Goal: Communication & Community: Answer question/provide support

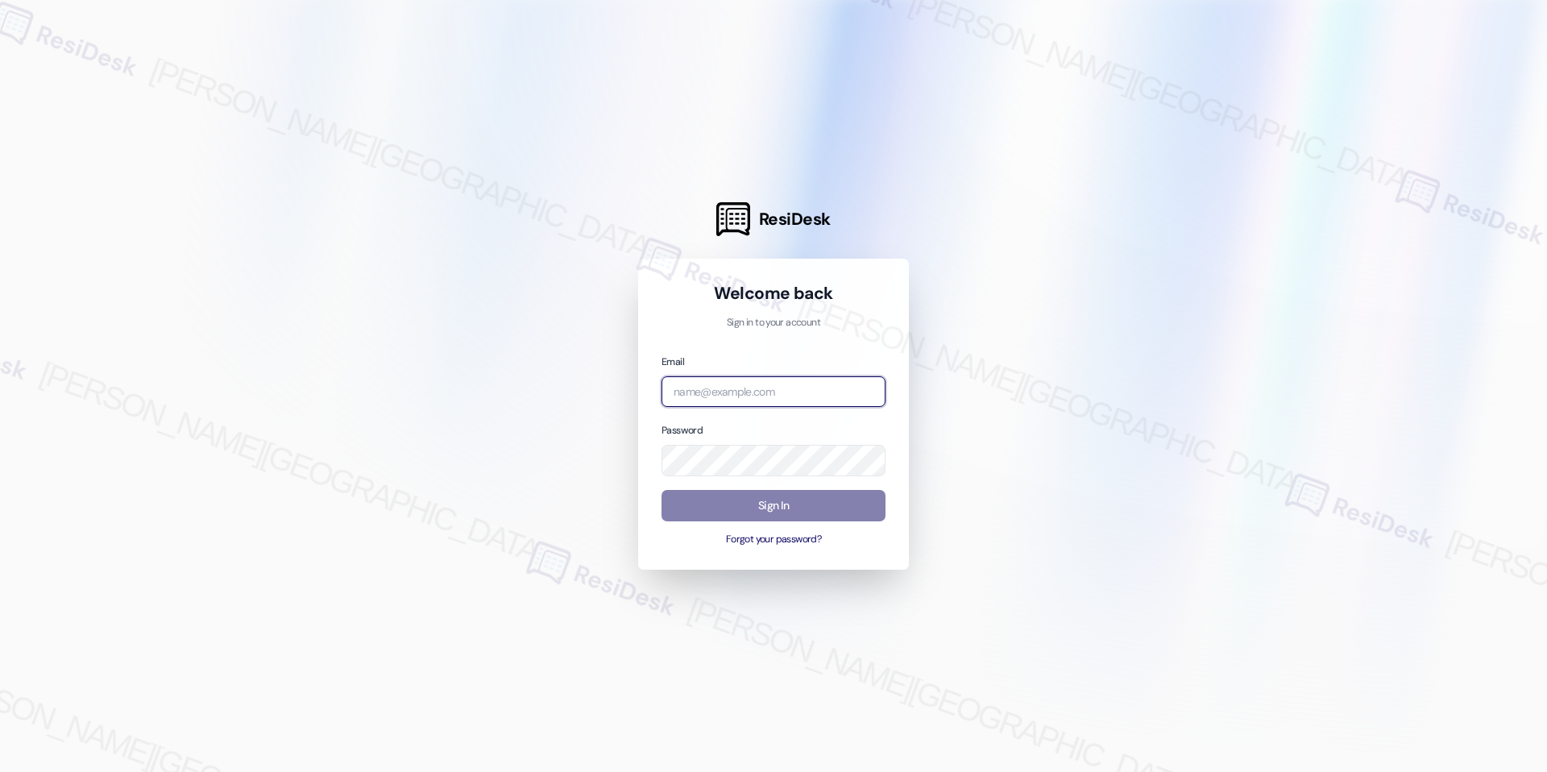
click at [788, 405] on input "email" at bounding box center [773, 391] width 224 height 31
type input "[EMAIL_ADDRESS][DOMAIN_NAME]"
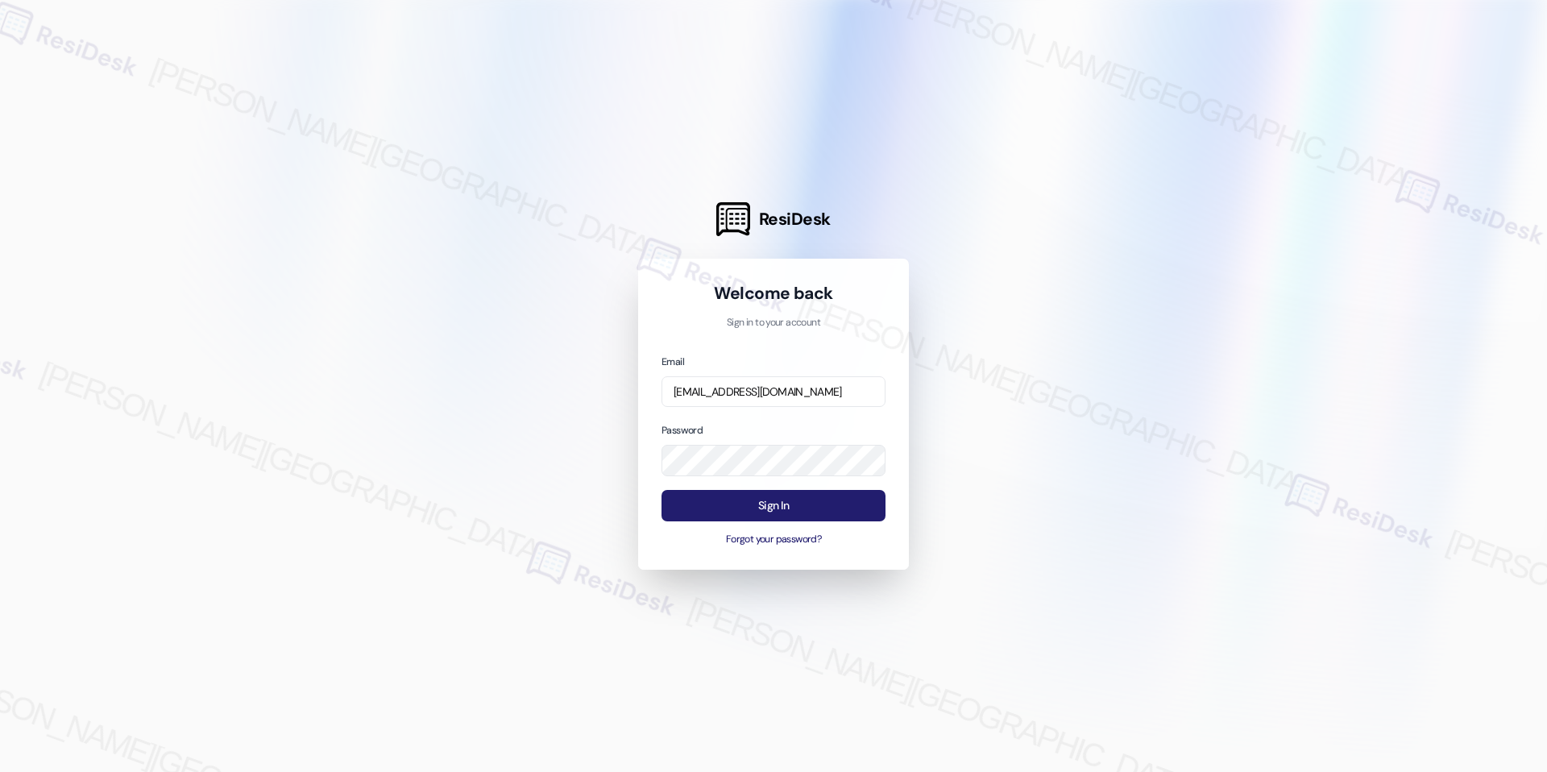
click at [772, 503] on button "Sign In" at bounding box center [773, 505] width 224 height 31
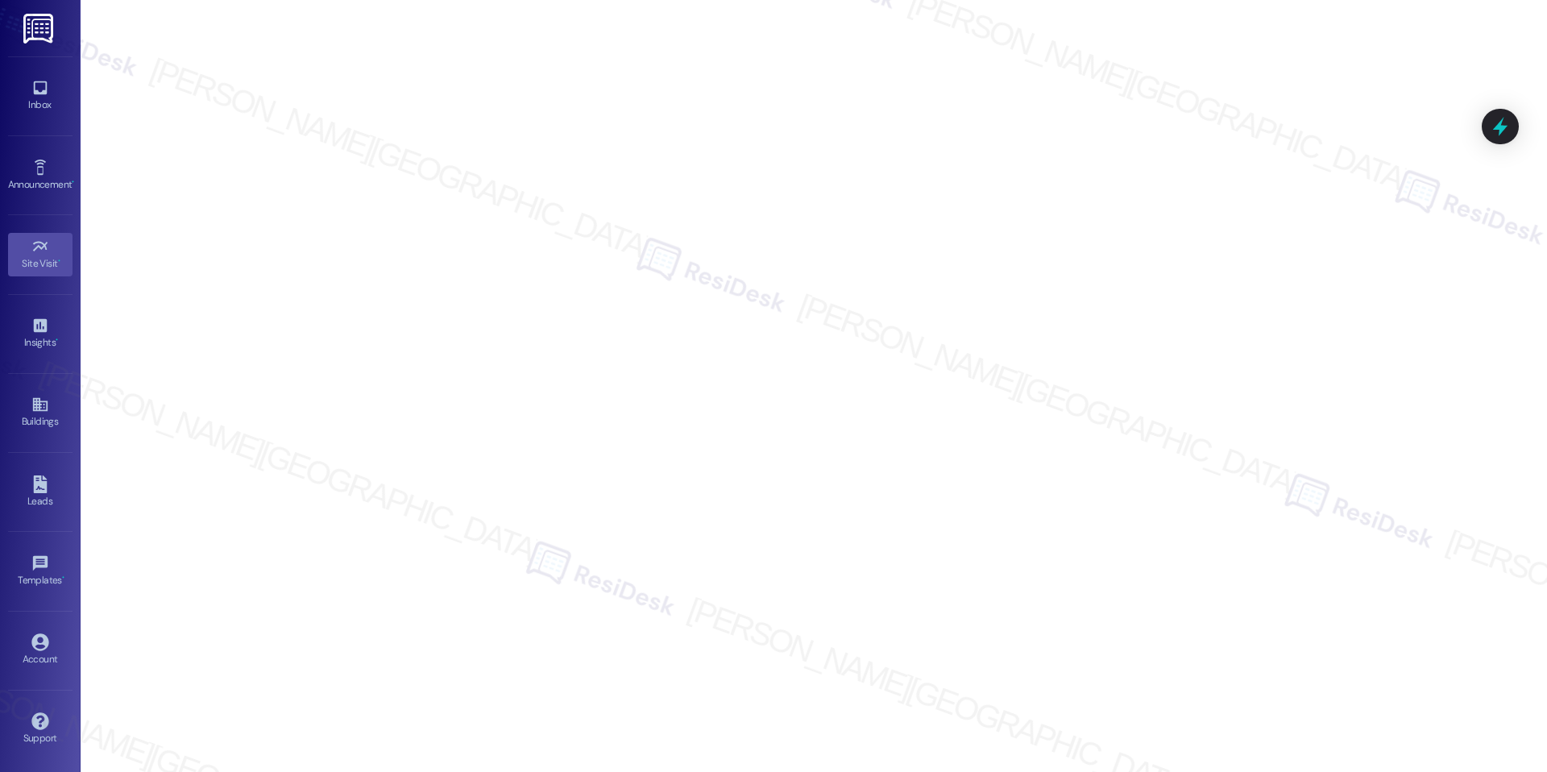
click at [43, 126] on div "Inbox Go to Inbox" at bounding box center [40, 95] width 64 height 79
click at [43, 107] on div "Inbox" at bounding box center [40, 105] width 81 height 16
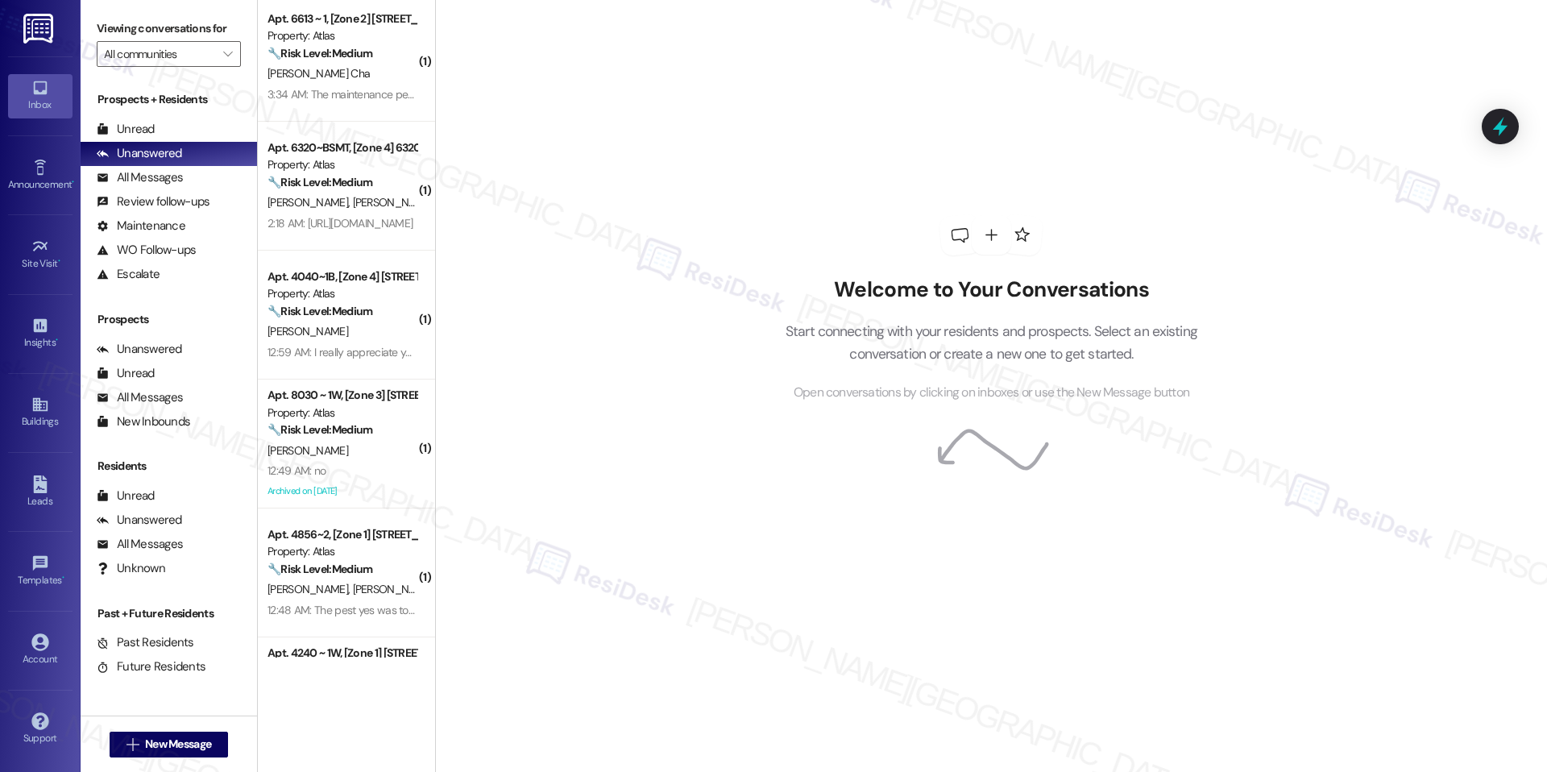
scroll to position [374, 0]
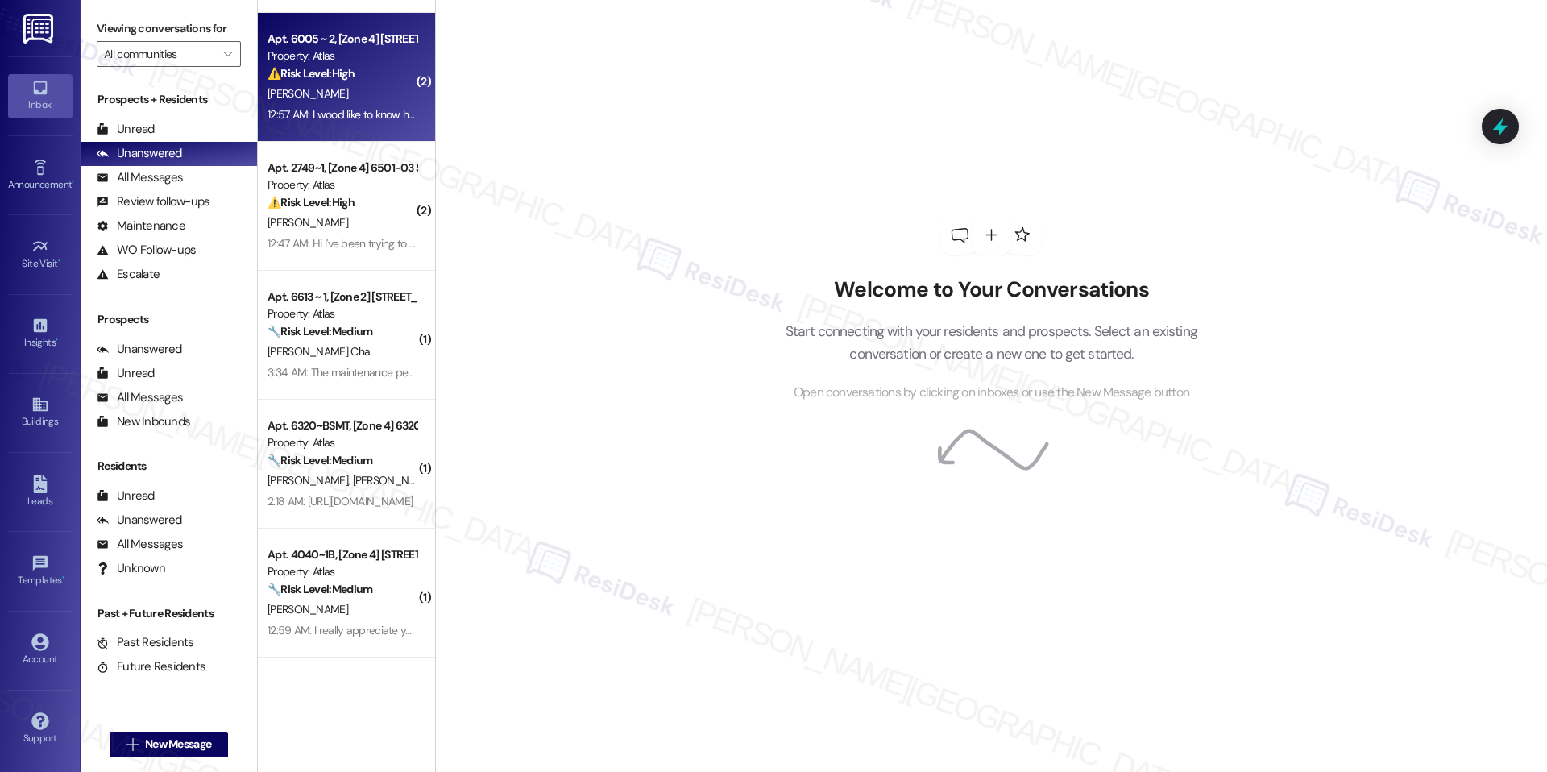
click at [337, 60] on div "Property: Atlas" at bounding box center [341, 56] width 149 height 17
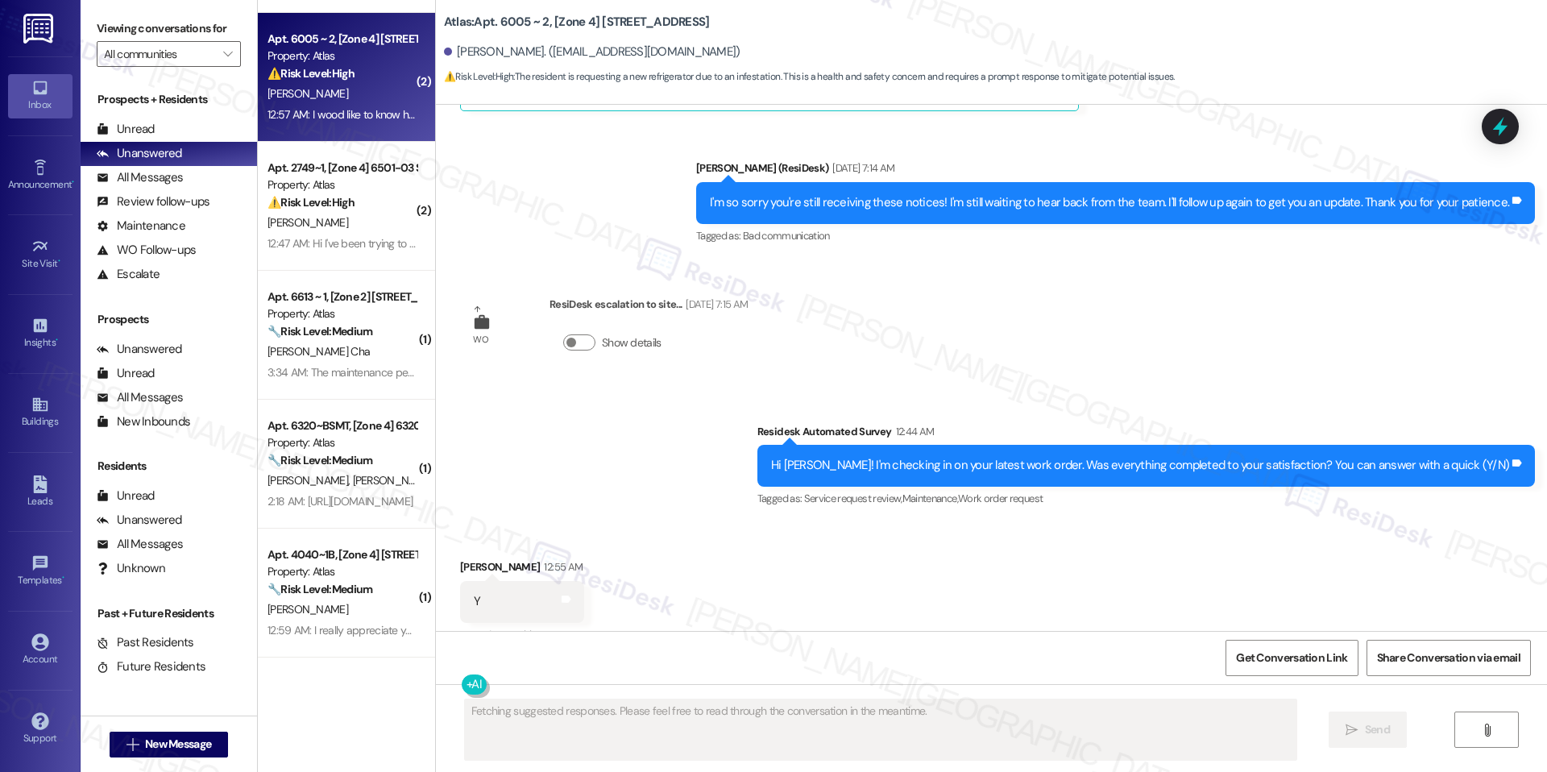
scroll to position [15896, 0]
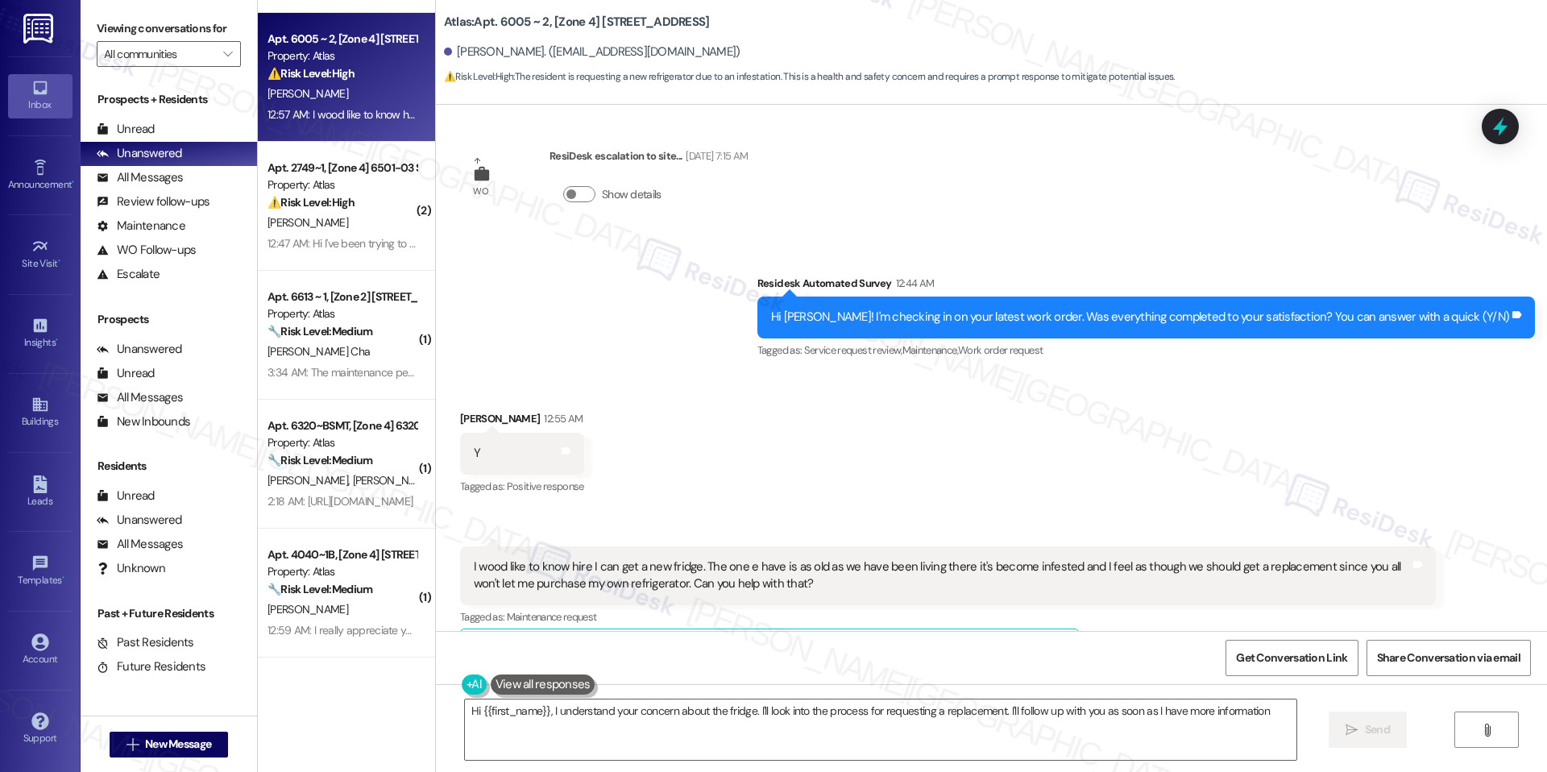
type textarea "Hi {{first_name}}, I understand your concern about the fridge. I'll look into t…"
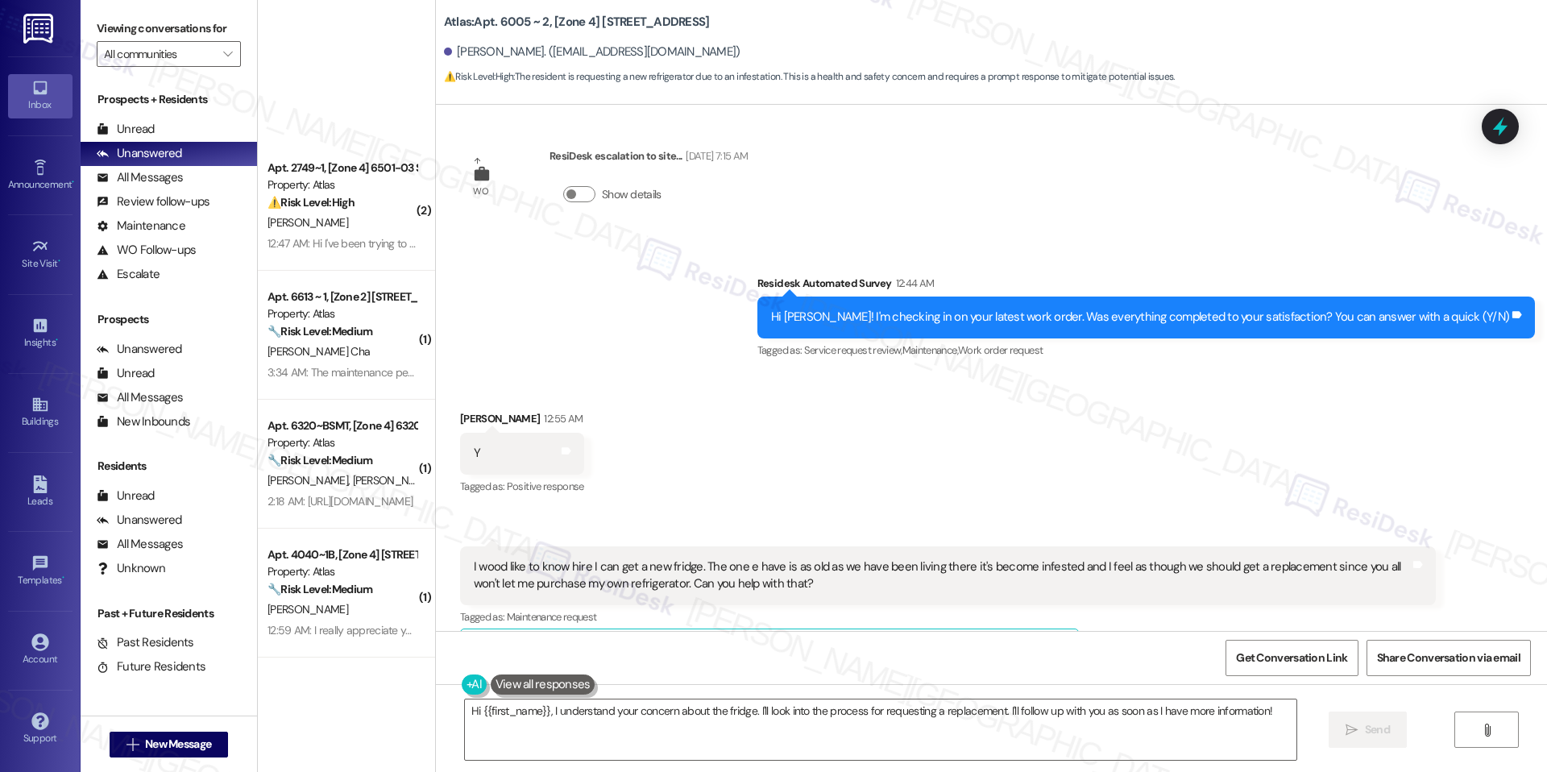
scroll to position [999, 0]
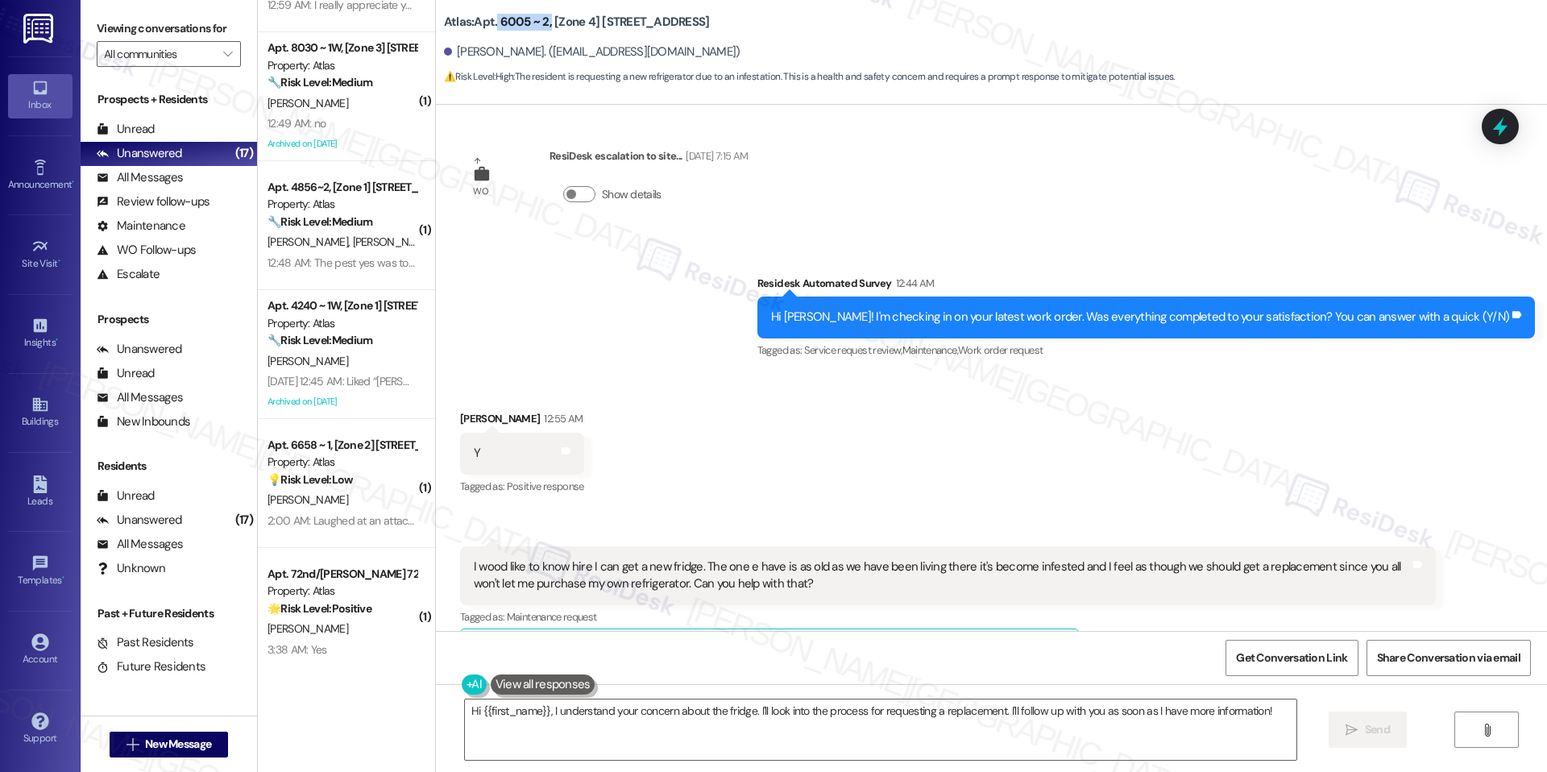
drag, startPoint x: 484, startPoint y: 17, endPoint x: 533, endPoint y: 23, distance: 49.5
click at [533, 23] on b "Atlas: Apt. 6005 ~ 2, [Zone 4] 6001-6005 S Richmond St" at bounding box center [577, 22] width 266 height 17
copy b "6005 ~ 2"
click at [592, 180] on div "WO ResiDesk escalation to site... Aug 06, 2025 at 7:15 AM Show details" at bounding box center [604, 186] width 312 height 102
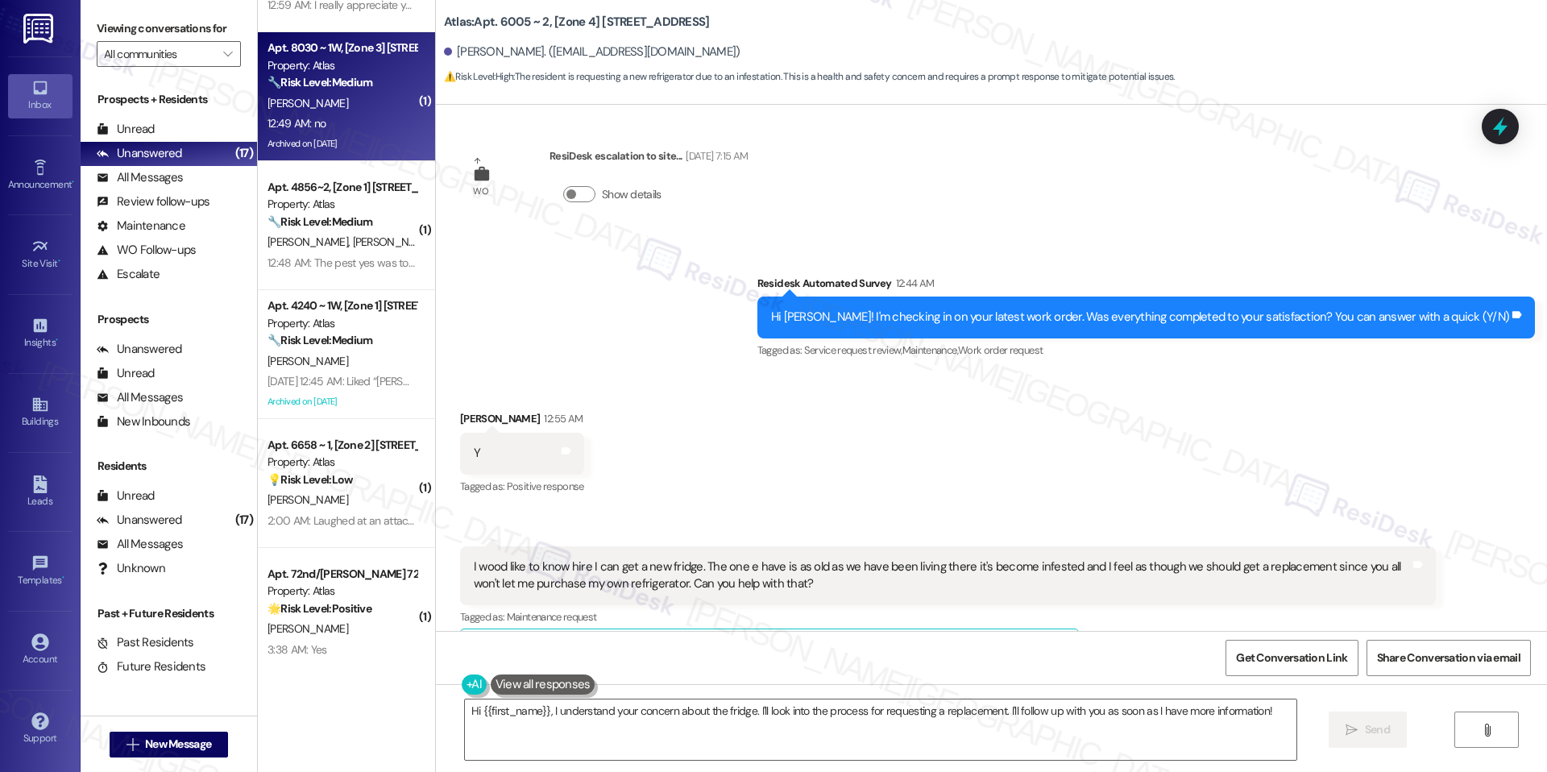
click at [335, 123] on div "12:49 AM: no 12:49 AM: no" at bounding box center [342, 124] width 152 height 20
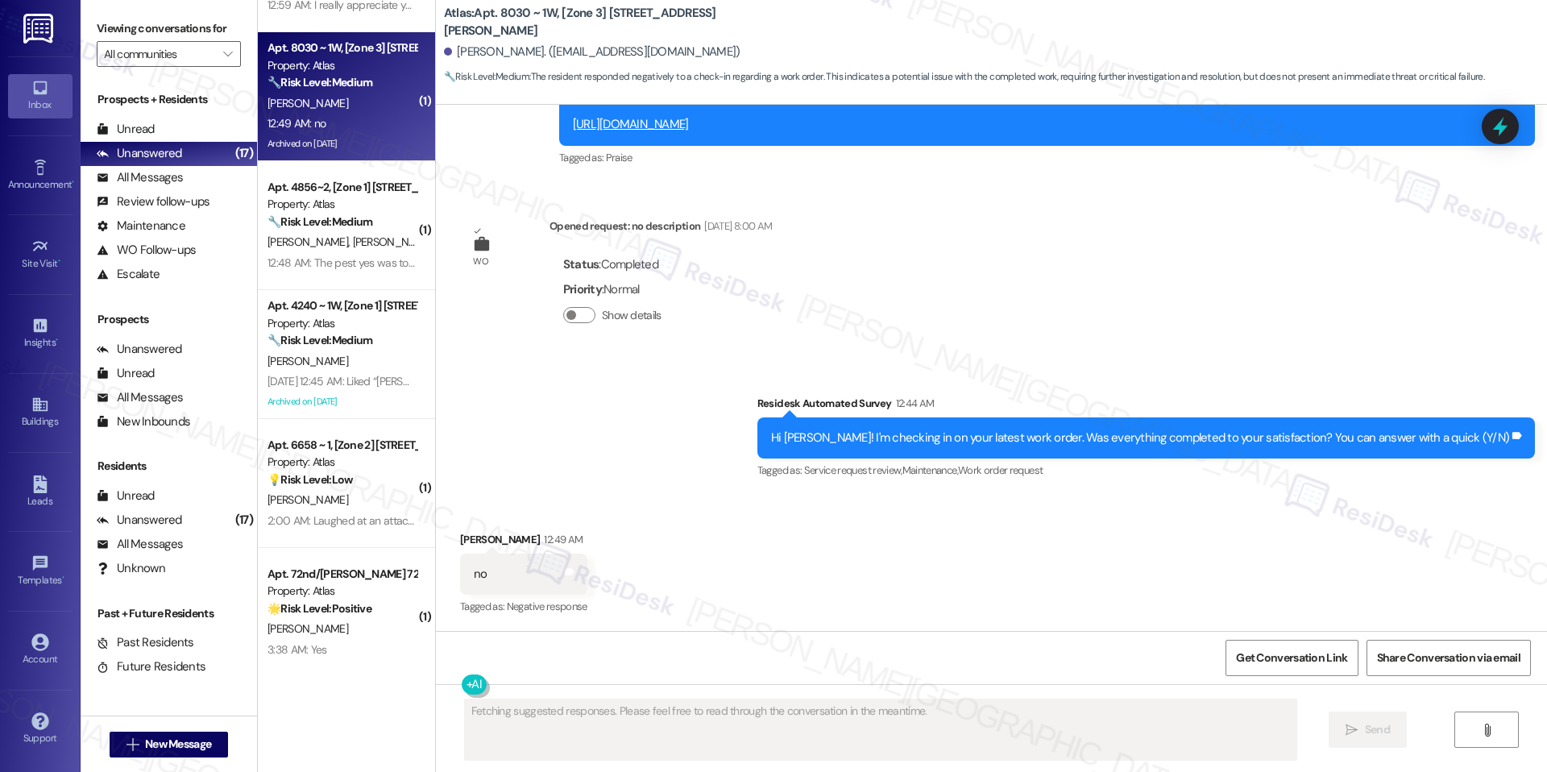
scroll to position [2772, 0]
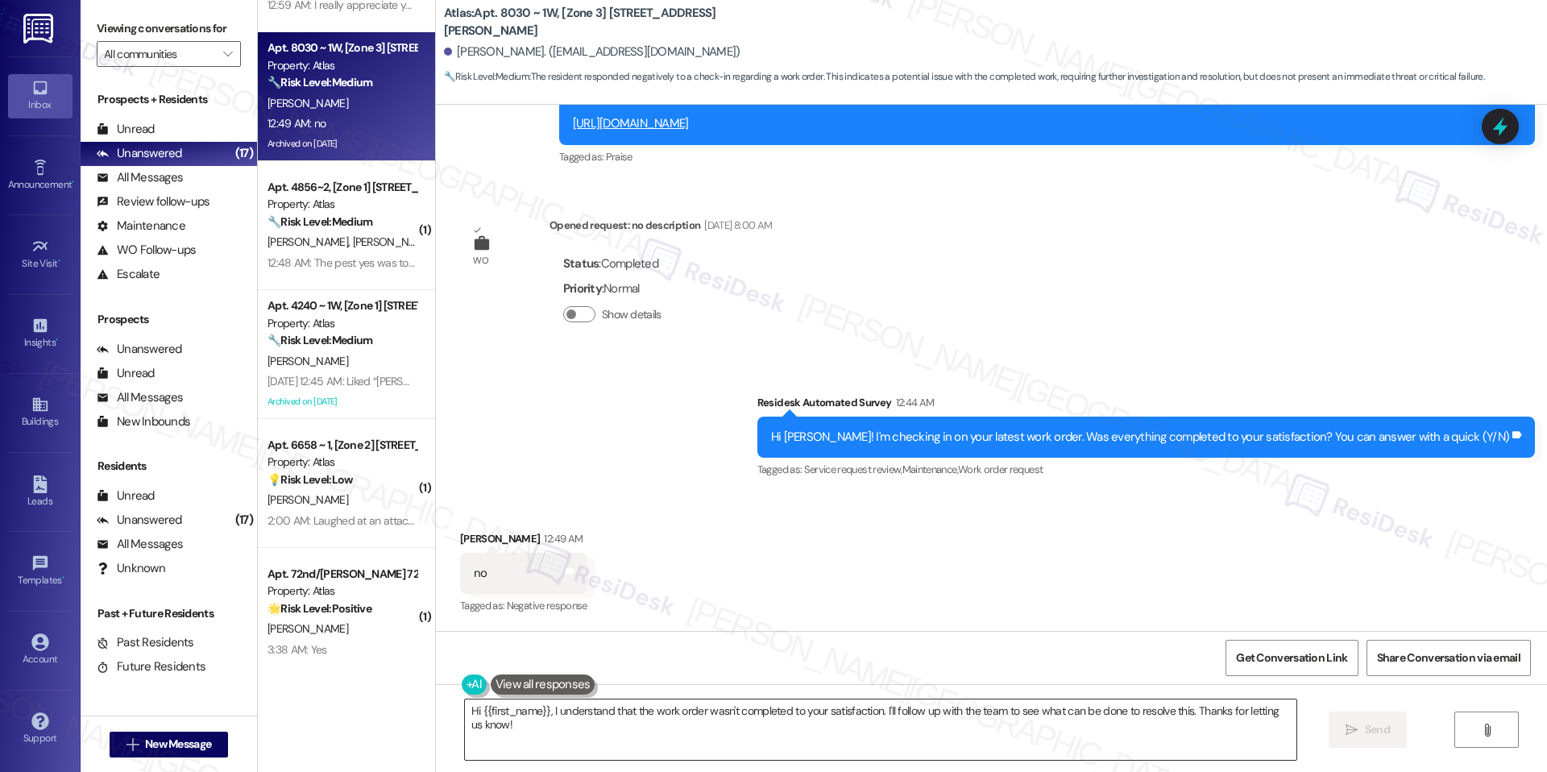
click at [607, 704] on textarea "Hi {{first_name}}, I understand that the work order wasn't completed to your sa…" at bounding box center [880, 729] width 831 height 60
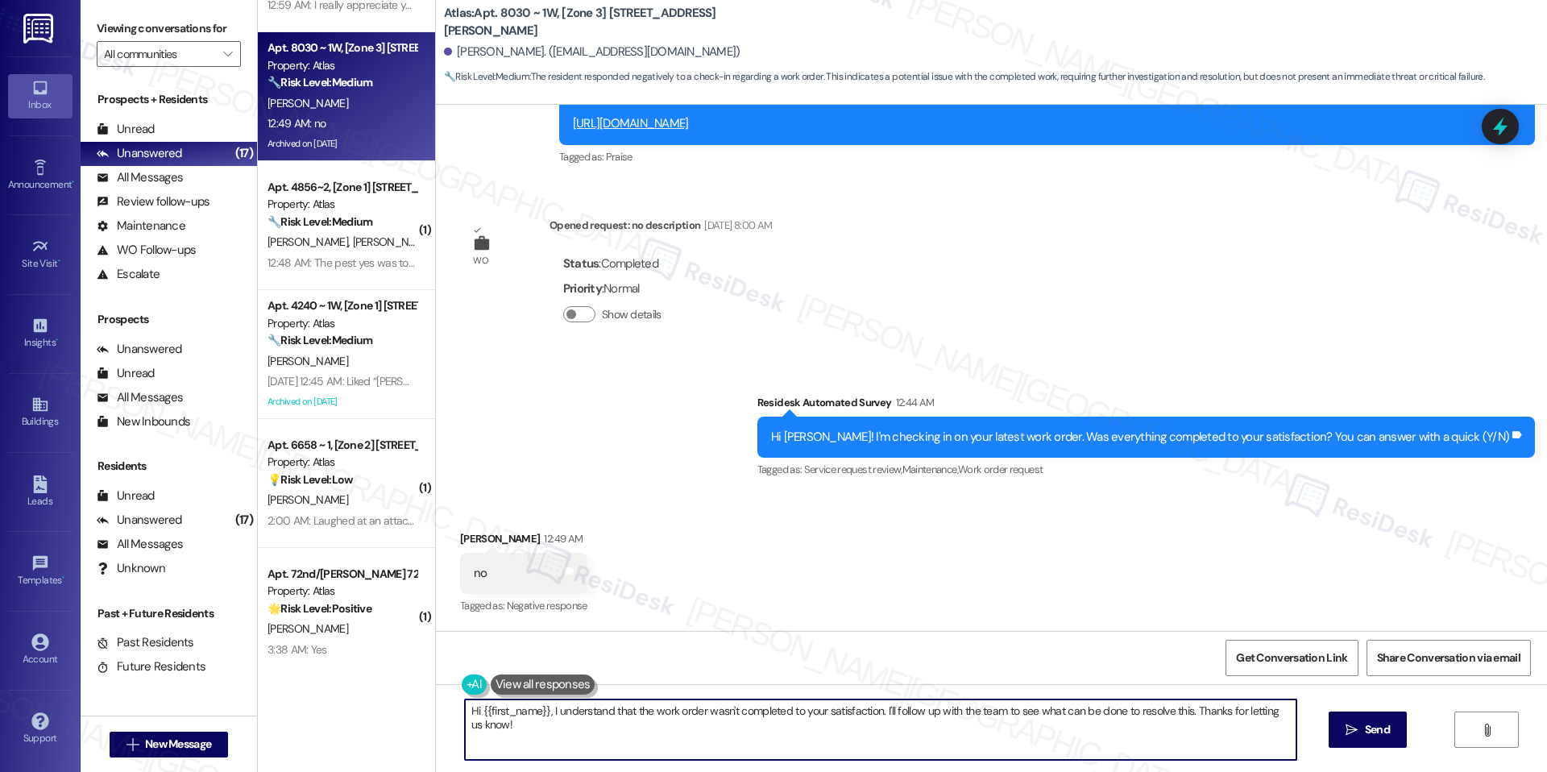
click at [607, 704] on textarea "Hi {{first_name}}, I understand that the work order wasn't completed to your sa…" at bounding box center [880, 729] width 831 height 60
paste textarea "not completed to your satisfaction. I'm happy to look into this for you. Can yo…"
paste textarea "Hi {{first_name}}, I understand that the work order was not completed to your s…"
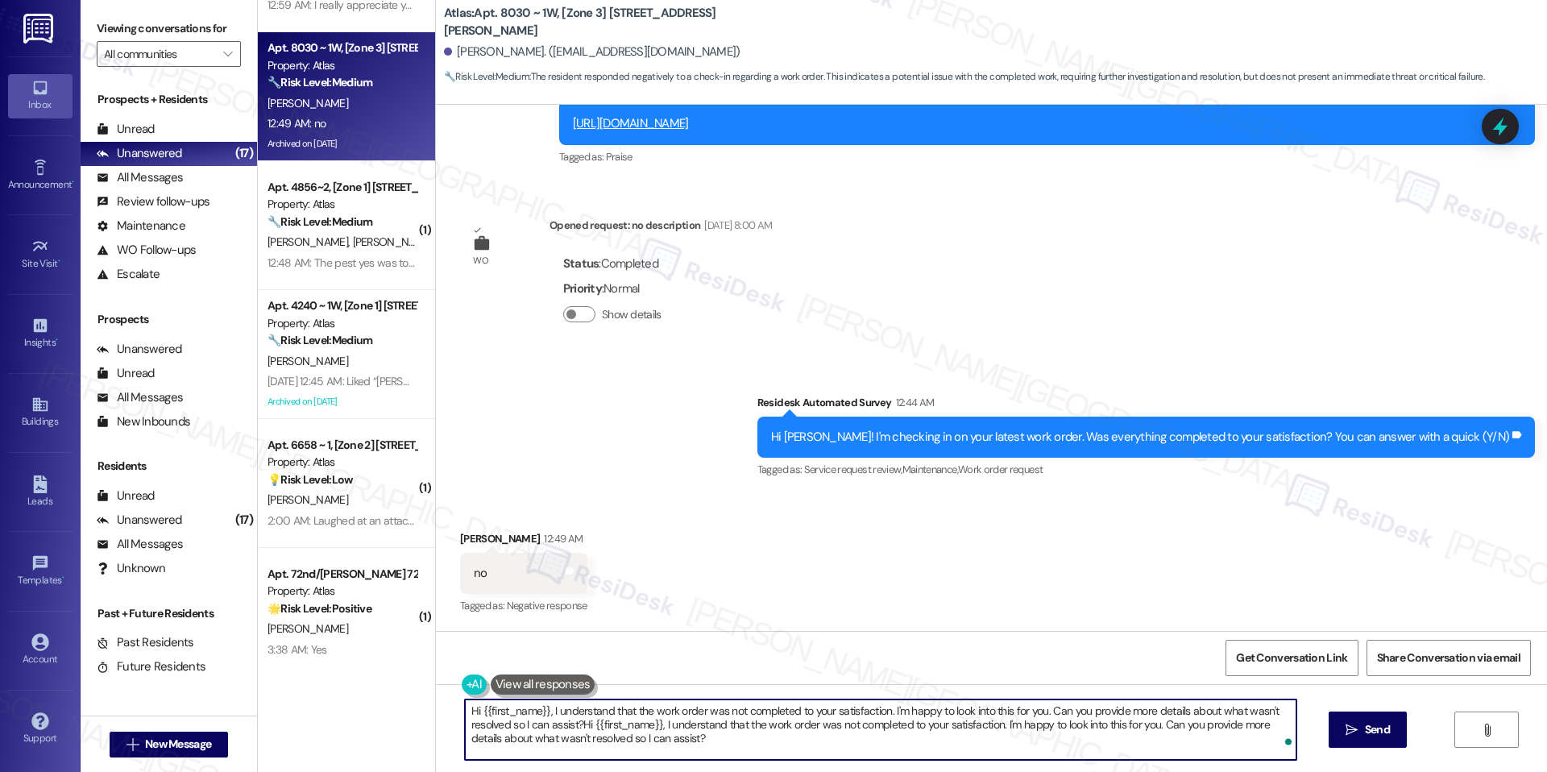
paste textarea "To enrich screen reader interactions, please activate Accessibility in Grammarl…"
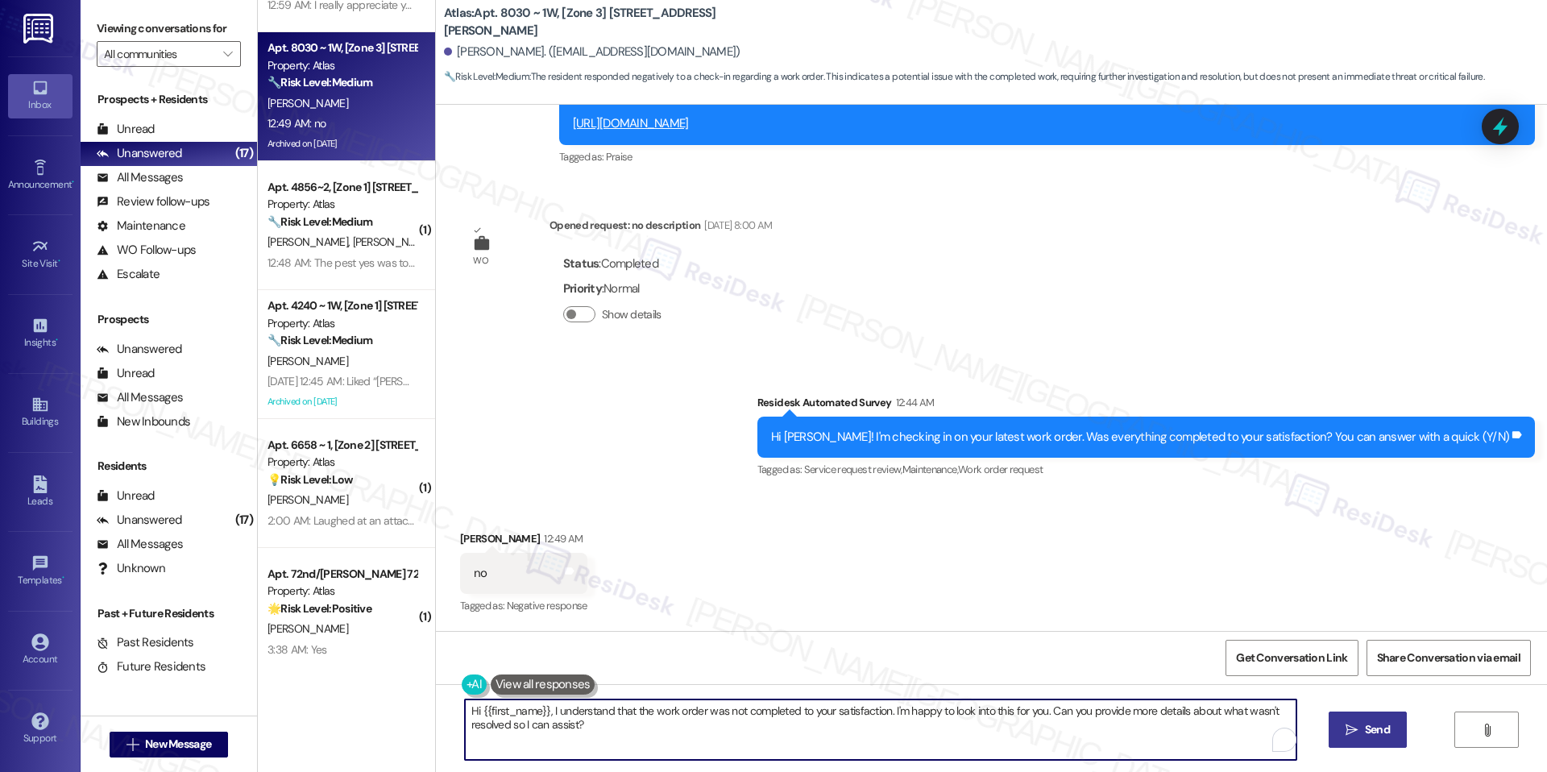
type textarea "Hi {{first_name}}, I understand that the work order was not completed to your s…"
click at [1330, 733] on button " Send" at bounding box center [1367, 729] width 78 height 36
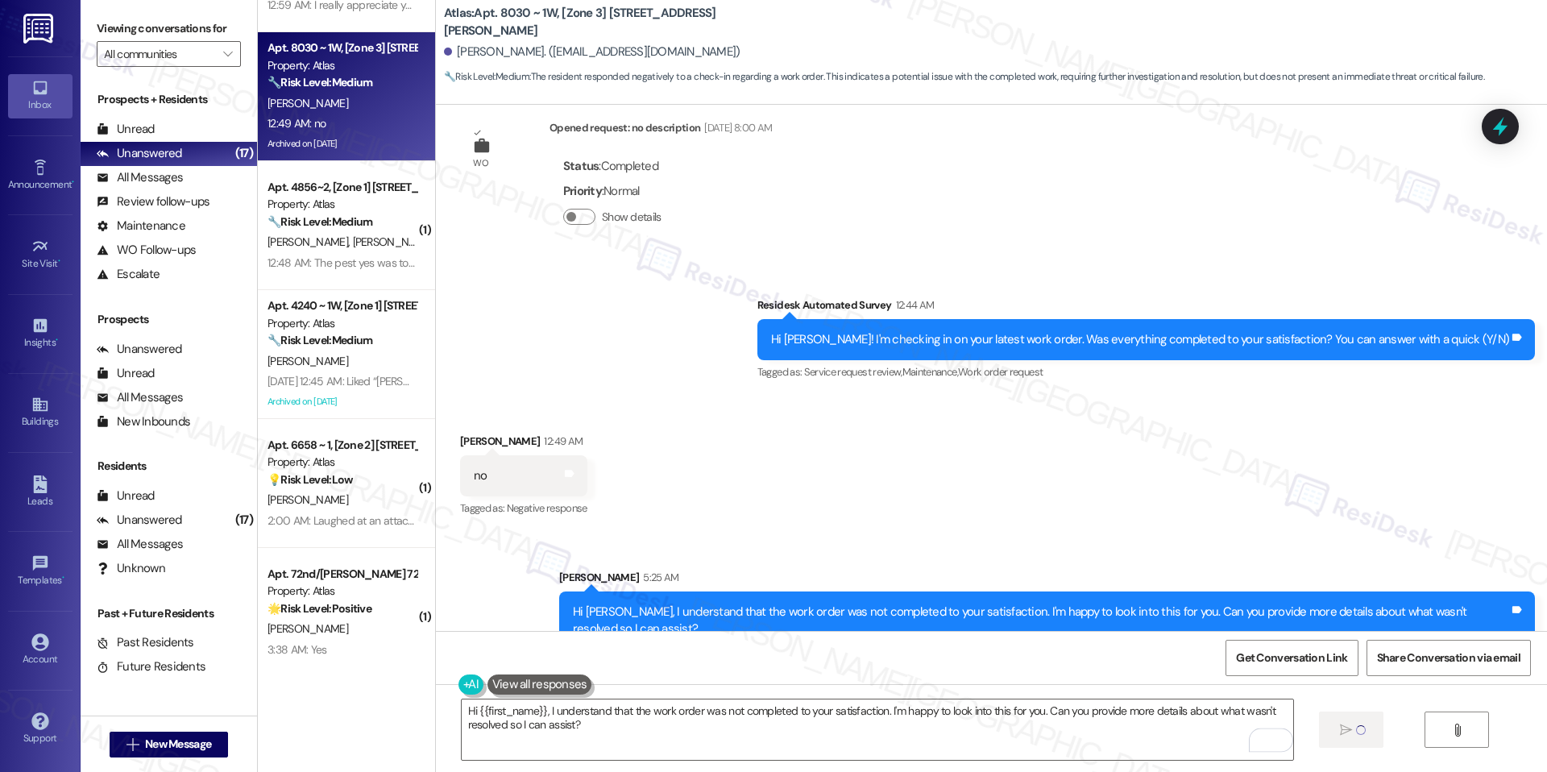
scroll to position [2901, 0]
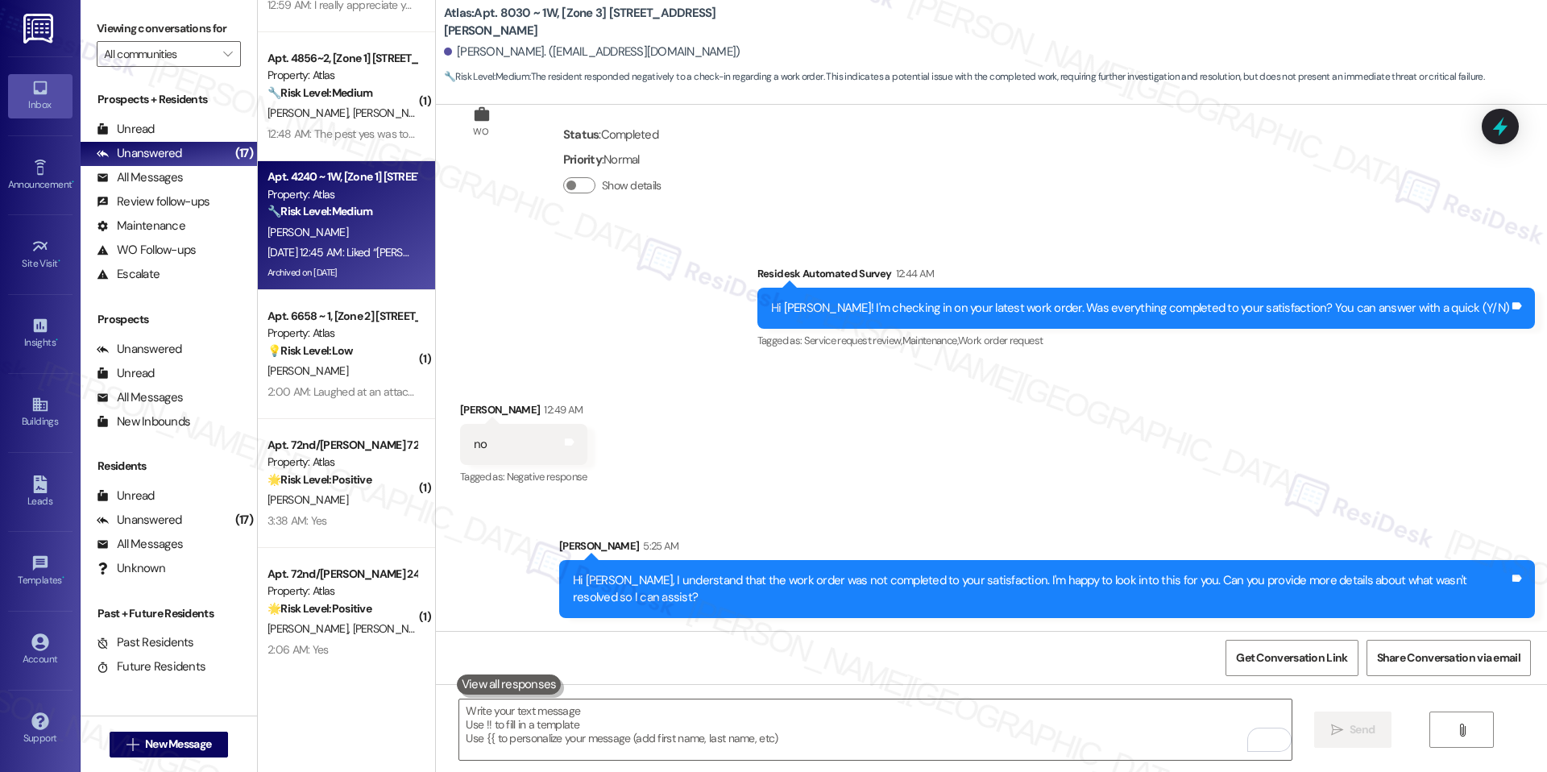
click at [359, 222] on div "[PERSON_NAME]" at bounding box center [342, 232] width 152 height 20
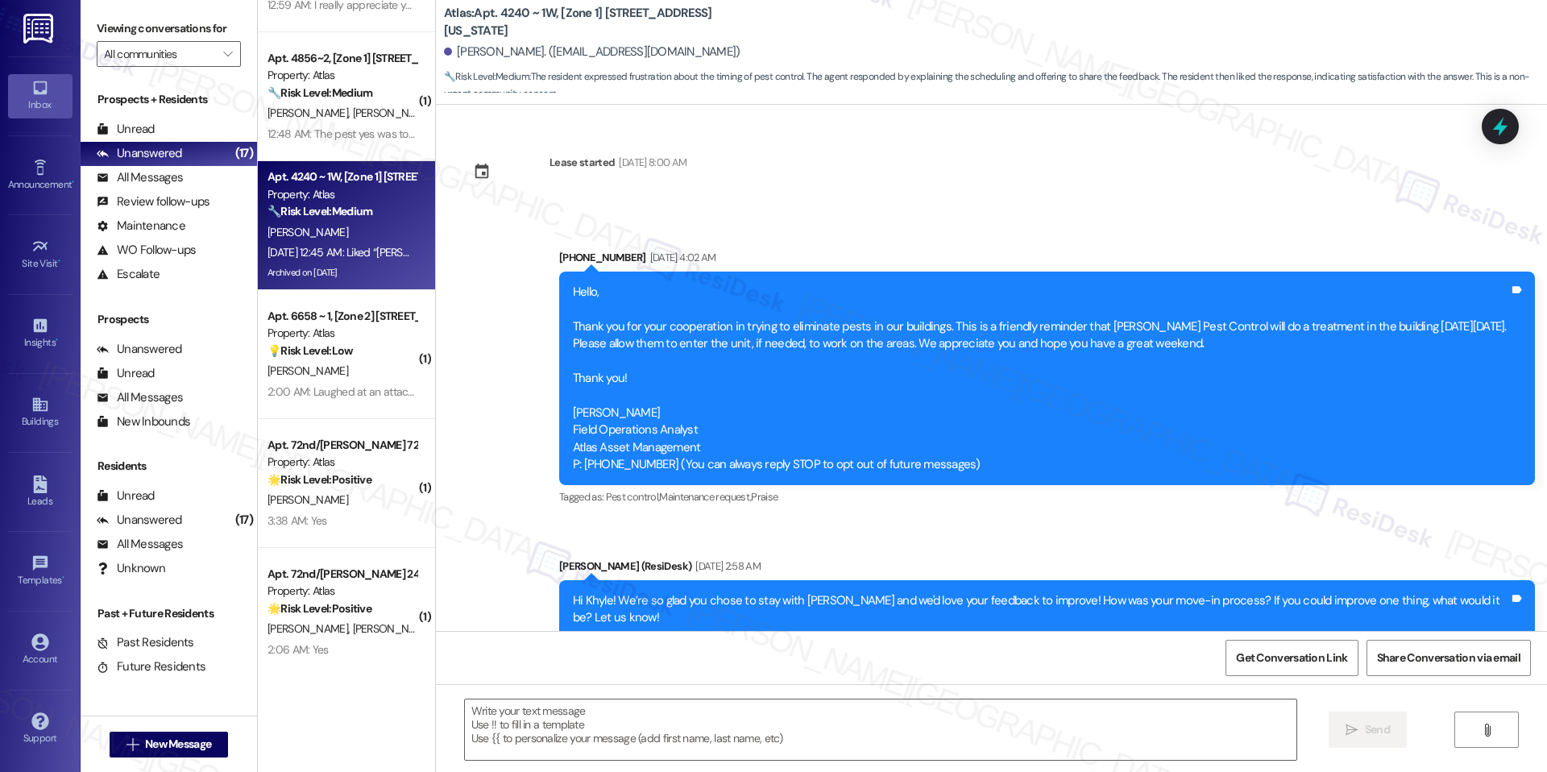
scroll to position [24678, 0]
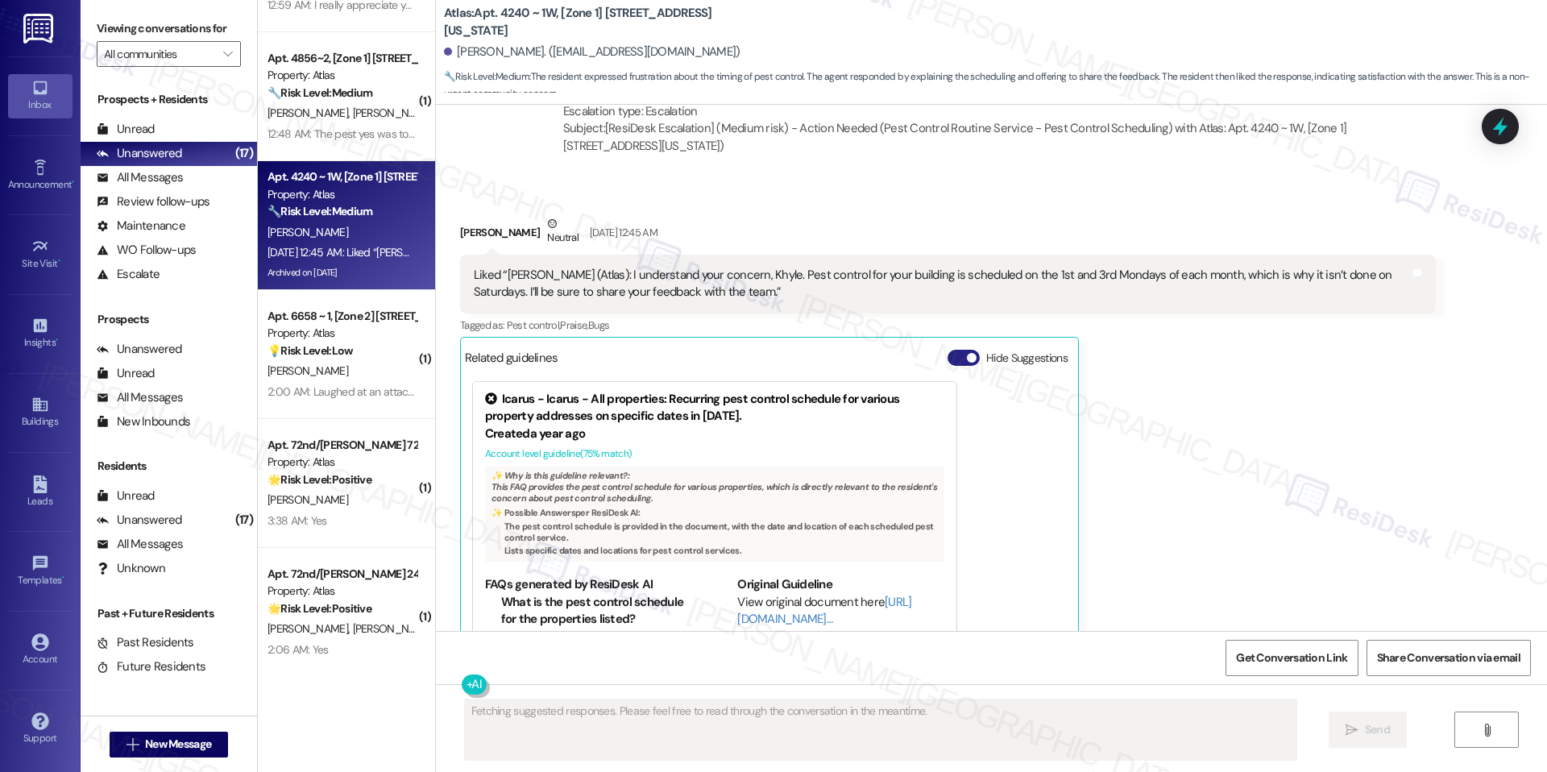
click at [947, 350] on button "Hide Suggestions" at bounding box center [963, 358] width 32 height 16
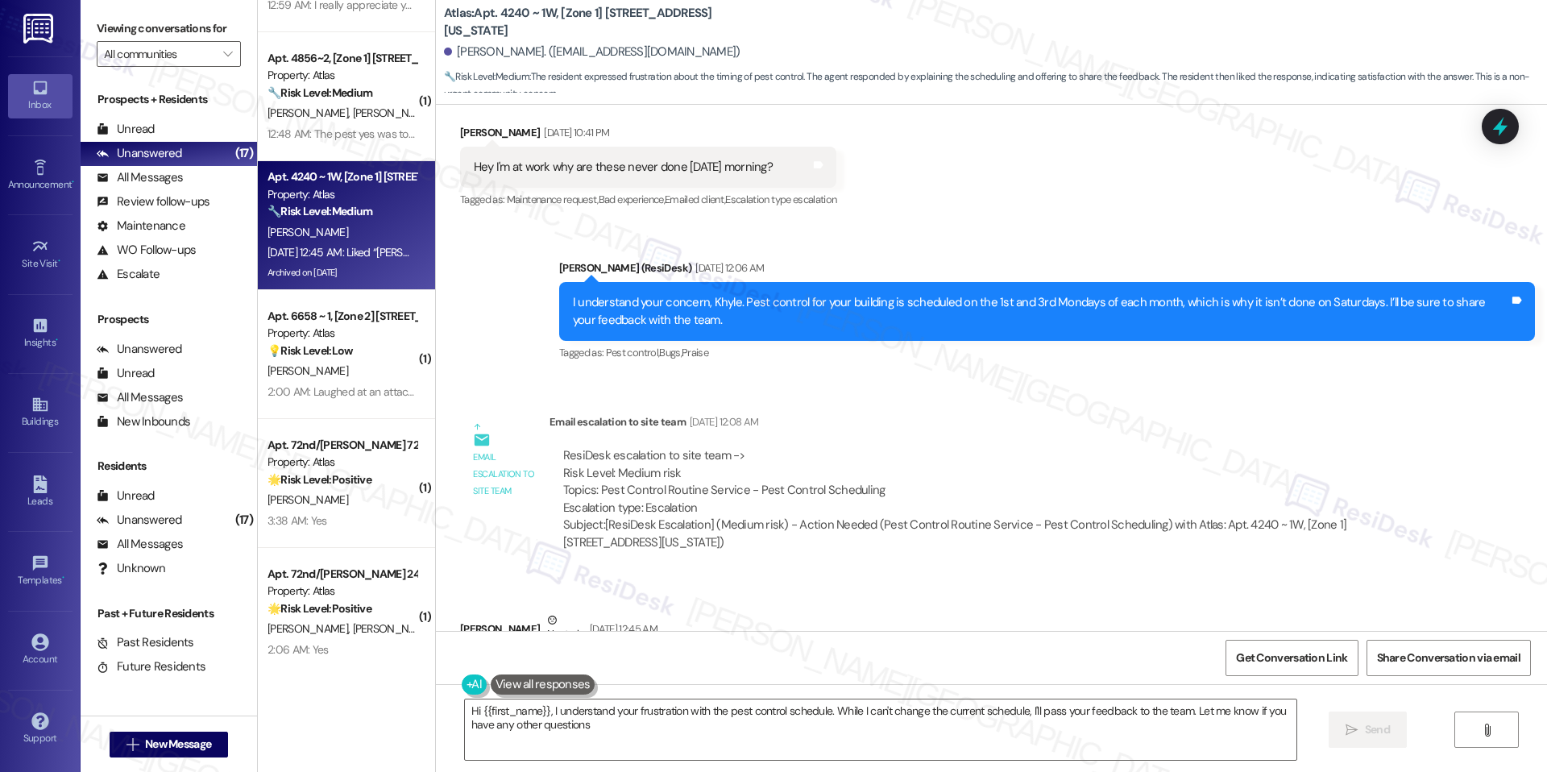
type textarea "Hi {{first_name}}, I understand your frustration with the pest control schedule…"
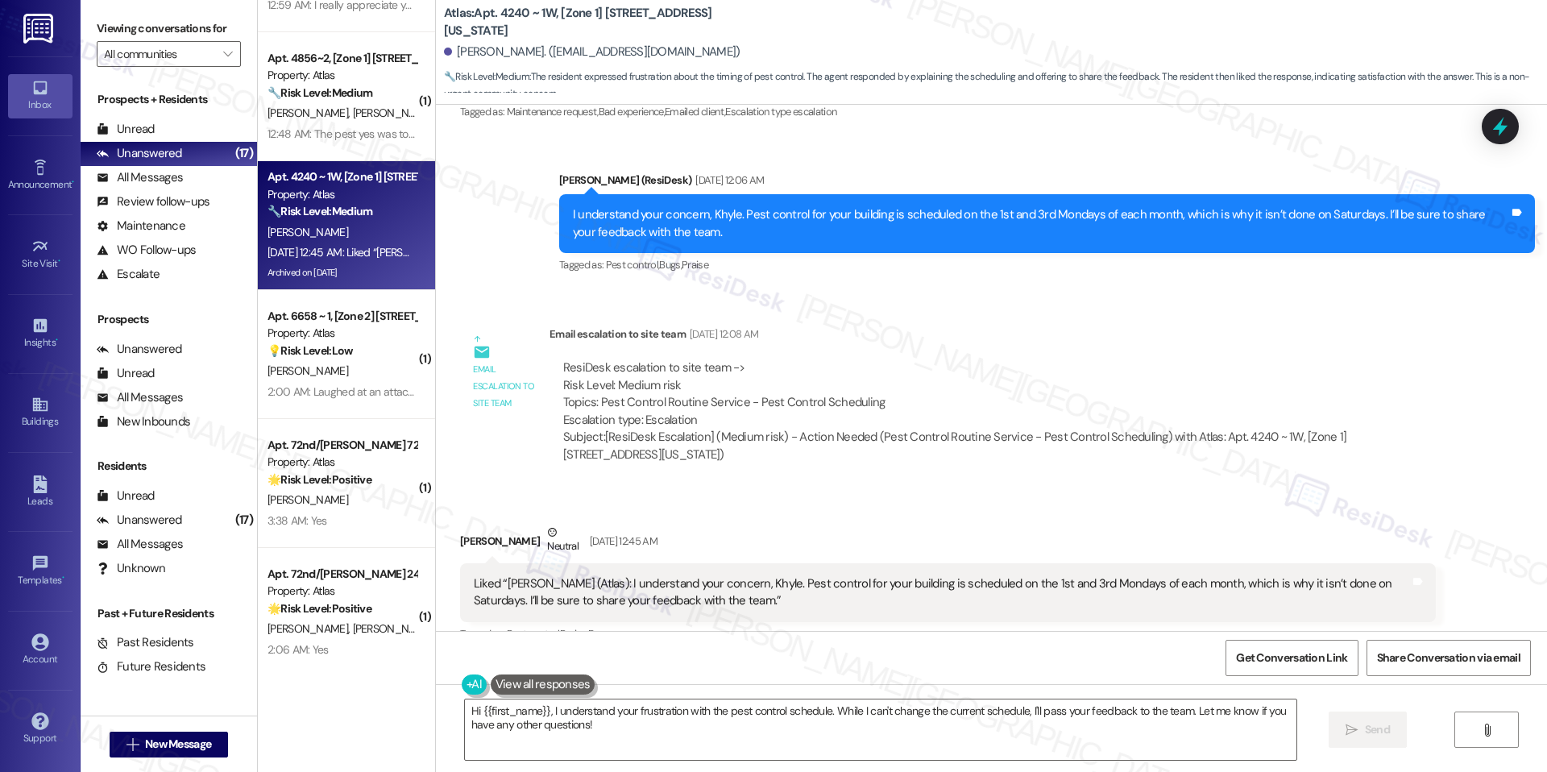
click at [448, 385] on div "Email escalation to site team Email escalation to site team Sep 16, 2025 at 12:…" at bounding box center [948, 400] width 1000 height 174
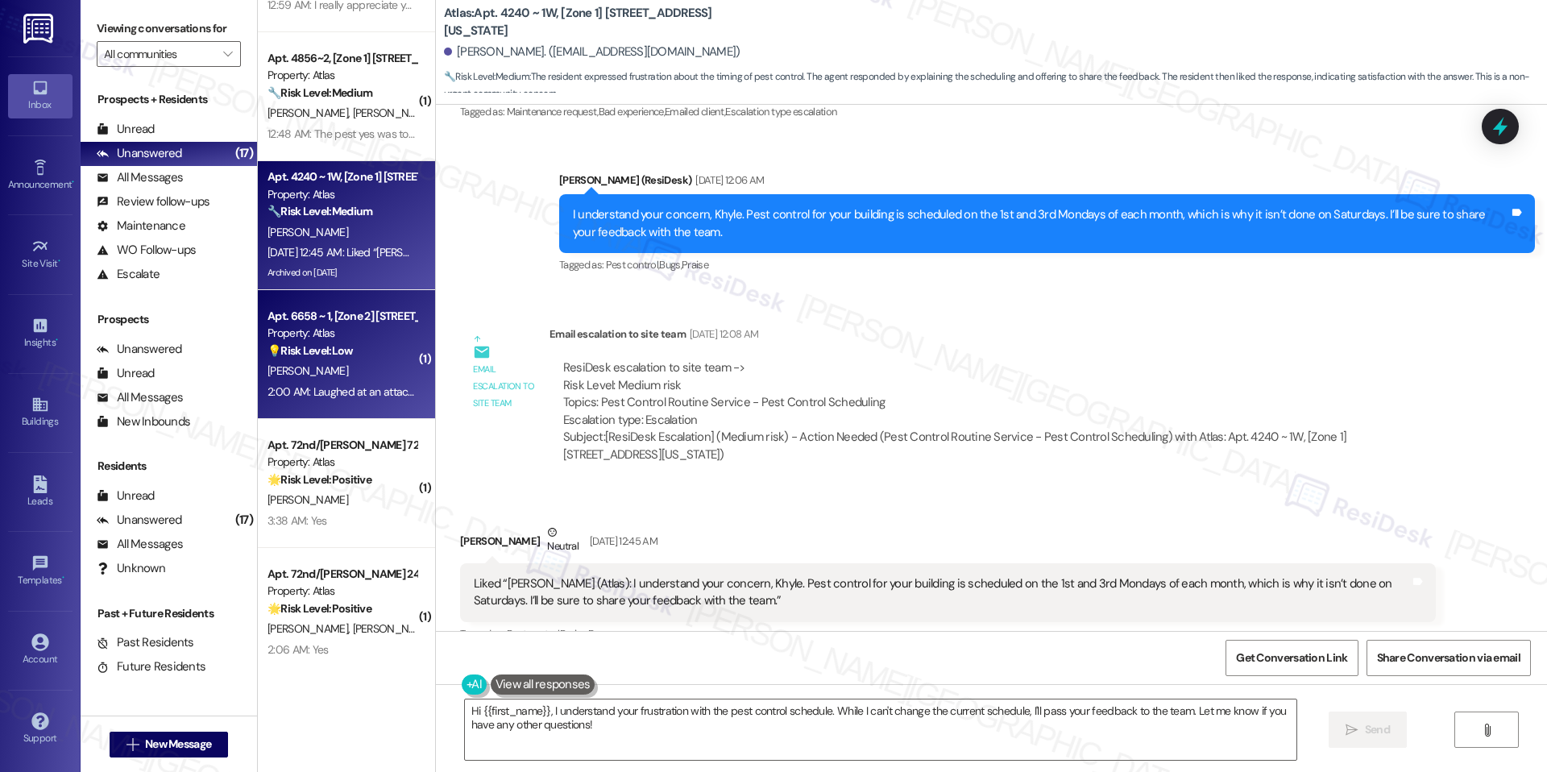
click at [339, 384] on div "2:00 AM: Laughed at an attachment 2:00 AM: Laughed at an attachment" at bounding box center [352, 391] width 171 height 14
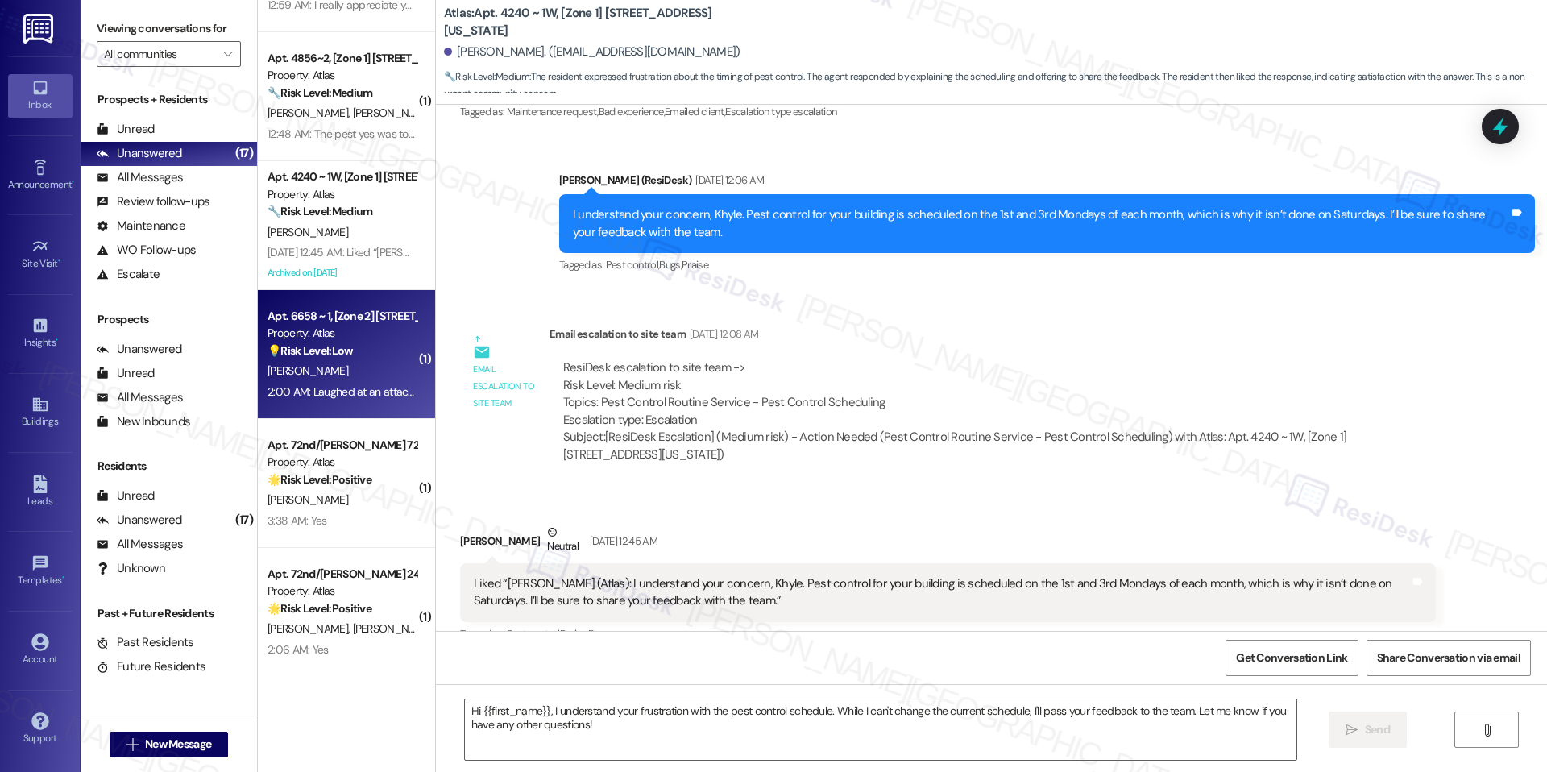
type textarea "Fetching suggested responses. Please feel free to read through the conversation…"
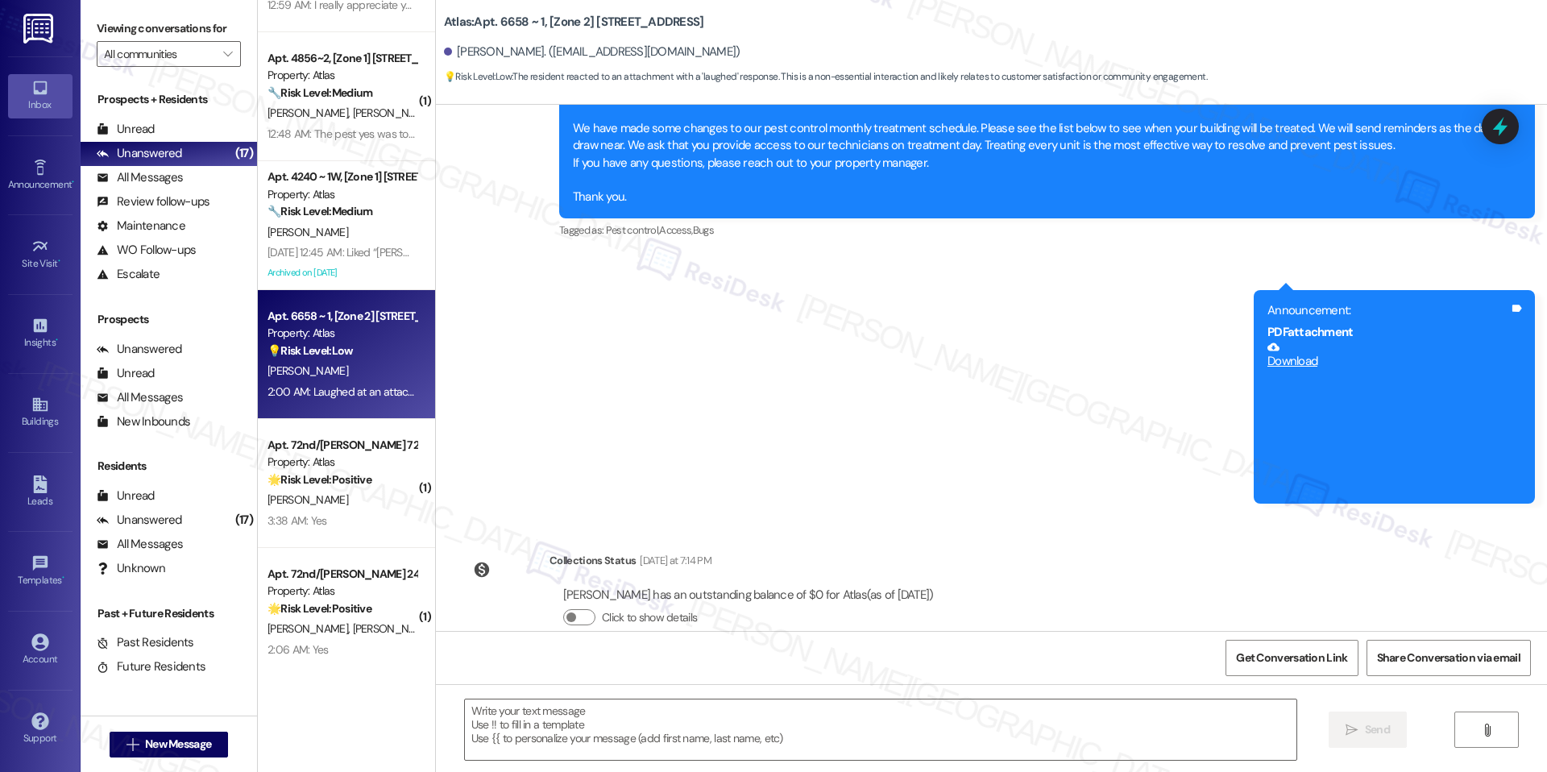
scroll to position [1890, 0]
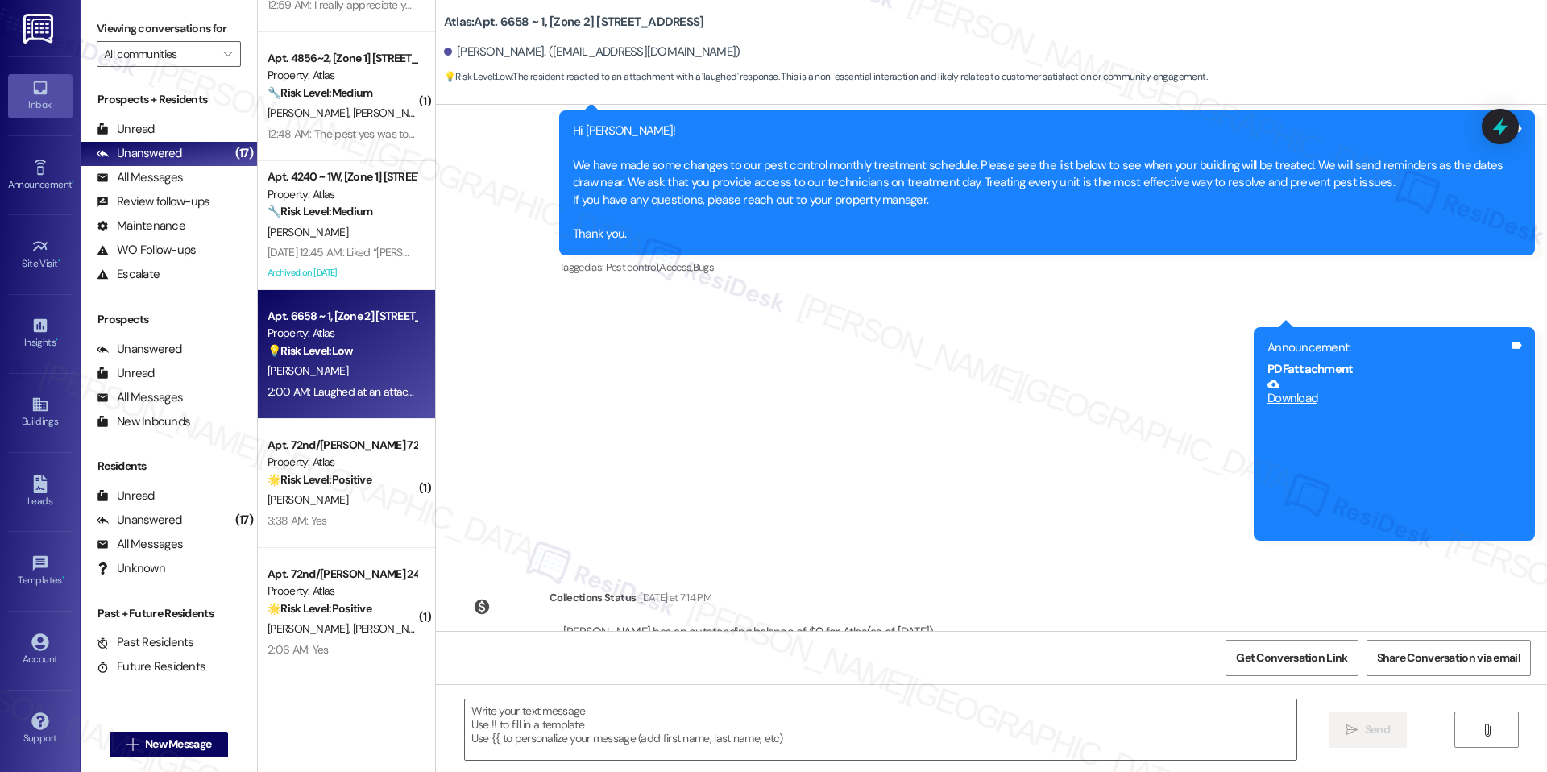
click at [1285, 404] on link "Download" at bounding box center [1388, 392] width 242 height 28
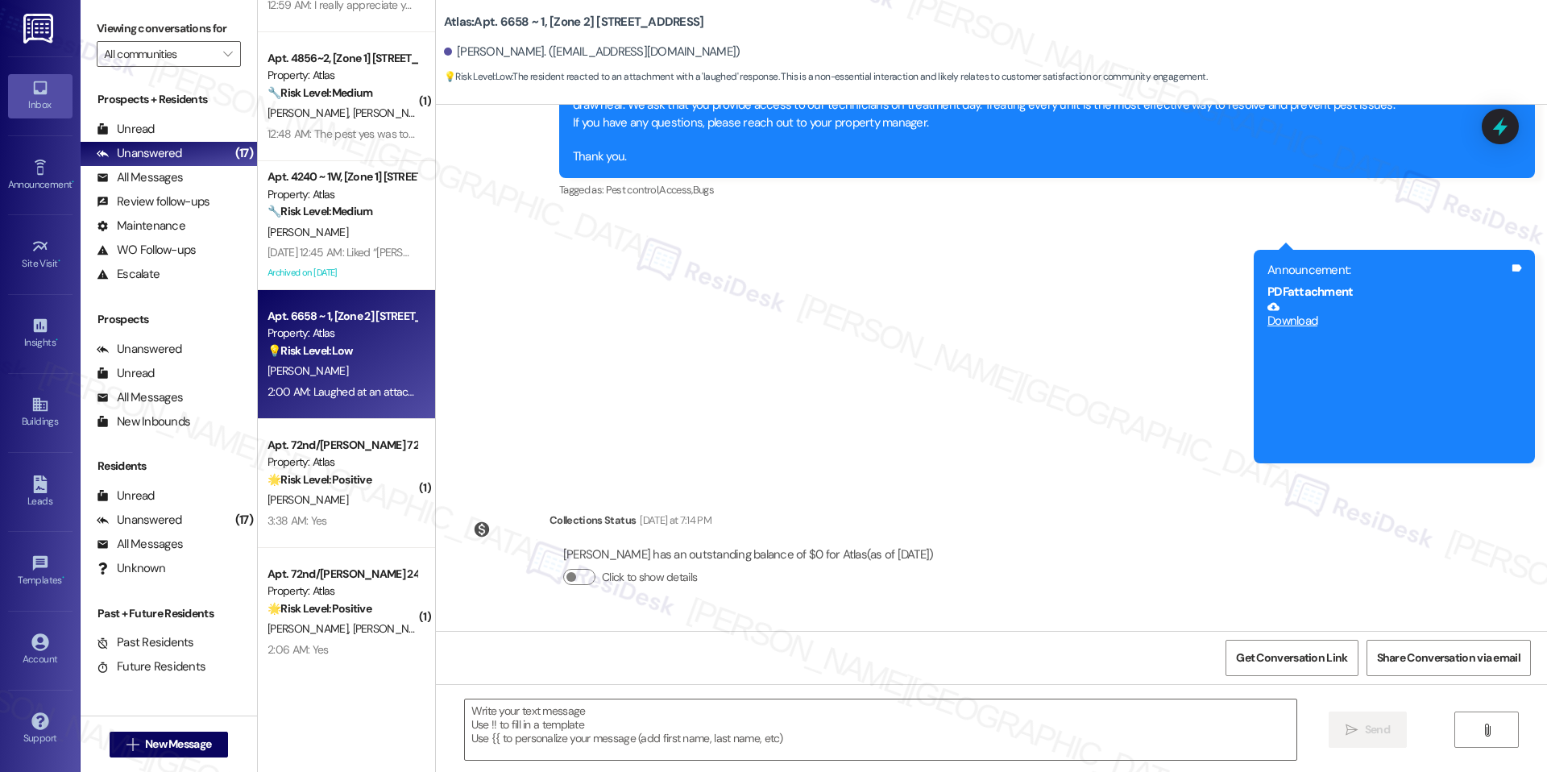
scroll to position [2073, 0]
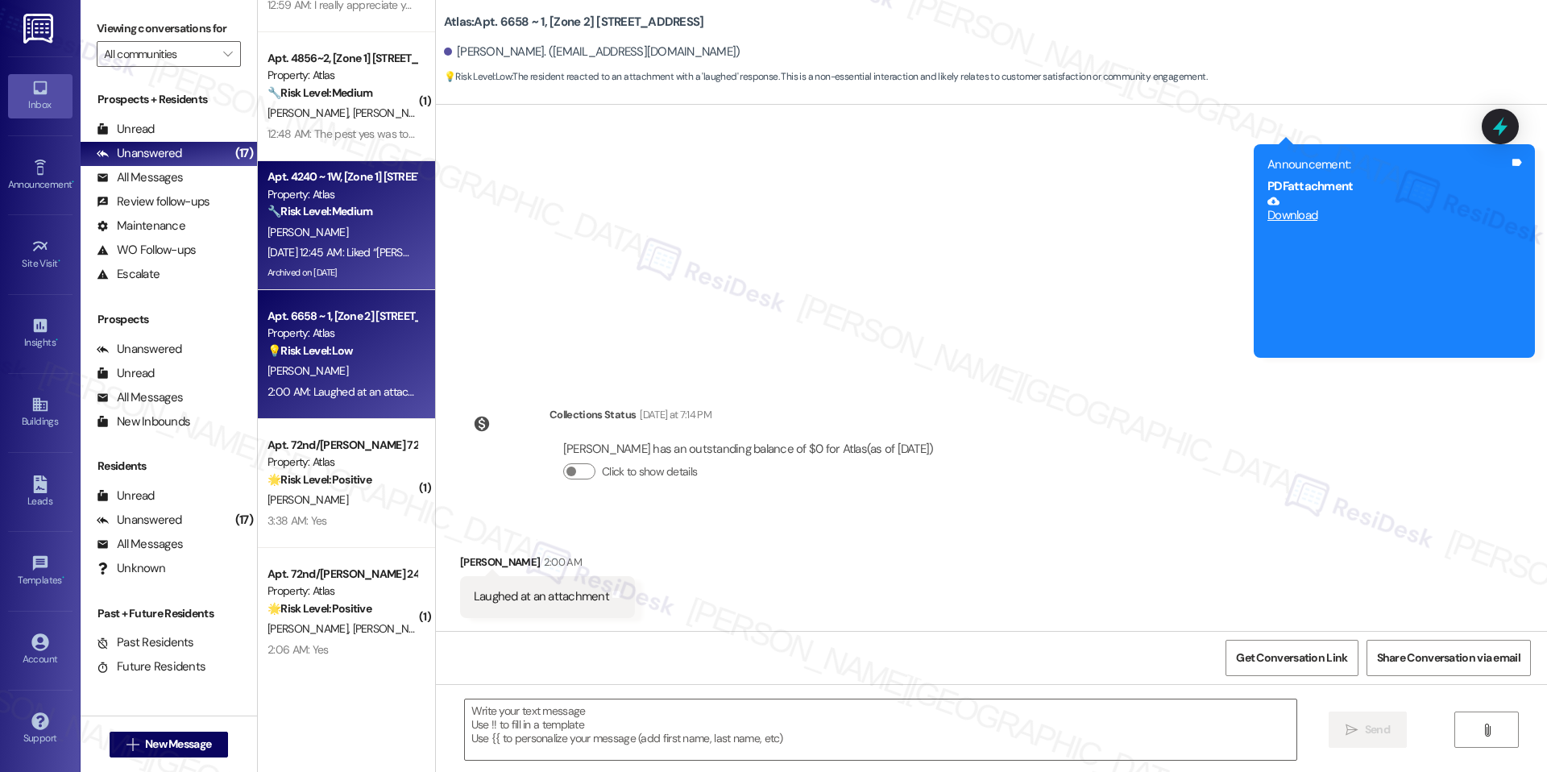
click at [351, 274] on div "Archived on [DATE]" at bounding box center [342, 273] width 152 height 20
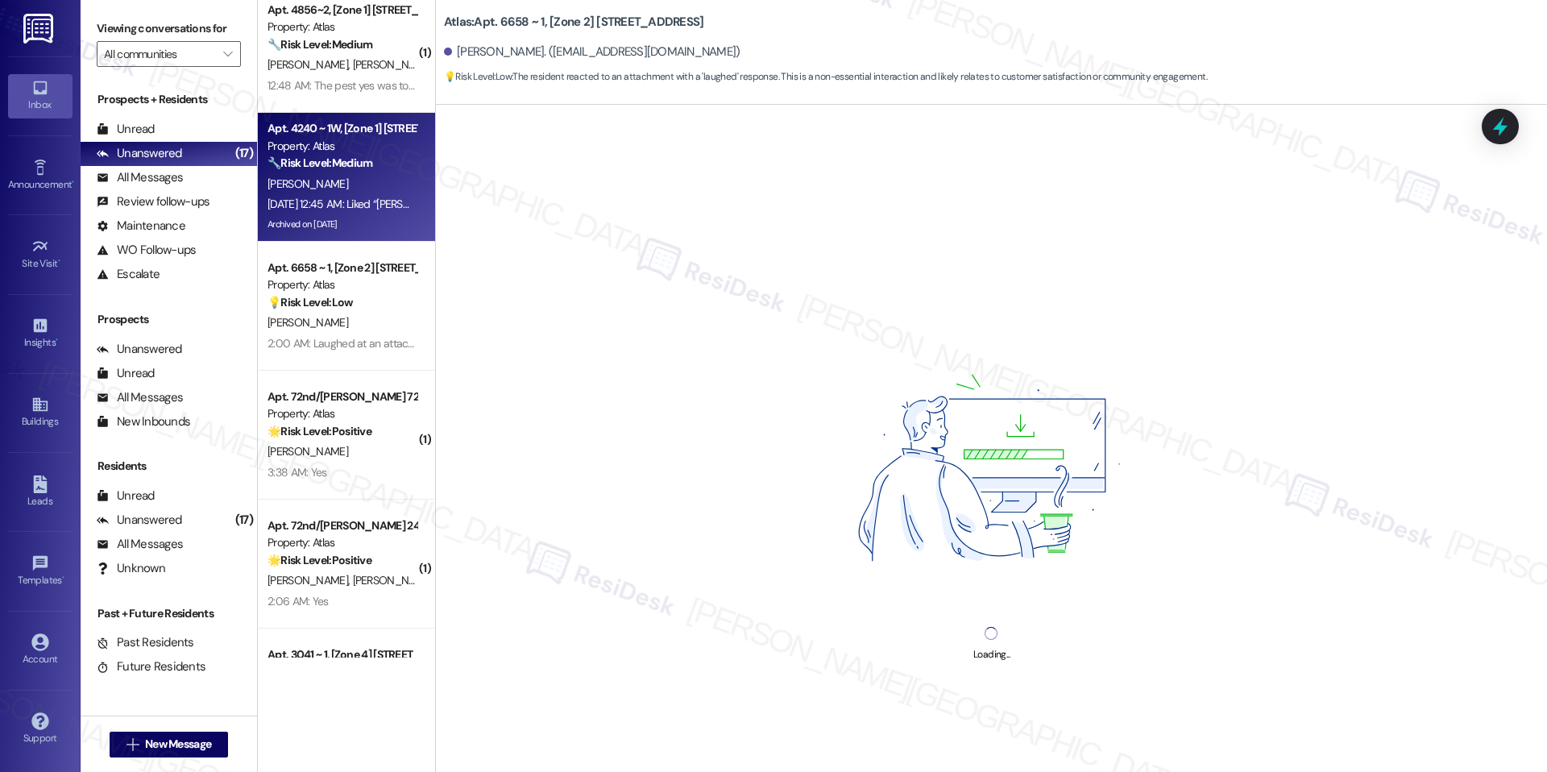
scroll to position [1534, 0]
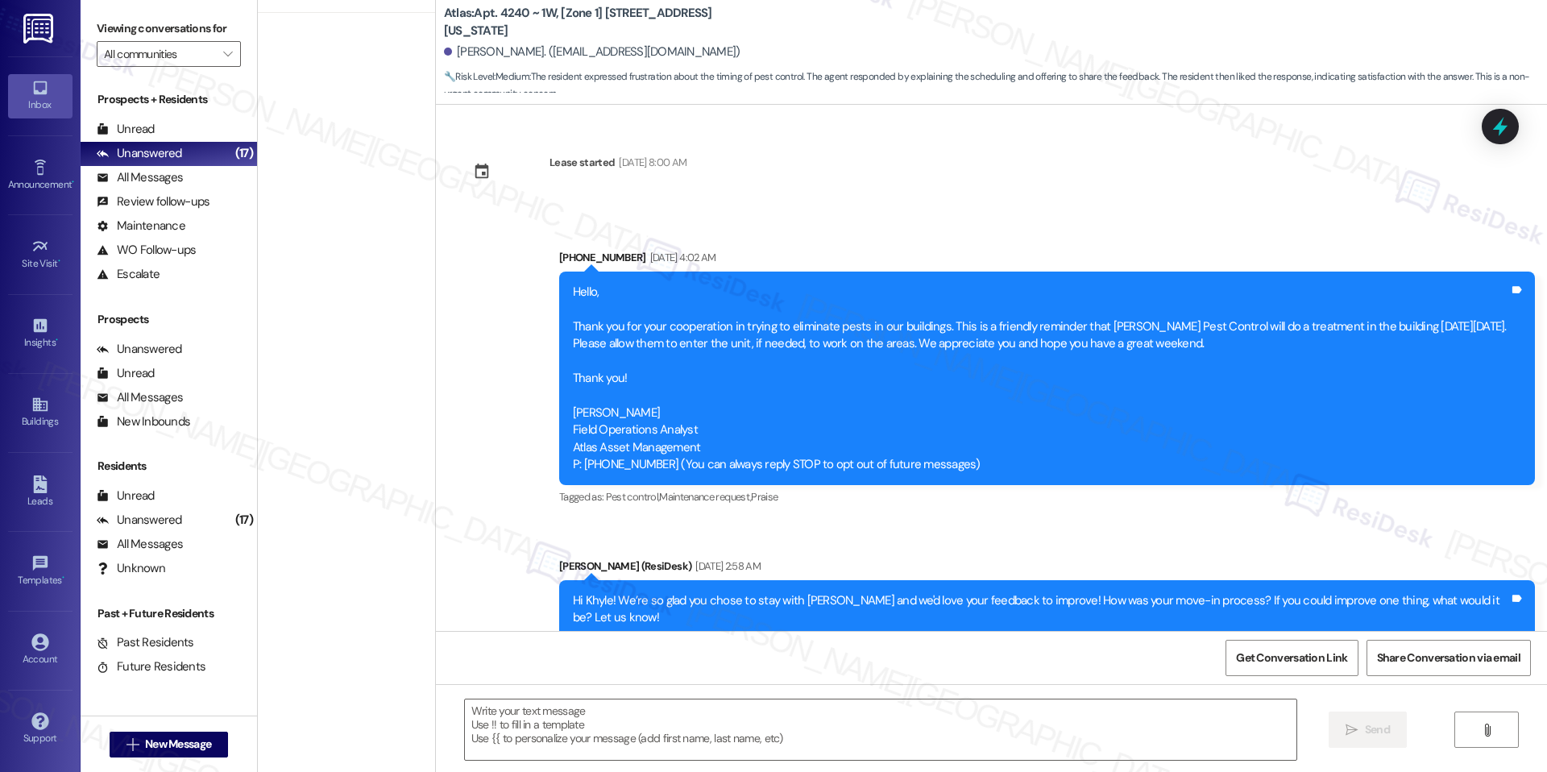
type textarea "Fetching suggested responses. Please feel free to read through the conversation…"
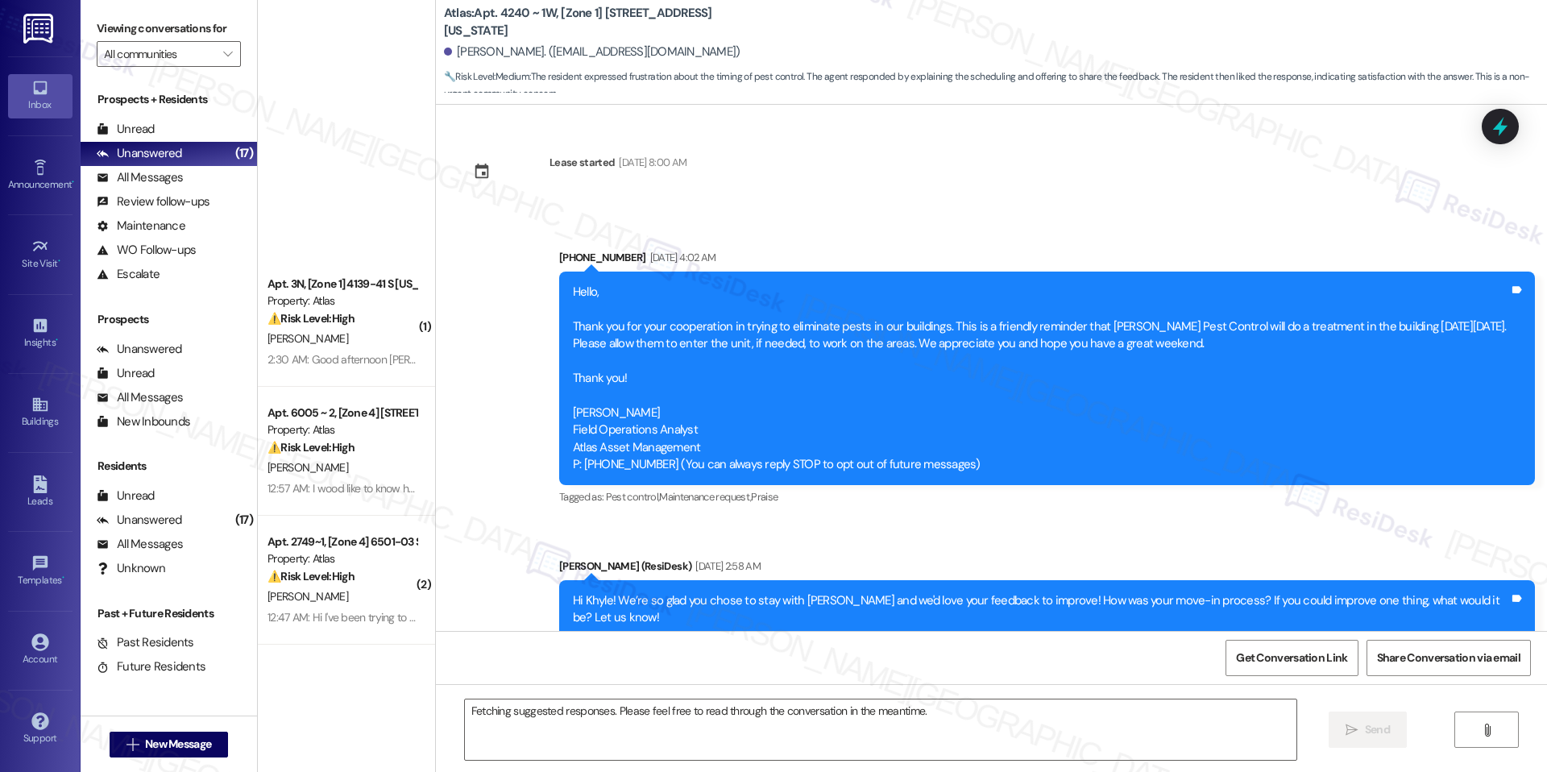
scroll to position [24678, 0]
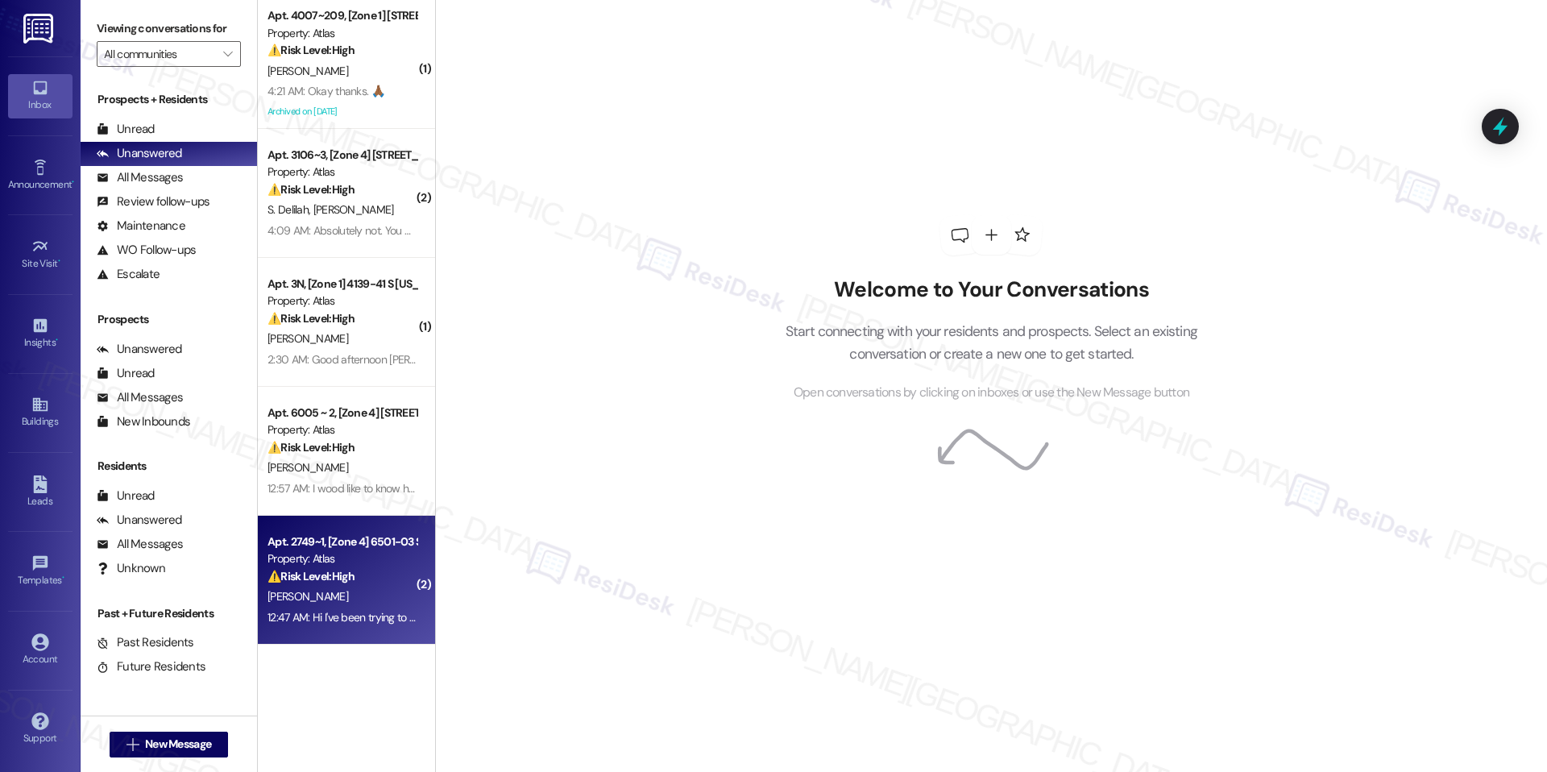
click at [355, 536] on div "Apt. 2749~1, [Zone 4] 6501-03 S. [US_STATE]" at bounding box center [341, 541] width 149 height 17
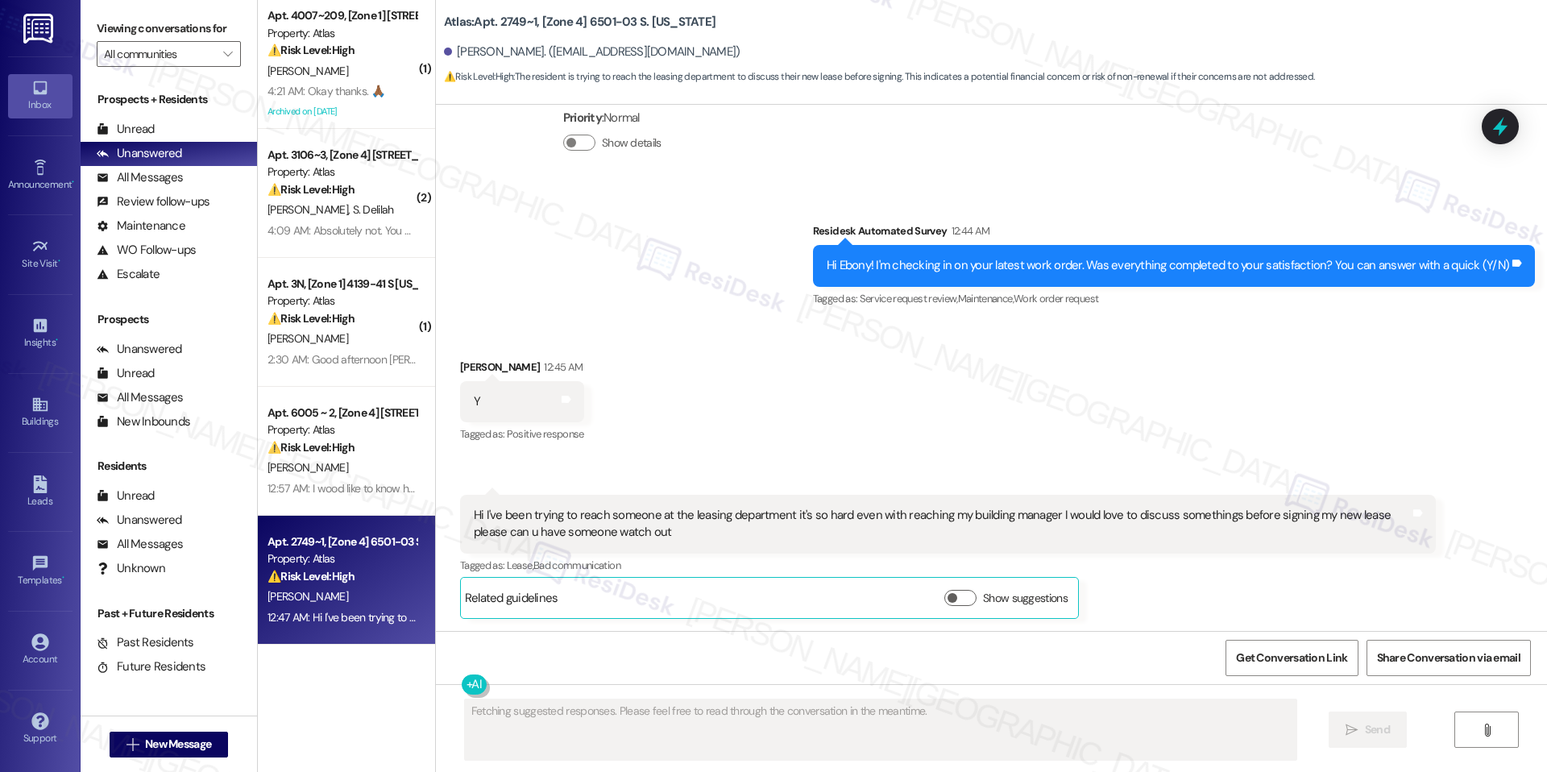
scroll to position [1290, 0]
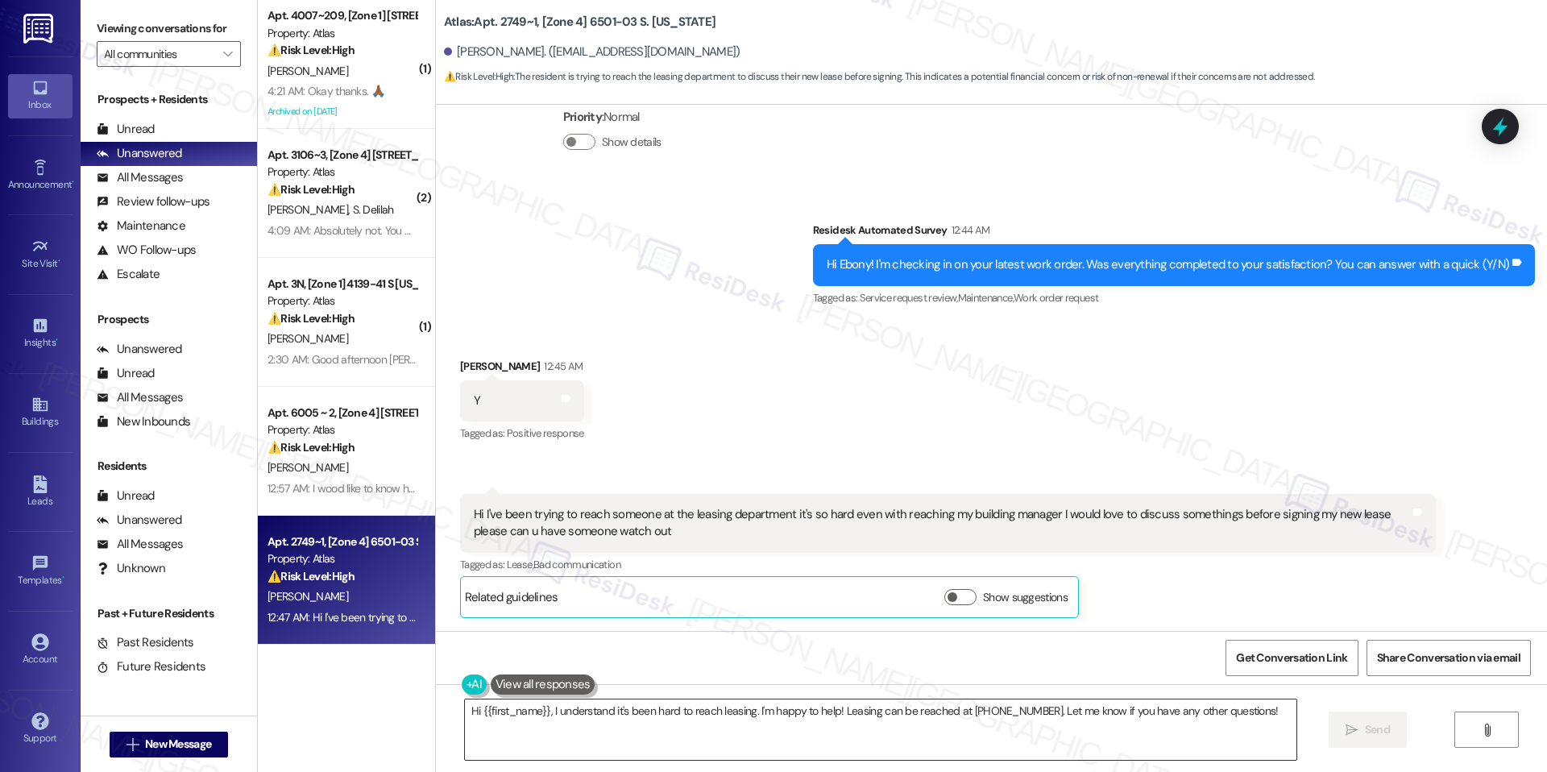
click at [816, 712] on textarea "Hi {{first_name}}, I understand it's been hard to reach leasing. I'm happy to h…" at bounding box center [880, 729] width 831 height 60
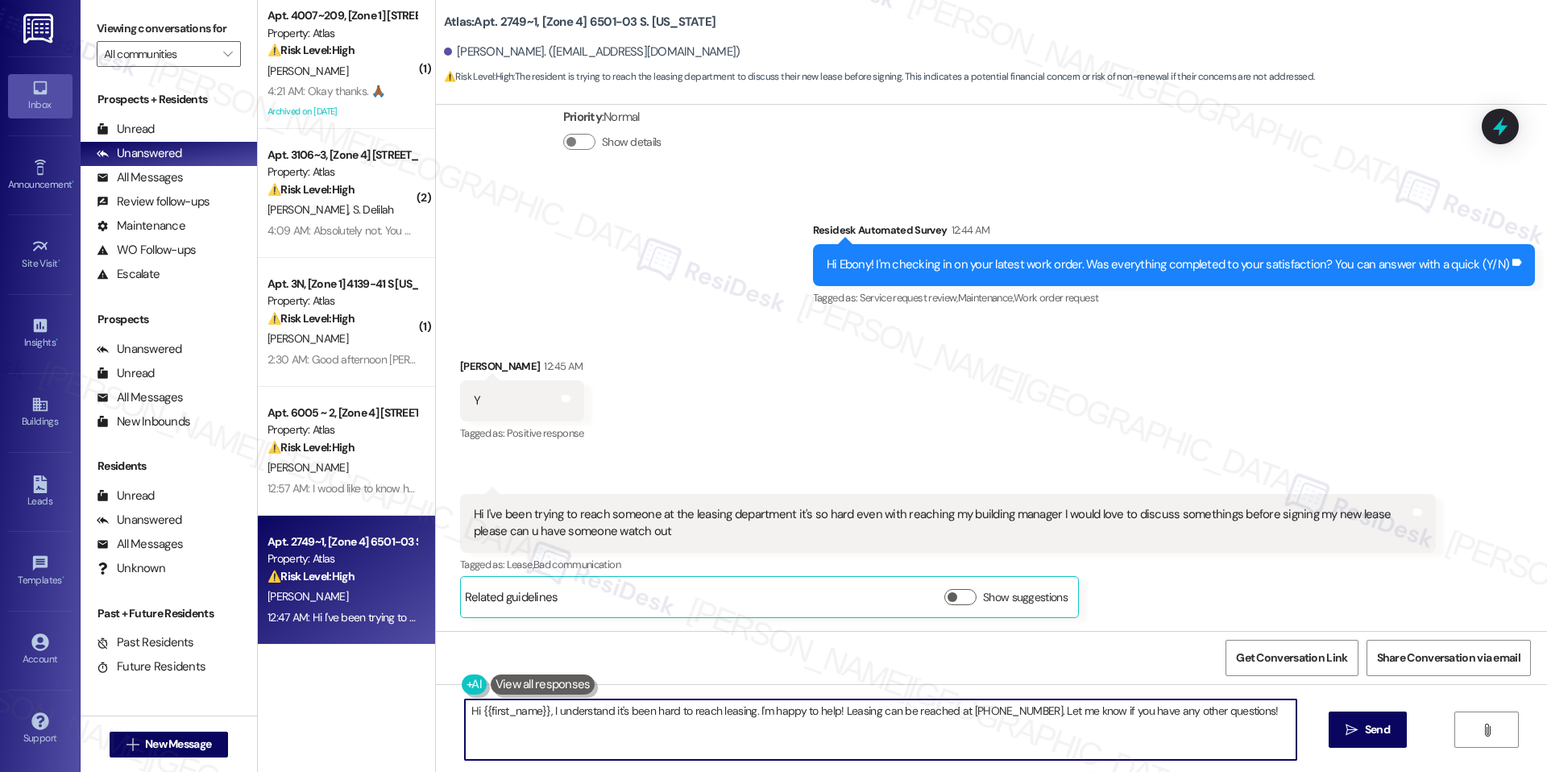
click at [816, 712] on textarea "Hi {{first_name}}, I understand it's been hard to reach leasing. I'm happy to h…" at bounding box center [880, 729] width 831 height 60
click at [878, 673] on div "Get Conversation Link Share Conversation via email" at bounding box center [991, 657] width 1111 height 53
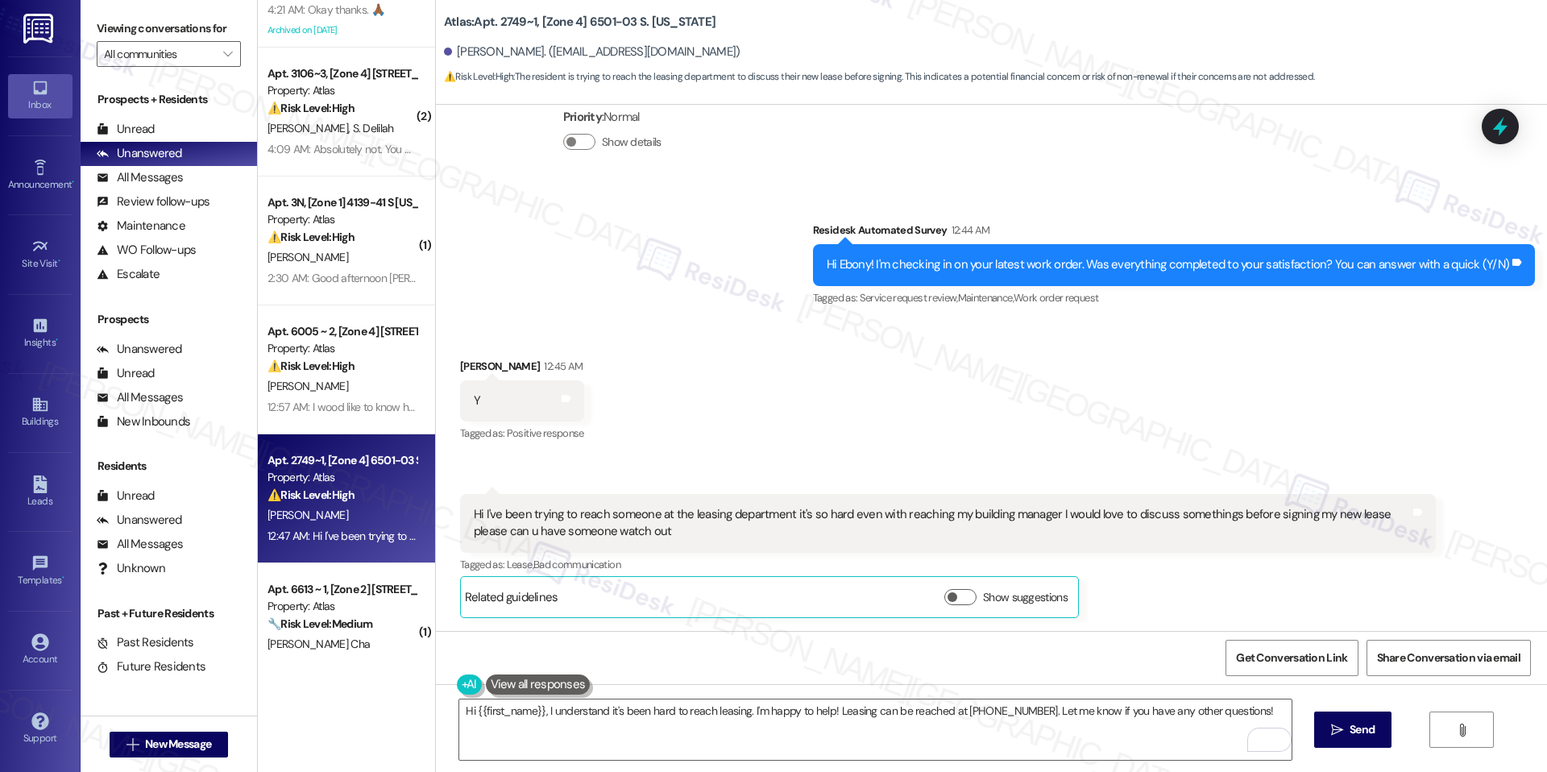
scroll to position [79, 0]
click at [821, 716] on textarea "Hi {{first_name}}, I understand it's been hard to reach leasing. I'm happy to h…" at bounding box center [874, 729] width 831 height 60
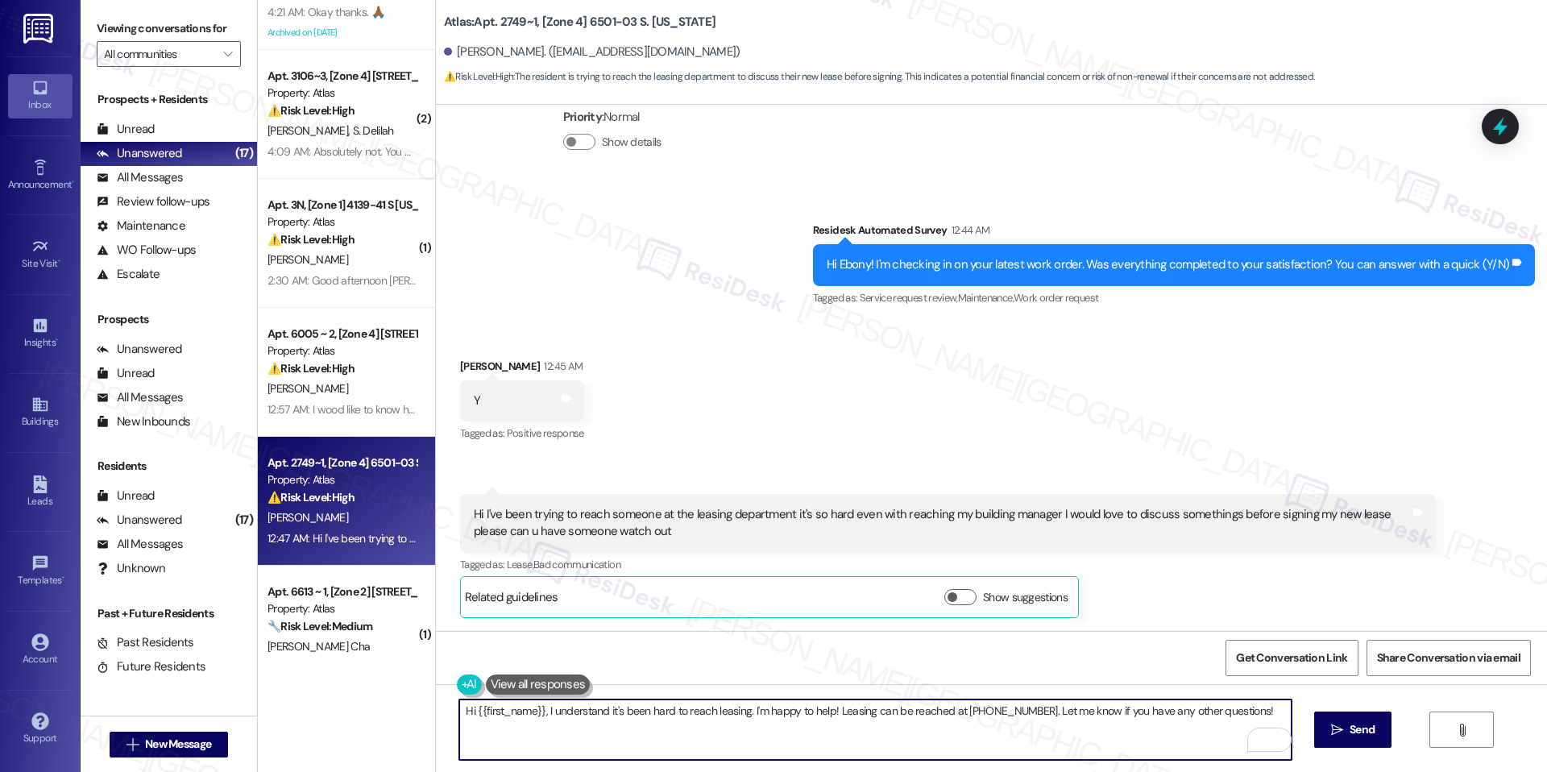
click at [821, 716] on textarea "Hi {{first_name}}, I understand it's been hard to reach leasing. I'm happy to h…" at bounding box center [874, 729] width 831 height 60
paste textarea "Thank you for reaching out, and I’m sorry you’ve had trouble getting in touch w…"
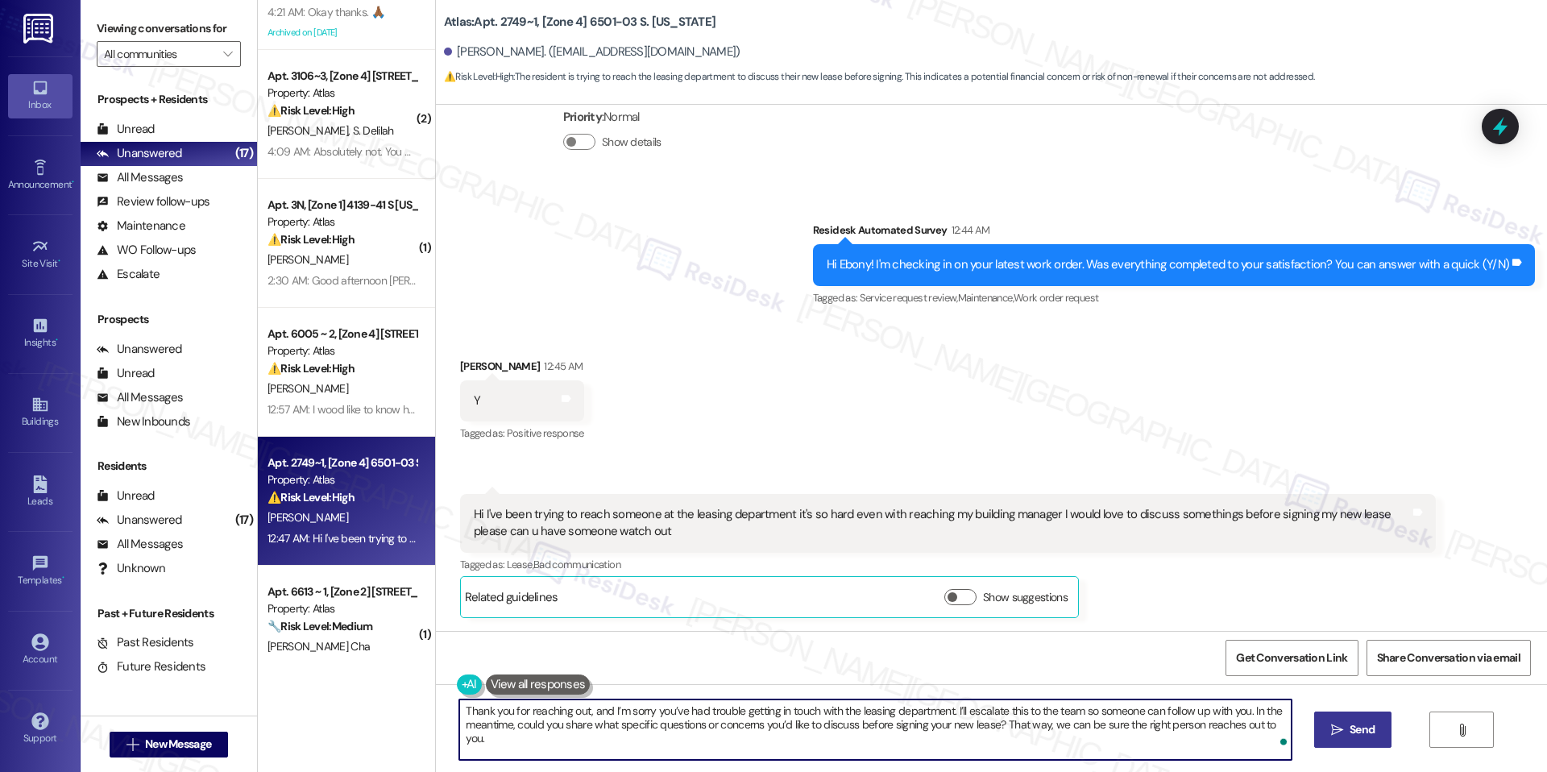
type textarea "Thank you for reaching out, and I’m sorry you’ve had trouble getting in touch w…"
click at [1322, 730] on button " Send" at bounding box center [1353, 729] width 78 height 36
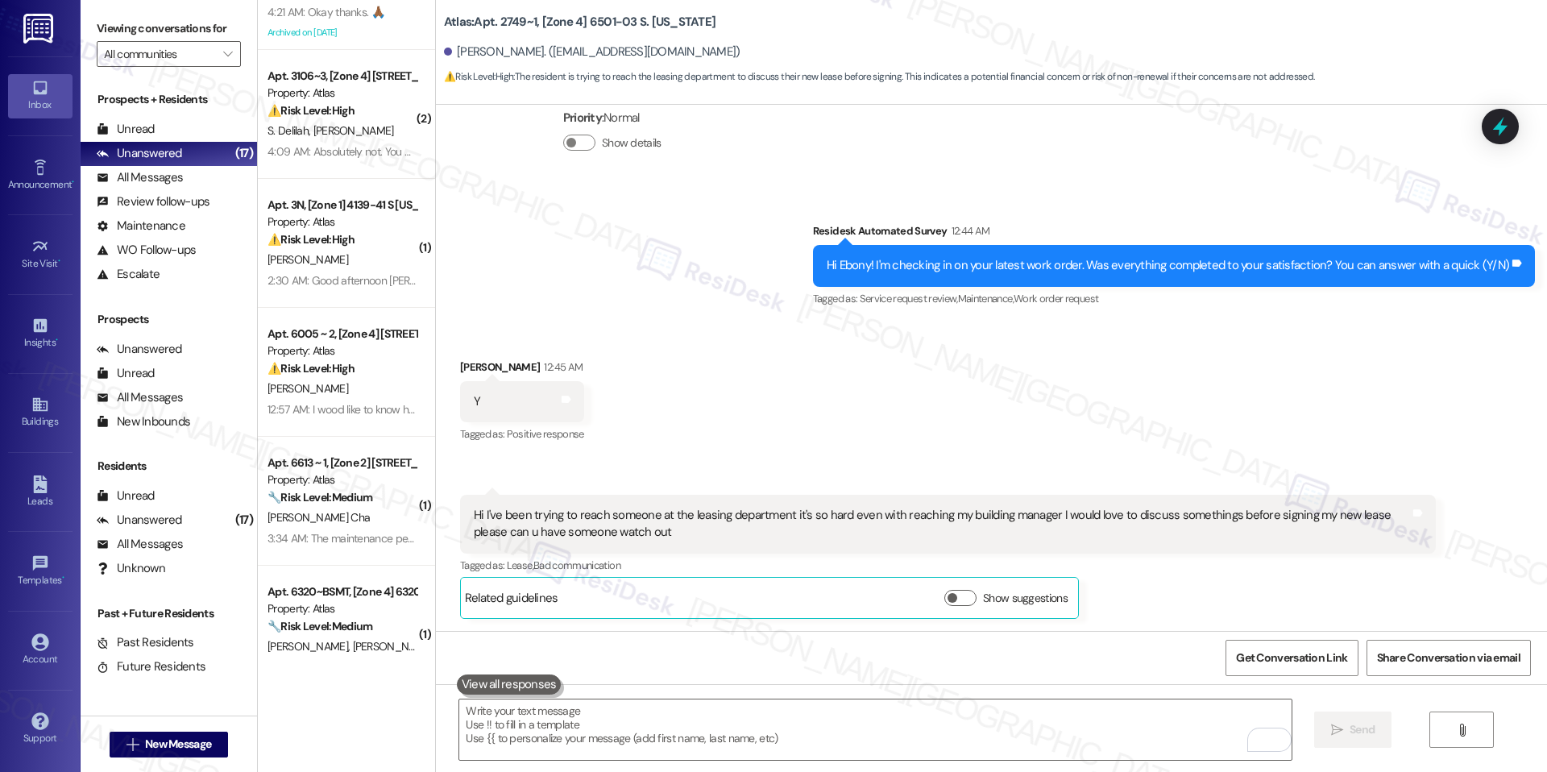
scroll to position [1419, 0]
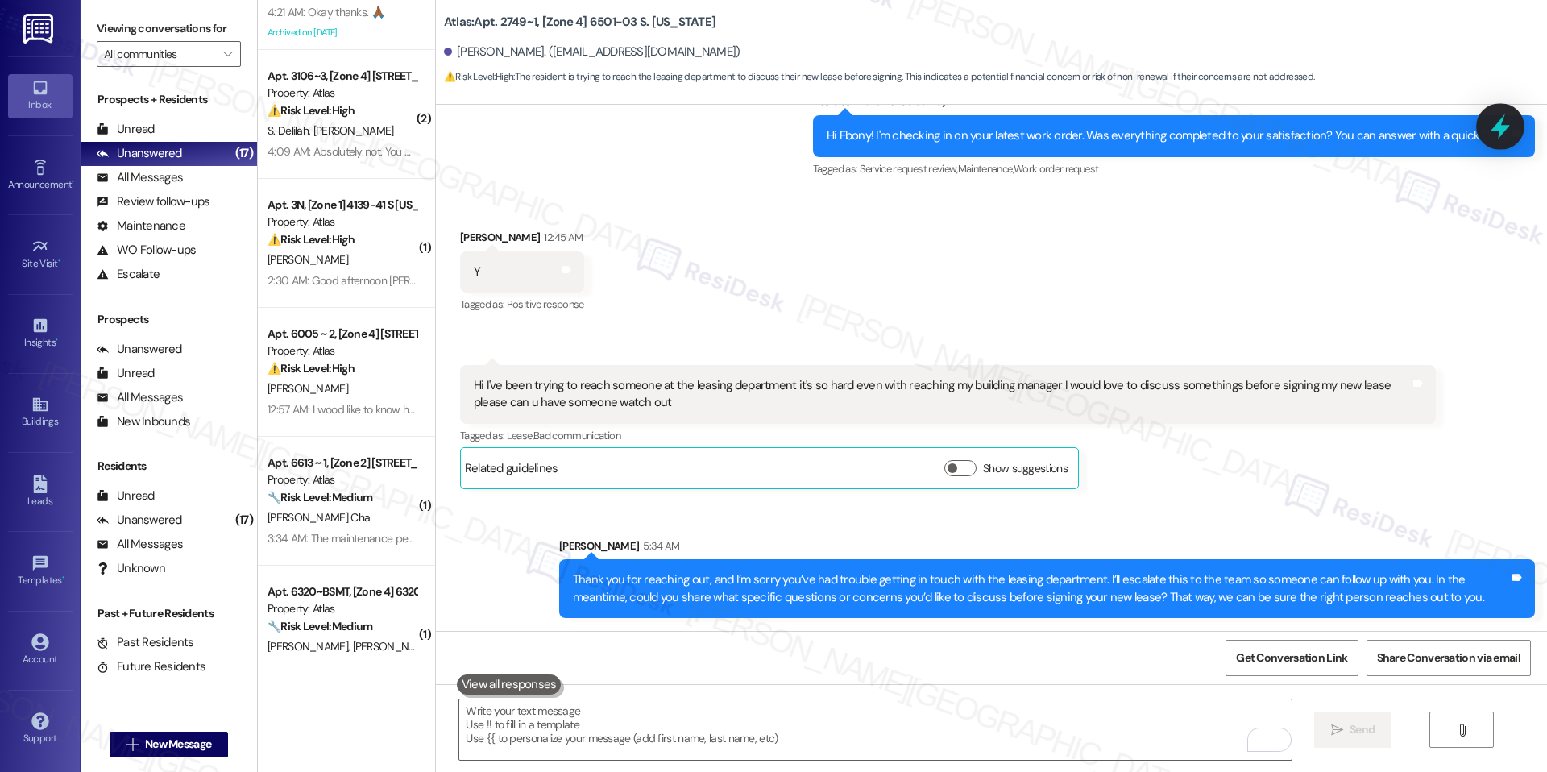
click at [1496, 133] on icon at bounding box center [1499, 126] width 27 height 27
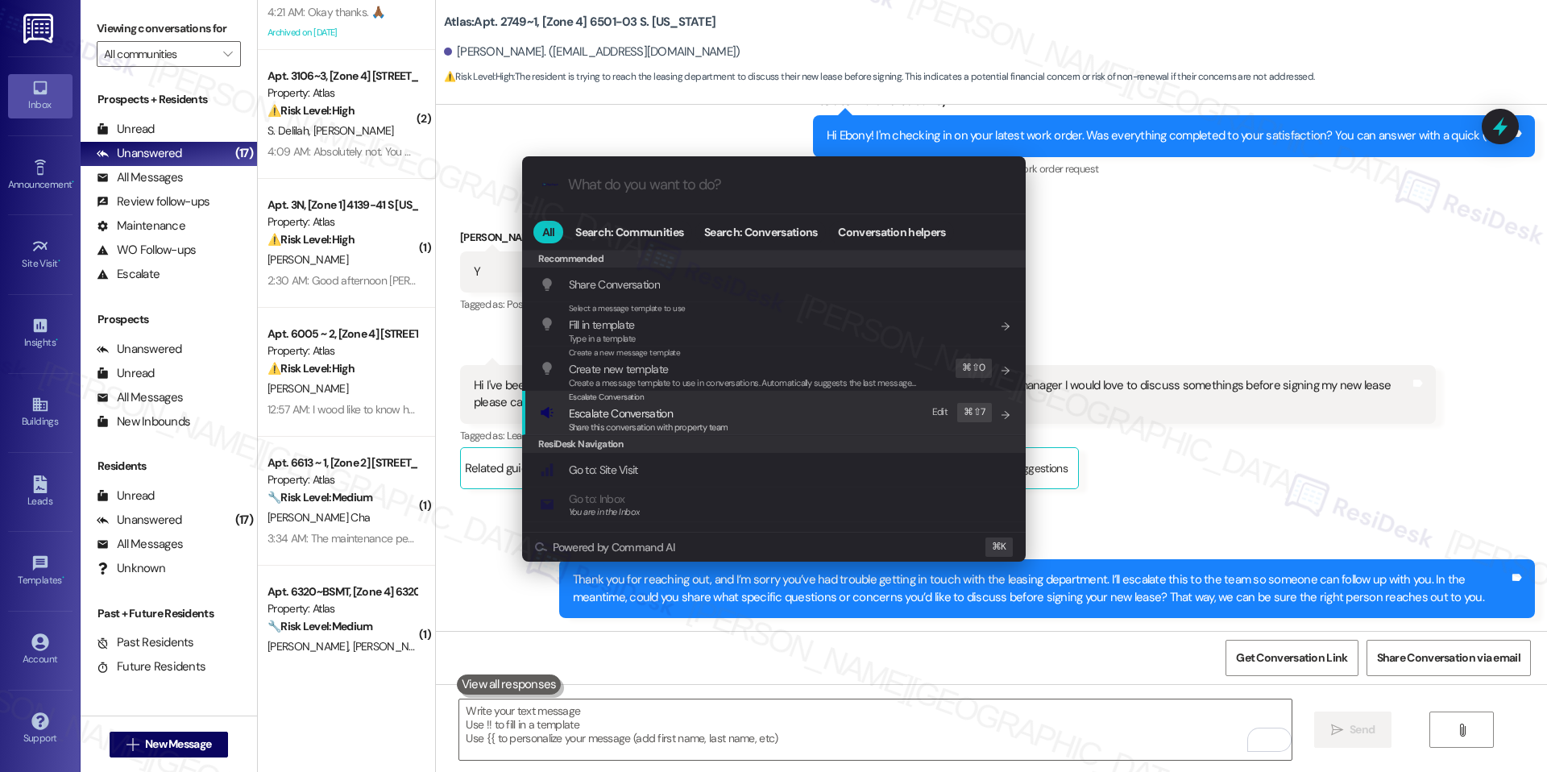
click at [781, 415] on div "Escalate Conversation Escalate Conversation Share this conversation with proper…" at bounding box center [775, 412] width 471 height 43
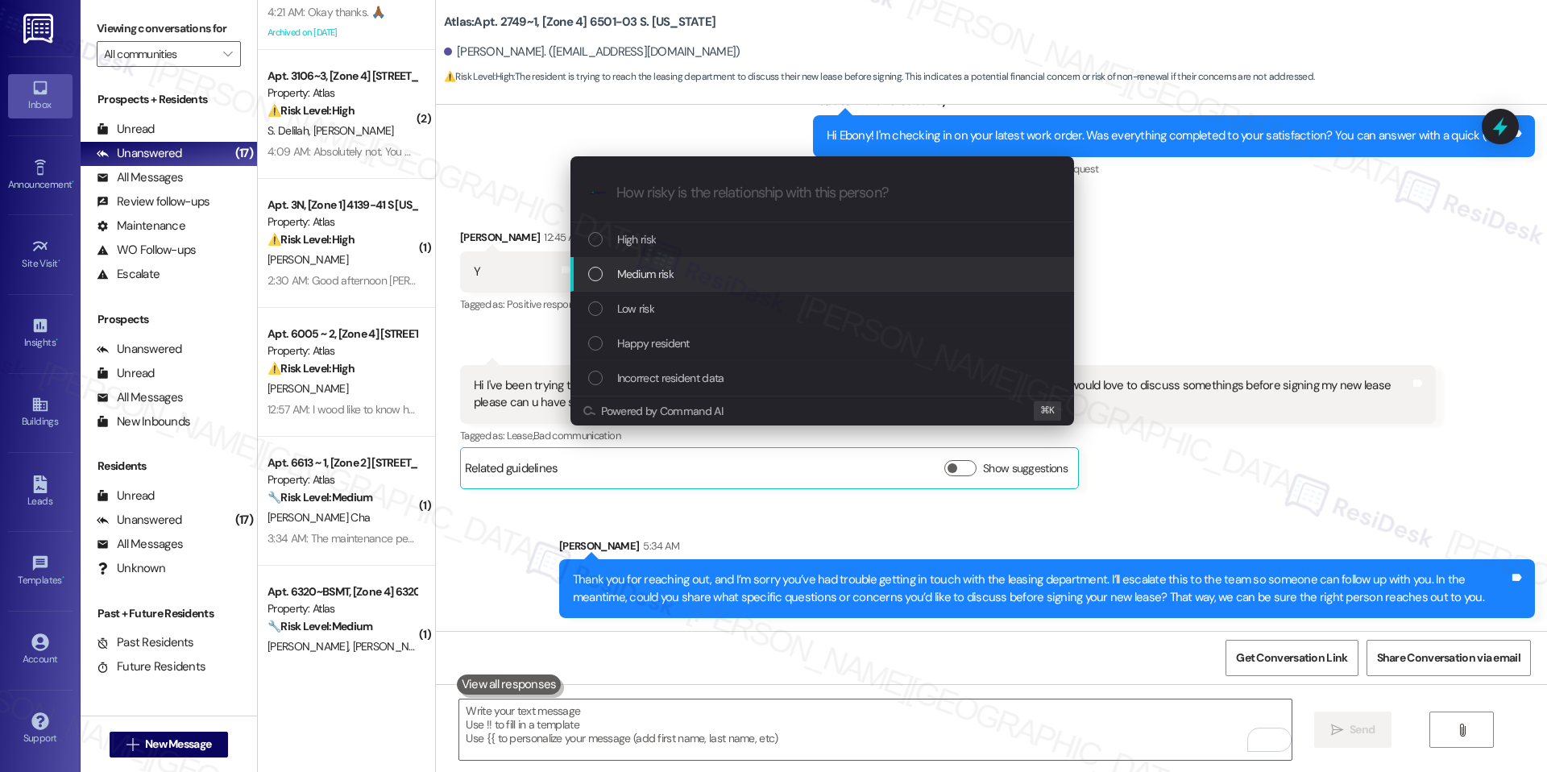
click at [747, 284] on div "Medium risk" at bounding box center [821, 274] width 503 height 35
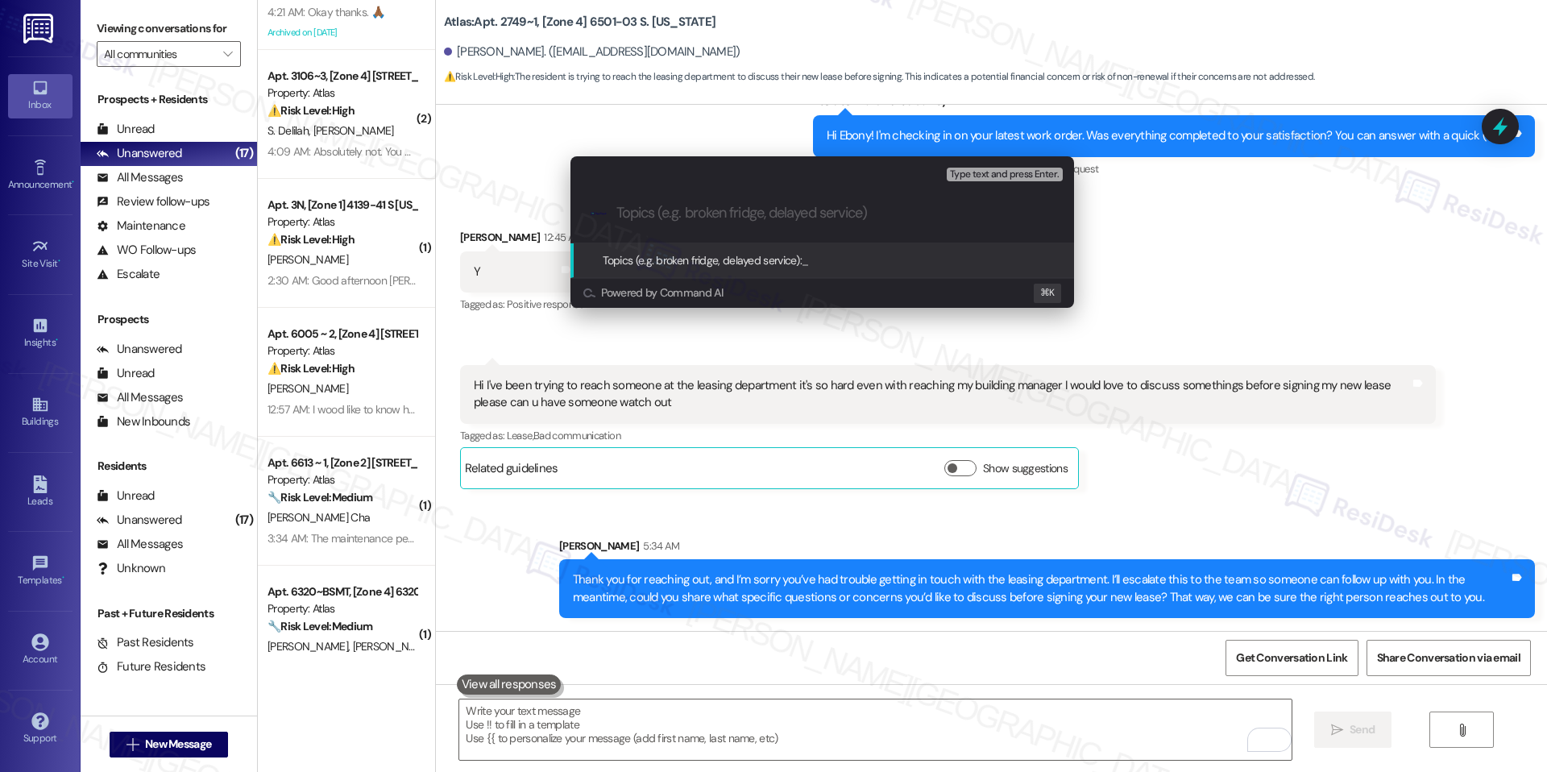
paste input "Escalation – Leasing Communication Difficulty (Resident Request Before Lease Si…"
type input "Escalation – Leasing Communication Difficulty (Resident Request Before Lease Si…"
click at [888, 271] on div "Topics (e.g. broken fridge, delayed service): Escalation – Leasing Communicatio…" at bounding box center [821, 260] width 503 height 35
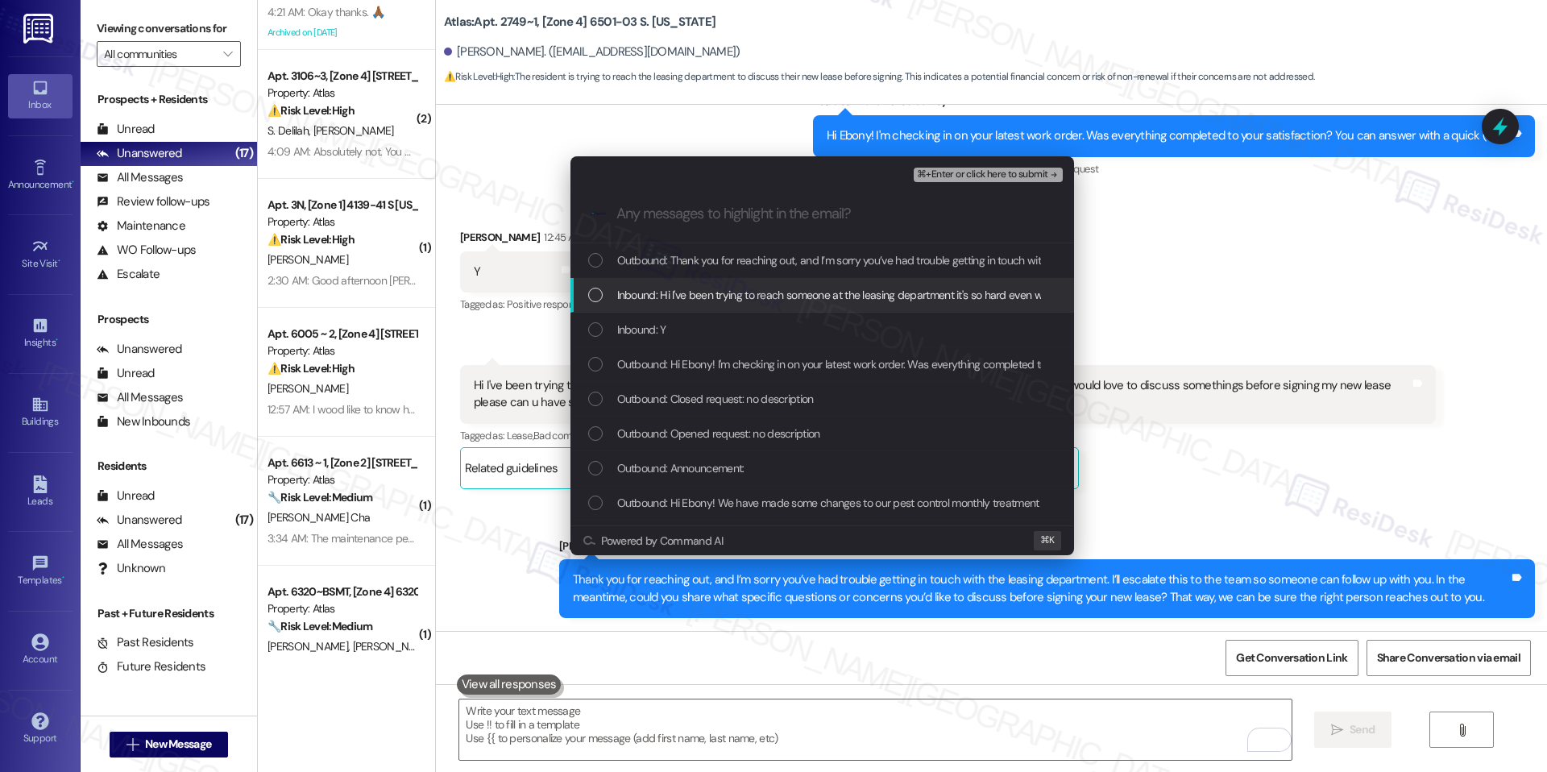
click at [766, 292] on span "Inbound: Hi I've been trying to reach someone at the leasing department it's so…" at bounding box center [1150, 295] width 1067 height 18
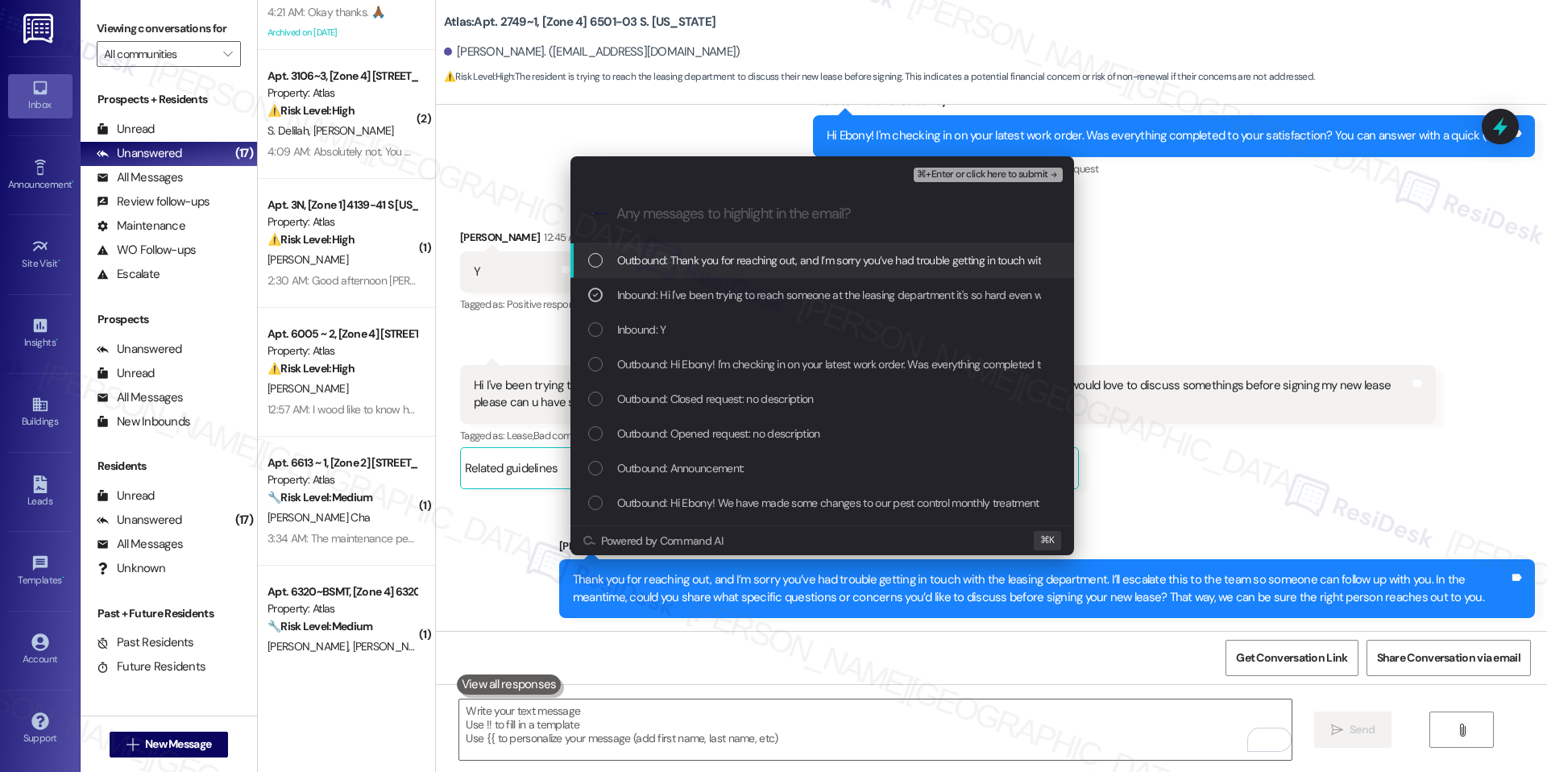
click at [970, 175] on span "⌘+Enter or click here to submit" at bounding box center [982, 174] width 130 height 11
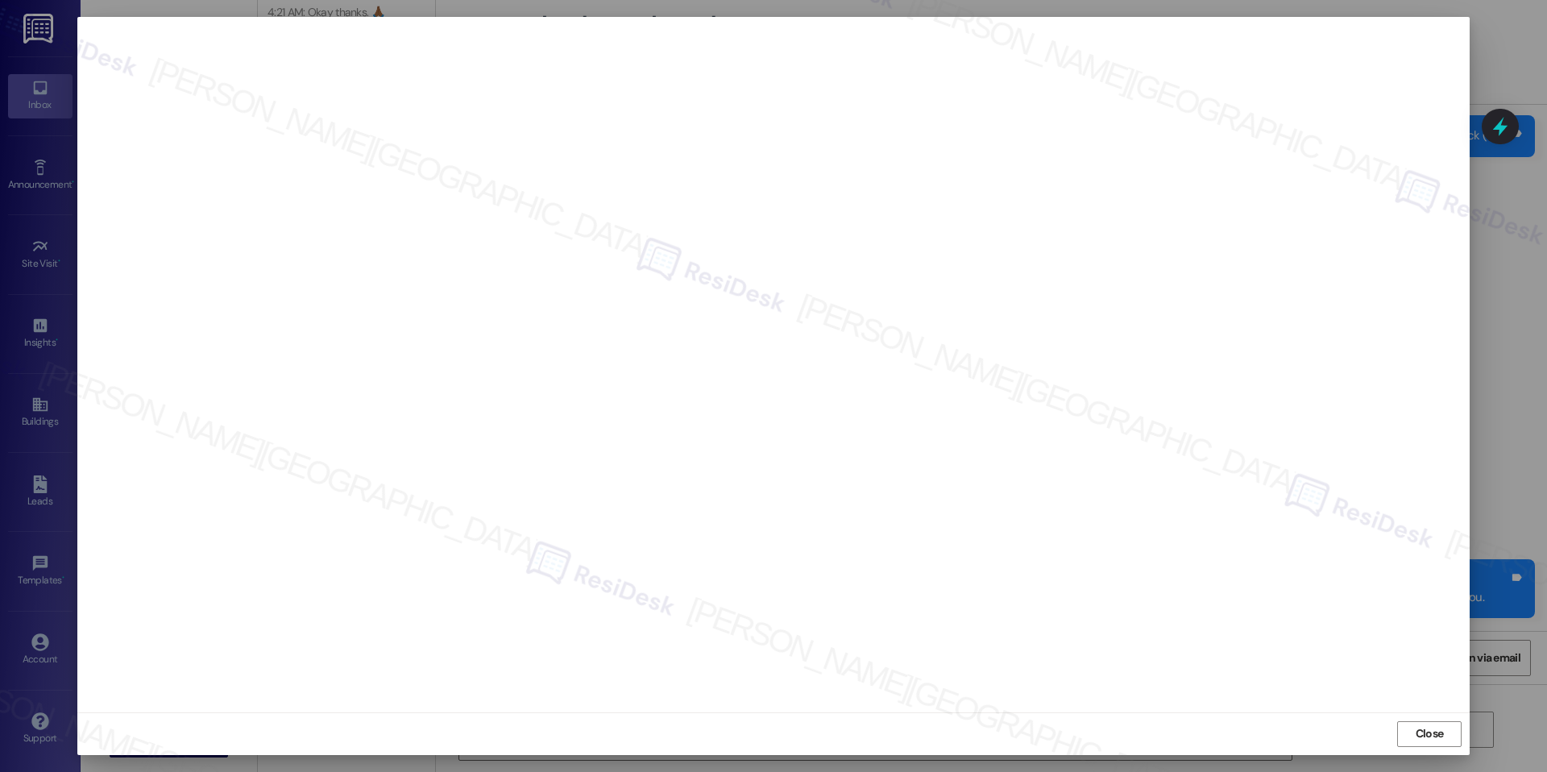
click at [1393, 731] on div "Close" at bounding box center [773, 733] width 1392 height 43
click at [1406, 732] on button "Close" at bounding box center [1429, 734] width 64 height 26
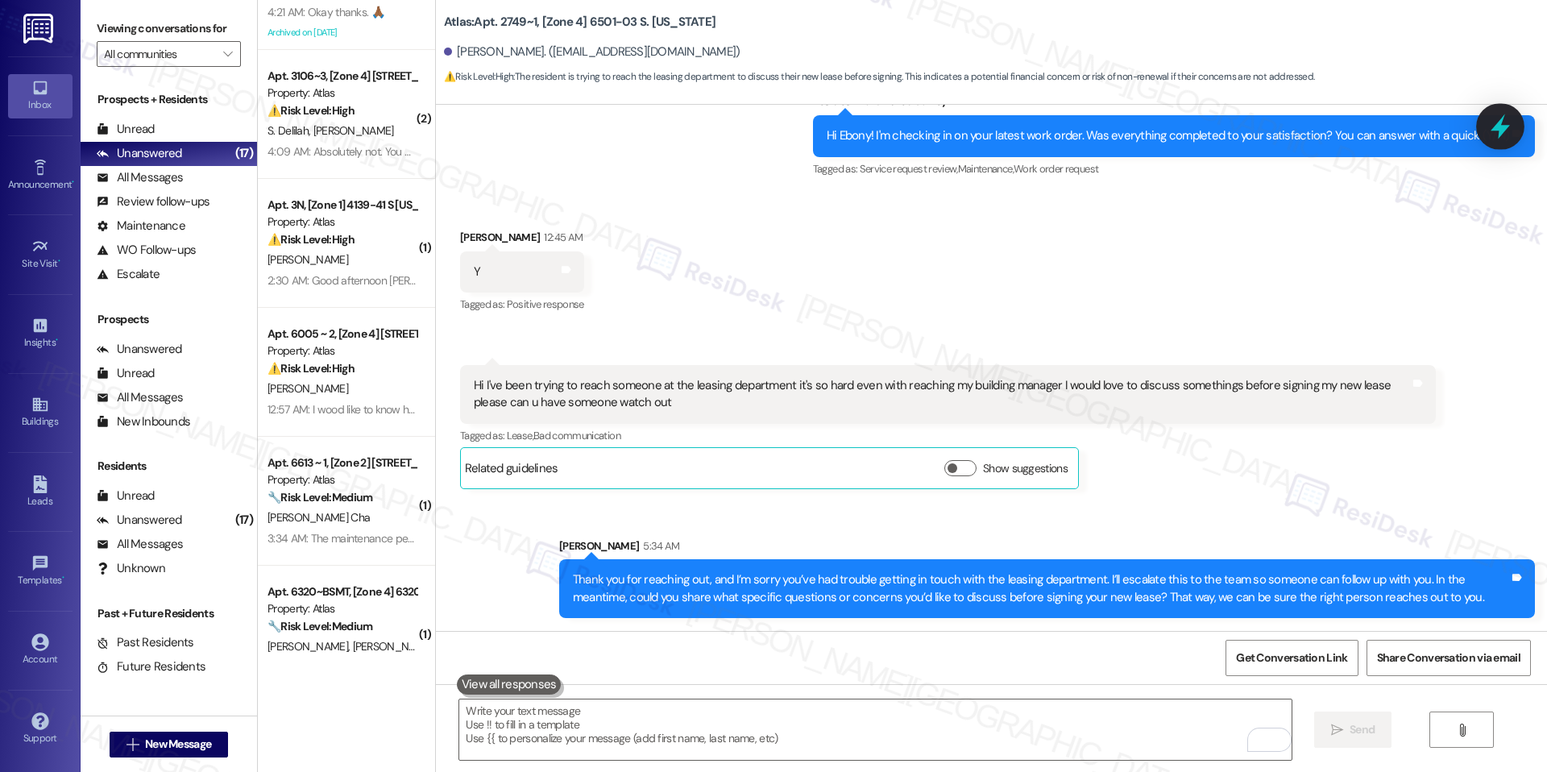
click at [1513, 134] on div at bounding box center [1500, 126] width 48 height 46
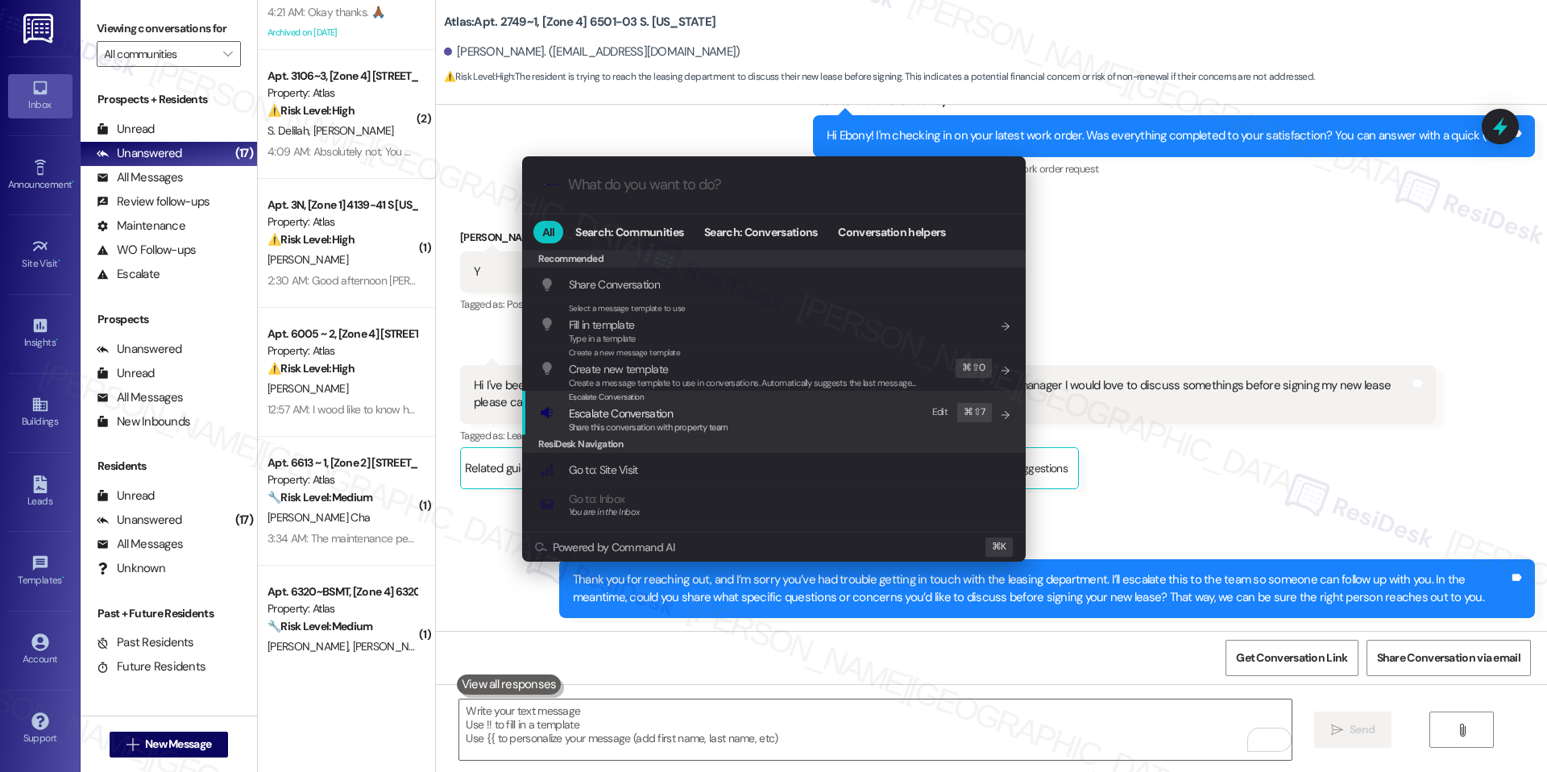
click at [744, 416] on div "Escalate Conversation Escalate Conversation Share this conversation with proper…" at bounding box center [775, 412] width 471 height 43
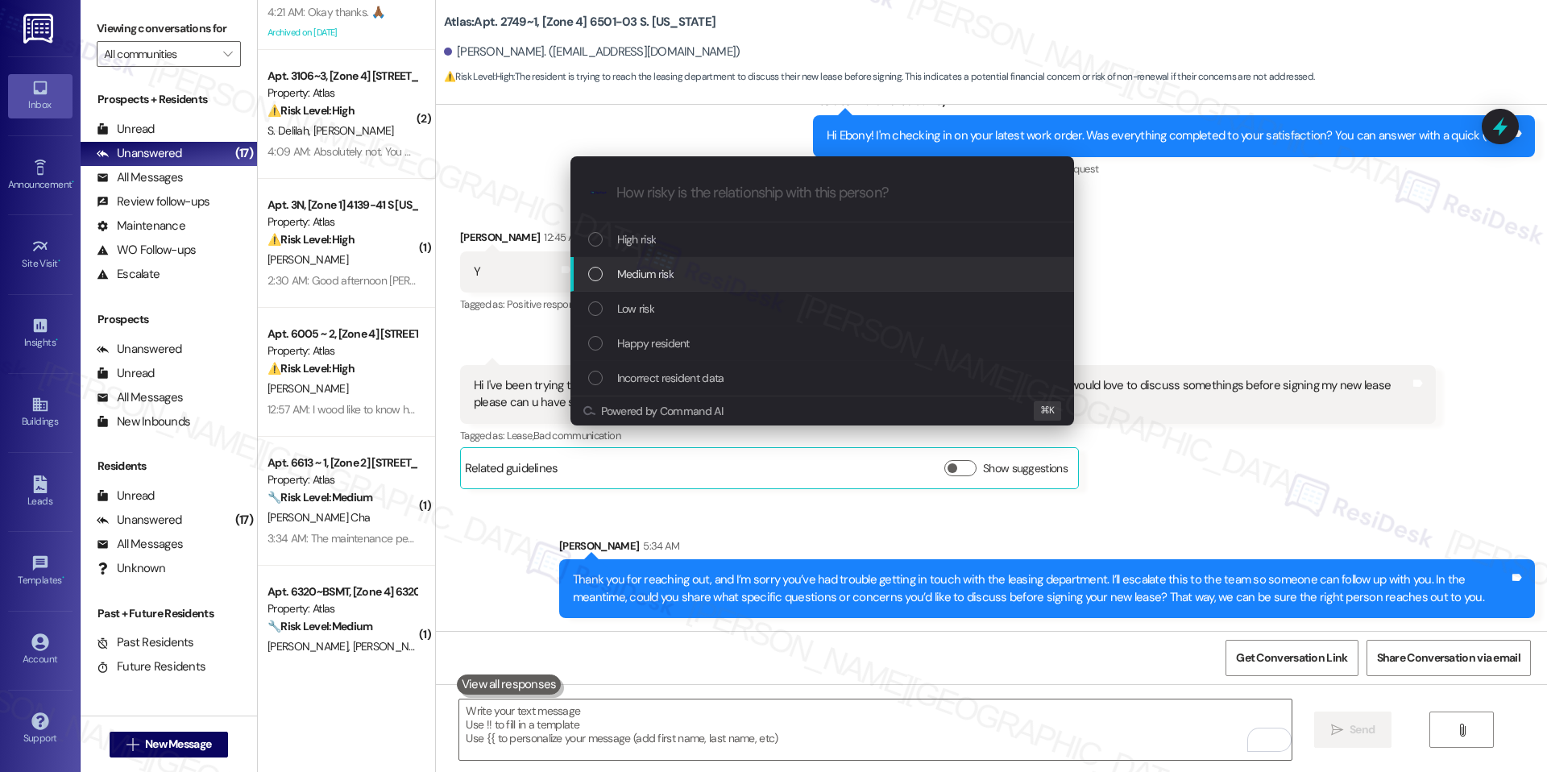
click at [710, 279] on div "Medium risk" at bounding box center [823, 274] width 471 height 18
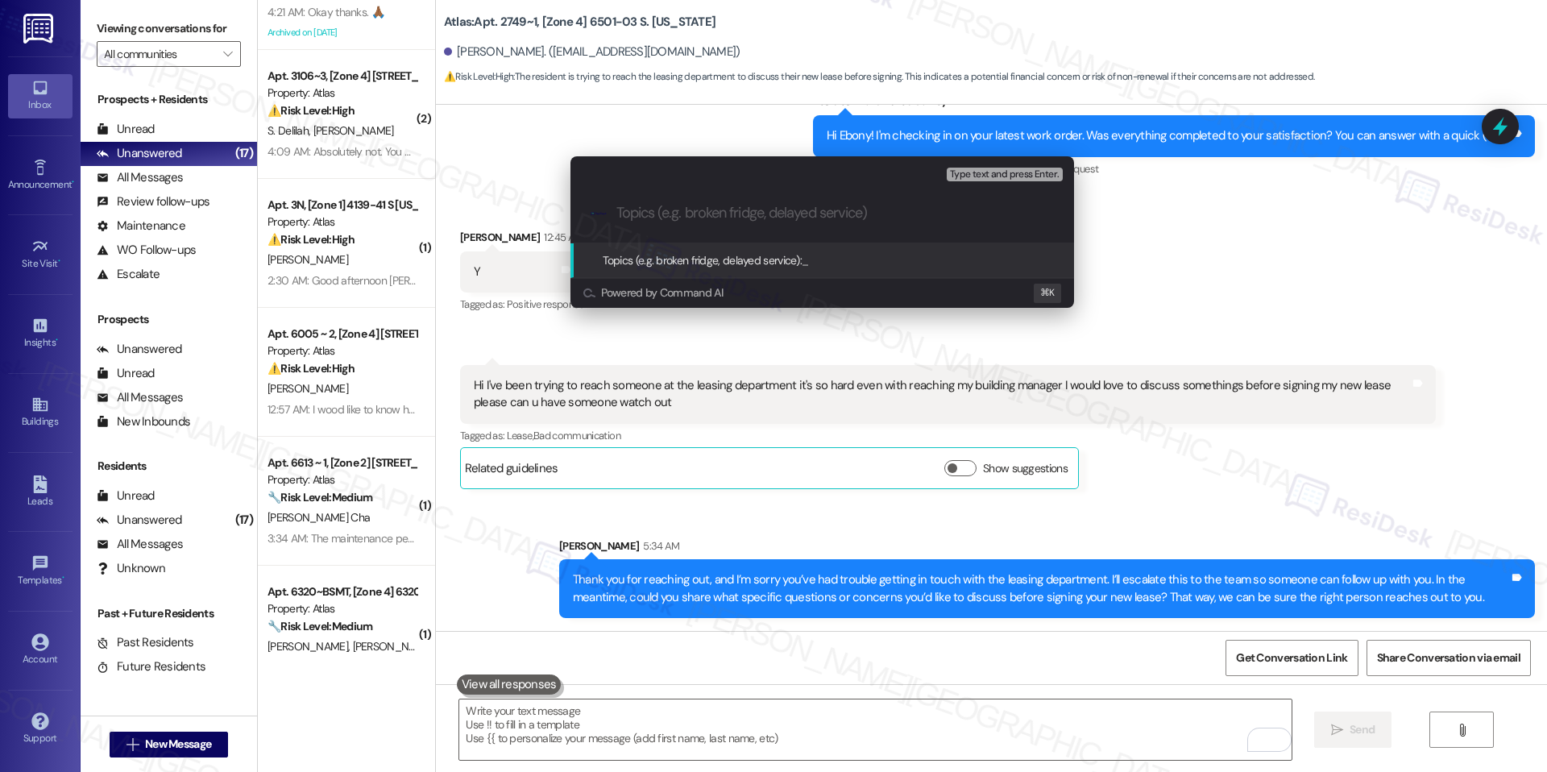
paste input "Escalation – Leasing Communication Difficulty (Resident Request Before Lease Si…"
type input "Escalation – Leasing Communication Difficulty (Resident Request Before Lease Si…"
click at [818, 263] on span "Escalation – Leasing Communication Difficulty (Resident Request Before Lease Si…" at bounding box center [1004, 260] width 407 height 14
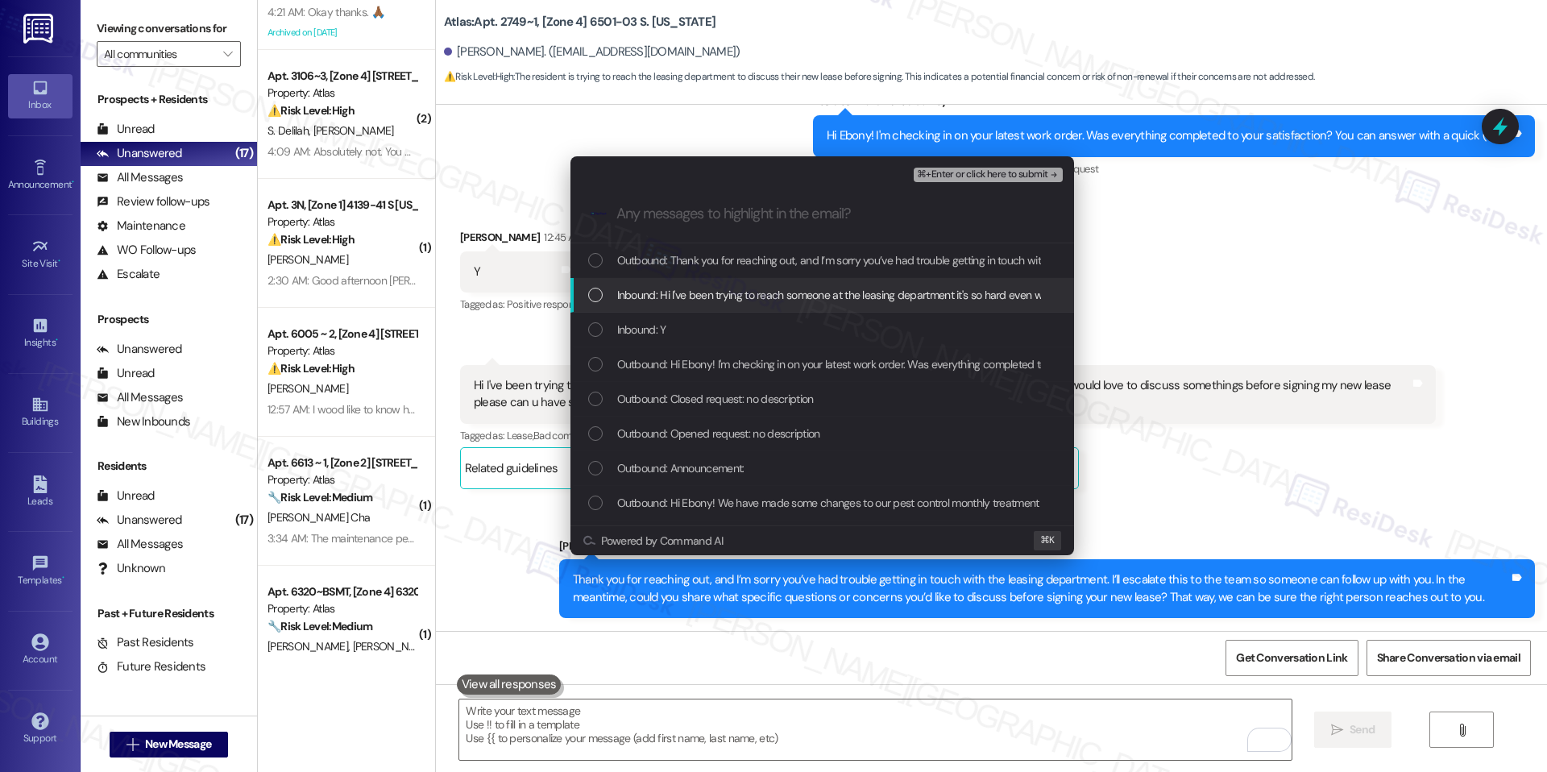
click at [746, 304] on span "Inbound: Hi I've been trying to reach someone at the leasing department it's so…" at bounding box center [1150, 295] width 1067 height 18
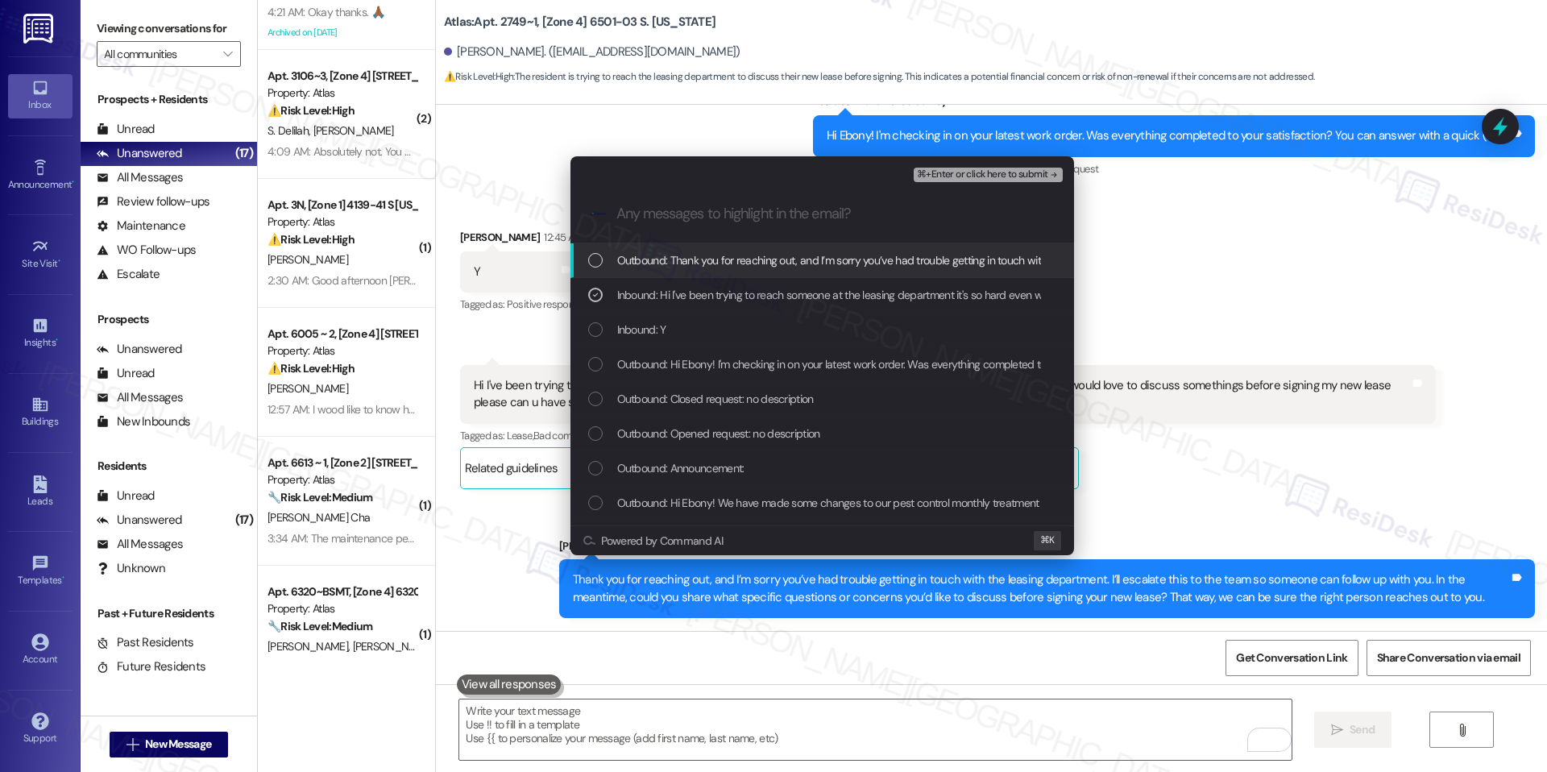
click at [1005, 176] on span "⌘+Enter or click here to submit" at bounding box center [982, 174] width 130 height 11
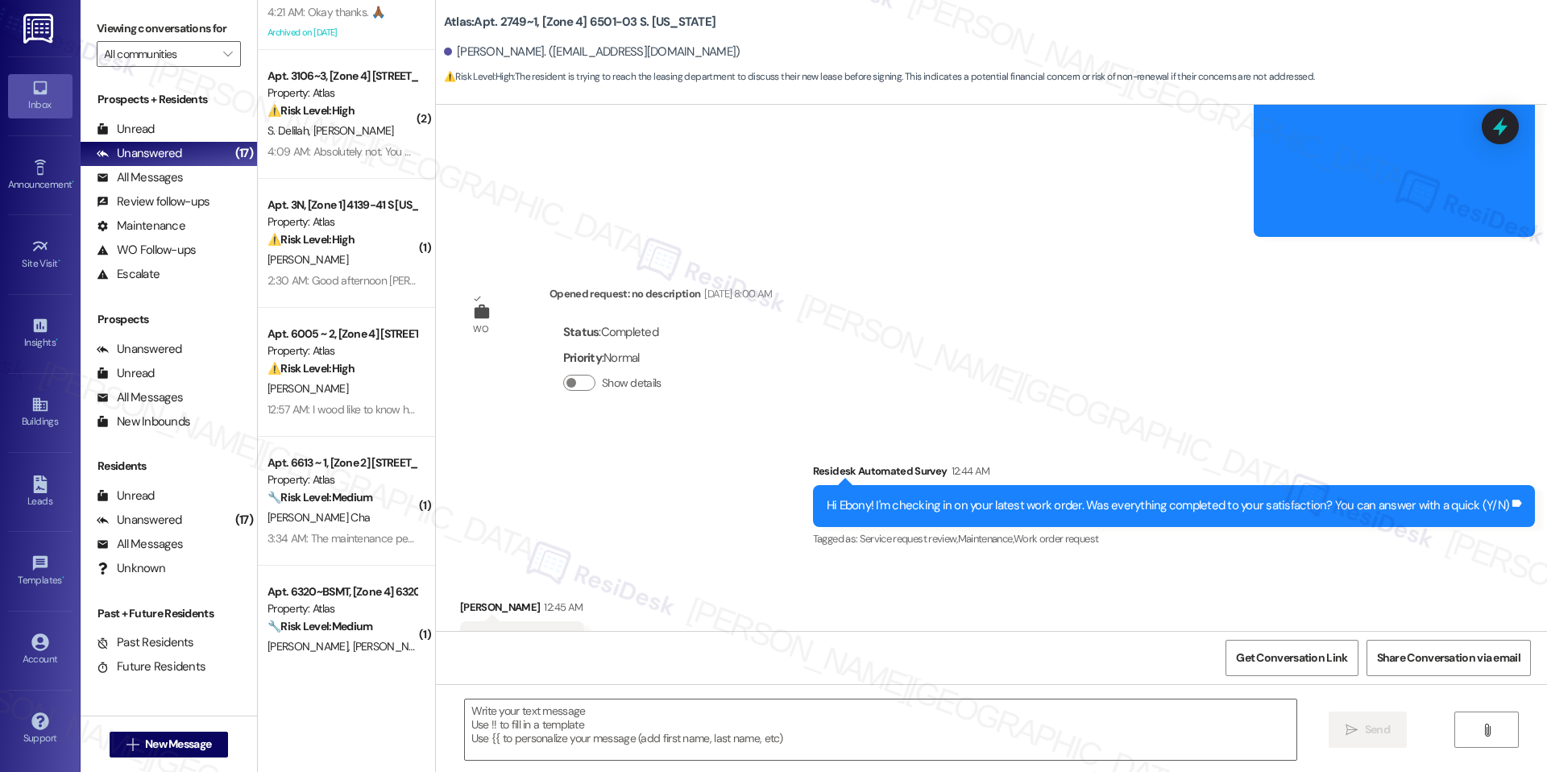
scroll to position [1289, 0]
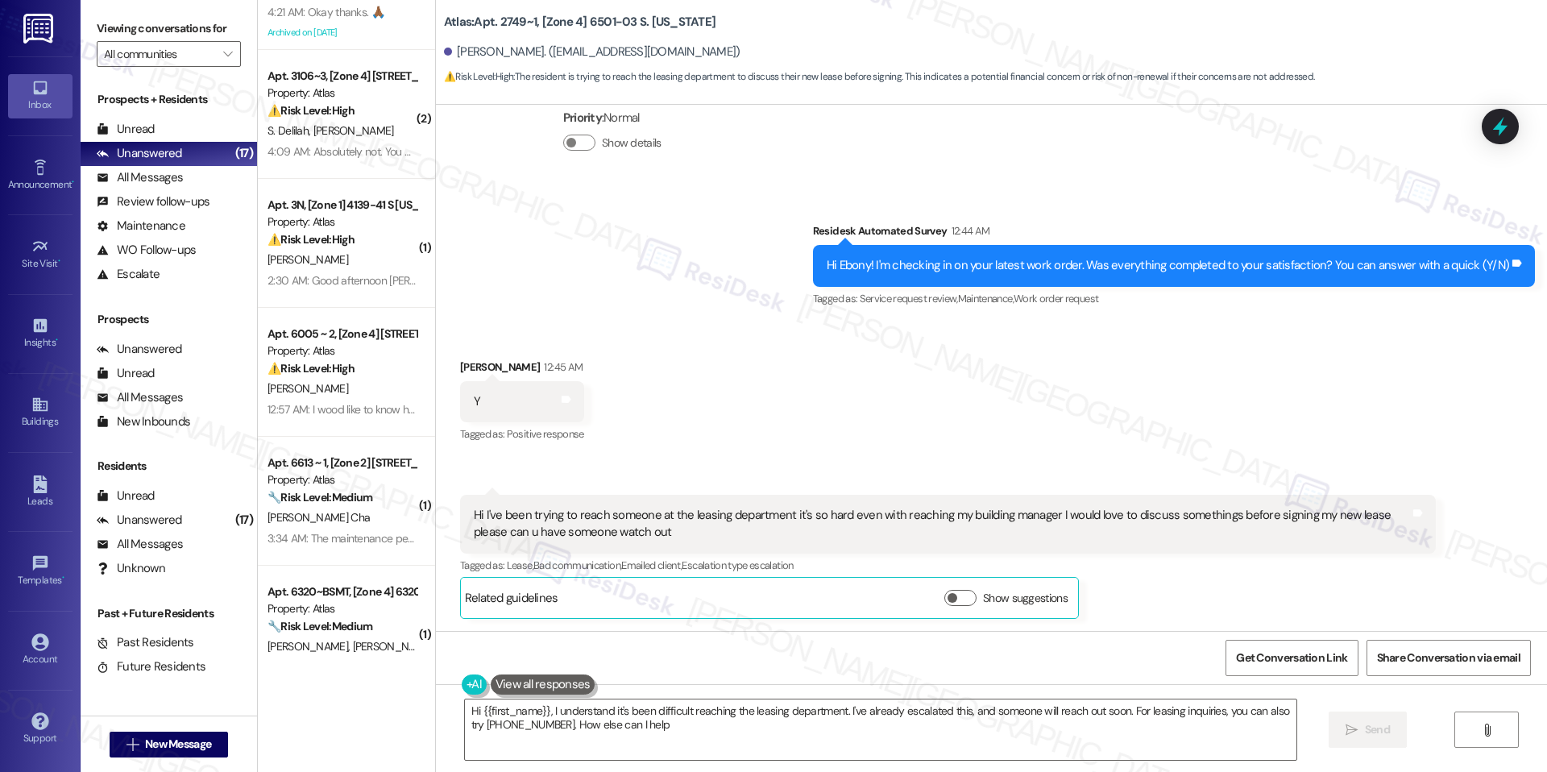
type textarea "Hi {{first_name}}, I understand it's been difficult reaching the leasing depart…"
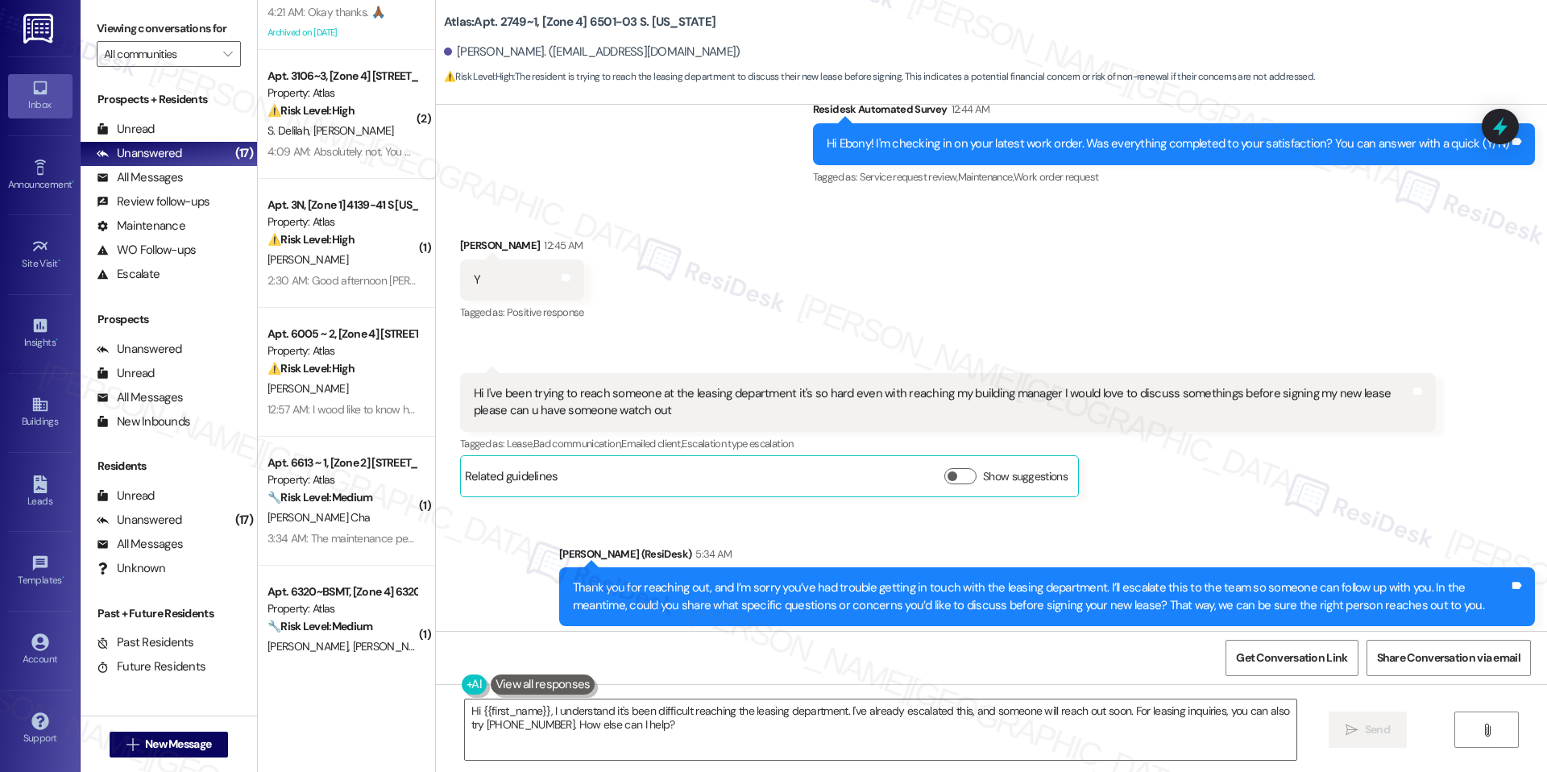
scroll to position [1443, 0]
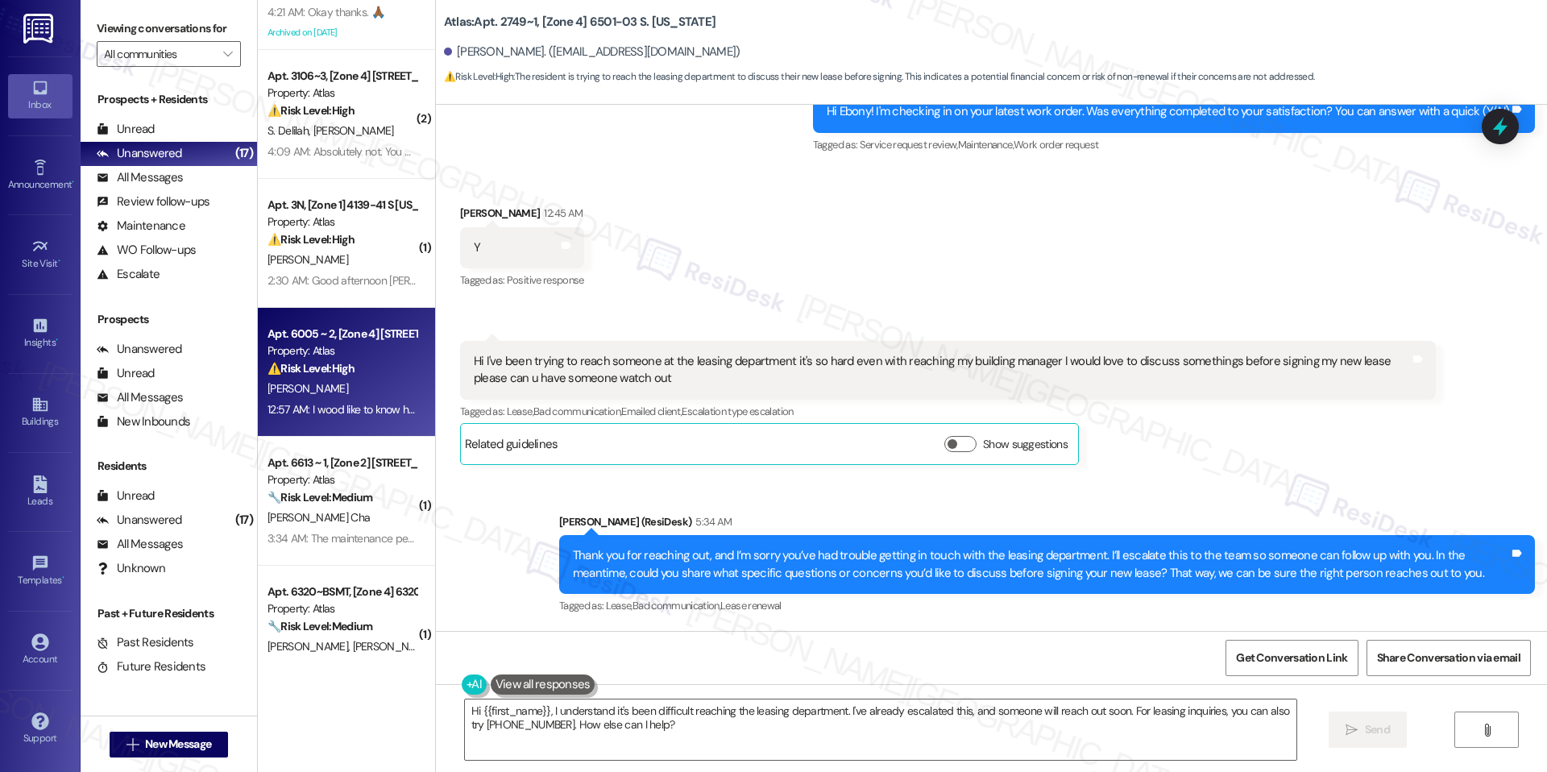
click at [367, 321] on div "Apt. 6005 ~ 2, [Zone 4] [STREET_ADDRESS] Property: Atlas ⚠️ Risk Level: High Th…" at bounding box center [346, 372] width 177 height 129
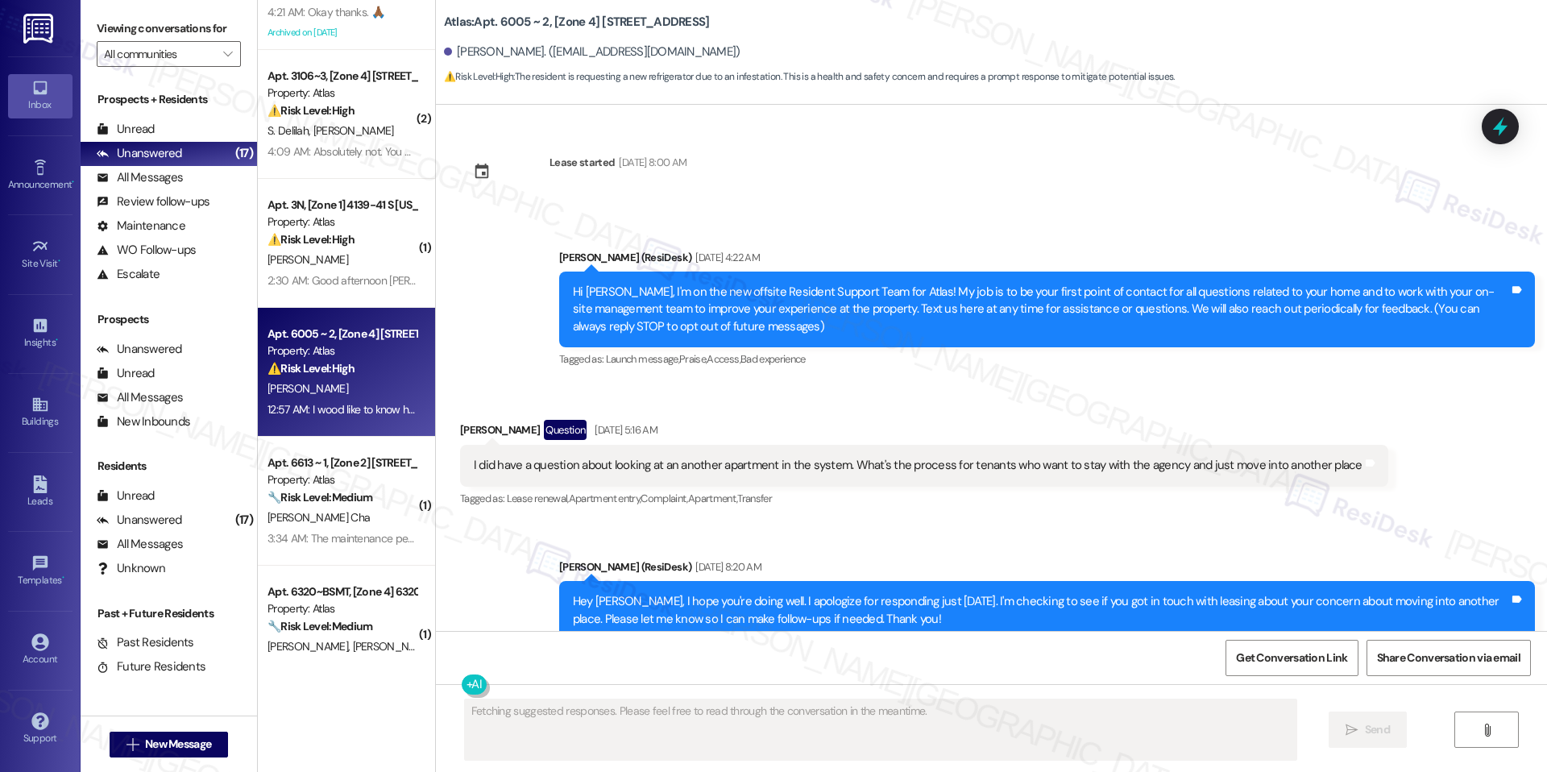
scroll to position [15896, 0]
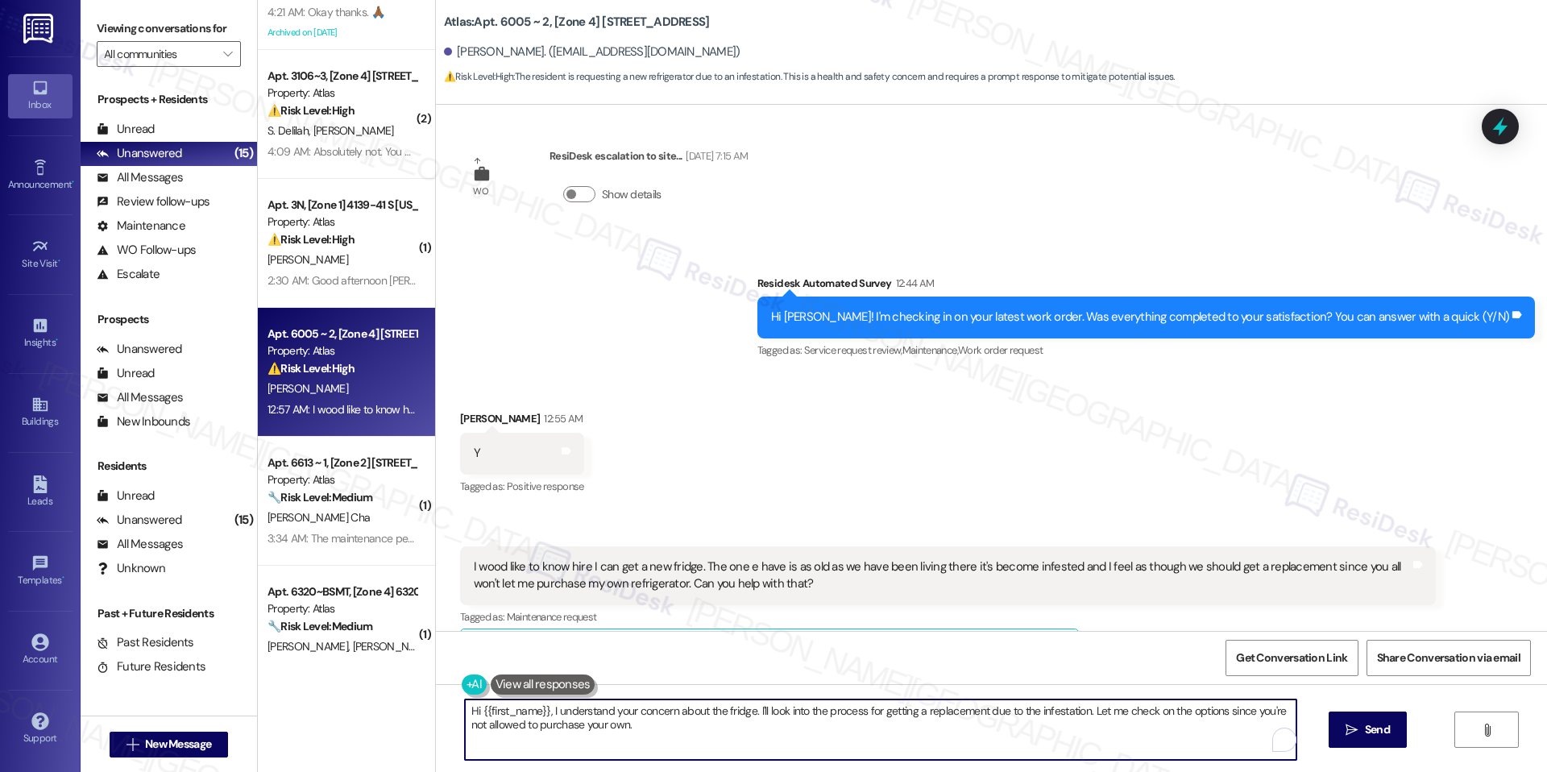
drag, startPoint x: 746, startPoint y: 707, endPoint x: 782, endPoint y: 744, distance: 51.8
click at [782, 744] on textarea "Hi {{first_name}}, I understand your concern about the fridge. I'll look into t…" at bounding box center [880, 729] width 831 height 60
paste textarea "I’ll share your request with the team for review, and we’ll be in touch once we…"
type textarea "Hi {{first_name}}, I understand your concern about the fridge. I’ll share your …"
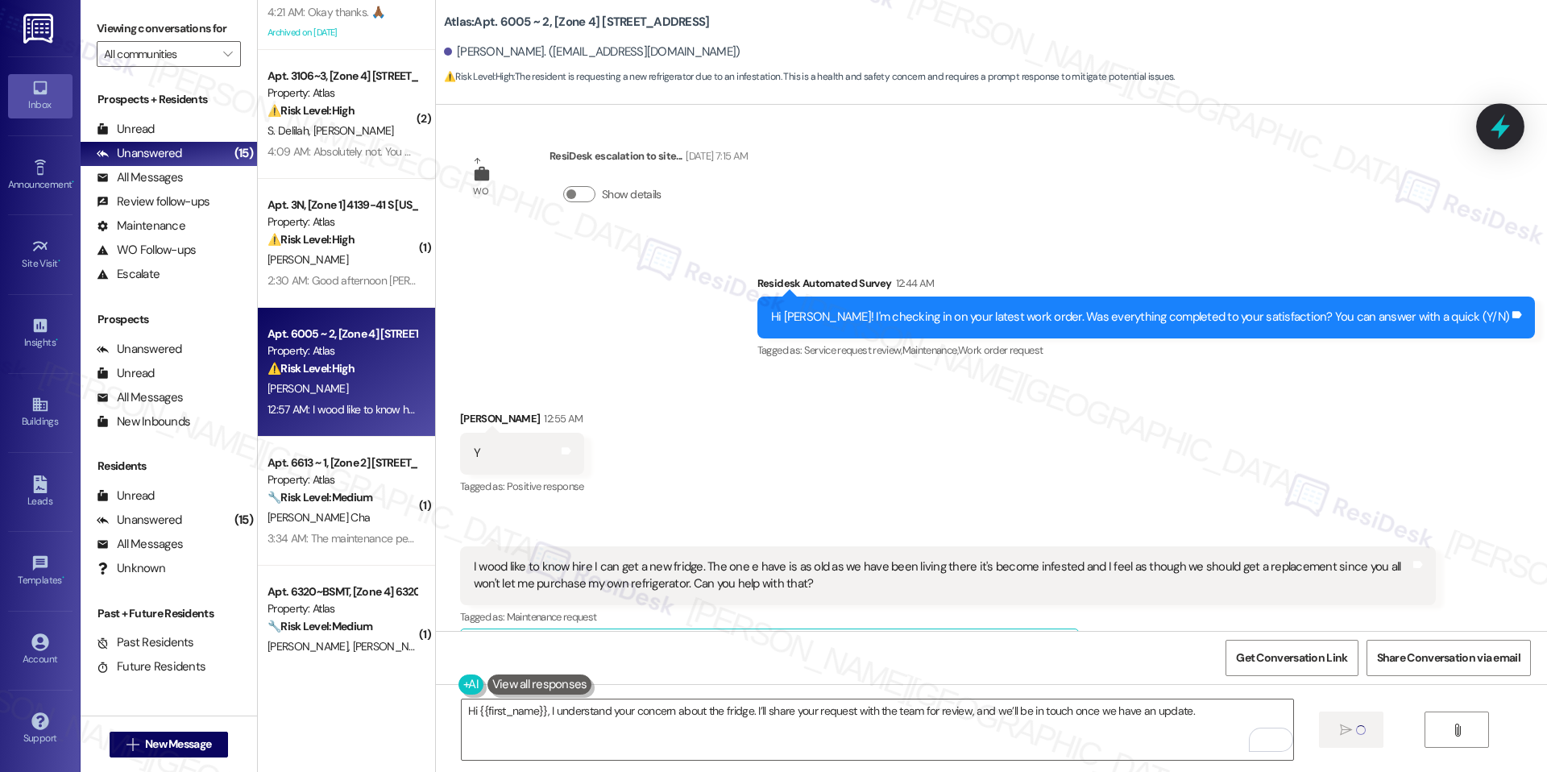
click at [1508, 120] on icon at bounding box center [1499, 126] width 27 height 27
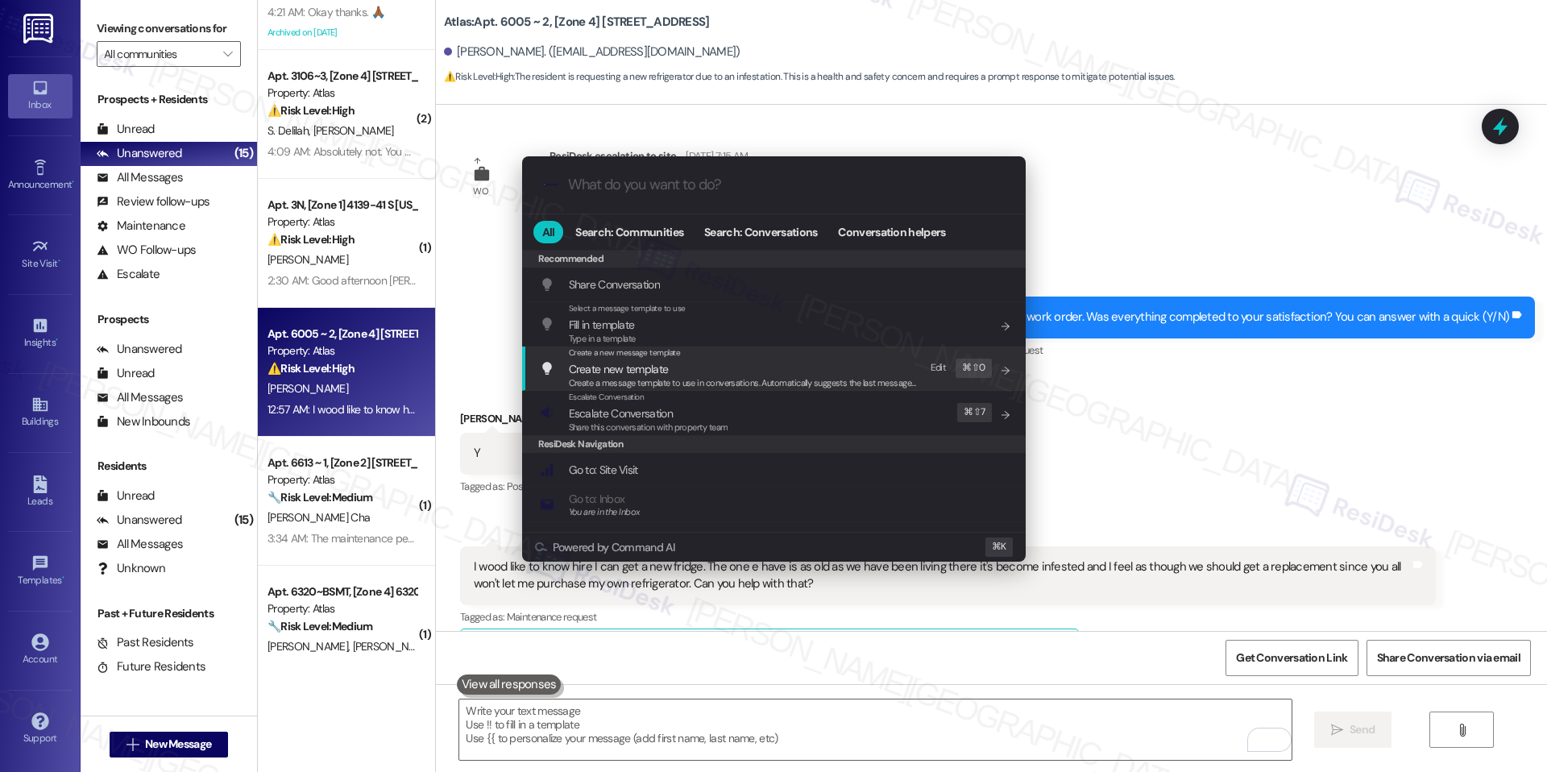
scroll to position [15895, 0]
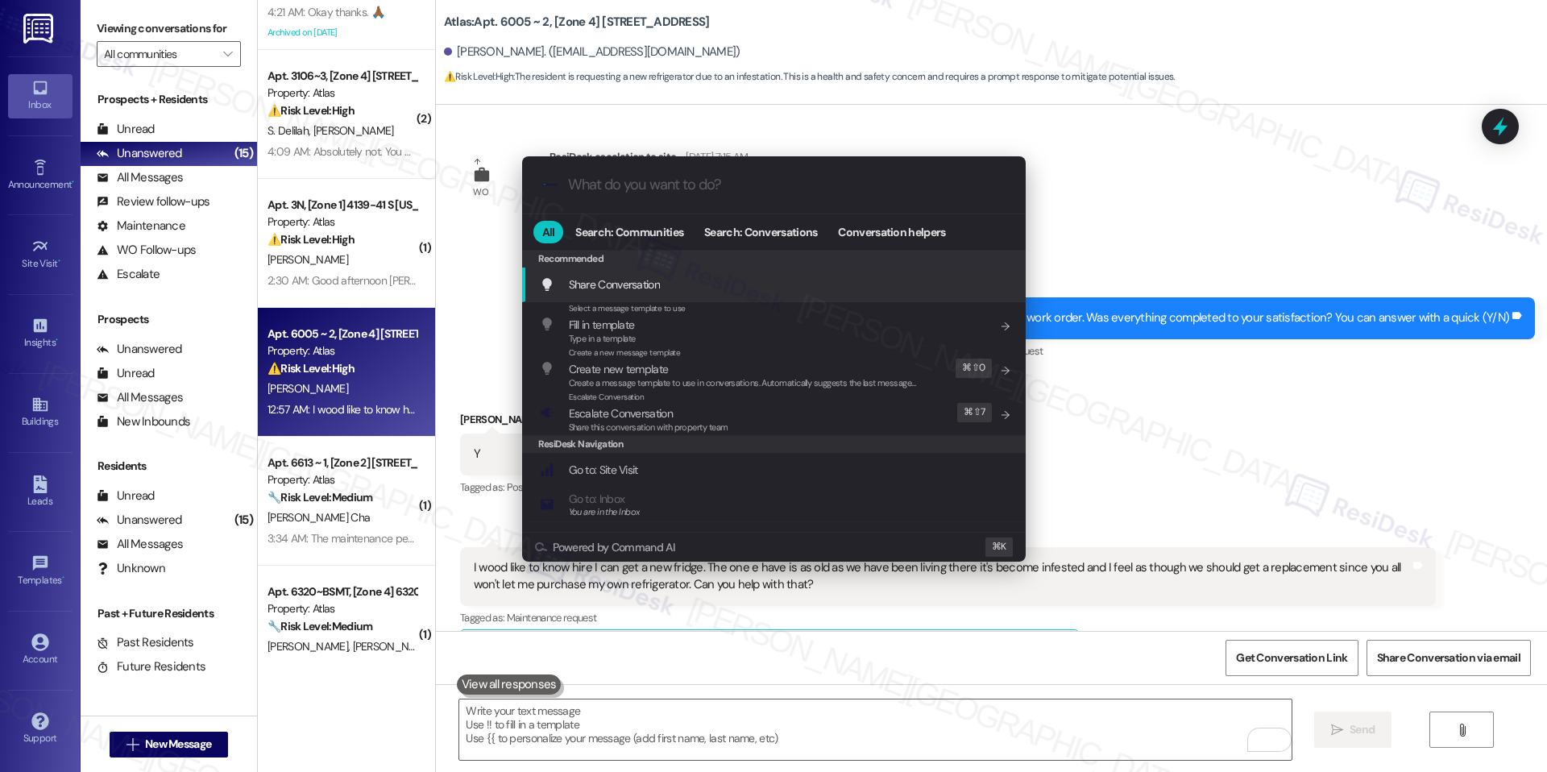
click at [693, 429] on span "Share this conversation with property team" at bounding box center [648, 426] width 159 height 11
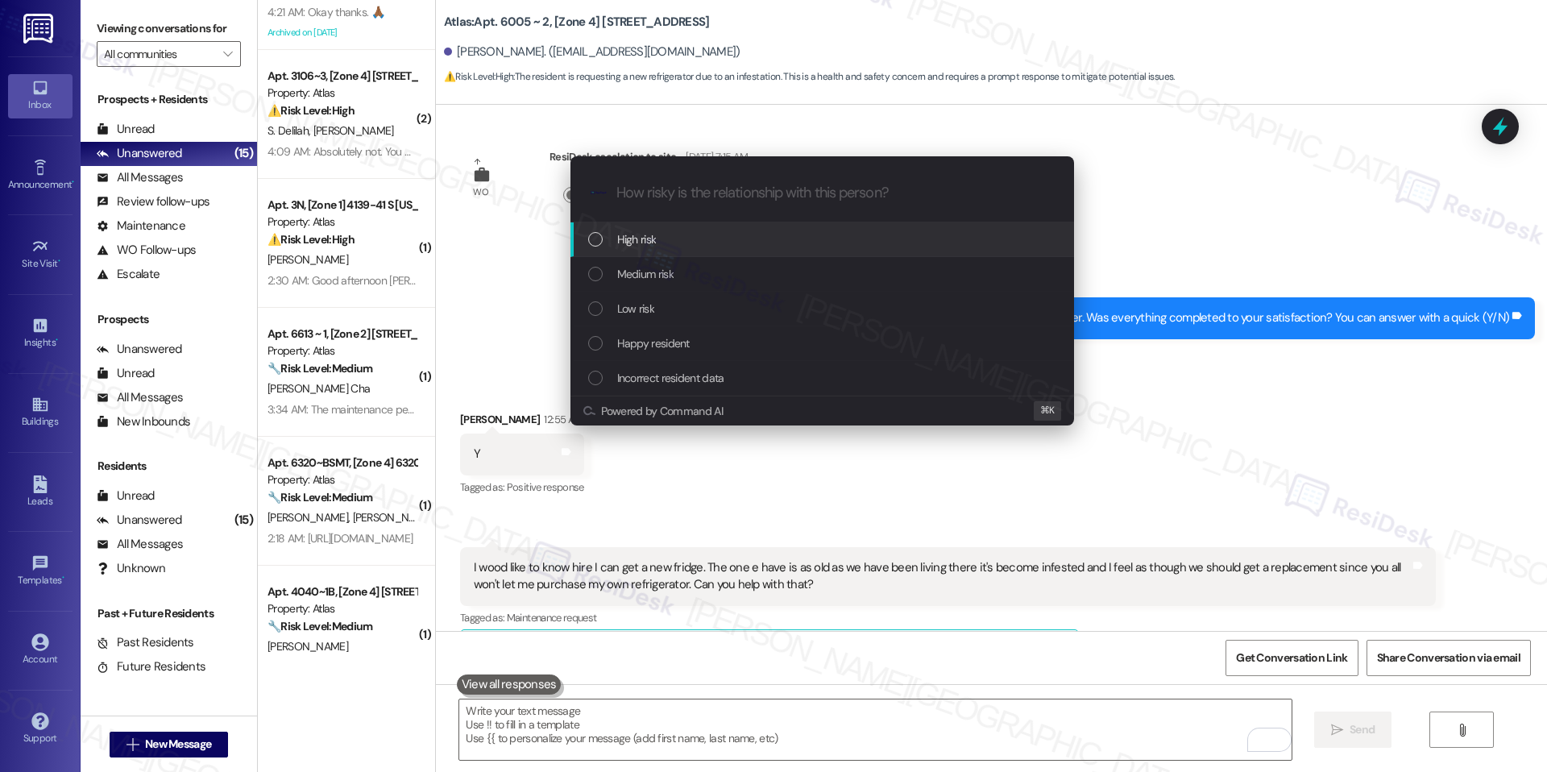
click at [938, 609] on div "Escalate Conversation How risky is the relationship with this person? Topics (e…" at bounding box center [773, 386] width 1547 height 772
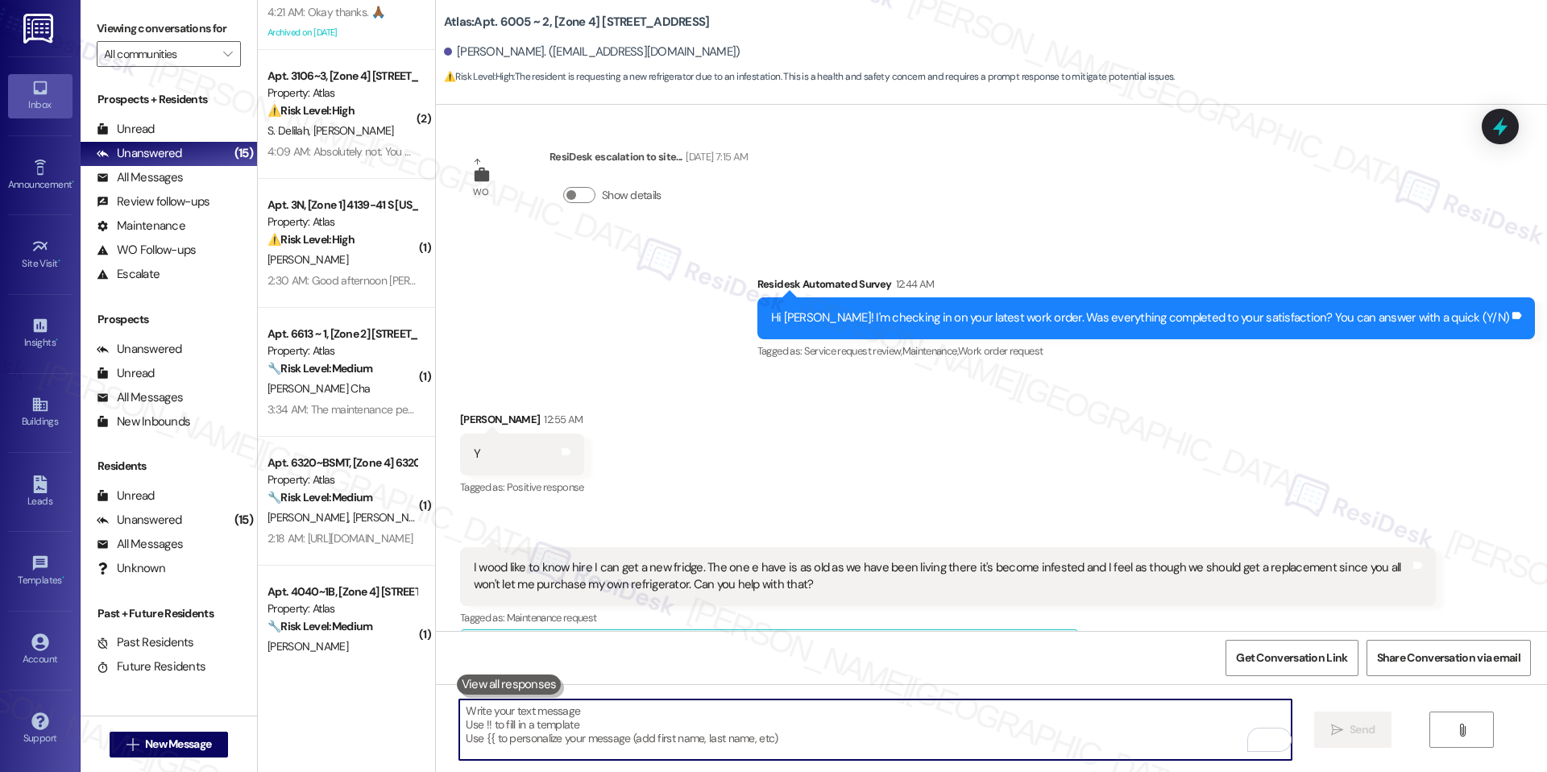
click at [944, 642] on button "Show suggestions" at bounding box center [960, 650] width 32 height 16
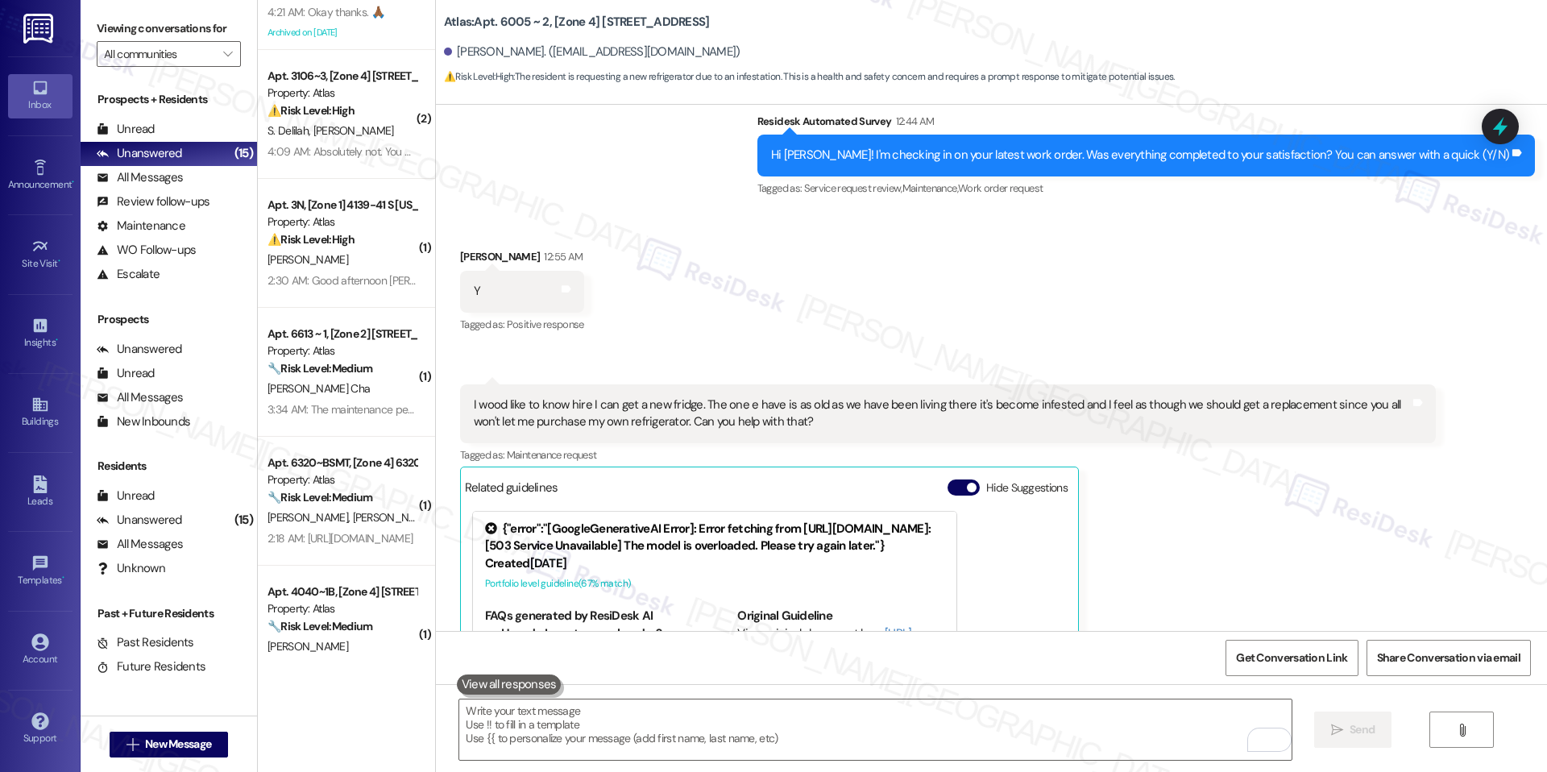
scroll to position [16060, 0]
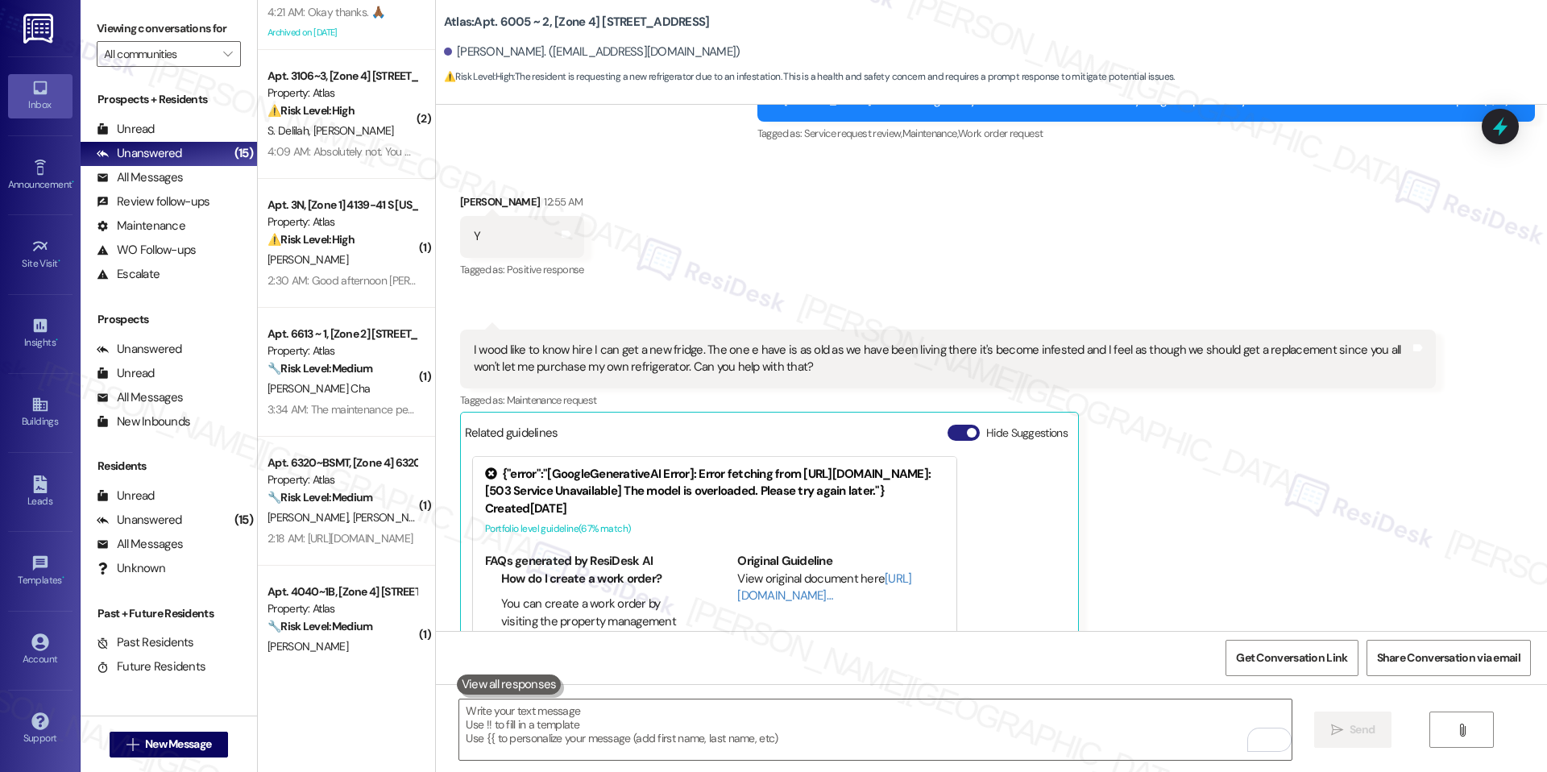
click at [967, 428] on span "button" at bounding box center [972, 433] width 10 height 10
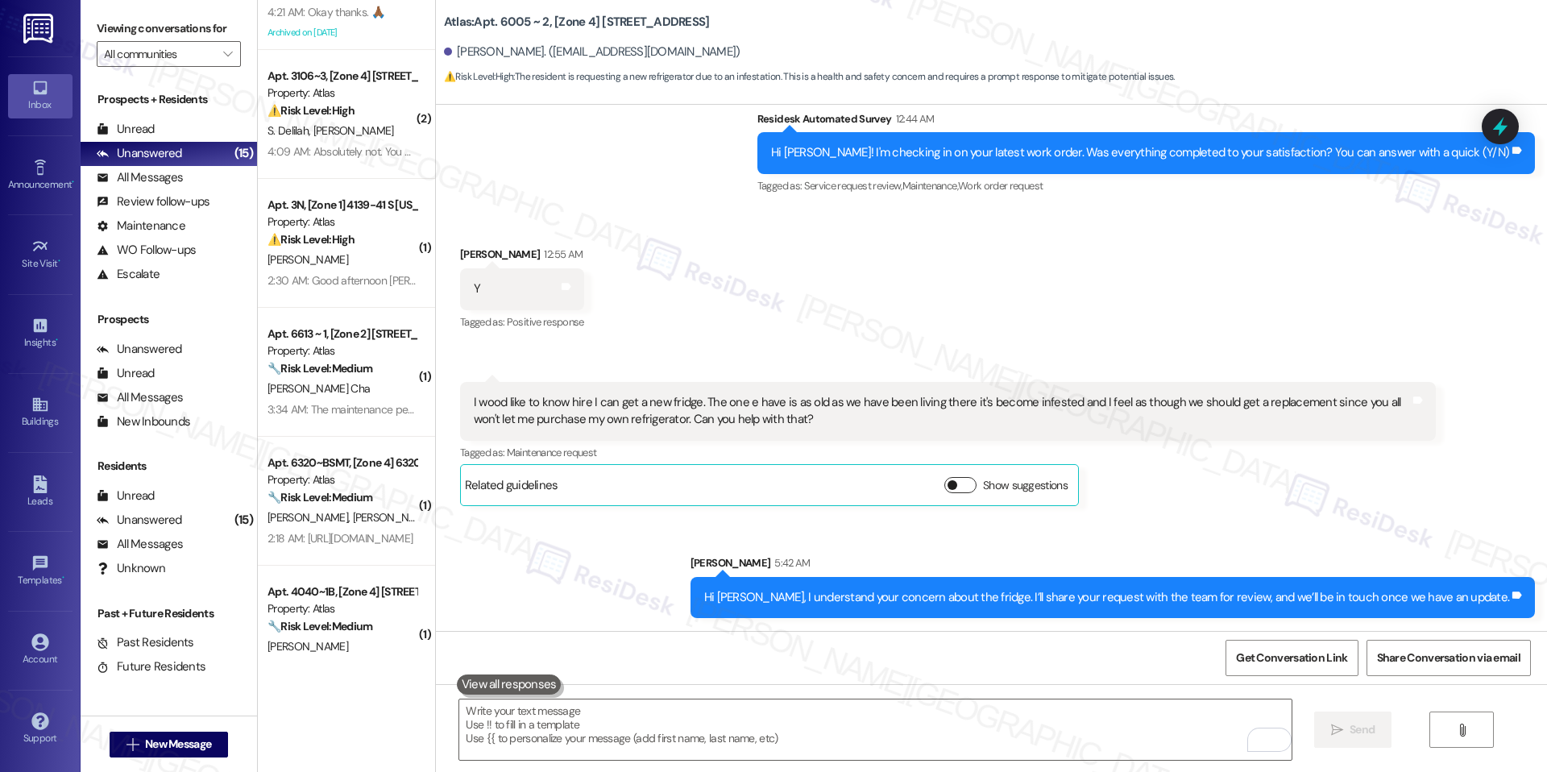
scroll to position [16009, 0]
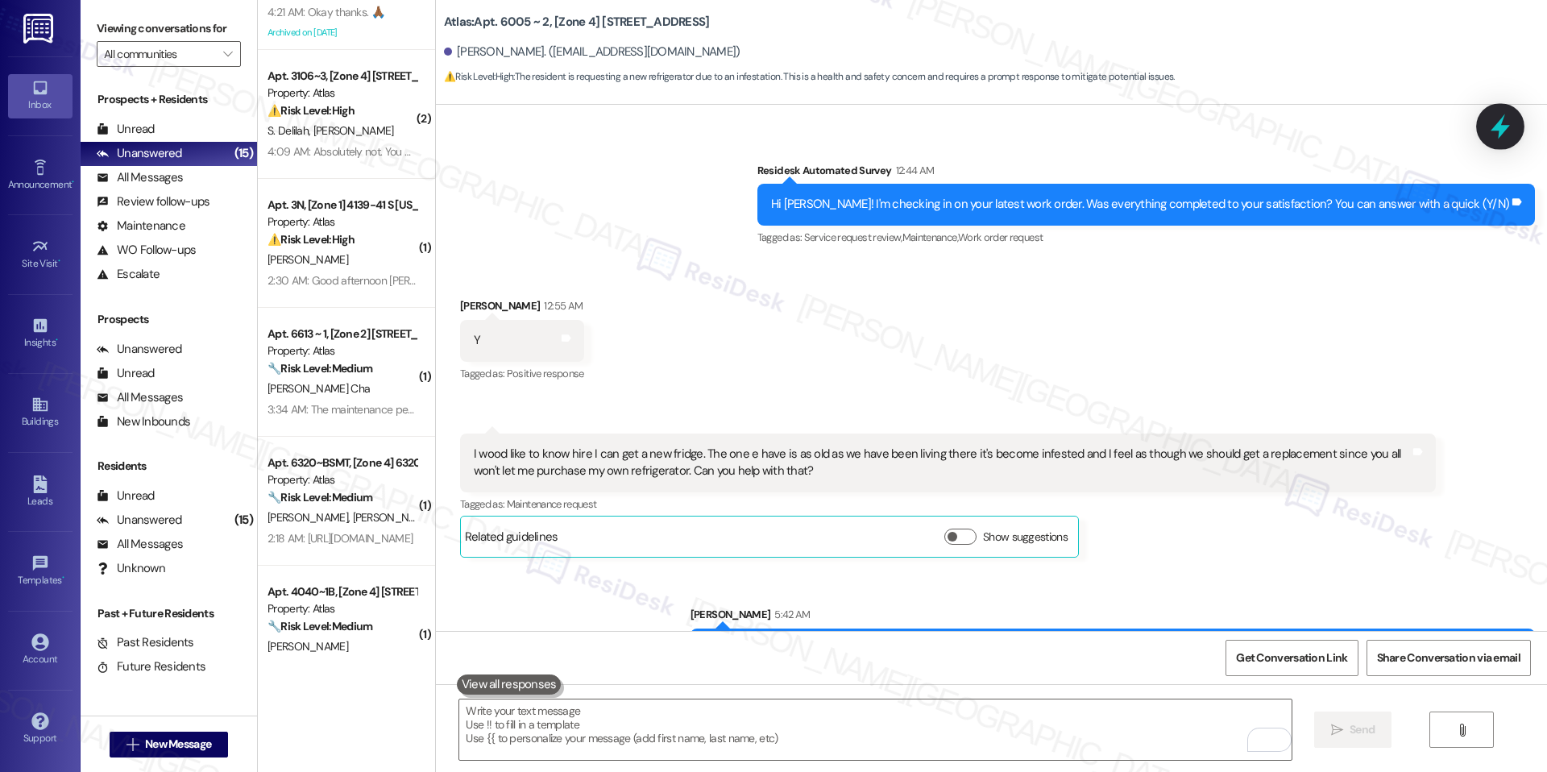
click at [1506, 121] on icon at bounding box center [1499, 126] width 27 height 27
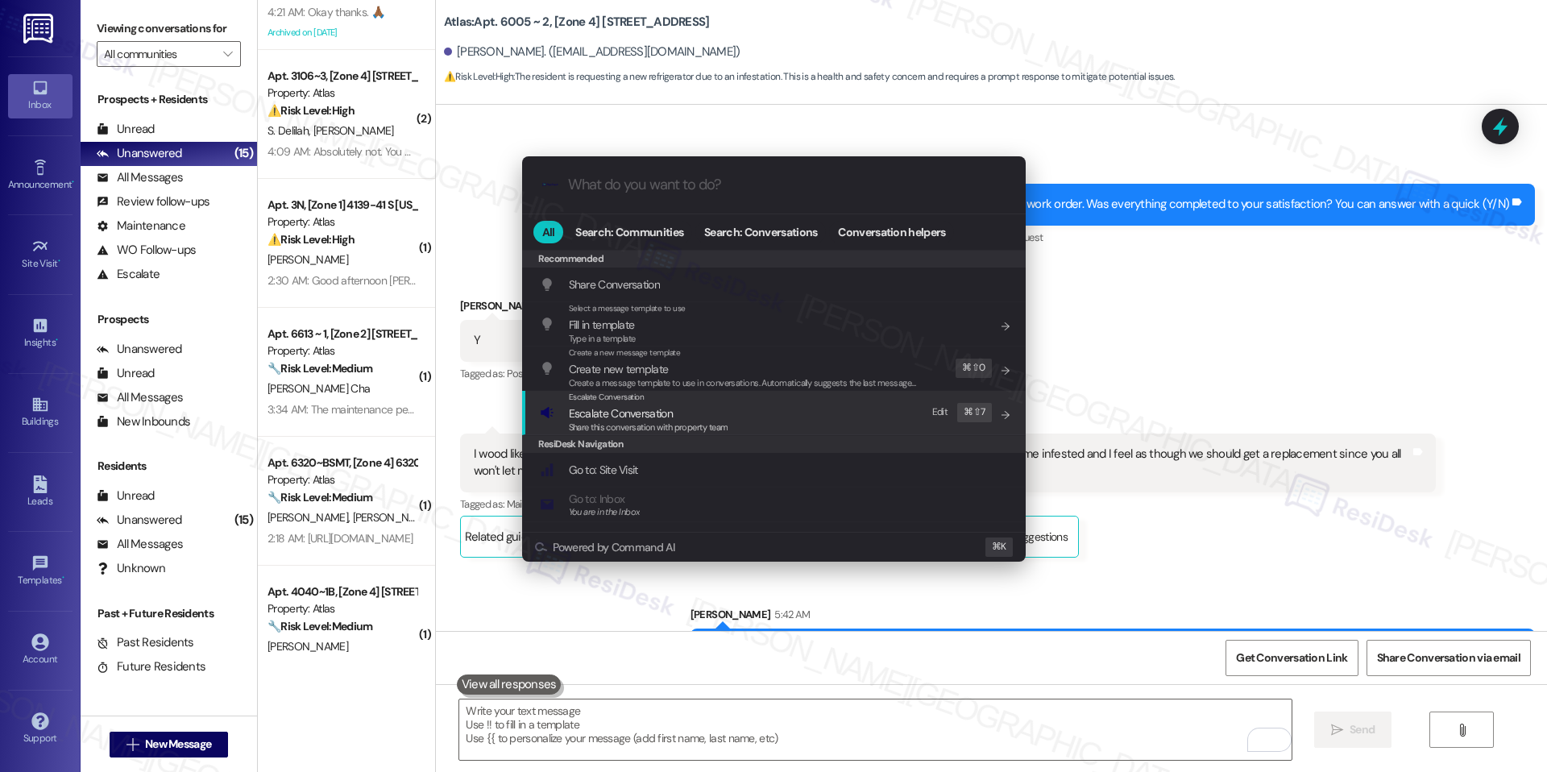
click at [723, 423] on span "Share this conversation with property team" at bounding box center [648, 426] width 159 height 11
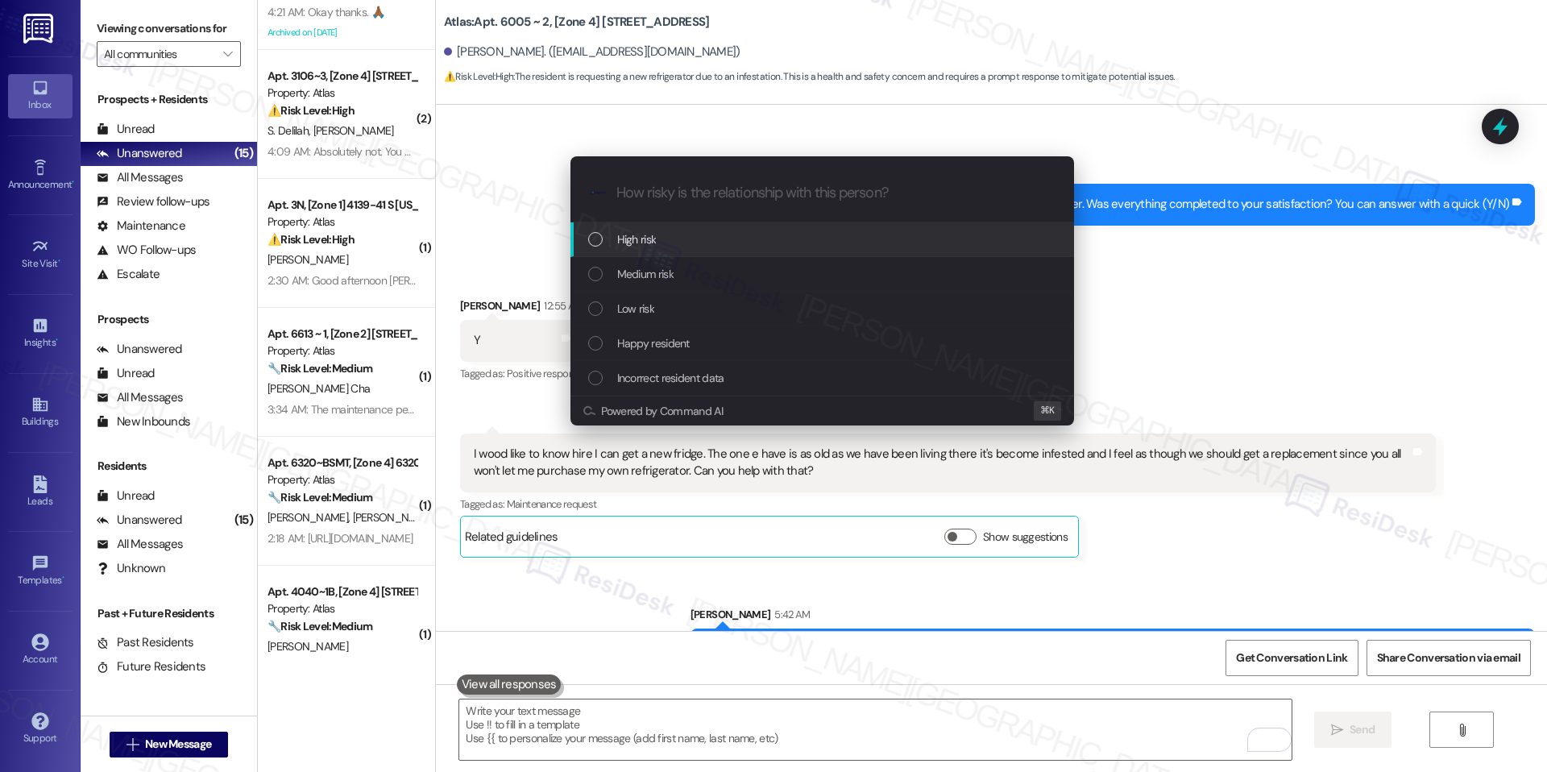
paste input "Refrigerator Condition/Replacement Request"
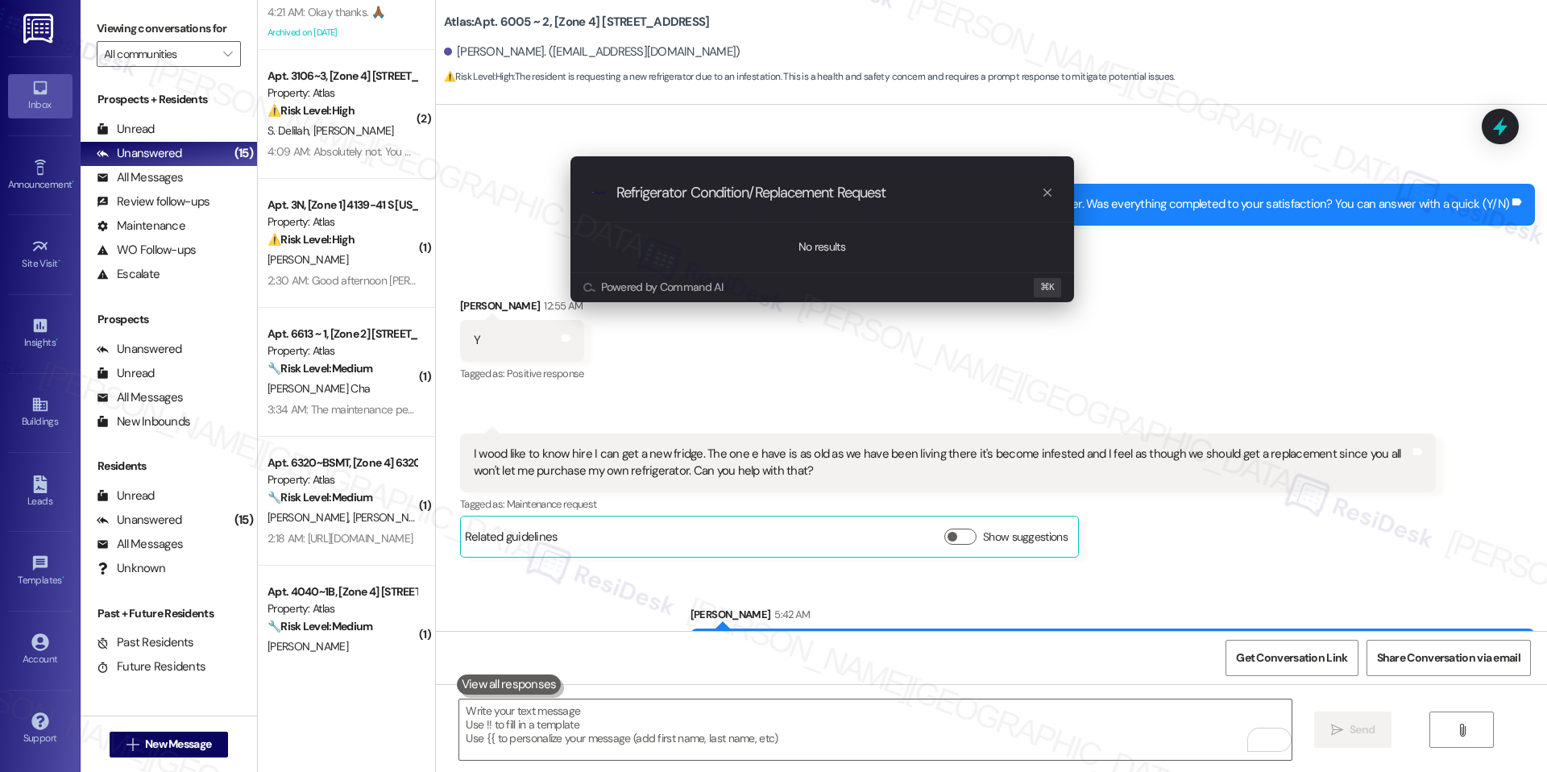
type input "Refrigerator Condition/Replacement Request"
click at [1044, 191] on icon "progress bar" at bounding box center [1047, 192] width 13 height 13
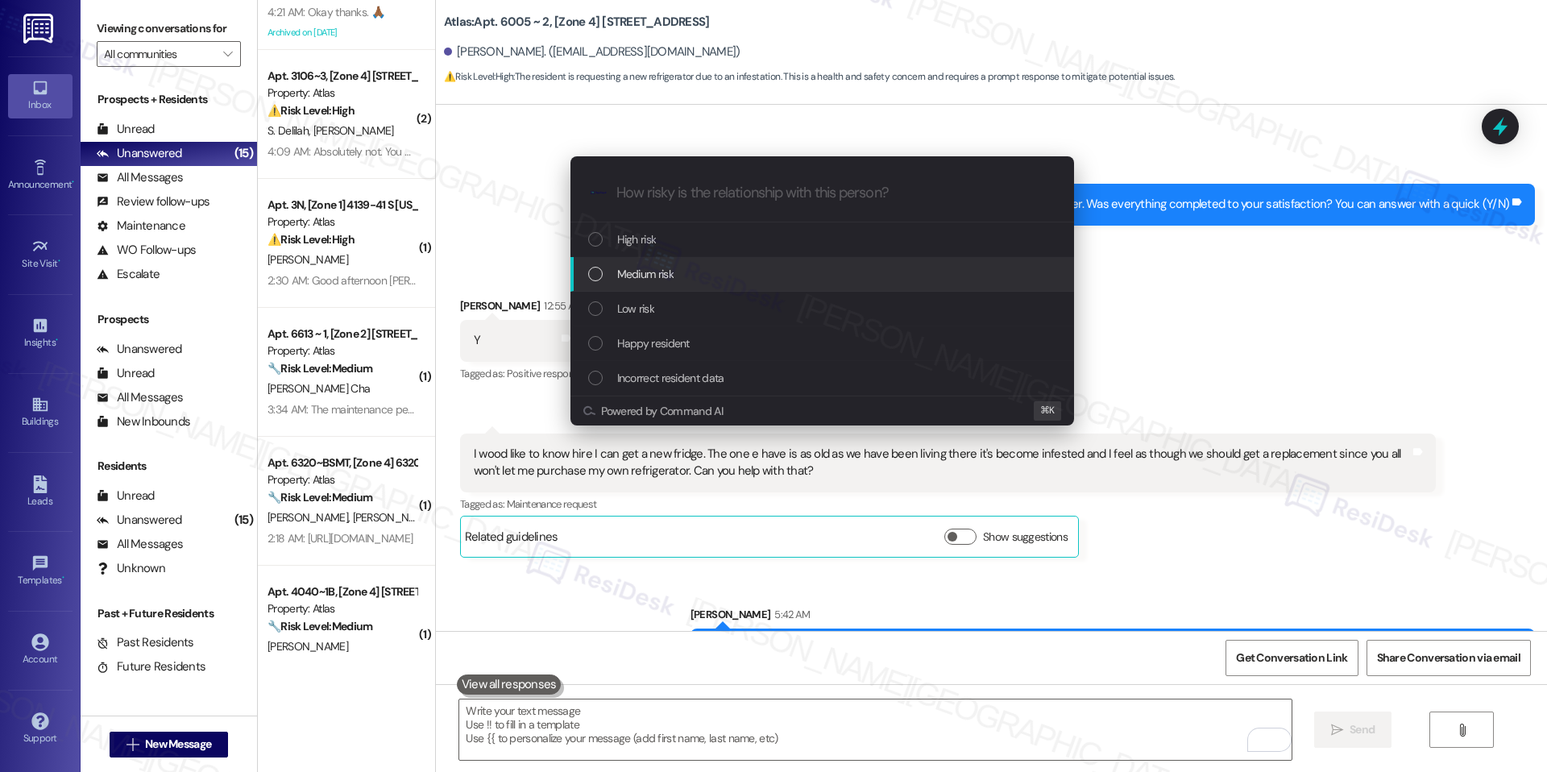
click at [660, 266] on span "Medium risk" at bounding box center [645, 274] width 56 height 18
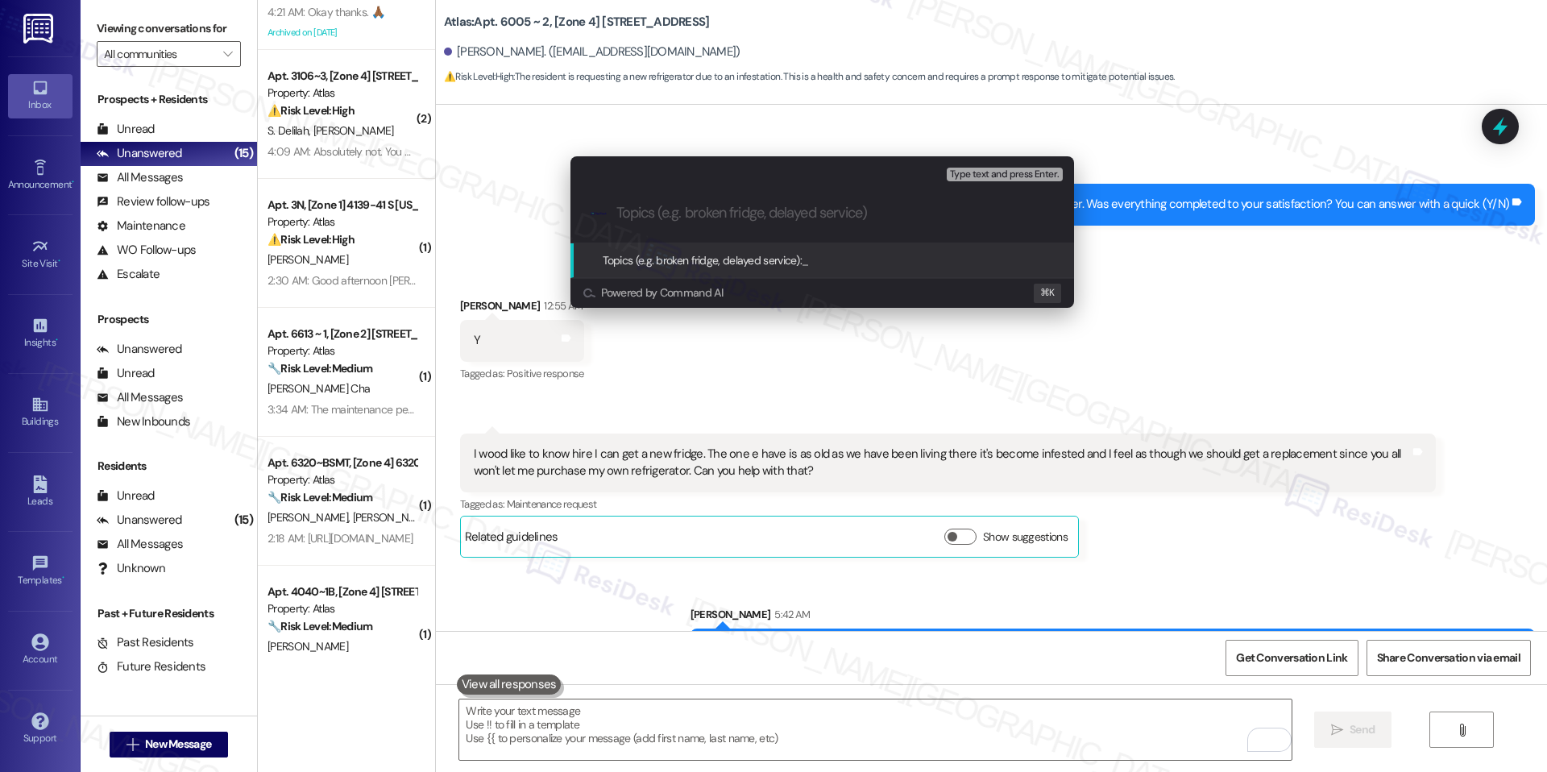
paste input "Refrigerator Condition/Replacement Request"
type input "Refrigerator Condition/Replacement Request"
click at [897, 256] on span "Refrigerator Condition/Replacement Request" at bounding box center [906, 260] width 210 height 14
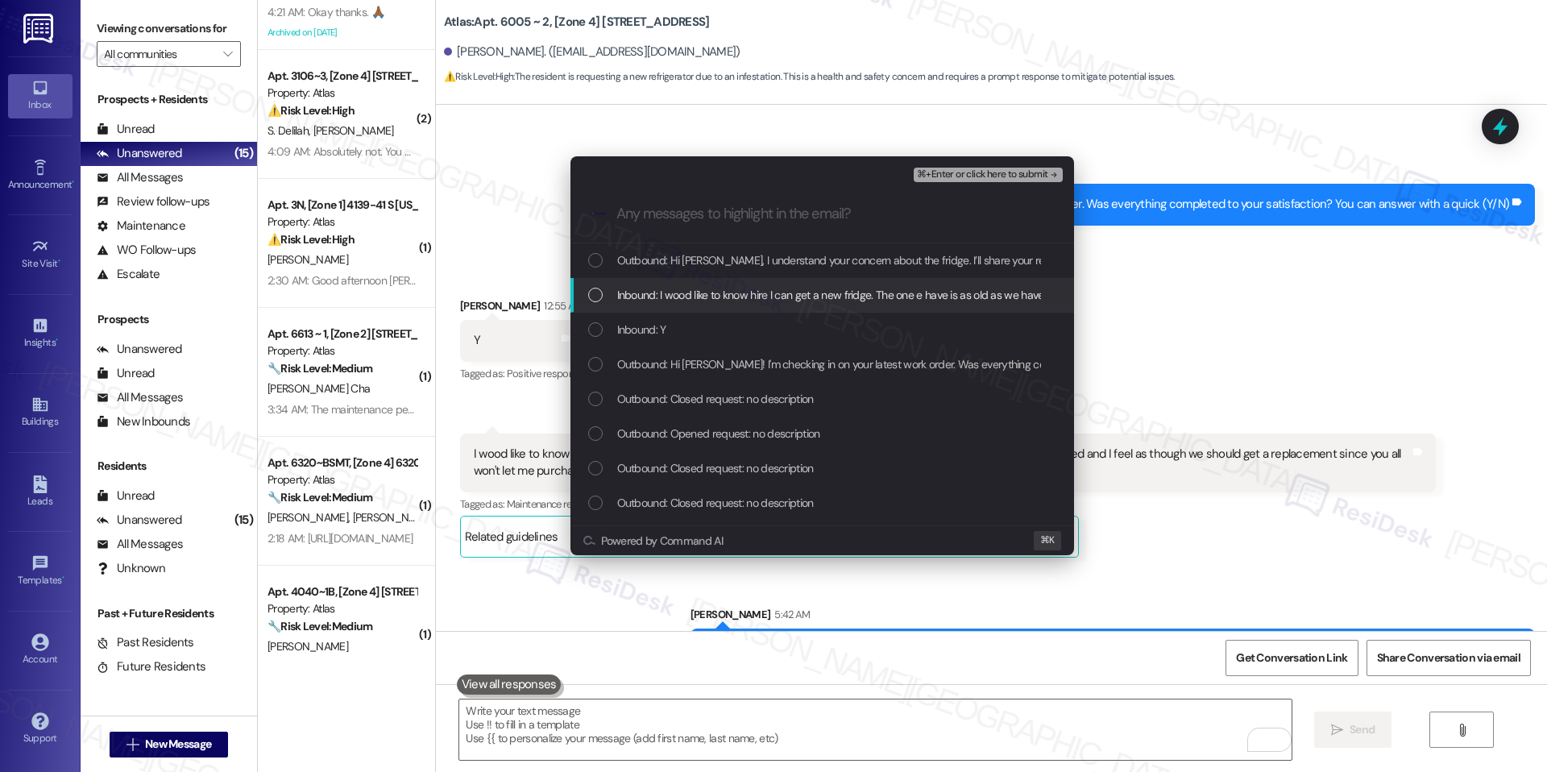
click at [841, 294] on span "Inbound: I wood like to know hire I can get a new fridge. The one e have is as …" at bounding box center [1222, 295] width 1211 height 18
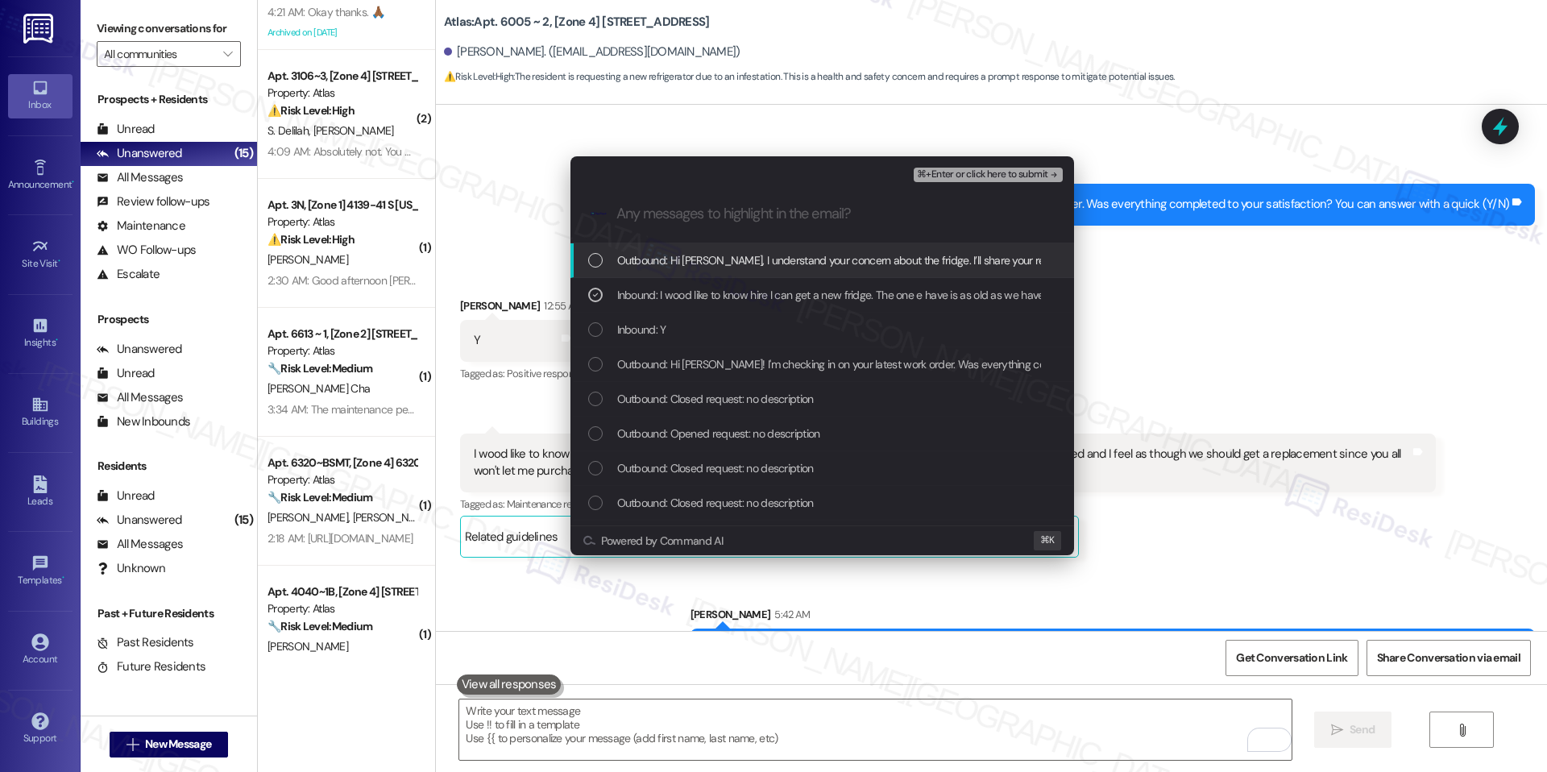
click at [964, 172] on span "⌘+Enter or click here to submit" at bounding box center [982, 174] width 130 height 11
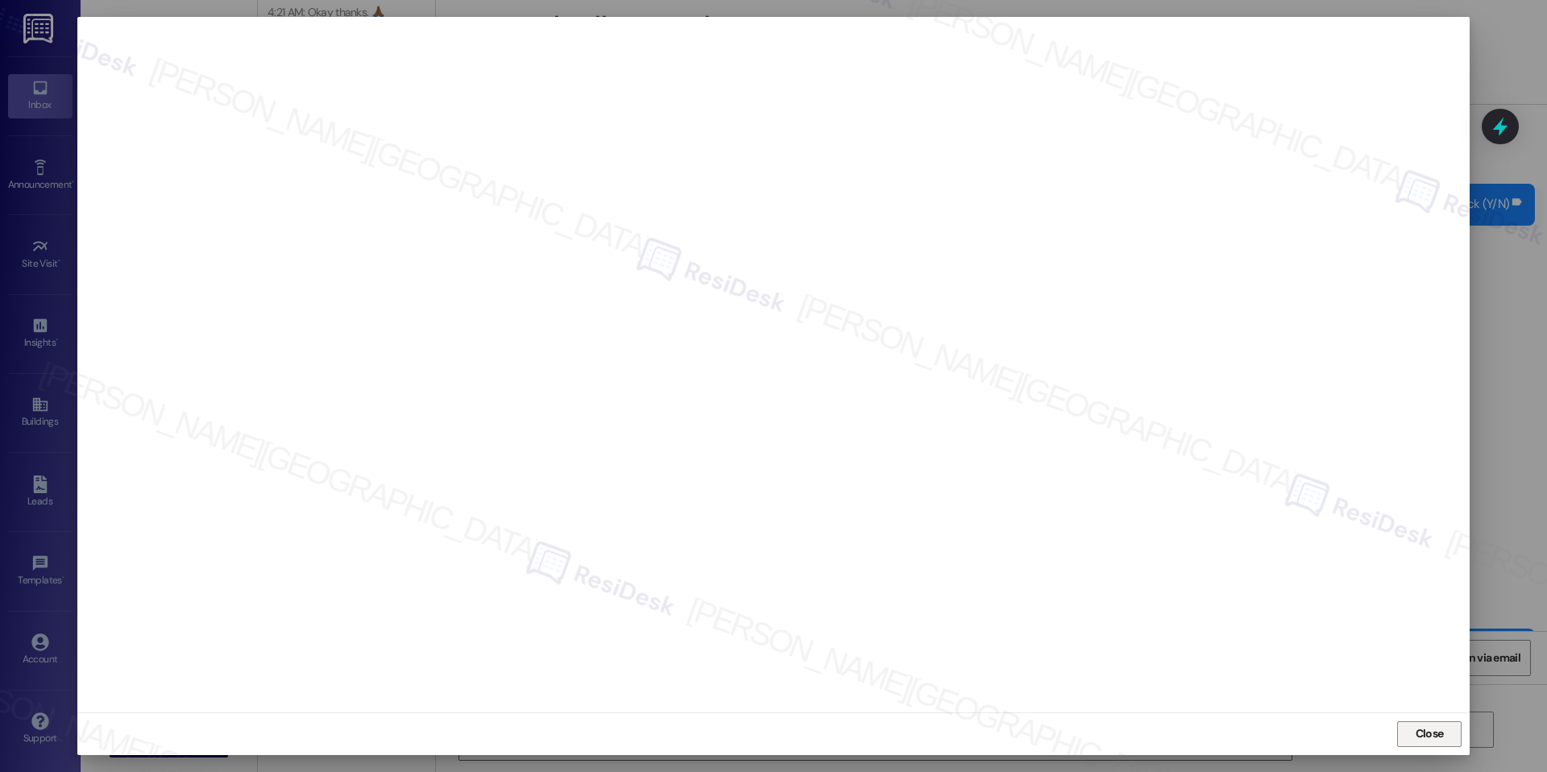
click at [1404, 739] on button "Close" at bounding box center [1429, 734] width 64 height 26
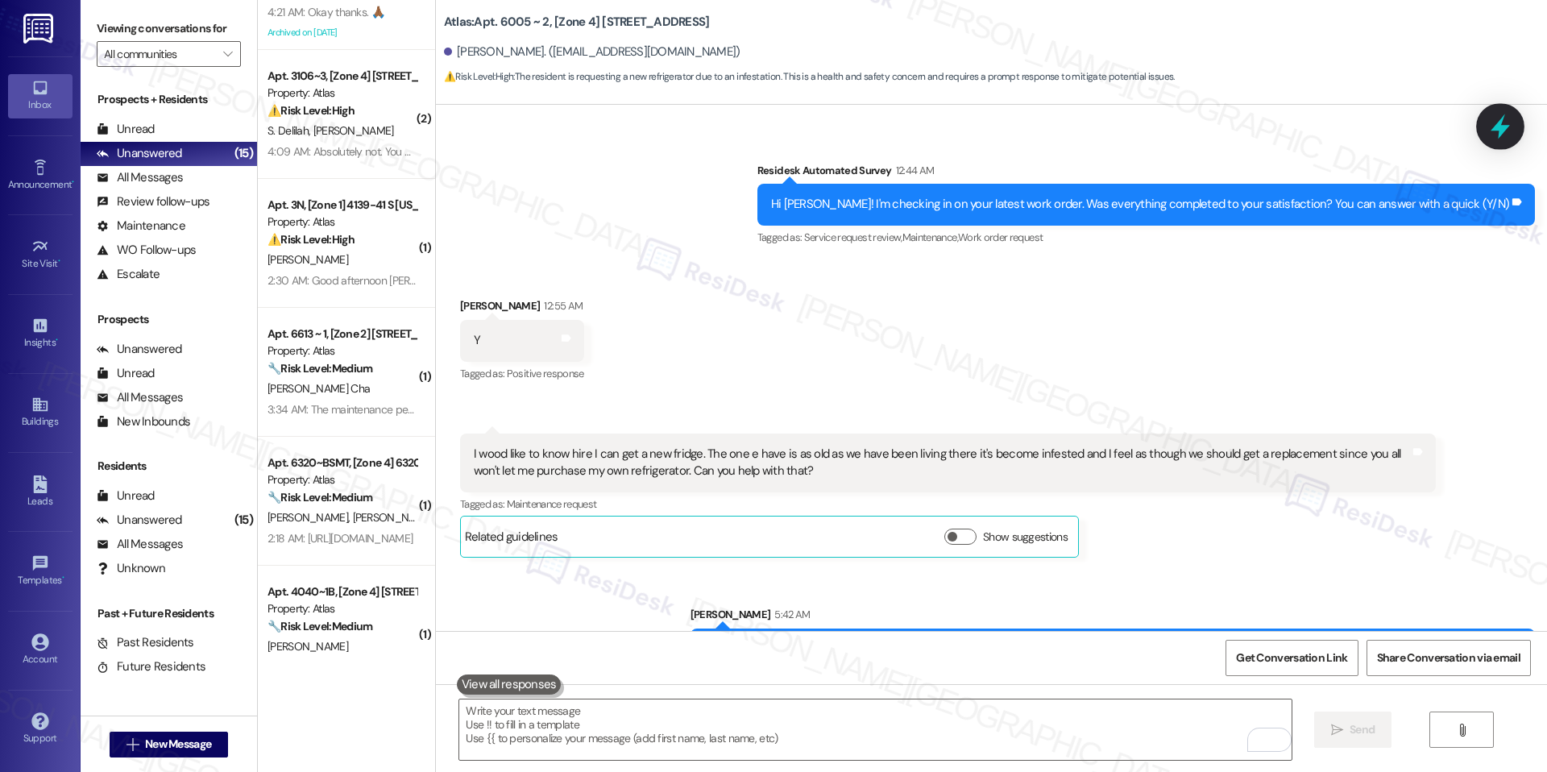
click at [1508, 120] on icon at bounding box center [1499, 126] width 27 height 27
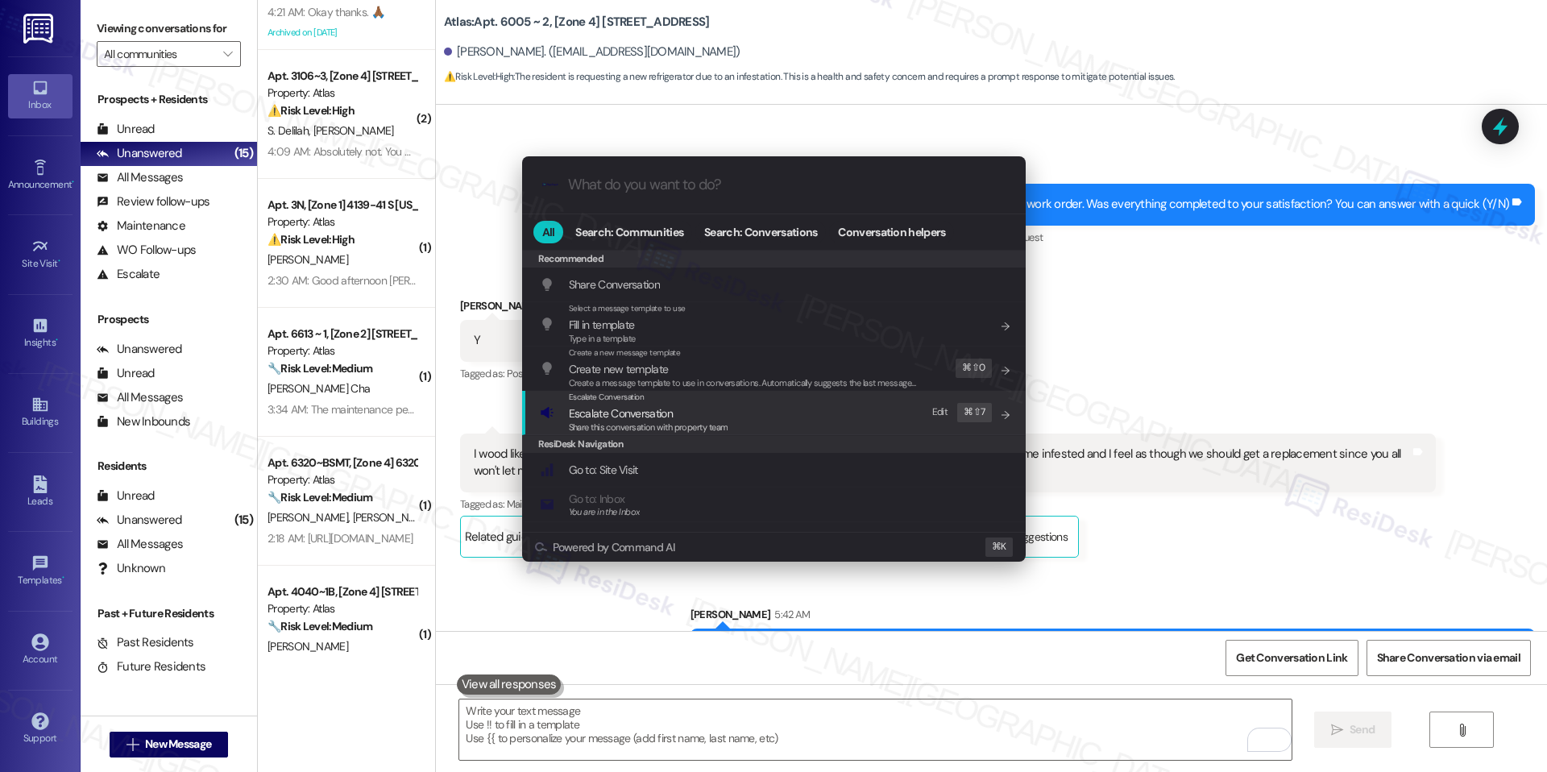
click at [775, 422] on div "Escalate Conversation Escalate Conversation Share this conversation with proper…" at bounding box center [775, 412] width 471 height 43
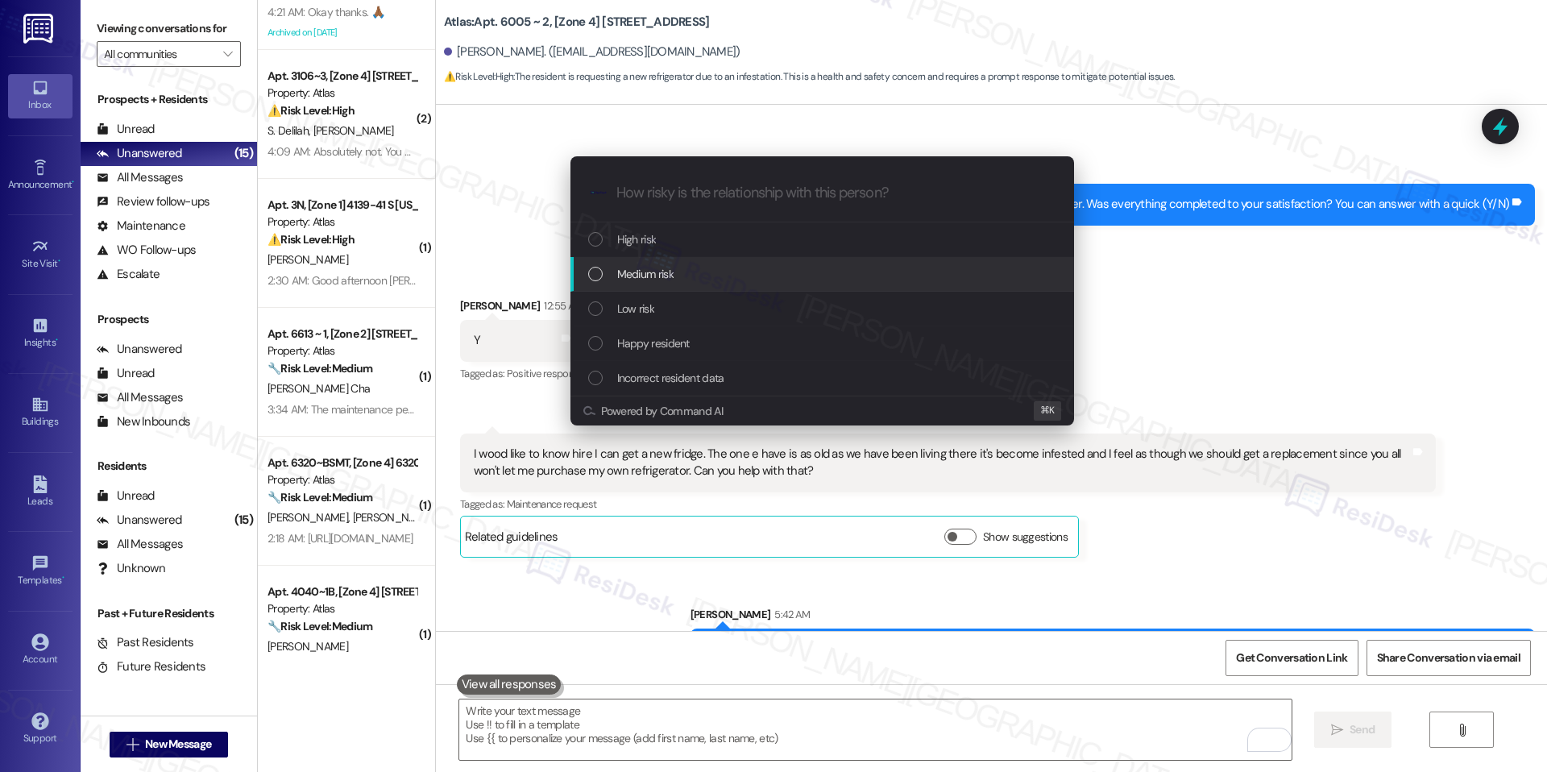
click at [789, 285] on div "Medium risk" at bounding box center [821, 274] width 503 height 35
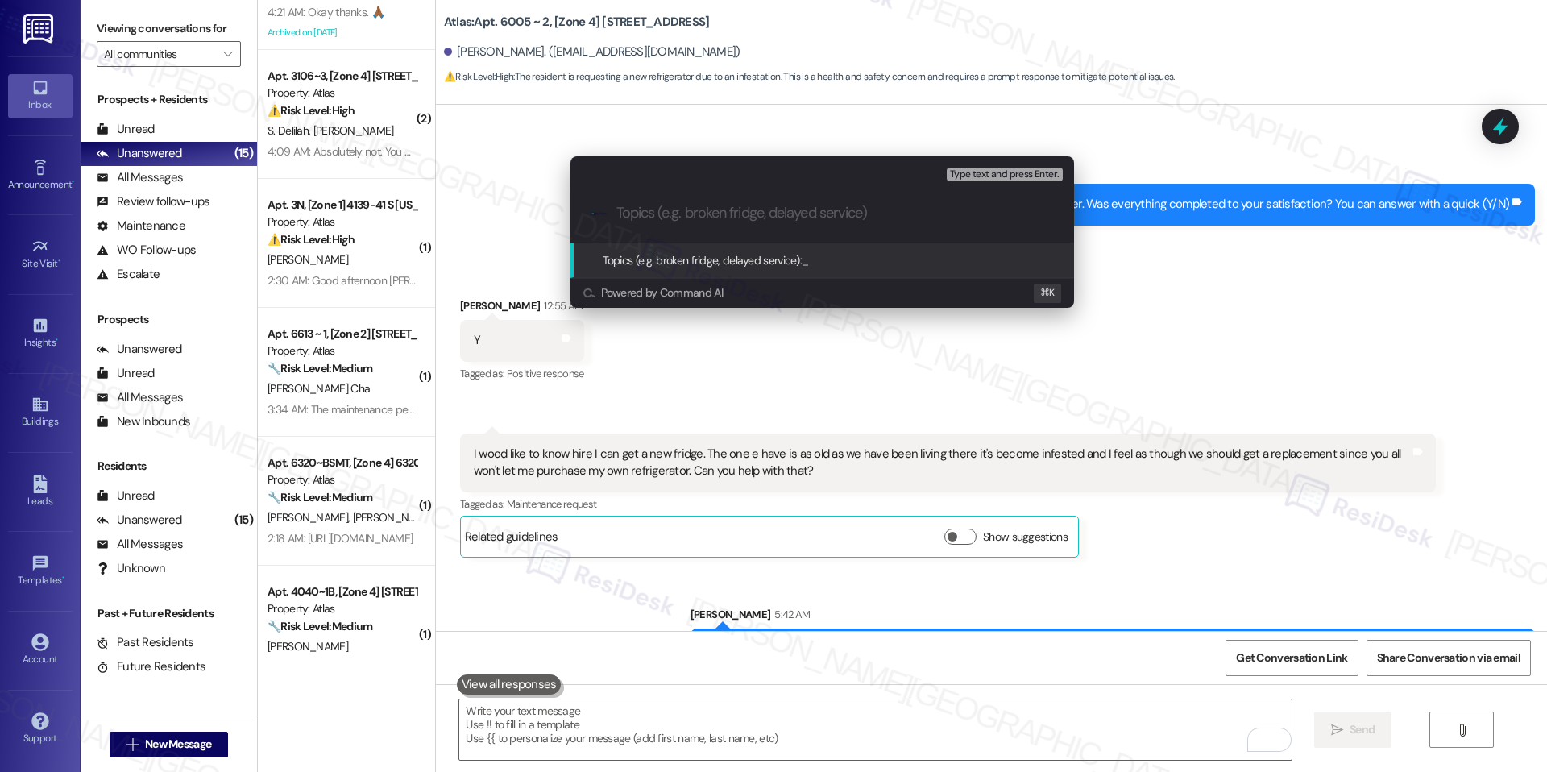
paste input "Refrigerator Condition/Replacement Request"
type input "Refrigerator Condition/Replacement Request"
click at [859, 261] on span "Refrigerator Condition/Replacement Request" at bounding box center [906, 260] width 210 height 14
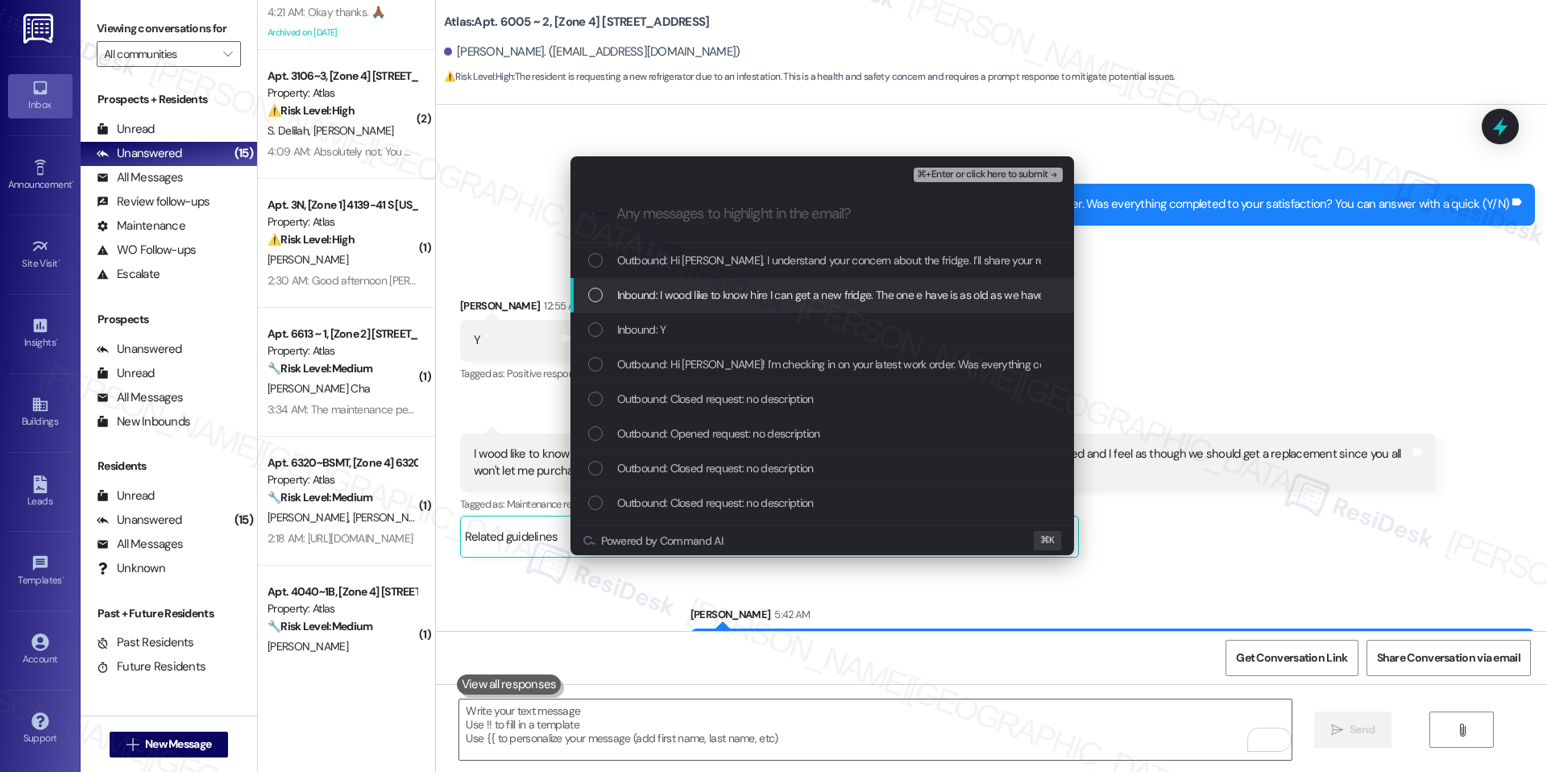
click at [785, 297] on span "Inbound: I wood like to know hire I can get a new fridge. The one e have is as …" at bounding box center [1222, 295] width 1211 height 18
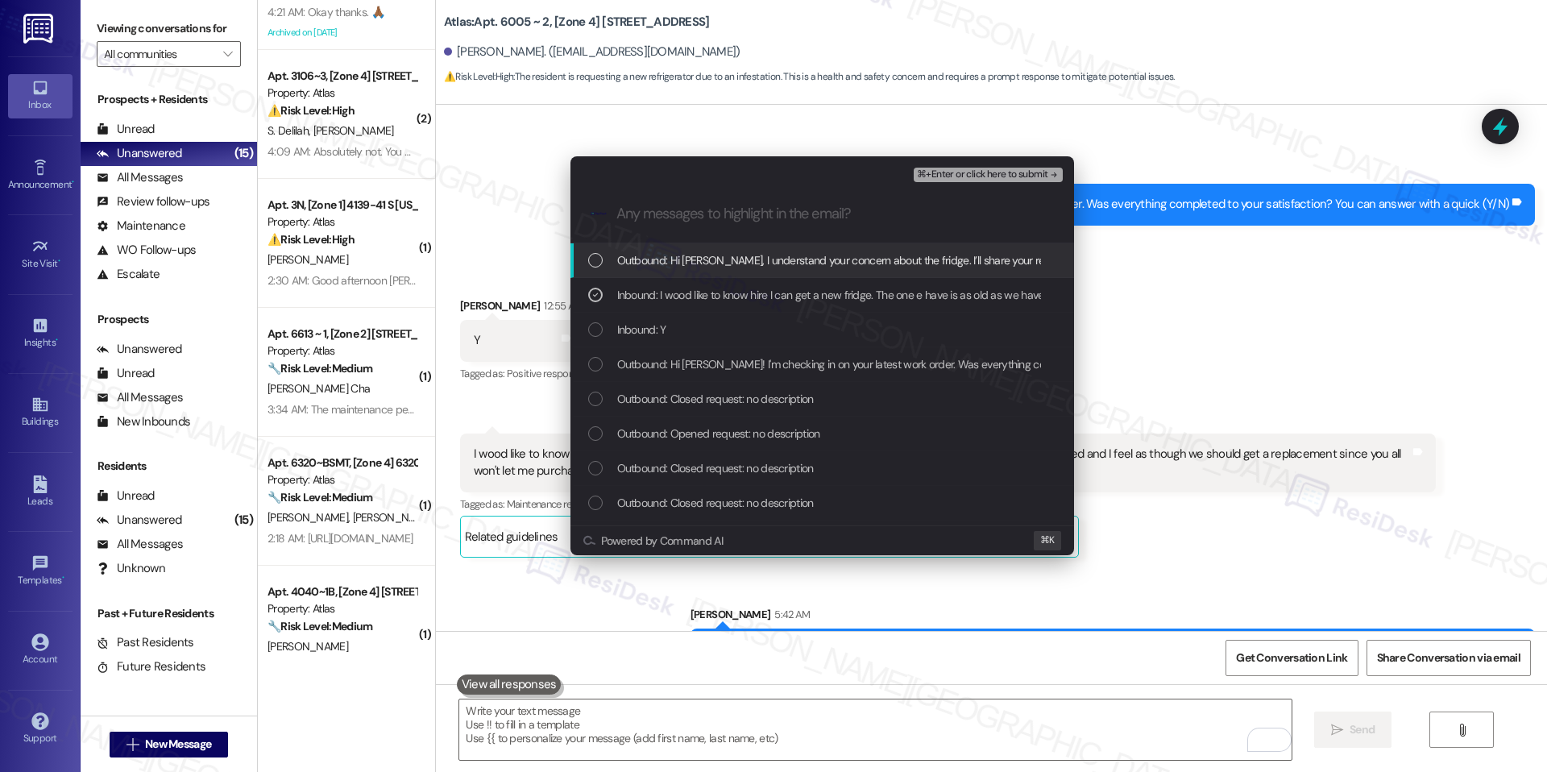
click at [961, 179] on span "⌘+Enter or click here to submit" at bounding box center [982, 174] width 130 height 11
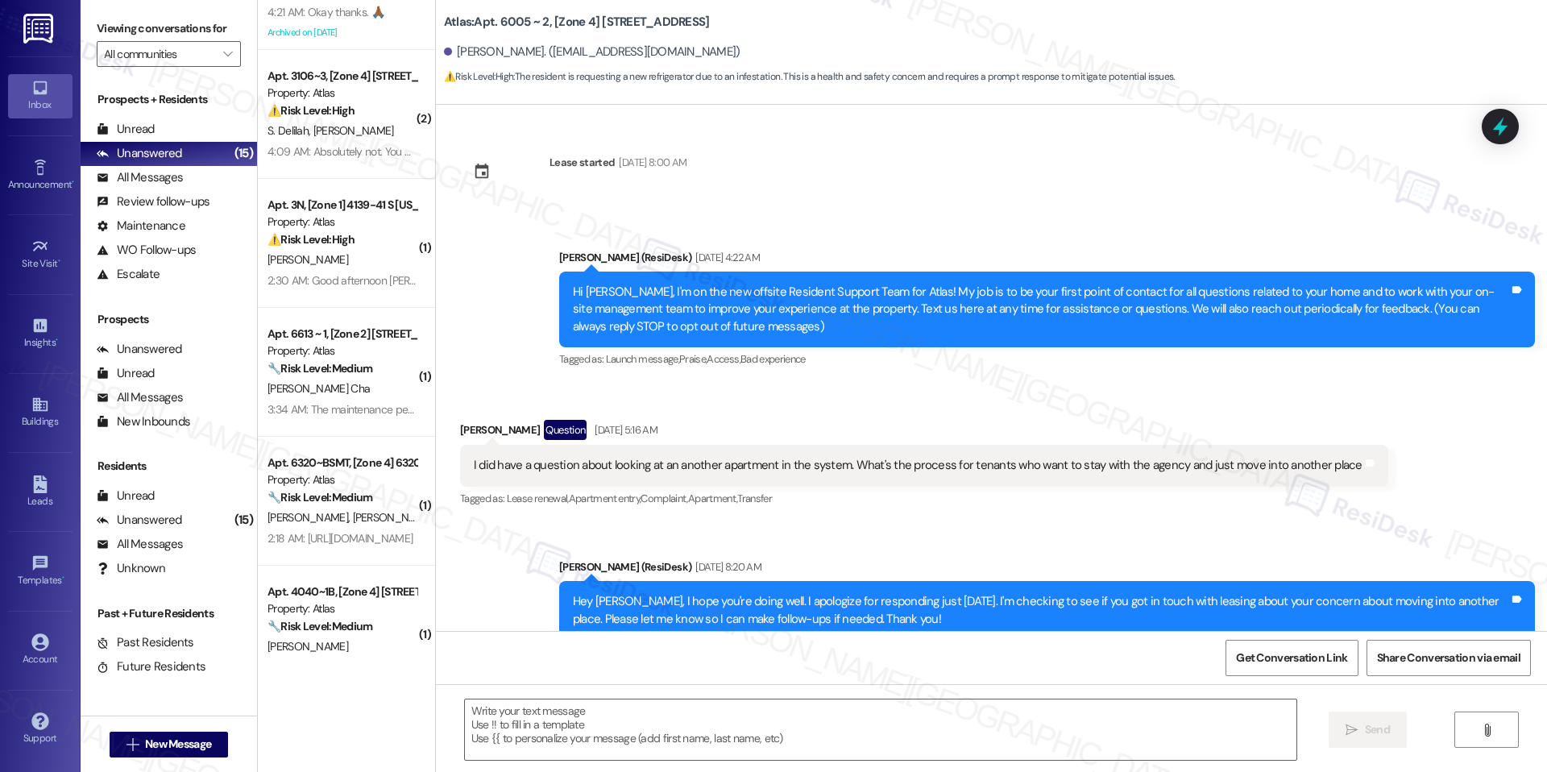
scroll to position [15895, 0]
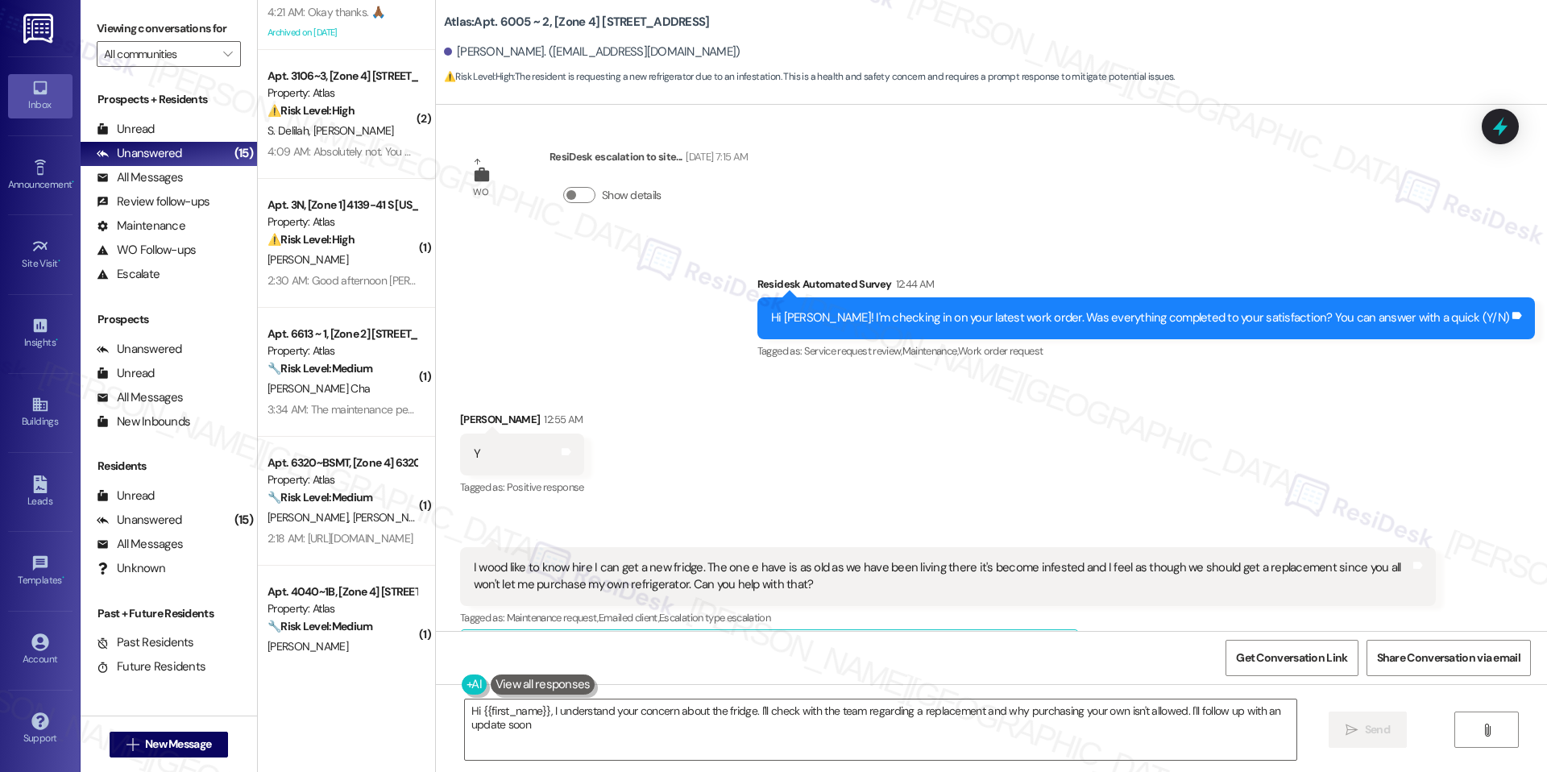
type textarea "Hi {{first_name}}, I understand your concern about the fridge. I'll check with …"
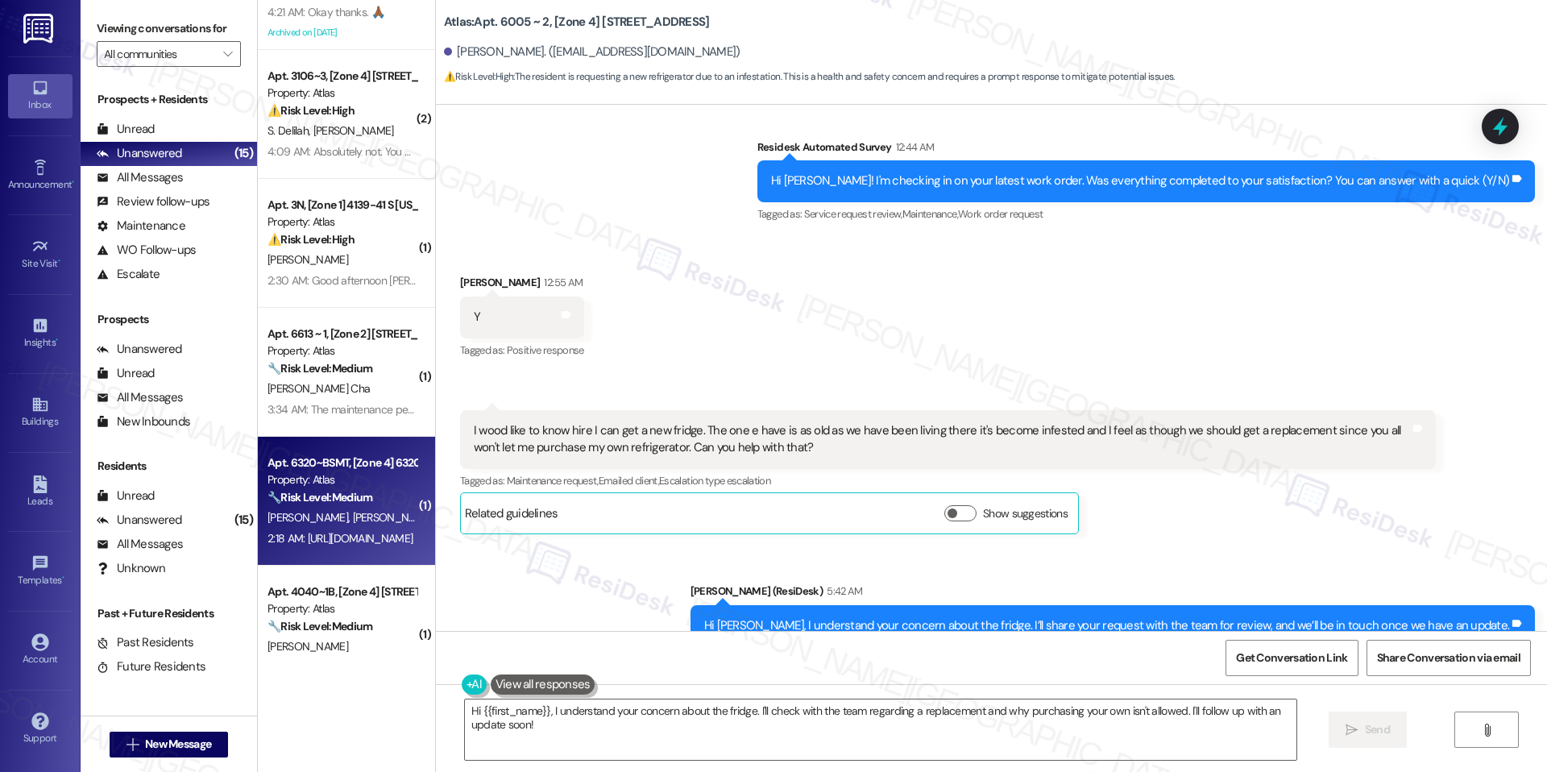
scroll to position [0, 0]
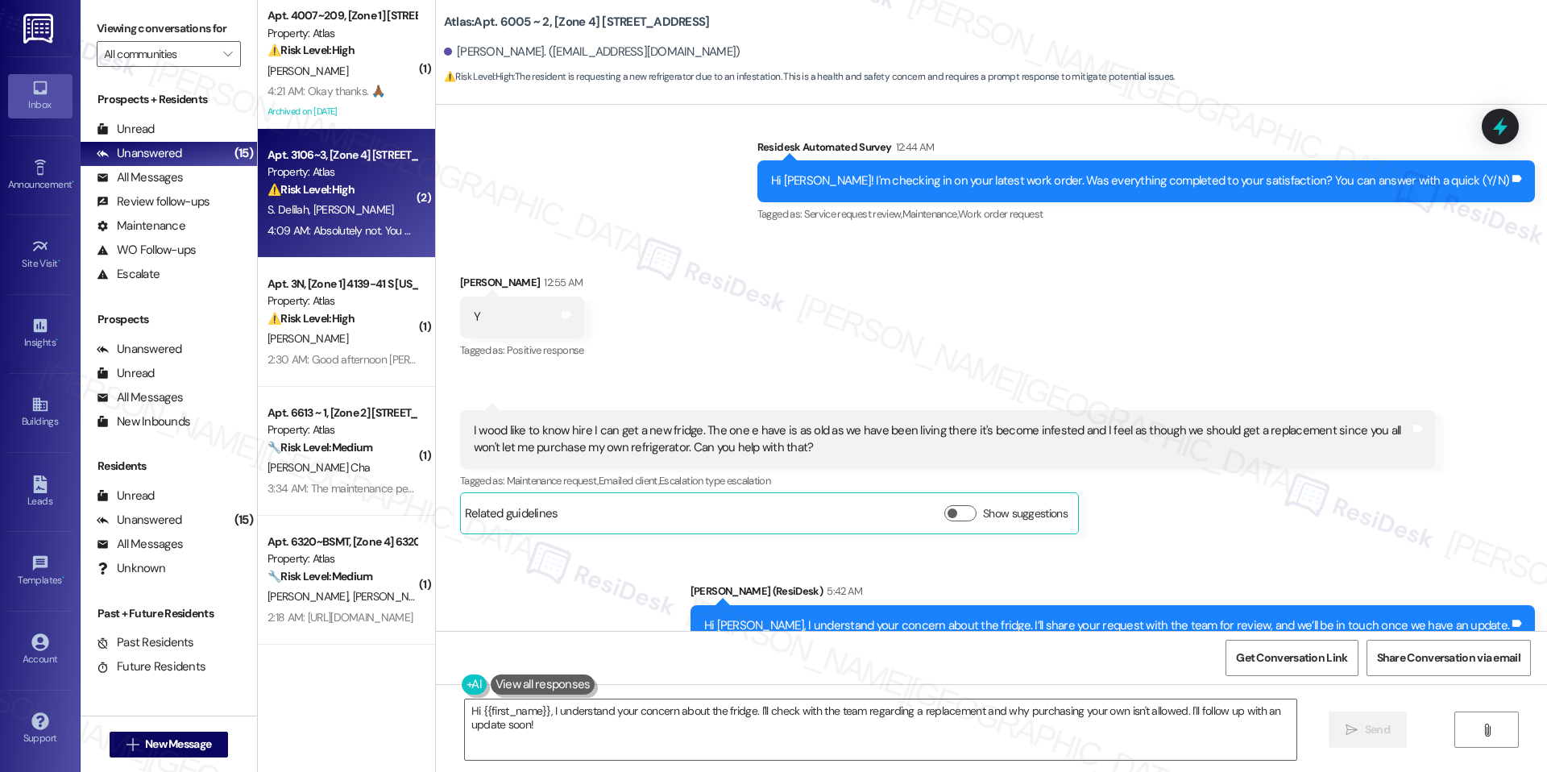
click at [306, 217] on div "S. [PERSON_NAME]" at bounding box center [342, 210] width 152 height 20
type textarea "Fetching suggested responses. Please feel free to read through the conversation…"
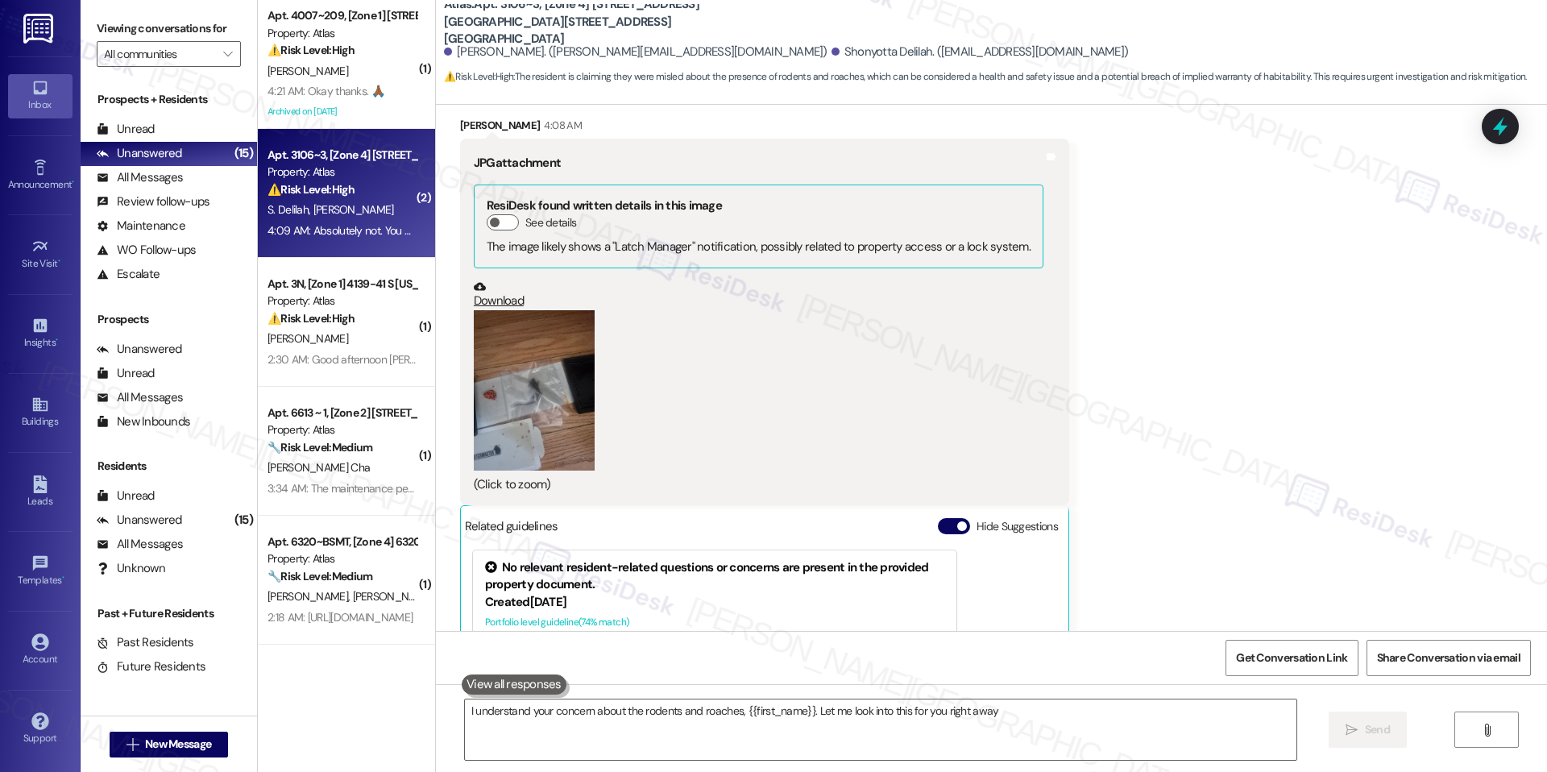
type textarea "I understand your concern about the rodents and roaches, {{first_name}}. Let me…"
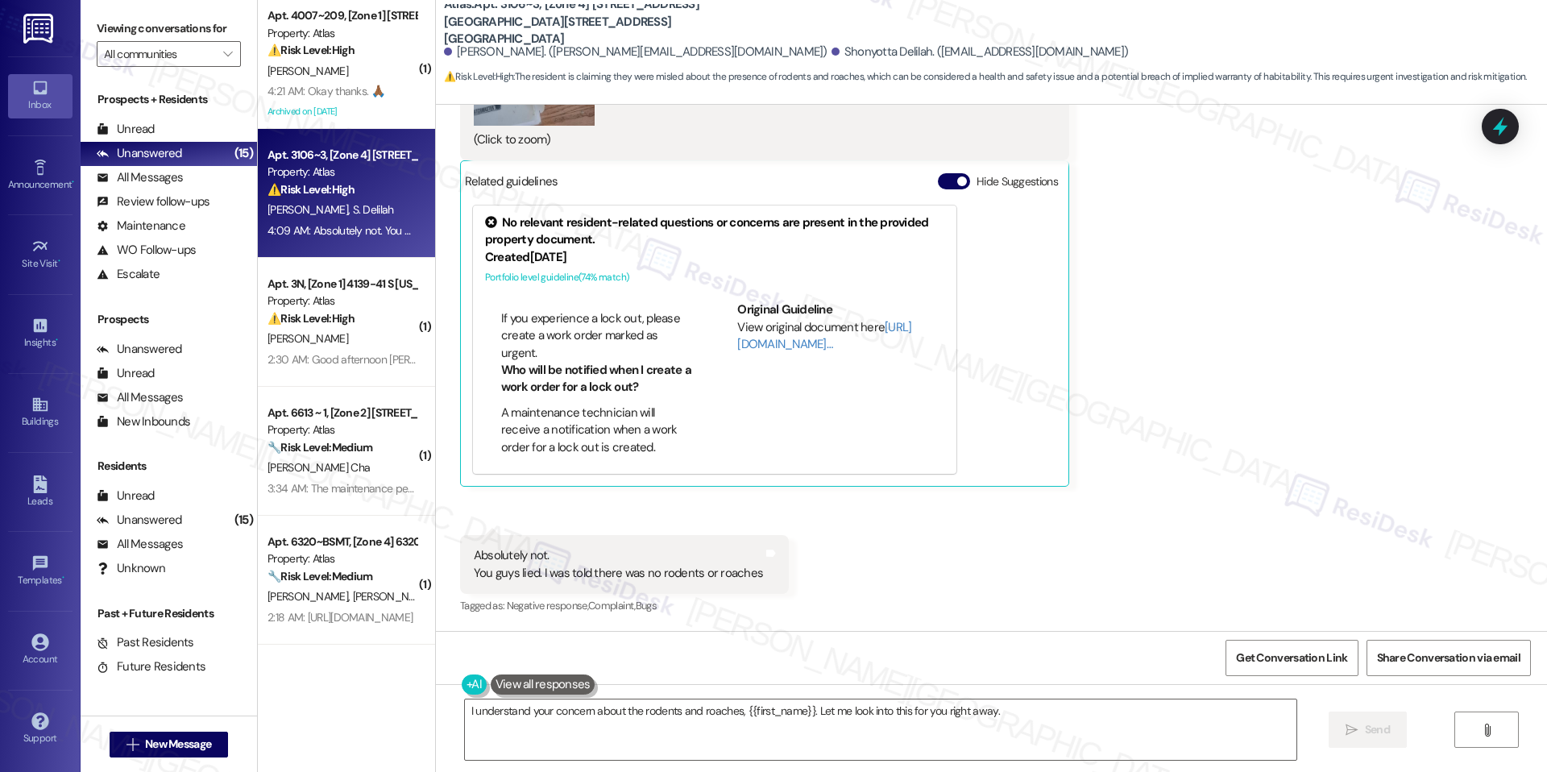
scroll to position [51, 0]
click at [938, 175] on button "Hide Suggestions" at bounding box center [954, 181] width 32 height 16
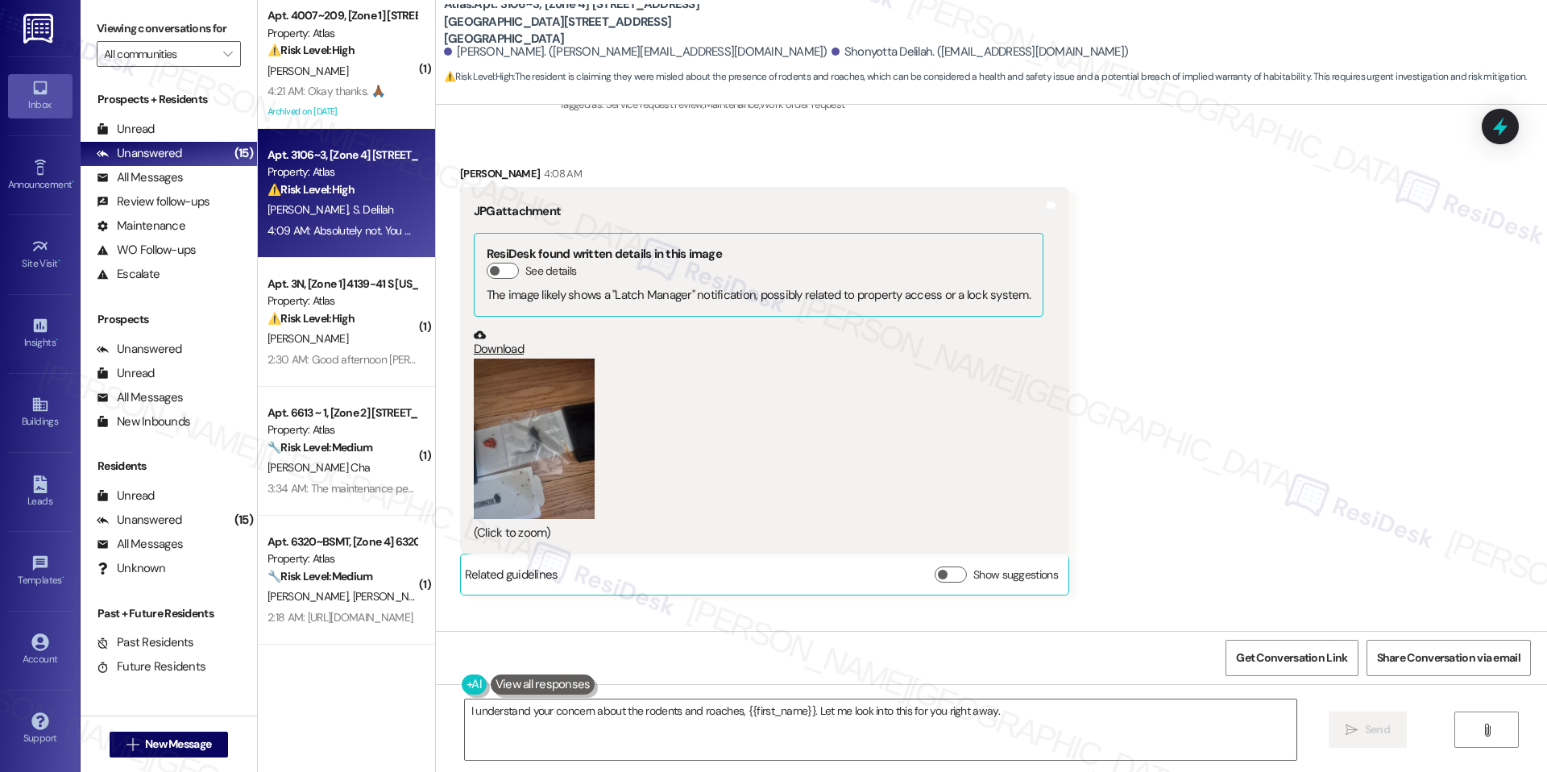
scroll to position [377, 0]
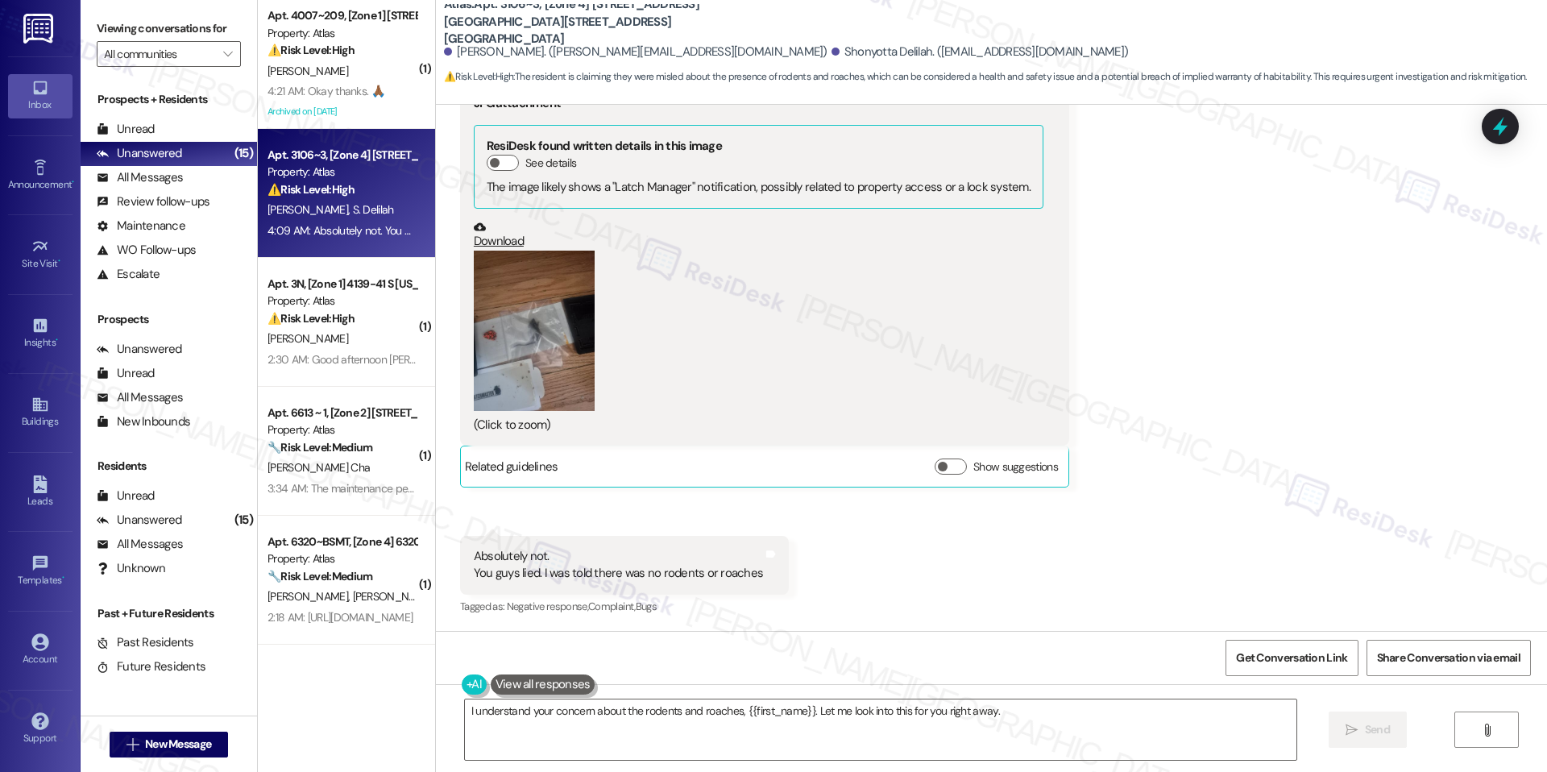
click at [528, 335] on button "Zoom image" at bounding box center [534, 331] width 121 height 161
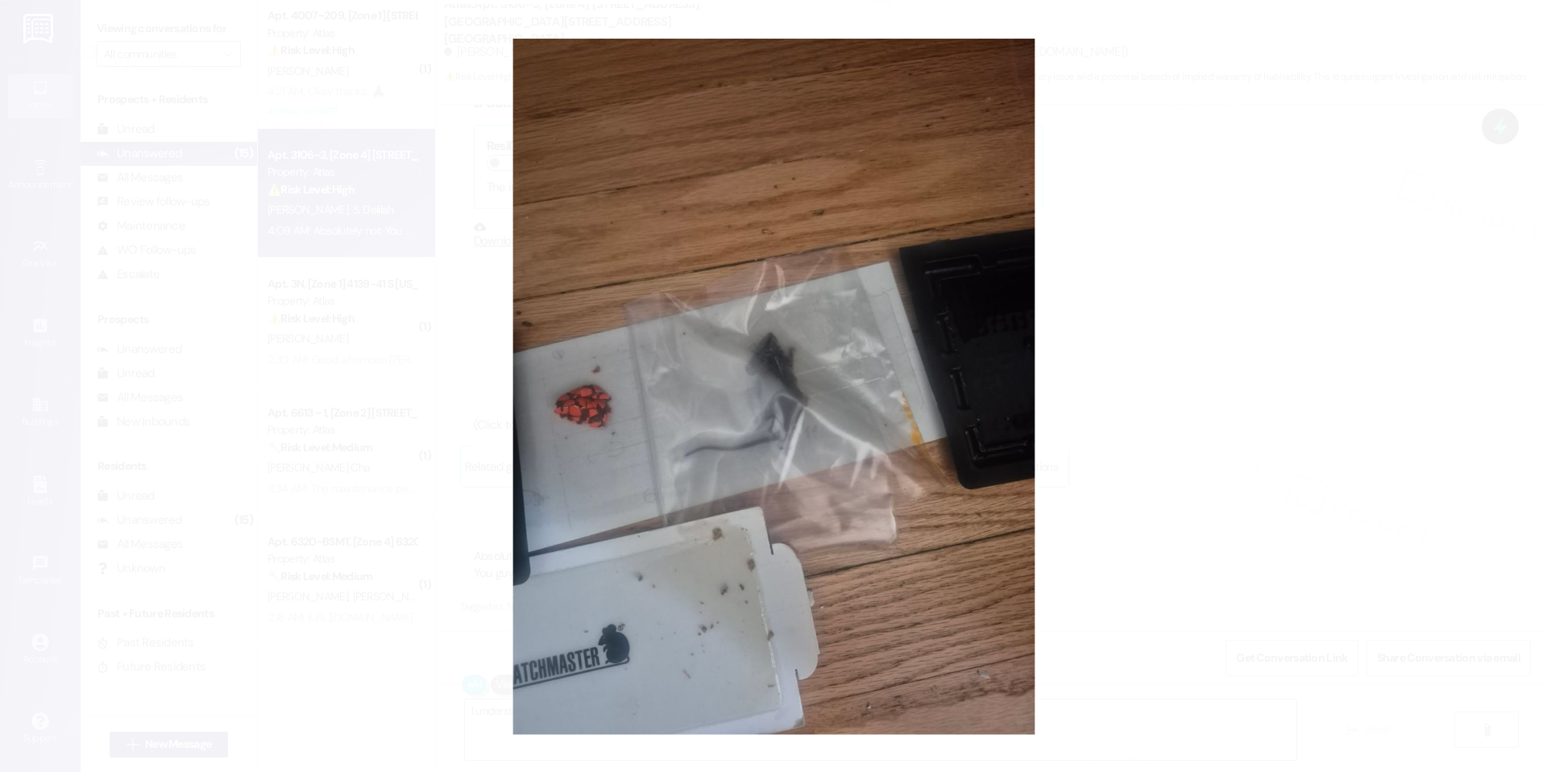
click at [1147, 256] on button "Unzoom image" at bounding box center [773, 386] width 1547 height 772
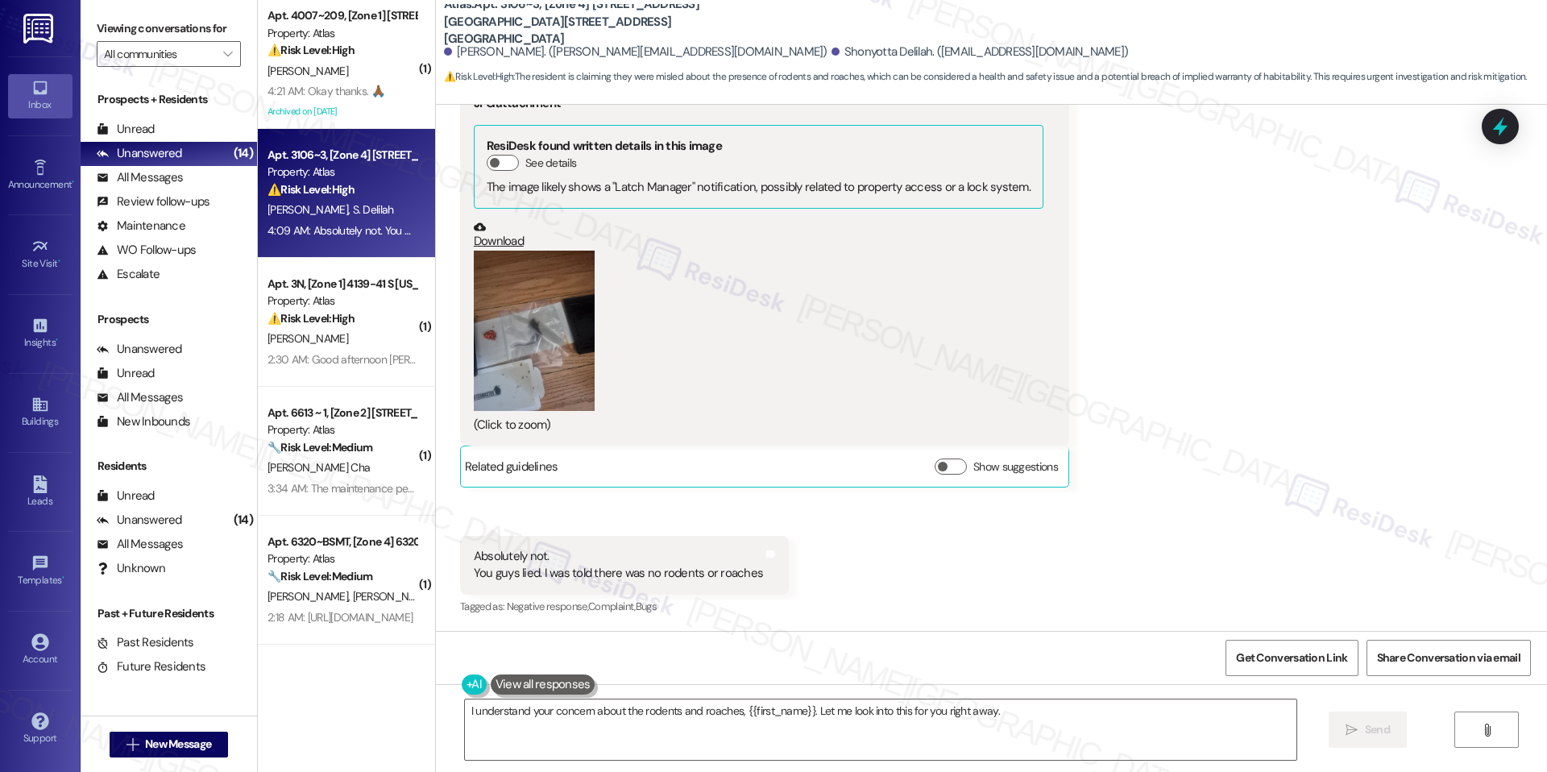
click at [1141, 369] on div "Received via SMS [PERSON_NAME] 4:08 AM JPG attachment ResiDesk found written de…" at bounding box center [991, 325] width 1111 height 609
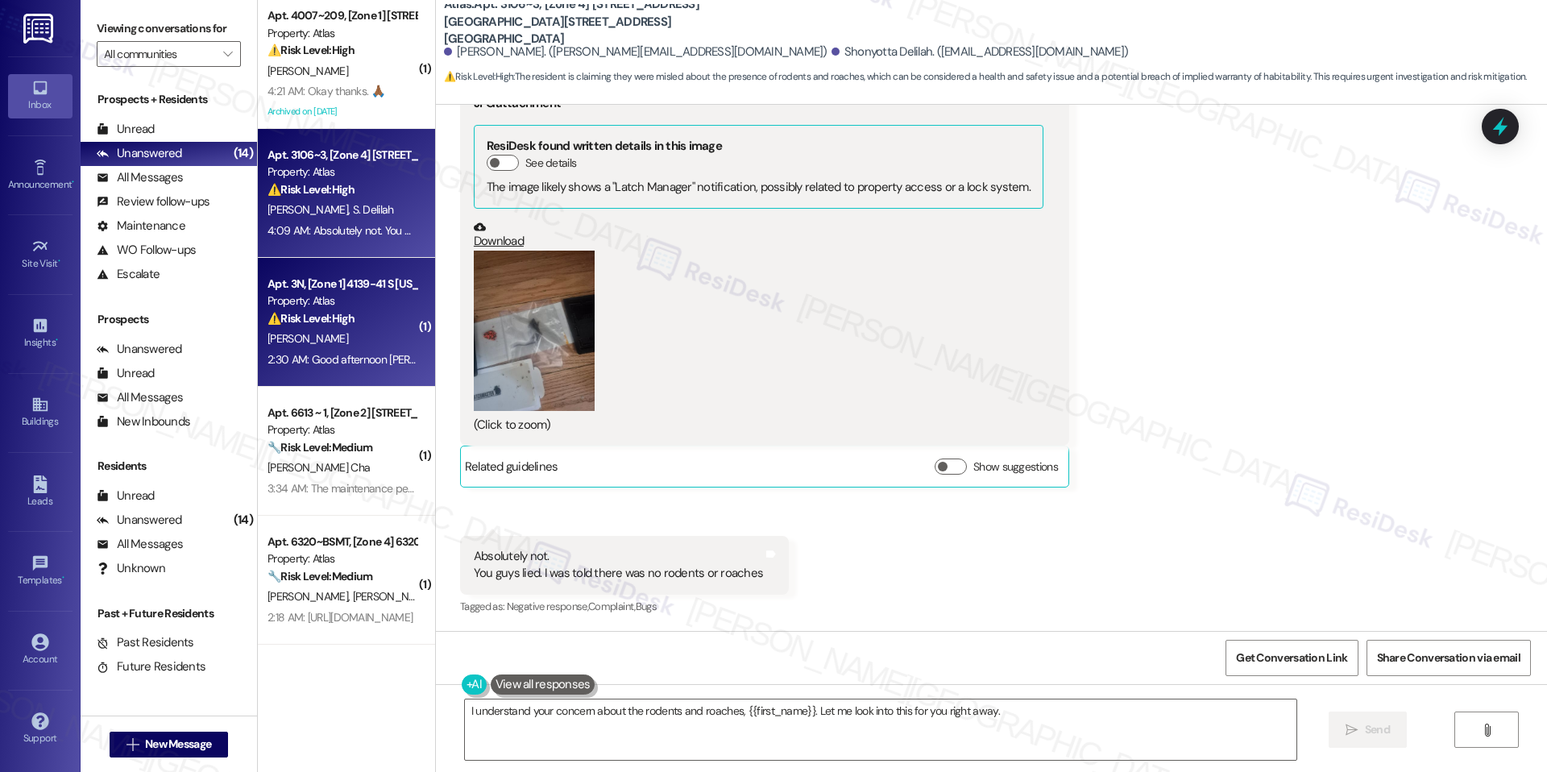
click at [370, 321] on div "⚠️ Risk Level: High The resident is following up on a broken refrigerator that …" at bounding box center [341, 318] width 149 height 17
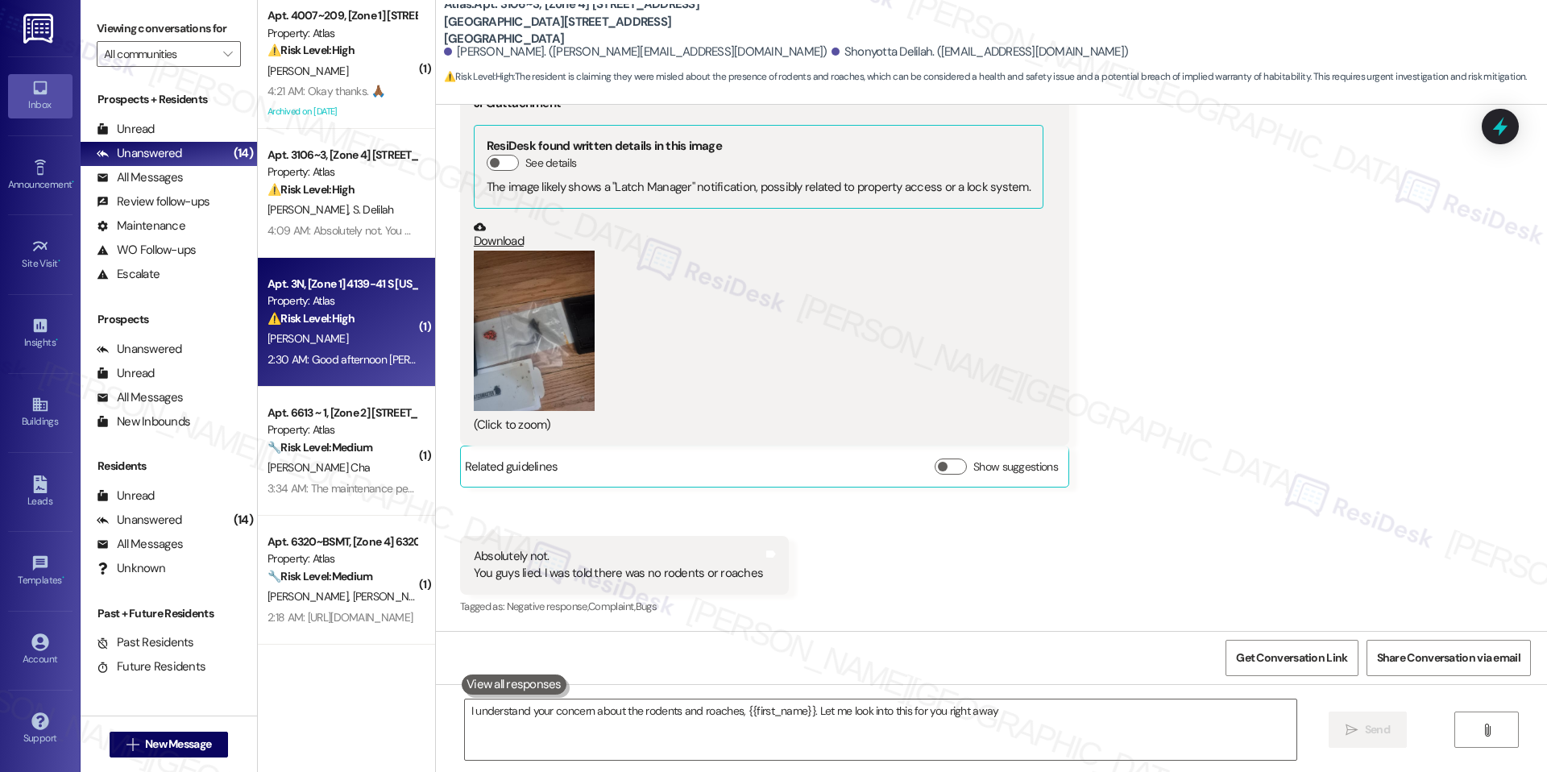
type textarea "I understand your concern about the rodents and roaches, {{first_name}}. Let me…"
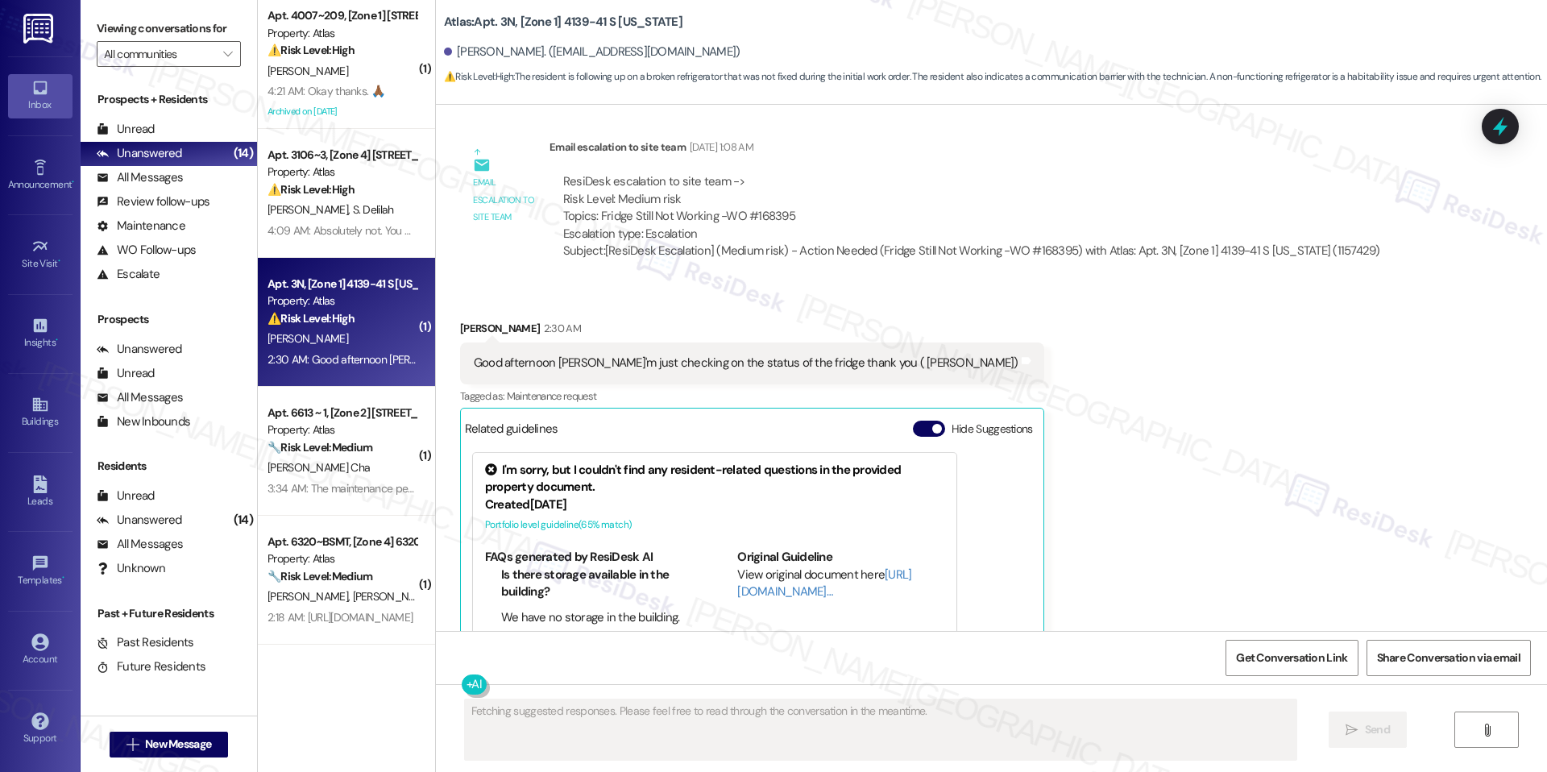
scroll to position [11504, 0]
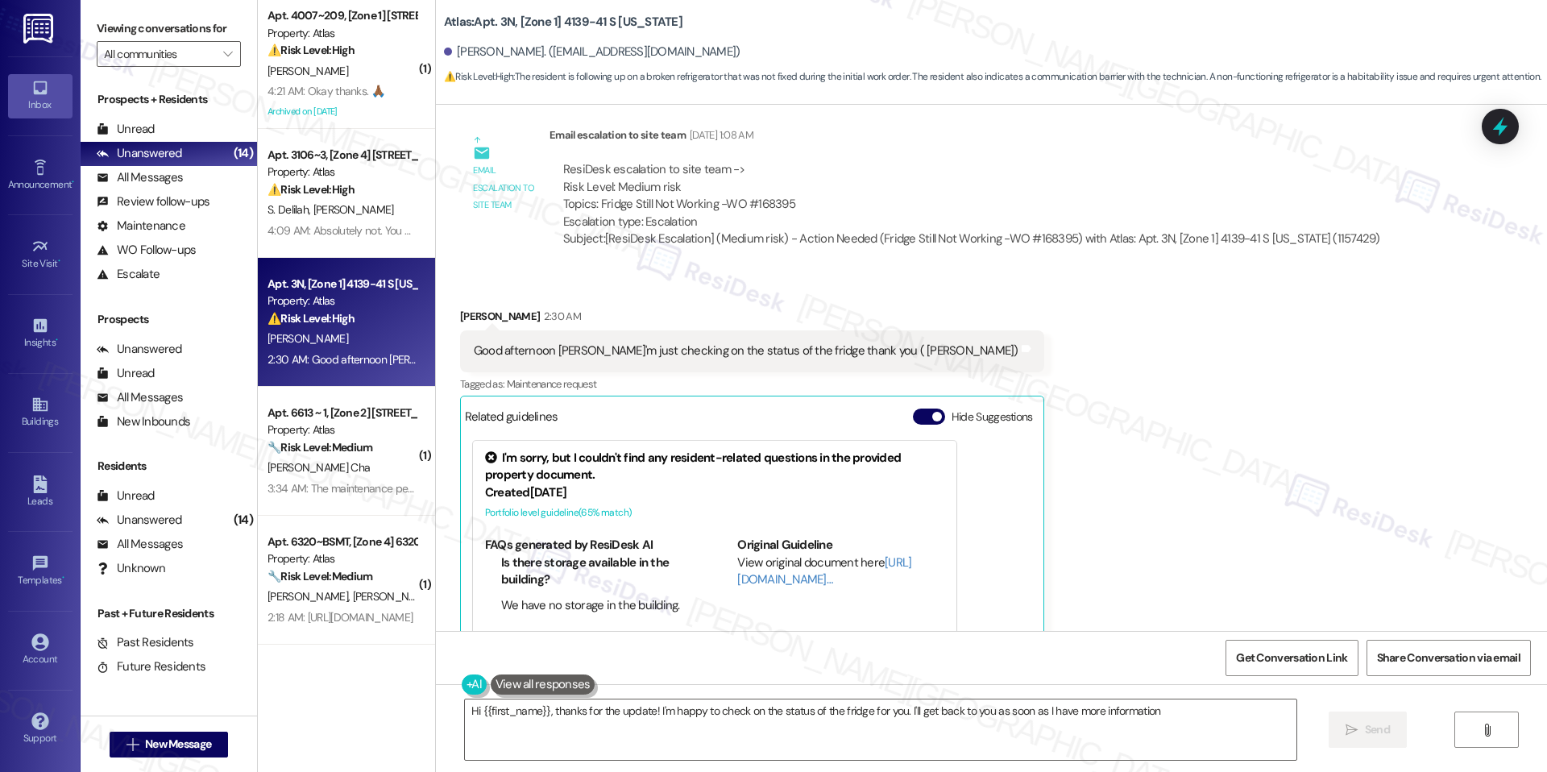
type textarea "Hi {{first_name}}, thanks for the update! I'm happy to check on the status of t…"
click at [932, 411] on span "button" at bounding box center [937, 416] width 10 height 10
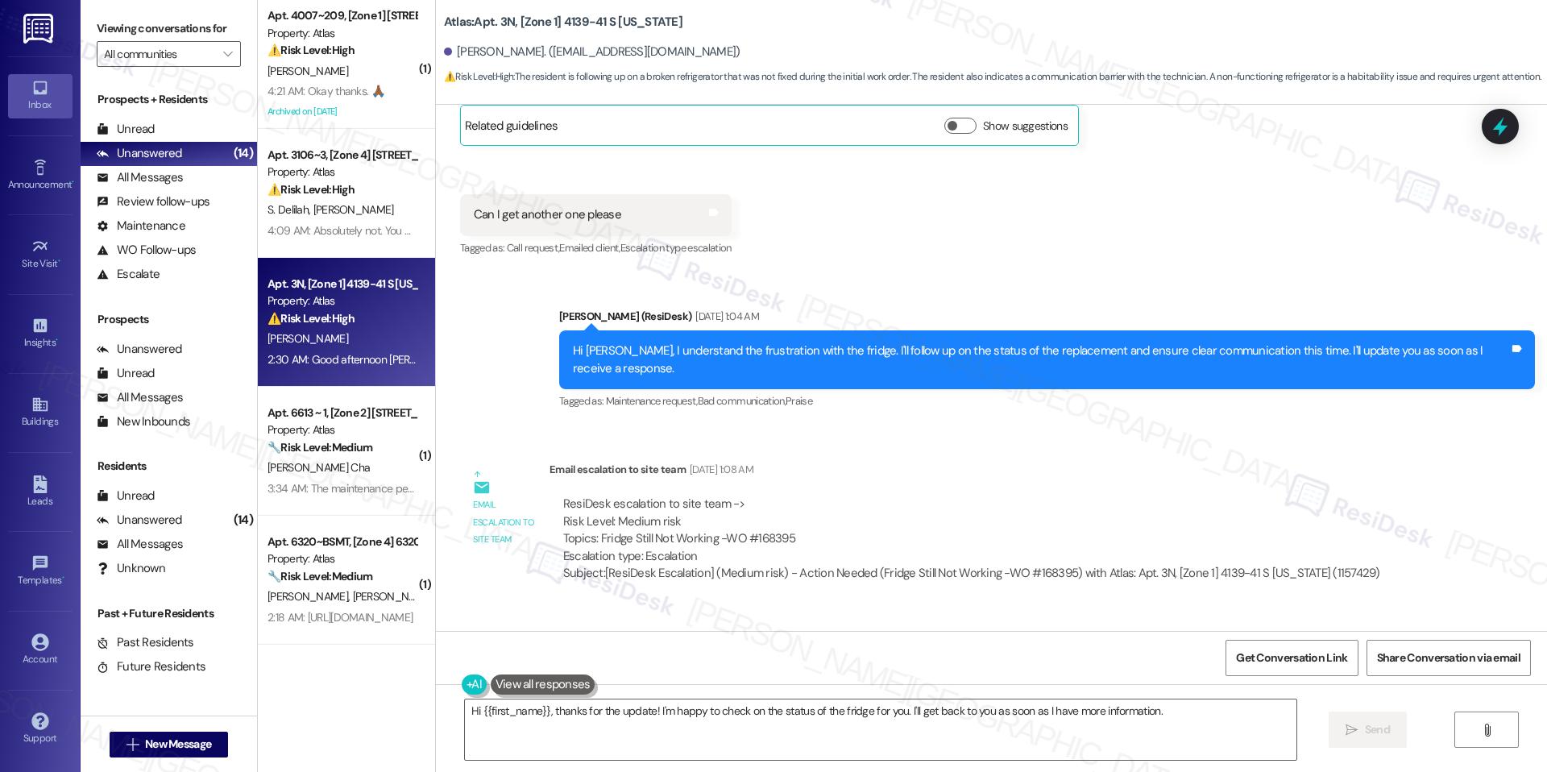
scroll to position [11220, 0]
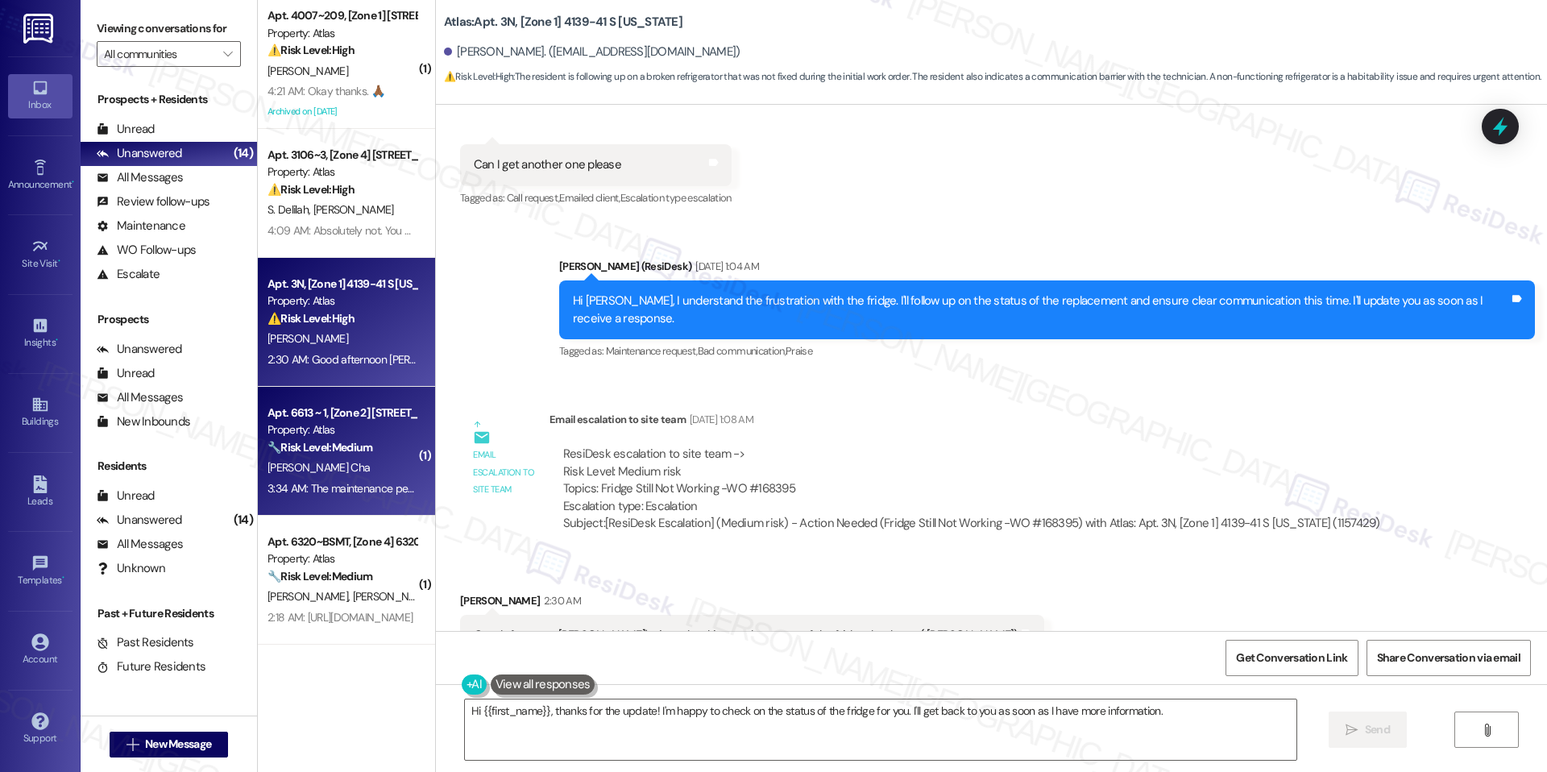
click at [352, 448] on strong "🔧 Risk Level: Medium" at bounding box center [319, 447] width 105 height 14
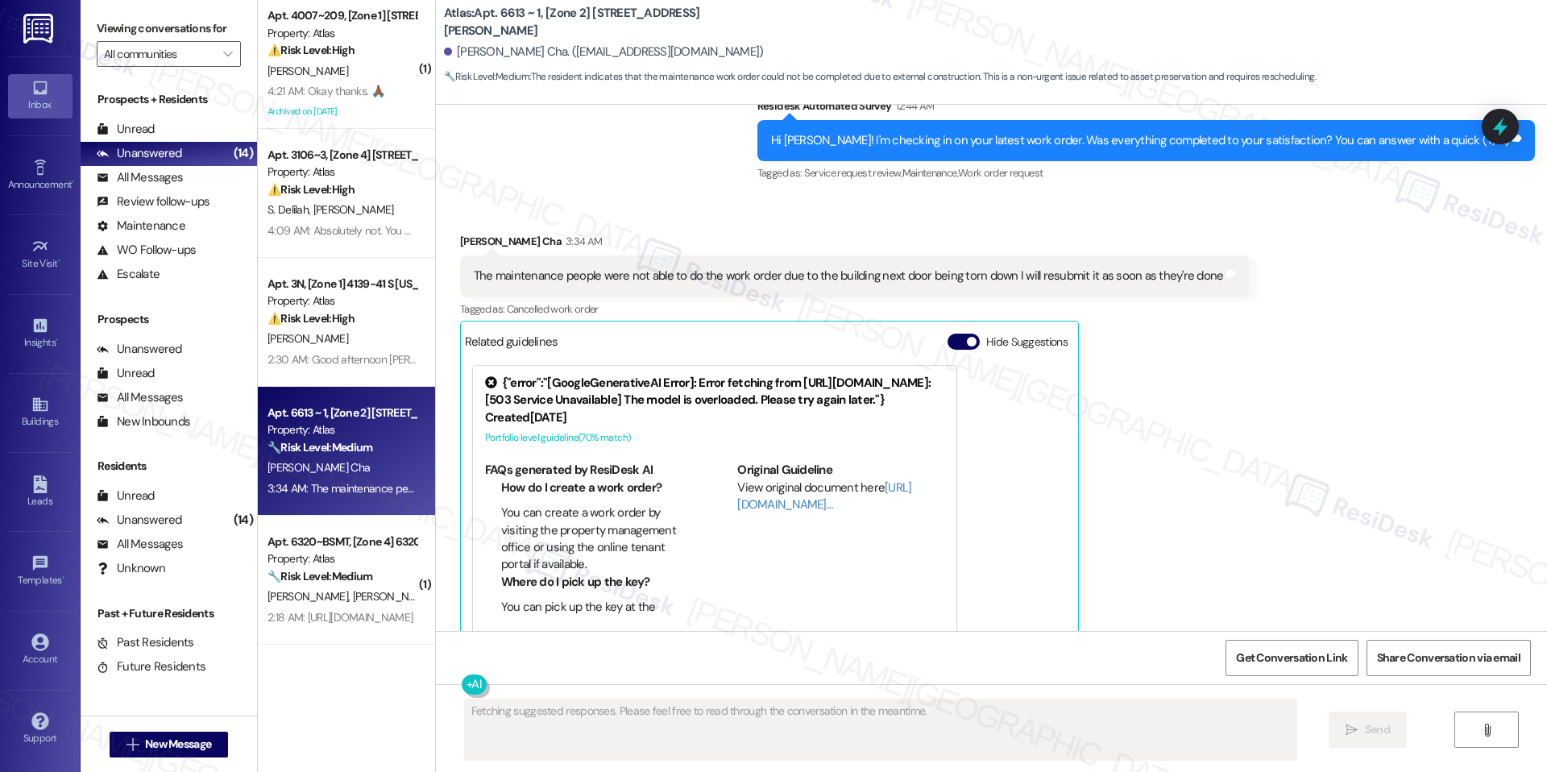
scroll to position [11, 0]
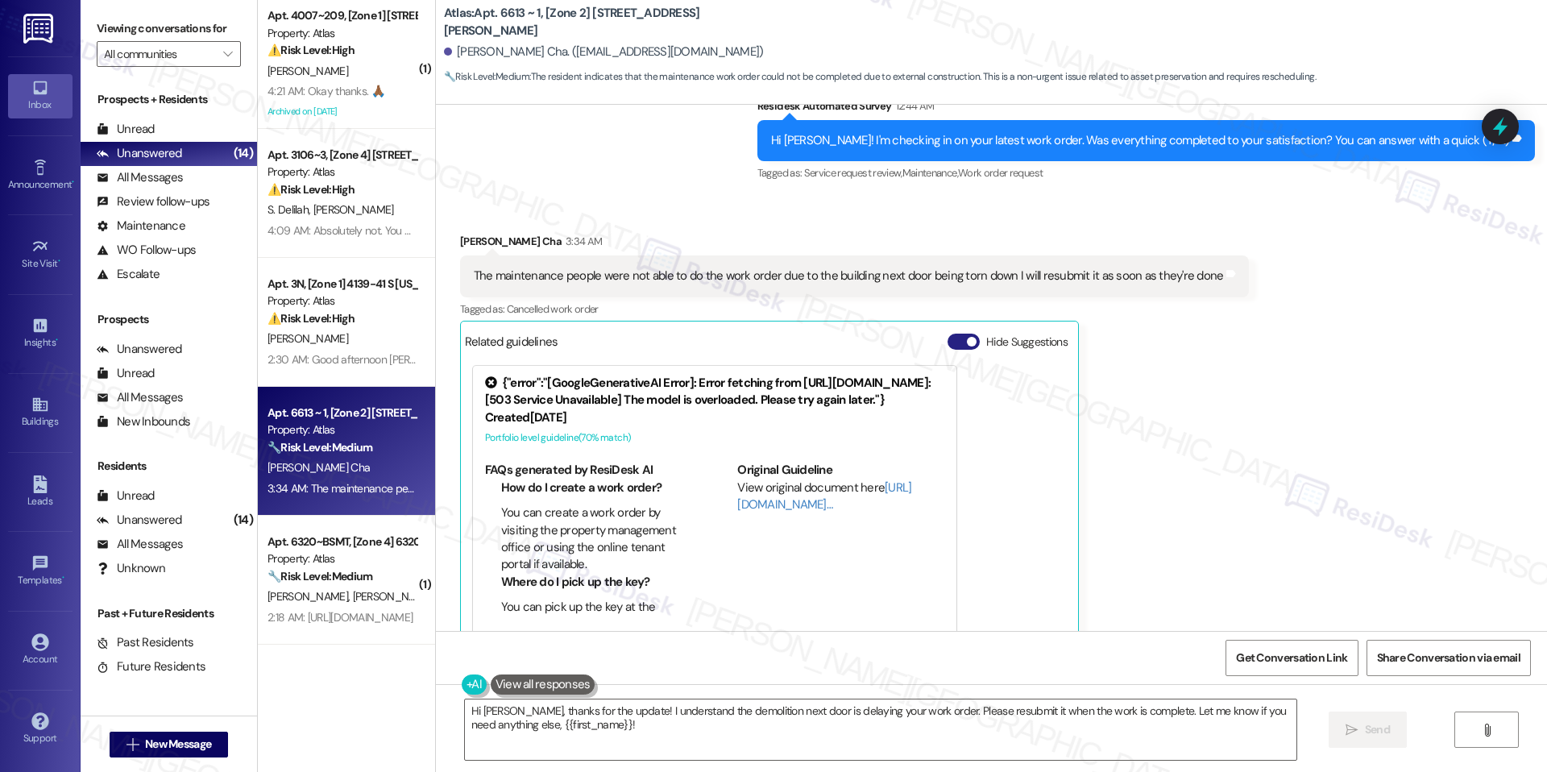
click at [947, 333] on button "Hide Suggestions" at bounding box center [963, 341] width 32 height 16
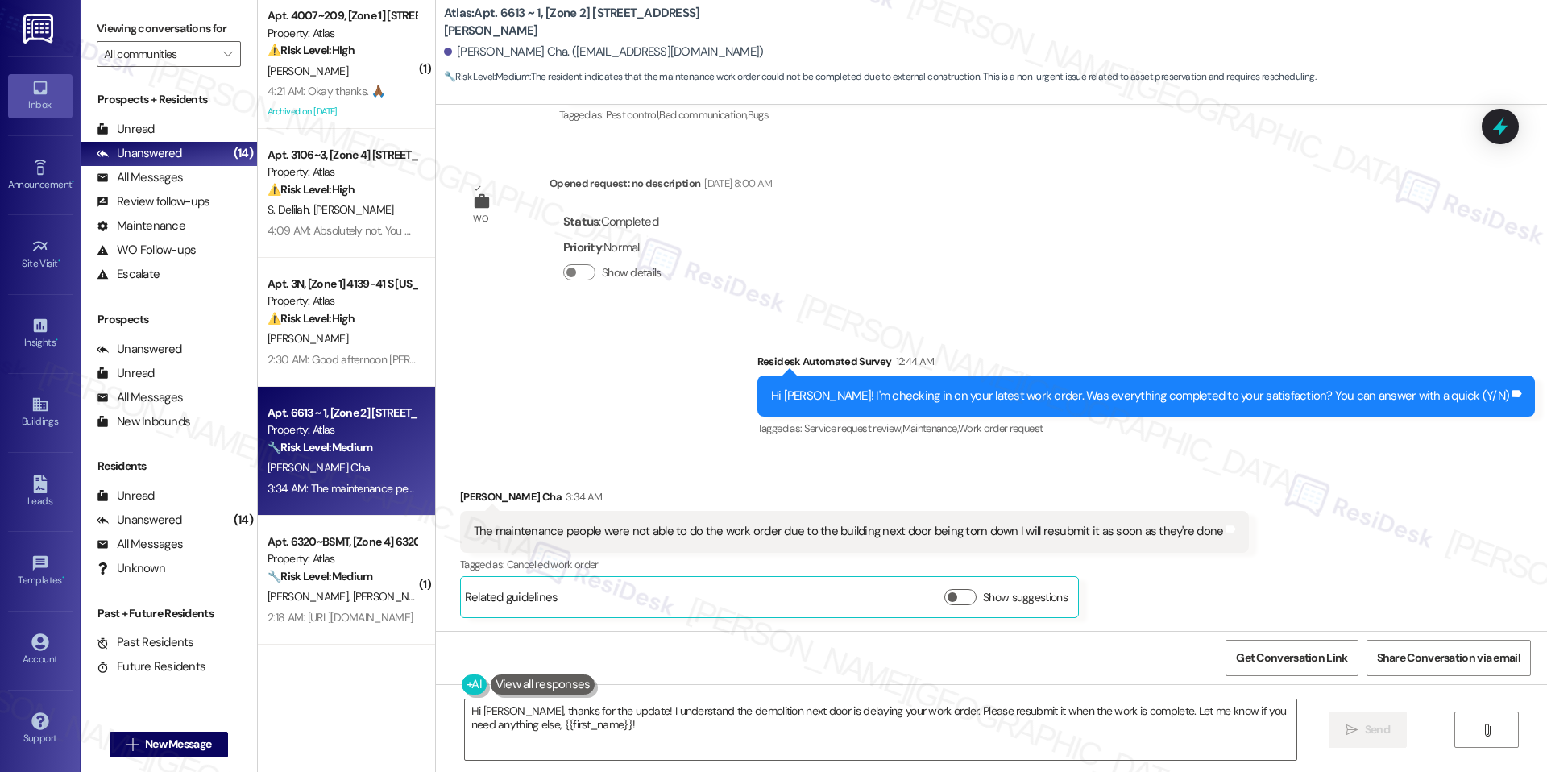
scroll to position [3172, 0]
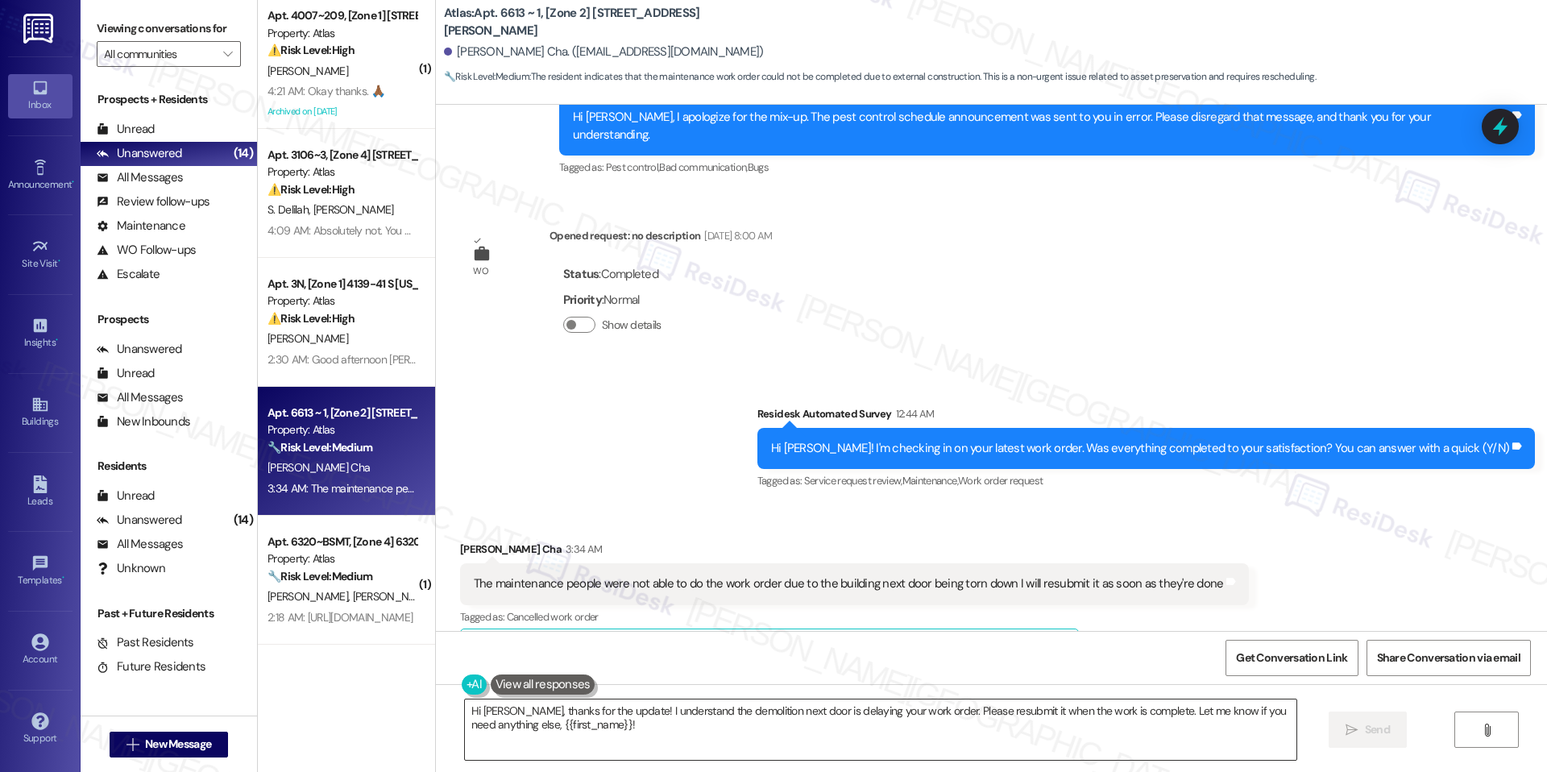
click at [639, 730] on textarea "Hi [PERSON_NAME], thanks for the update! I understand the demolition next door …" at bounding box center [880, 729] width 831 height 60
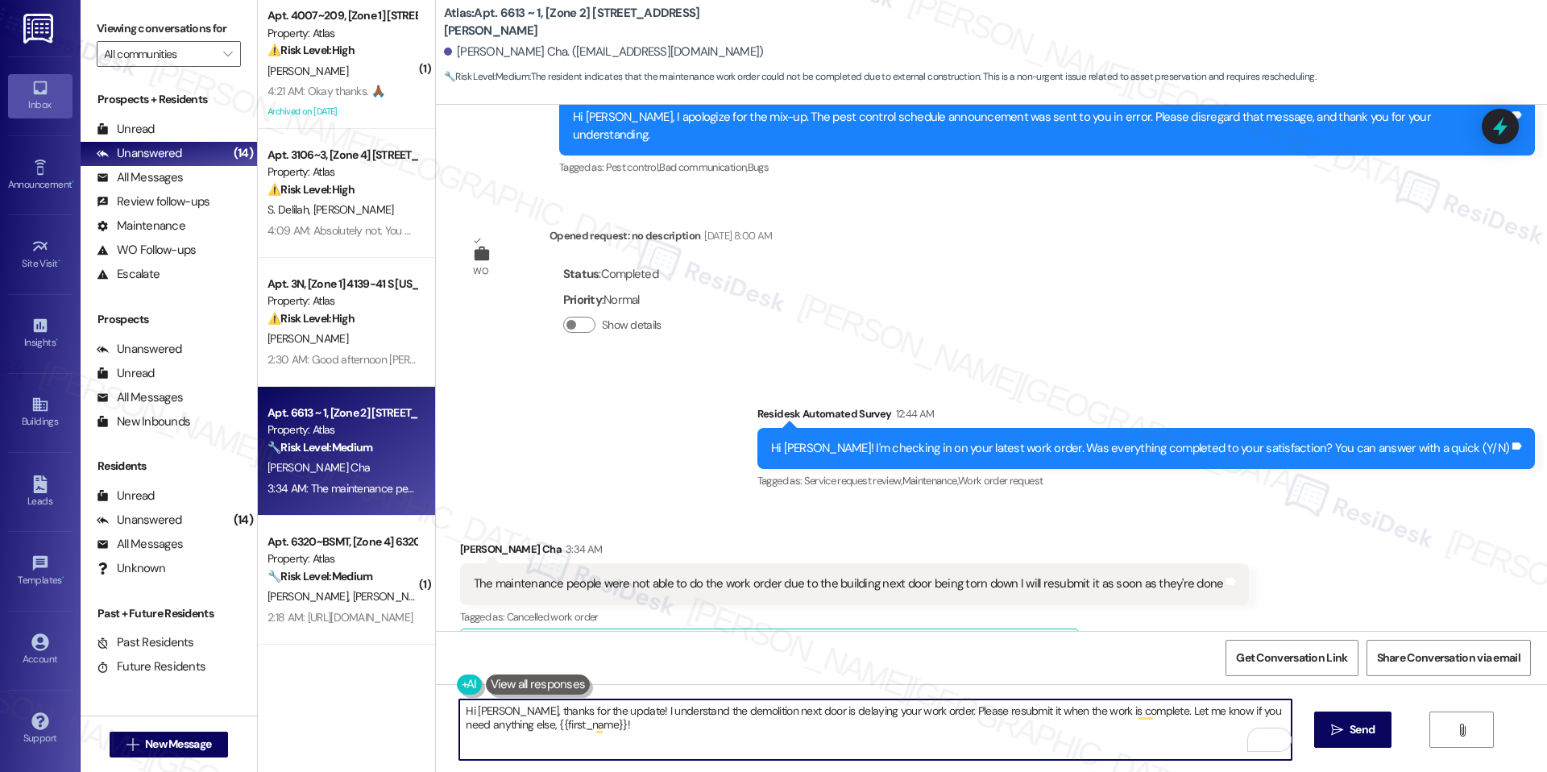
click at [1015, 718] on textarea "Hi [PERSON_NAME], thanks for the update! I understand the demolition next door …" at bounding box center [874, 729] width 831 height 60
paste textarea "Thank you for the update, [PERSON_NAME]. We appreciate you letting us know, and…"
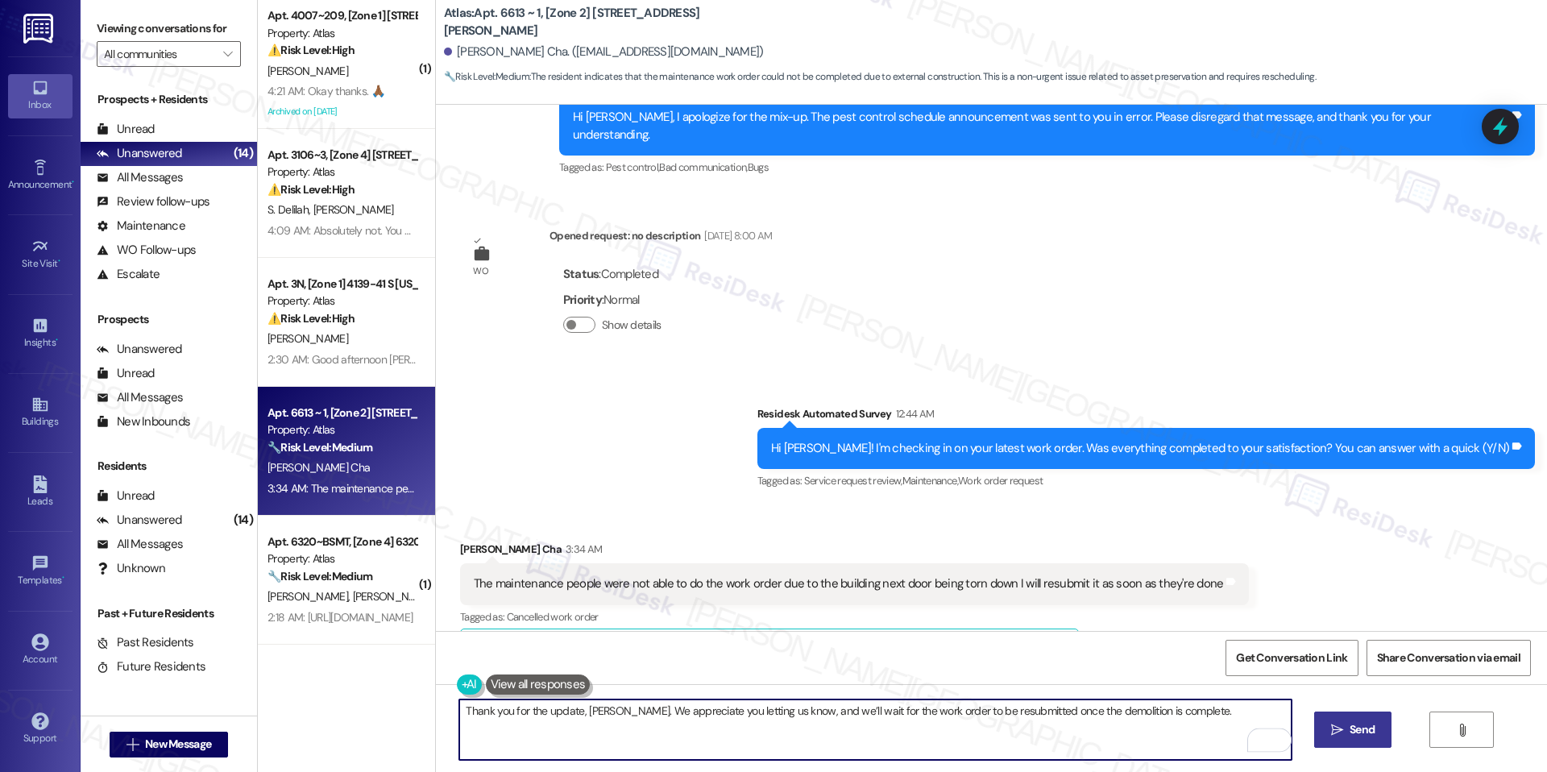
type textarea "Thank you for the update, [PERSON_NAME]. We appreciate you letting us know, and…"
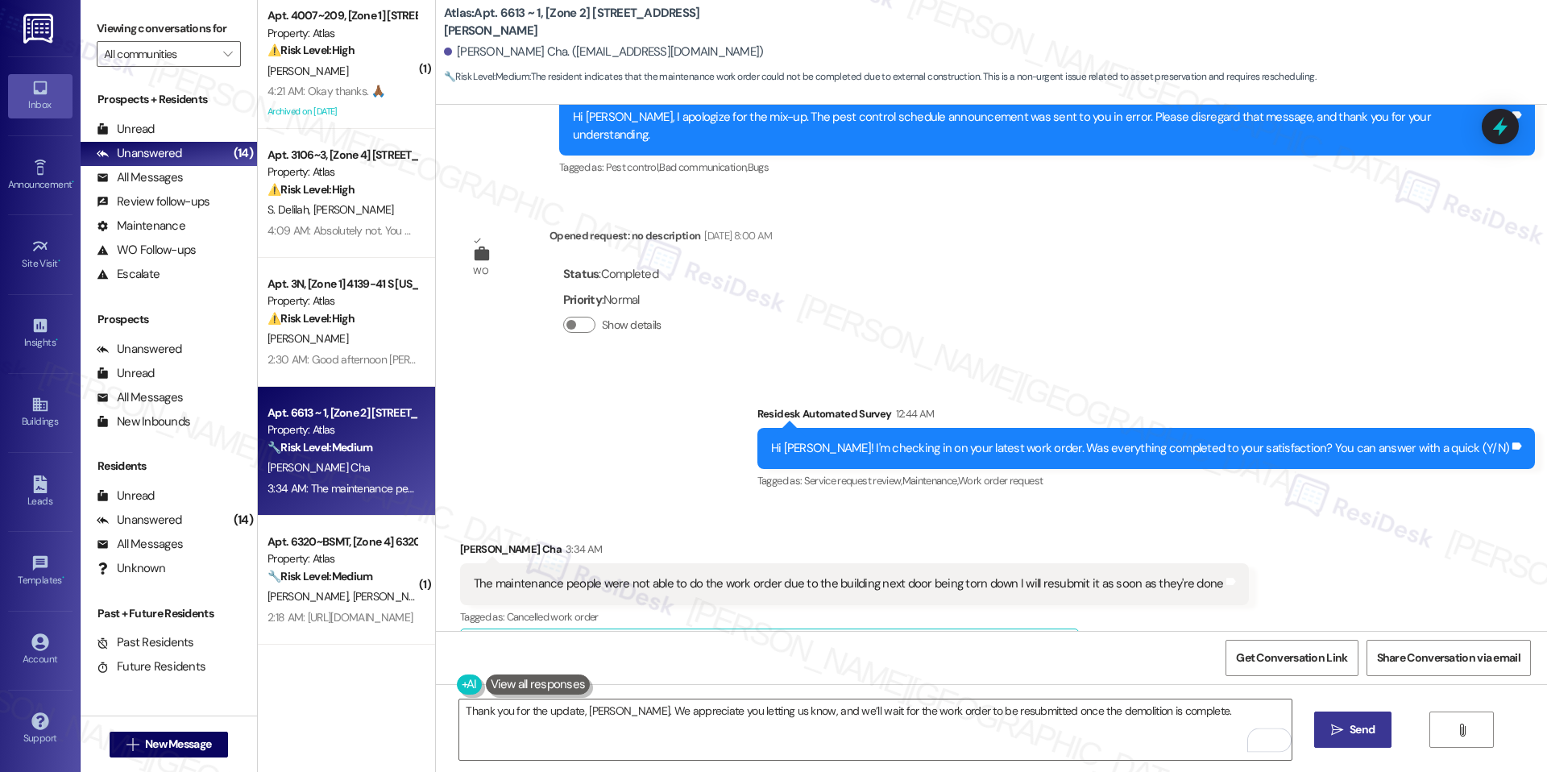
click at [1336, 720] on button " Send" at bounding box center [1353, 729] width 78 height 36
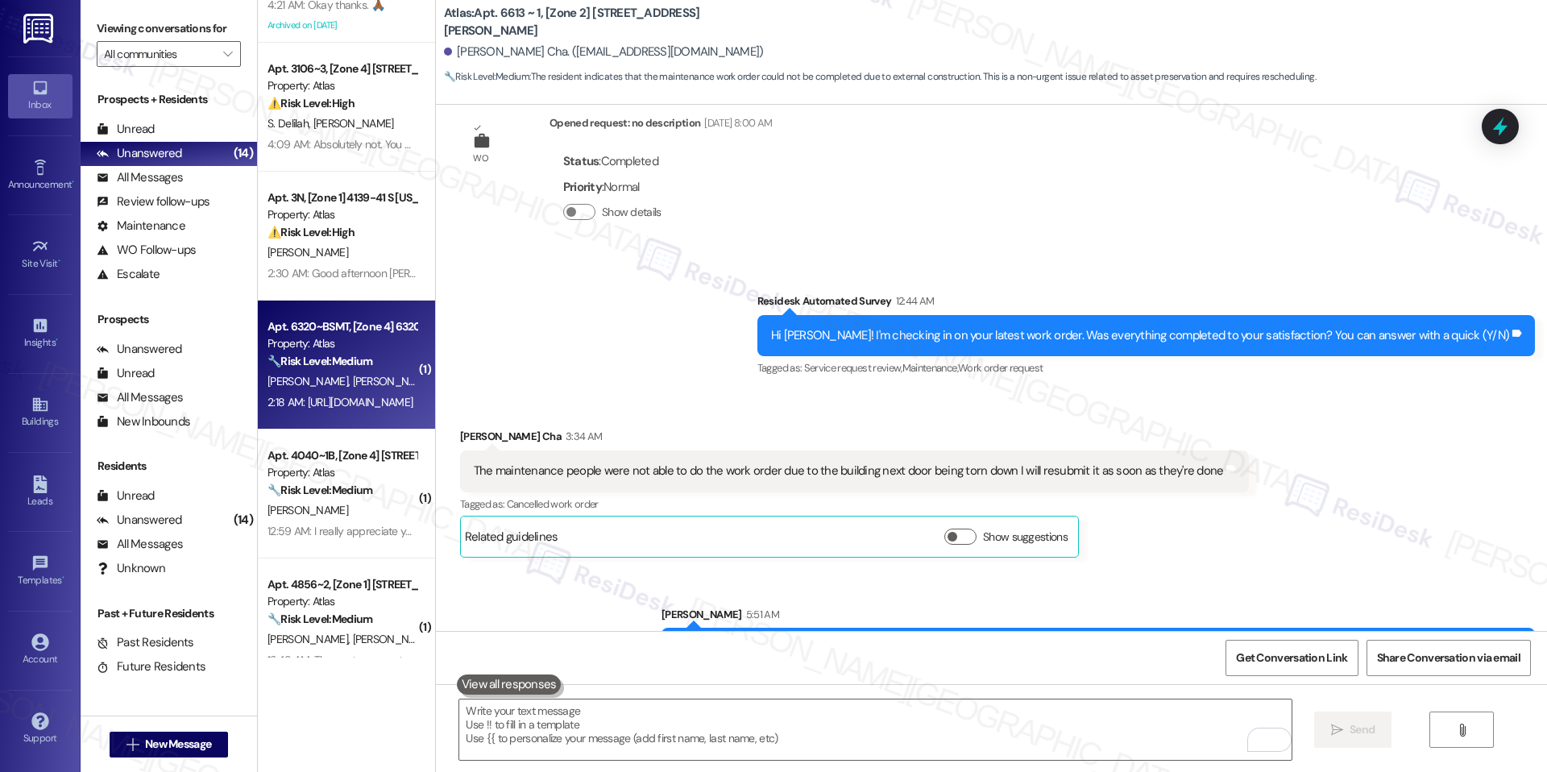
scroll to position [82, 0]
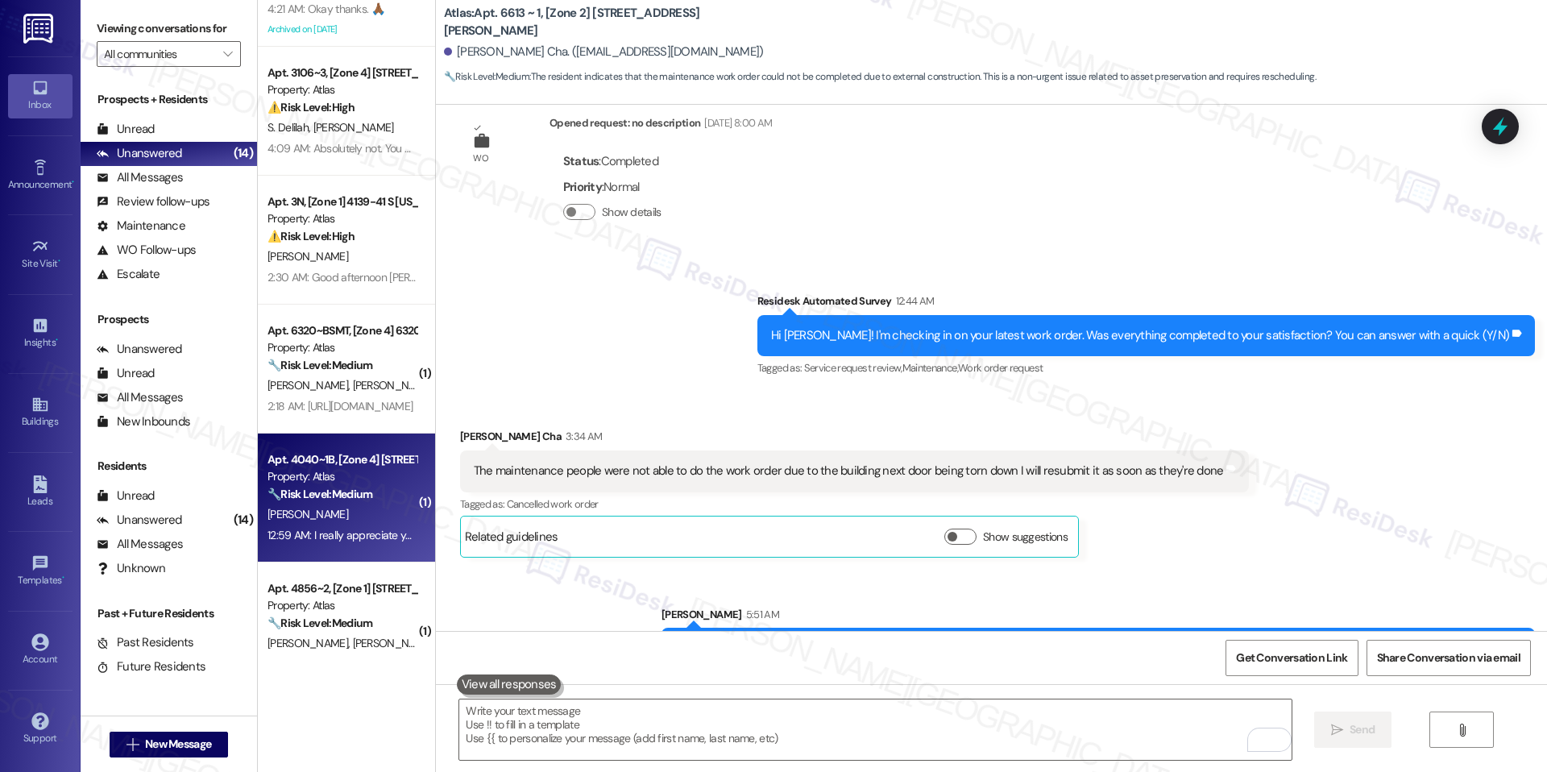
click at [315, 498] on strong "🔧 Risk Level: Medium" at bounding box center [319, 494] width 105 height 14
type textarea "Fetching suggested responses. Please feel free to read through the conversation…"
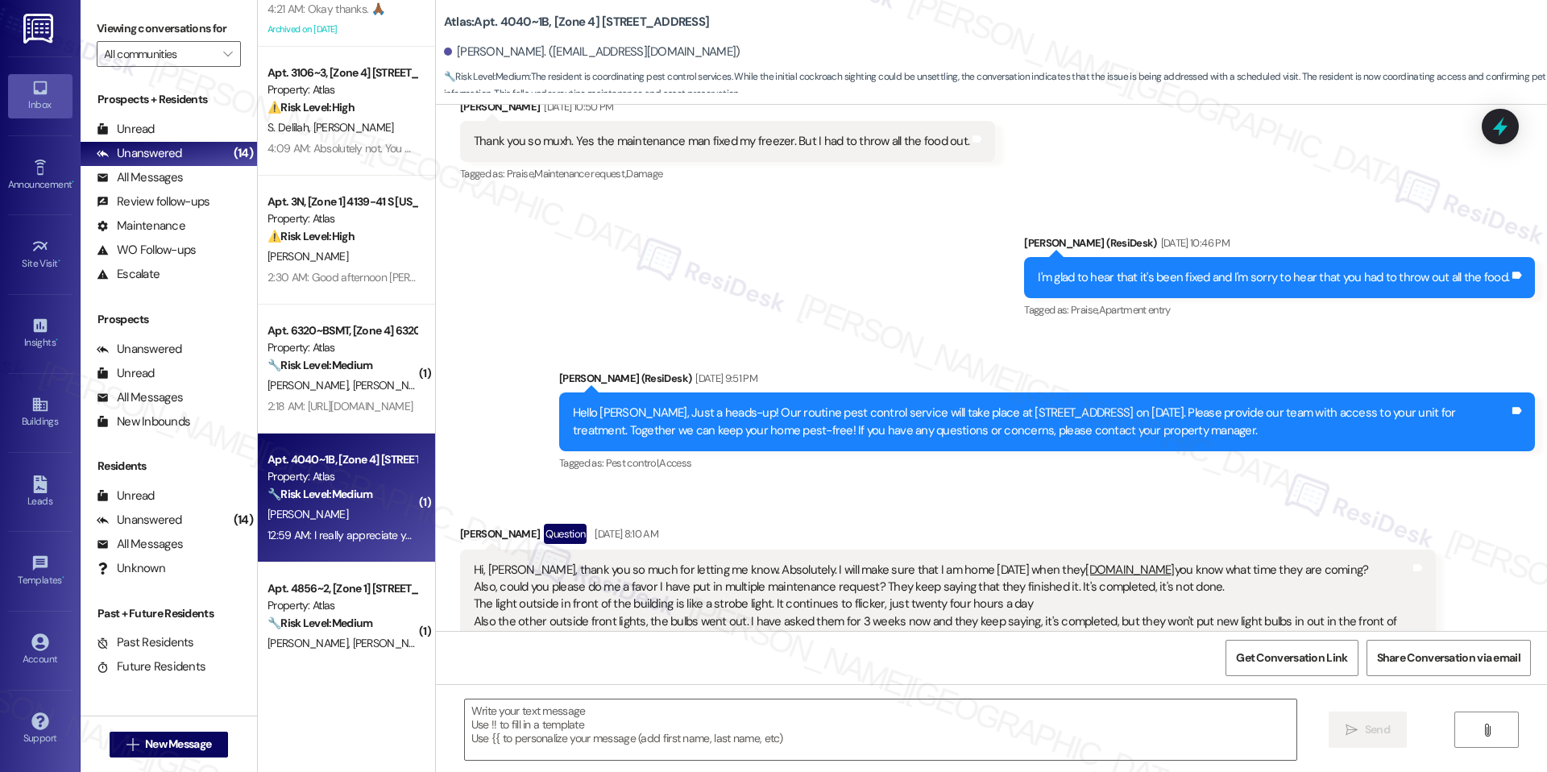
scroll to position [12239, 0]
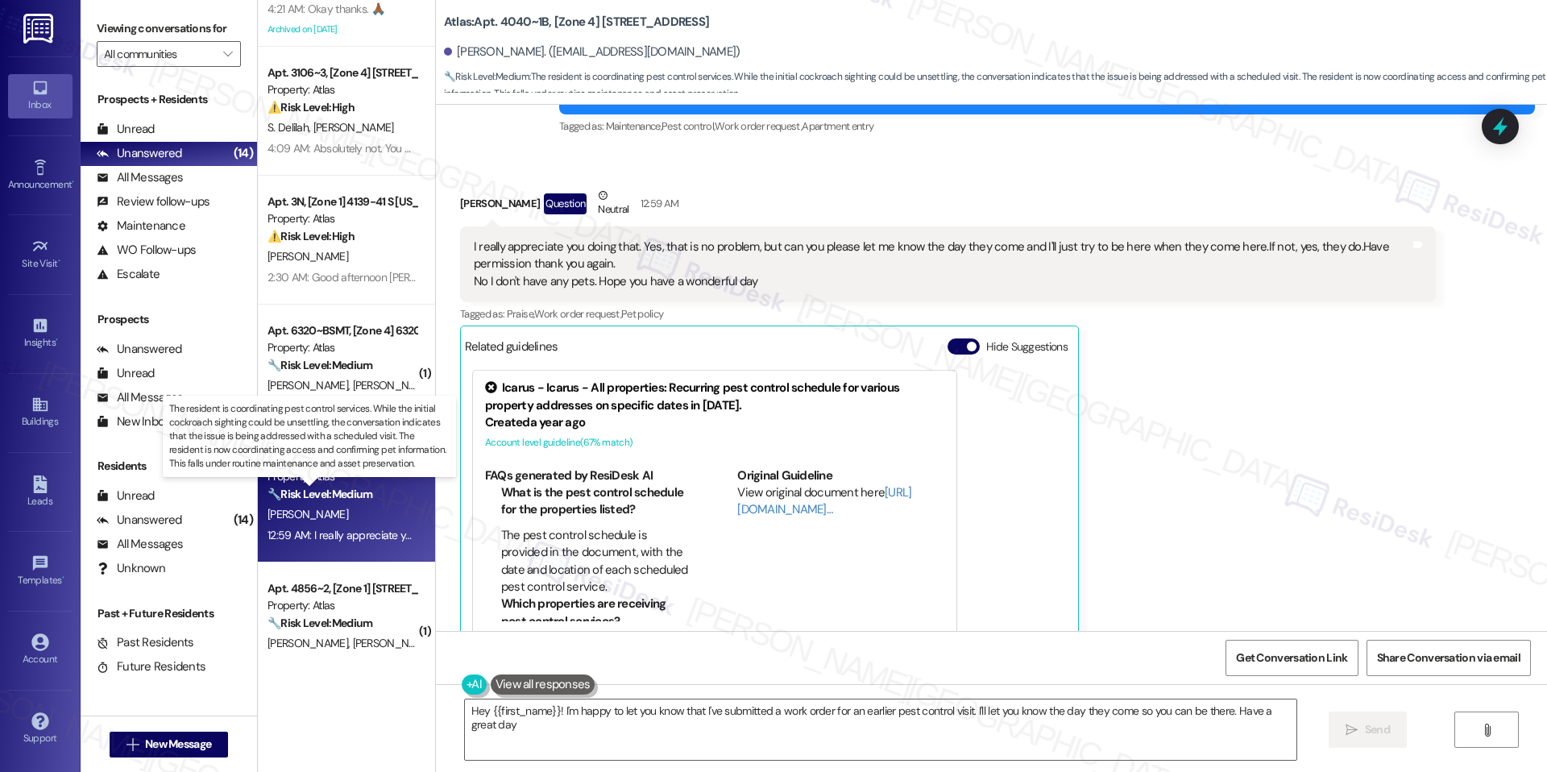
type textarea "Hey {{first_name}}! I'm happy to let you know that I've submitted a work order …"
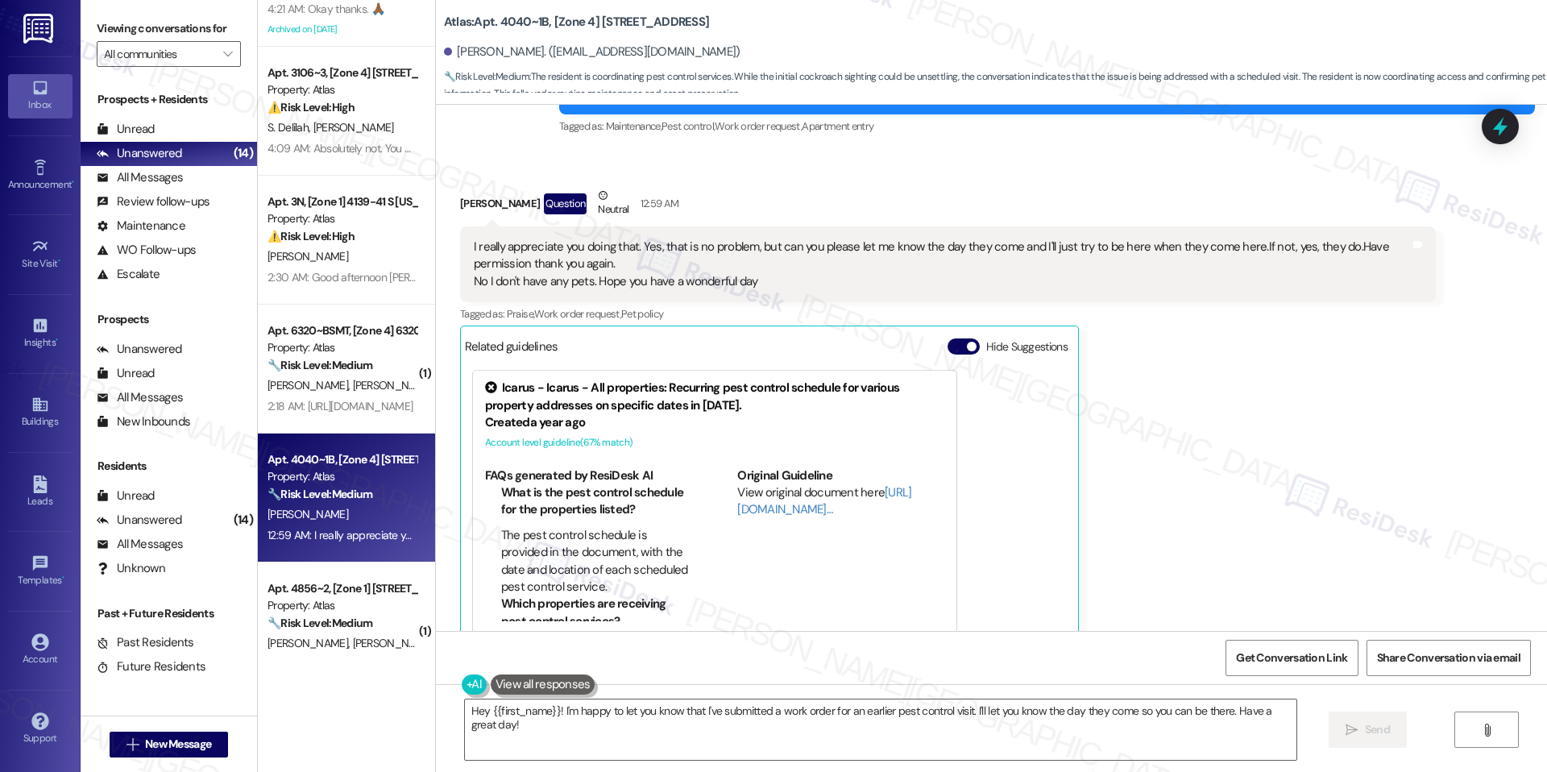
click at [950, 330] on div "Related guidelines Hide Suggestions" at bounding box center [769, 345] width 609 height 31
click at [949, 338] on button "Hide Suggestions" at bounding box center [963, 346] width 32 height 16
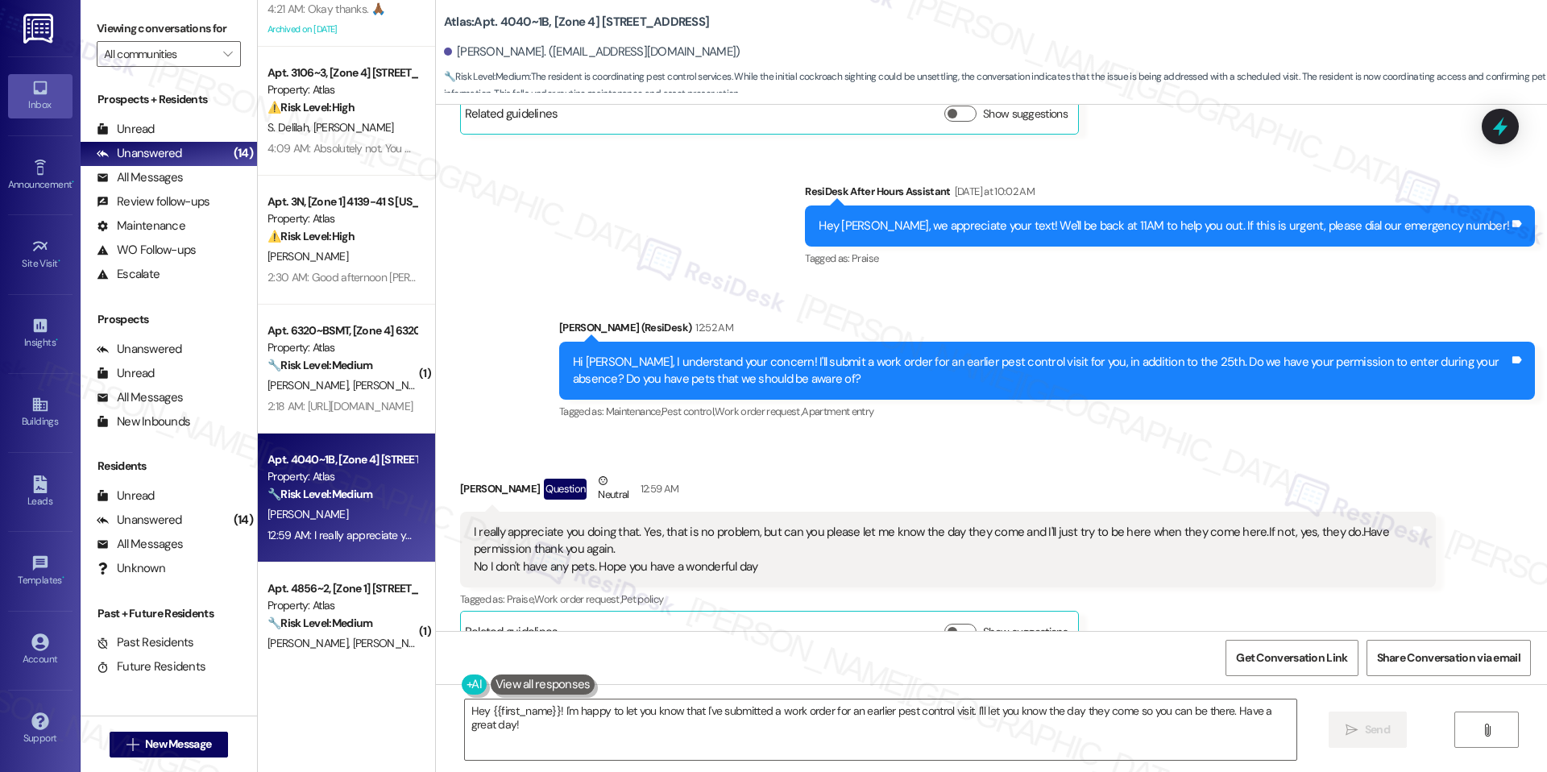
click at [1172, 354] on div "Hi [PERSON_NAME], I understand your concern! I'll submit a work order for an ea…" at bounding box center [1041, 371] width 936 height 35
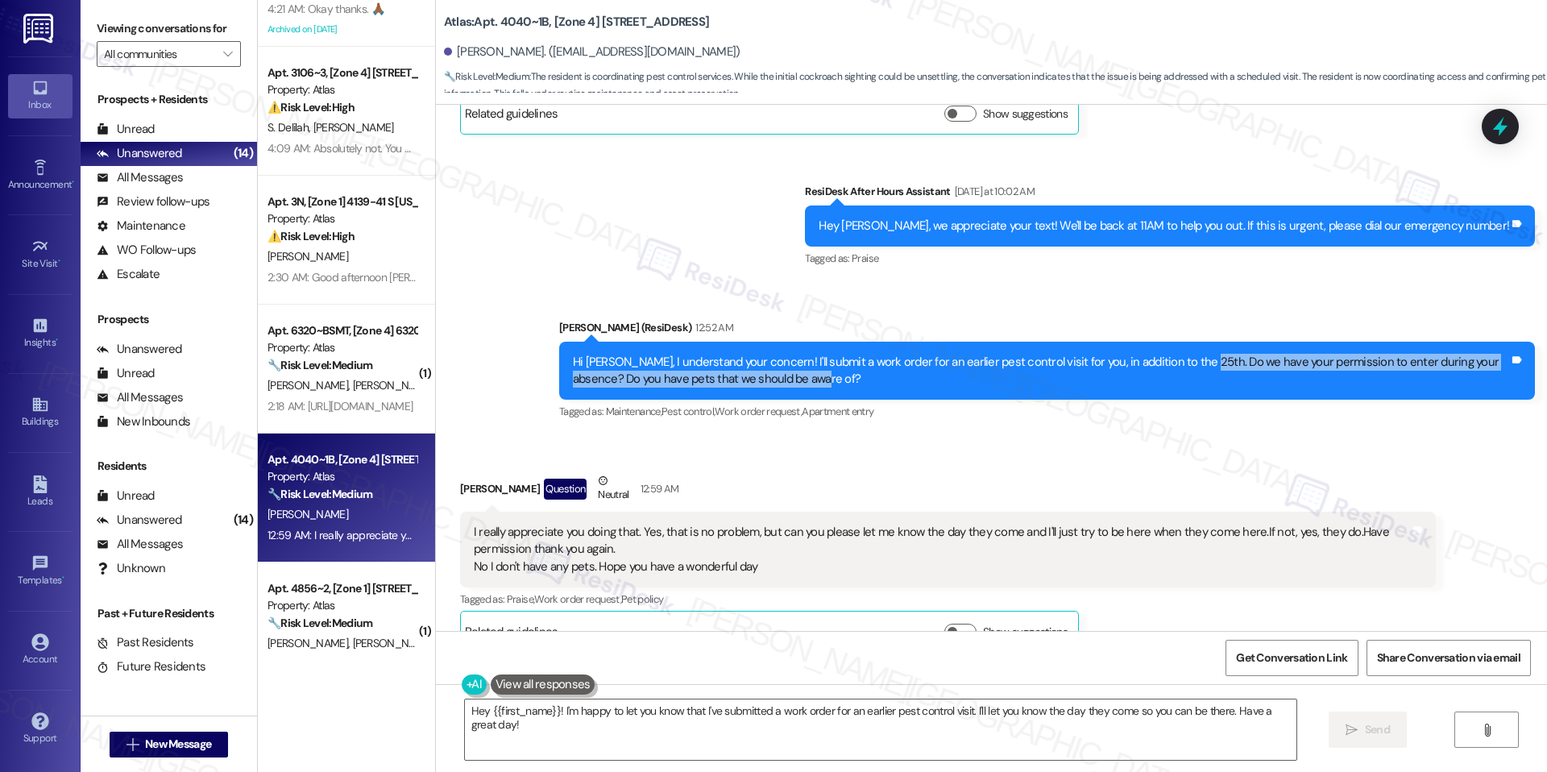
drag, startPoint x: 1166, startPoint y: 327, endPoint x: 1182, endPoint y: 348, distance: 26.4
click at [1182, 354] on div "Hi [PERSON_NAME], I understand your concern! I'll submit a work order for an ea…" at bounding box center [1041, 371] width 936 height 35
copy div "Do we have your permission to enter during your absence? Do you have pets that …"
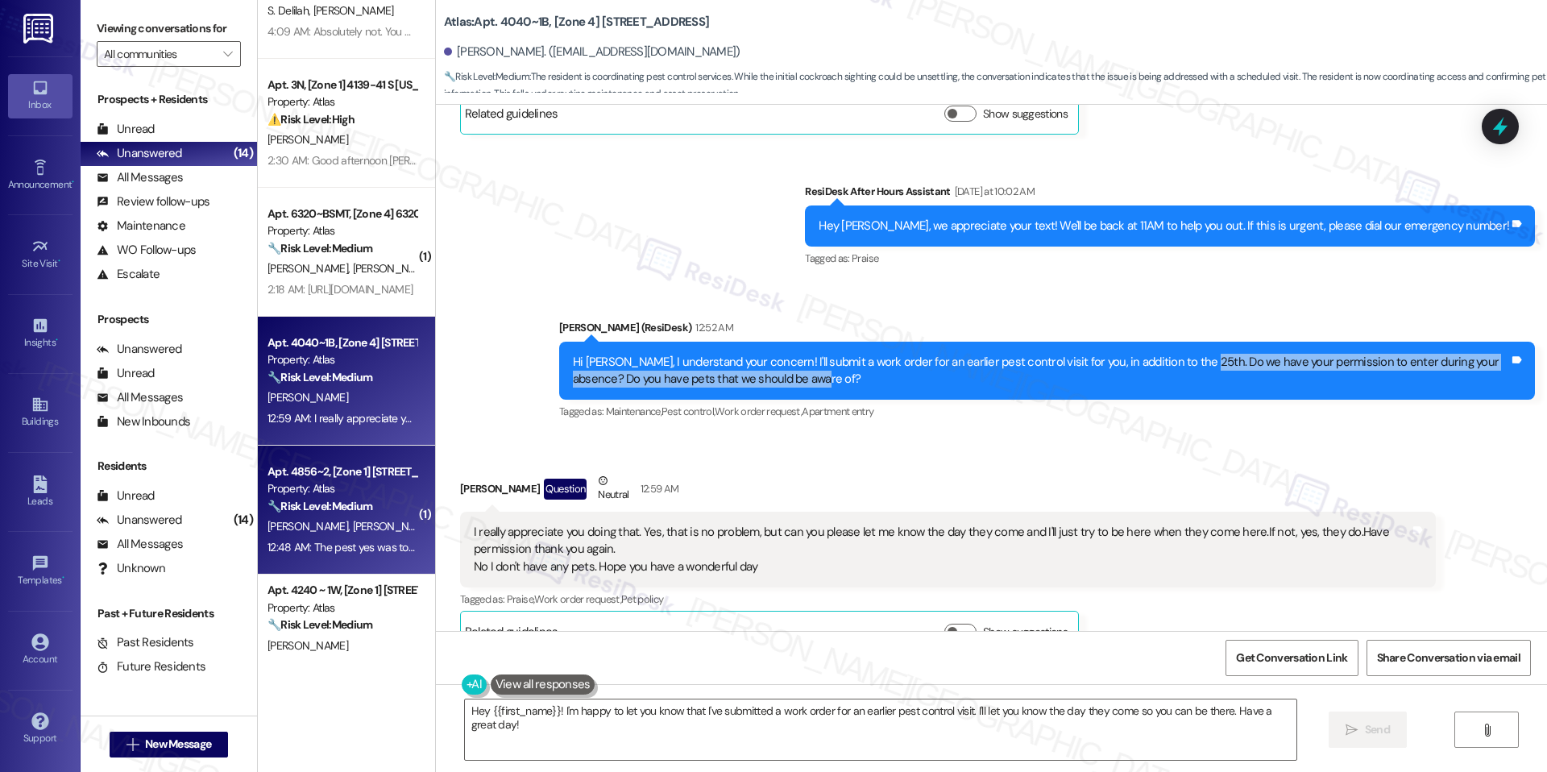
scroll to position [198, 0]
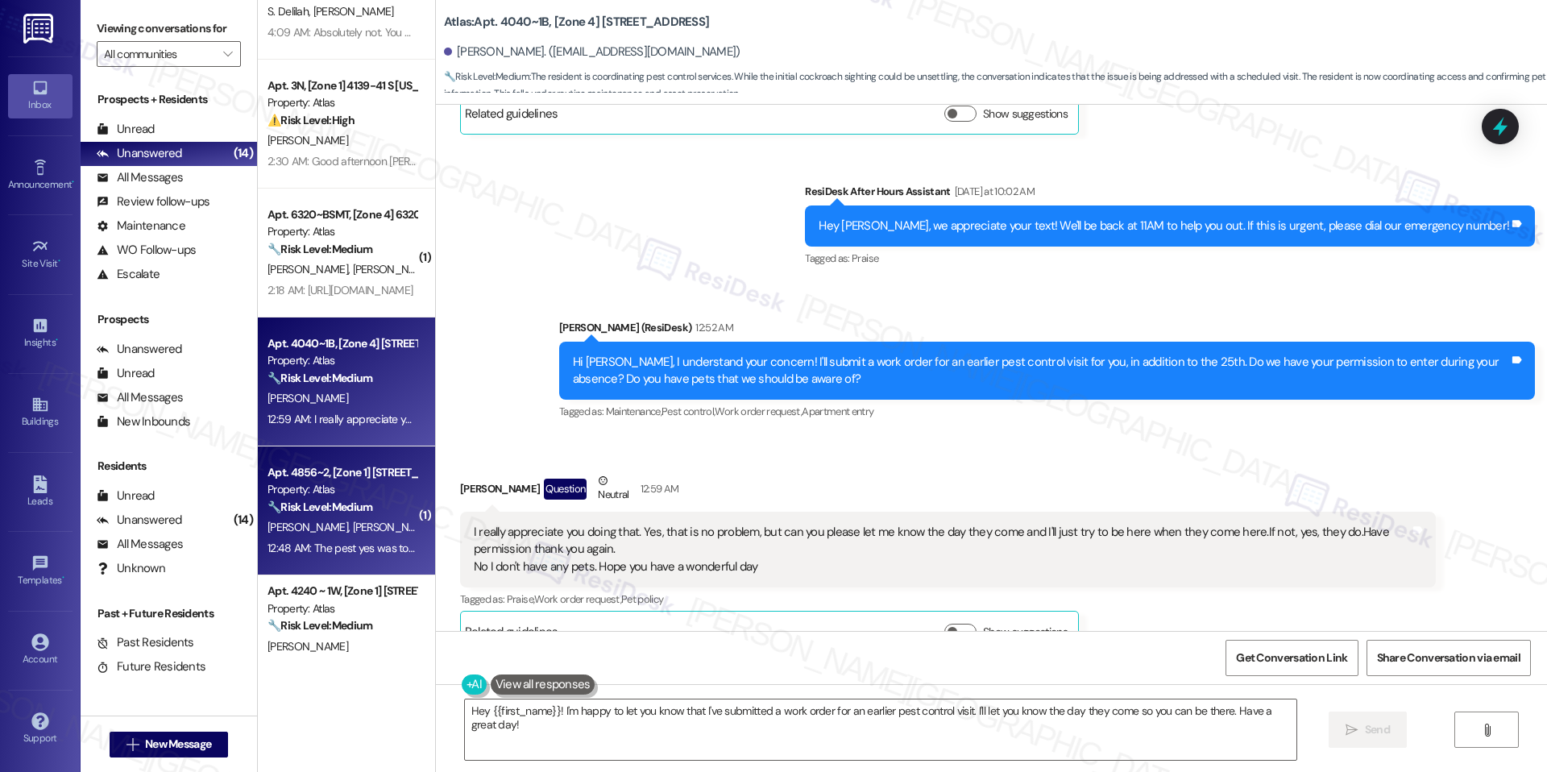
click at [354, 530] on span "[PERSON_NAME]" at bounding box center [392, 527] width 81 height 14
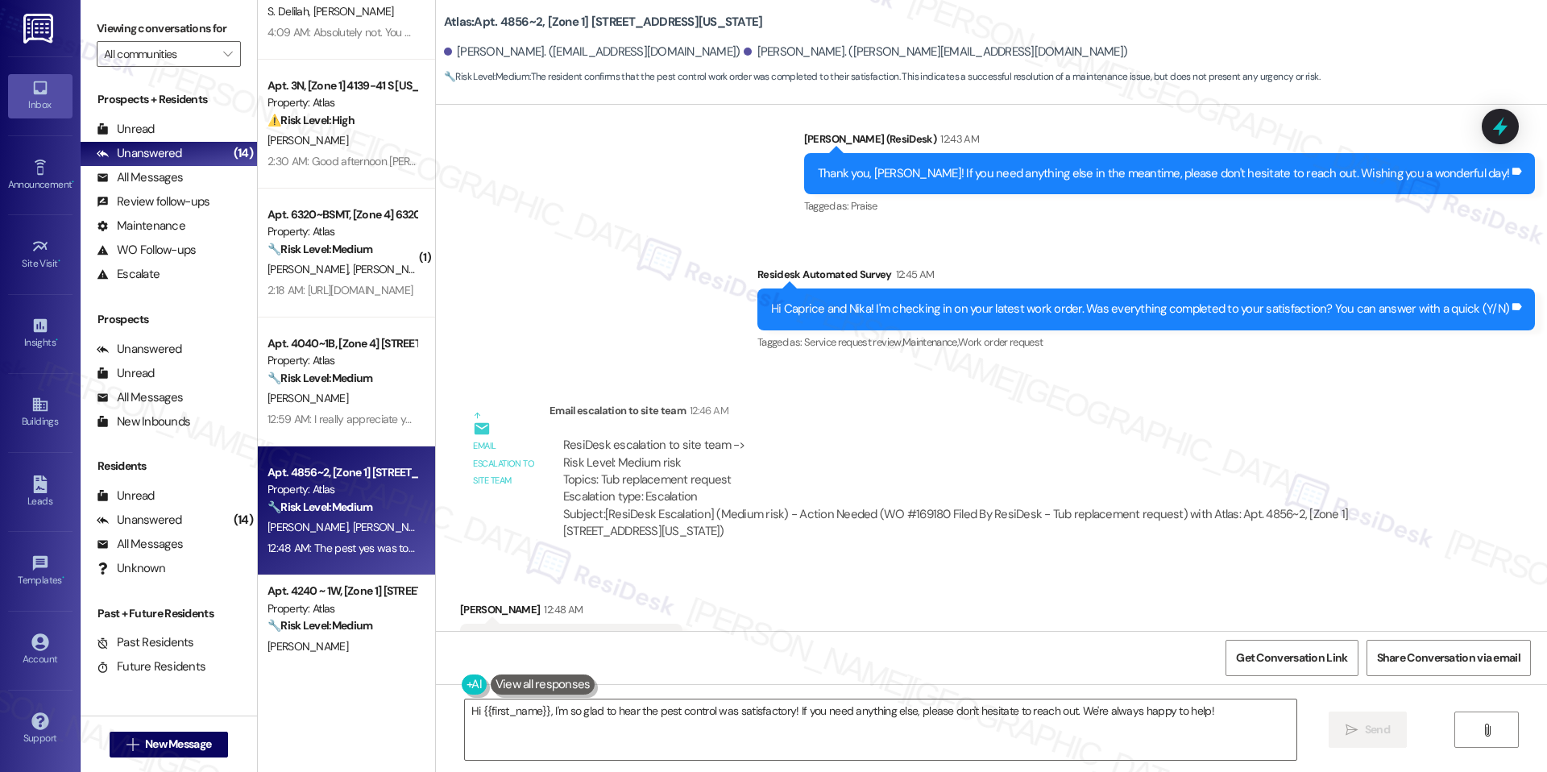
scroll to position [22816, 0]
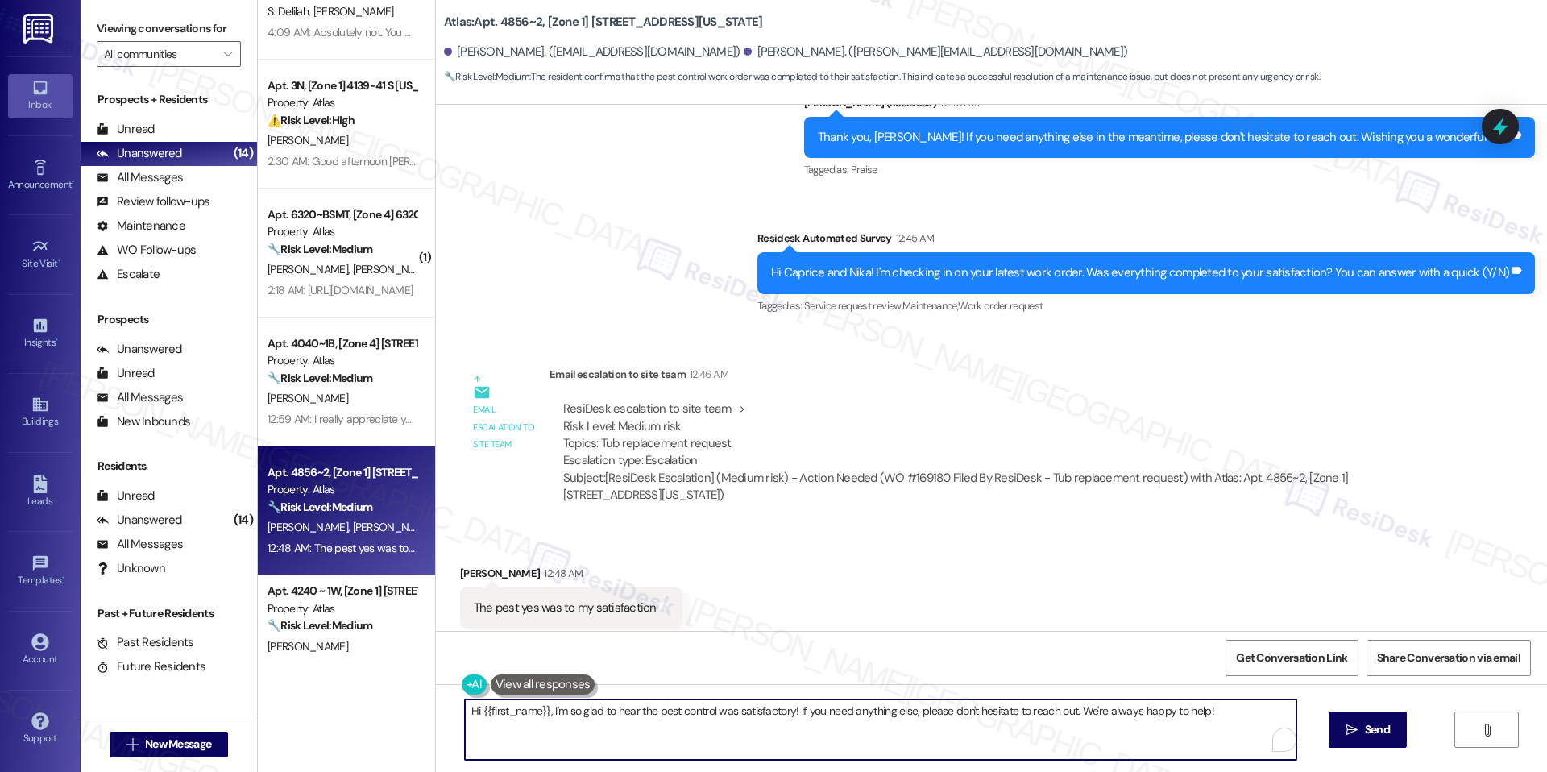
drag, startPoint x: 911, startPoint y: 710, endPoint x: 1364, endPoint y: 757, distance: 455.2
click at [1364, 757] on div "Hi {{first_name}}, I'm so glad to hear the pest control was satisfactory! If yo…" at bounding box center [991, 744] width 1111 height 121
paste textarea "We'd also love to hear your thoughts. Has {{property}} lived up to your expecta…"
click at [1221, 710] on textarea "Hi {{first_name}}, I'm so glad to hear the pest control was satisfactory! We'd …" at bounding box center [880, 729] width 831 height 60
type textarea "Hi {{first_name}}, I'm so glad to hear the pest control was satisfactory! We'd …"
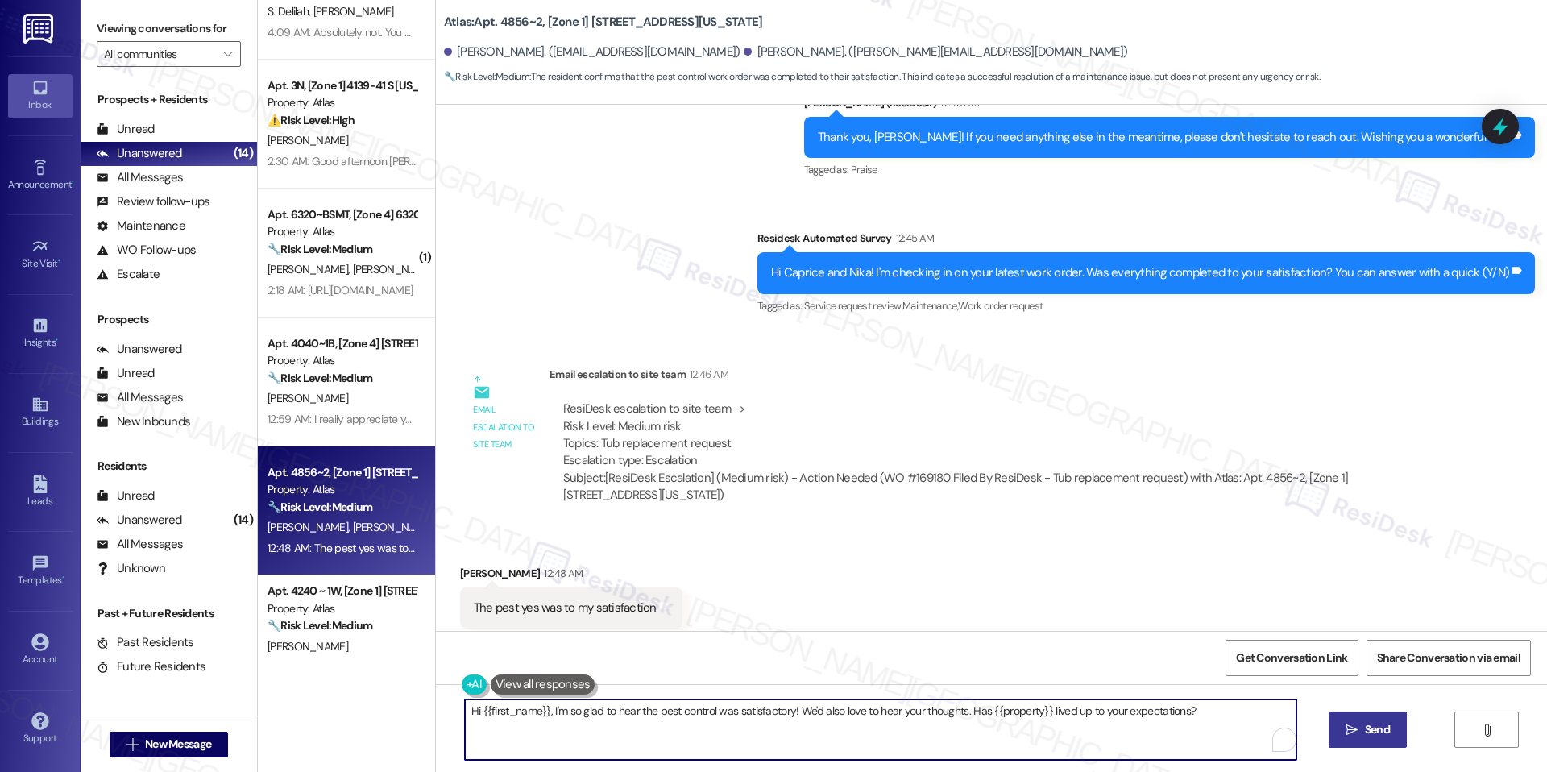
click at [1350, 737] on span " Send" at bounding box center [1367, 729] width 51 height 17
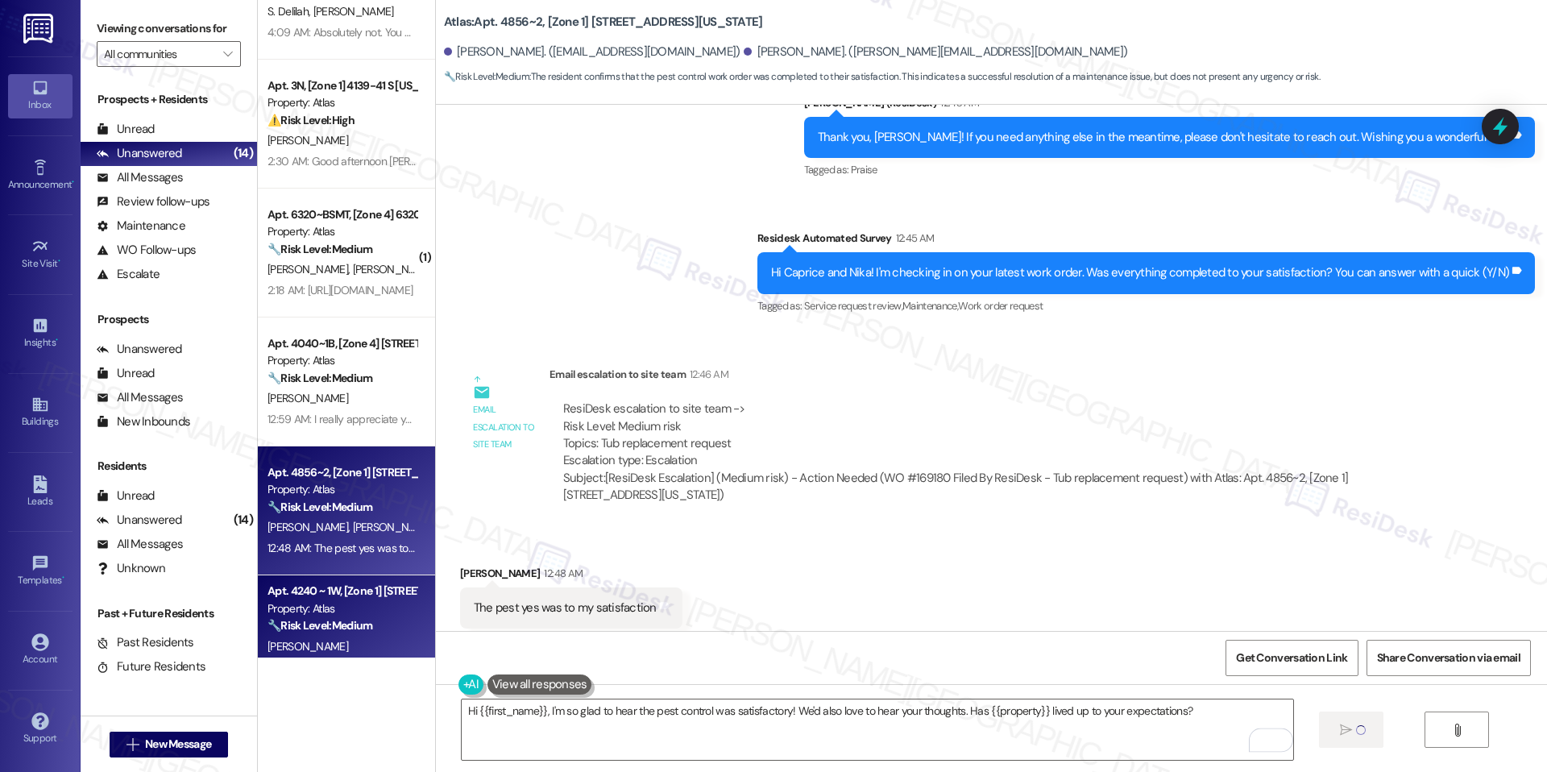
click at [349, 652] on div "[PERSON_NAME]" at bounding box center [342, 646] width 152 height 20
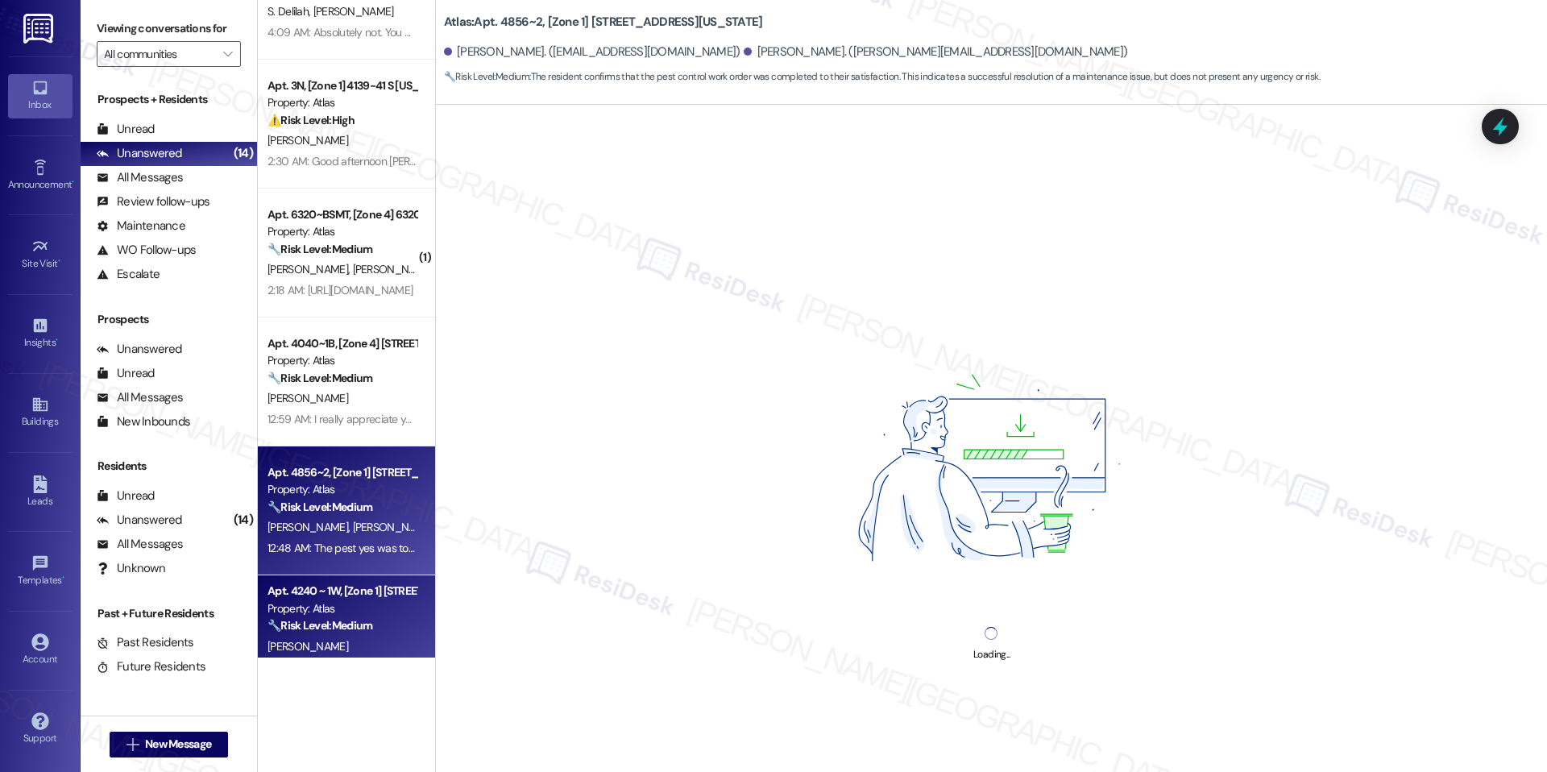
click at [323, 557] on div "12:48 AM: The pest yes was to my satisfaction 12:48 AM: The pest yes was to my …" at bounding box center [342, 548] width 152 height 20
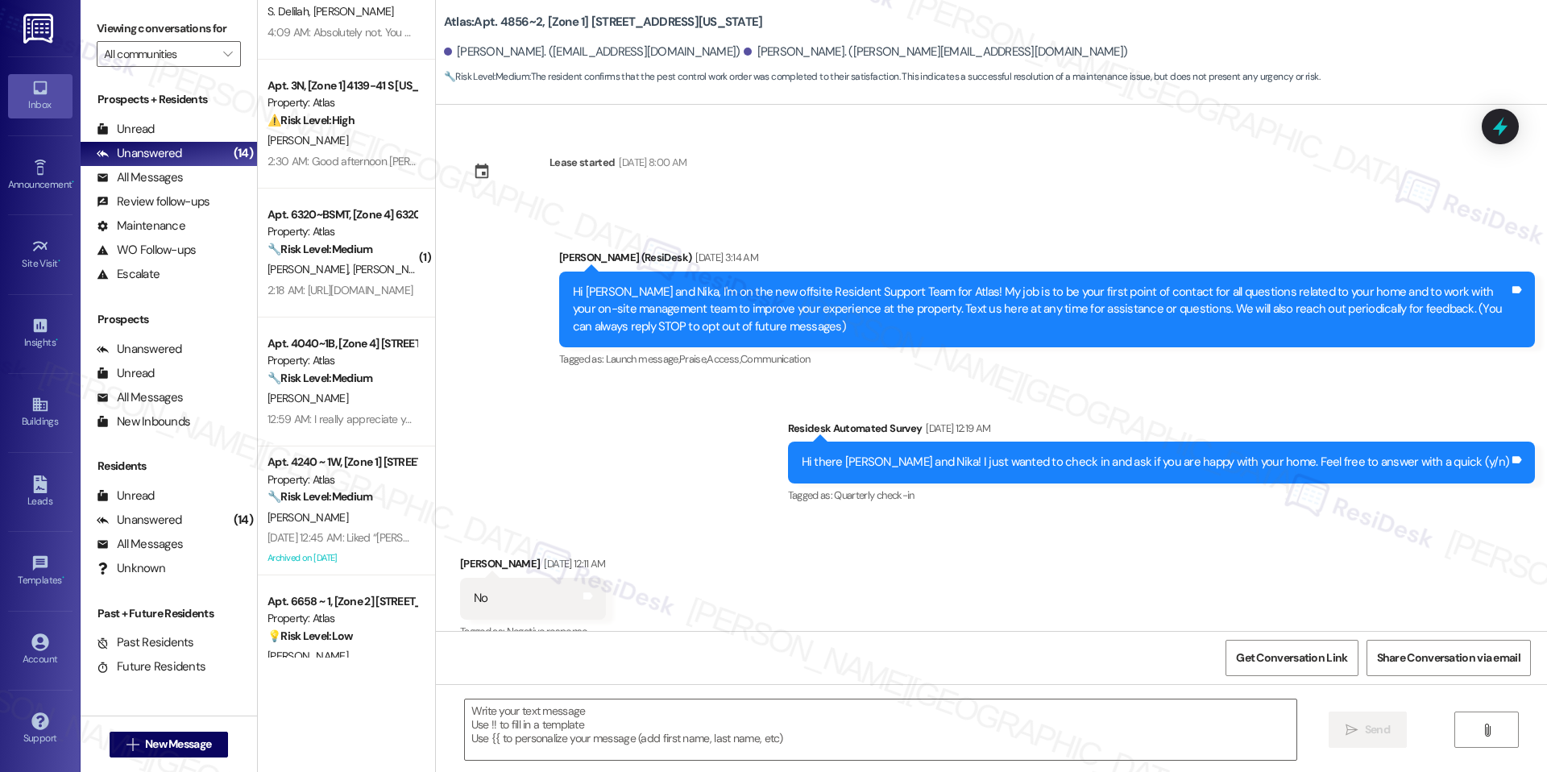
scroll to position [22952, 0]
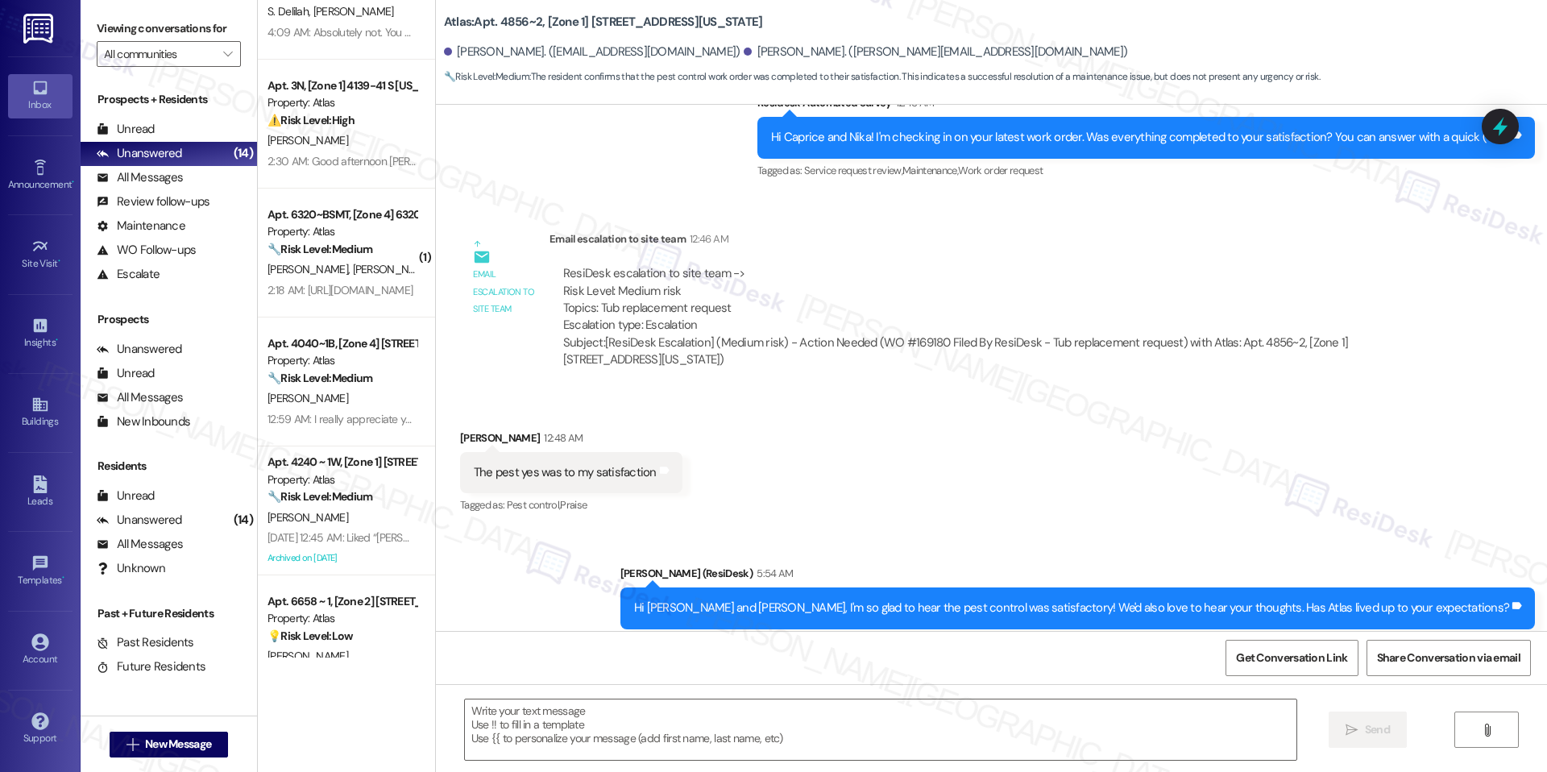
type textarea "Fetching suggested responses. Please feel free to read through the conversation…"
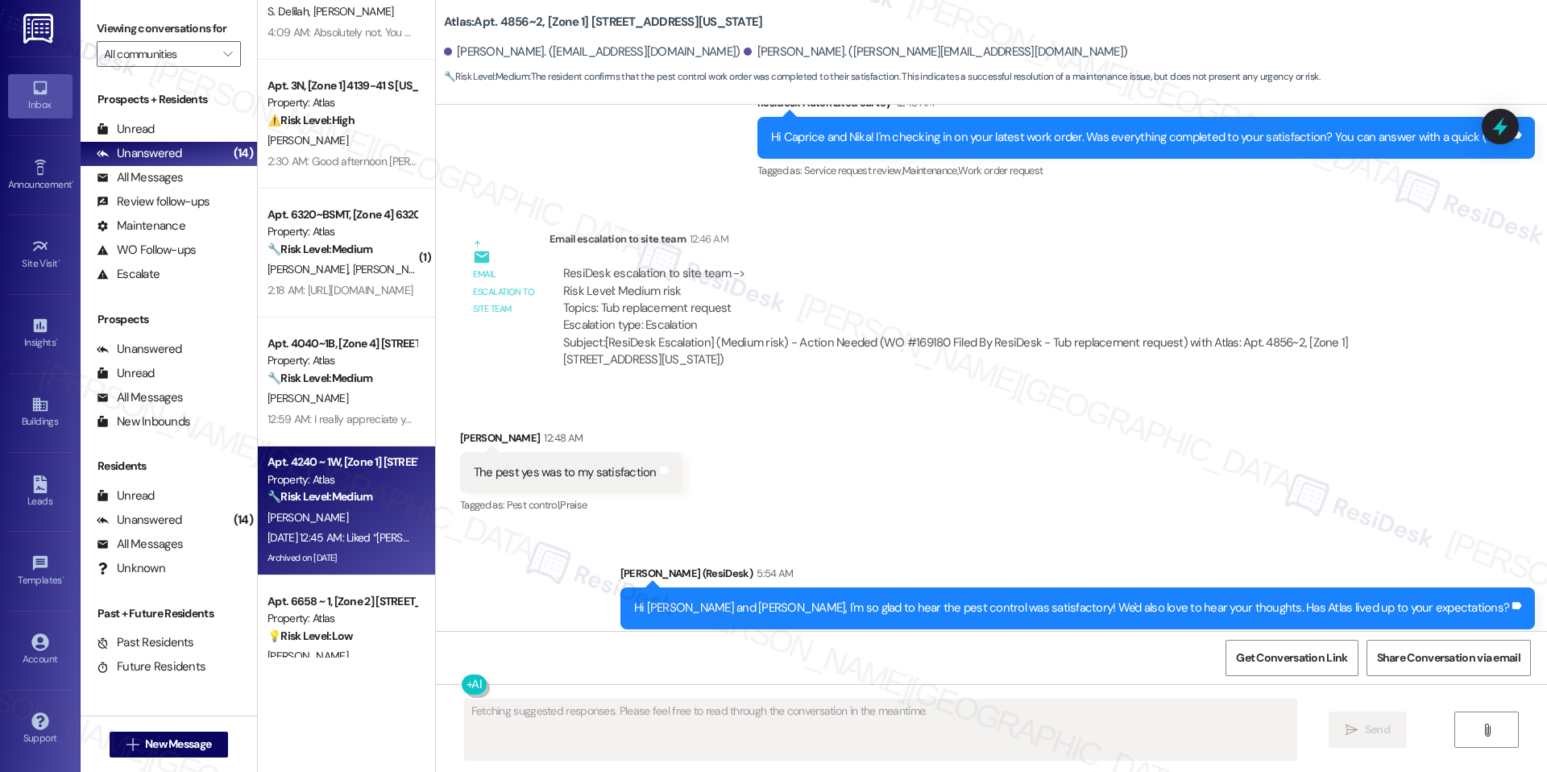
drag, startPoint x: 326, startPoint y: 564, endPoint x: 317, endPoint y: 560, distance: 10.5
click at [317, 560] on div "Archived on [DATE]" at bounding box center [342, 558] width 152 height 20
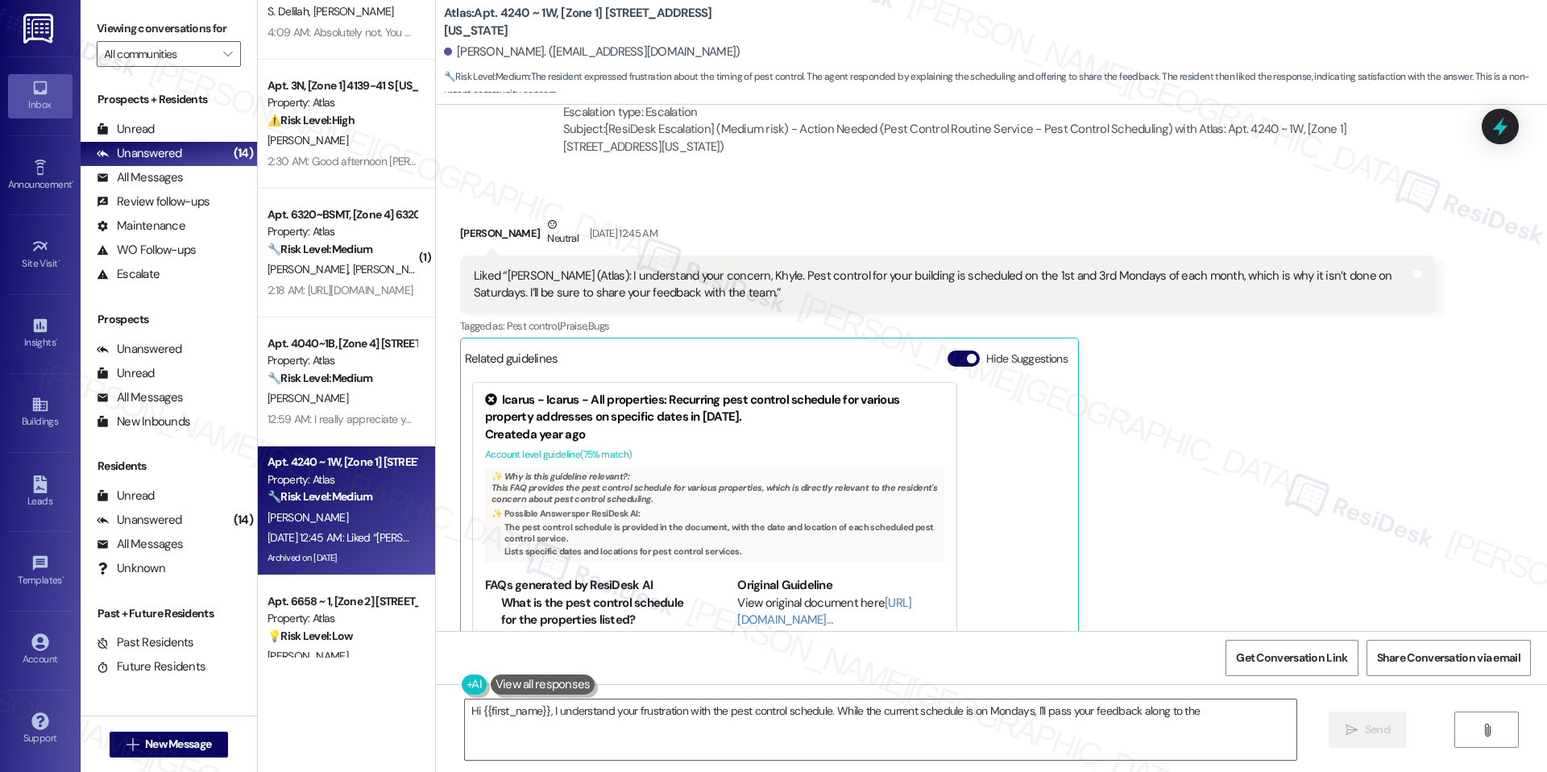
scroll to position [75, 0]
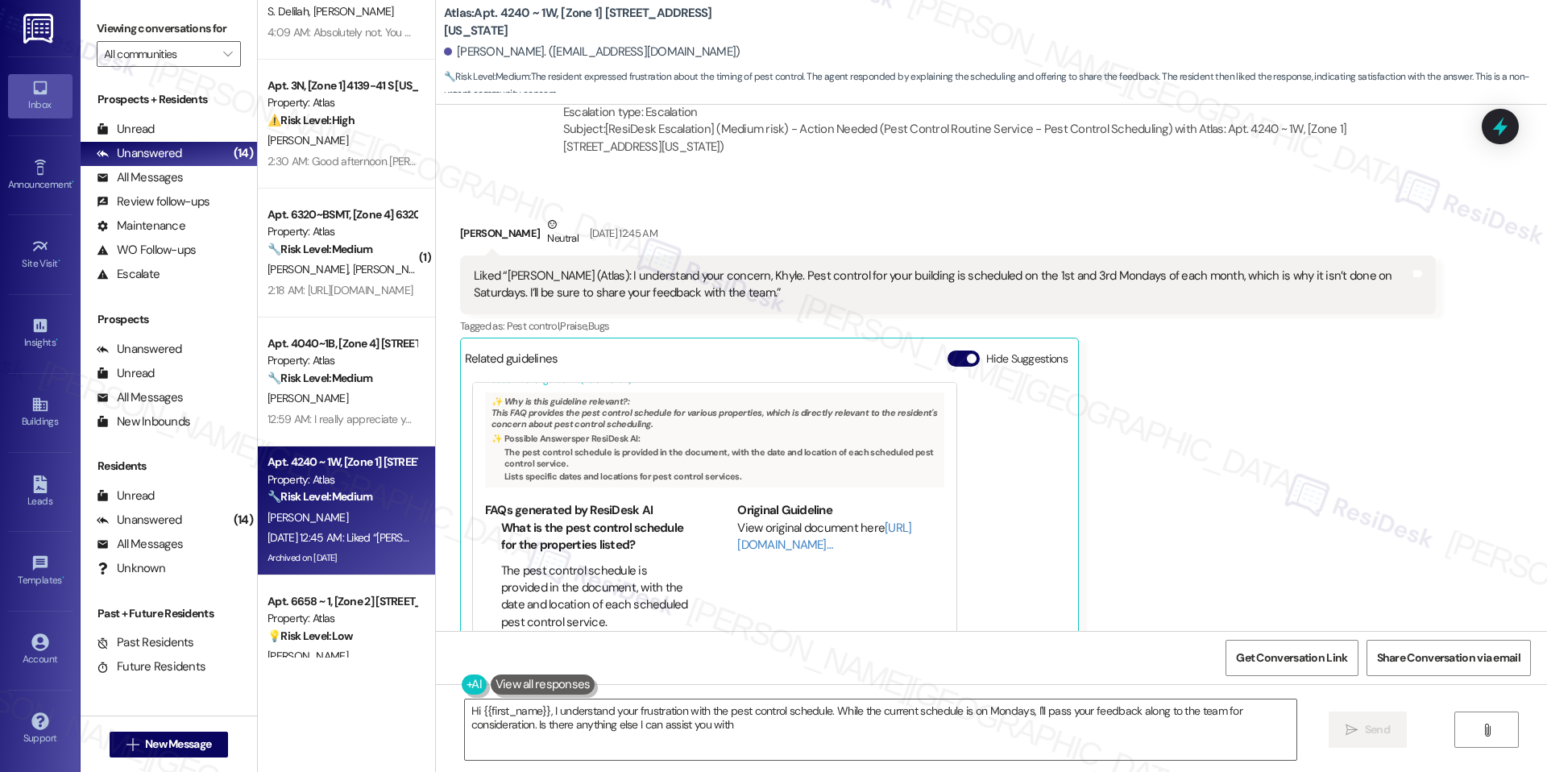
type textarea "Hi {{first_name}}, I understand your frustration with the pest control schedule…"
click at [947, 350] on button "Hide Suggestions" at bounding box center [963, 358] width 32 height 16
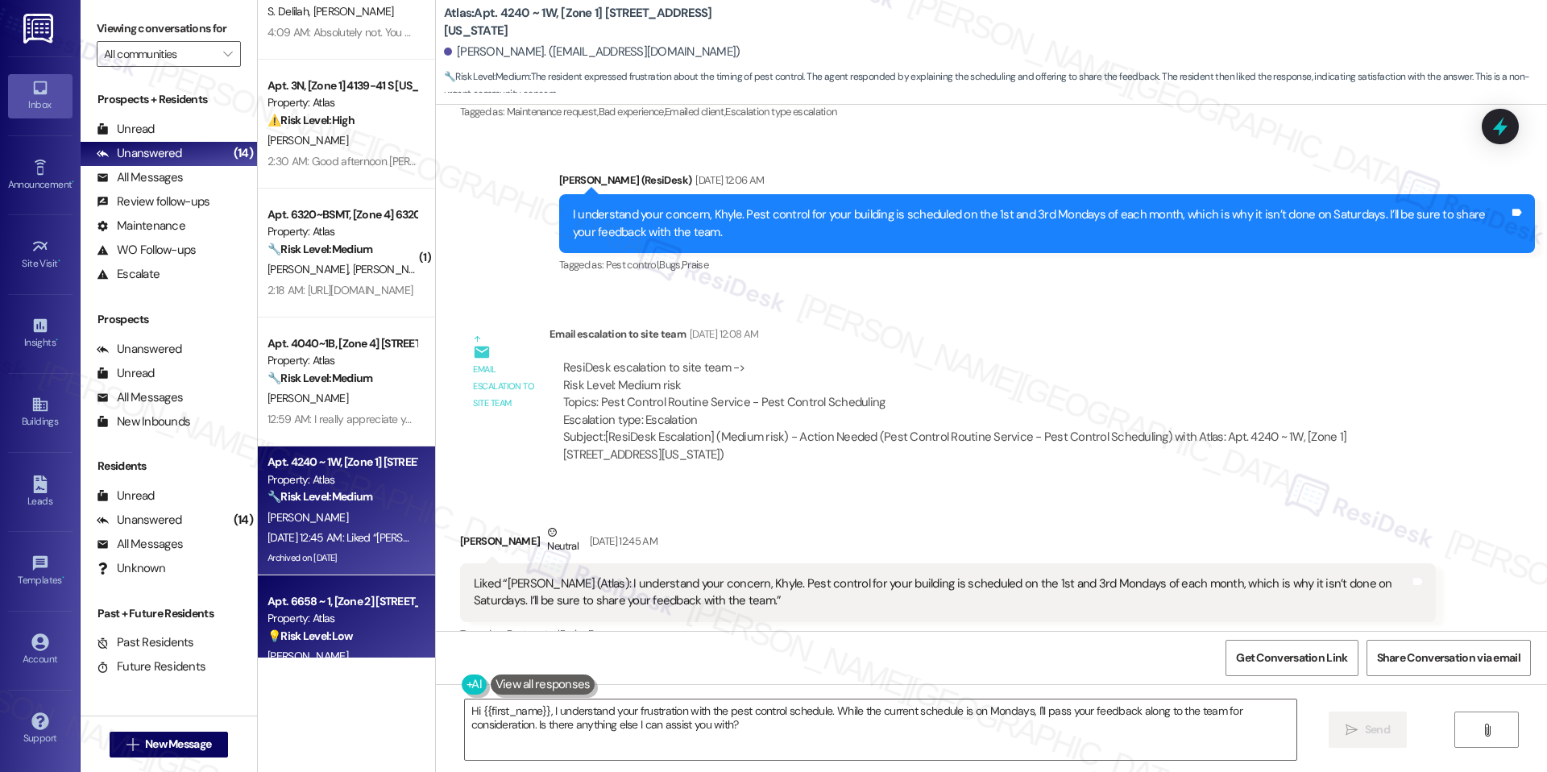
click at [358, 655] on div "[PERSON_NAME]" at bounding box center [342, 656] width 152 height 20
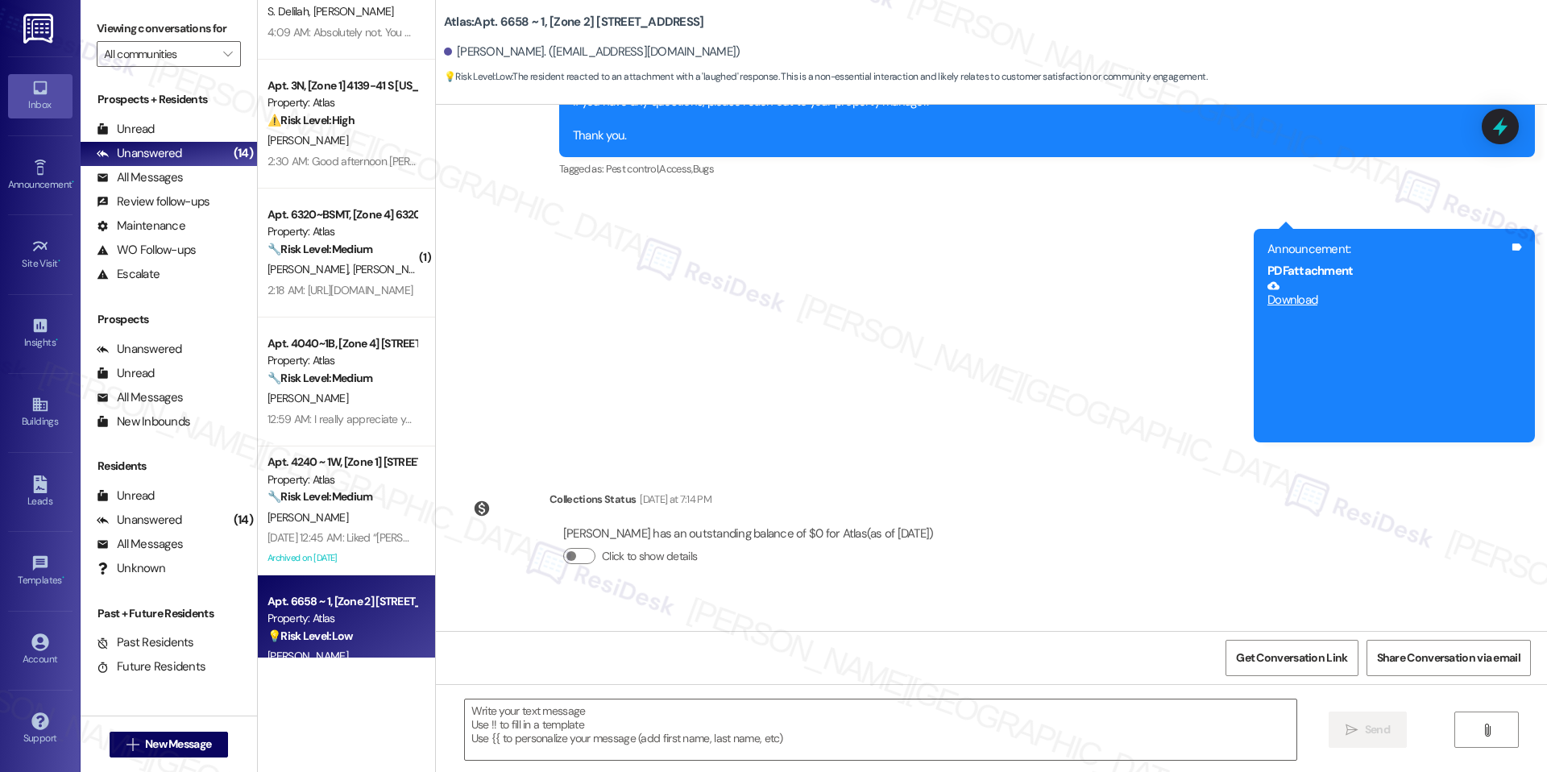
scroll to position [2072, 0]
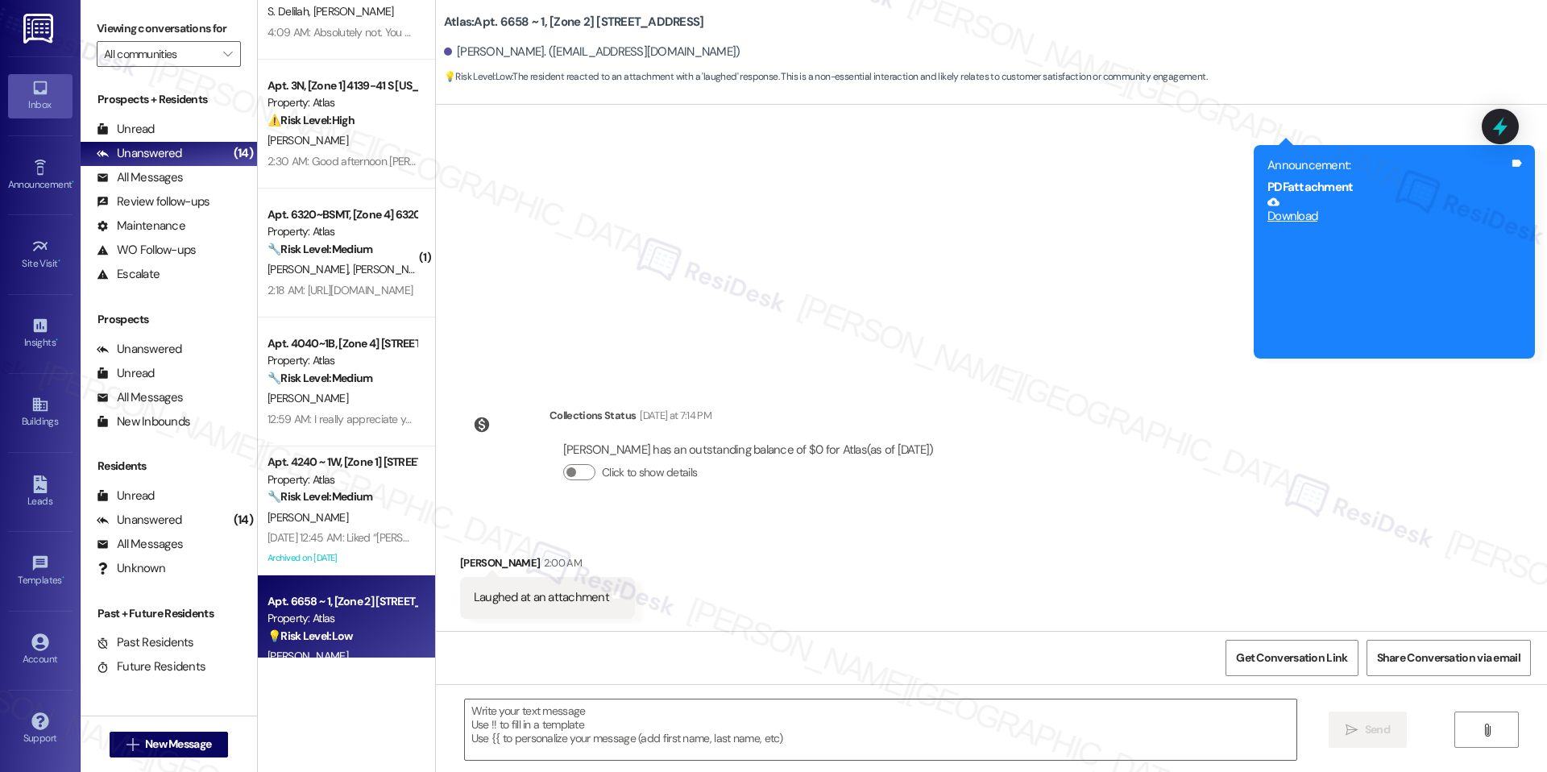
type textarea "Fetching suggested responses. Please feel free to read through the conversation…"
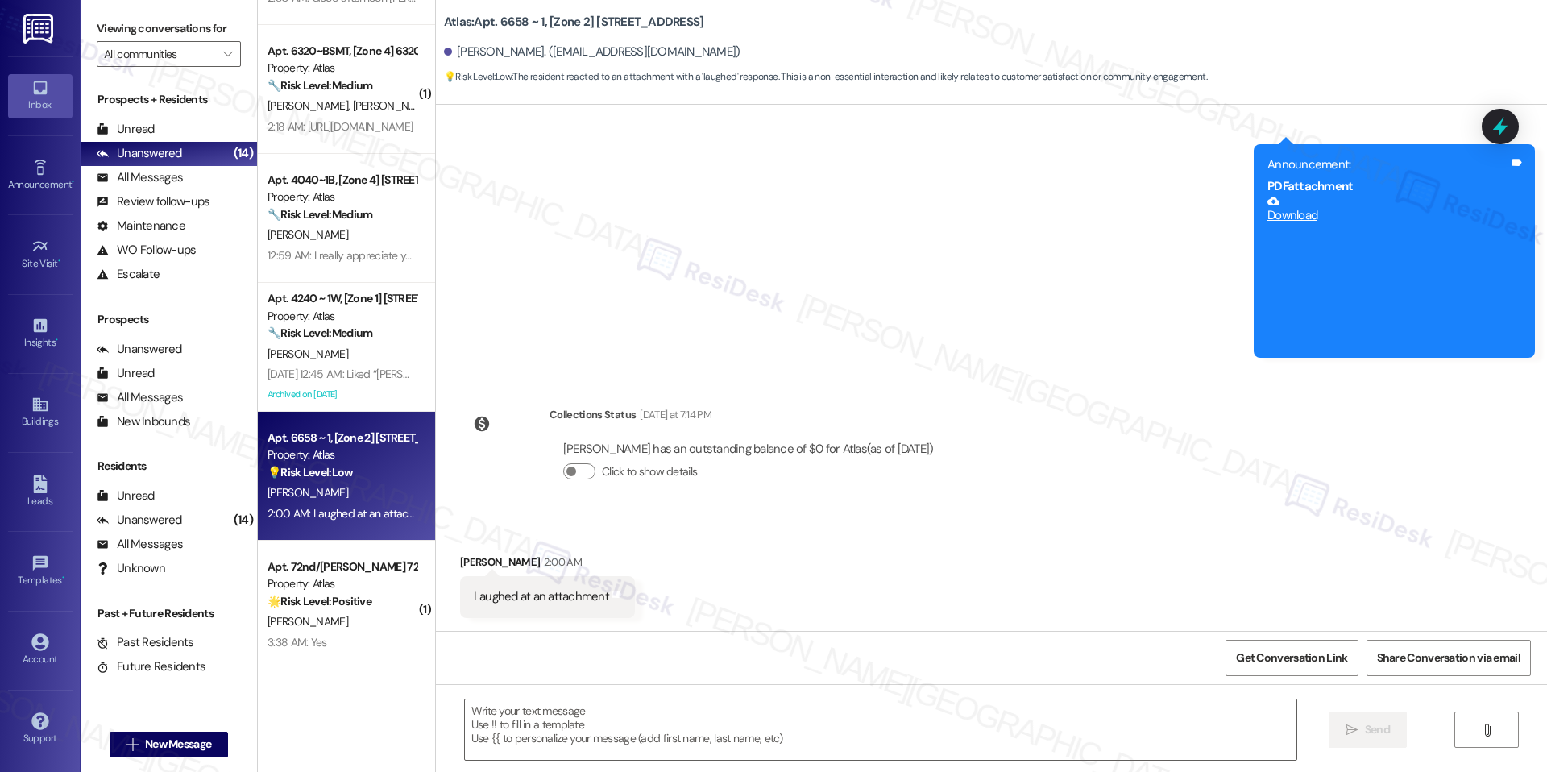
scroll to position [394, 0]
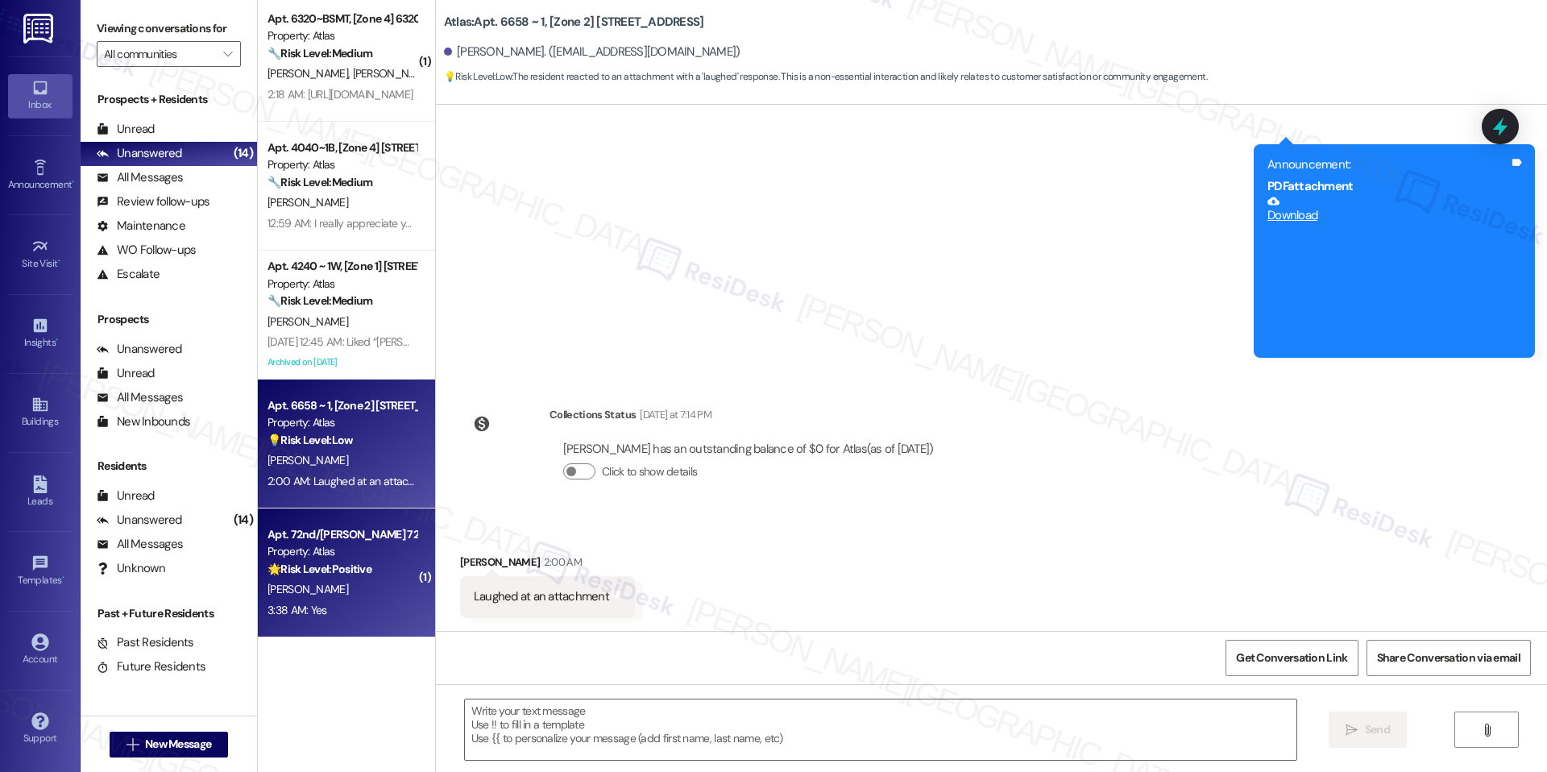
click at [321, 554] on div "Property: Atlas" at bounding box center [341, 551] width 149 height 17
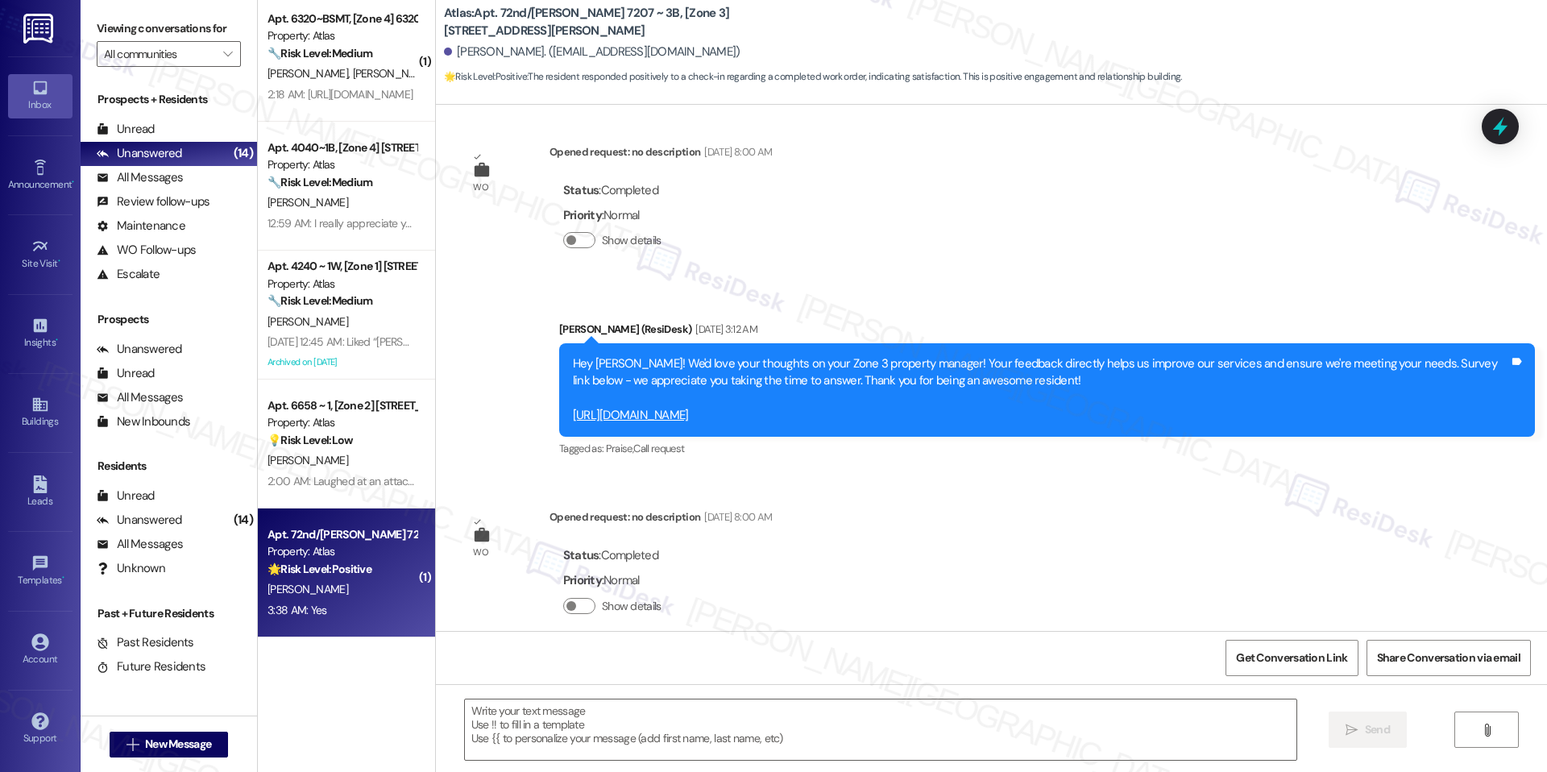
type textarea "Fetching suggested responses. Please feel free to read through the conversation…"
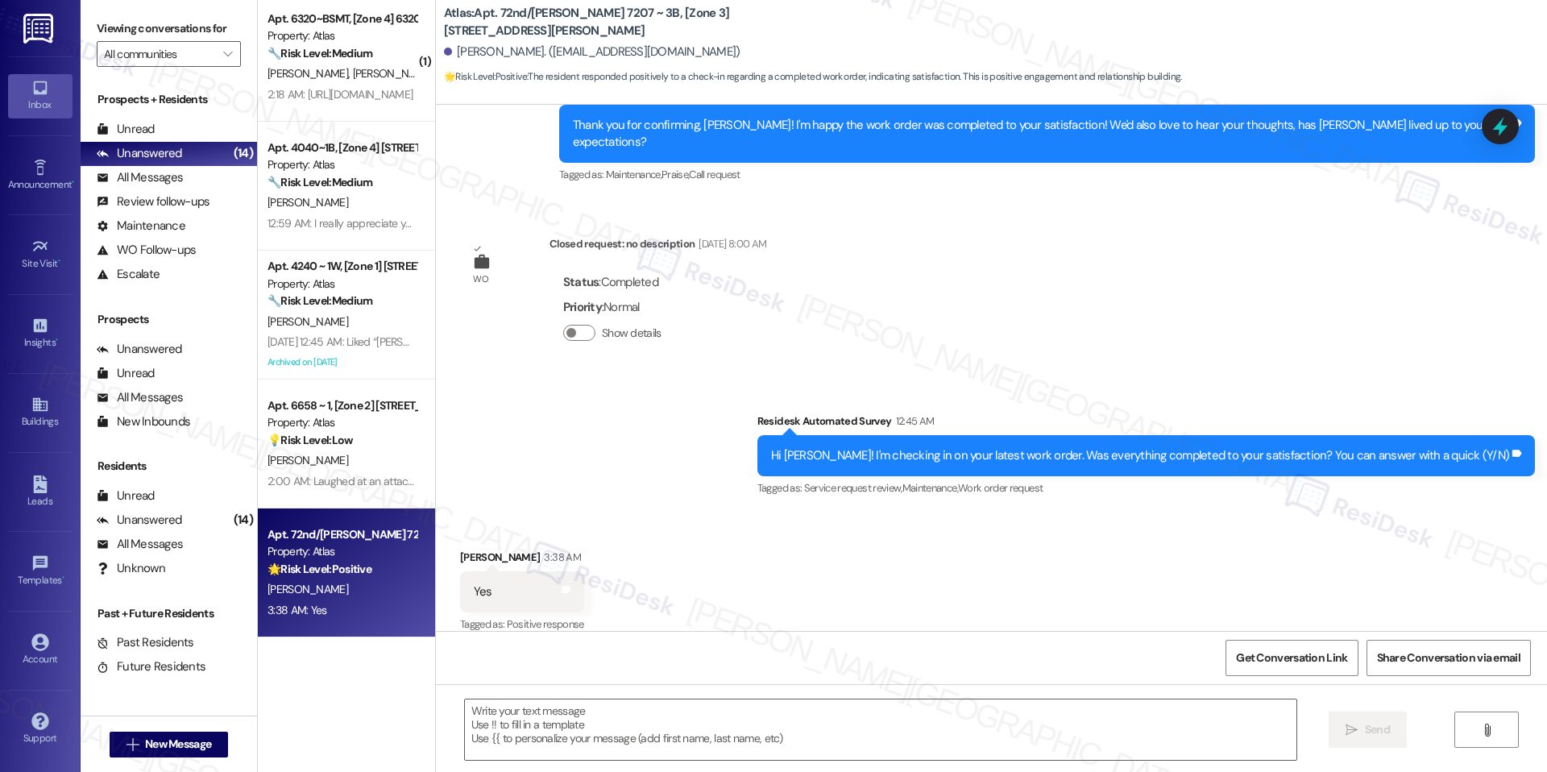
scroll to position [1306, 0]
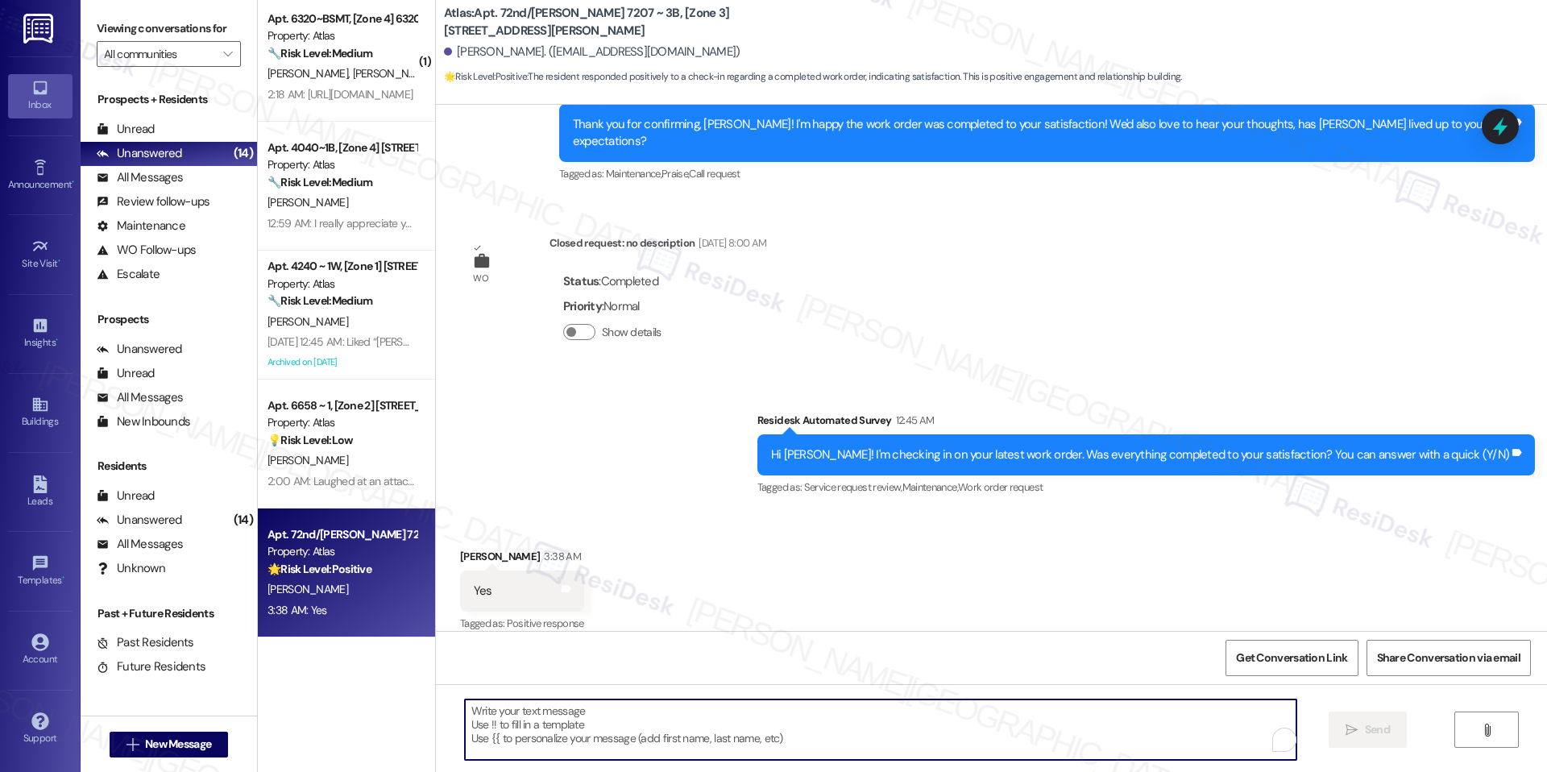
click at [632, 716] on textarea "To enrich screen reader interactions, please activate Accessibility in Grammarl…" at bounding box center [880, 729] width 831 height 60
paste textarea "I'm happy the work order was completed to your satisfaction! We'd also love to …"
type textarea "I'm happy the work order was completed to your satisfaction! We'd also love to …"
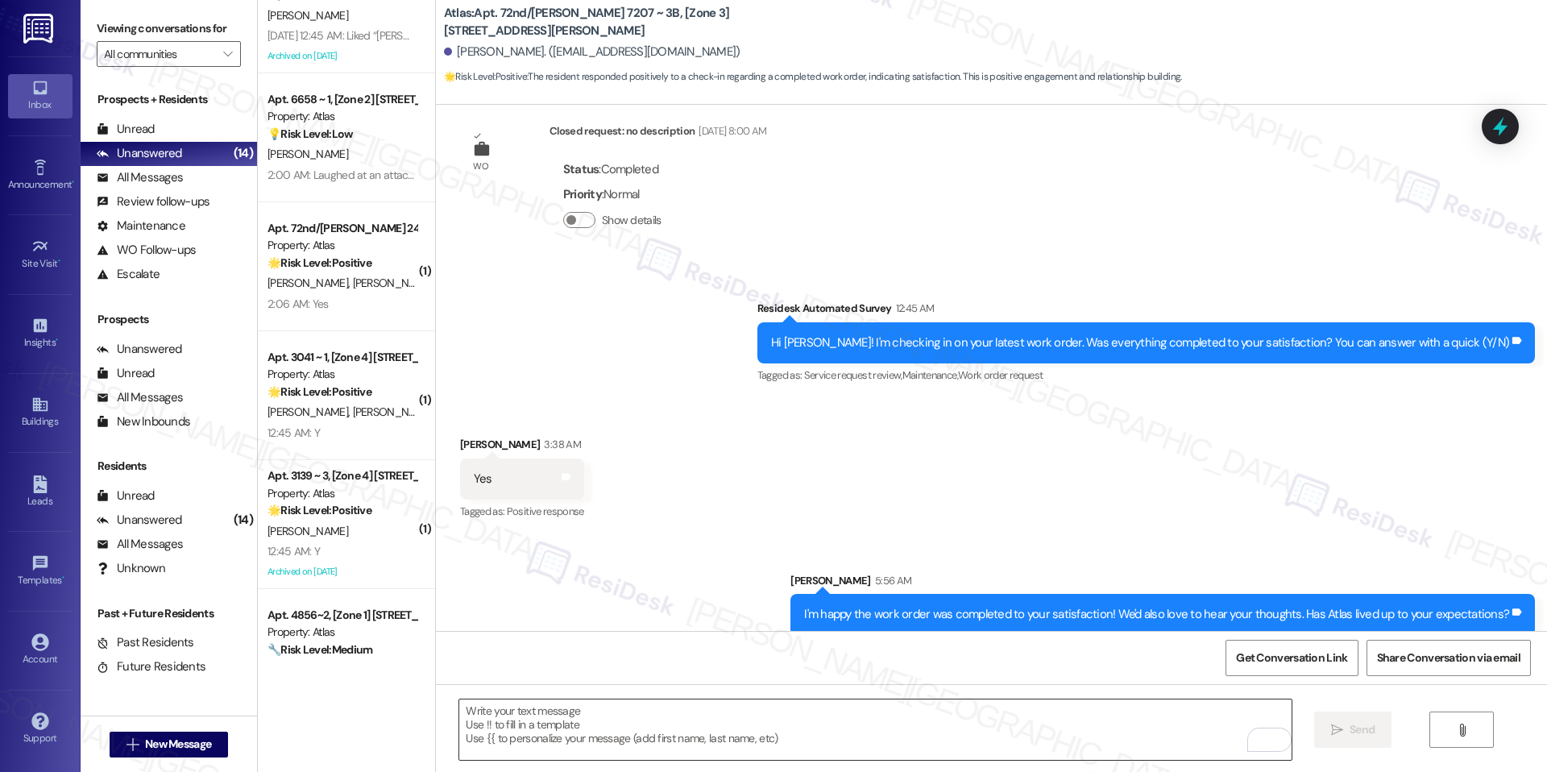
scroll to position [832, 0]
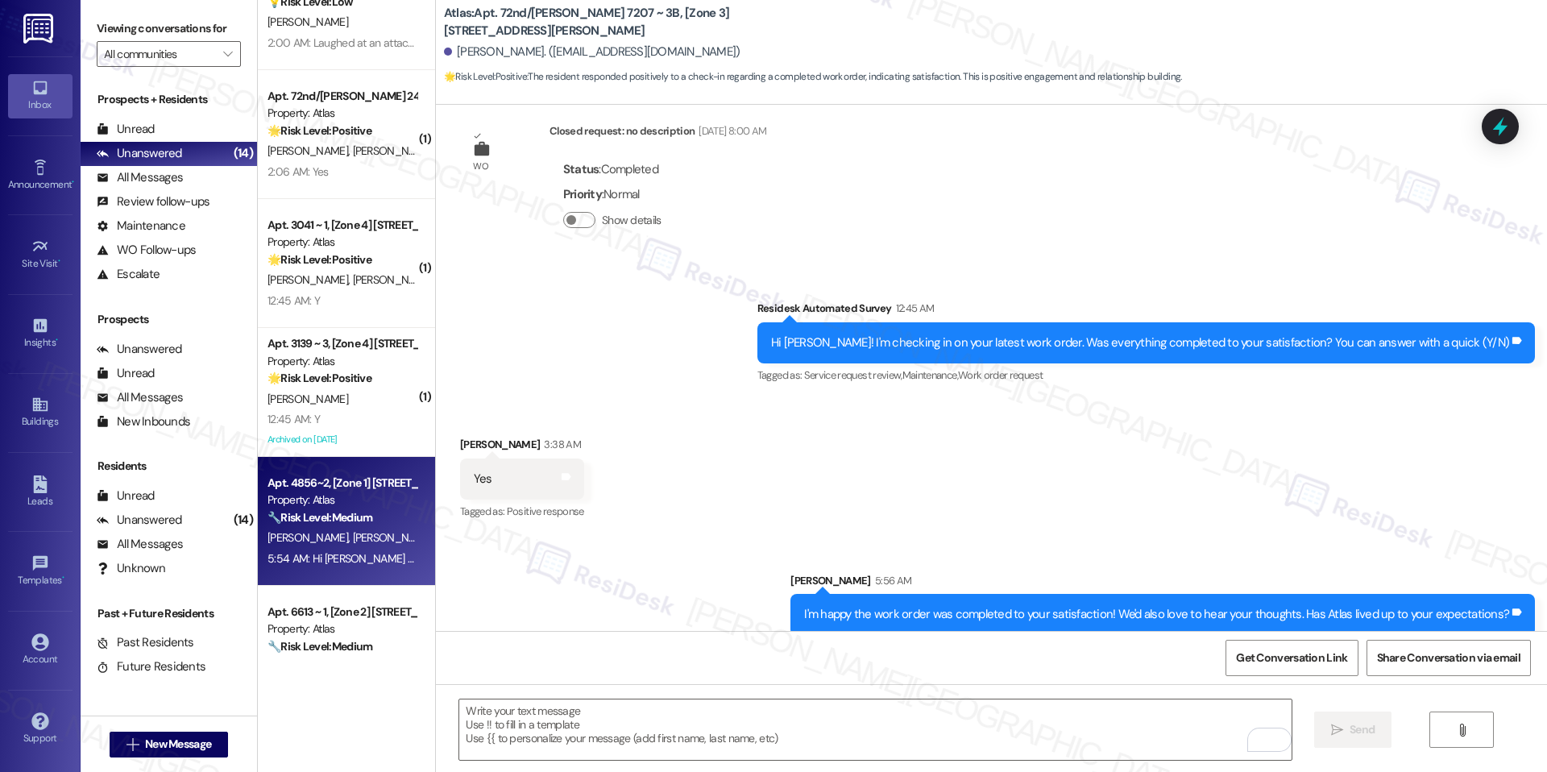
click at [340, 505] on div "Property: Atlas" at bounding box center [341, 499] width 149 height 17
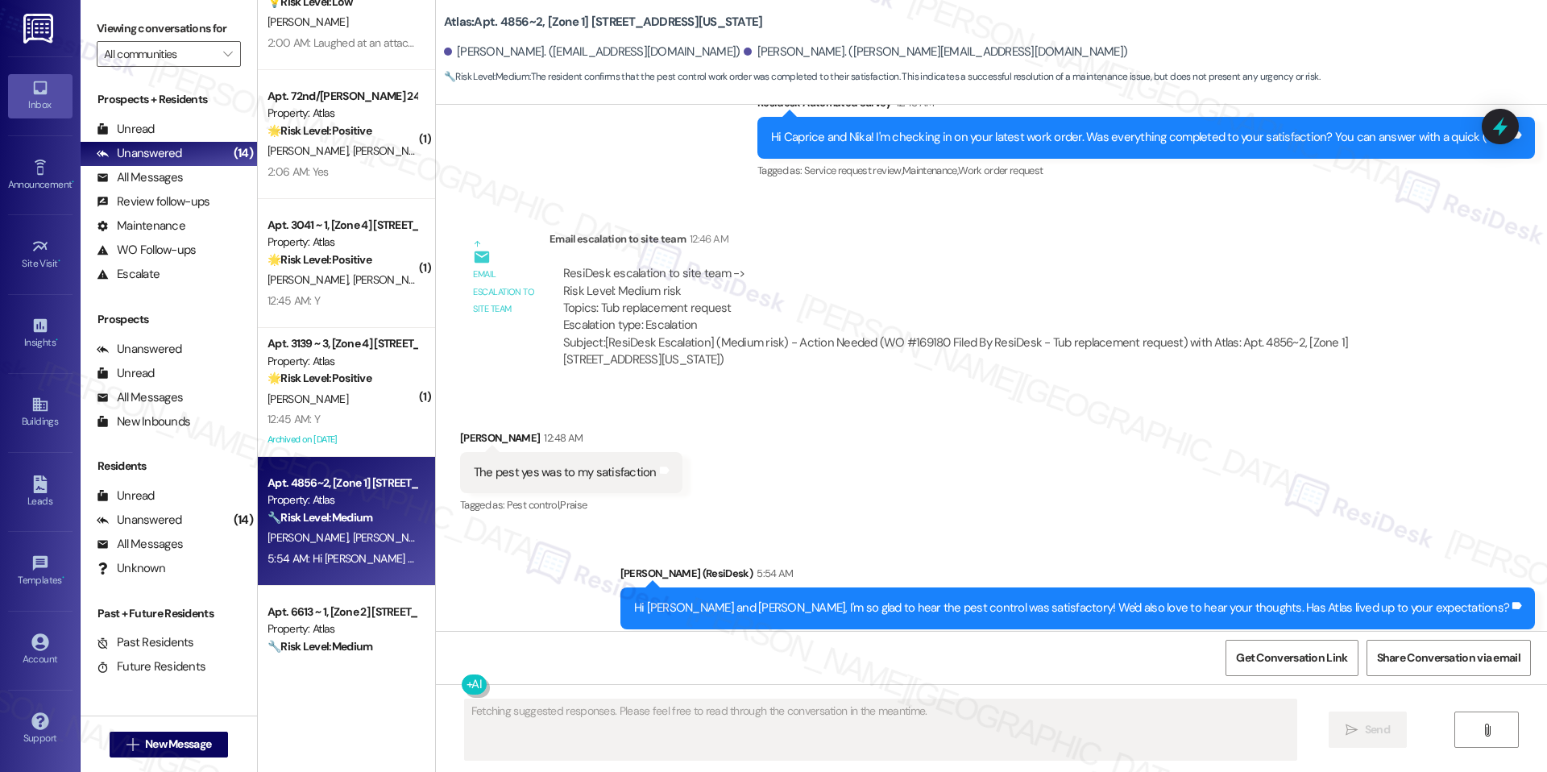
scroll to position [22816, 0]
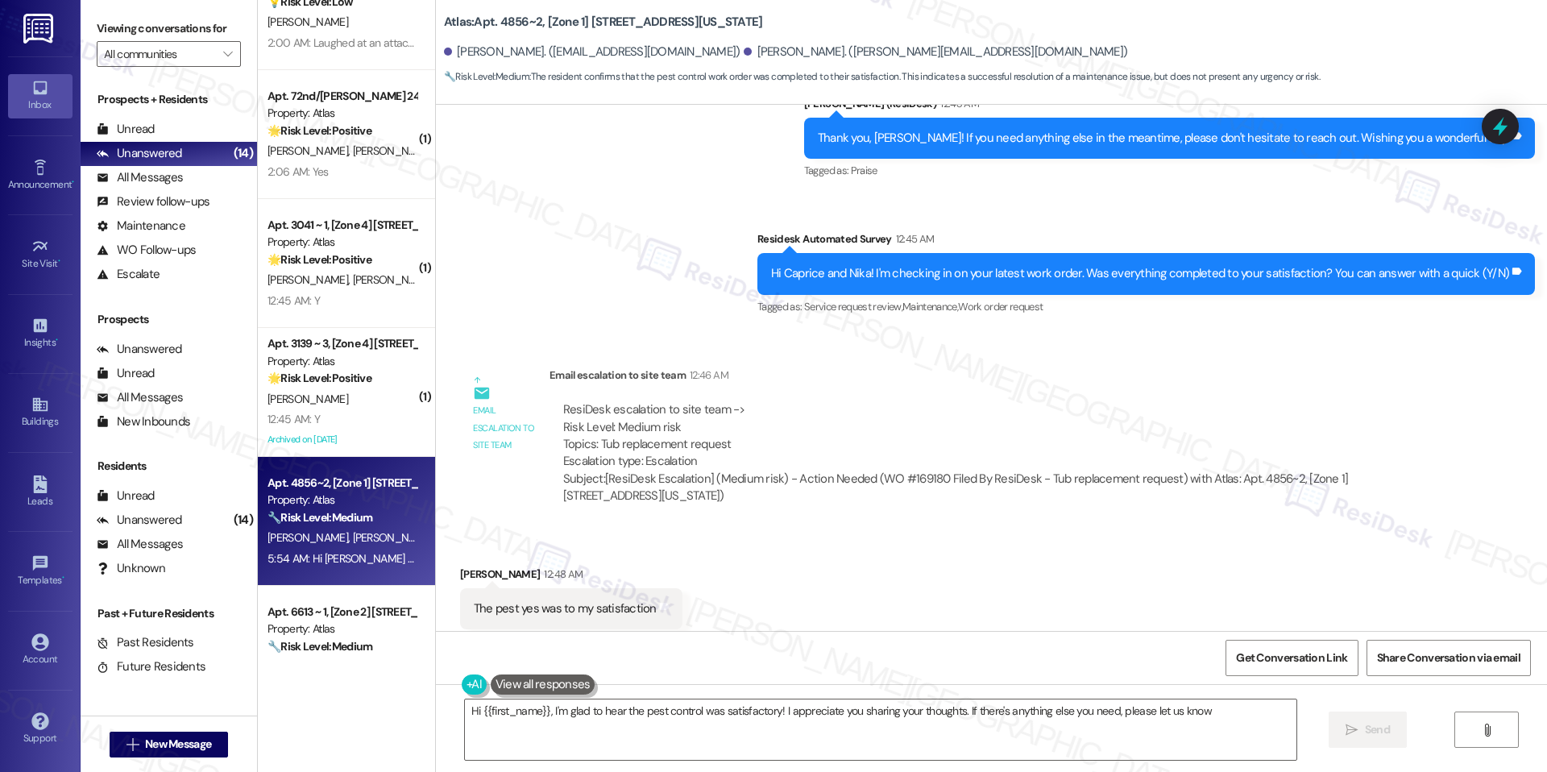
type textarea "Hi {{first_name}}, I'm glad to hear the pest control was satisfactory! I apprec…"
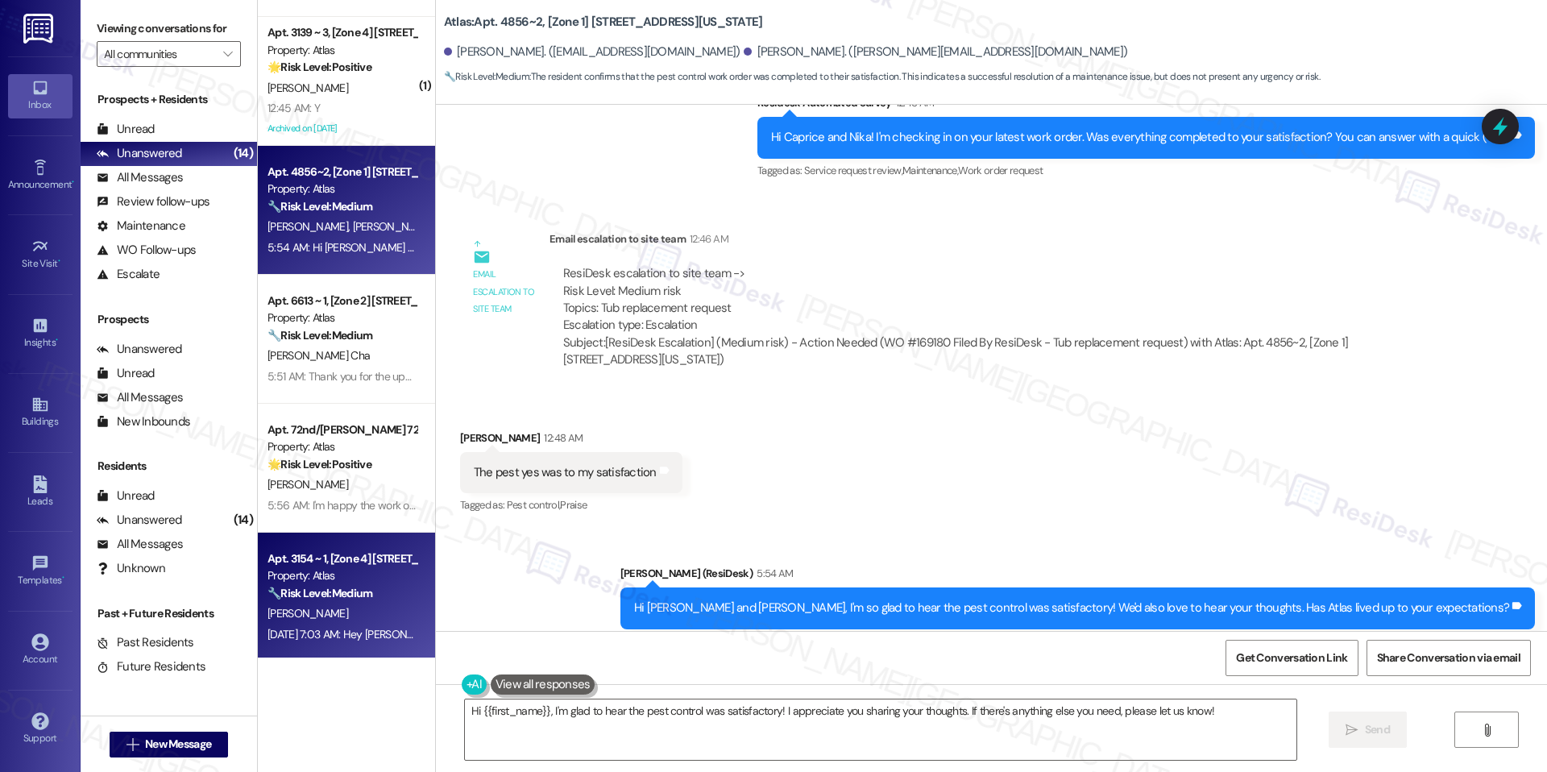
scroll to position [1147, 0]
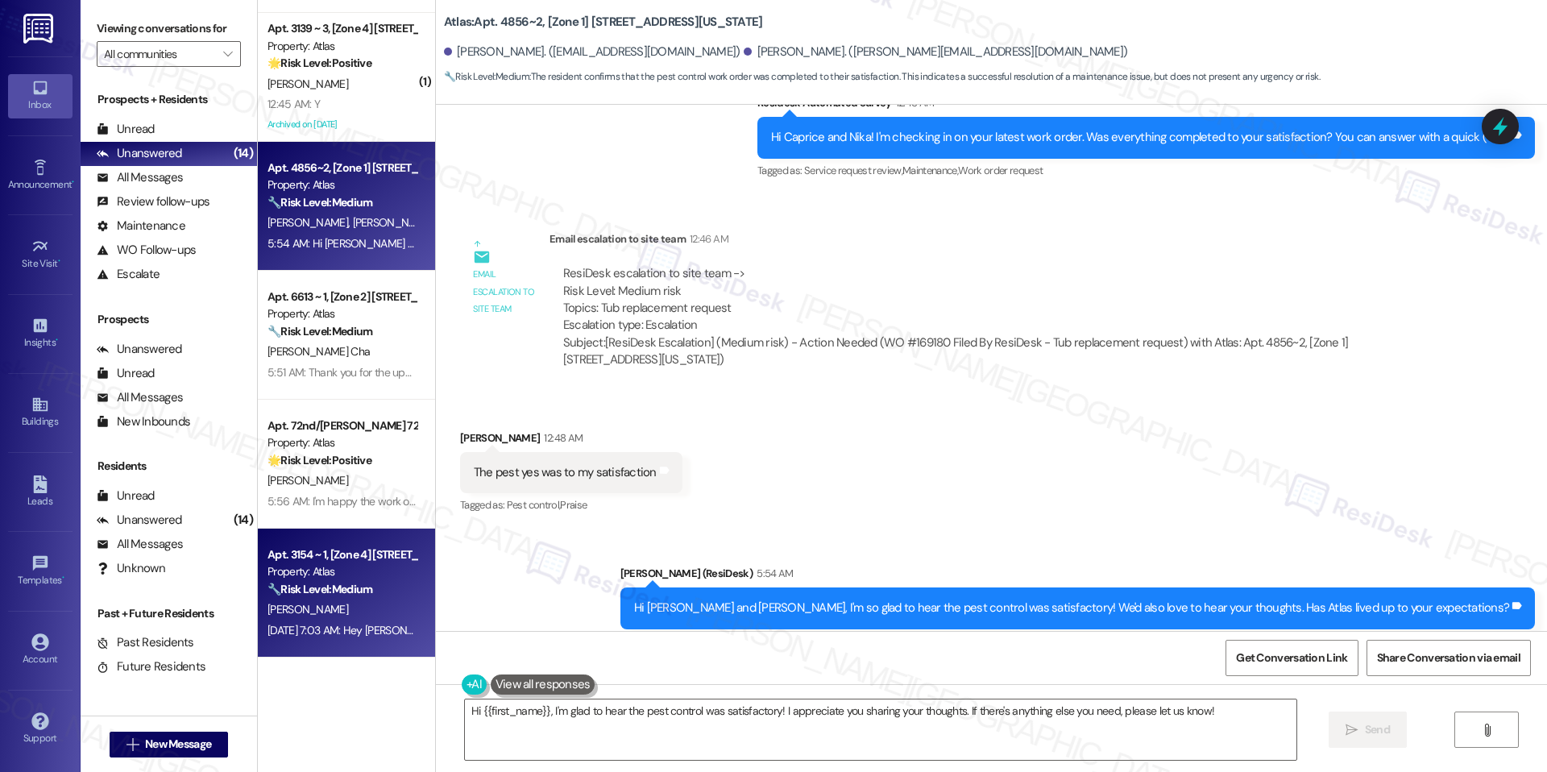
click at [326, 627] on div "[DATE] 7:03 AM: Hey [PERSON_NAME], we appreciate your text! We'll be back at 11…" at bounding box center [623, 630] width 712 height 14
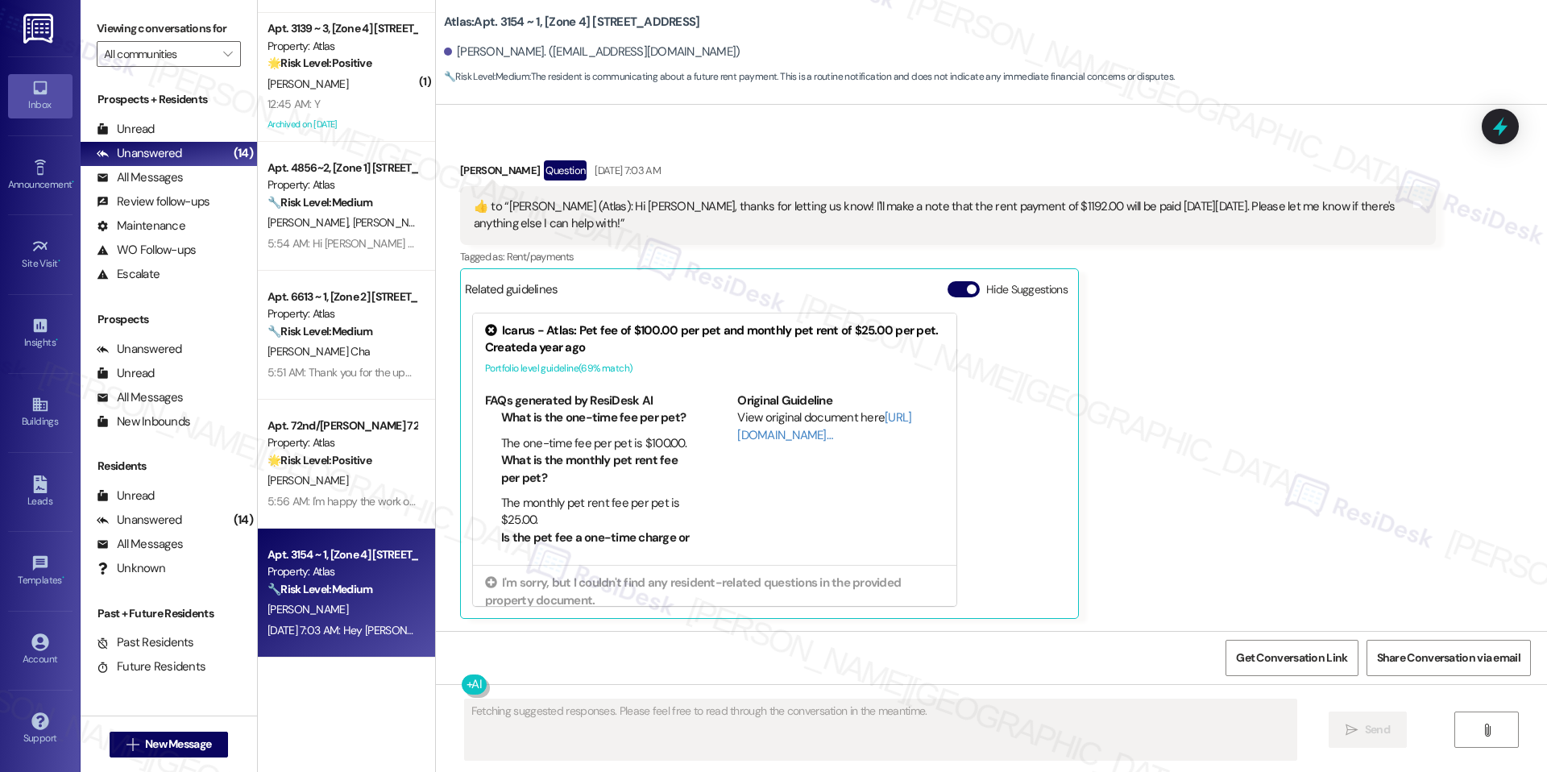
scroll to position [889, 0]
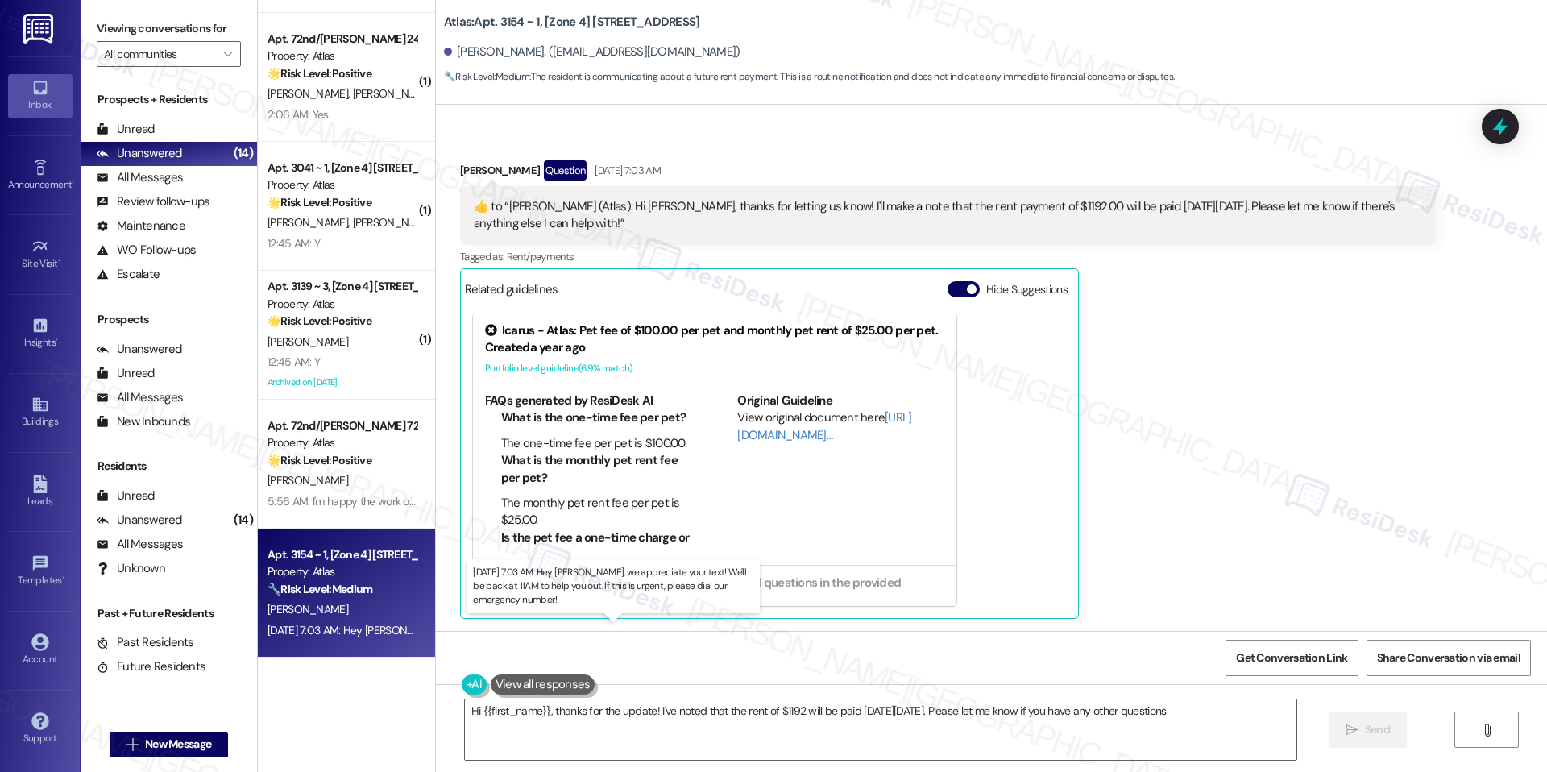
type textarea "Hi {{first_name}}, thanks for the update! I've noted that the rent of $1192 wil…"
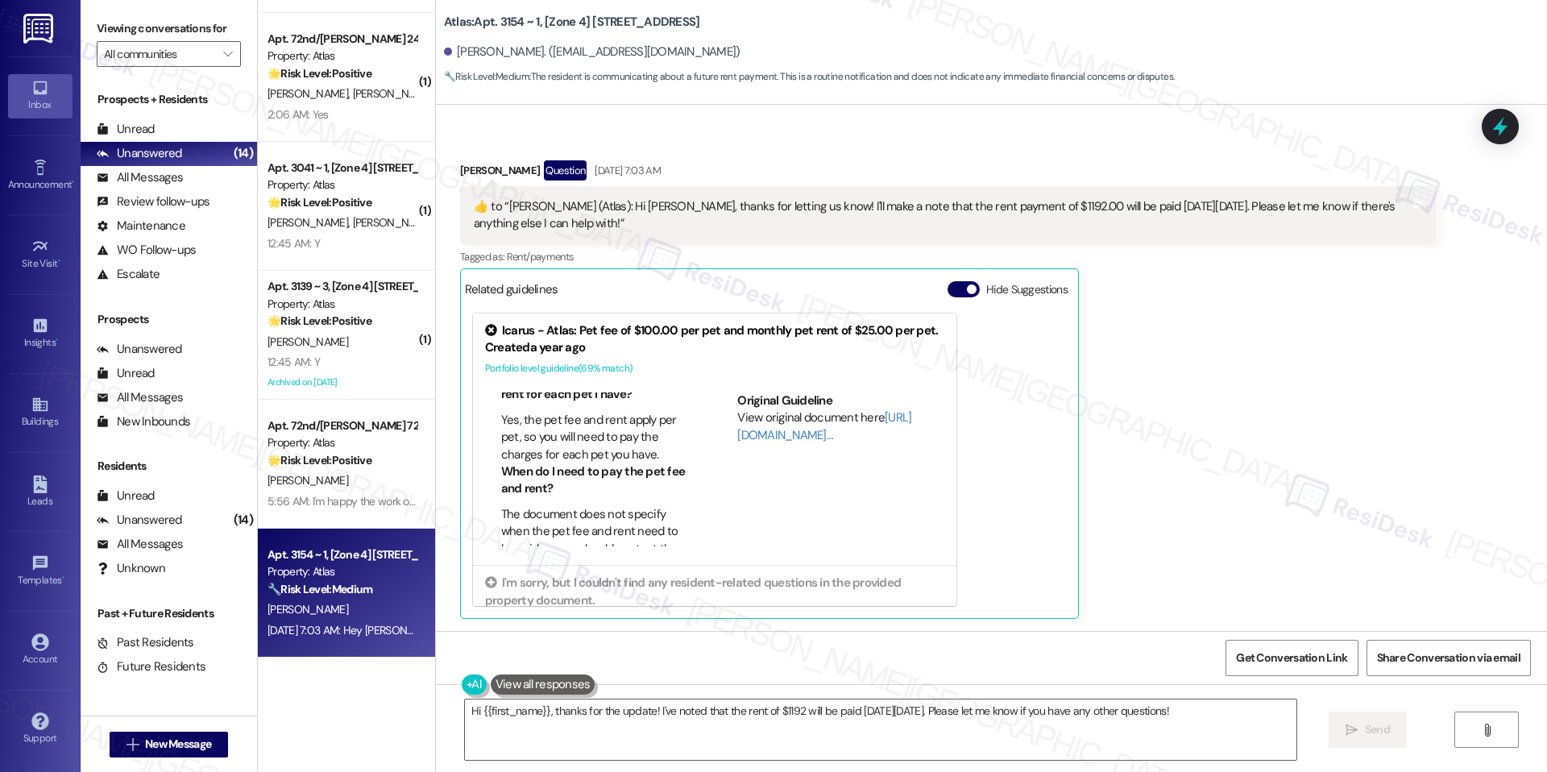
scroll to position [325, 0]
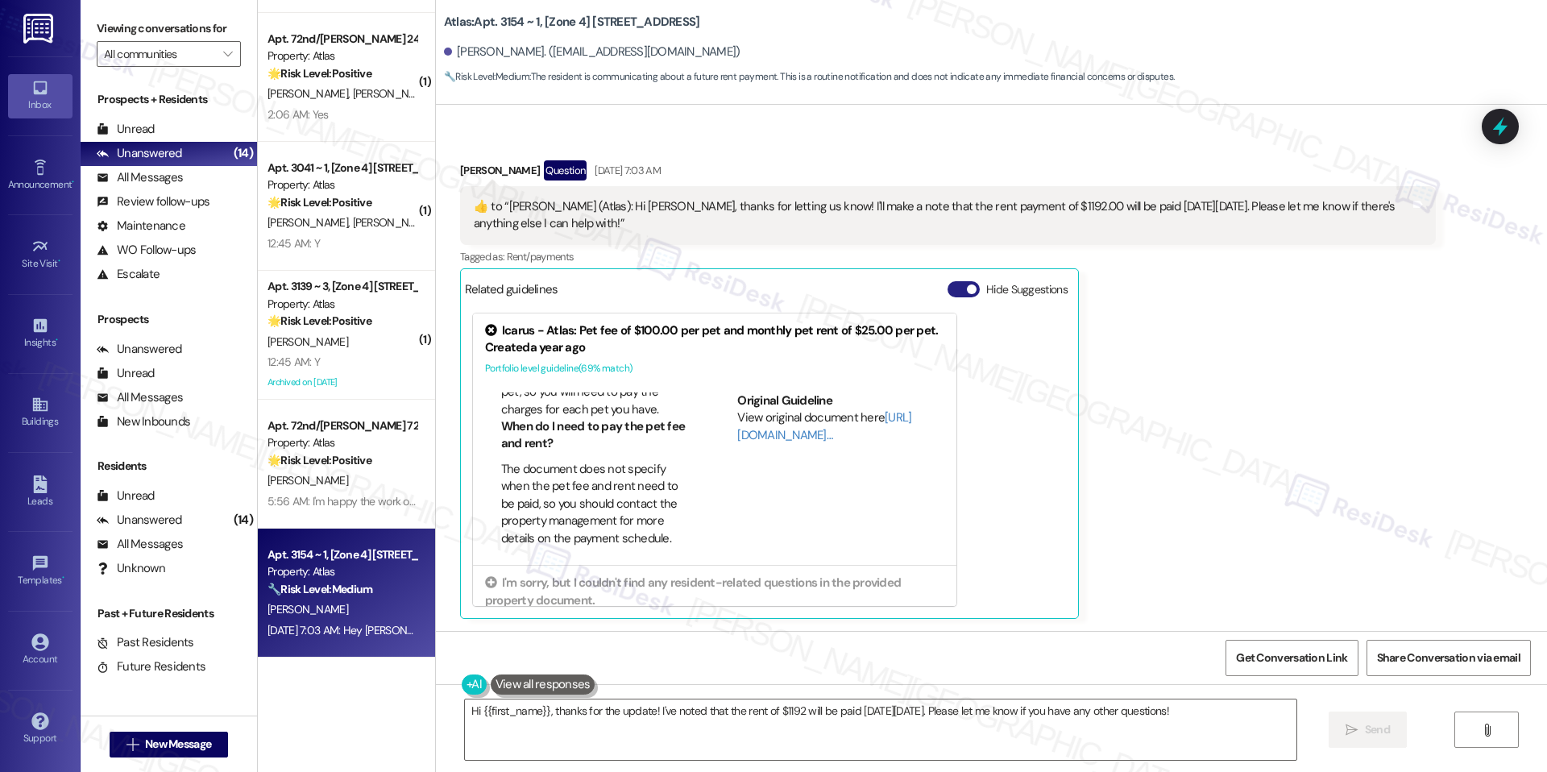
click at [955, 294] on button "Hide Suggestions" at bounding box center [963, 289] width 32 height 16
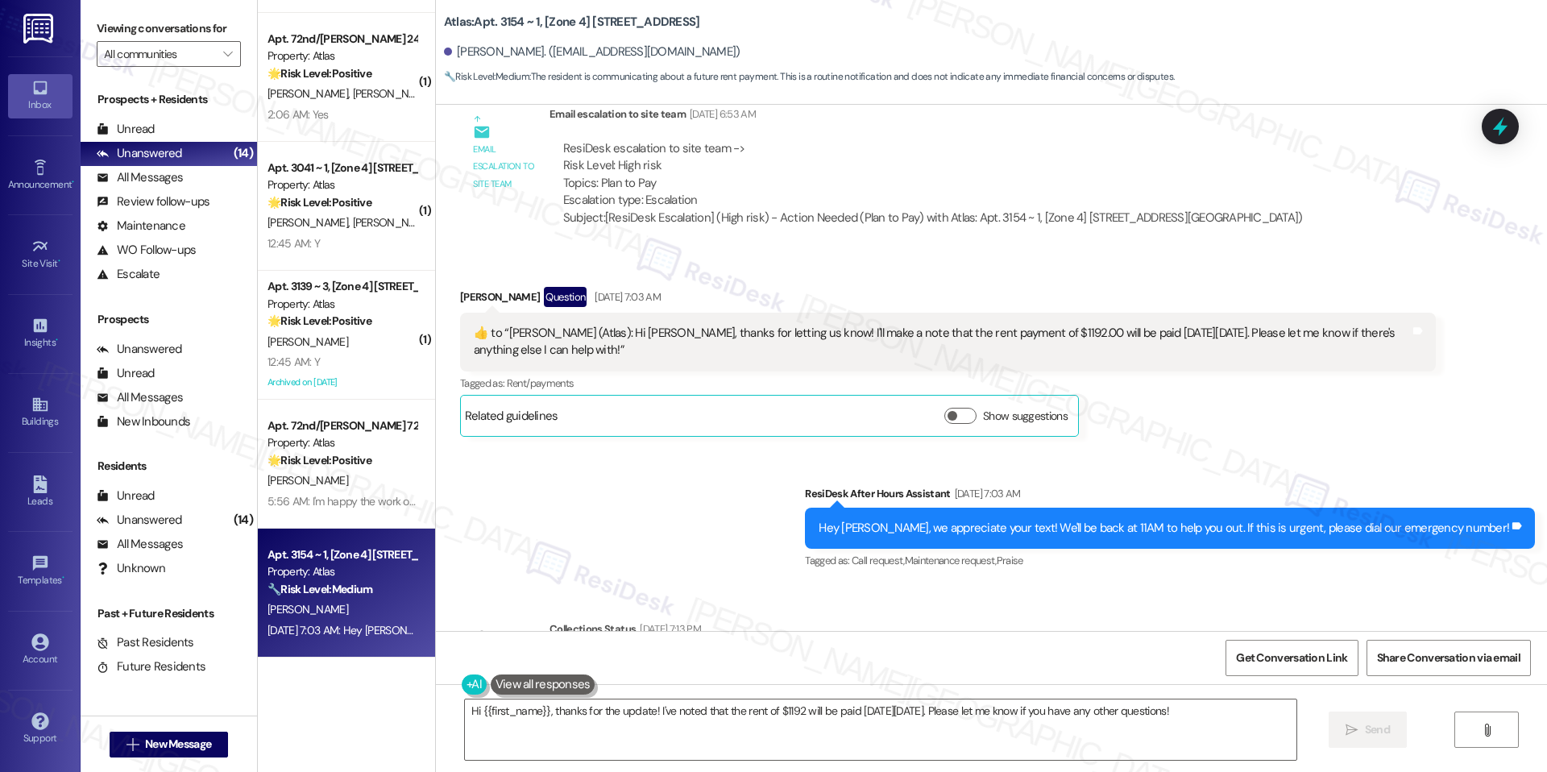
scroll to position [5127, 0]
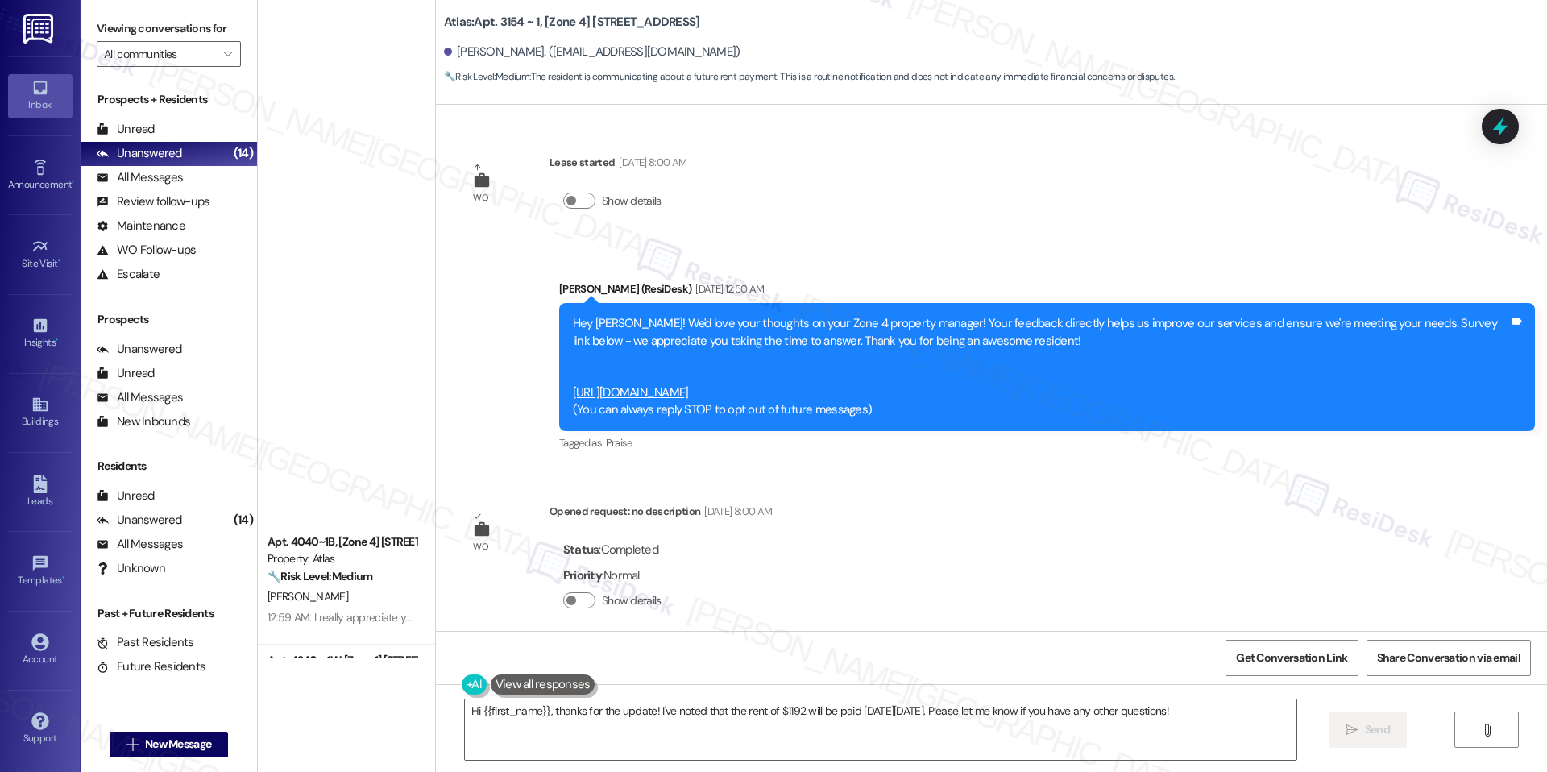
scroll to position [5127, 0]
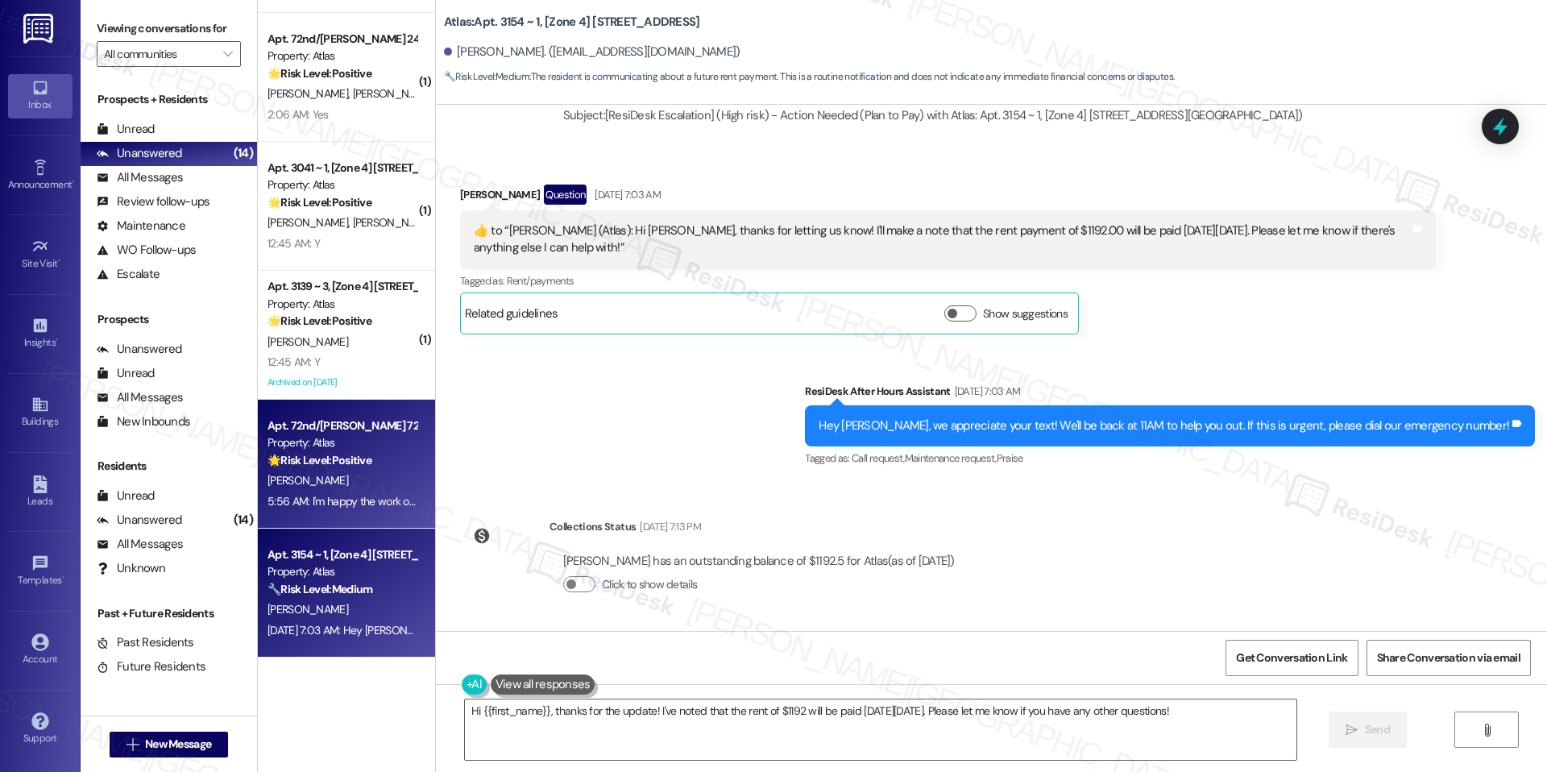
click at [347, 479] on div "[PERSON_NAME]" at bounding box center [342, 480] width 152 height 20
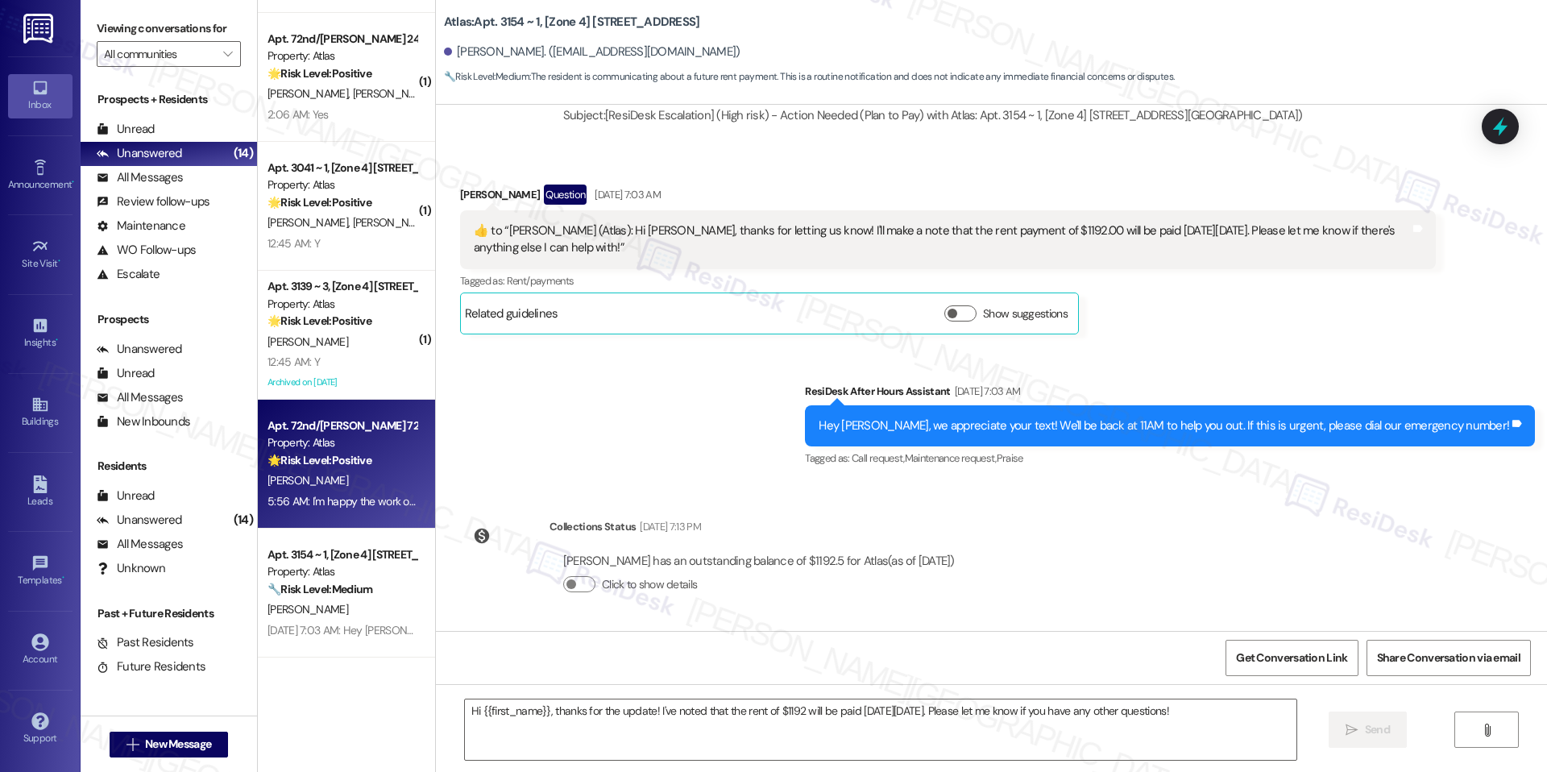
type textarea "Fetching suggested responses. Please feel free to read through the conversation…"
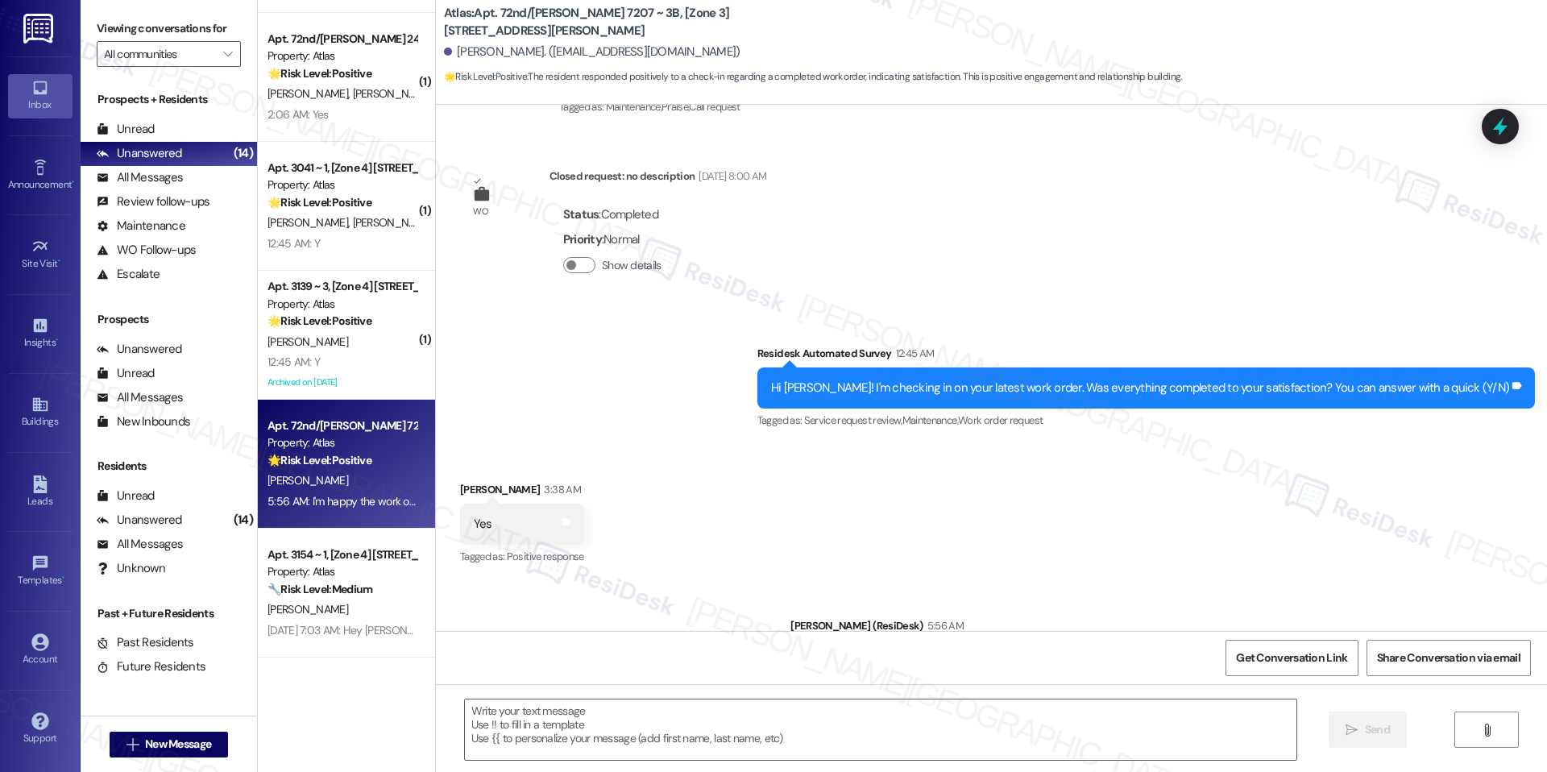
scroll to position [1355, 0]
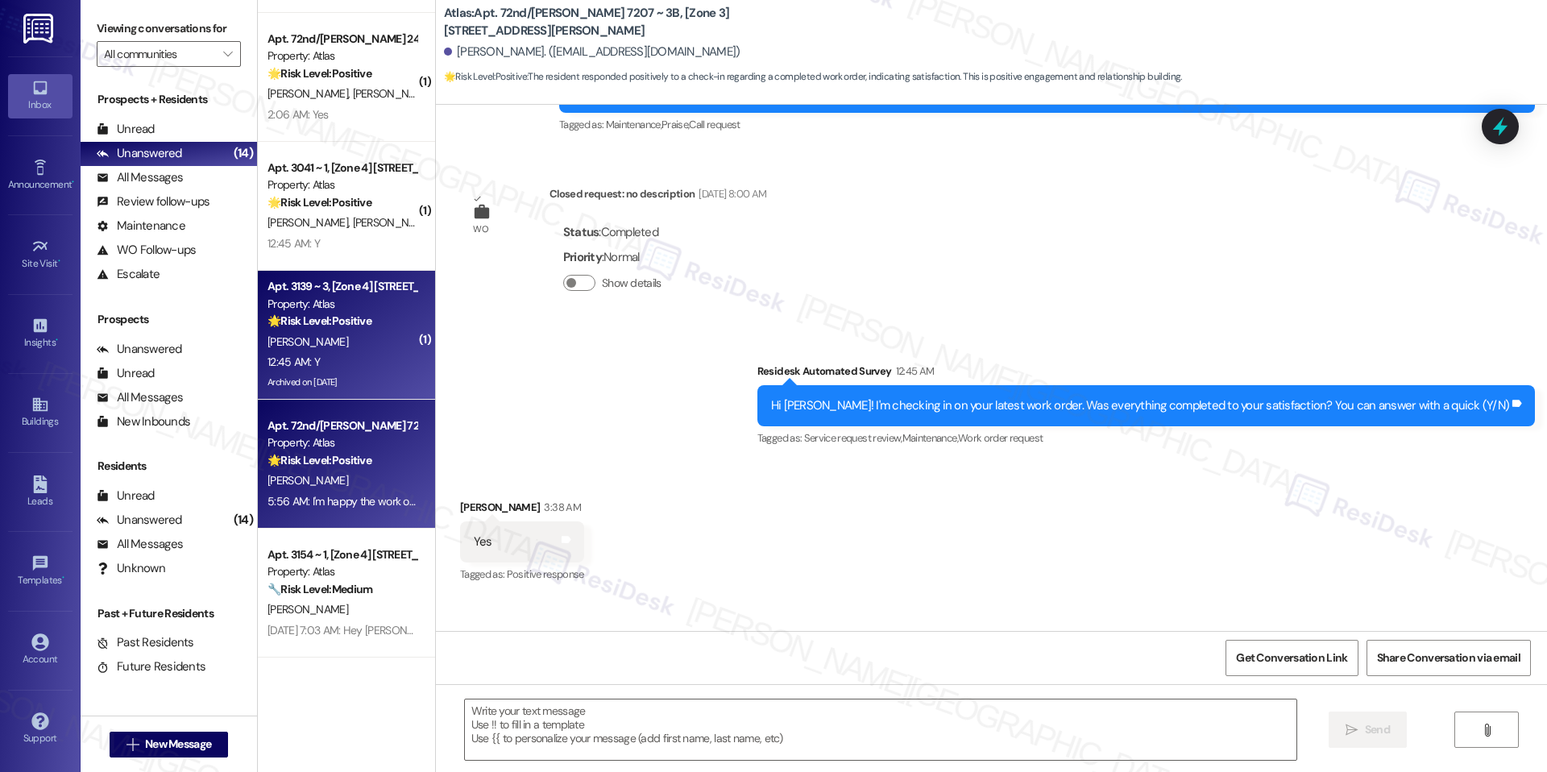
click at [309, 346] on div "[PERSON_NAME]" at bounding box center [342, 342] width 152 height 20
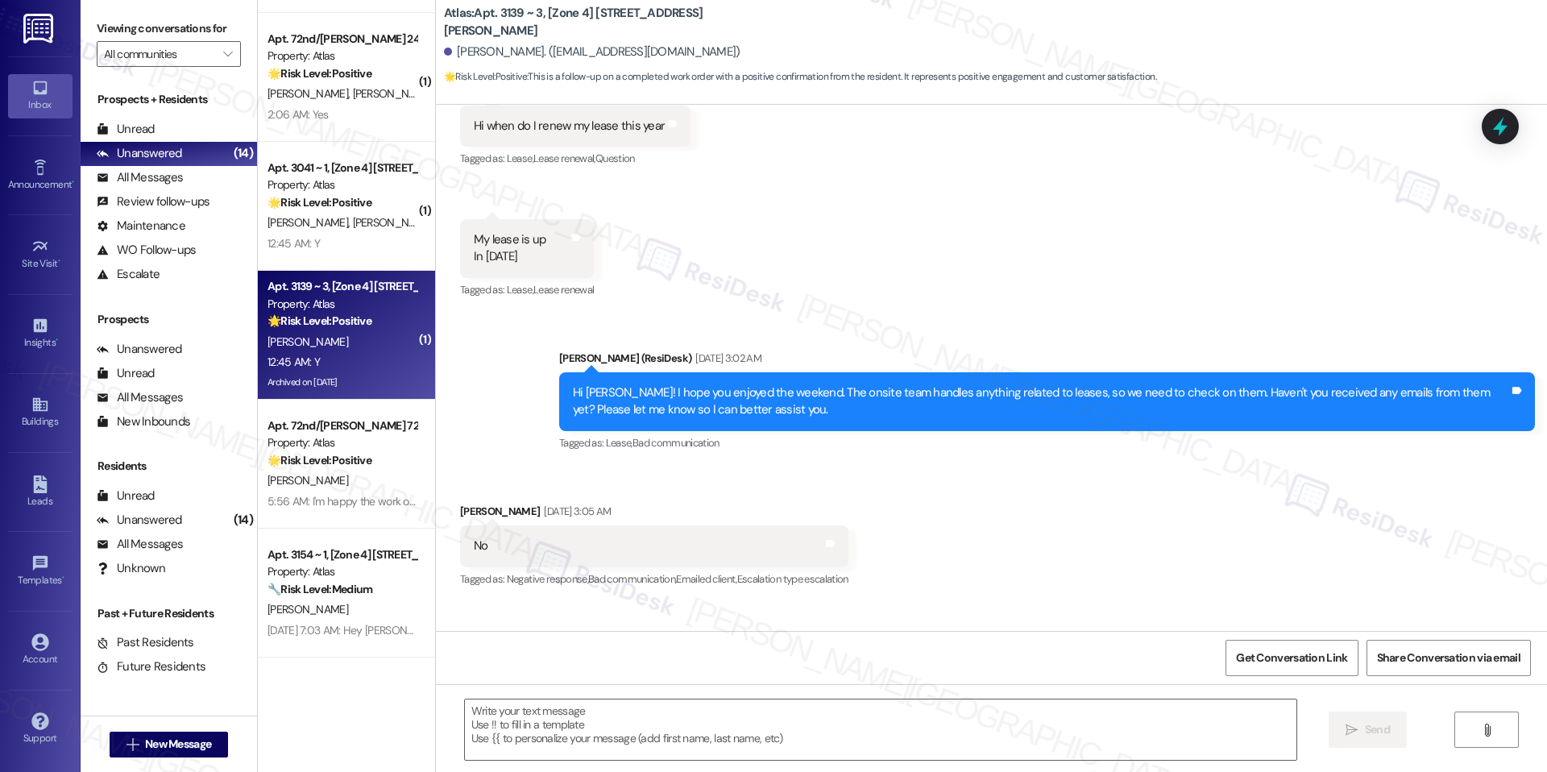
type textarea "Fetching suggested responses. Please feel free to read through the conversation…"
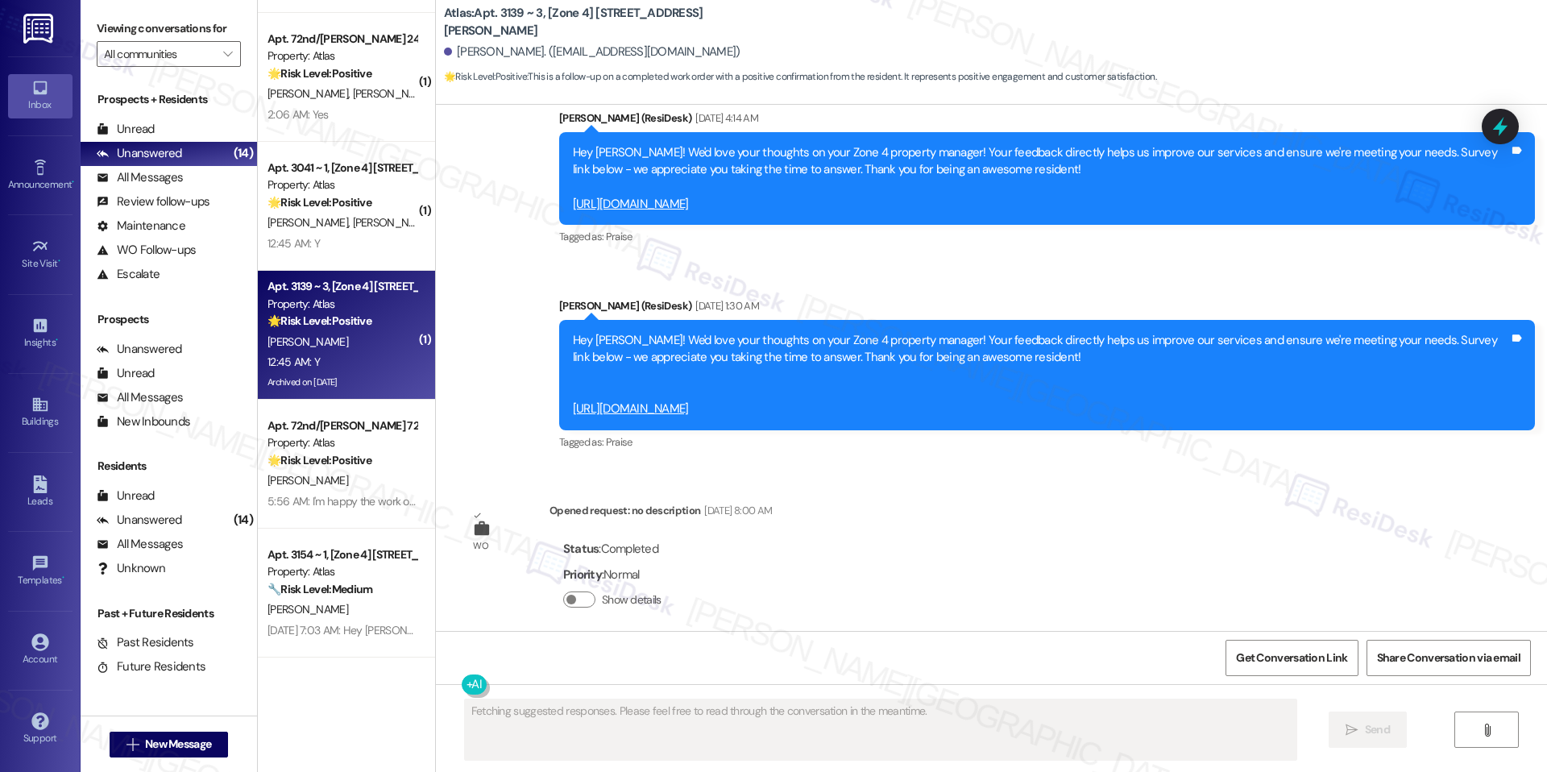
scroll to position [9955, 0]
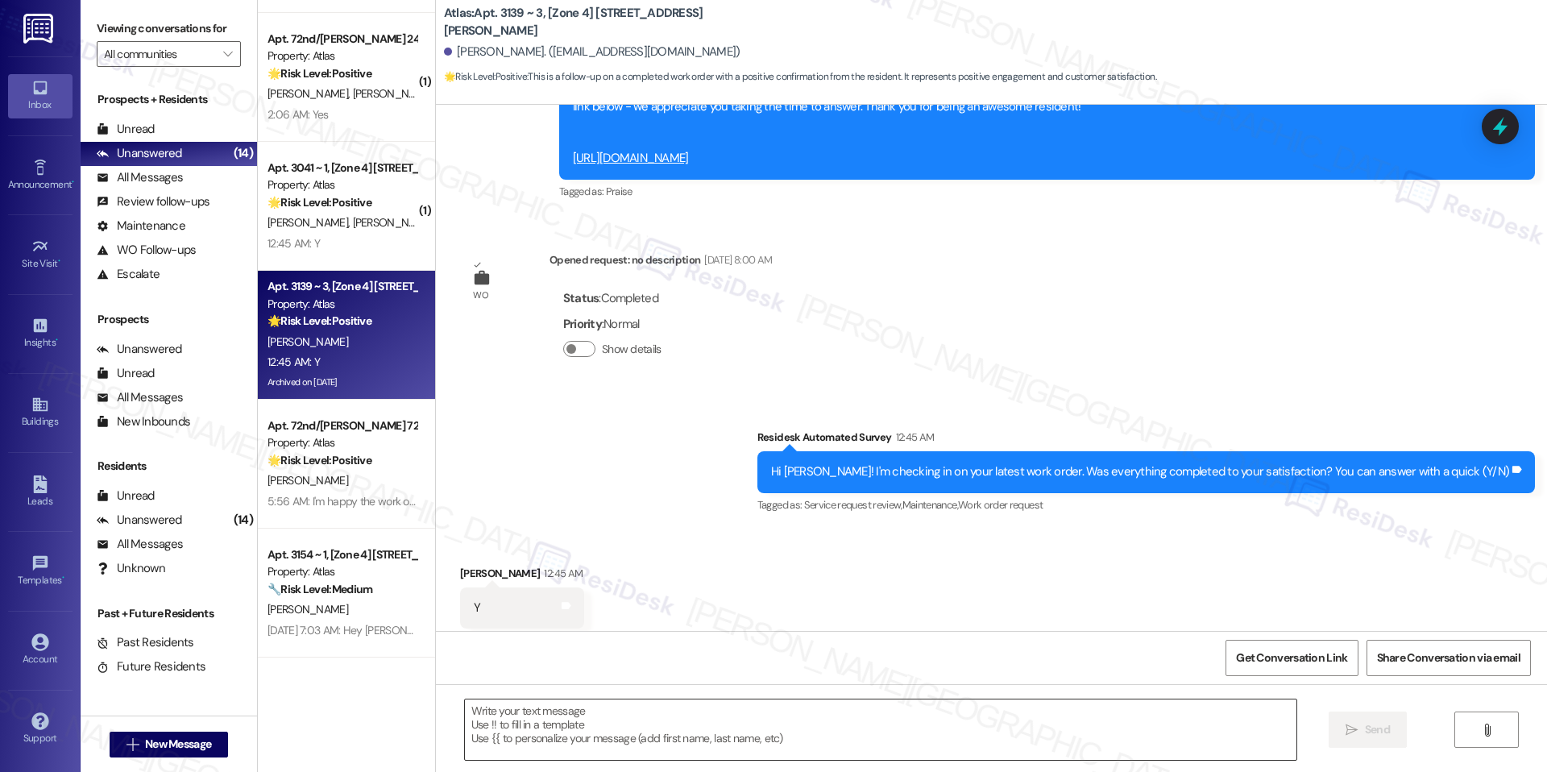
click at [593, 723] on textarea at bounding box center [880, 729] width 831 height 60
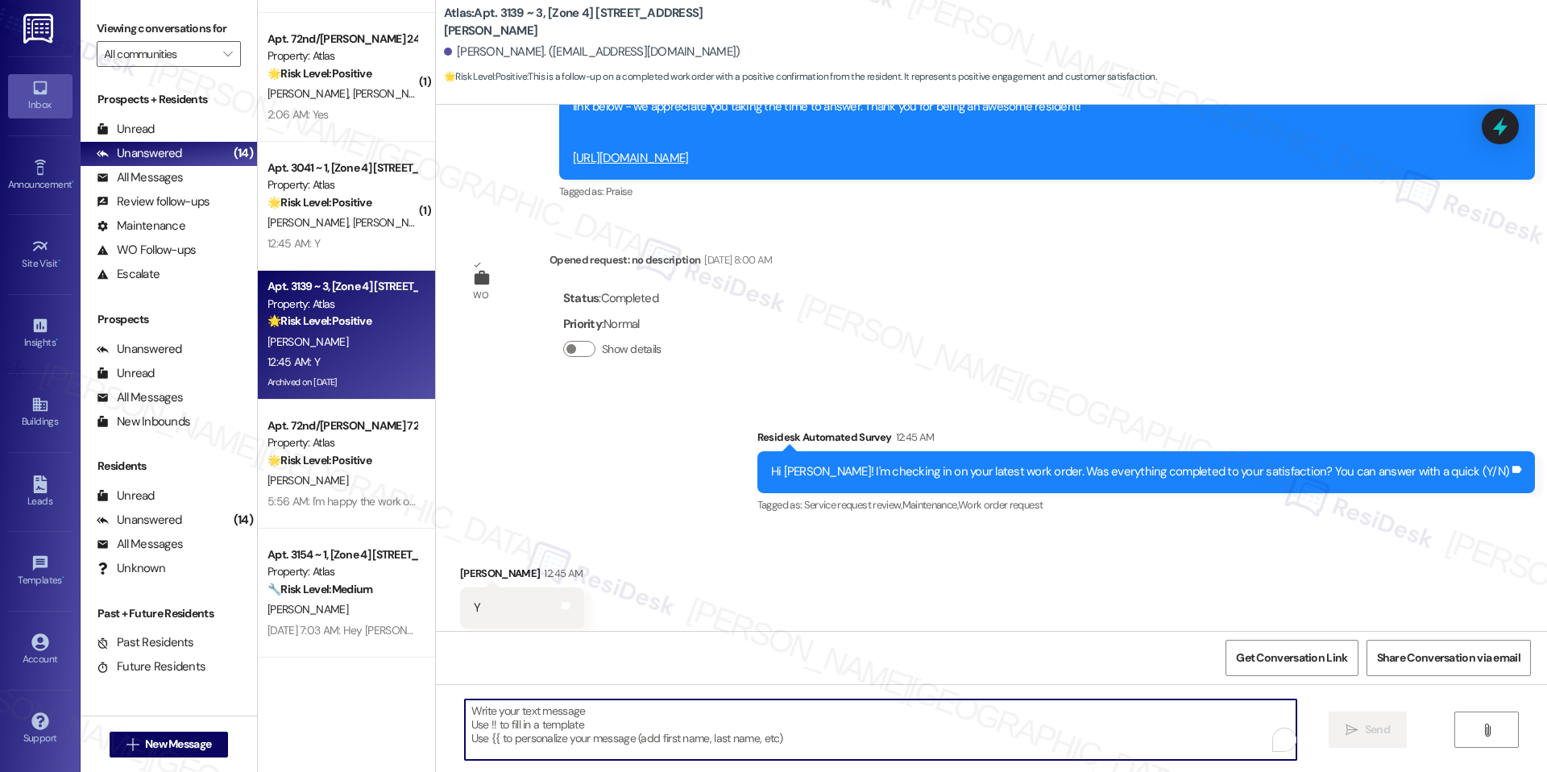
paste textarea "I'm happy the work order was completed to your satisfaction! We'd also love to …"
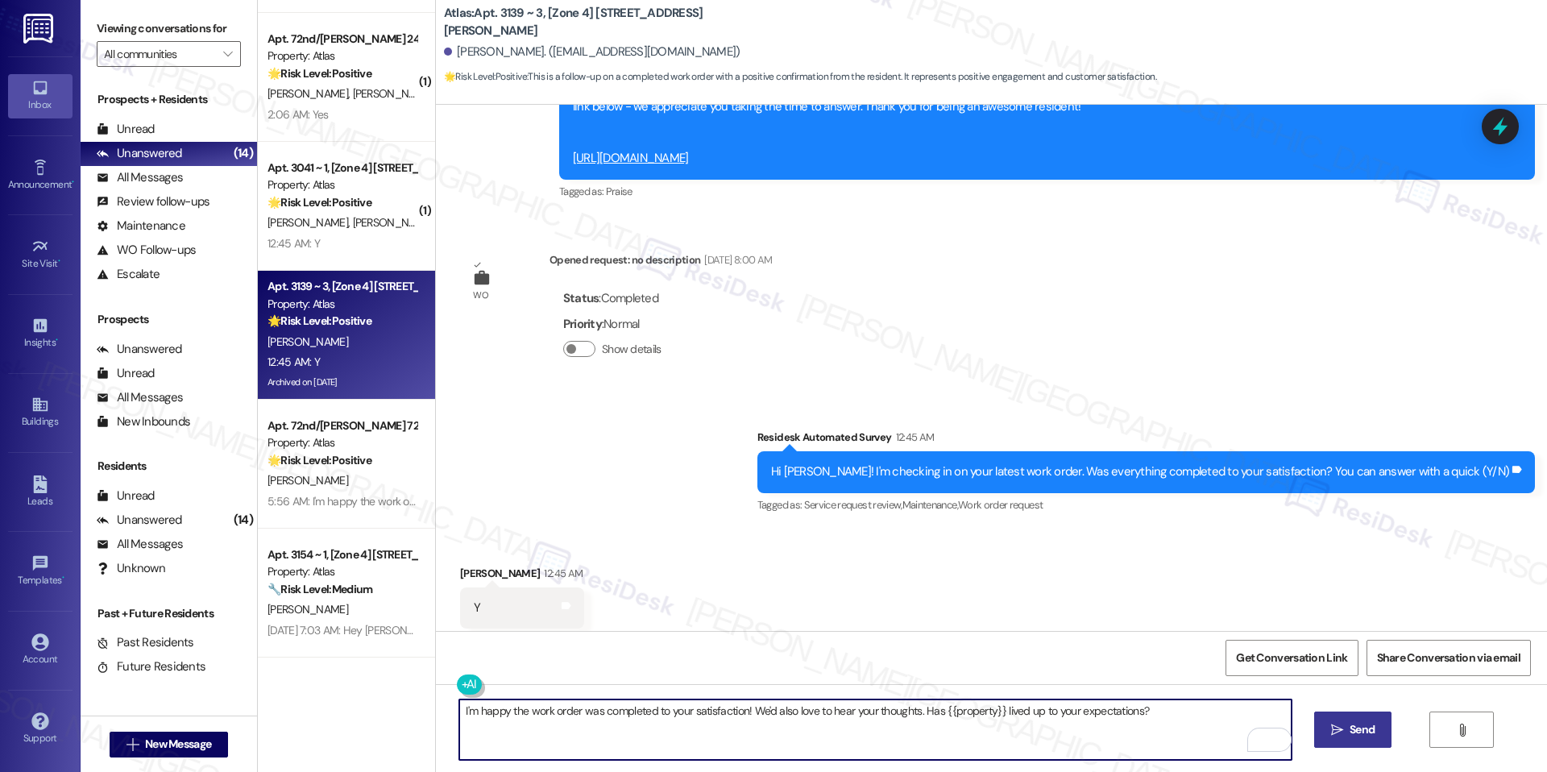
type textarea "I'm happy the work order was completed to your satisfaction! We'd also love to …"
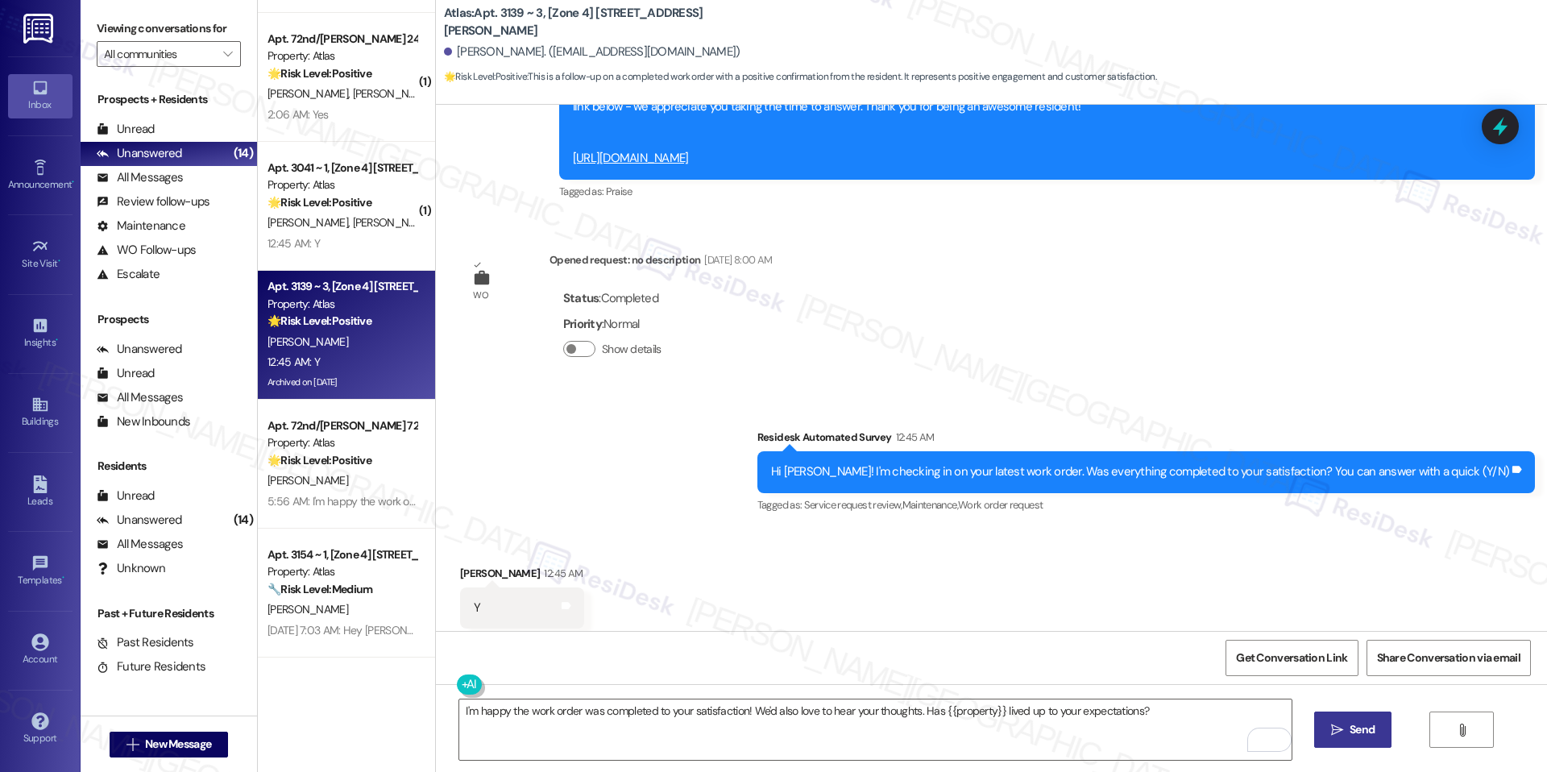
click at [1344, 714] on button " Send" at bounding box center [1353, 729] width 78 height 36
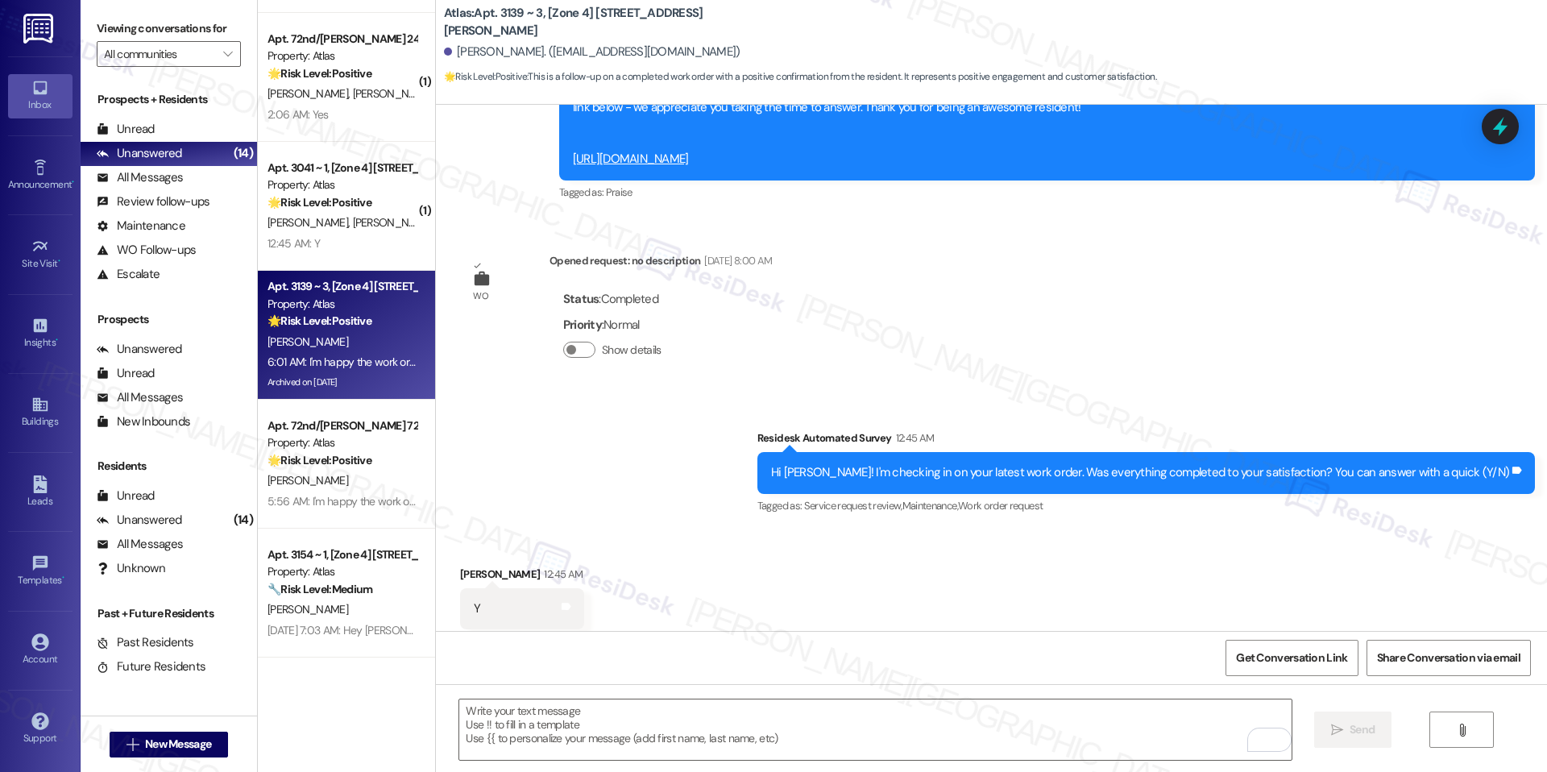
scroll to position [10067, 0]
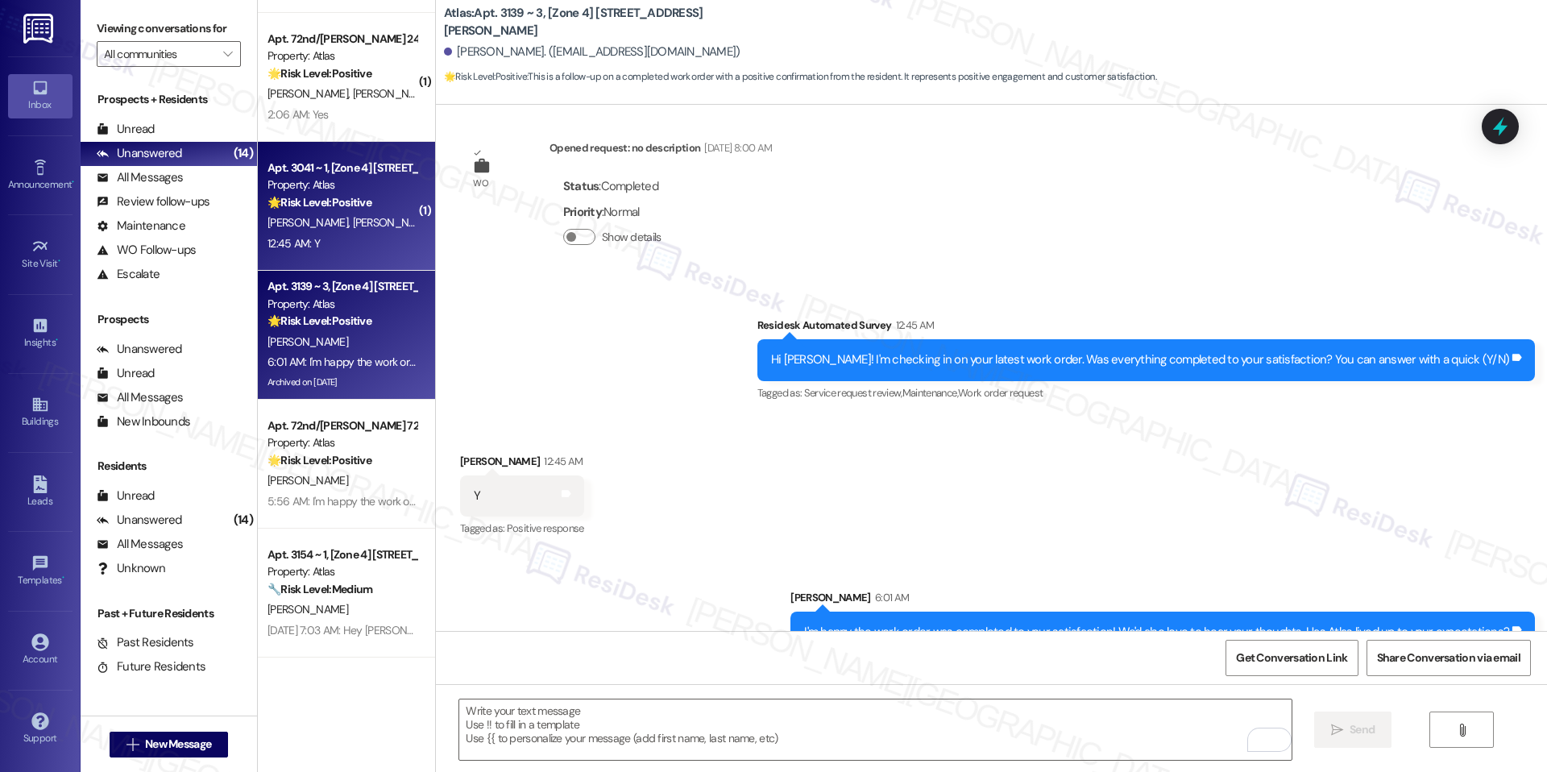
click at [346, 235] on div "12:45 AM: Y 12:45 AM: Y" at bounding box center [342, 244] width 152 height 20
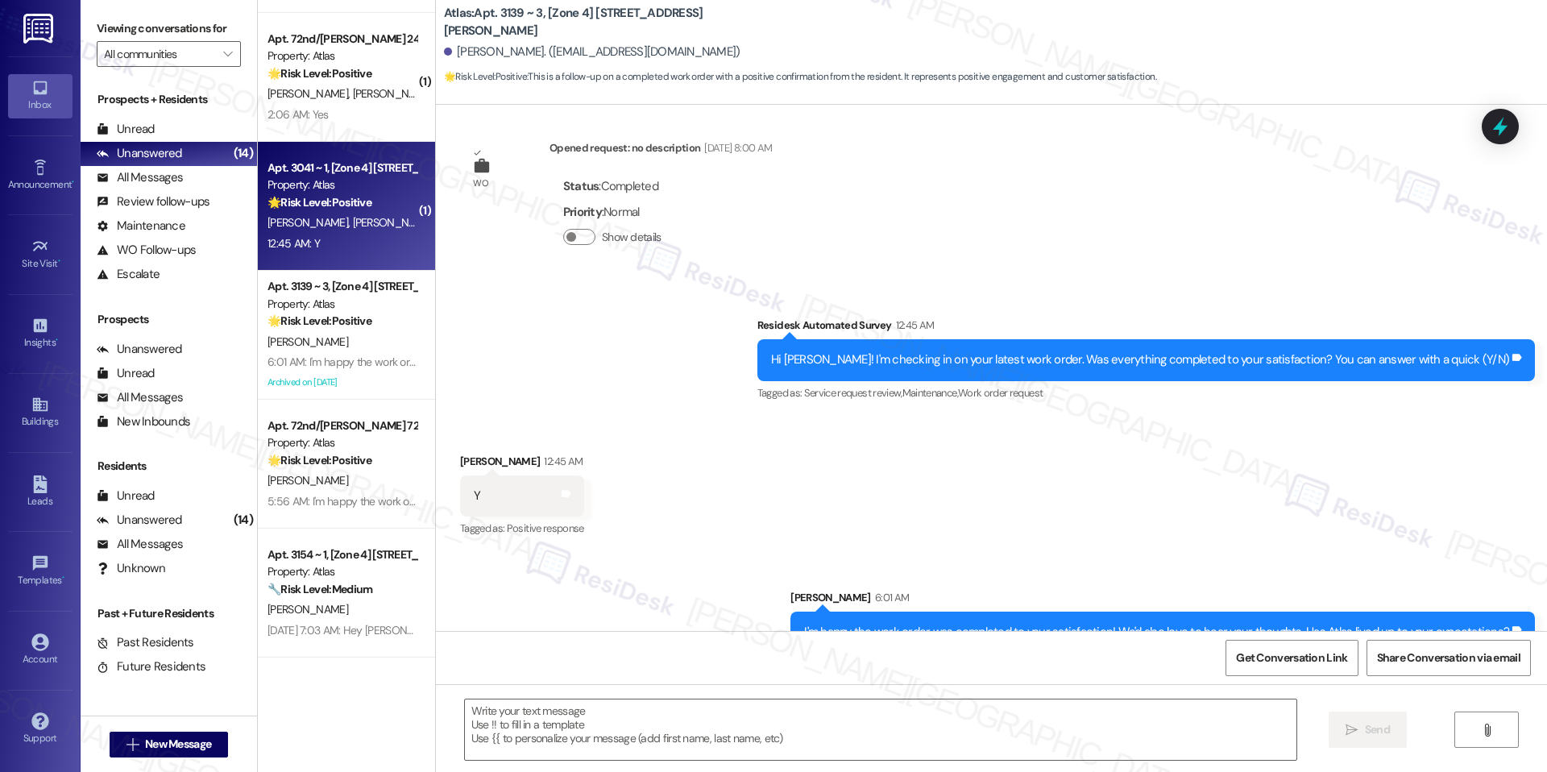
type textarea "Fetching suggested responses. Please feel free to read through the conversation…"
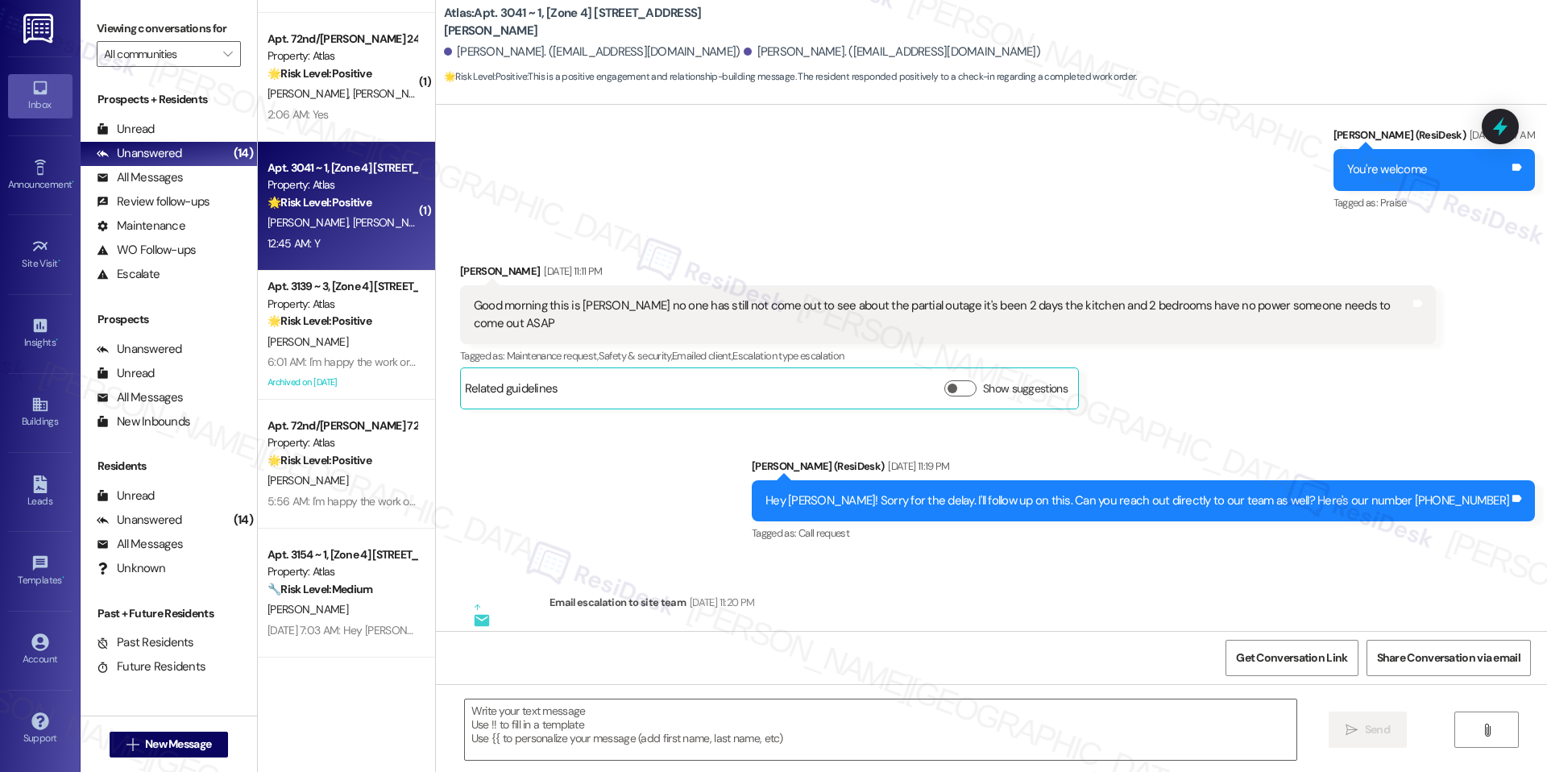
type textarea "Fetching suggested responses. Please feel free to read through the conversation…"
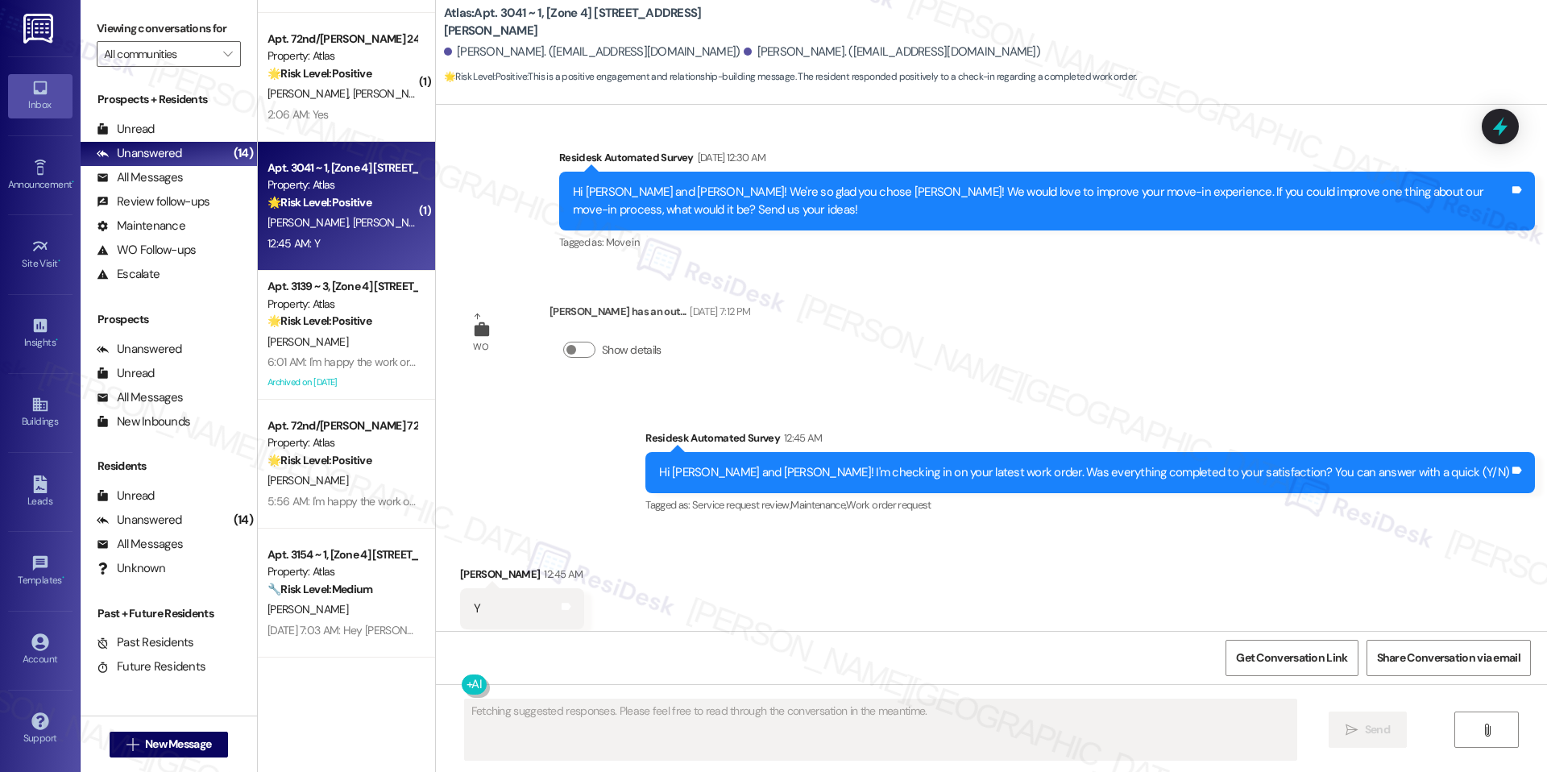
scroll to position [7780, 0]
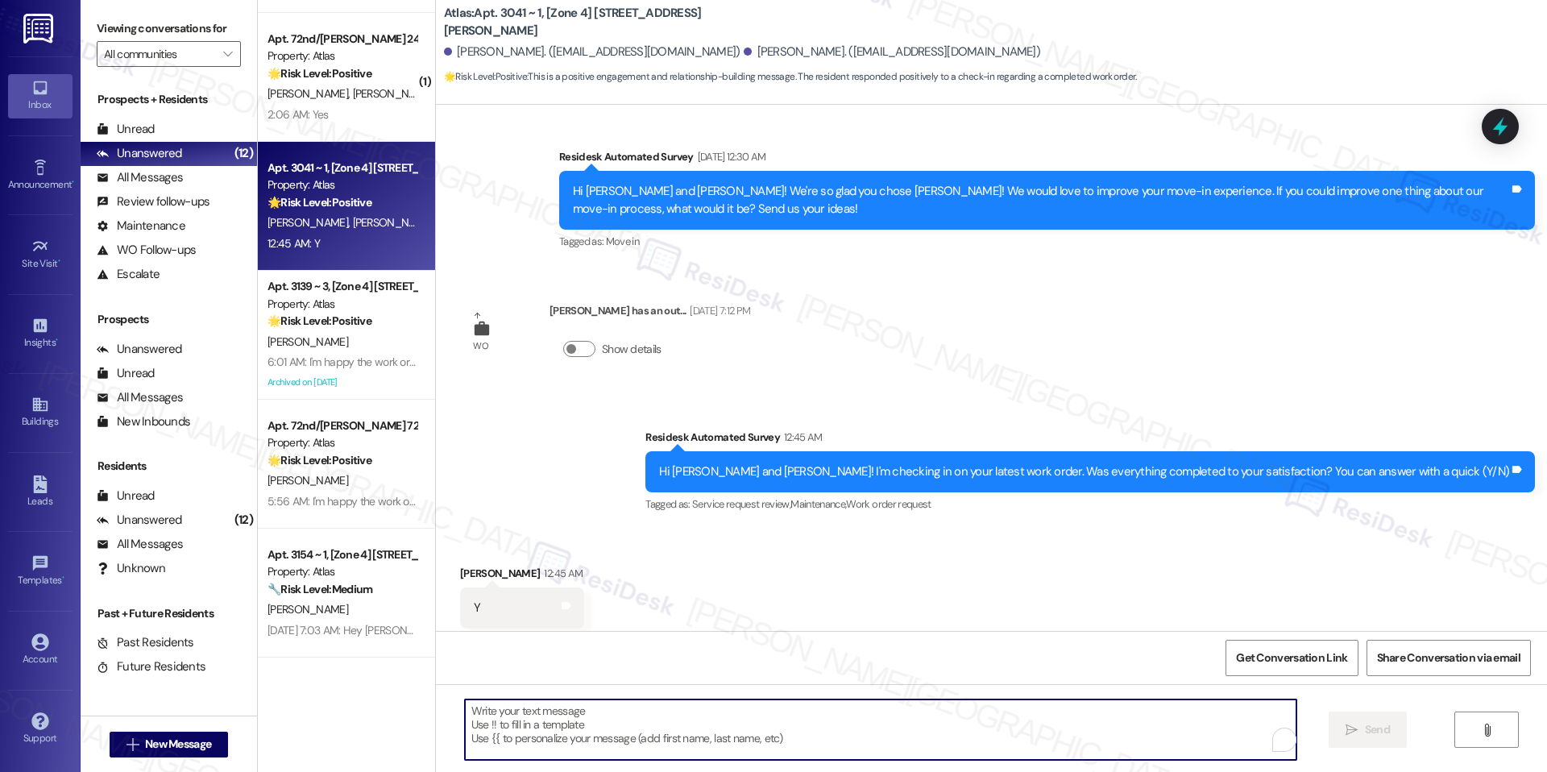
click at [709, 725] on textarea "To enrich screen reader interactions, please activate Accessibility in Grammarl…" at bounding box center [880, 729] width 831 height 60
paste textarea "I'm happy the work order was completed to your satisfaction! We'd also love to …"
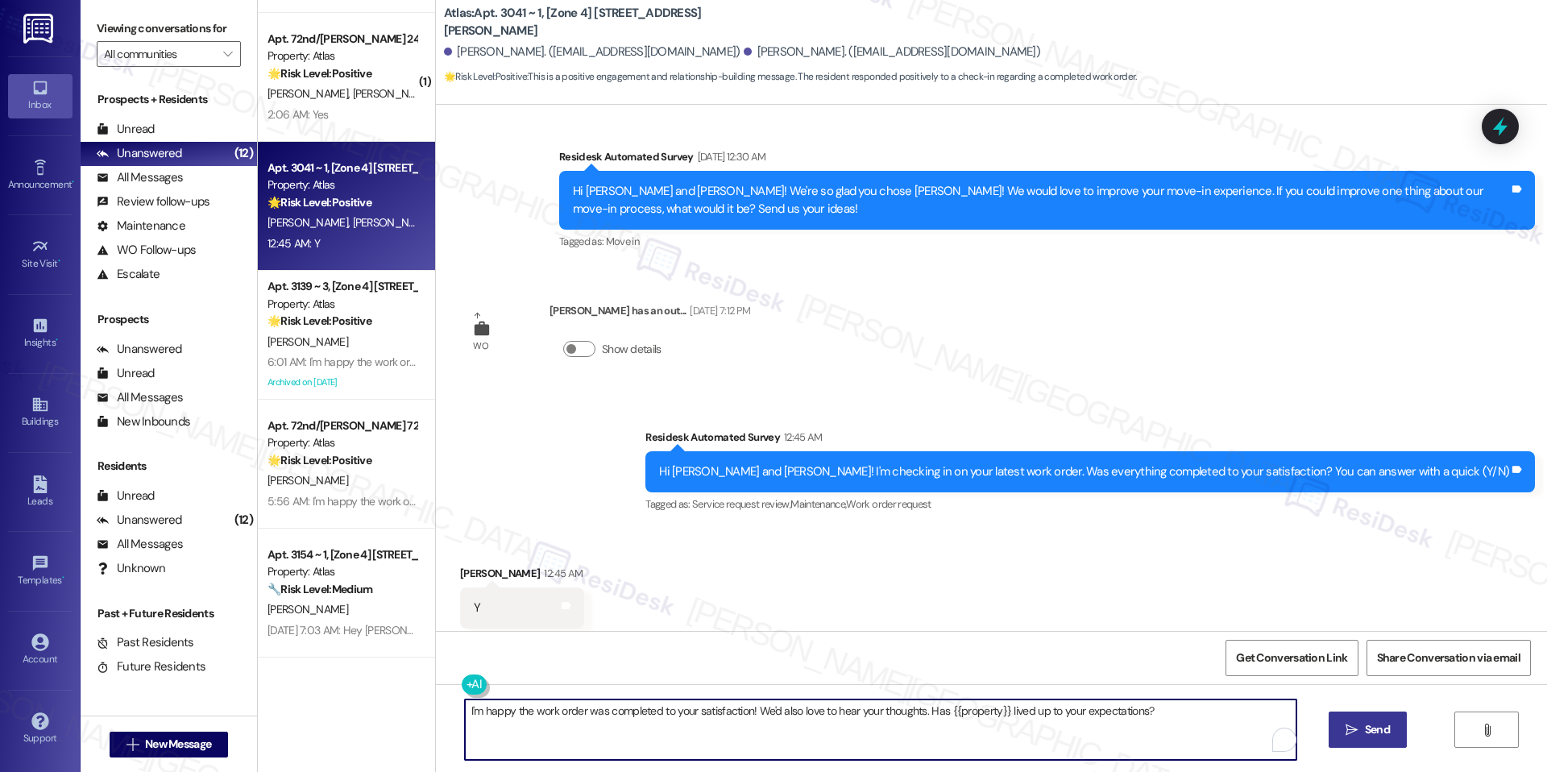
type textarea "I'm happy the work order was completed to your satisfaction! We'd also love to …"
click at [1365, 738] on button " Send" at bounding box center [1367, 729] width 78 height 36
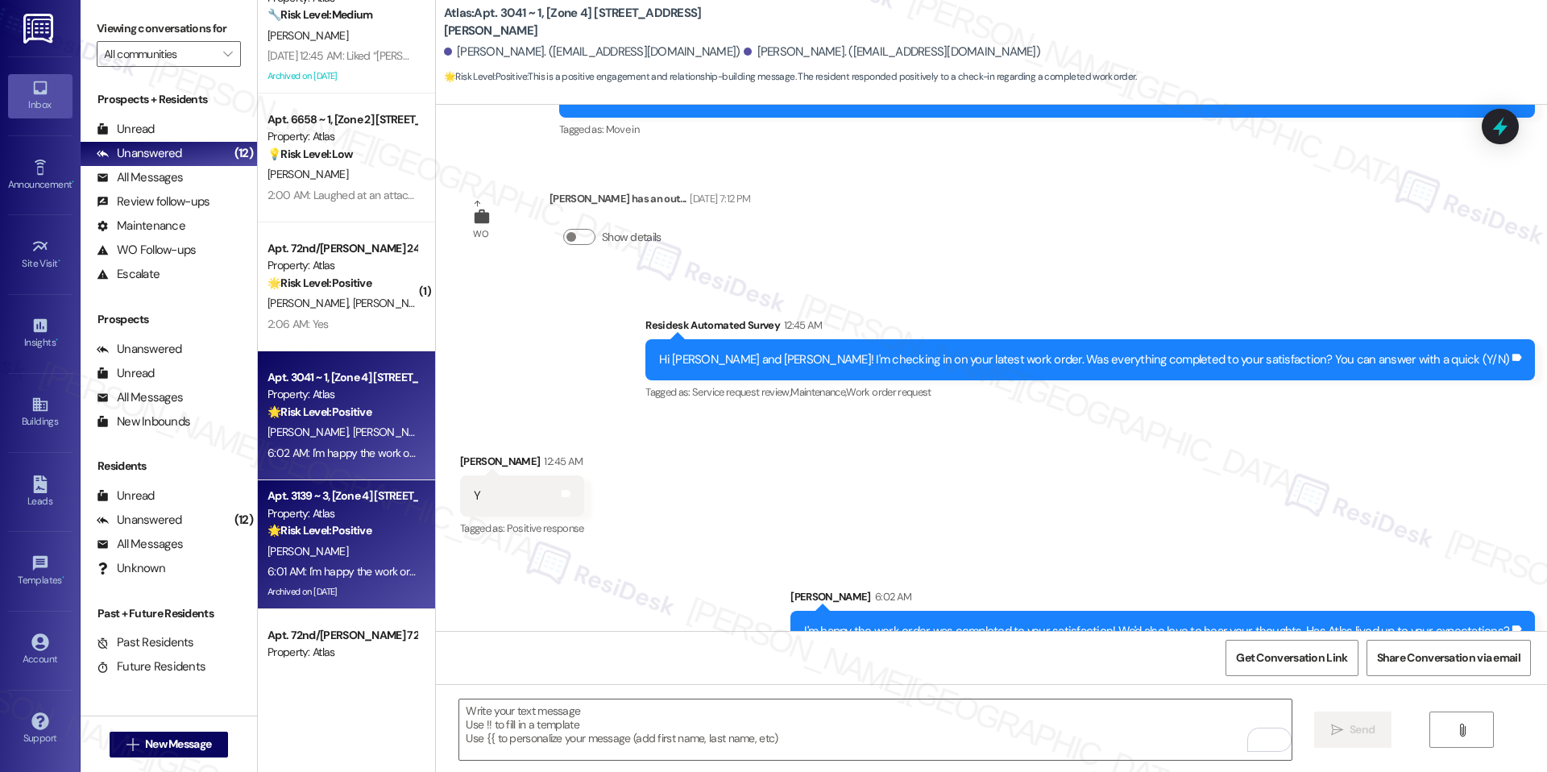
scroll to position [658, 0]
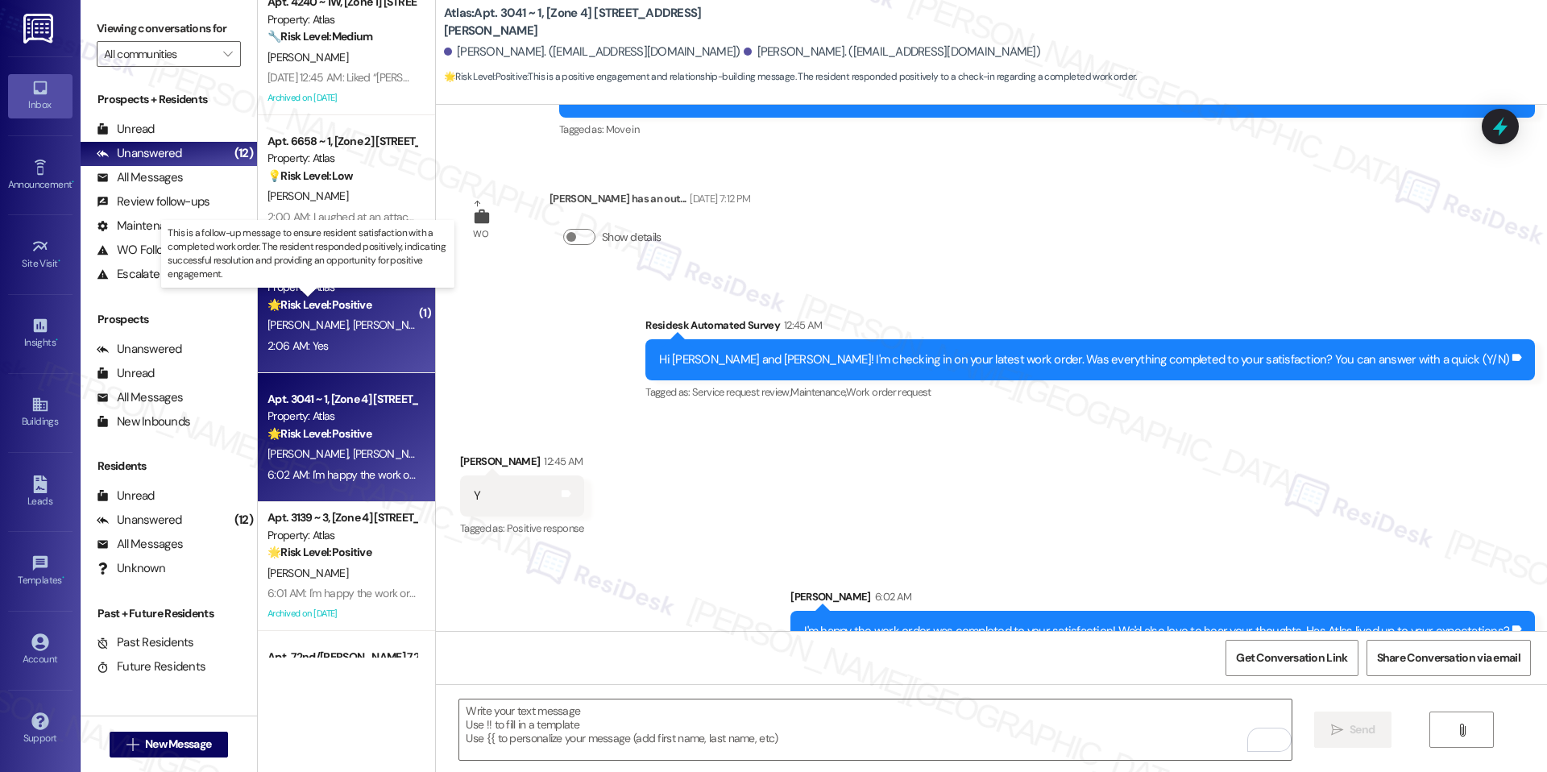
click at [306, 308] on strong "🌟 Risk Level: Positive" at bounding box center [319, 304] width 104 height 14
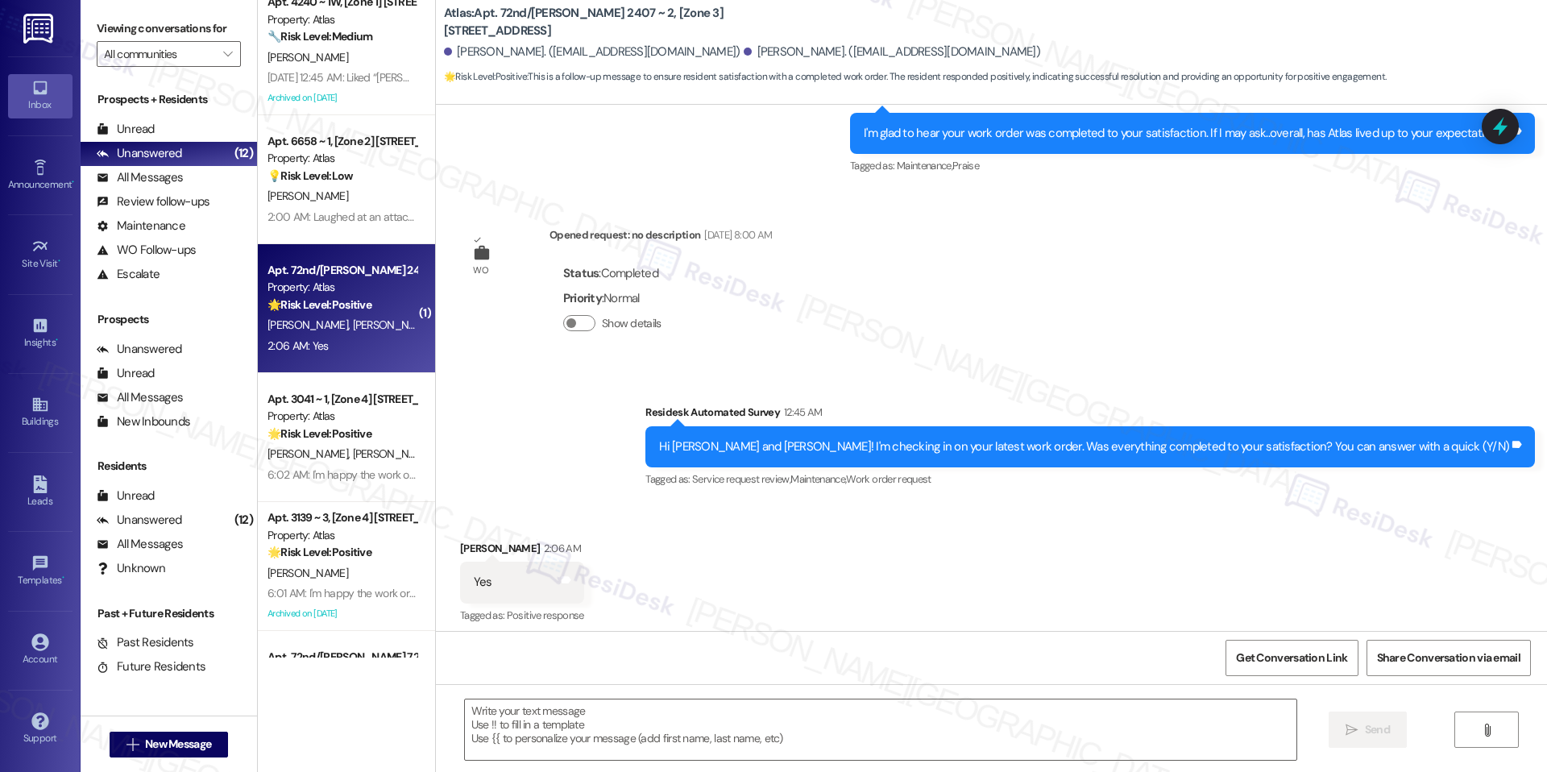
scroll to position [1241, 0]
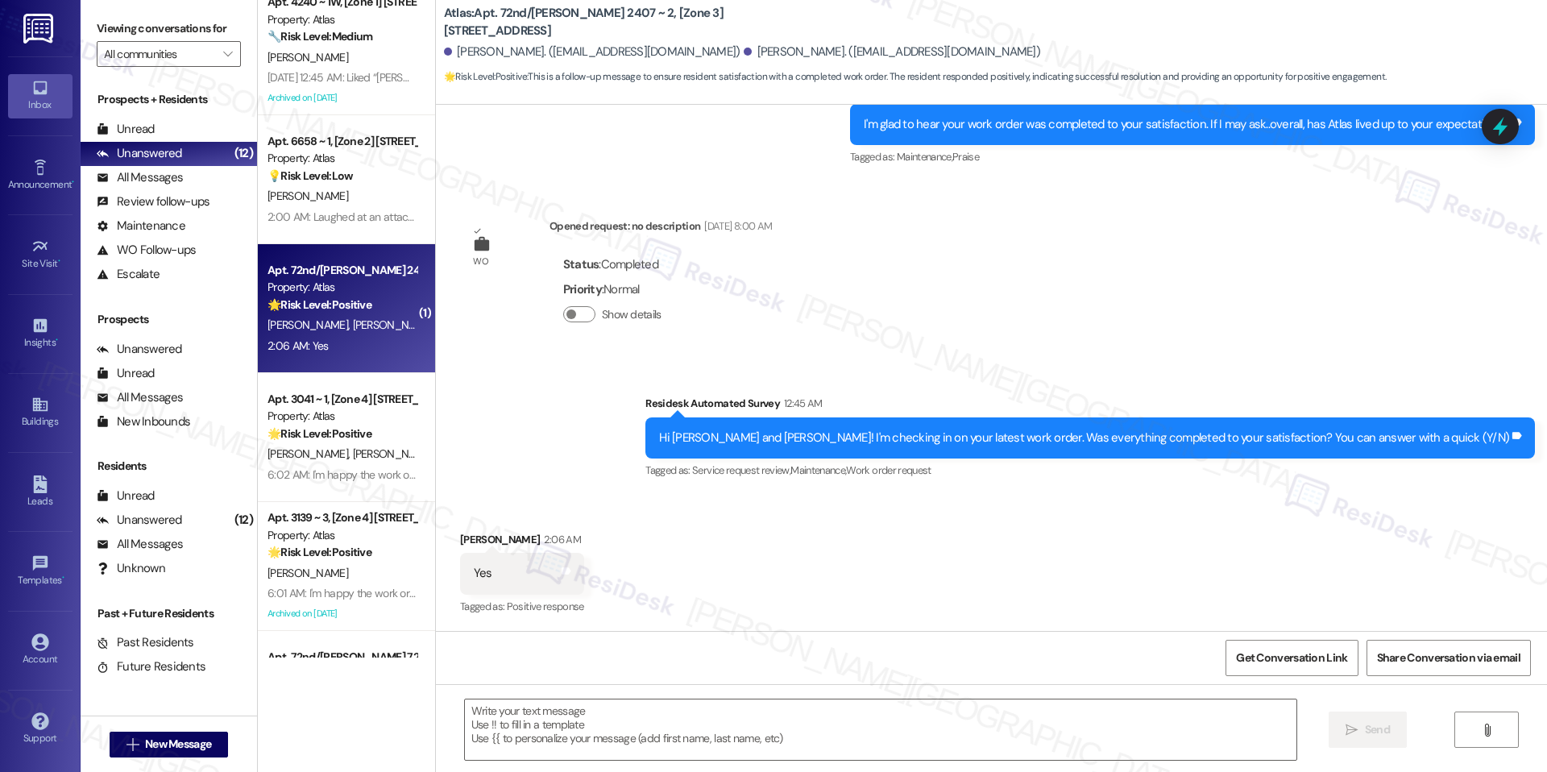
type textarea "Fetching suggested responses. Please feel free to read through the conversation…"
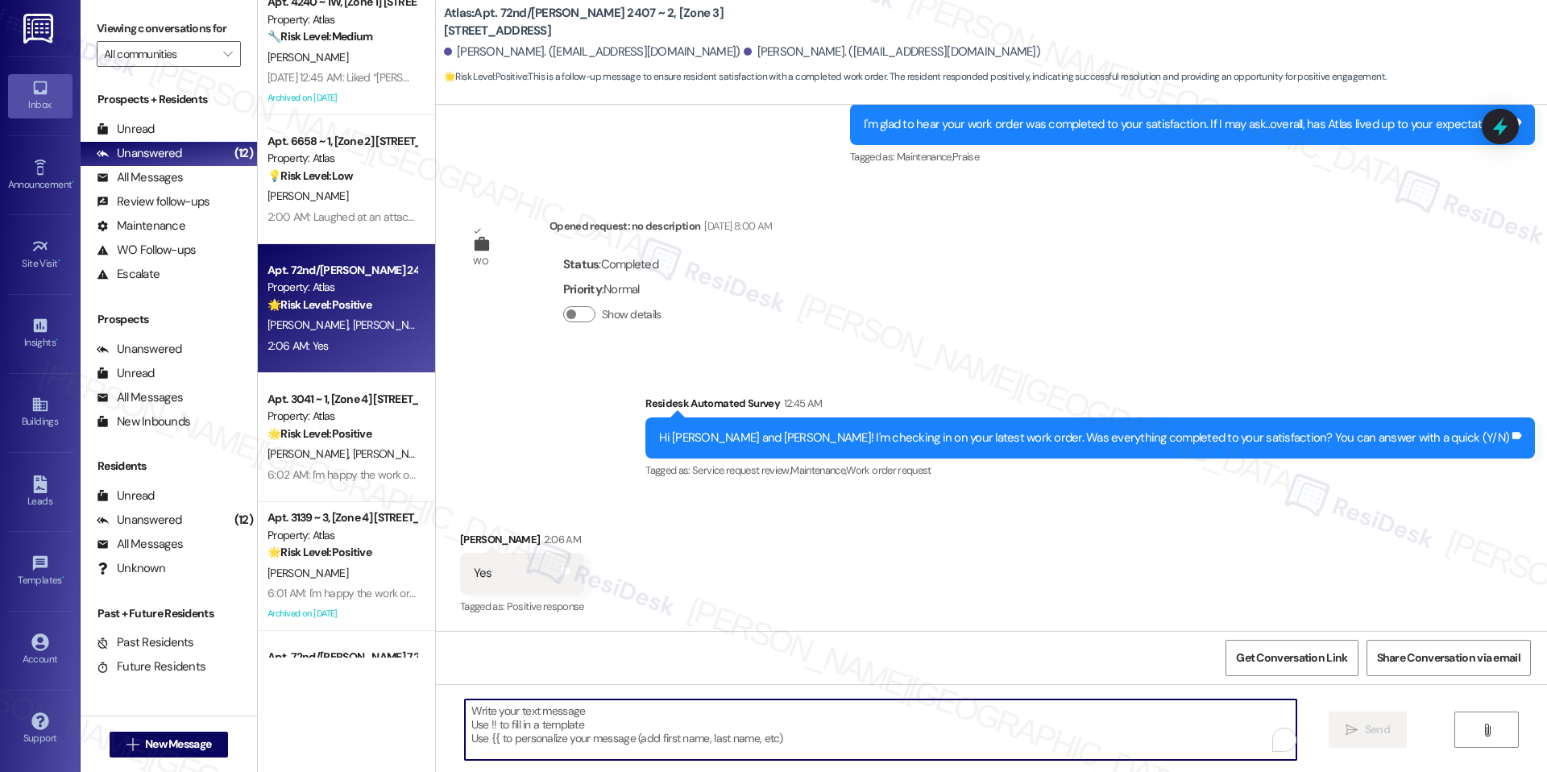
click at [751, 730] on textarea "To enrich screen reader interactions, please activate Accessibility in Grammarl…" at bounding box center [880, 729] width 831 height 60
paste textarea "I'm happy the work order was completed to your satisfaction! We'd also love to …"
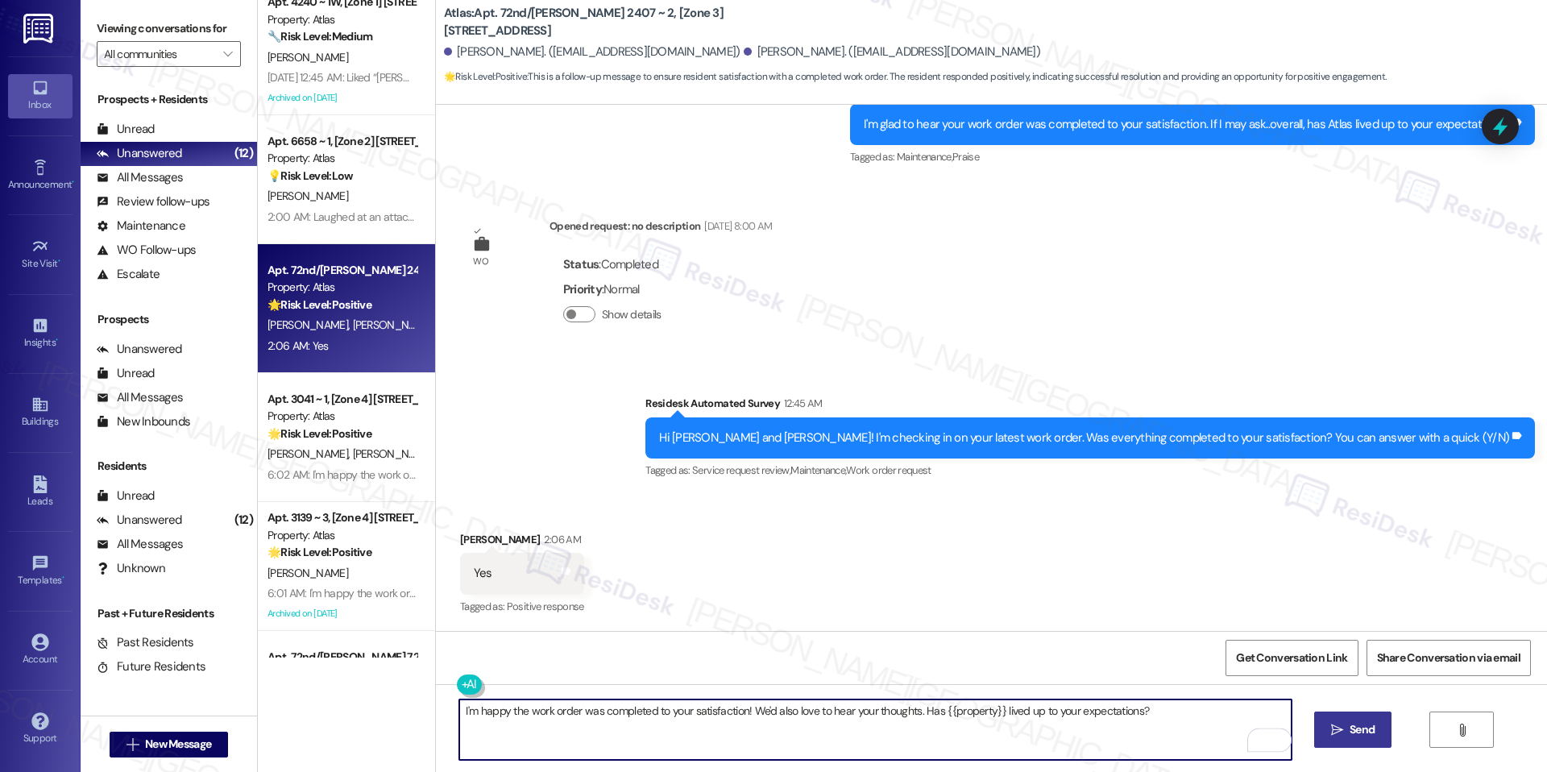
type textarea "I'm happy the work order was completed to your satisfaction! We'd also love to …"
click at [1340, 729] on icon "" at bounding box center [1337, 729] width 12 height 13
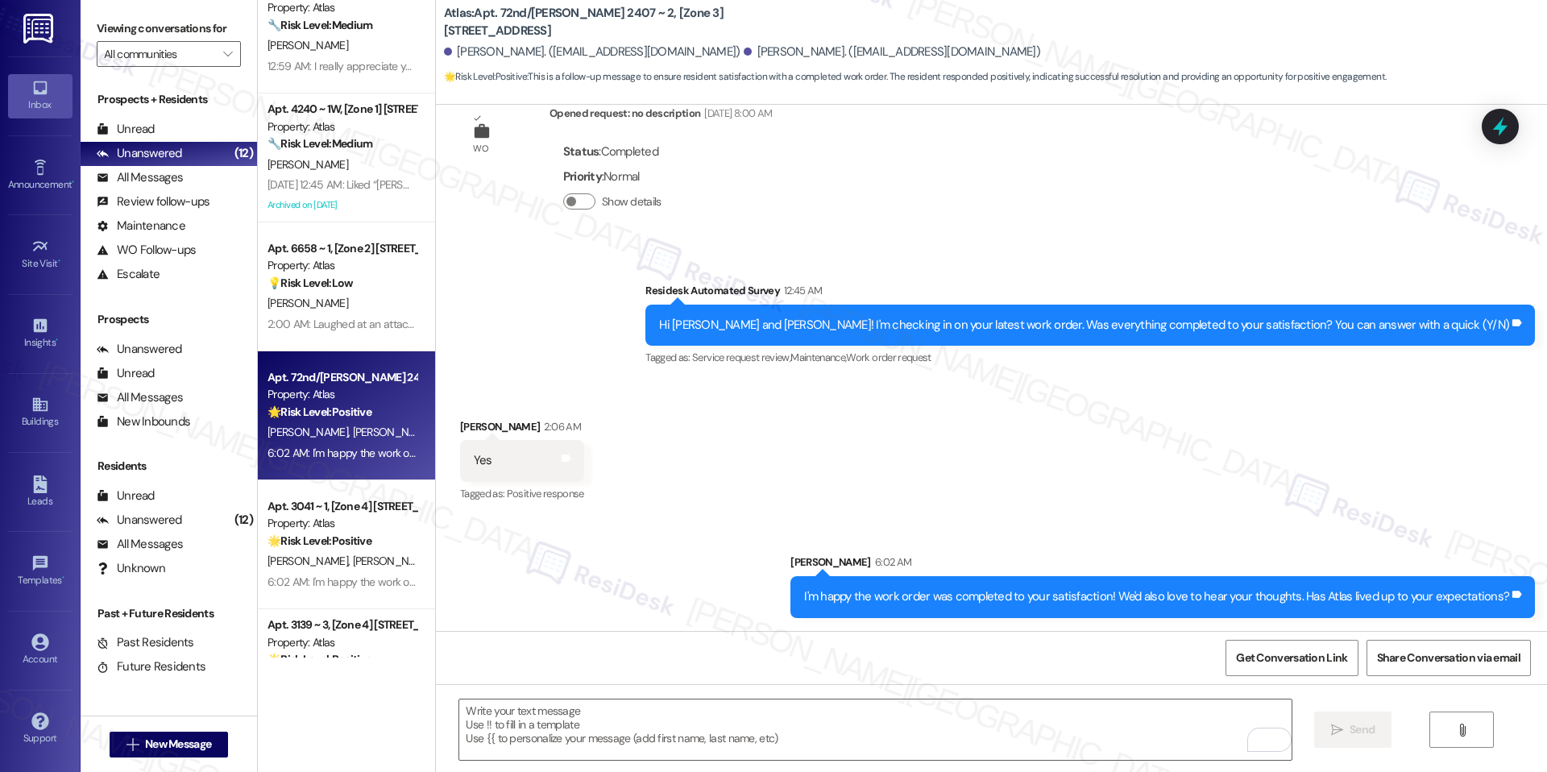
scroll to position [552, 0]
click at [298, 263] on div "Property: Atlas" at bounding box center [341, 264] width 149 height 17
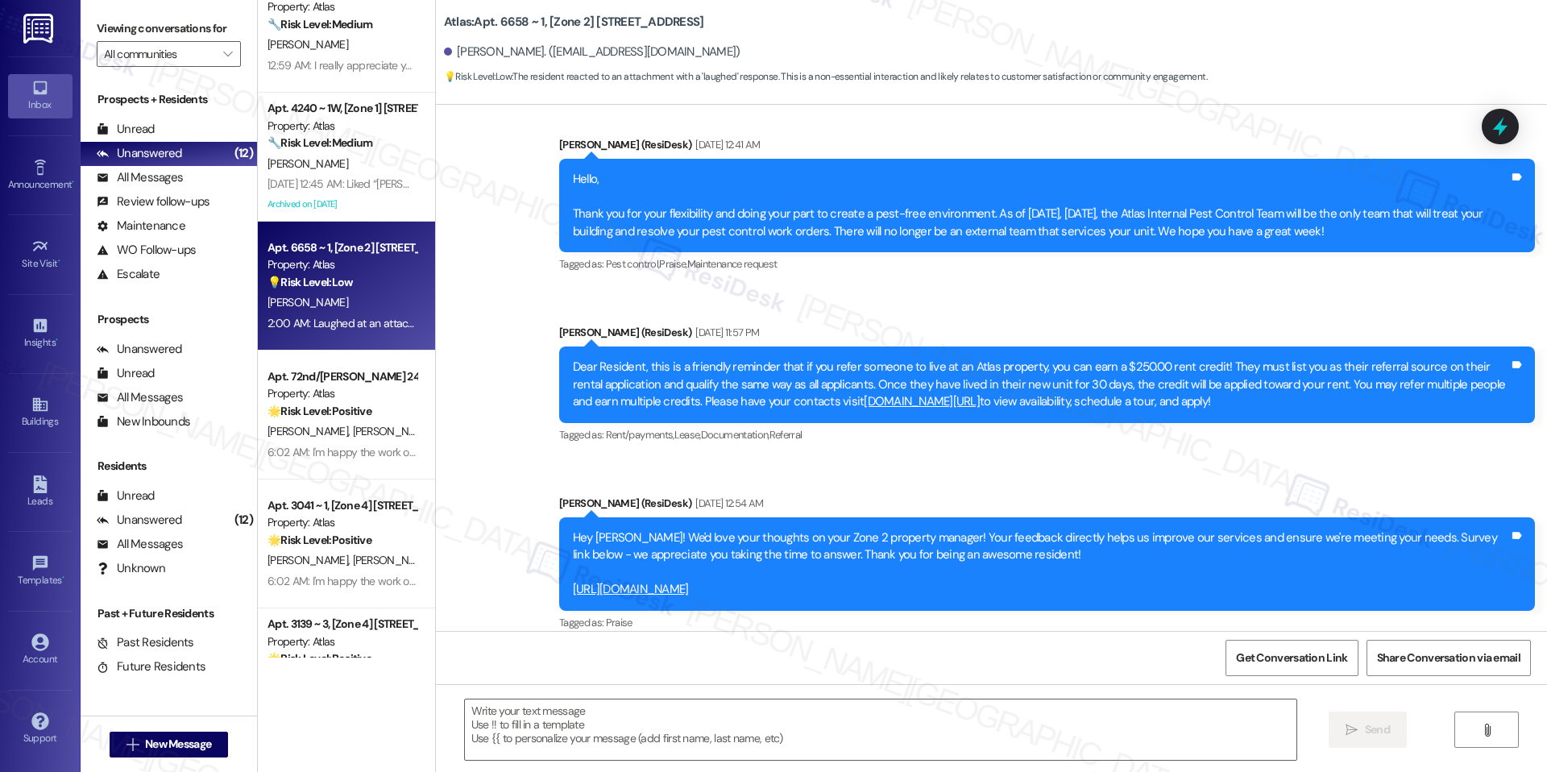
type textarea "Fetching suggested responses. Please feel free to read through the conversation…"
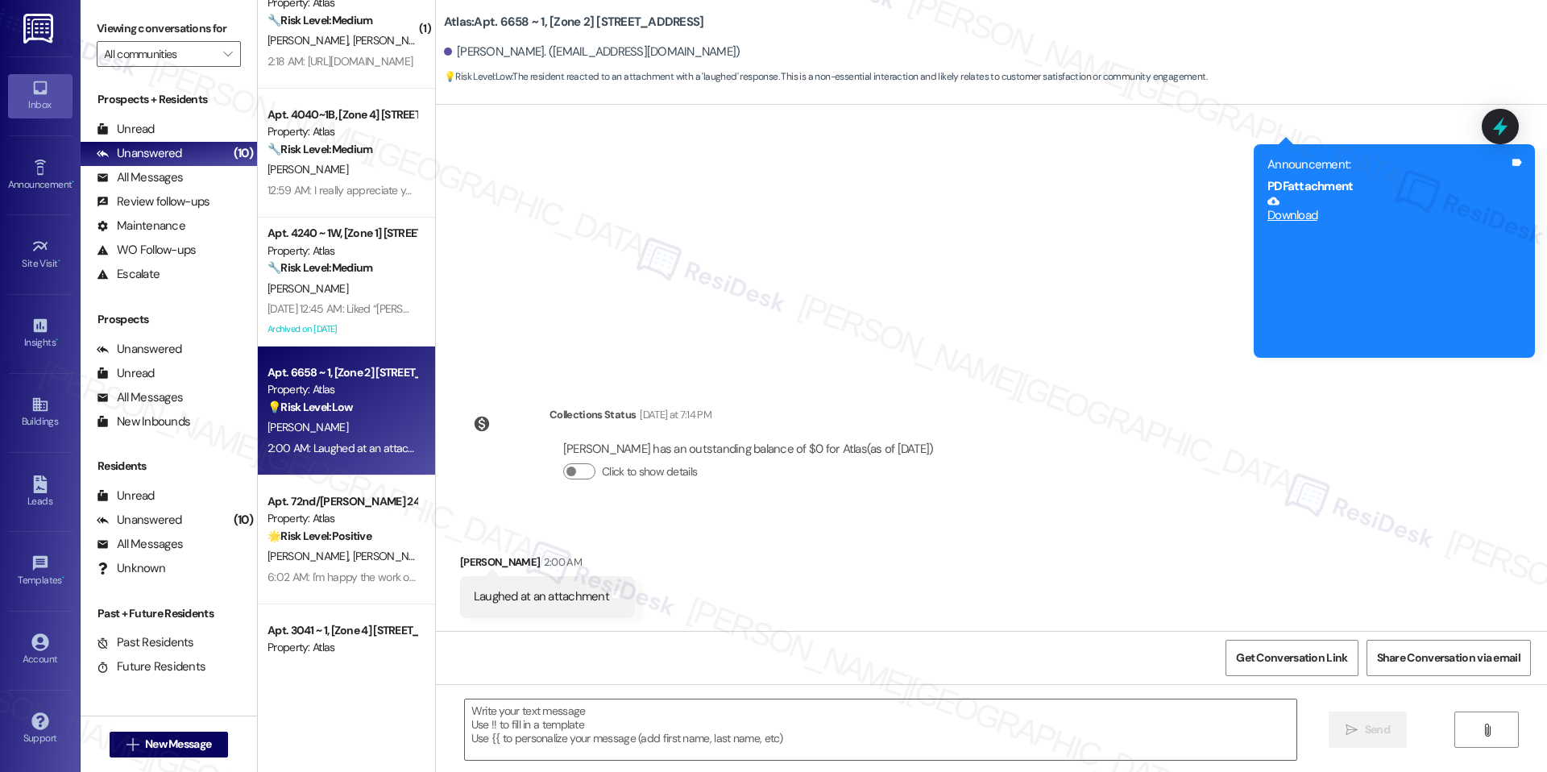
scroll to position [398, 0]
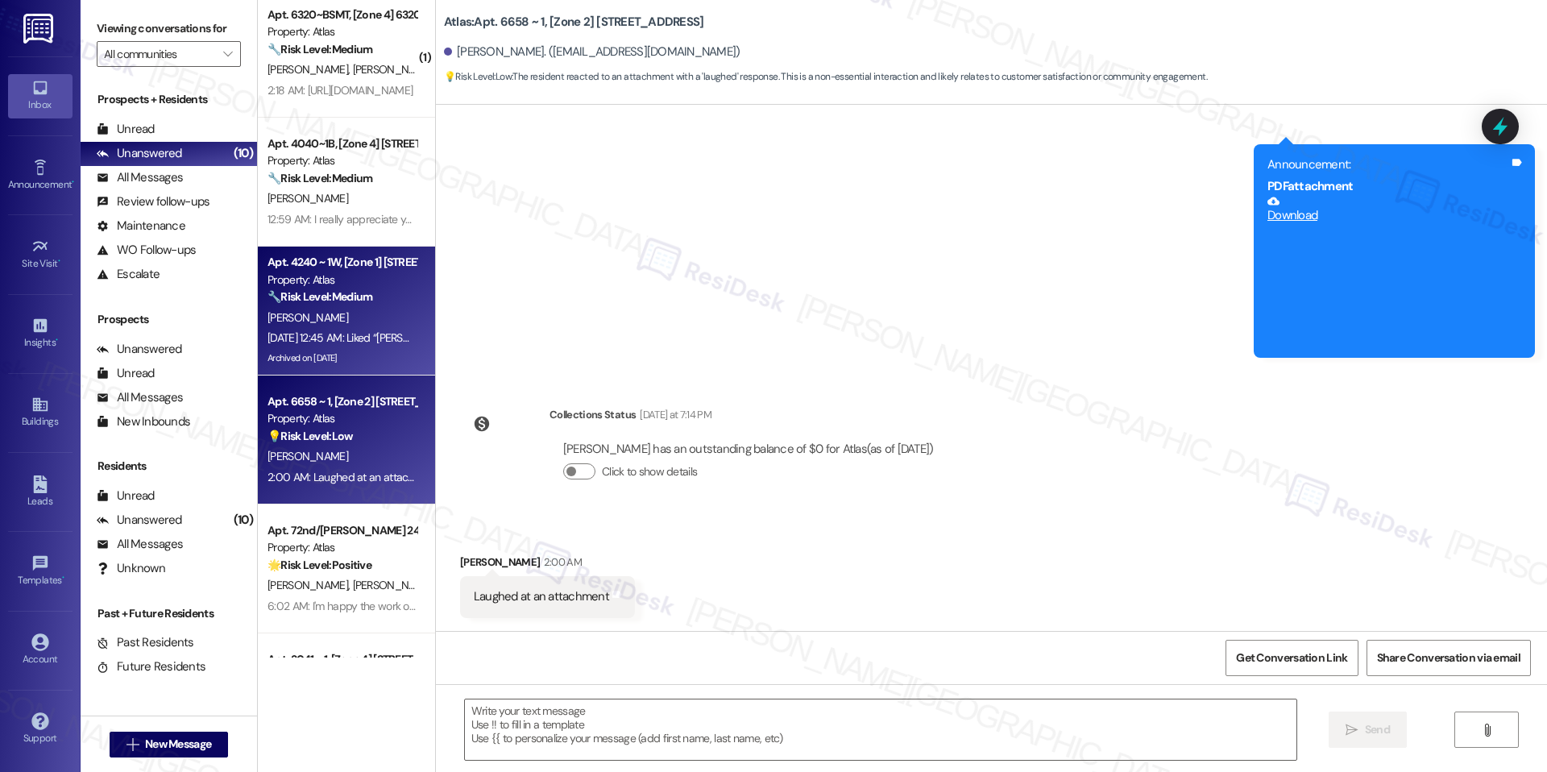
click at [302, 310] on span "[PERSON_NAME]" at bounding box center [307, 317] width 81 height 14
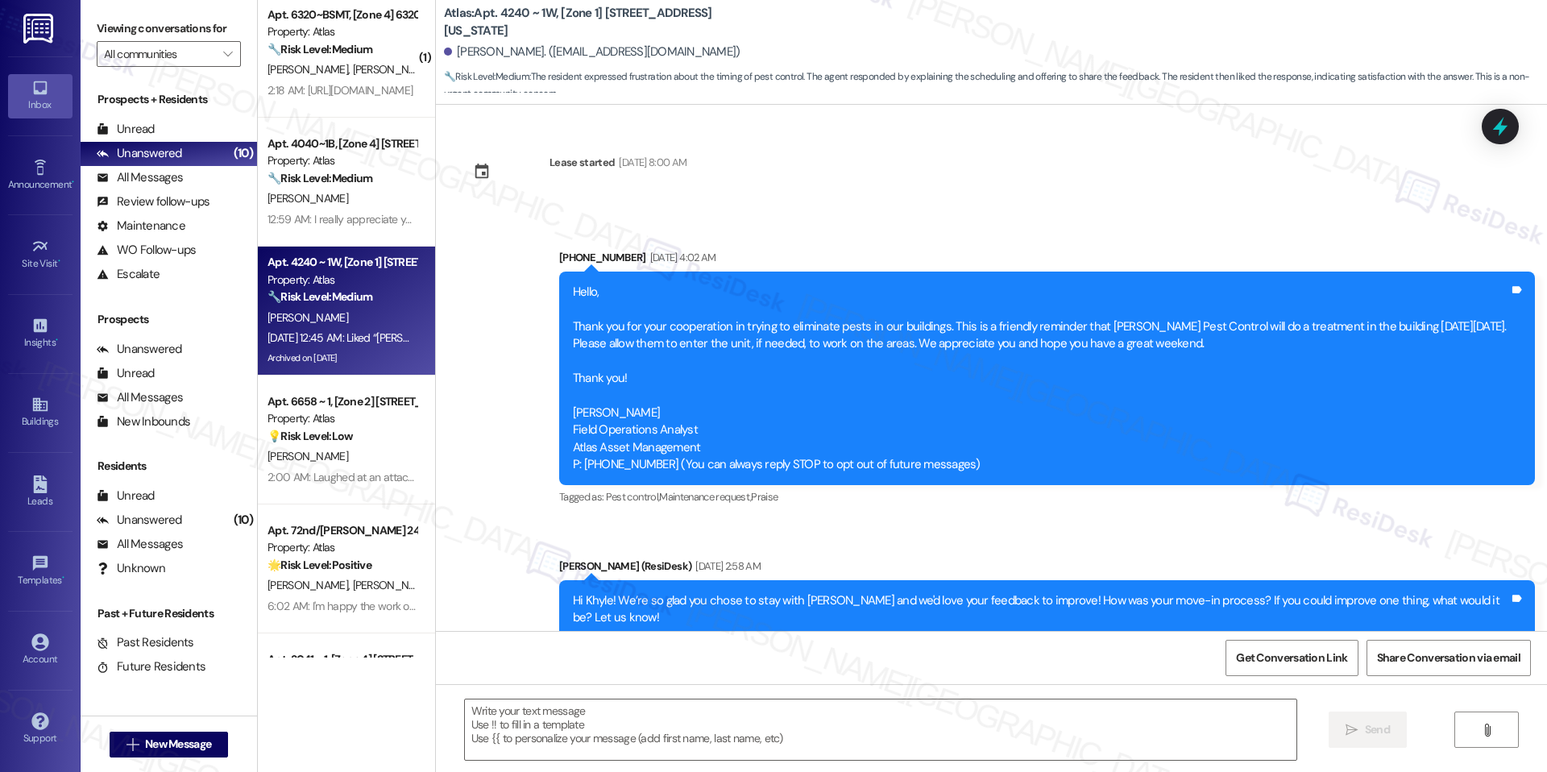
scroll to position [24677, 0]
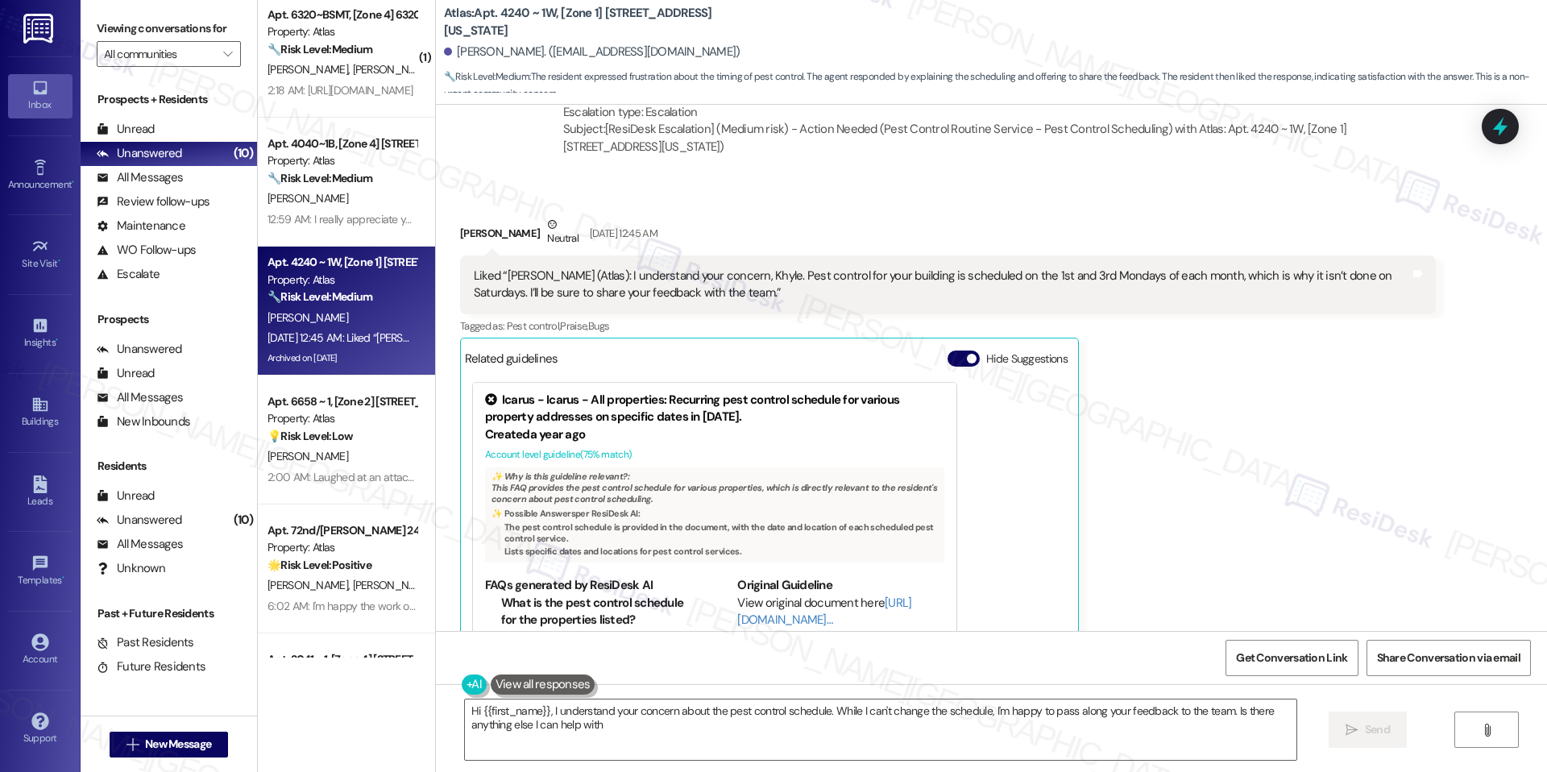
type textarea "Hi {{first_name}}, I understand your concern about the pest control schedule. W…"
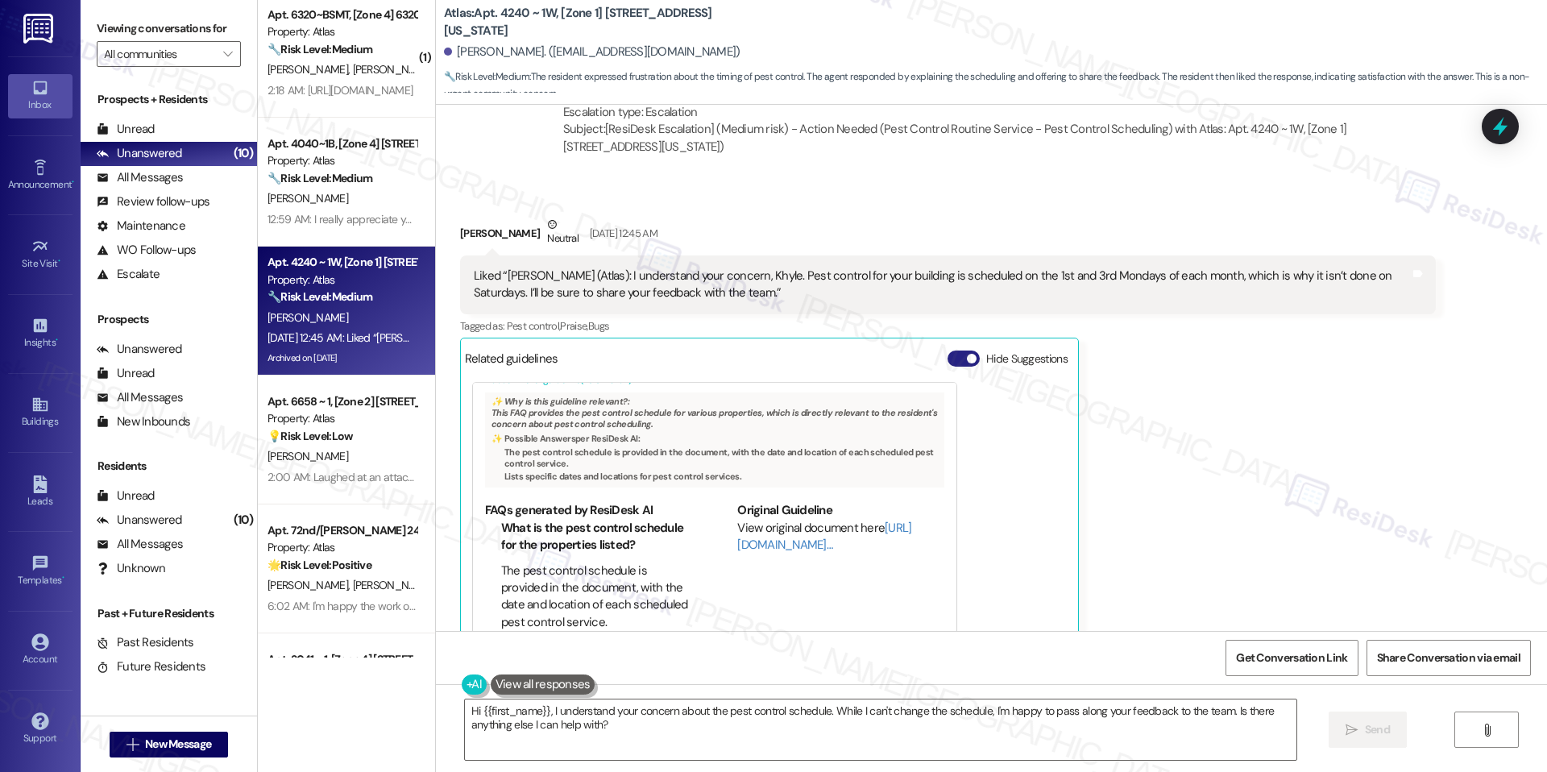
click at [951, 350] on button "Hide Suggestions" at bounding box center [963, 358] width 32 height 16
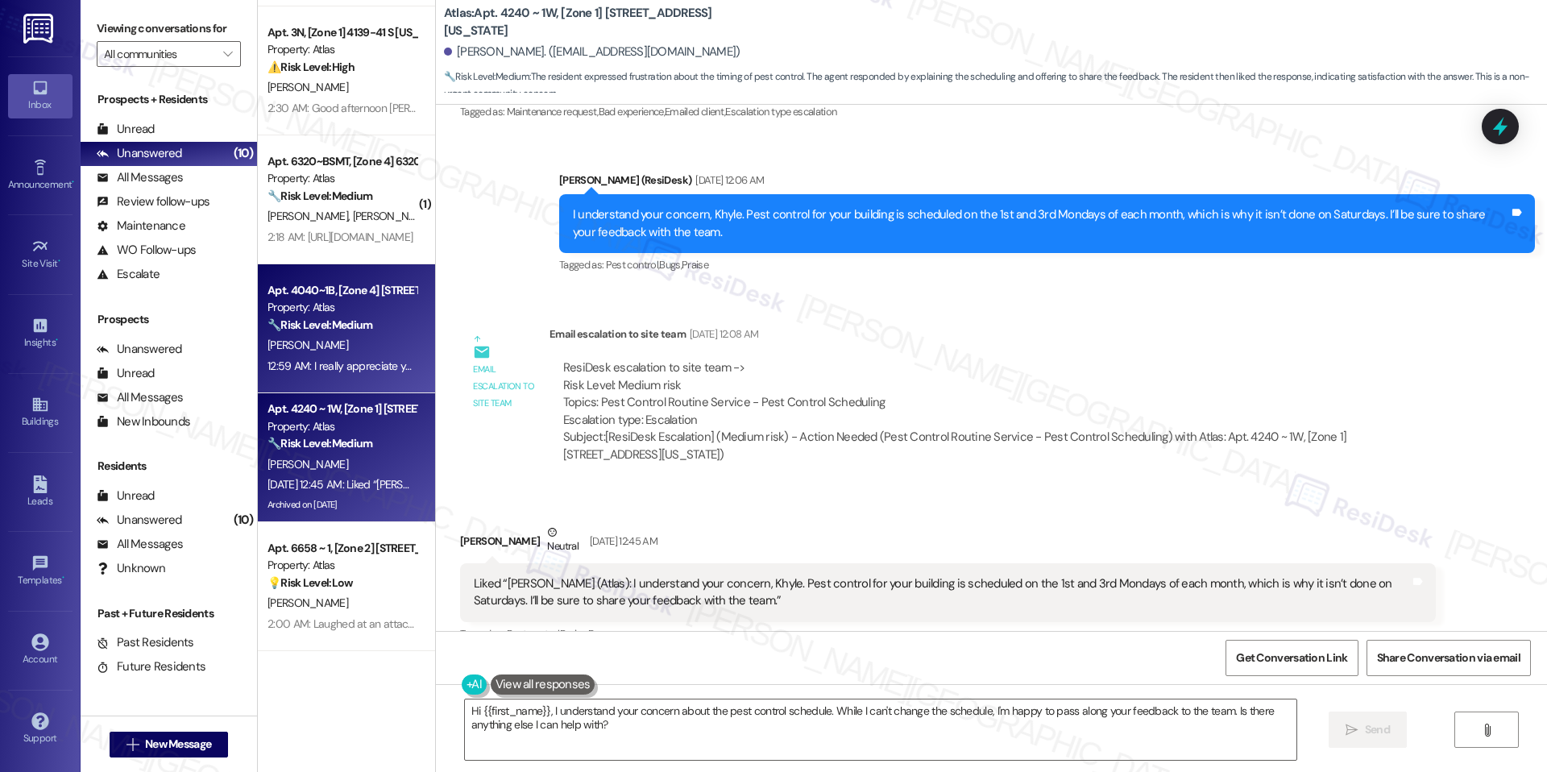
scroll to position [243, 0]
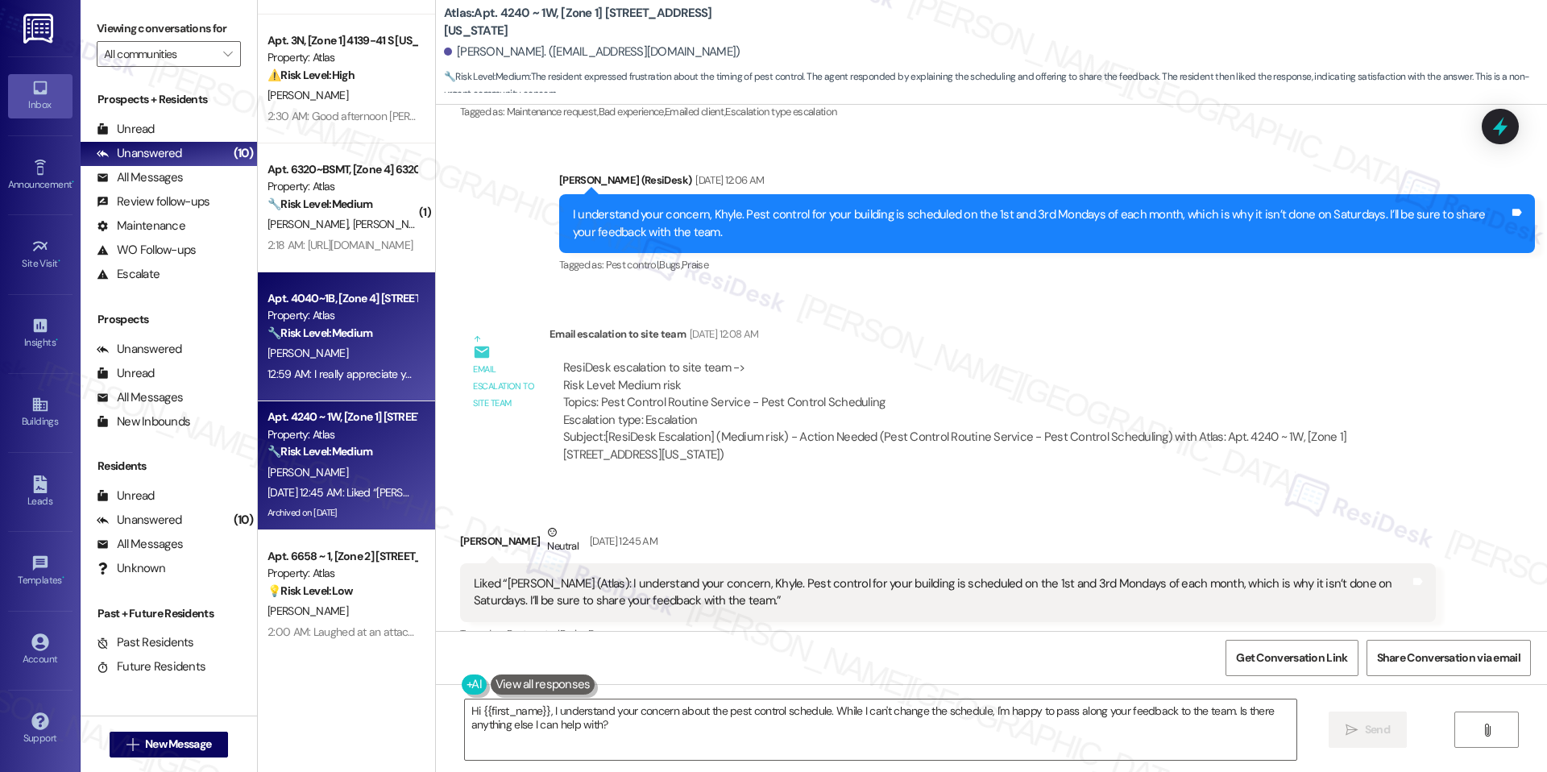
click at [333, 375] on div "12:59 AM: I really appreciate you doing that. Yes, that is no problem, but can …" at bounding box center [912, 374] width 1291 height 14
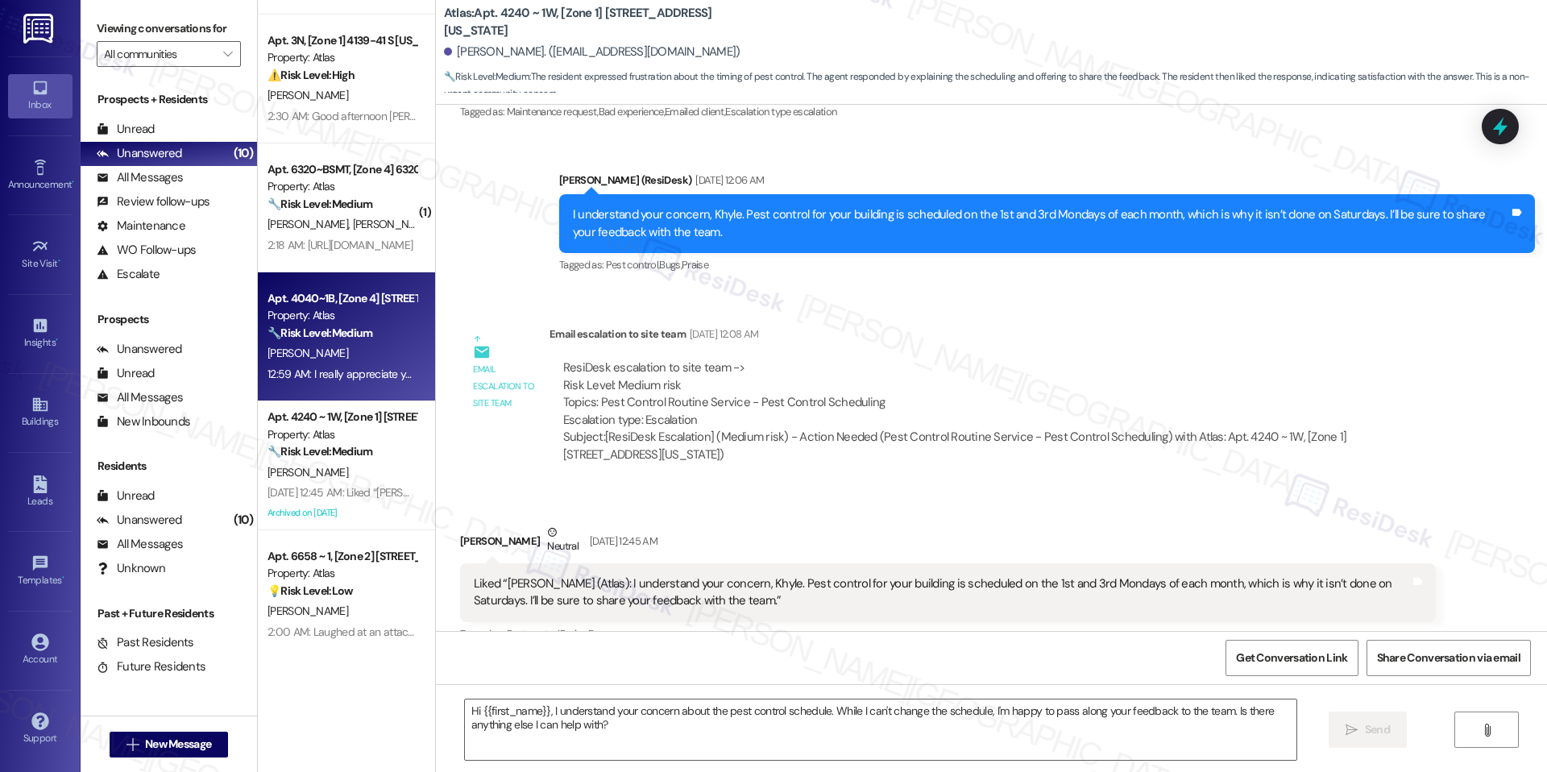
type textarea "Fetching suggested responses. Please feel free to read through the conversation…"
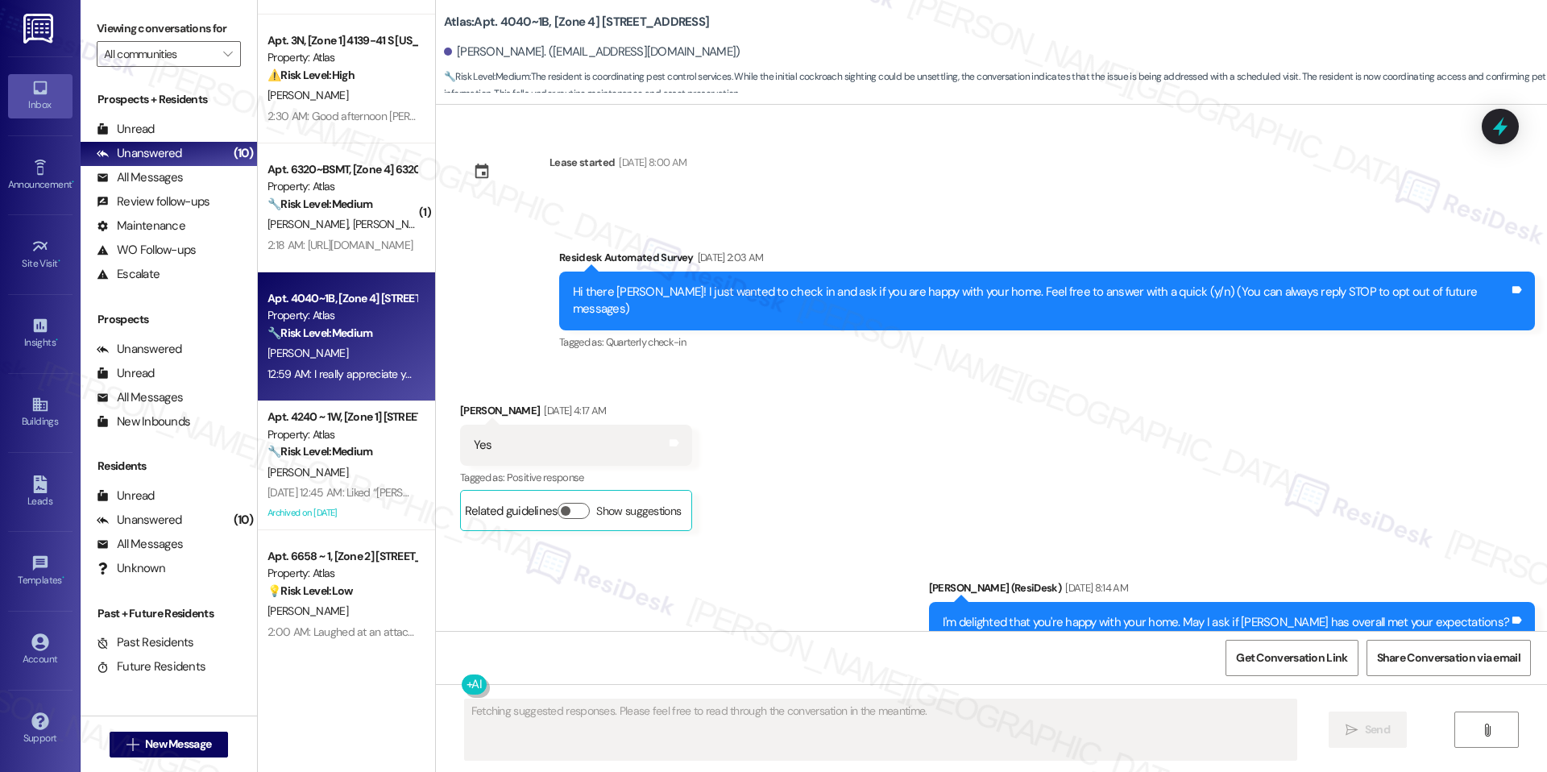
scroll to position [12238, 0]
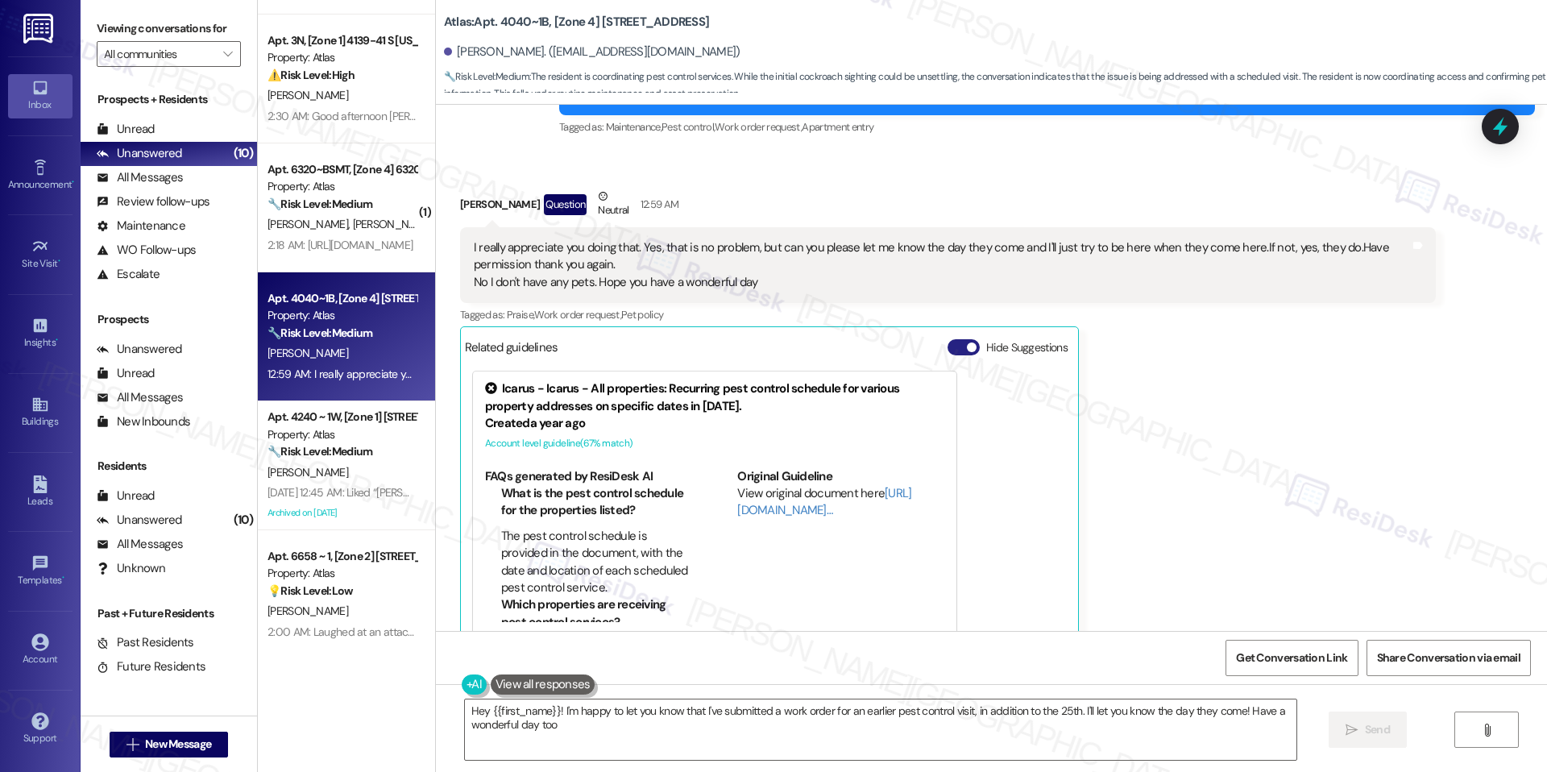
type textarea "Hey {{first_name}}! I'm happy to let you know that I've submitted a work order …"
click at [947, 339] on button "Hide Suggestions" at bounding box center [963, 347] width 32 height 16
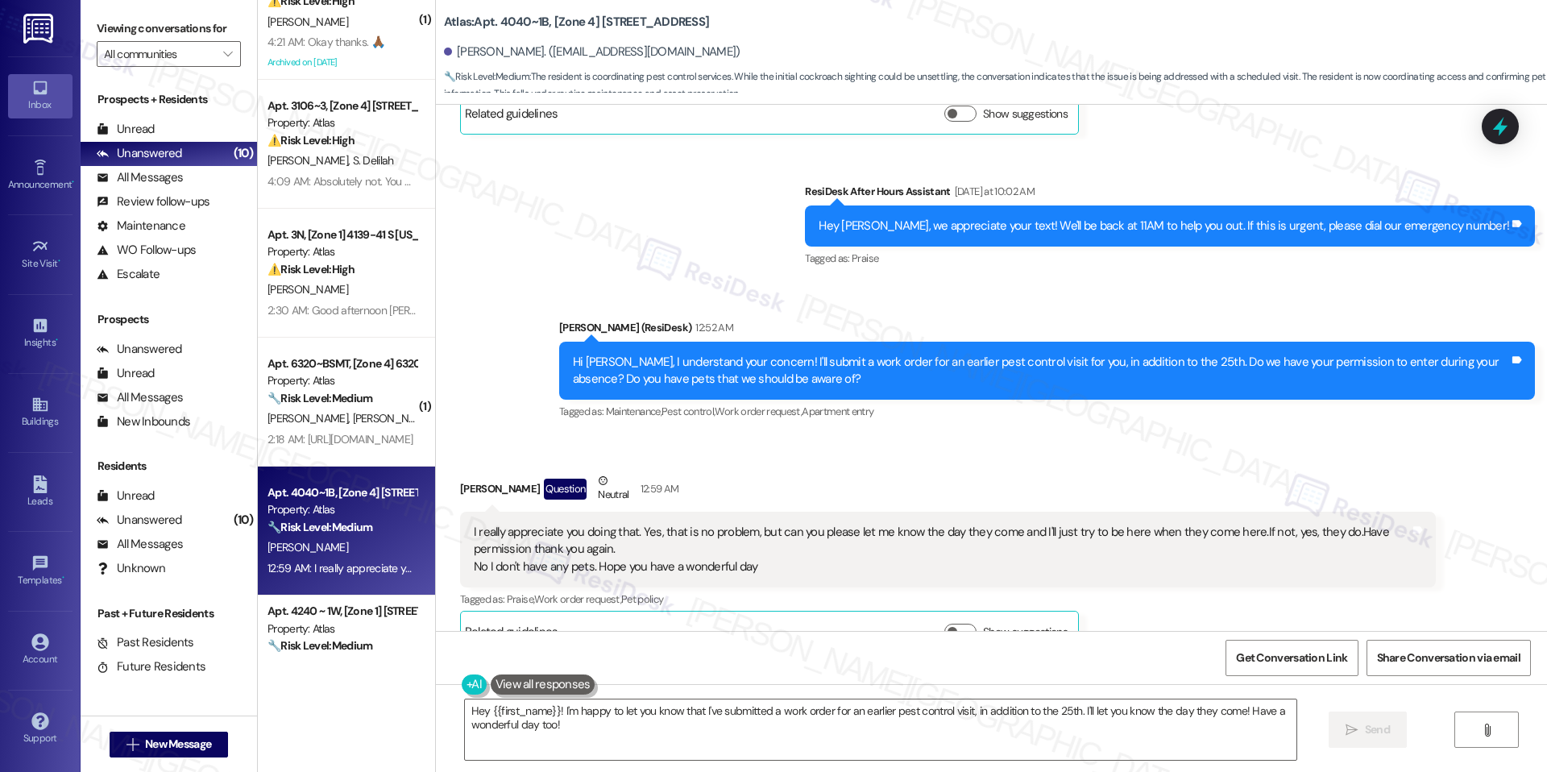
scroll to position [0, 0]
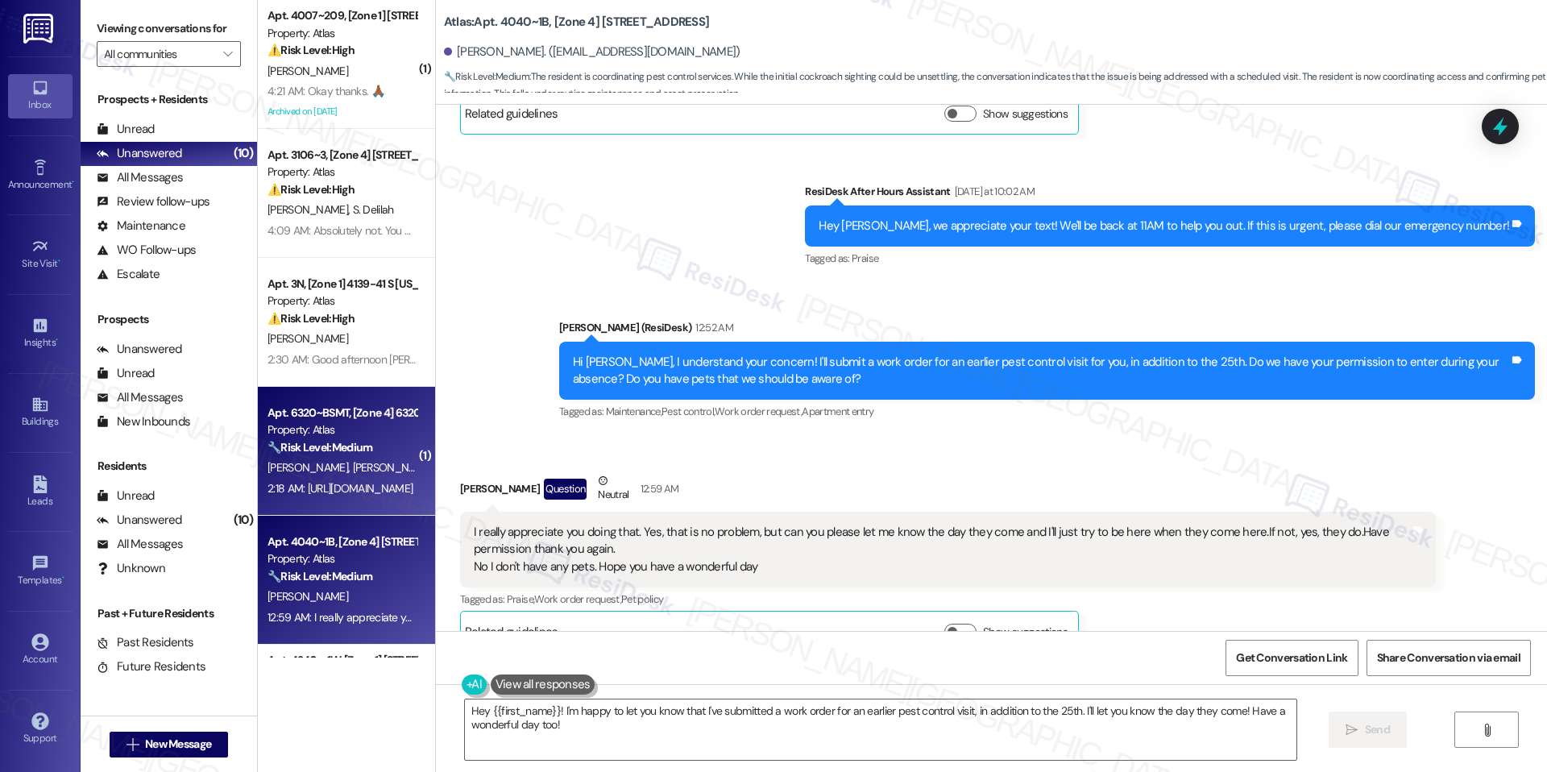
click at [338, 431] on div "Property: Atlas" at bounding box center [341, 429] width 149 height 17
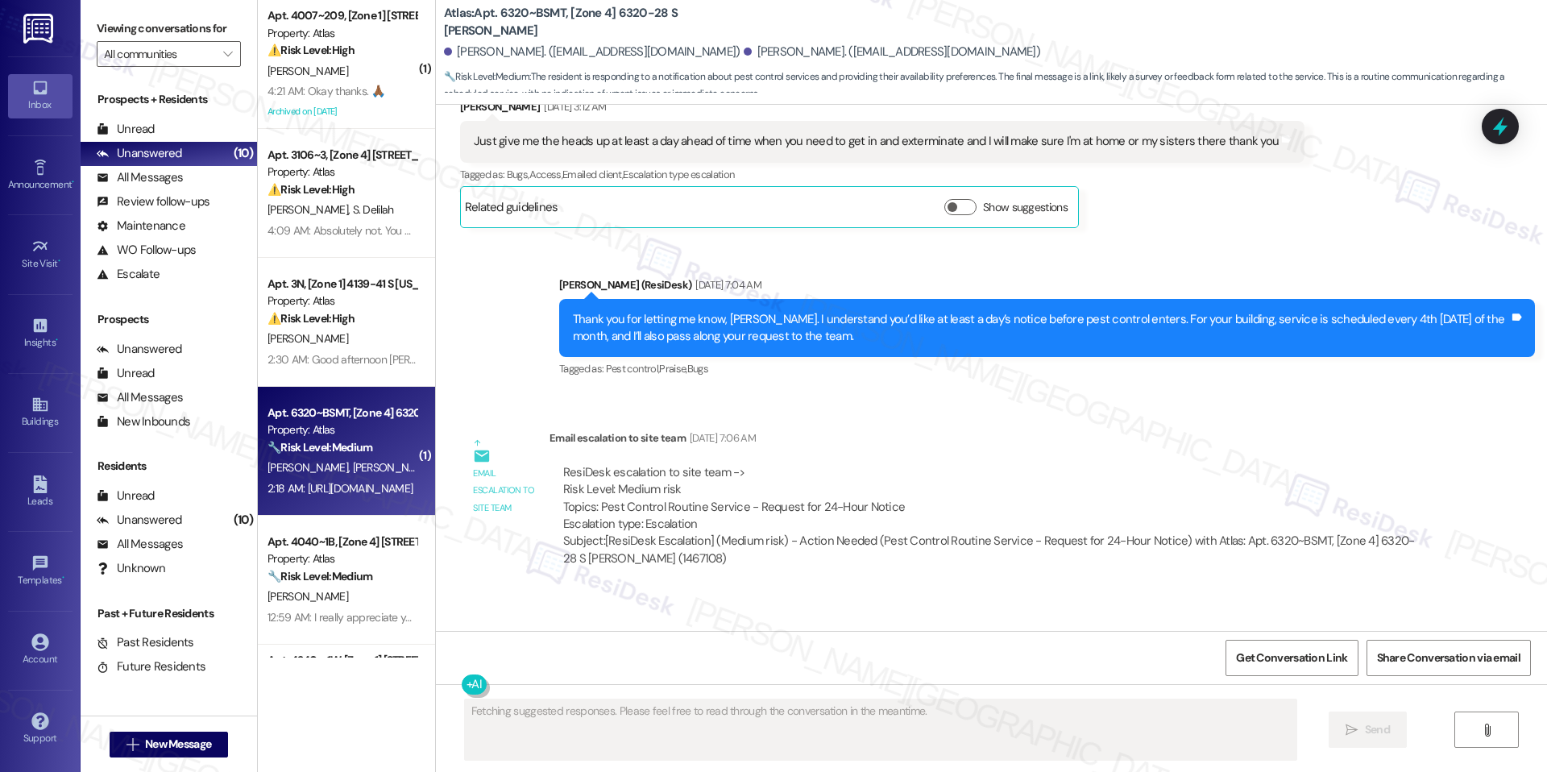
scroll to position [2585, 0]
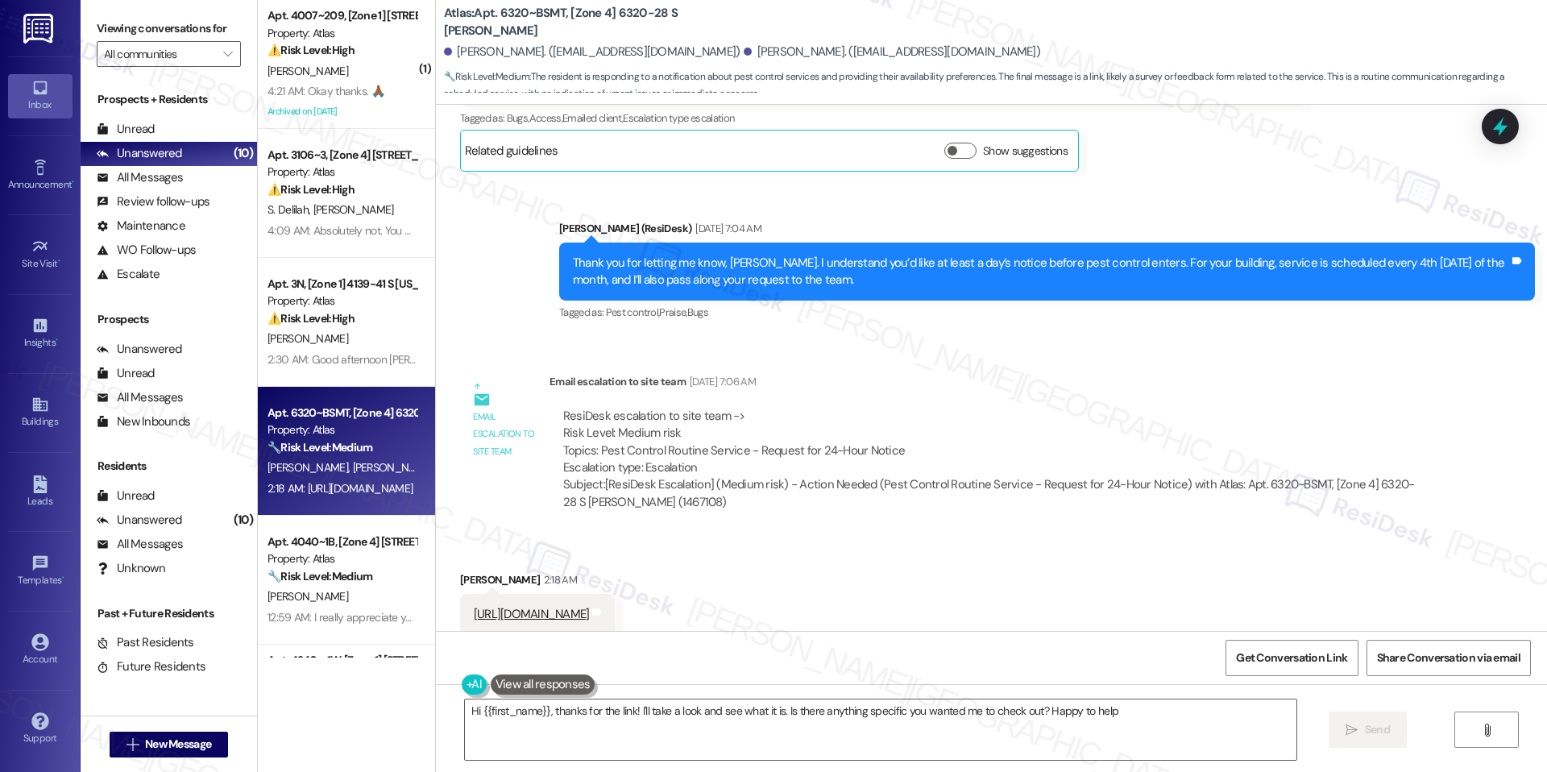
type textarea "Hi {{first_name}}, thanks for the link! I'll take a look and see what it is. Is…"
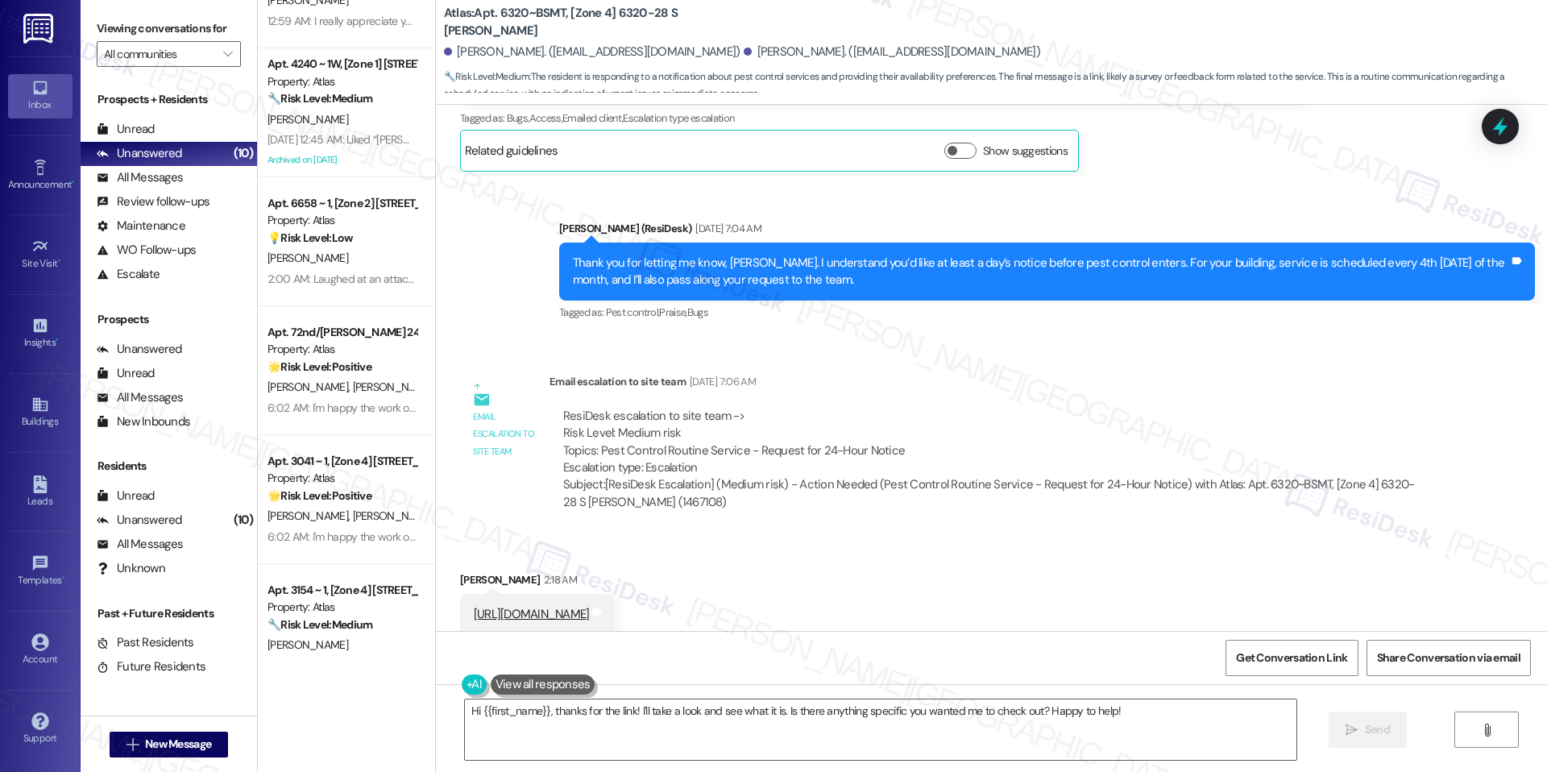
scroll to position [632, 0]
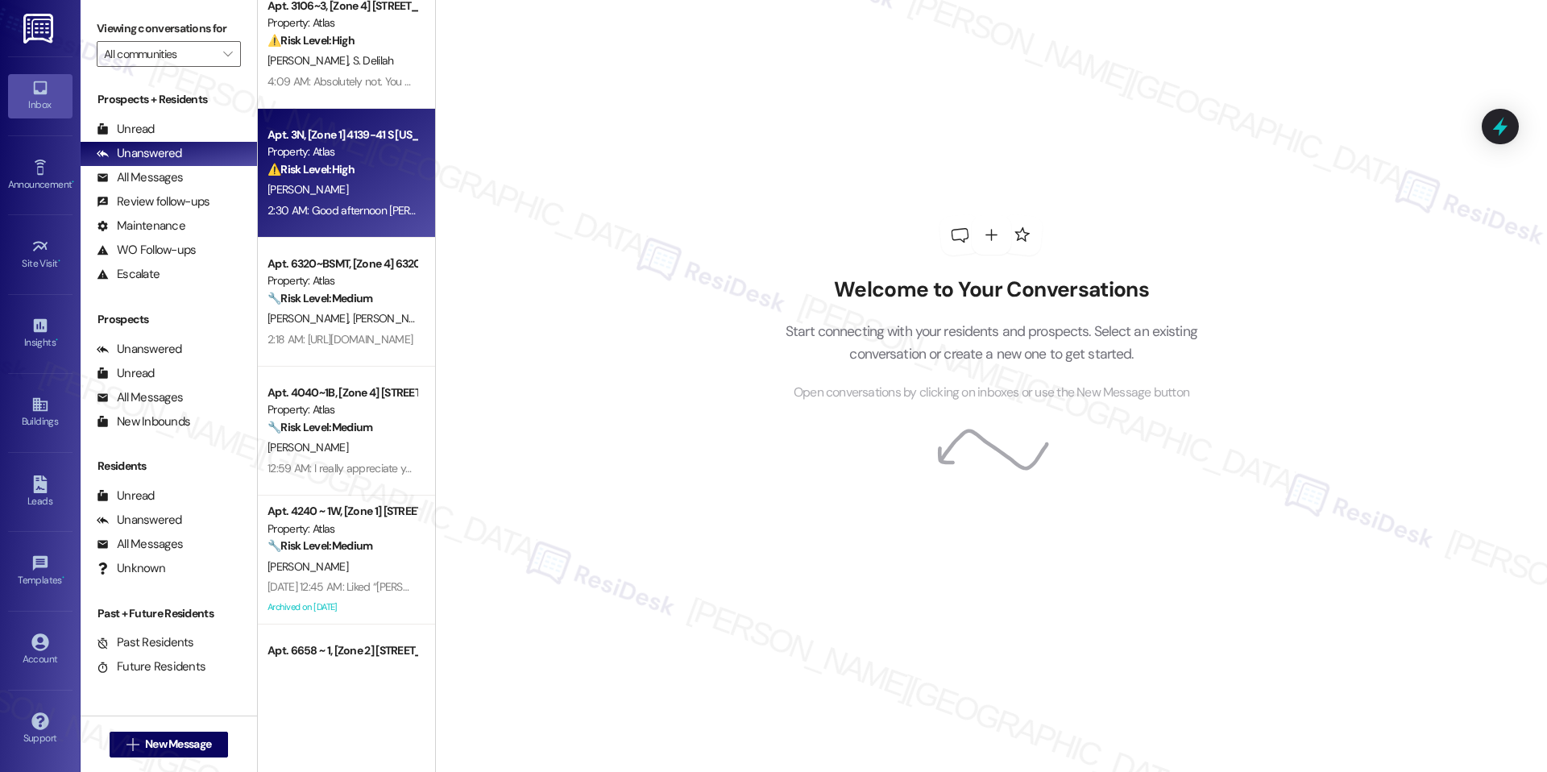
scroll to position [374, 0]
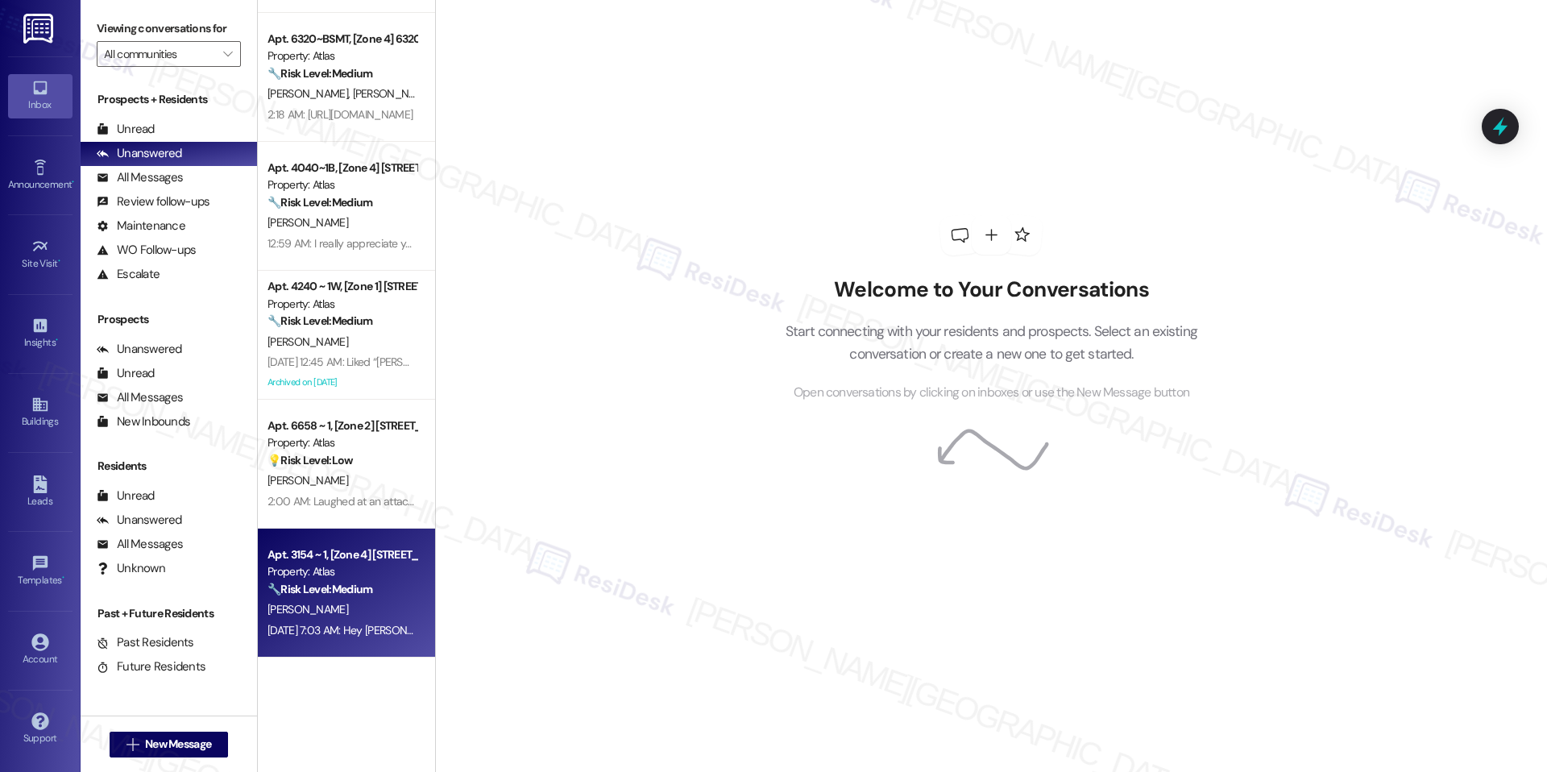
click at [337, 553] on div "Apt. 3154 ~ 1, [Zone 4] [STREET_ADDRESS]" at bounding box center [341, 554] width 149 height 17
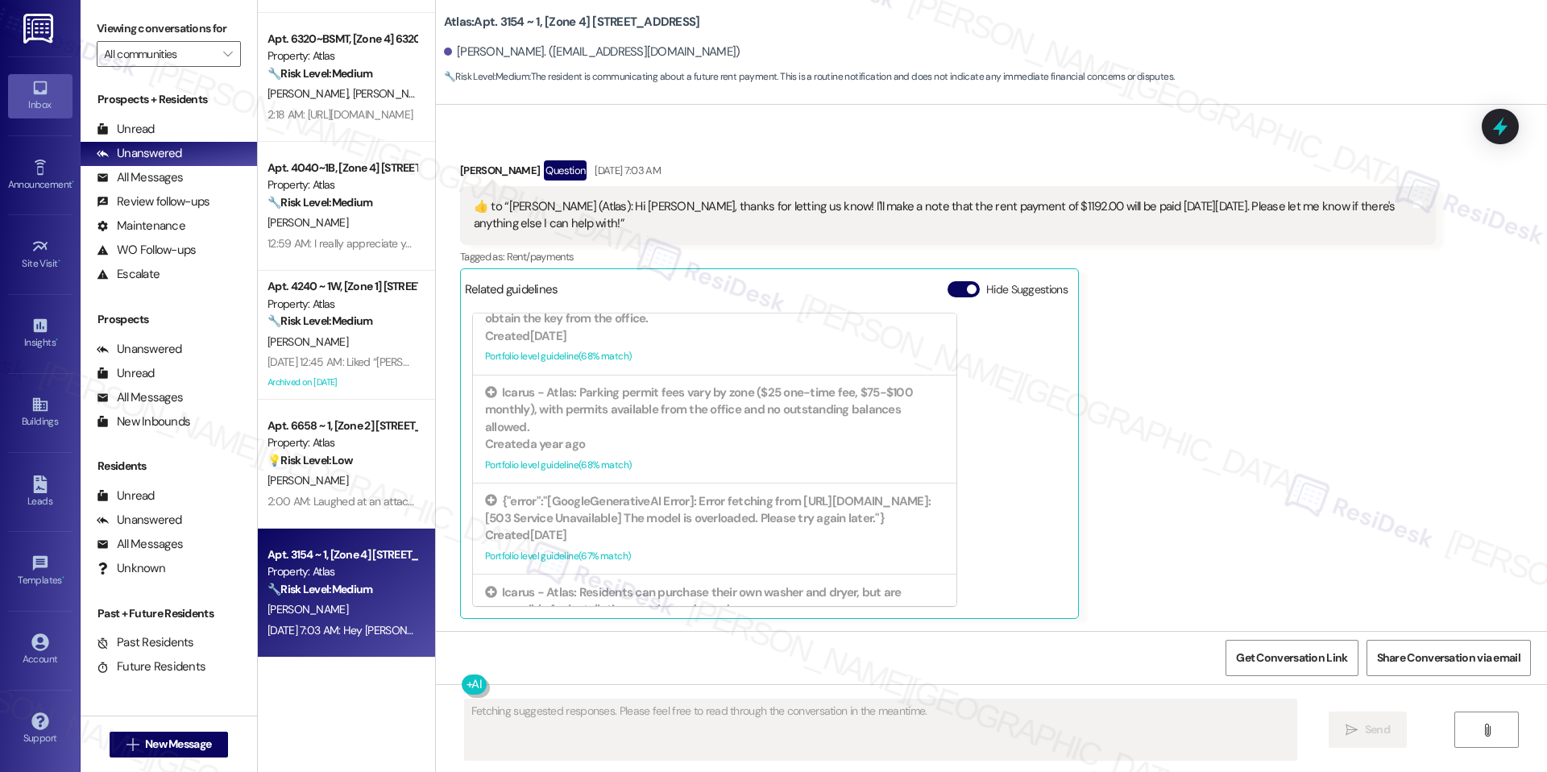
scroll to position [734, 0]
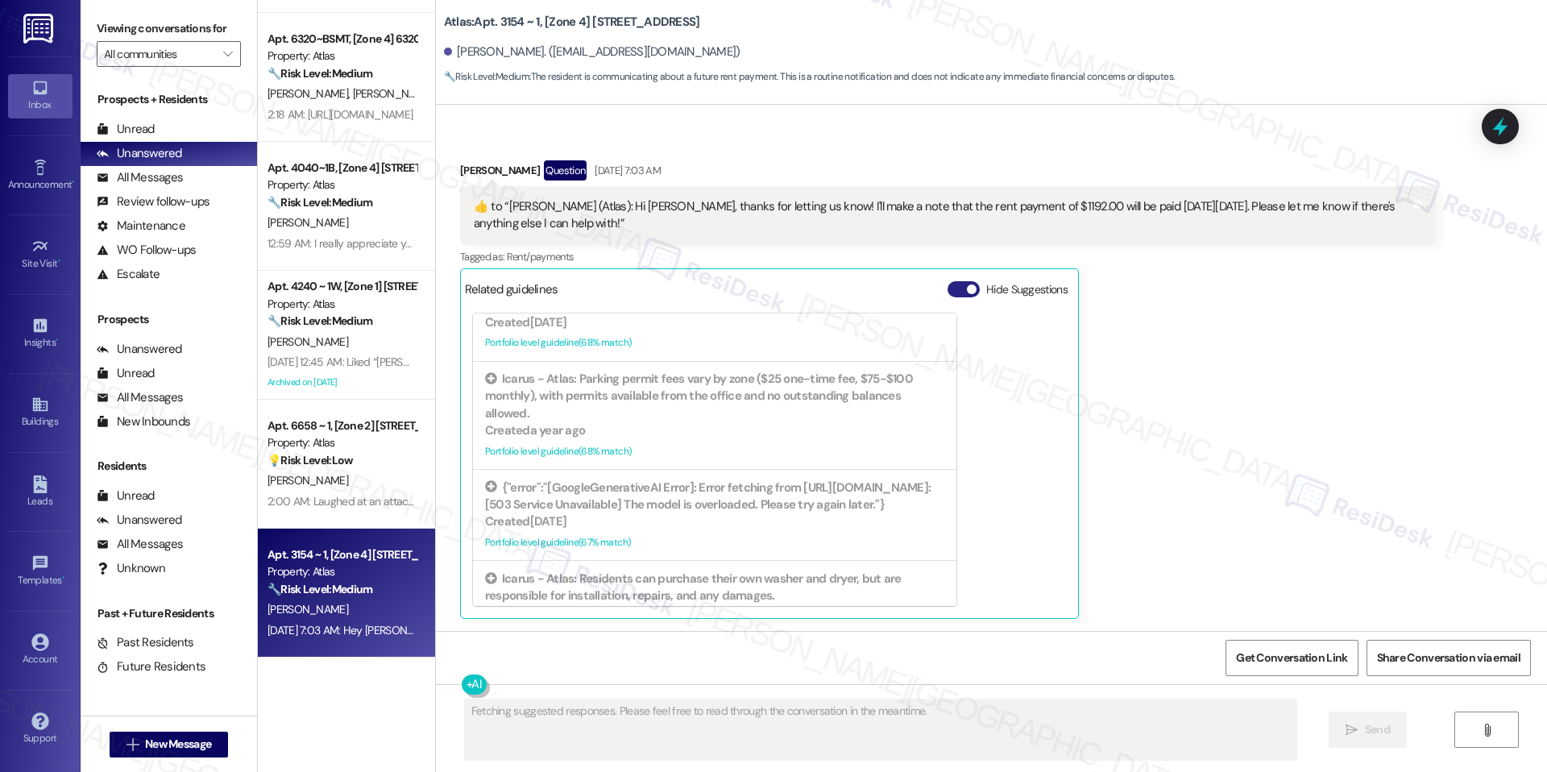
click at [957, 294] on button "Hide Suggestions" at bounding box center [963, 289] width 32 height 16
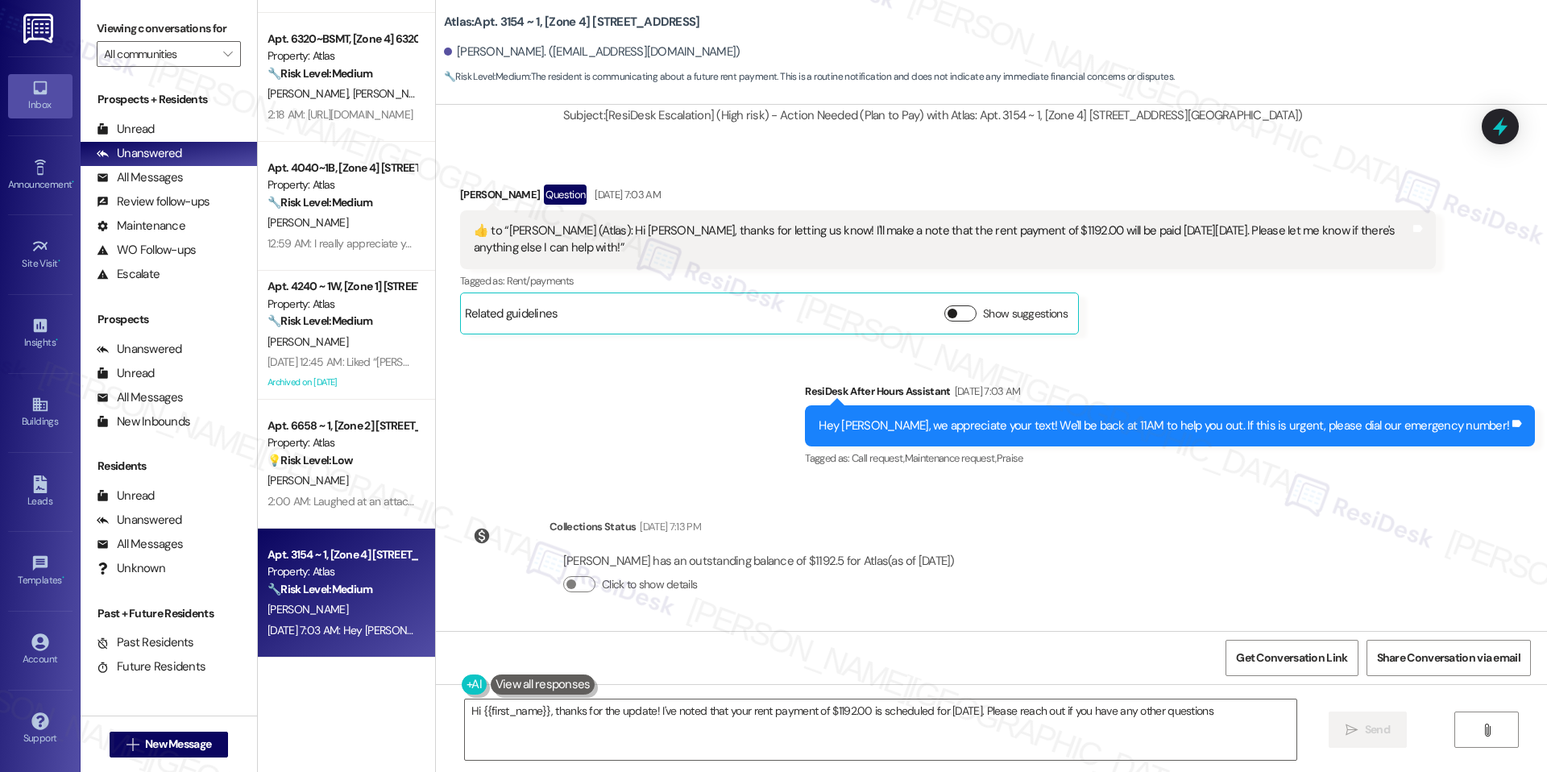
type textarea "Hi {{first_name}}, thanks for the update! I've noted that your rent payment of …"
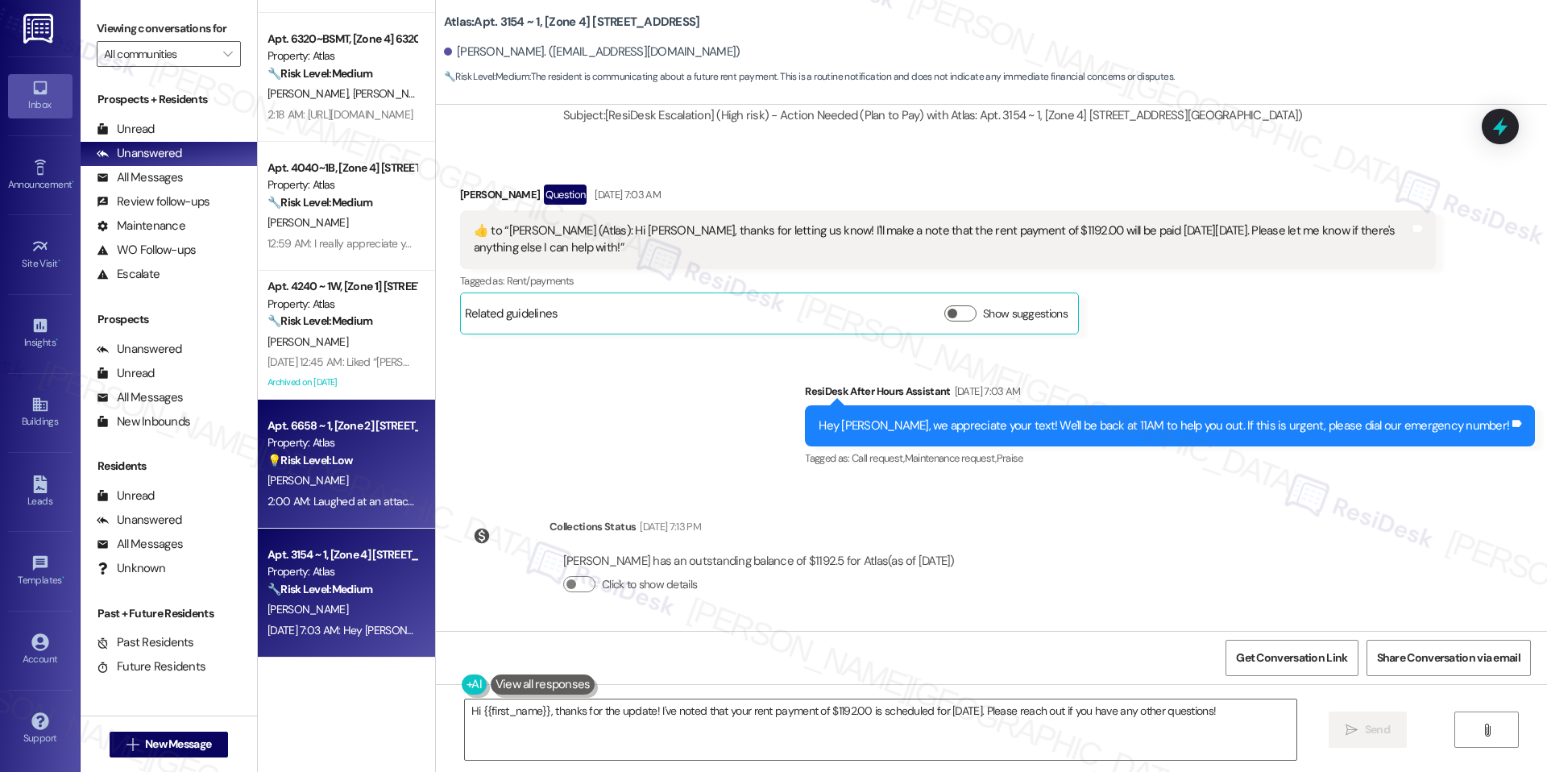
click at [313, 481] on div "[PERSON_NAME]" at bounding box center [342, 480] width 152 height 20
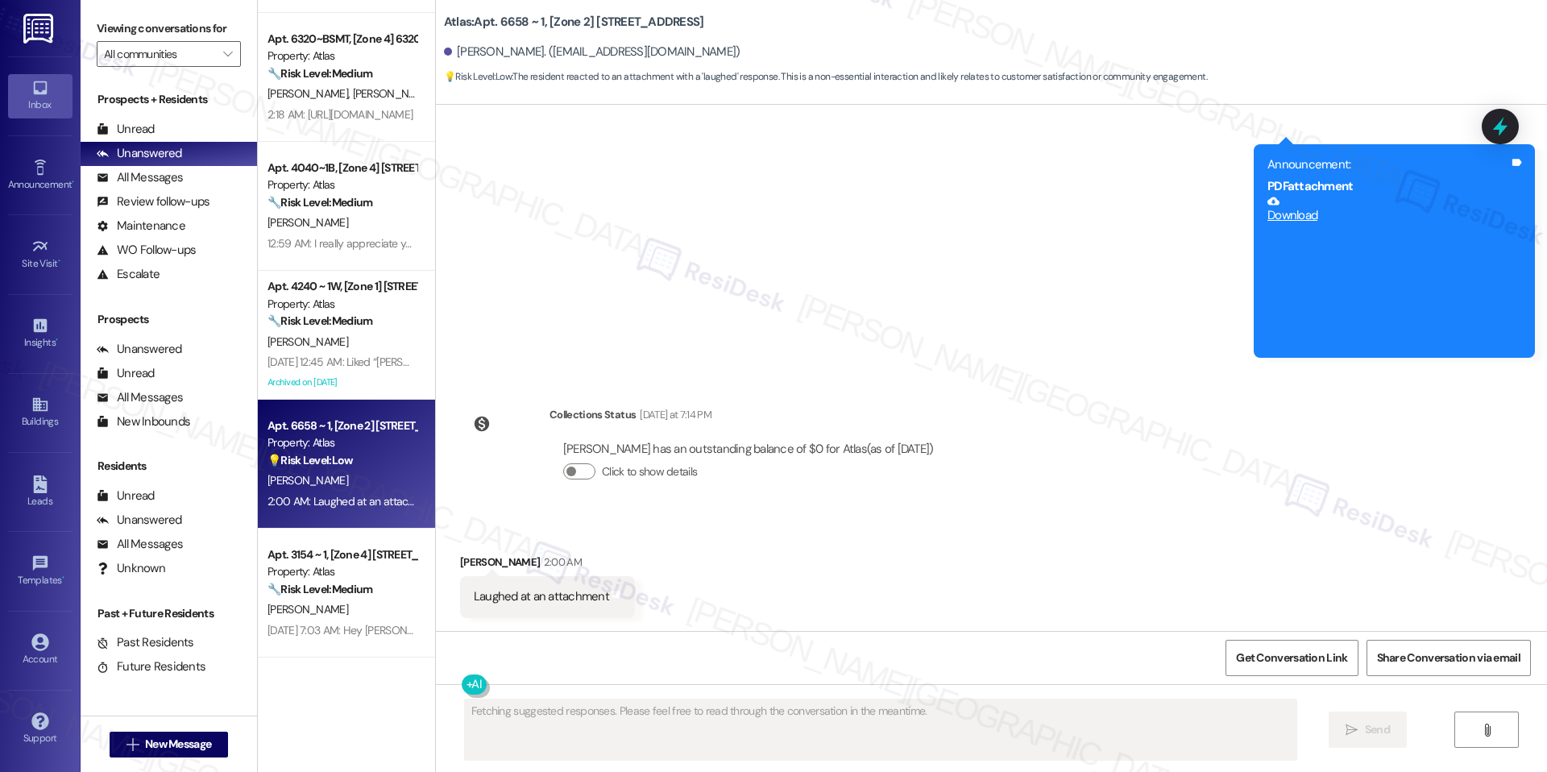
scroll to position [2073, 0]
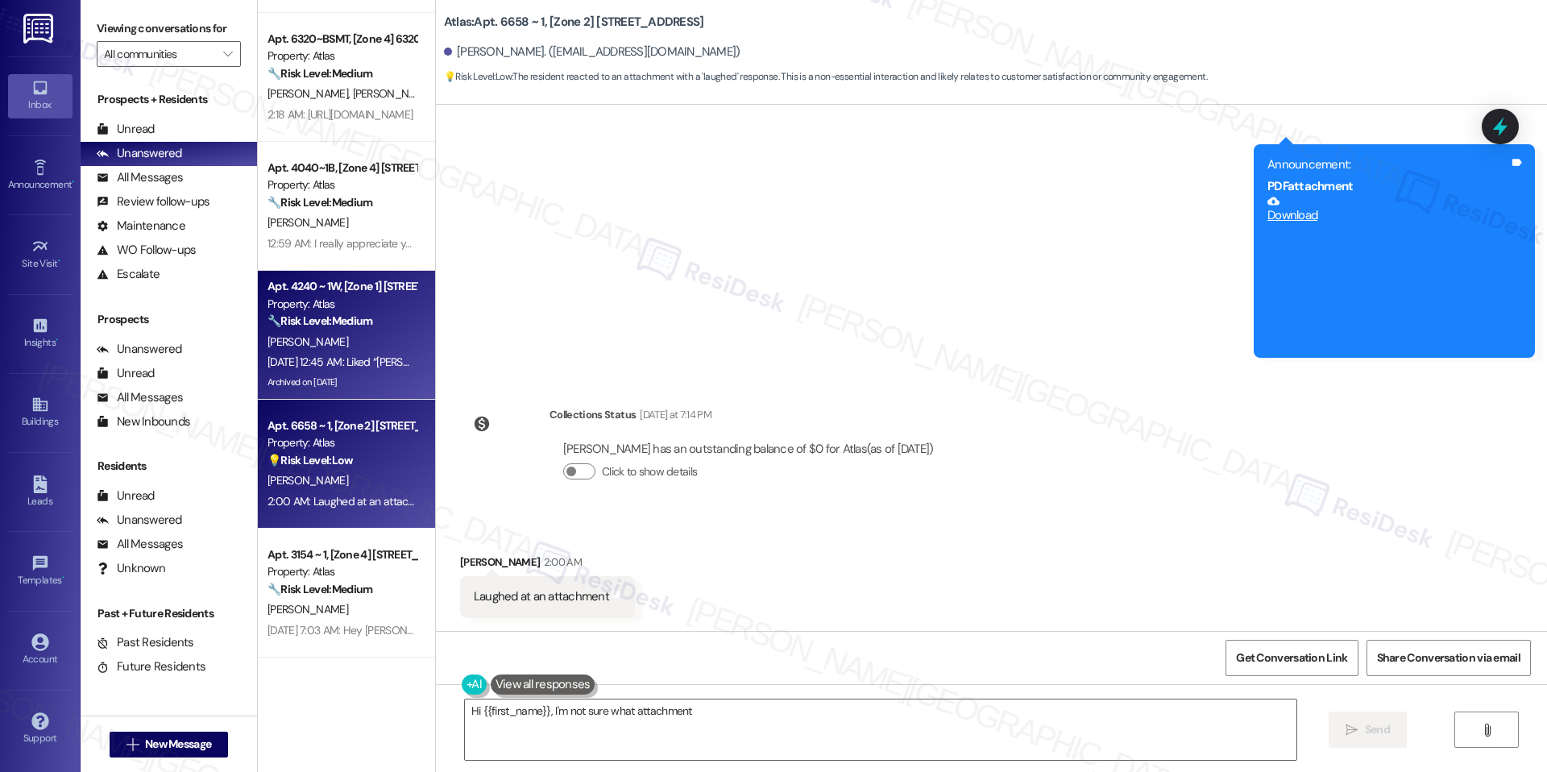
type textarea "Hi {{first_name}}, I'm not sure what attachment"
click at [329, 354] on div "Sep 16, 2025 at 12:45 AM: Liked “Sarah (Atlas): I understand your concern, Khyl…" at bounding box center [868, 361] width 1203 height 14
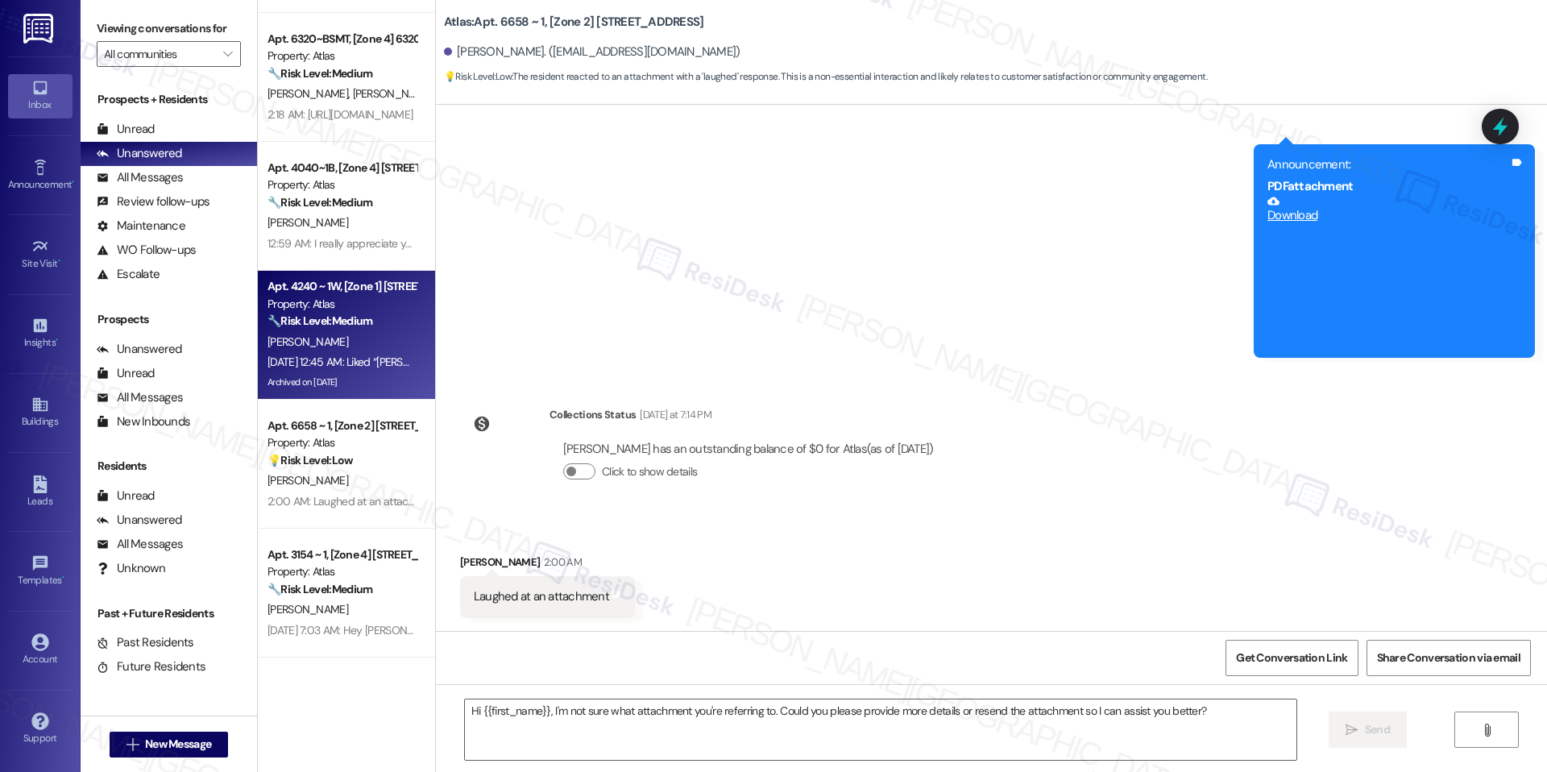
type textarea "Fetching suggested responses. Please feel free to read through the conversation…"
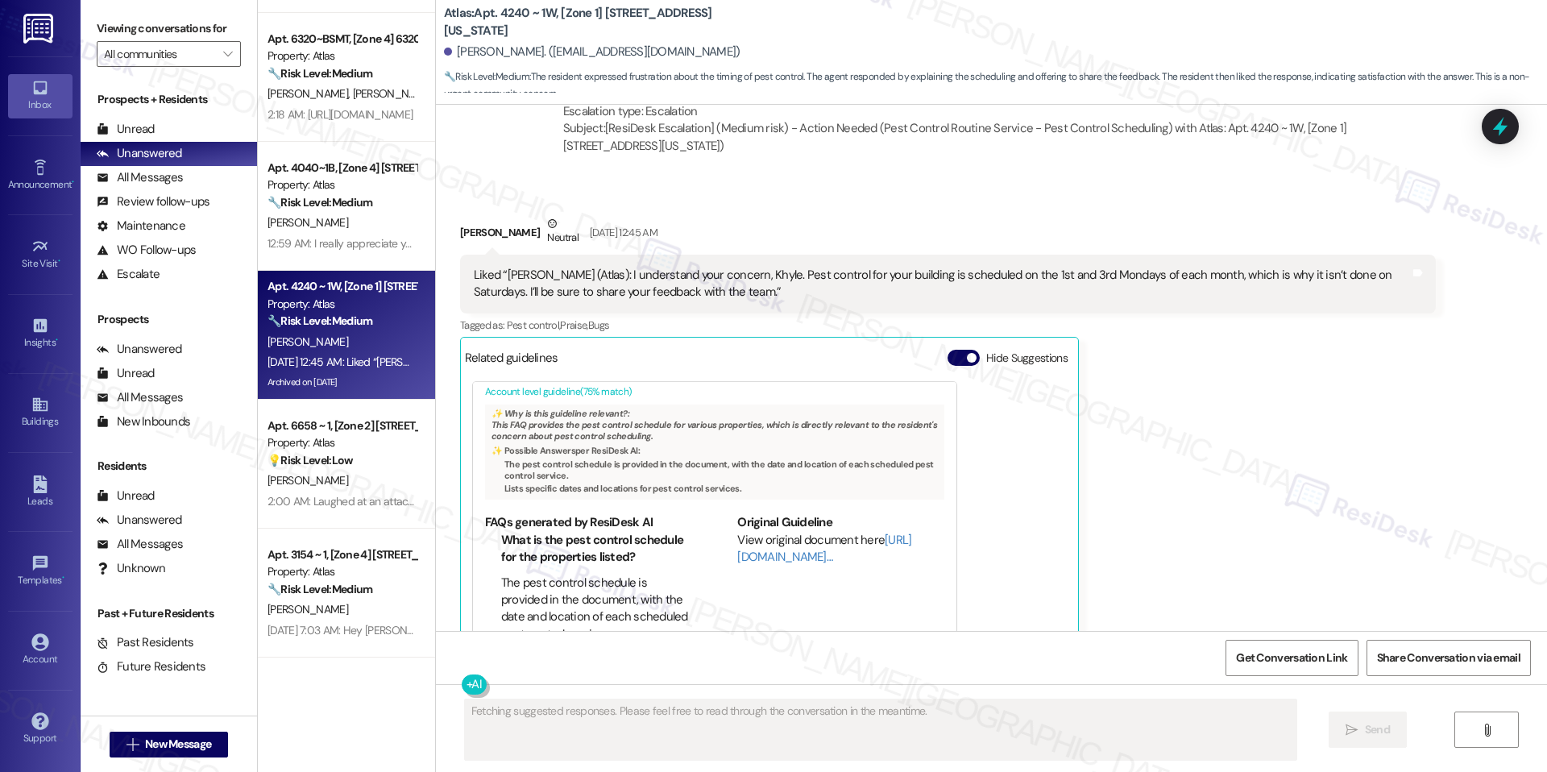
scroll to position [75, 0]
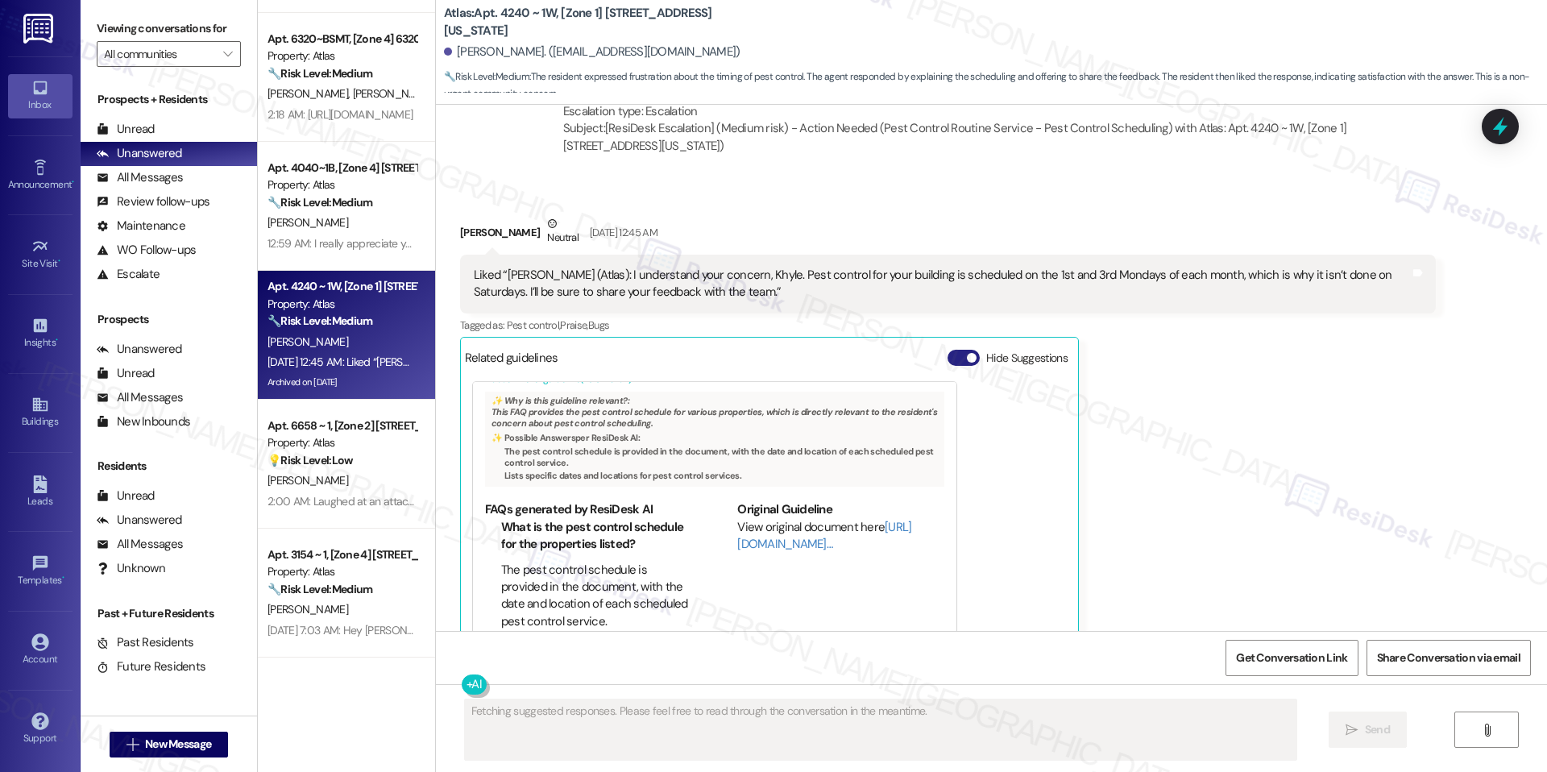
click at [948, 350] on button "Hide Suggestions" at bounding box center [963, 358] width 32 height 16
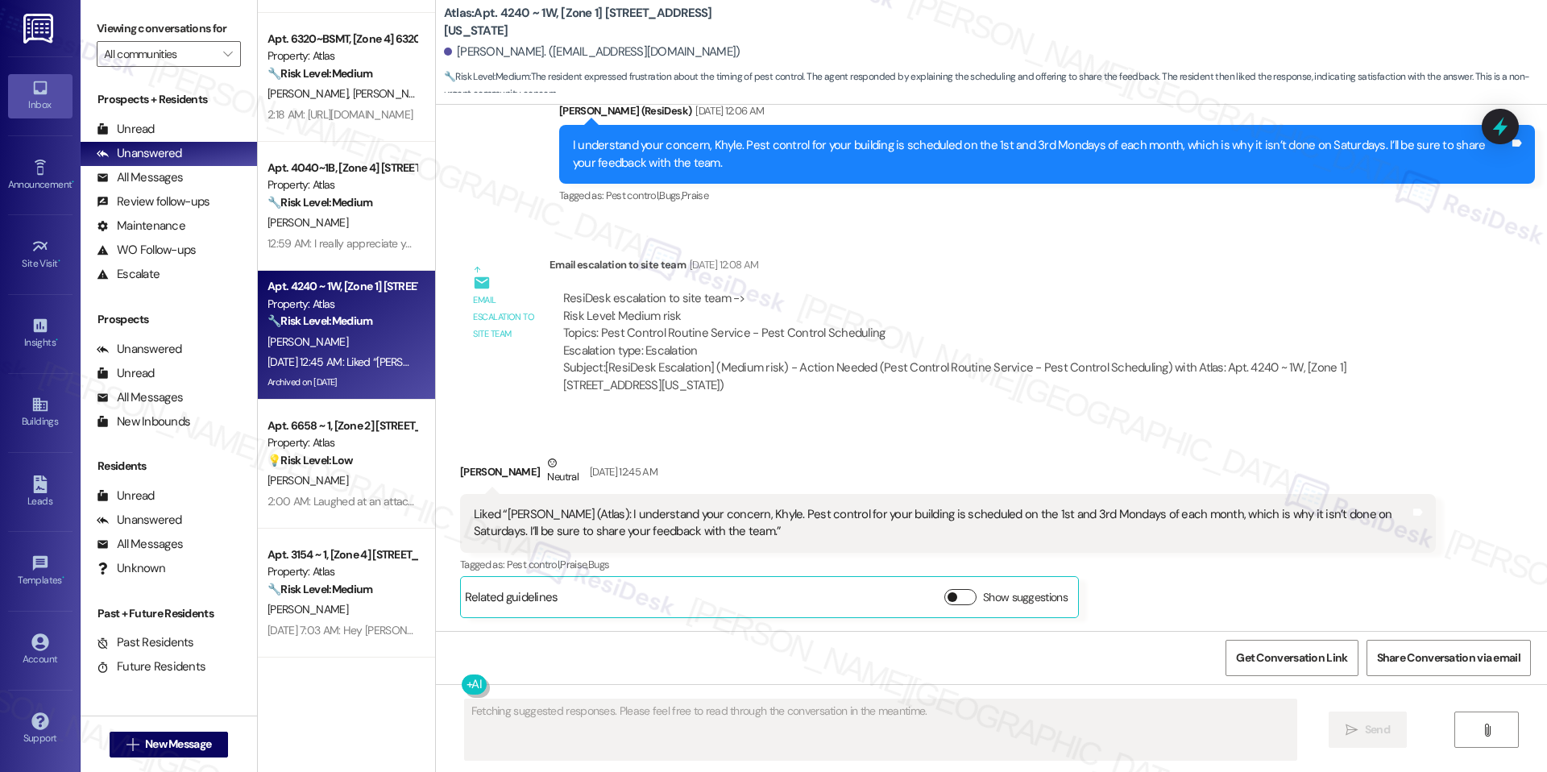
scroll to position [24369, 0]
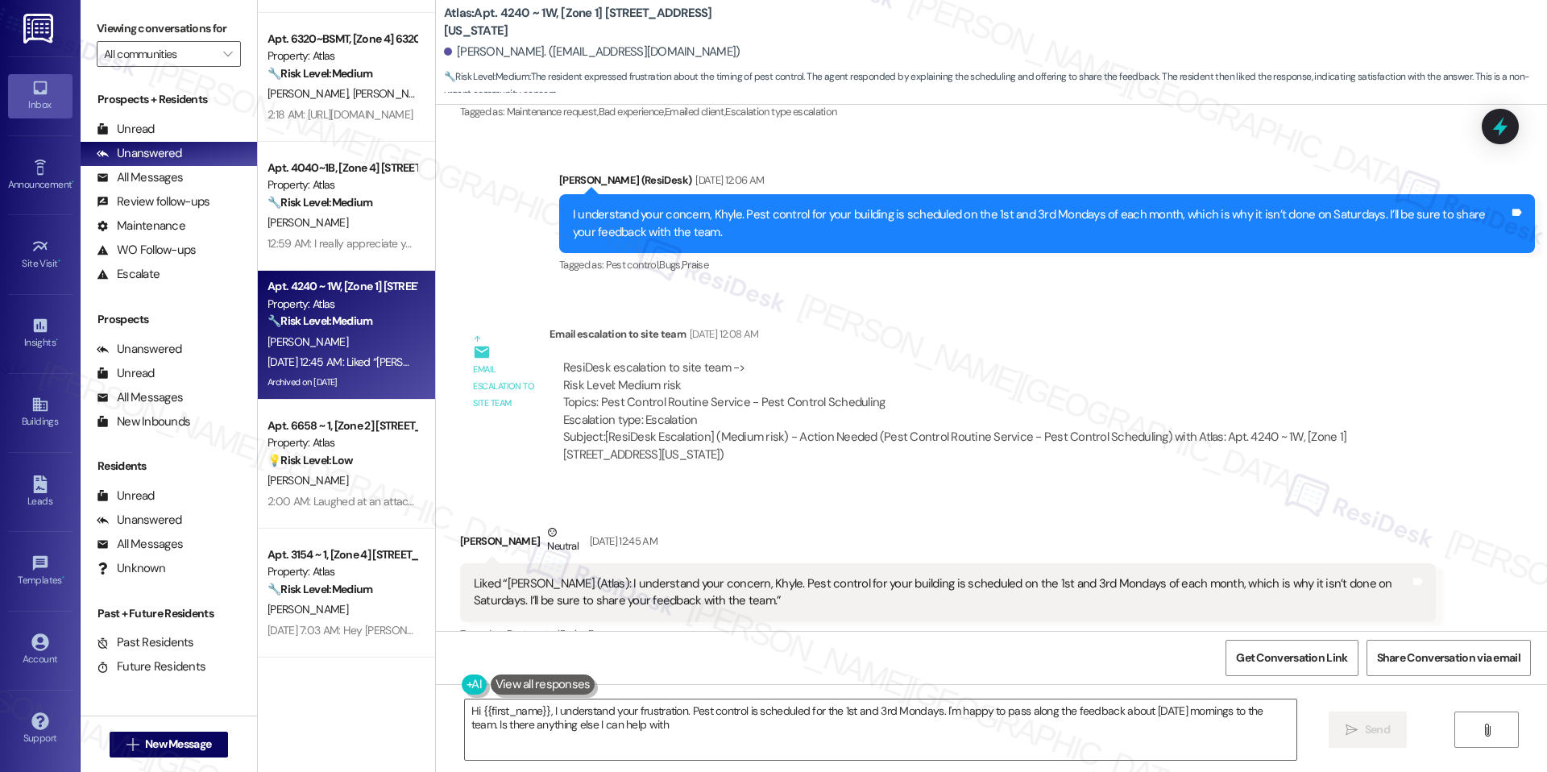
type textarea "Hi {{first_name}}, I understand your frustration. Pest control is scheduled for…"
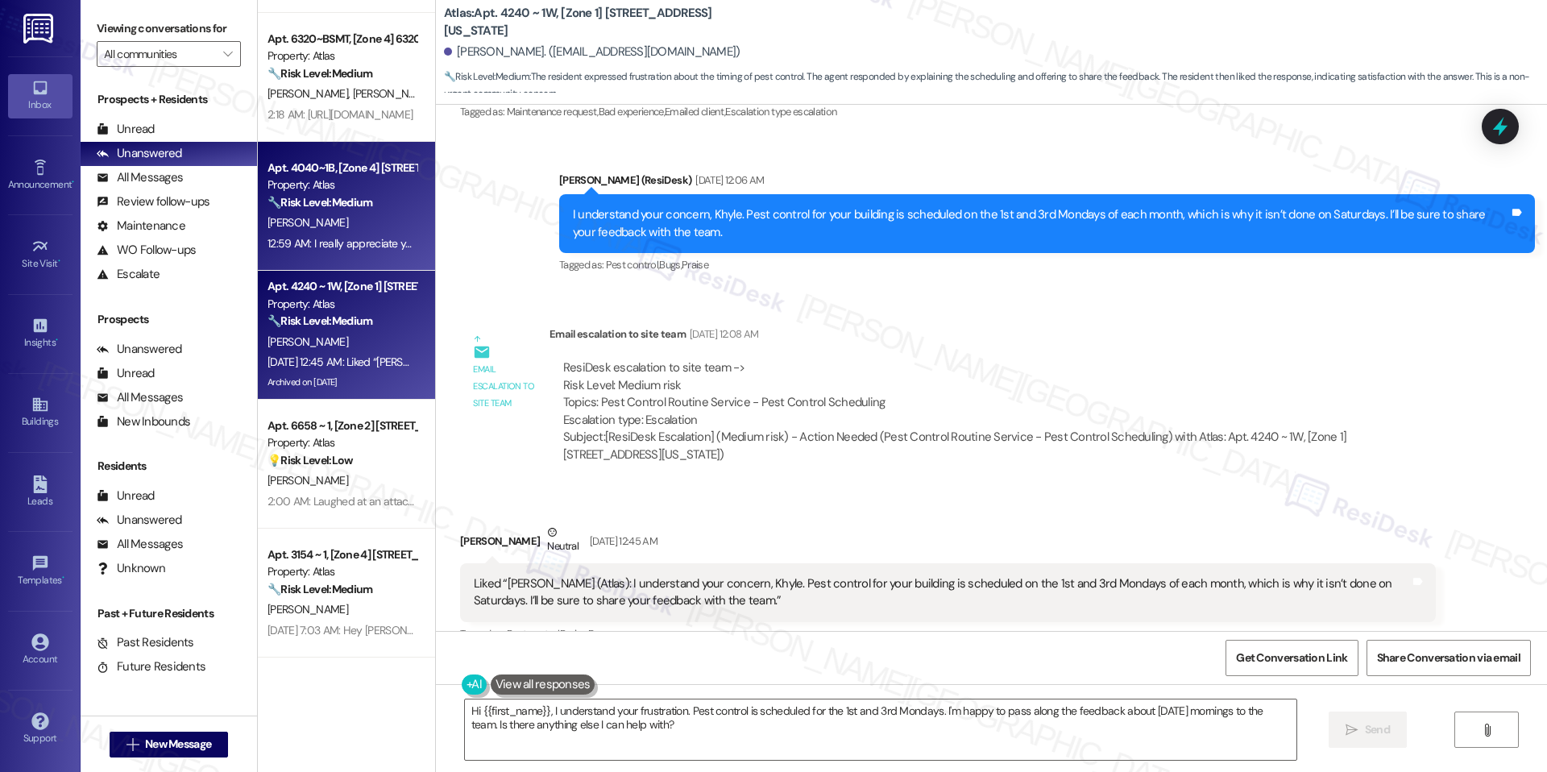
click at [275, 213] on div "[PERSON_NAME]" at bounding box center [342, 223] width 152 height 20
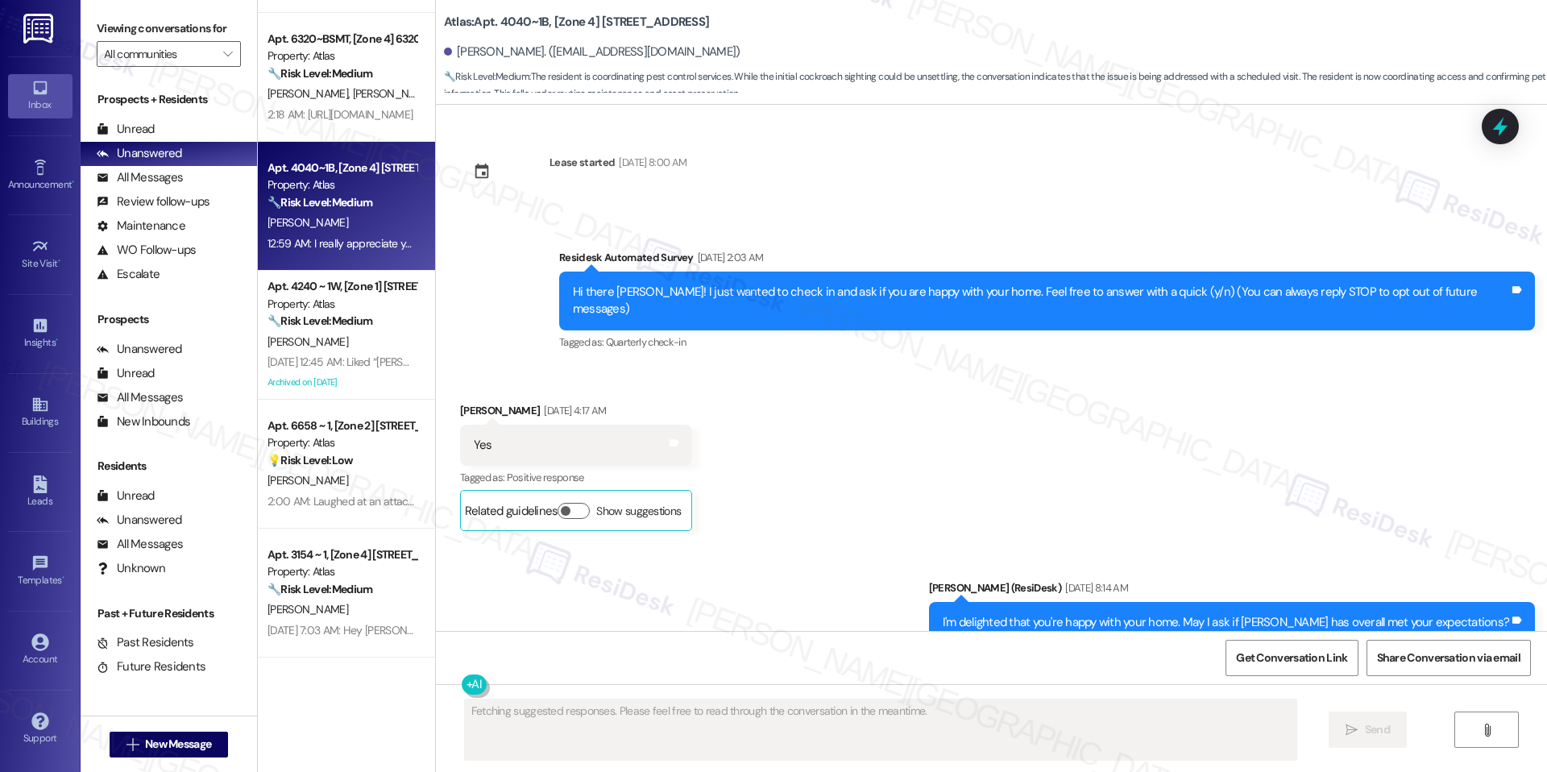
scroll to position [12239, 0]
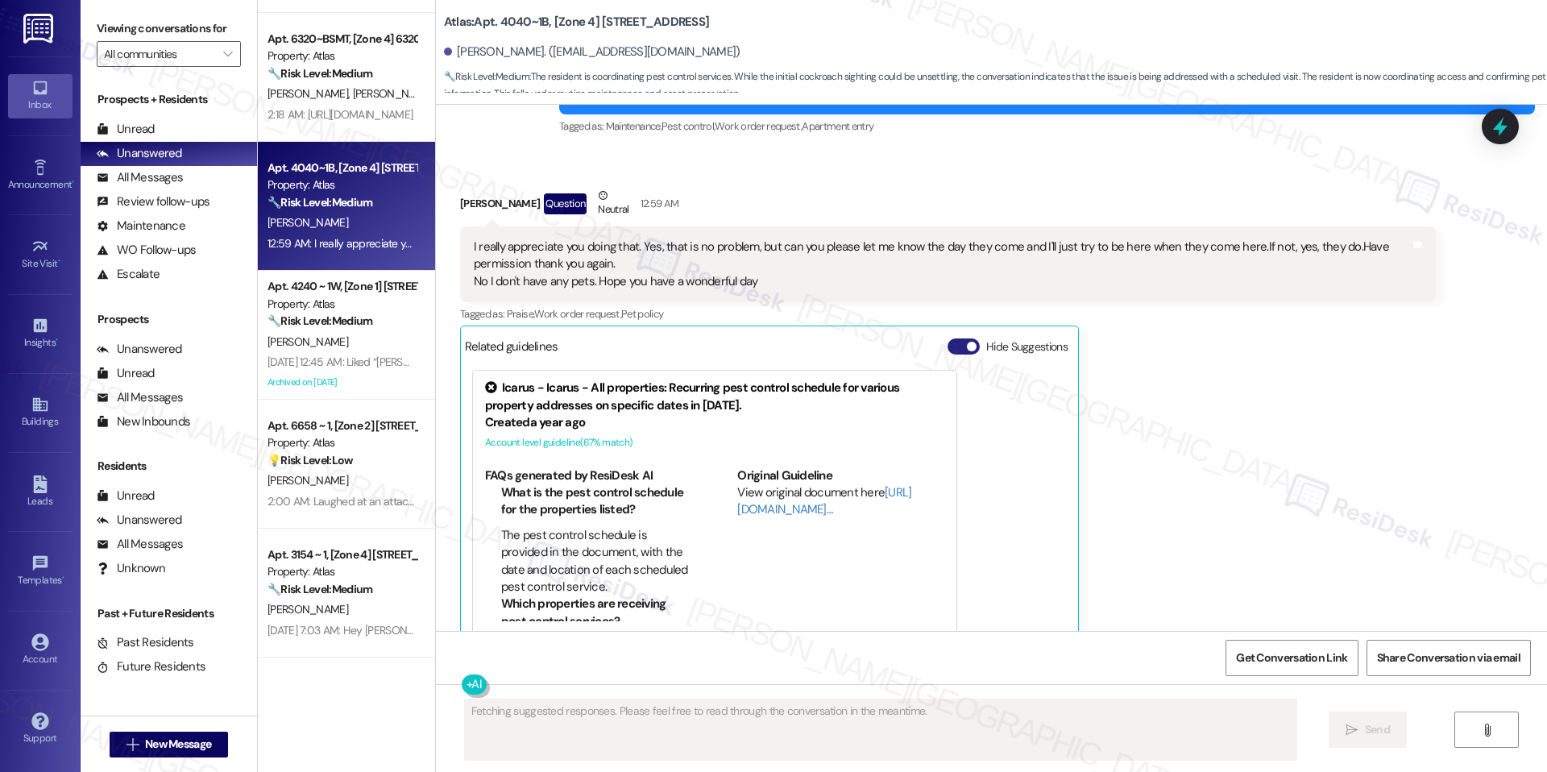
click at [948, 338] on button "Hide Suggestions" at bounding box center [963, 346] width 32 height 16
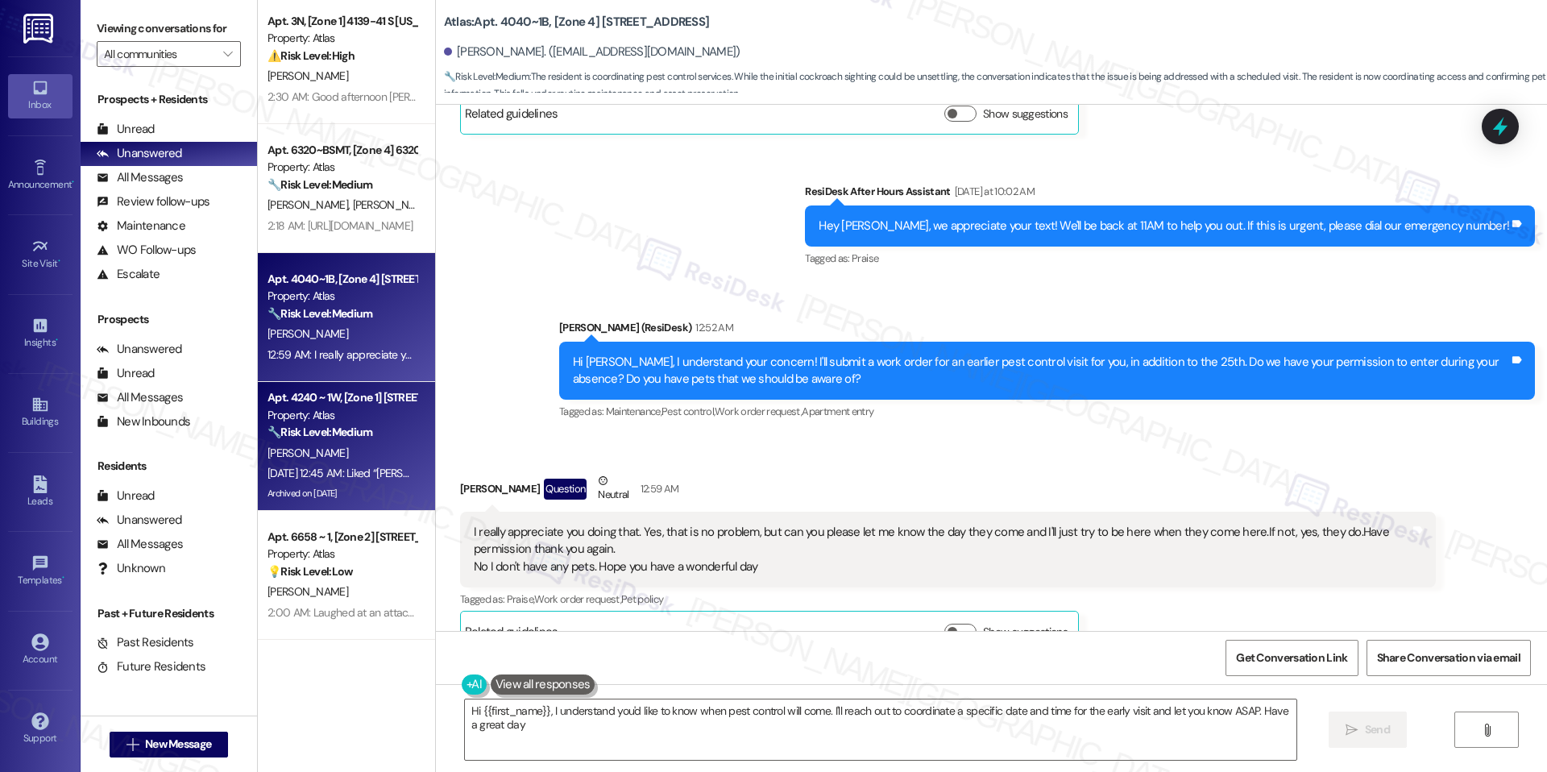
type textarea "Hi {{first_name}}, I understand you'd like to know when pest control will come.…"
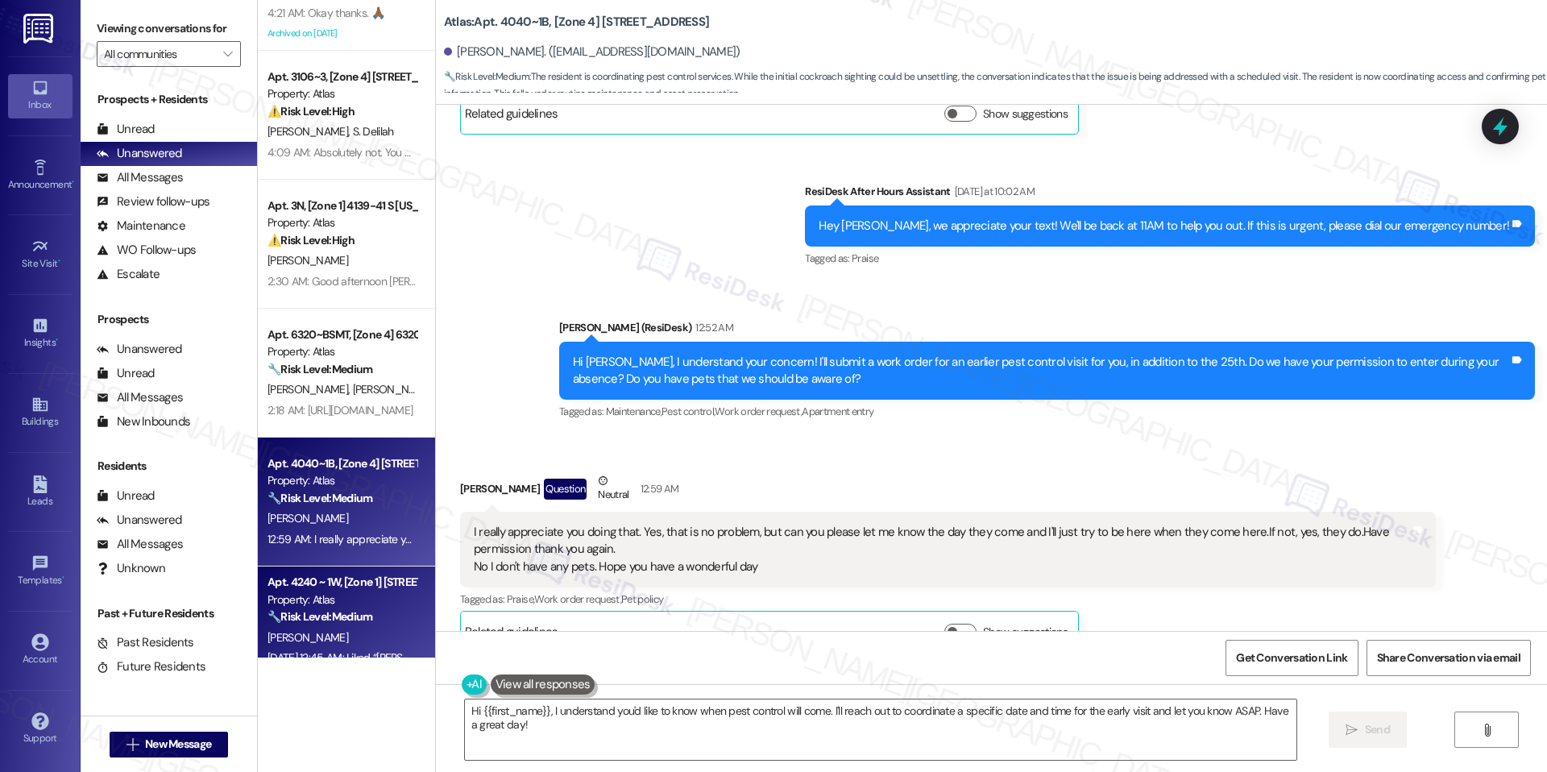
scroll to position [19, 0]
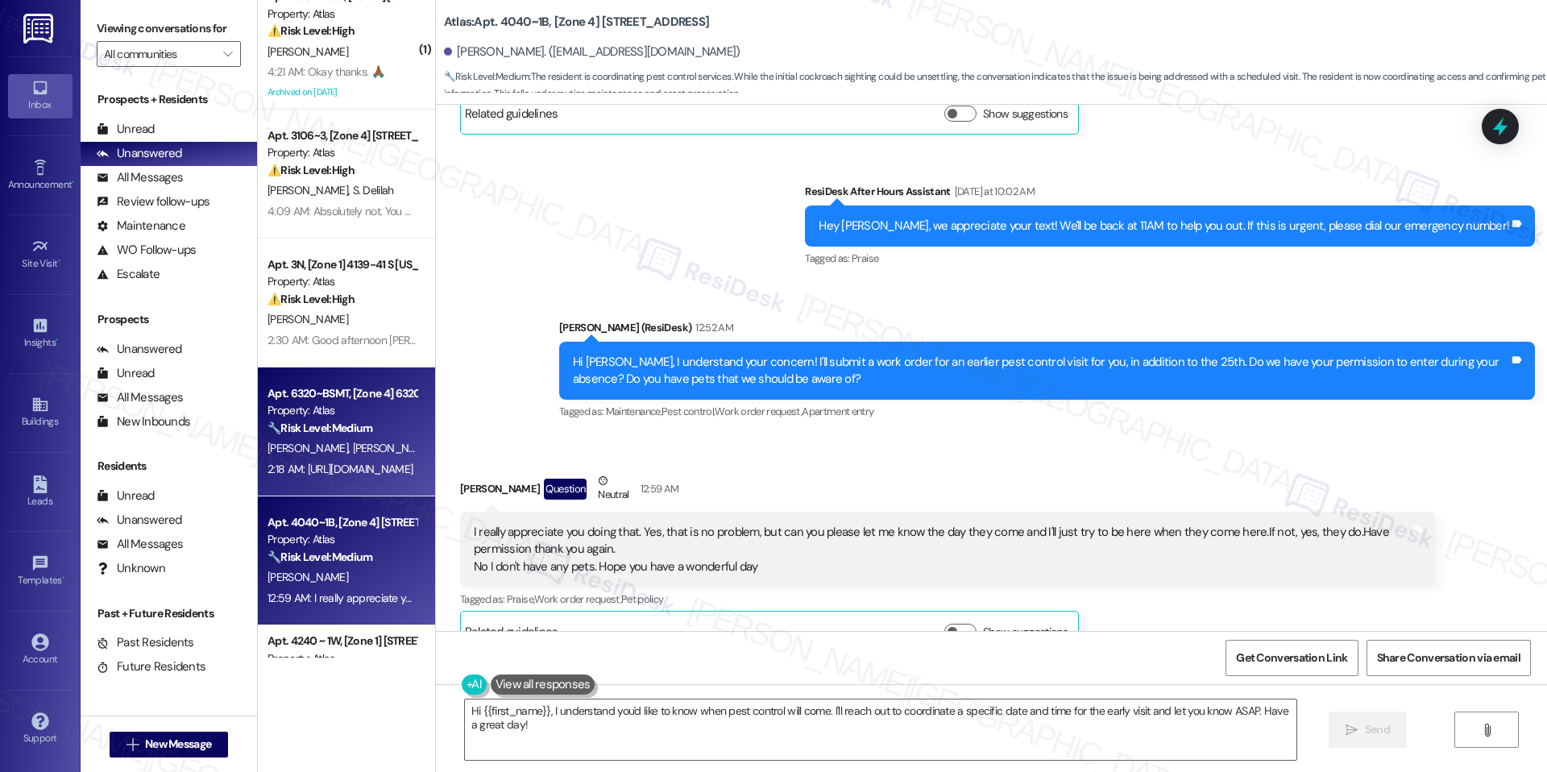
click at [352, 448] on span "[PERSON_NAME]" at bounding box center [392, 448] width 81 height 14
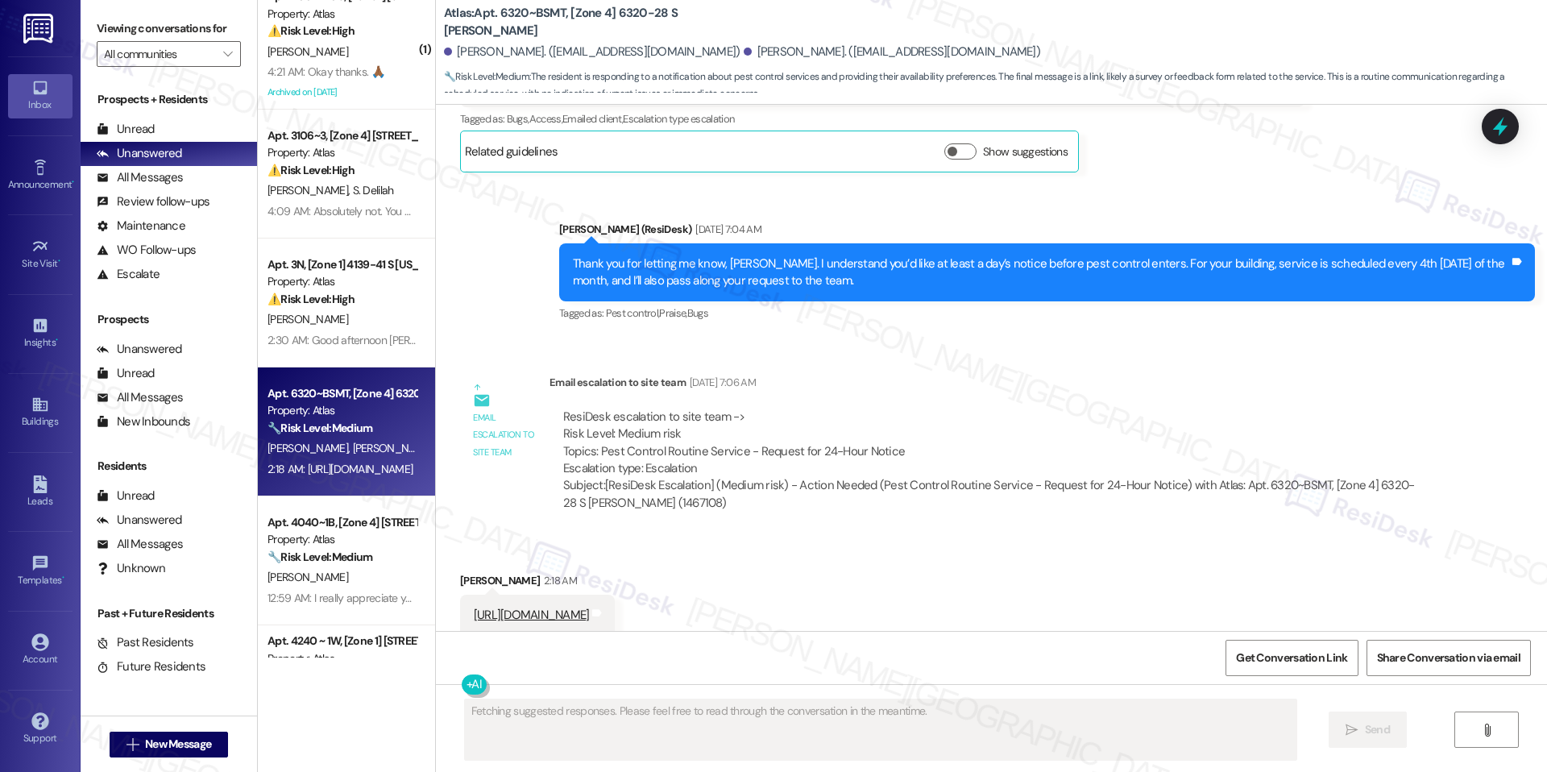
scroll to position [2585, 0]
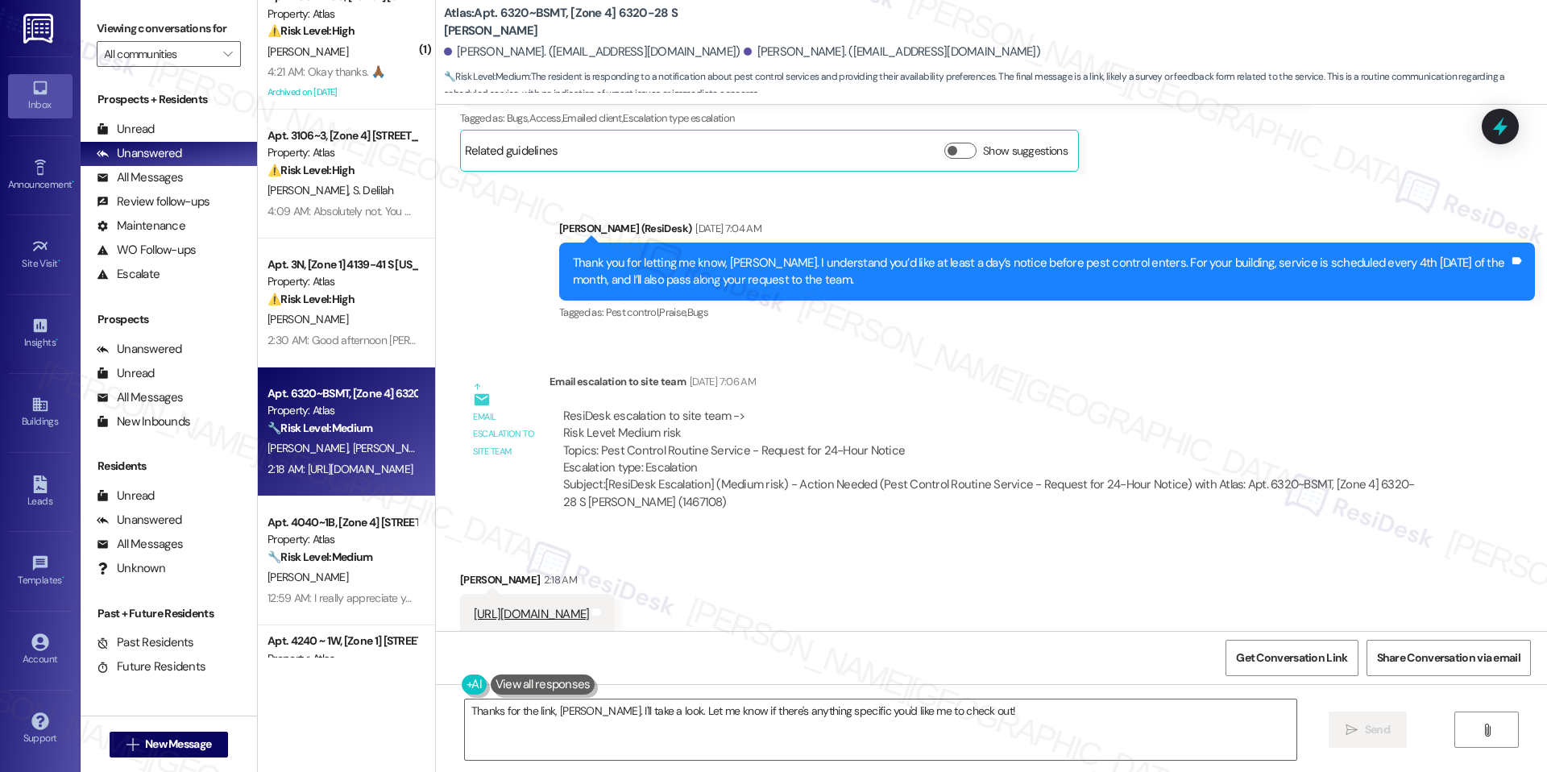
drag, startPoint x: 625, startPoint y: 597, endPoint x: 464, endPoint y: 605, distance: 161.3
click at [464, 605] on div "https://sqmkt.com/r/ou9yuQxS Tags and notes" at bounding box center [537, 614] width 155 height 41
drag, startPoint x: 457, startPoint y: 590, endPoint x: 615, endPoint y: 617, distance: 160.2
click at [615, 617] on div "https://sqmkt.com/r/ou9yuQxS Tags and notes" at bounding box center [537, 614] width 155 height 41
click at [532, 606] on link "https://sqmkt.com/r/ou9yuQxS" at bounding box center [532, 614] width 116 height 16
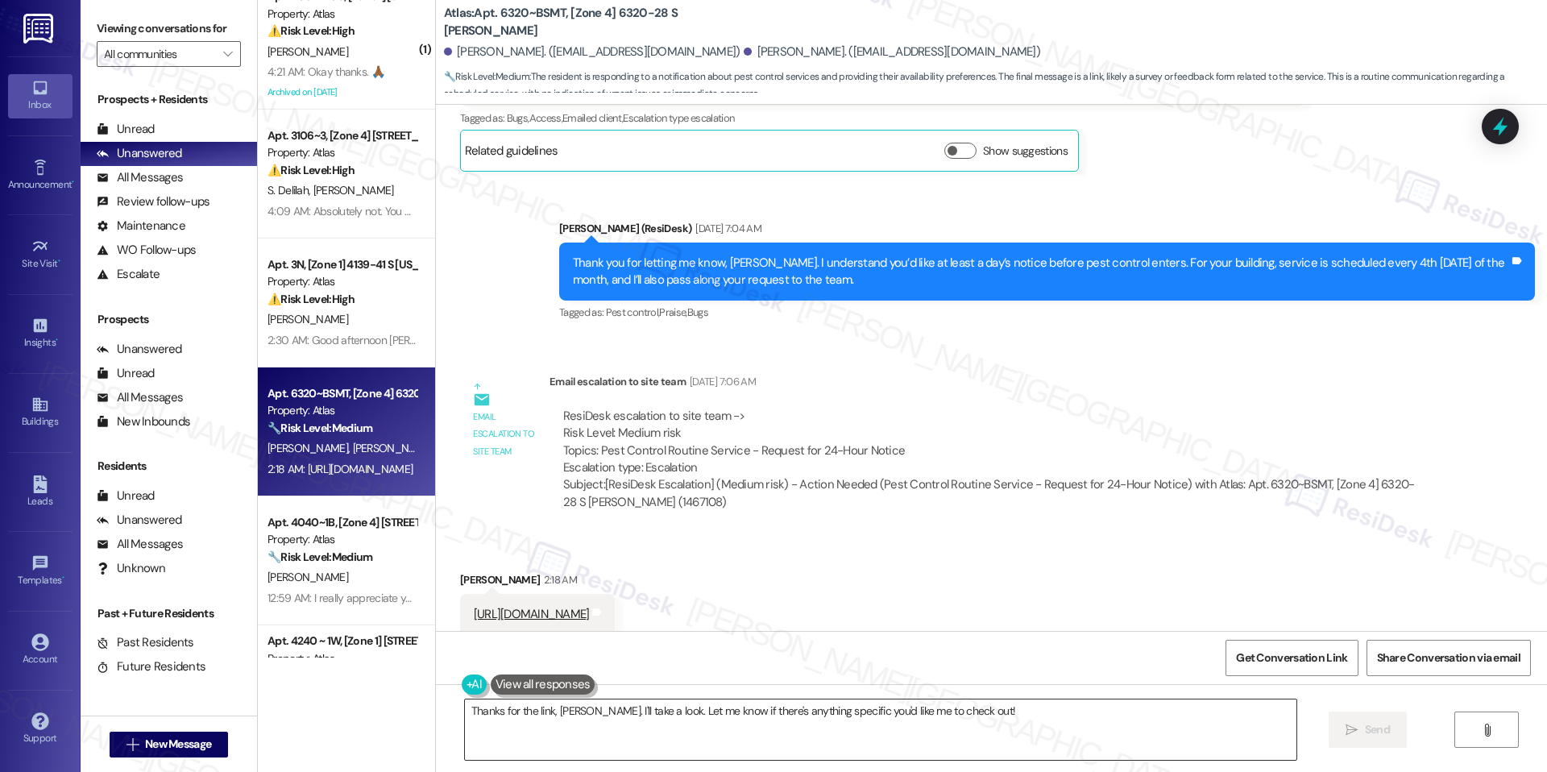
click at [869, 698] on div "Thanks for the link, Stephanie. I'll take a look. Let me know if there's anythi…" at bounding box center [880, 729] width 833 height 62
click at [865, 706] on textarea "Thanks for the link, Stephanie. I'll take a look. Let me know if there's anythi…" at bounding box center [880, 729] width 831 height 60
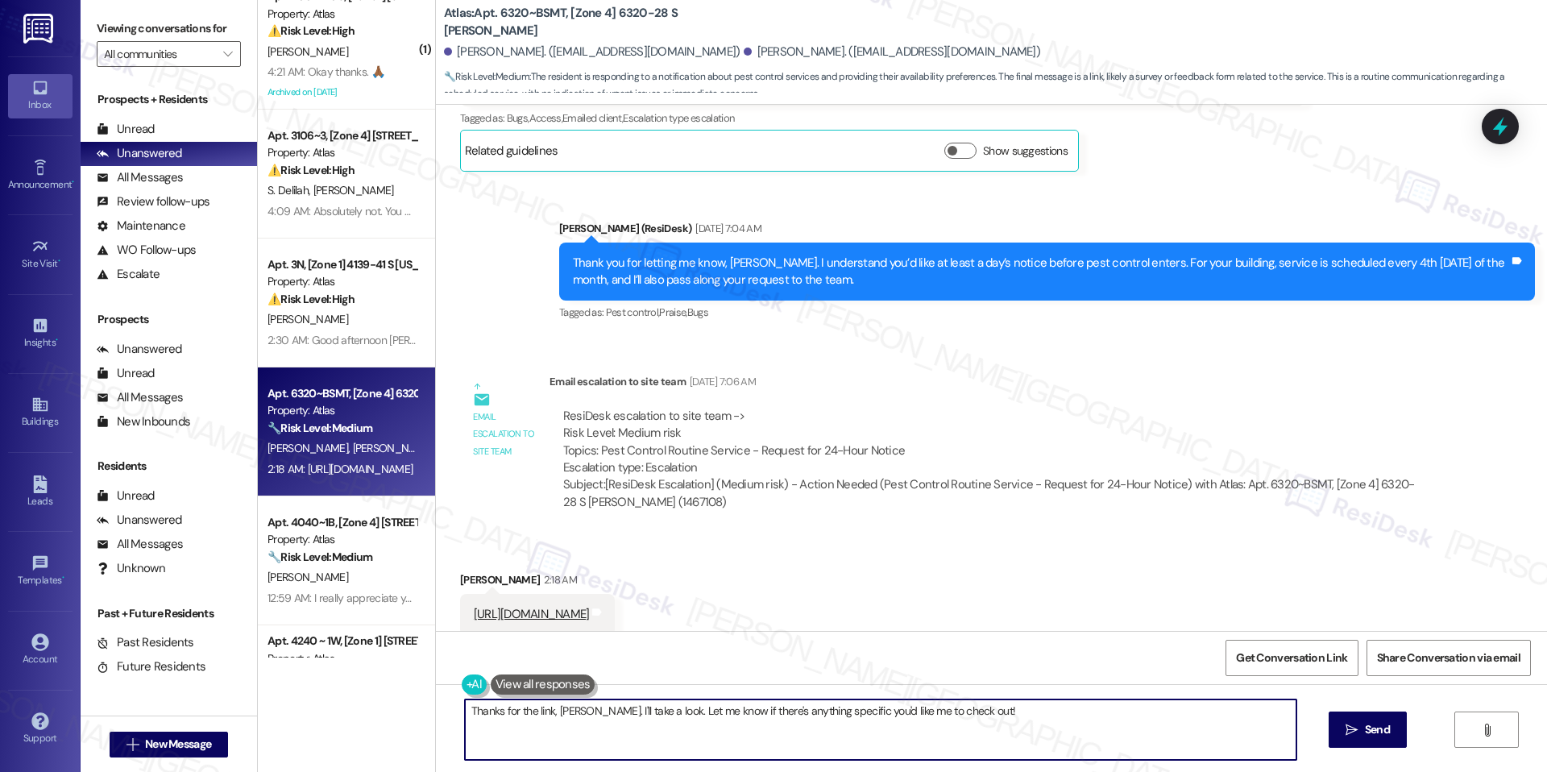
click at [865, 706] on textarea "Thanks for the link, Stephanie. I'll take a look. Let me know if there's anythi…" at bounding box center [880, 729] width 831 height 60
paste textarea "Hi Stephanie, thank you for sharing this. Could you please clarify what the lin…"
type textarea "Hi Stephanie, thank you for sharing this. Could you please clarify what the lin…"
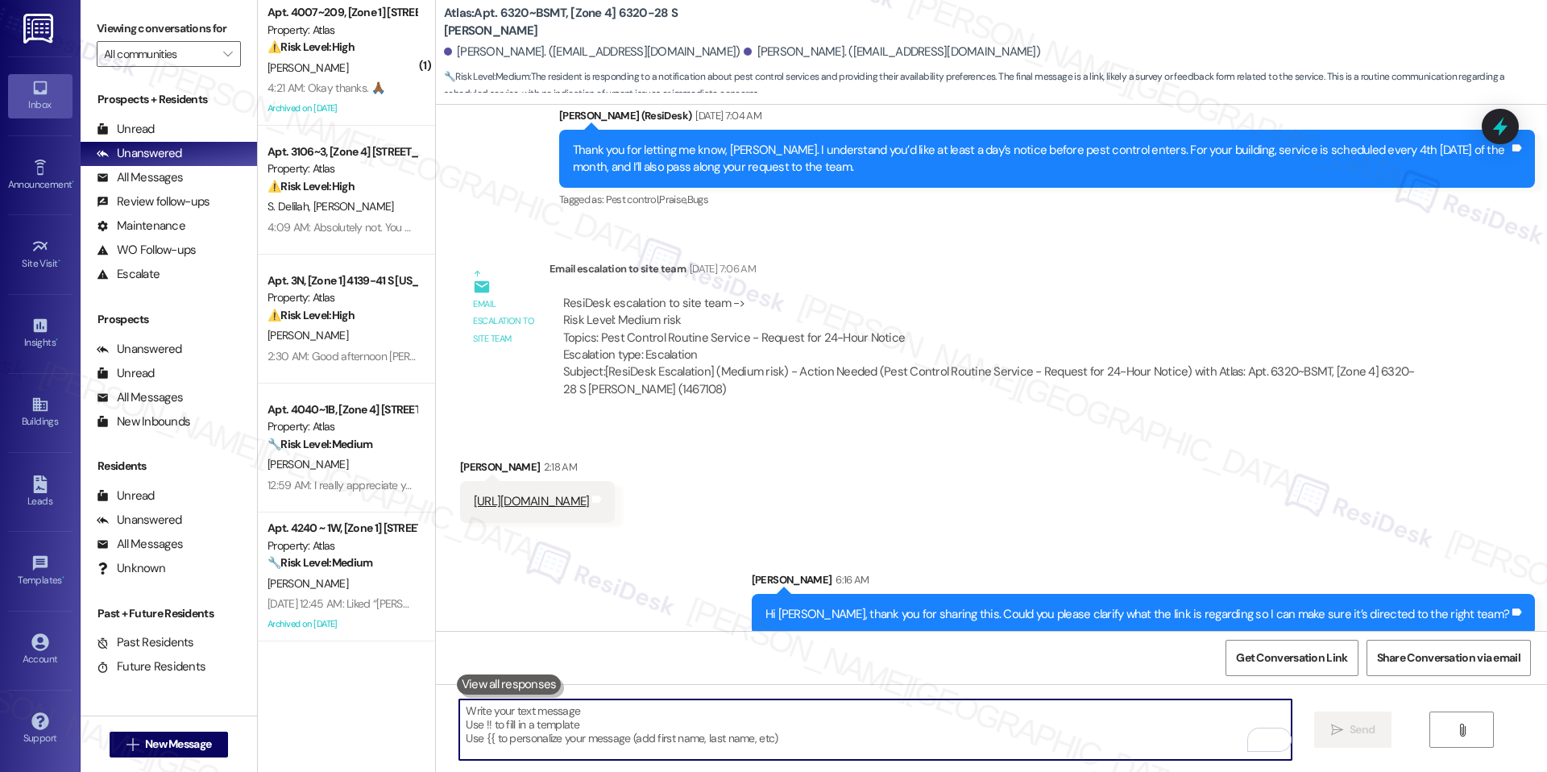
scroll to position [0, 0]
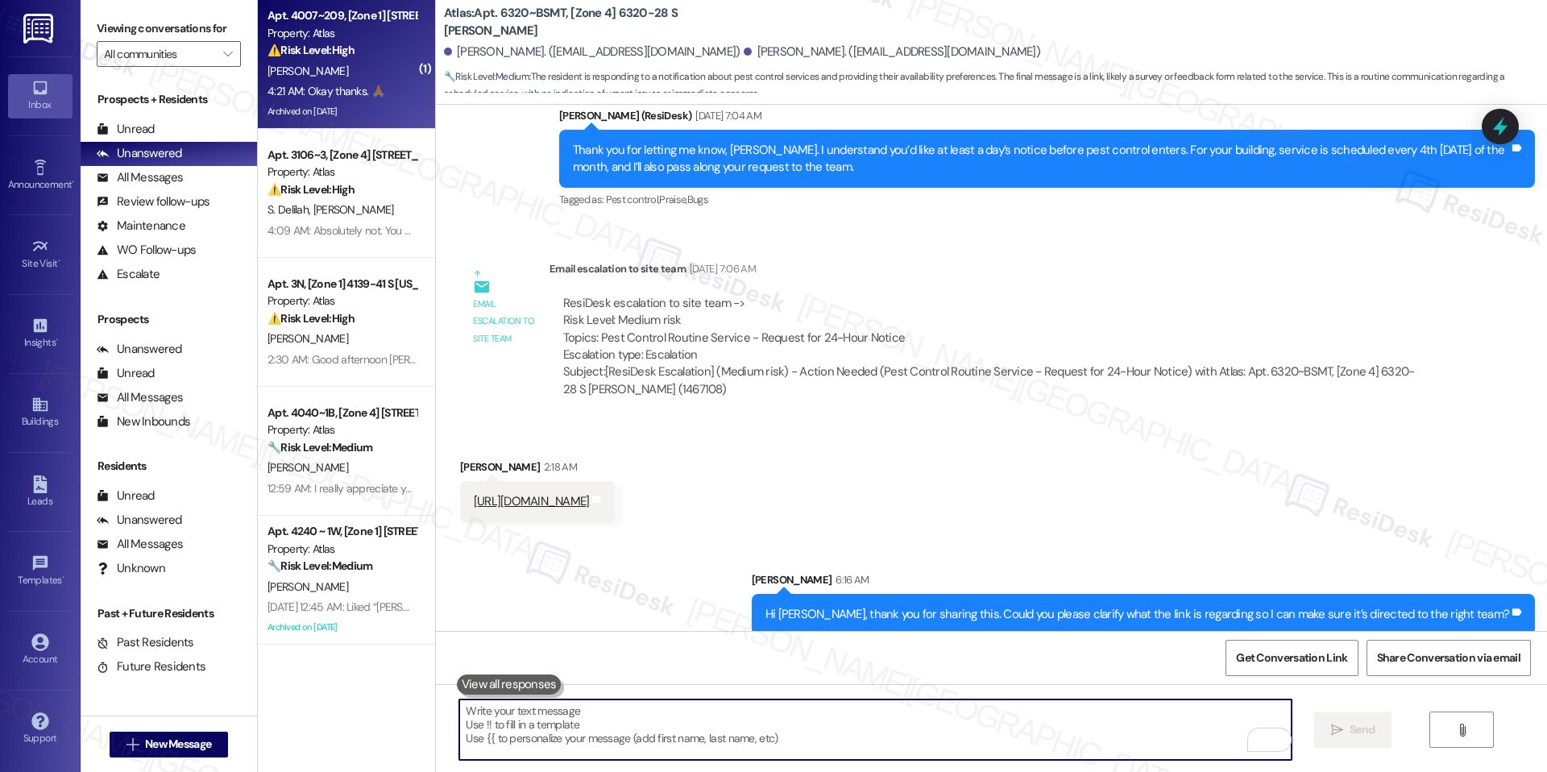
click at [345, 123] on div "Apt. 4007~209, [Zone 1] 4001-4013 S Ellis Avenue Property: Atlas ⚠️ Risk Level:…" at bounding box center [346, 64] width 177 height 129
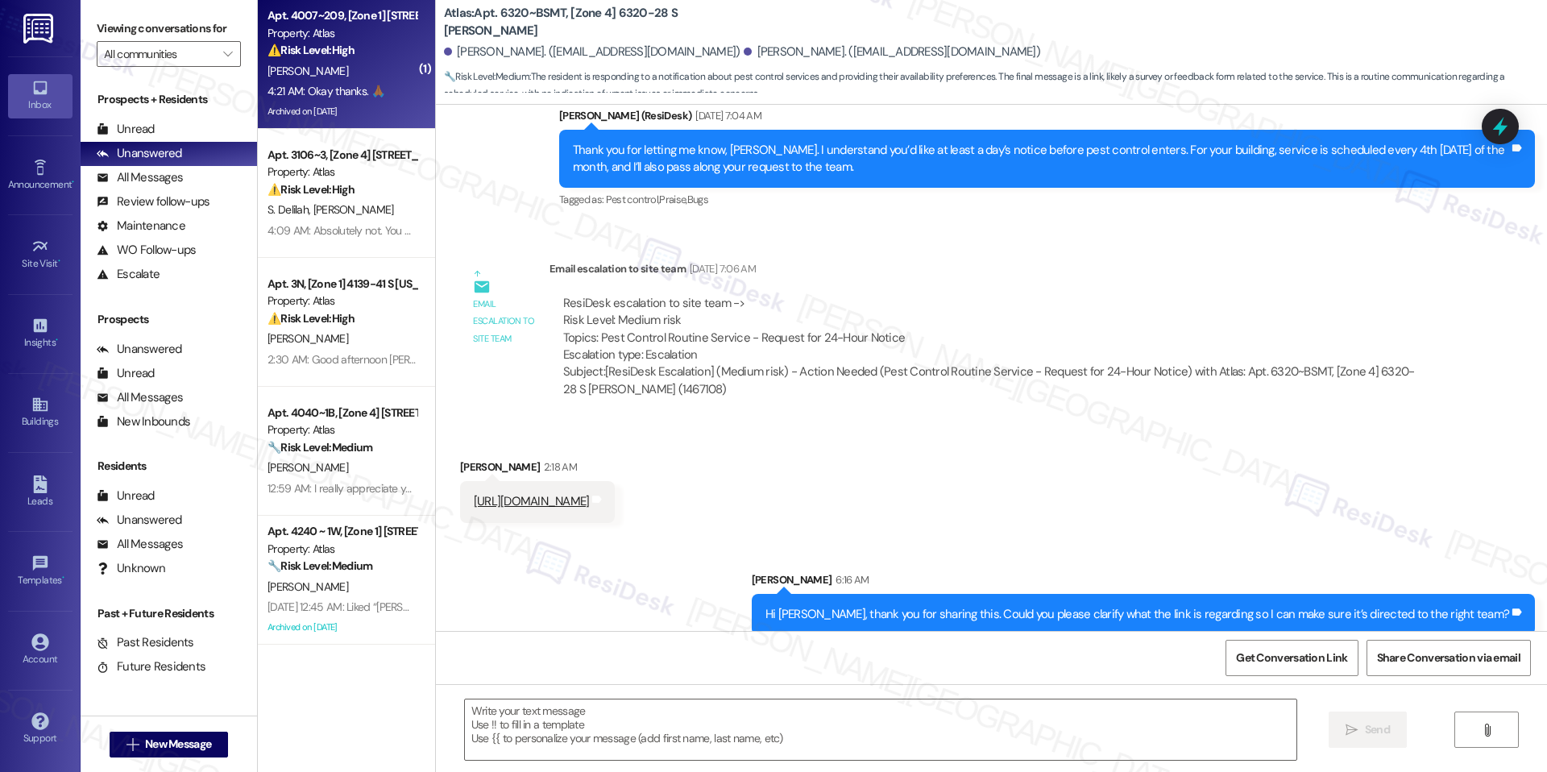
type textarea "Fetching suggested responses. Please feel free to read through the conversation…"
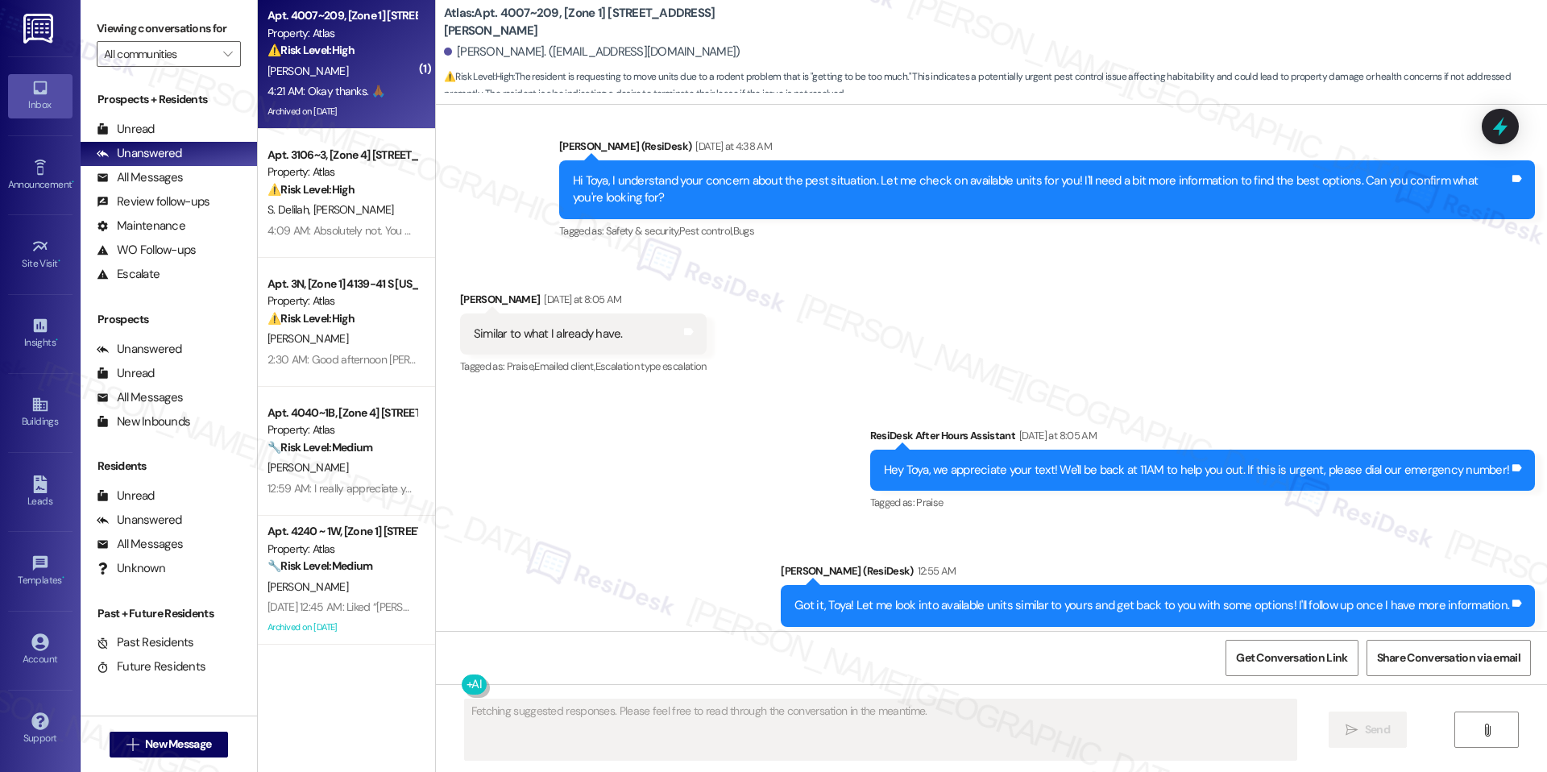
scroll to position [17917, 0]
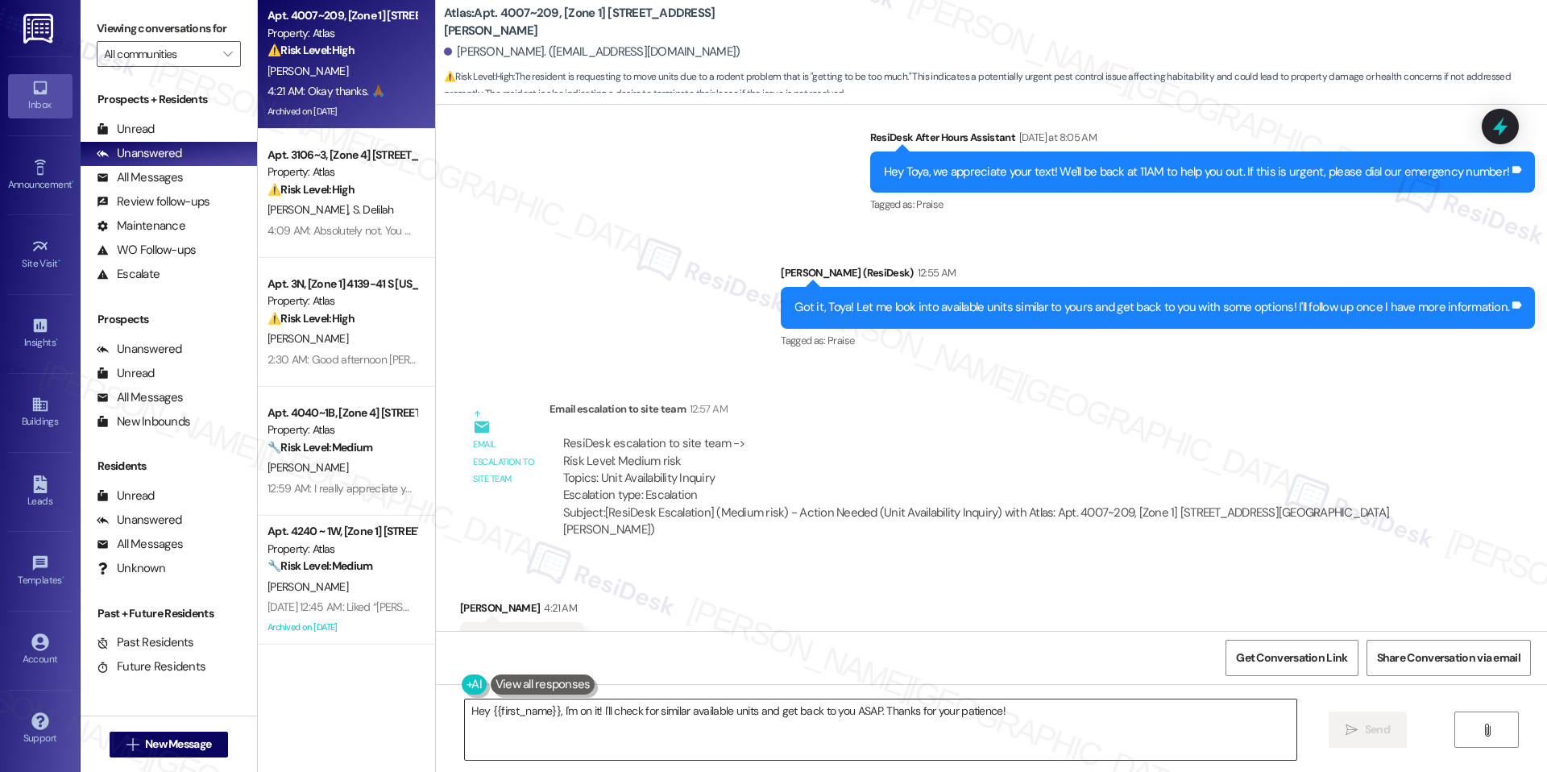
click at [731, 715] on textarea "Hey {{first_name}}, I'm on it! I'll check for similar available units and get b…" at bounding box center [880, 729] width 831 height 60
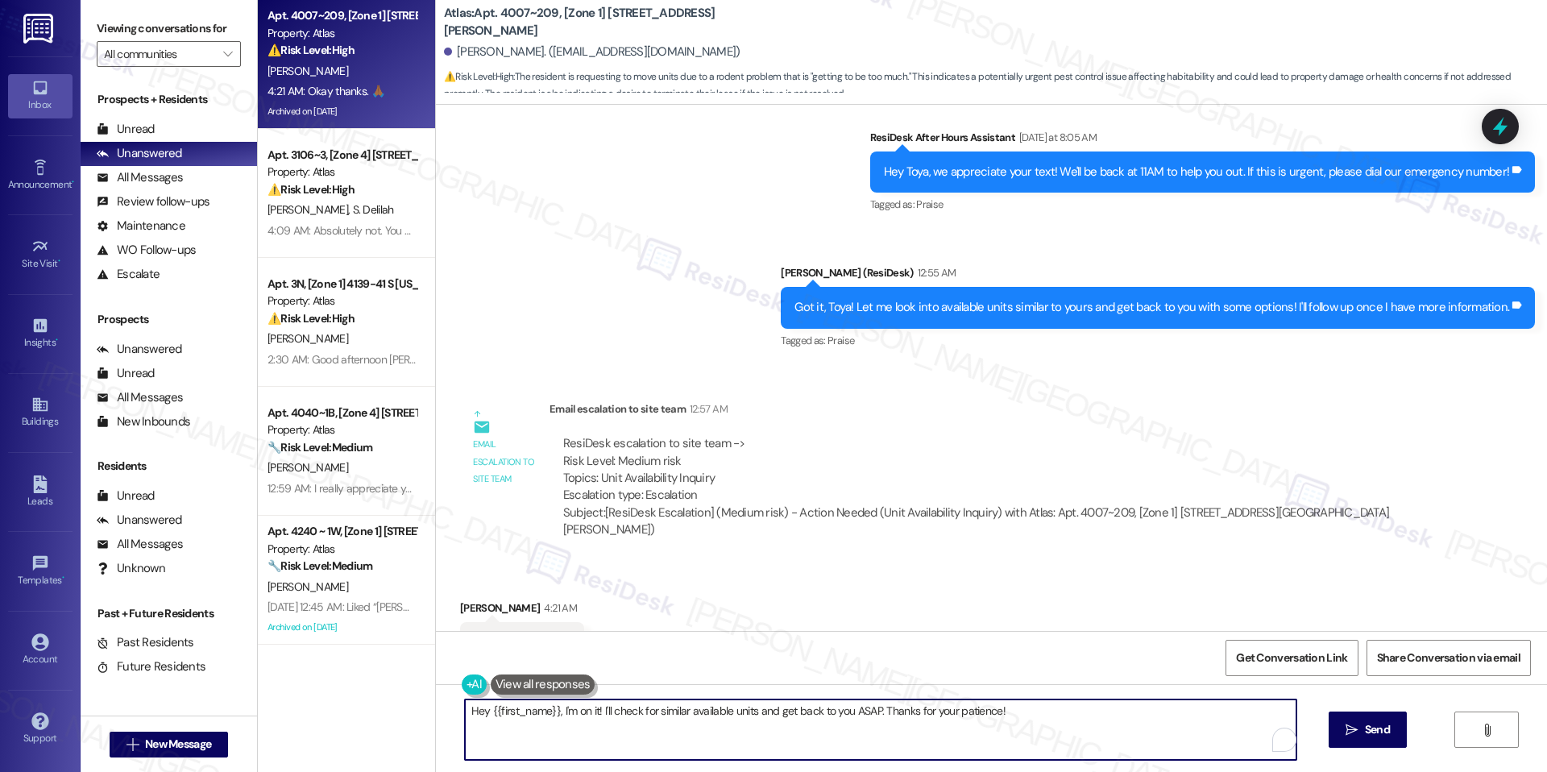
click at [731, 715] on textarea "Hey {{first_name}}, I'm on it! I'll check for similar available units and get b…" at bounding box center [880, 729] width 831 height 60
type textarea "You're very much welcome."
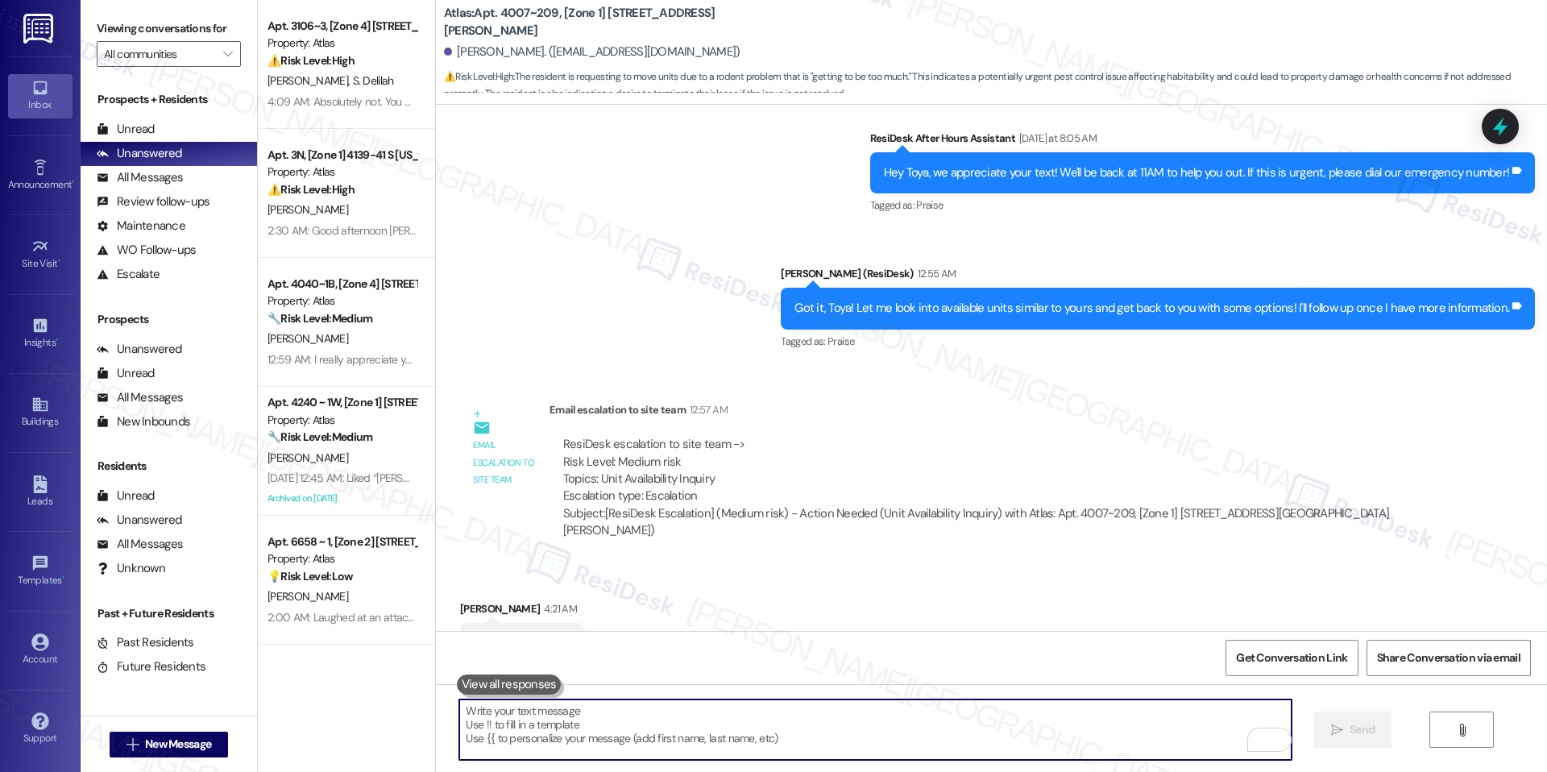
scroll to position [18029, 0]
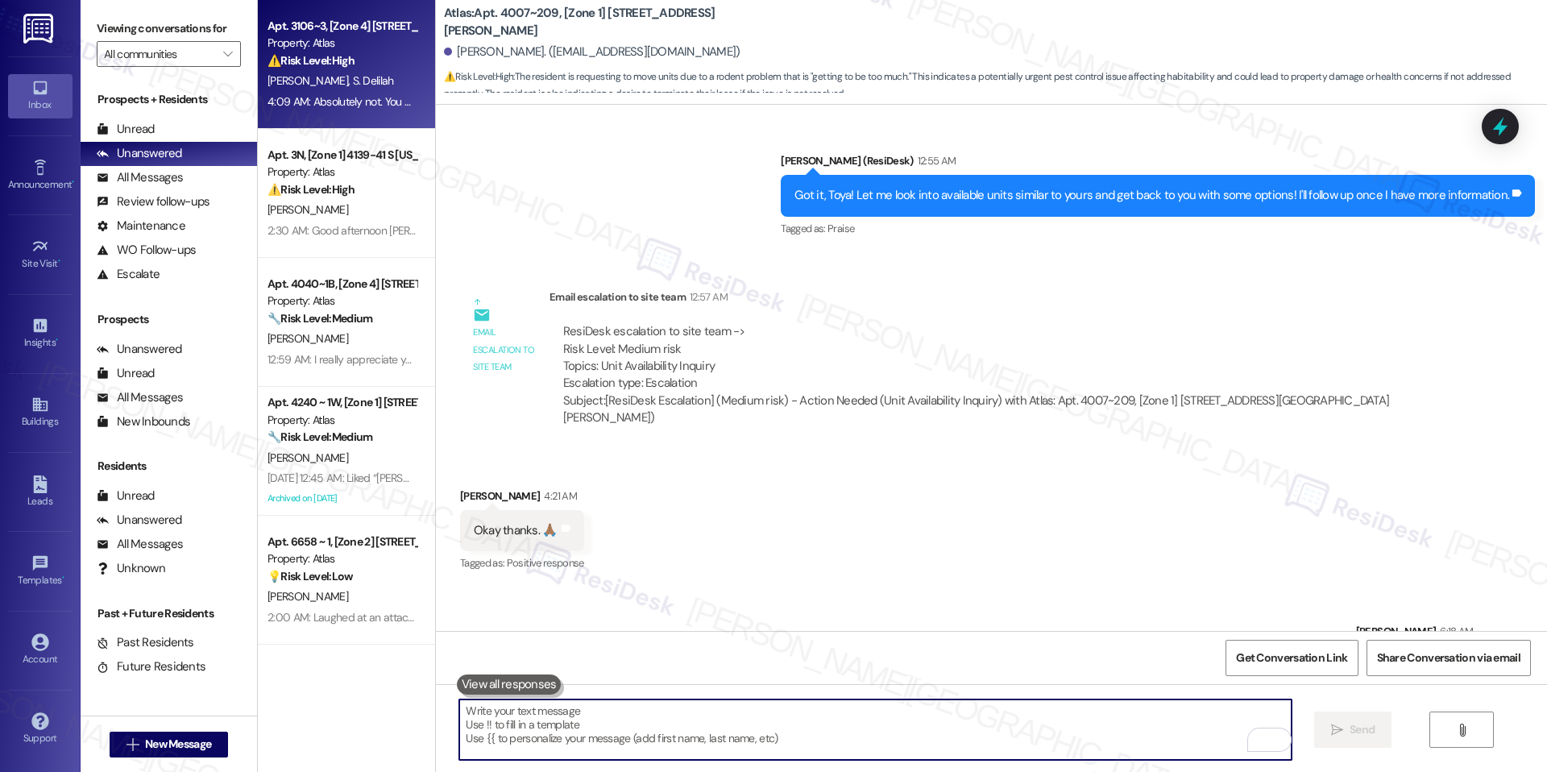
click at [353, 104] on div "4:09 AM: Absolutely not. You guys lied. I was told there was no rodents or roac…" at bounding box center [458, 101] width 383 height 14
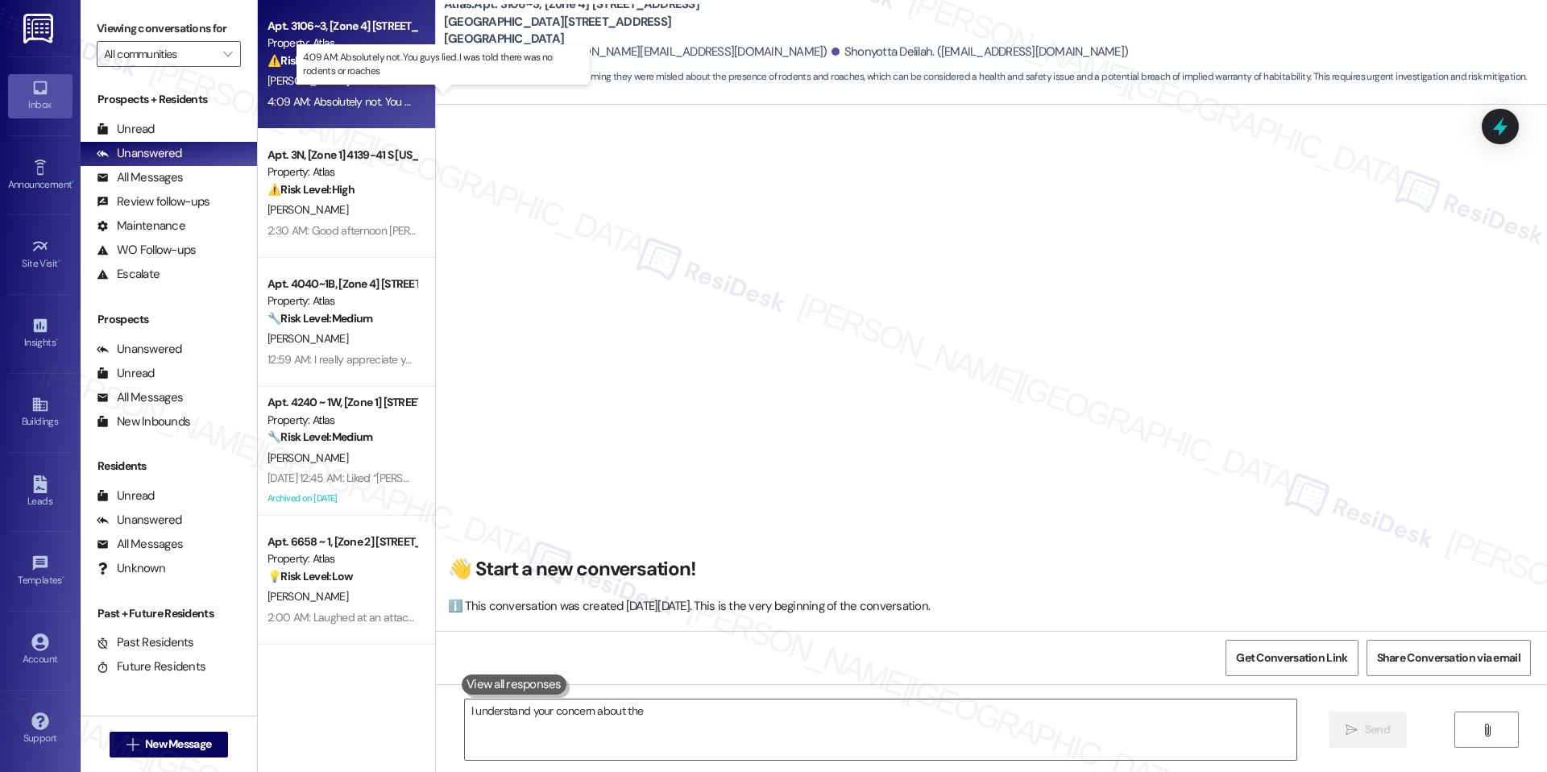
scroll to position [662, 0]
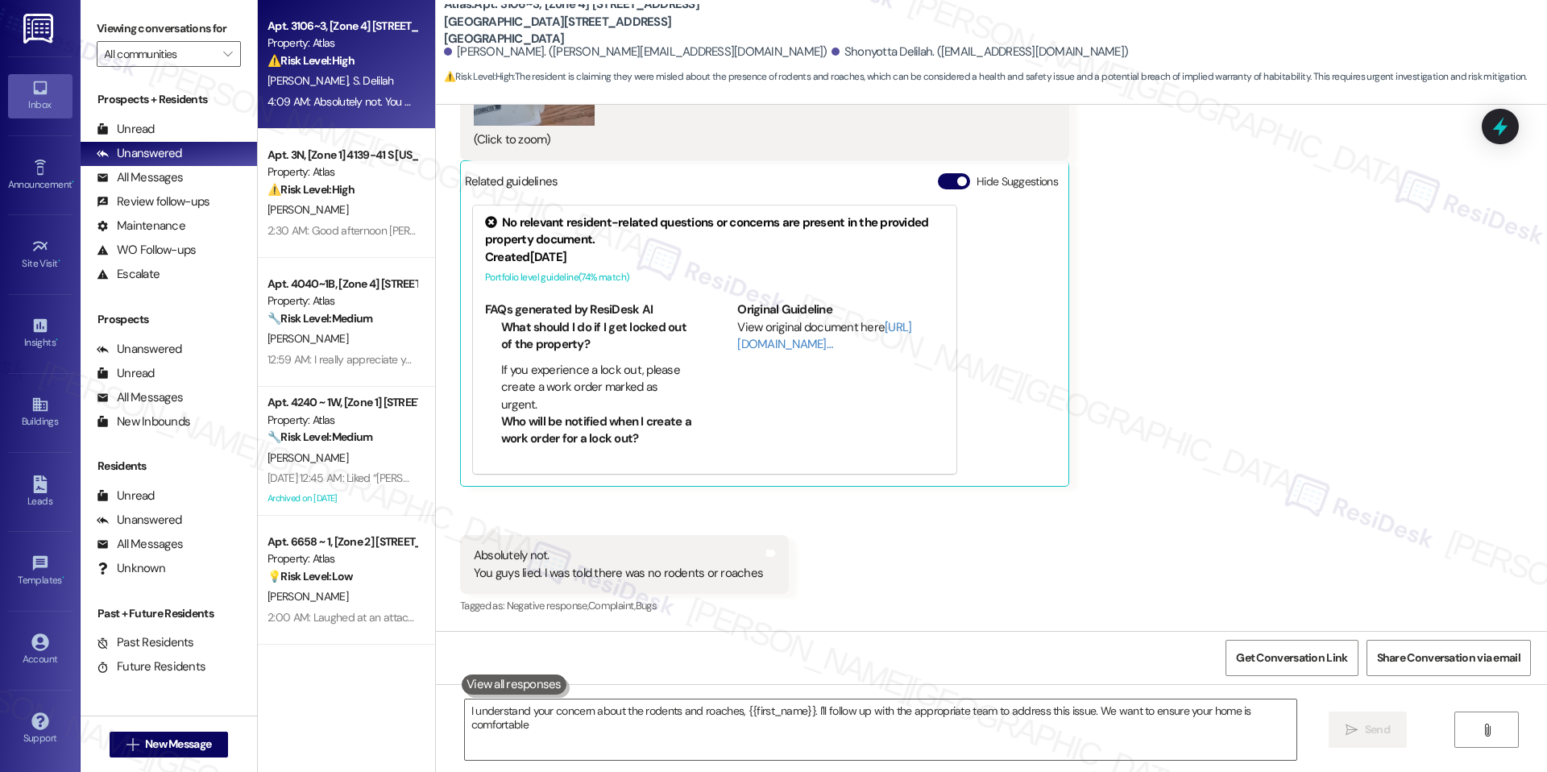
type textarea "I understand your concern about the rodents and roaches, {{first_name}}. I'll f…"
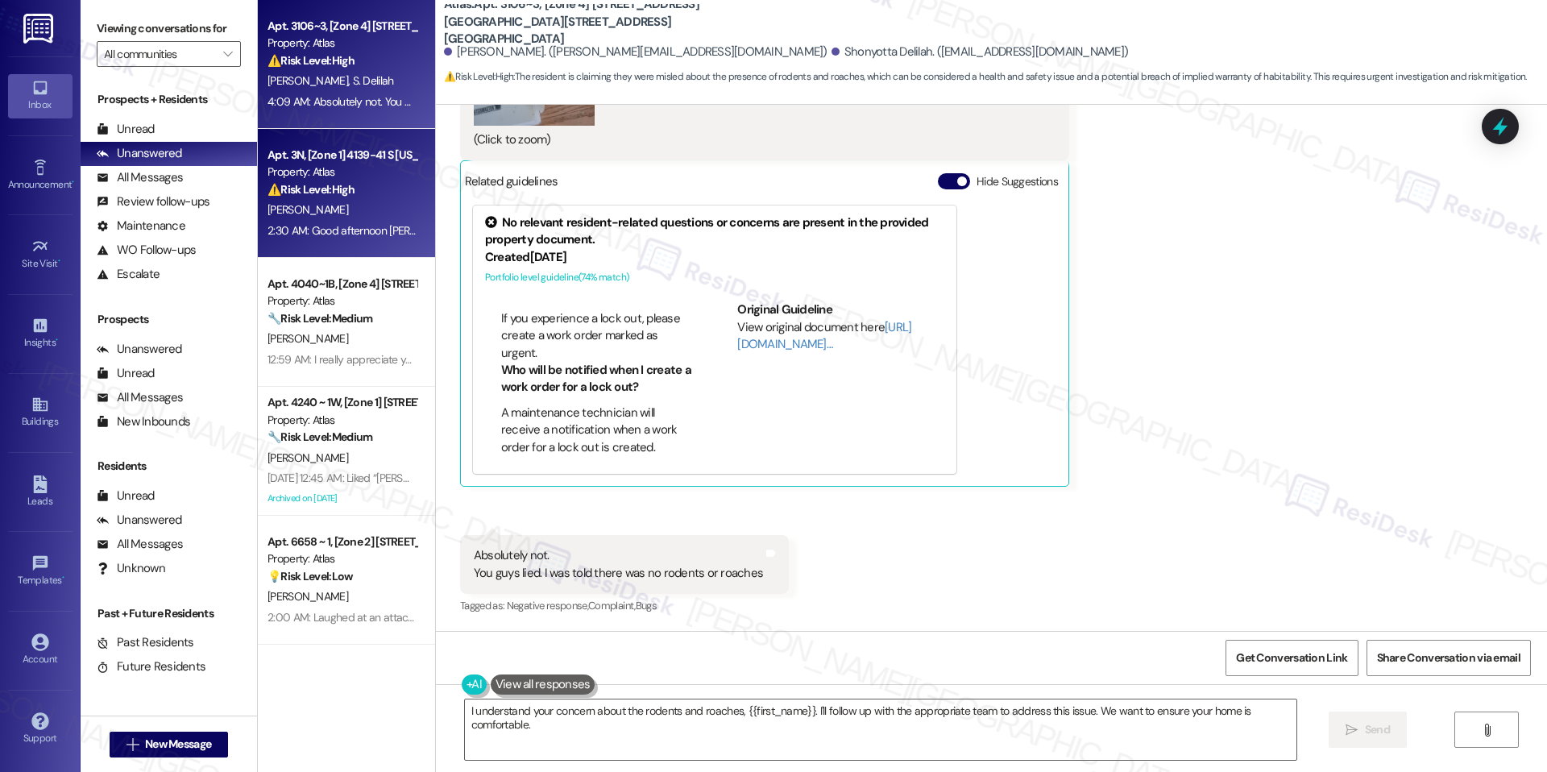
click at [311, 225] on div "2:30 AM: Good afternoon sarah I'm just checking on the status of the fridge tha…" at bounding box center [537, 230] width 541 height 14
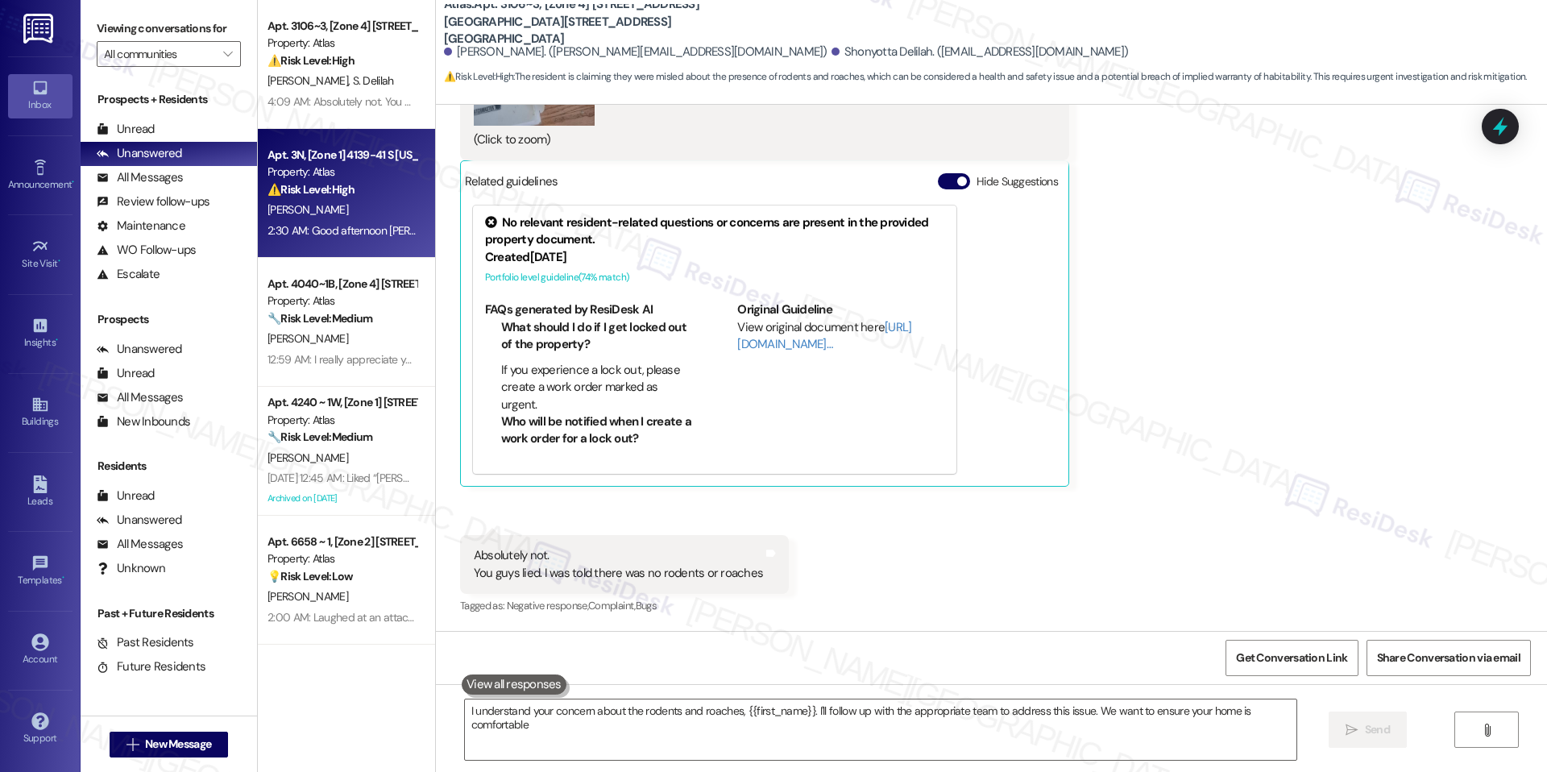
type textarea "I understand your concern about the rodents and roaches, {{first_name}}. I'll f…"
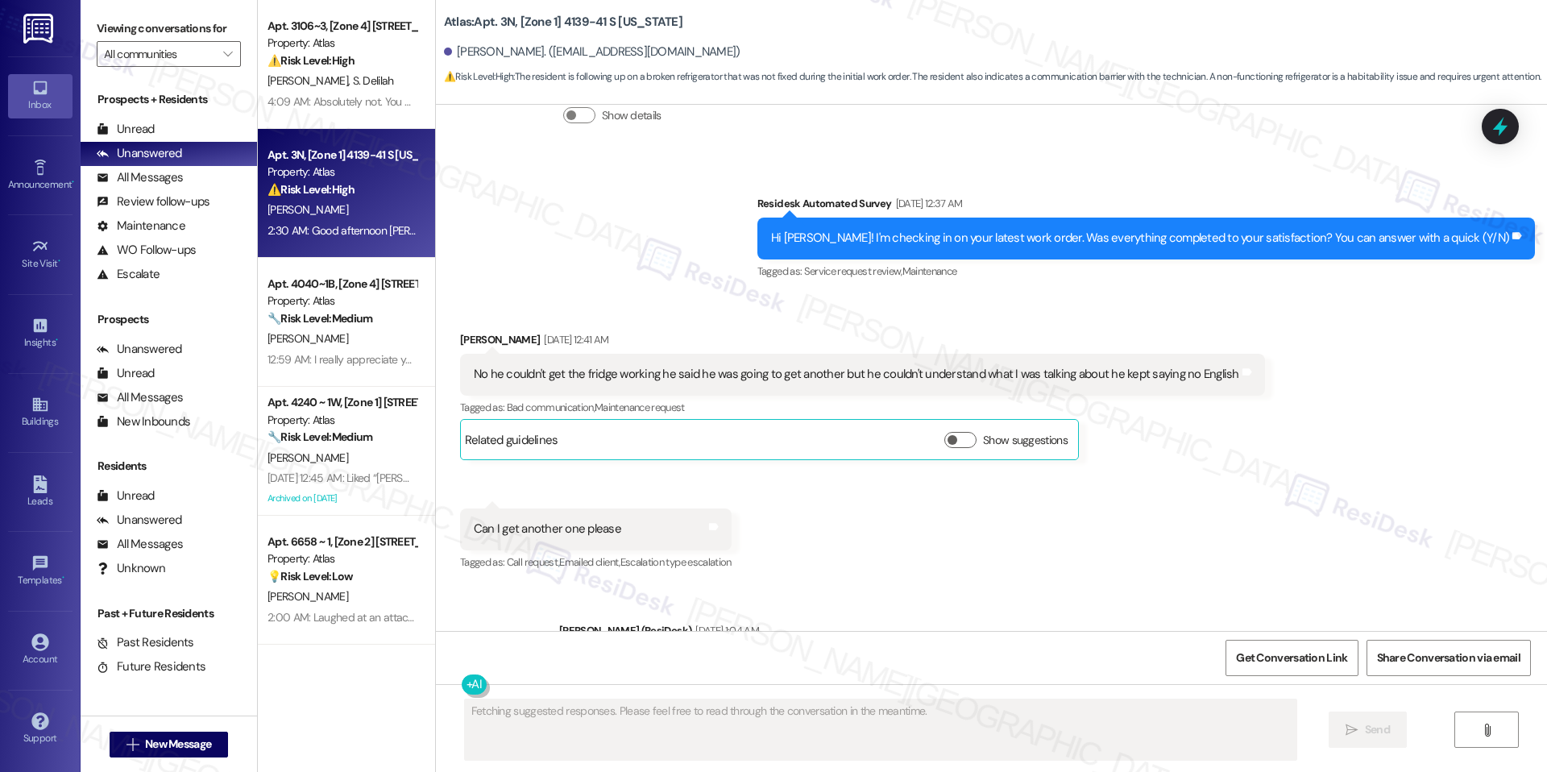
scroll to position [11504, 0]
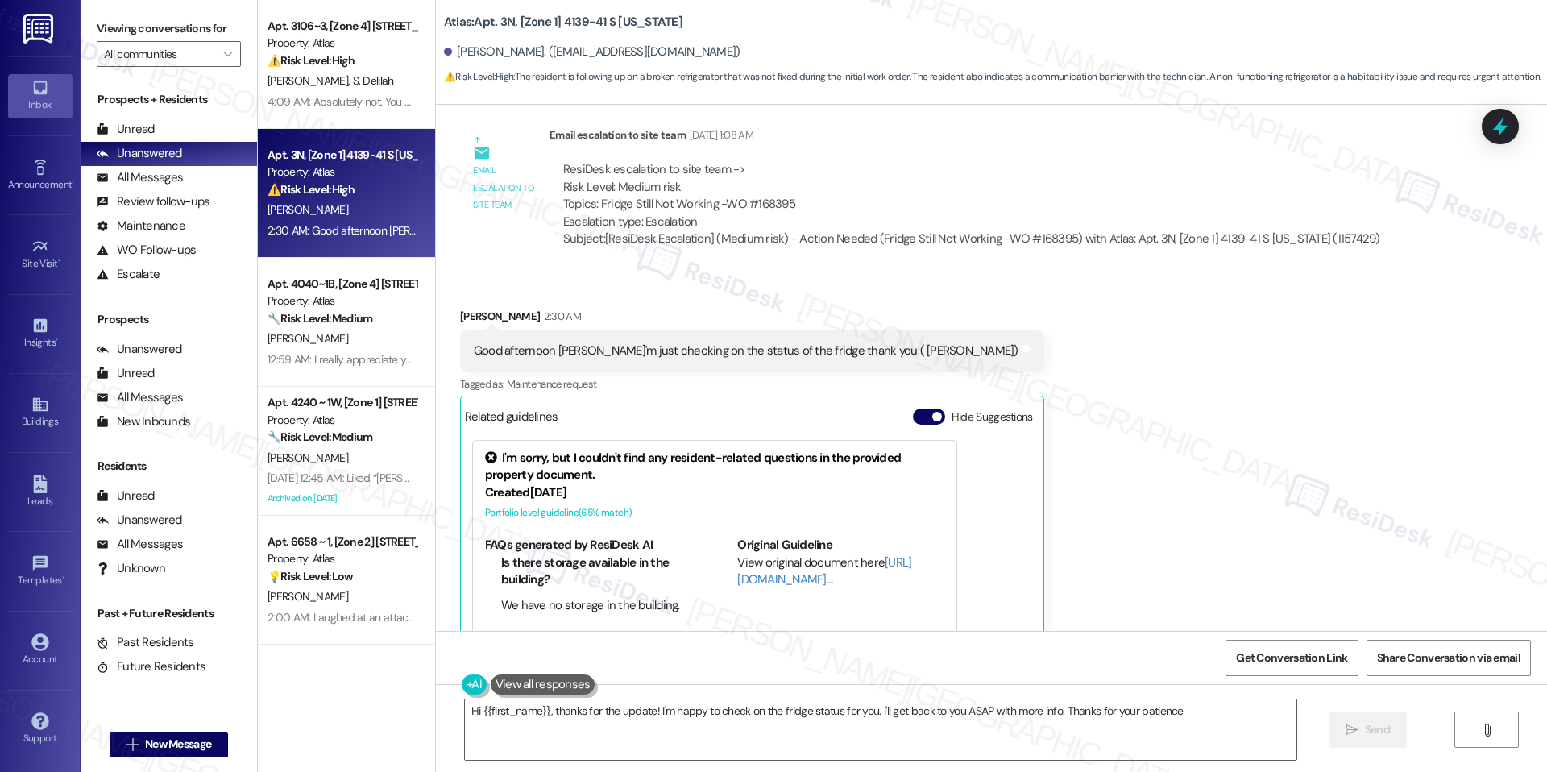
type textarea "Hi {{first_name}}, thanks for the update! I'm happy to check on the fridge stat…"
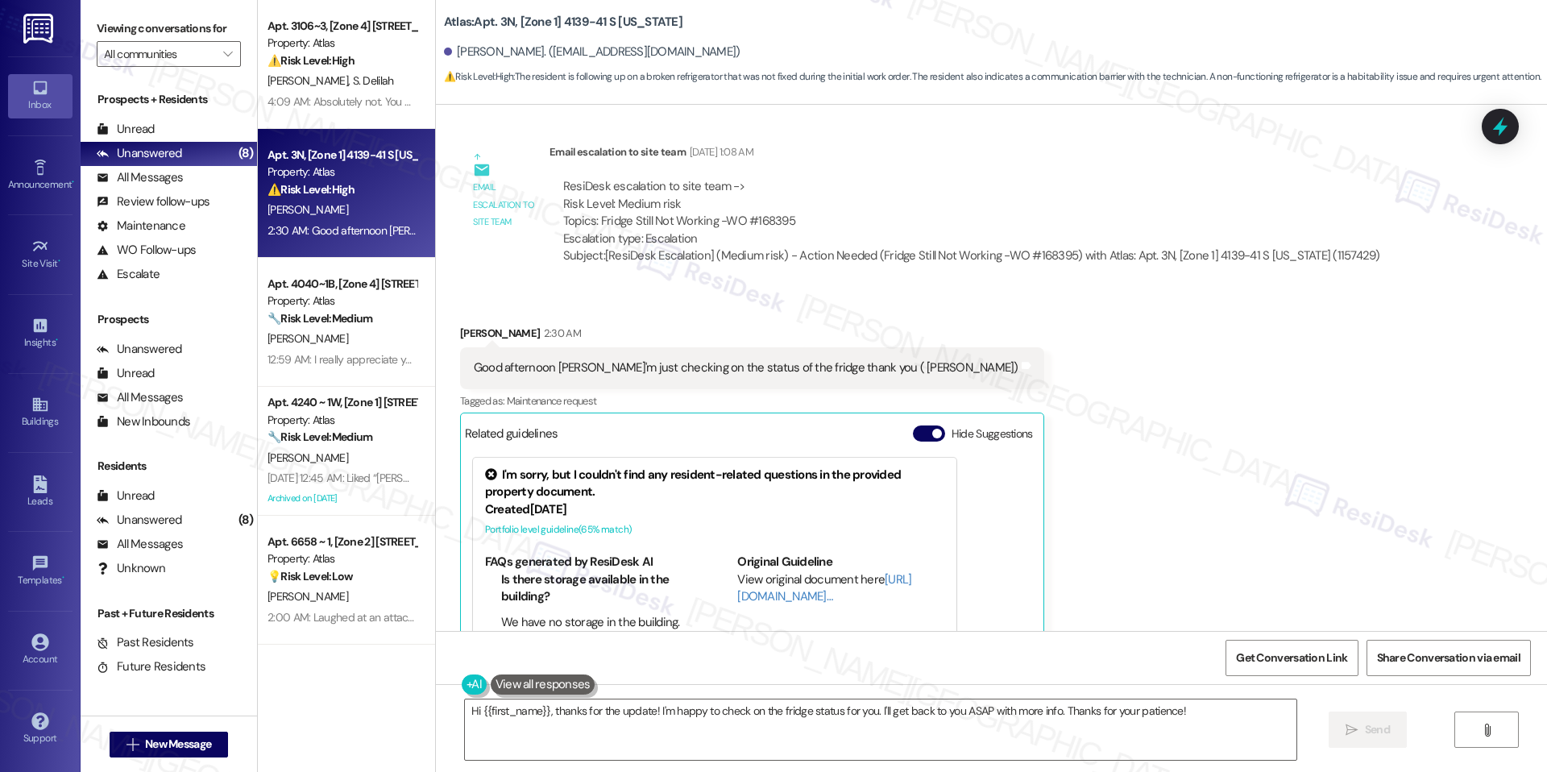
scroll to position [11505, 0]
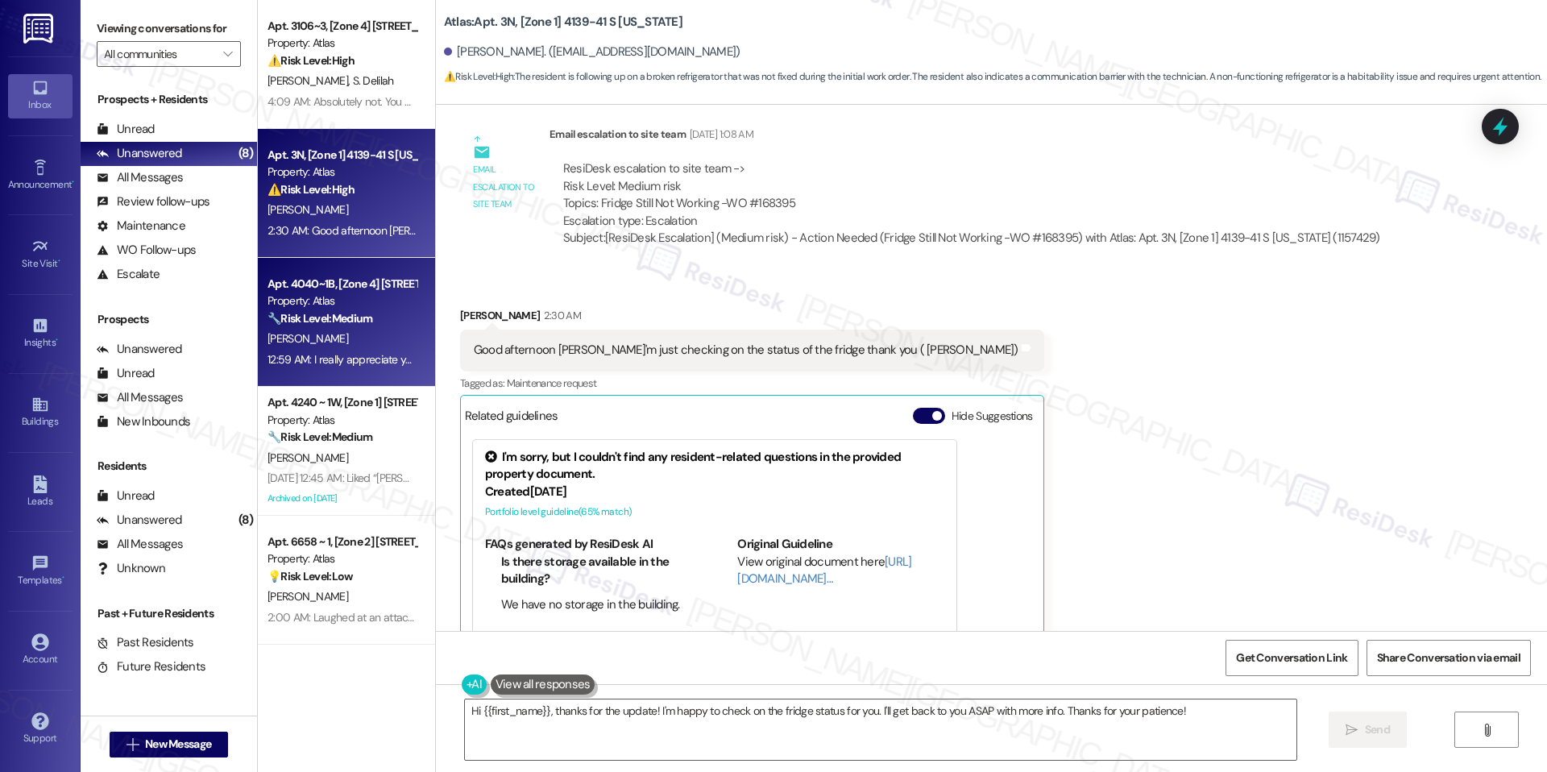
click at [400, 325] on div "Apt. 4040~1B, [Zone 4] 4040 W 63rd St Property: Atlas 🔧 Risk Level: Medium The …" at bounding box center [346, 322] width 177 height 129
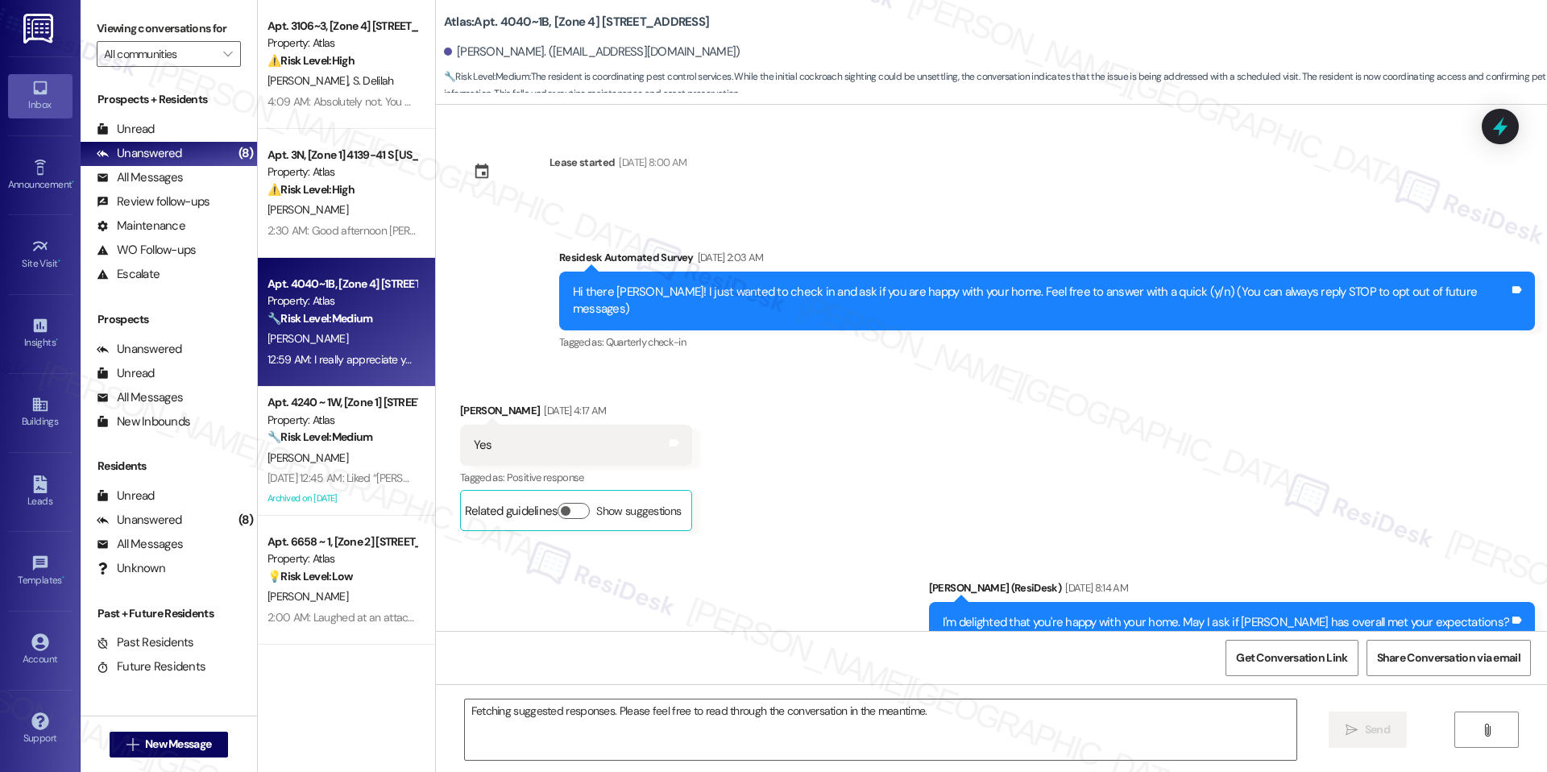
scroll to position [12239, 0]
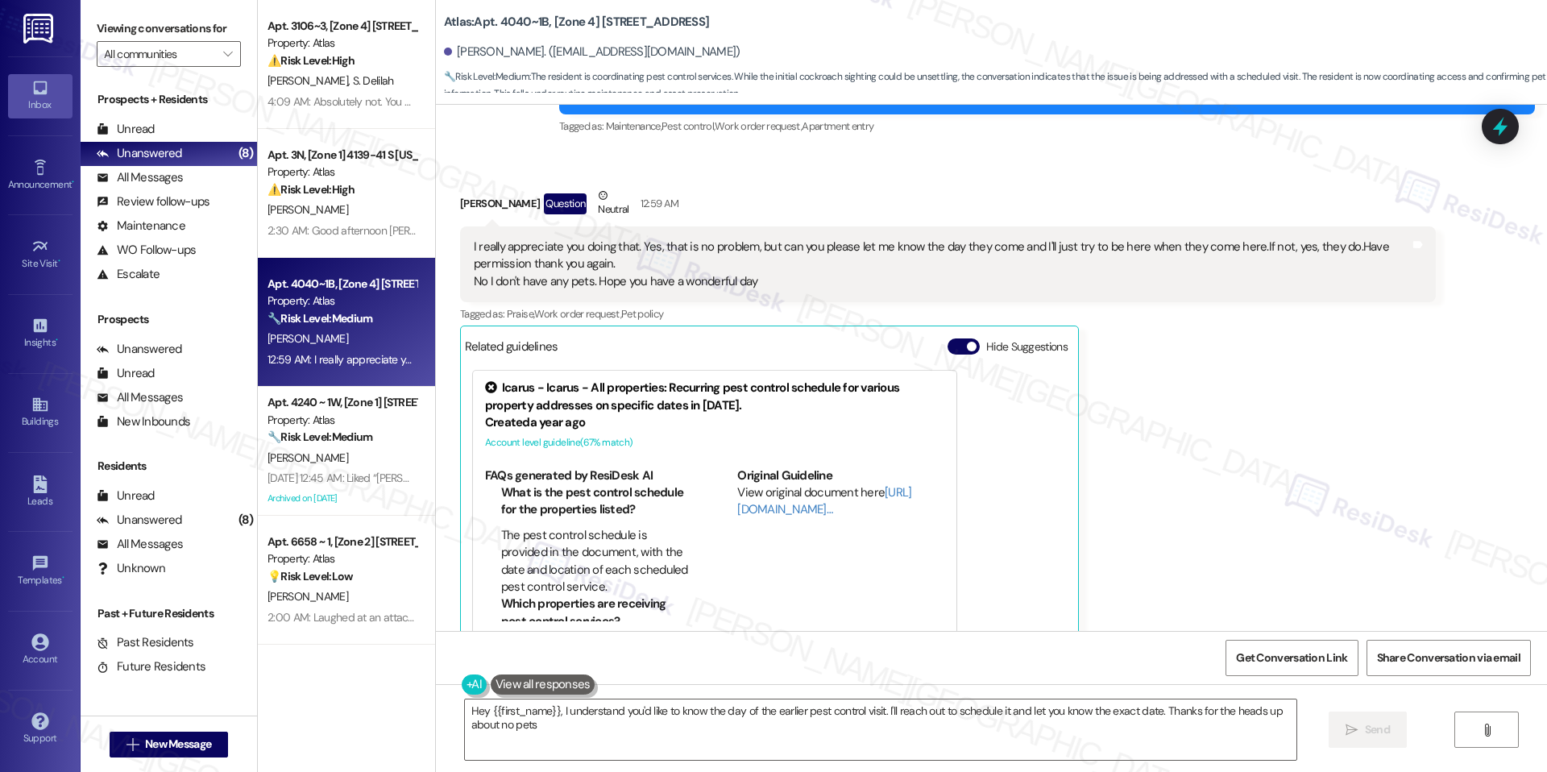
type textarea "Hey {{first_name}}, I understand you'd like to know the day of the earlier pest…"
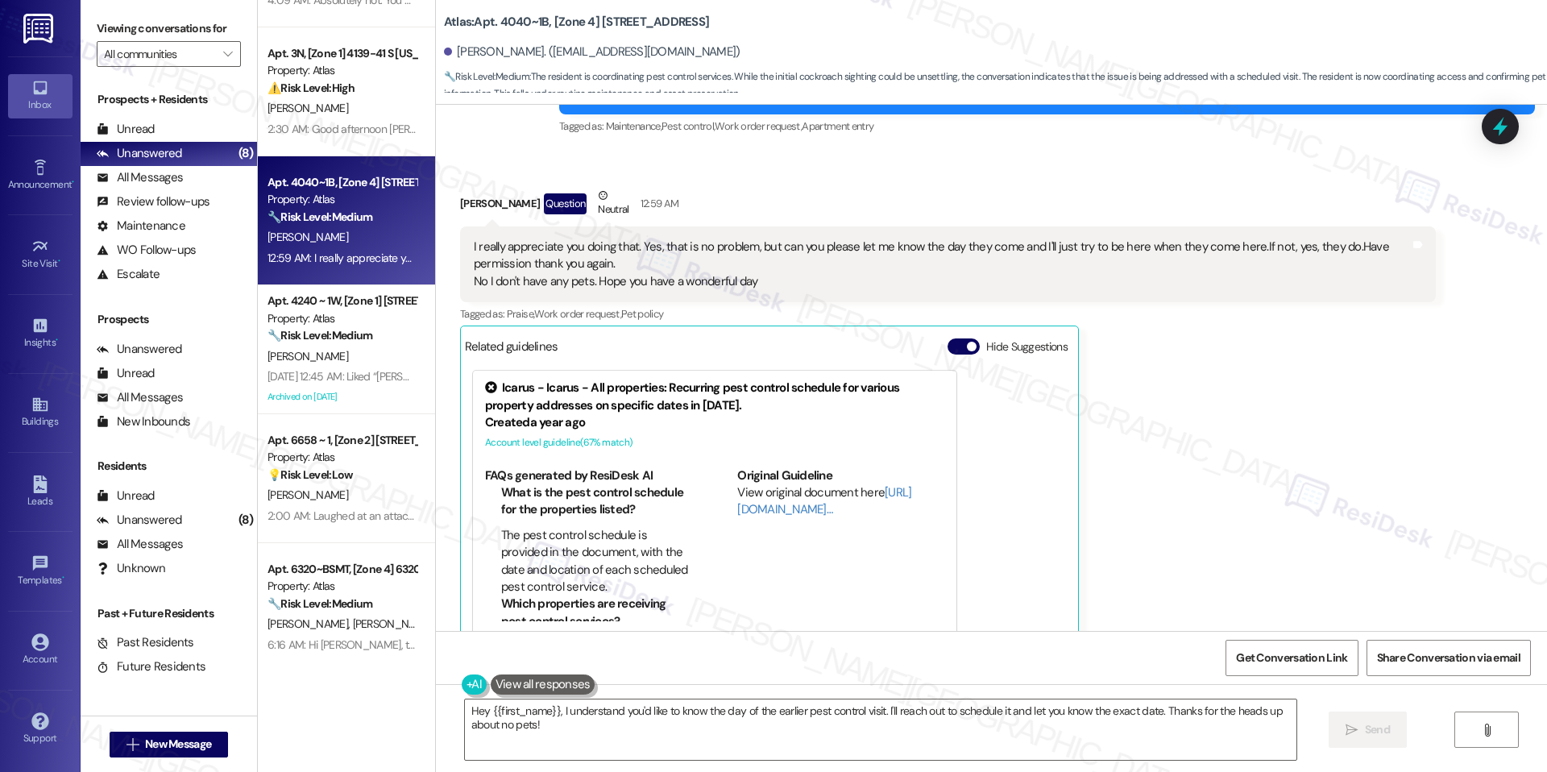
scroll to position [0, 0]
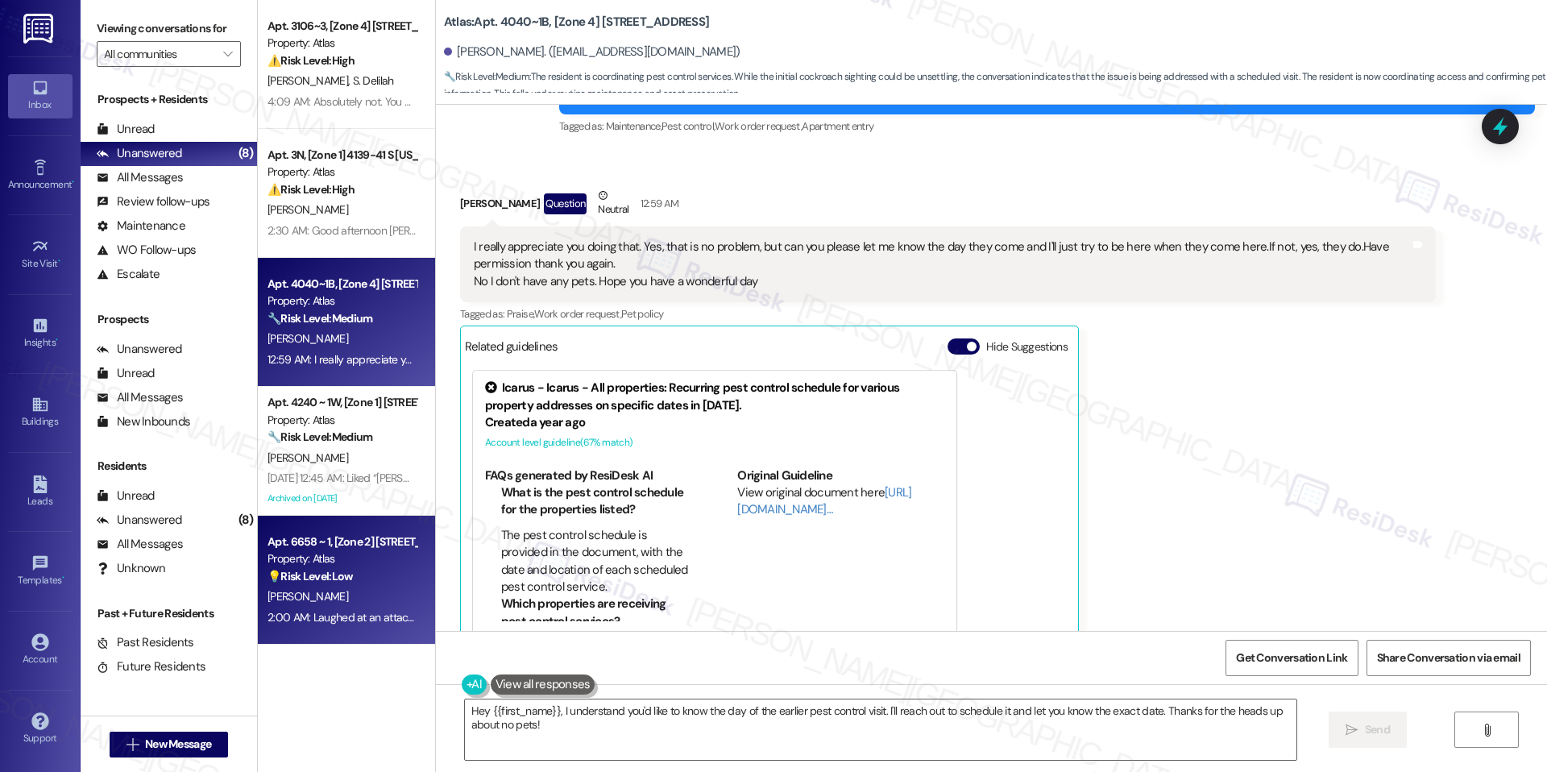
click at [325, 541] on div "Apt. 6658 ~ 1, [Zone 2] [STREET_ADDRESS]" at bounding box center [341, 541] width 149 height 17
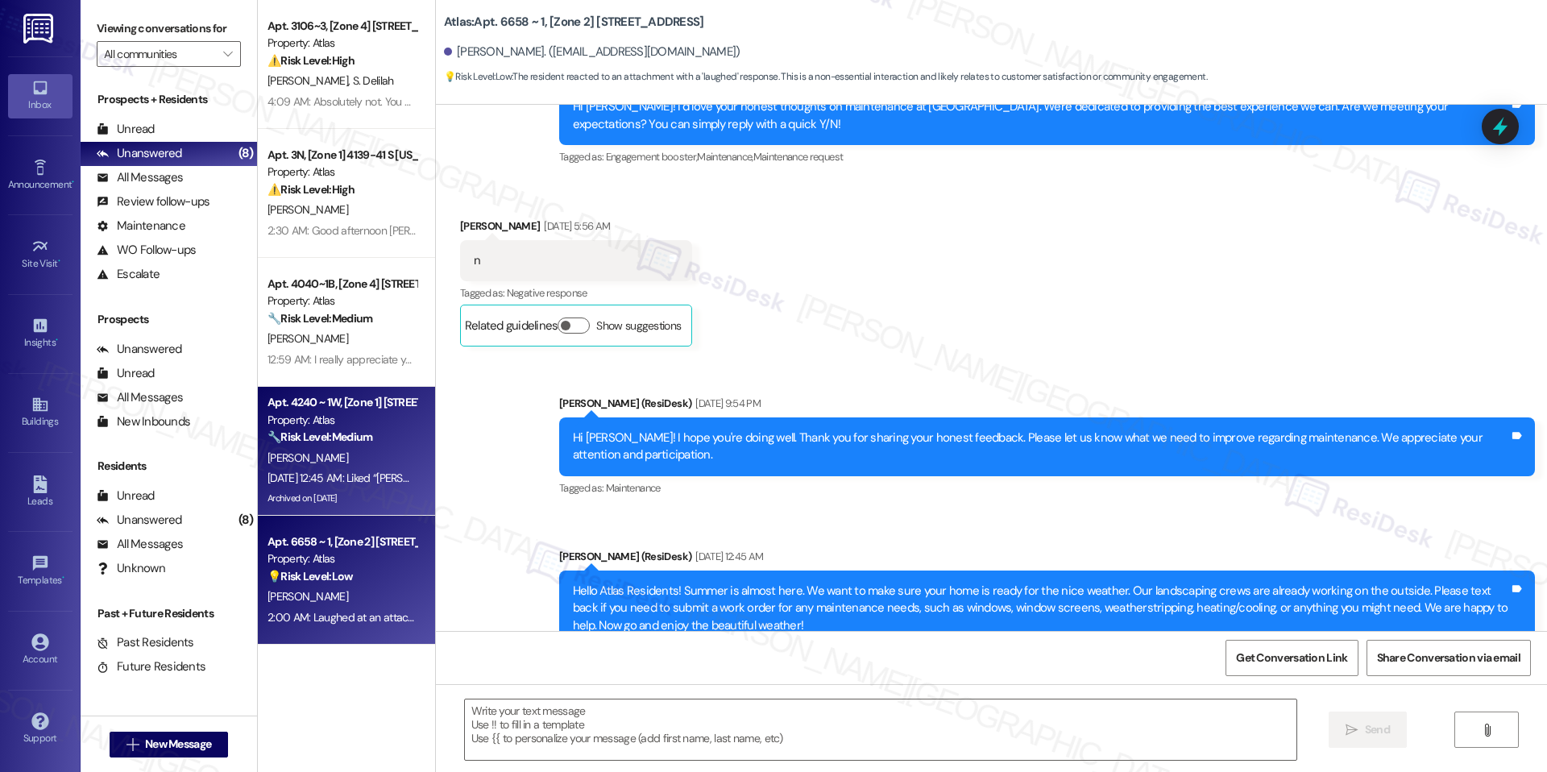
type textarea "Fetching suggested responses. Please feel free to read through the conversation…"
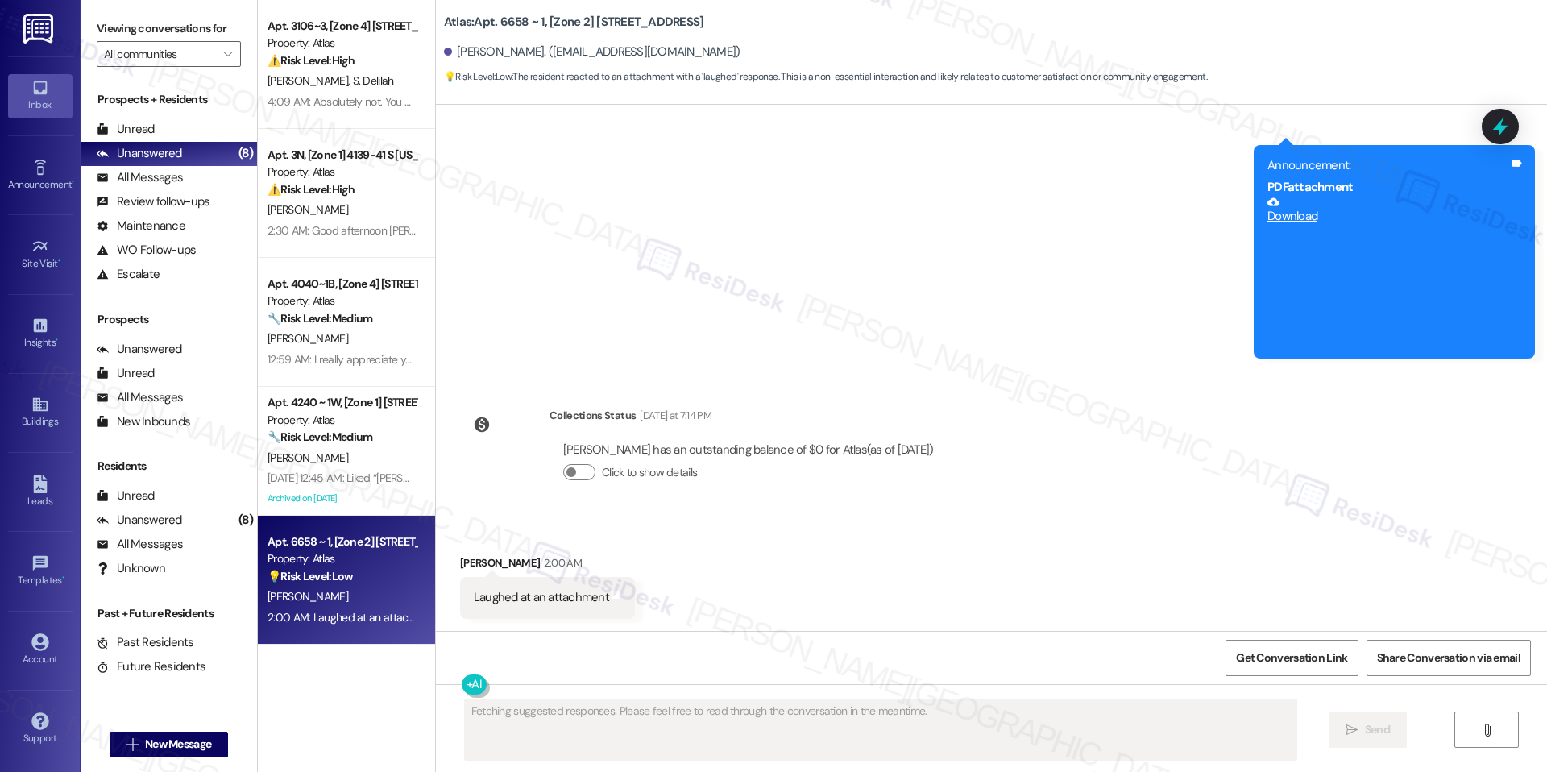
scroll to position [2073, 0]
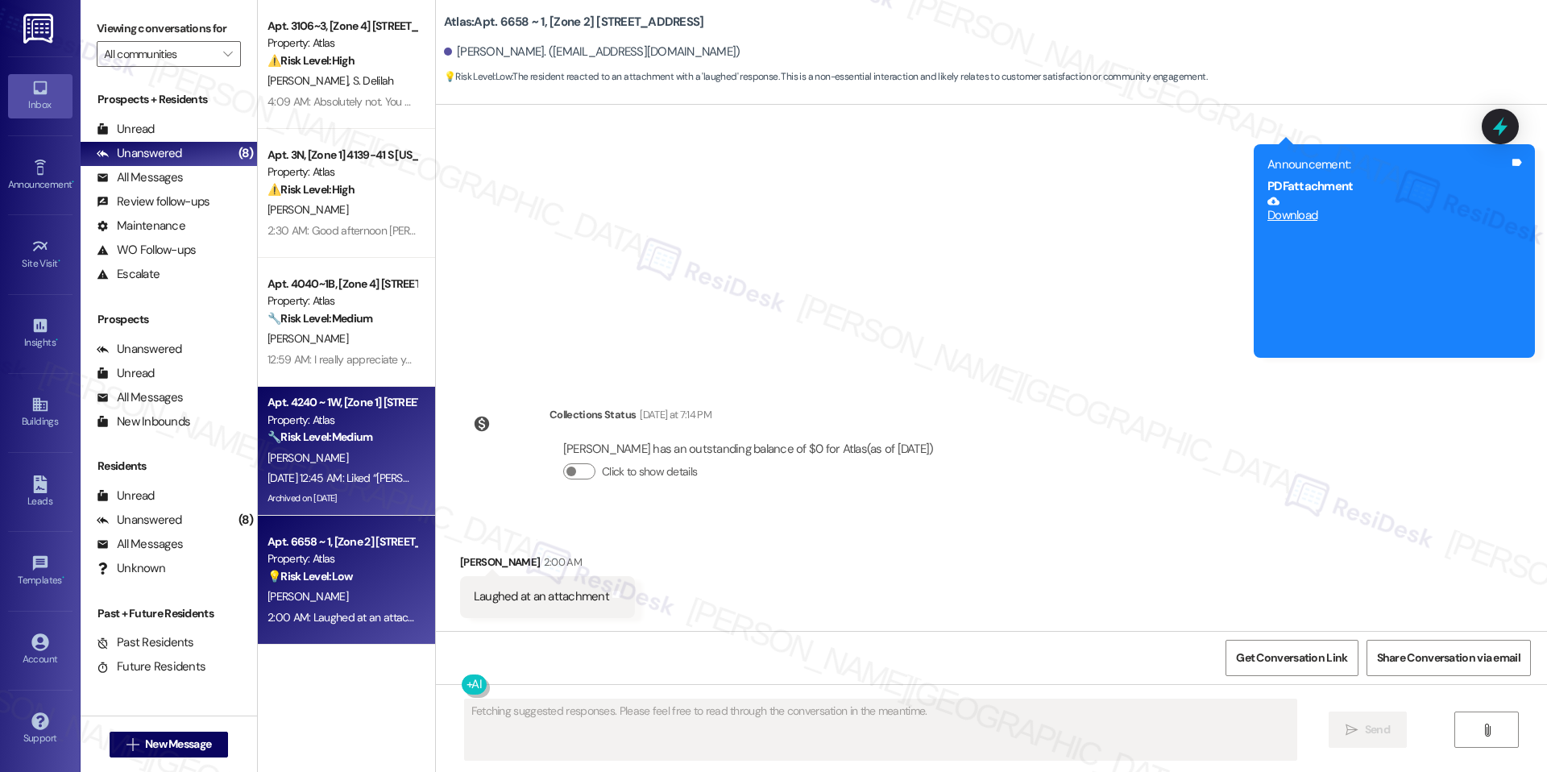
click at [326, 489] on div "Archived on [DATE]" at bounding box center [342, 498] width 152 height 20
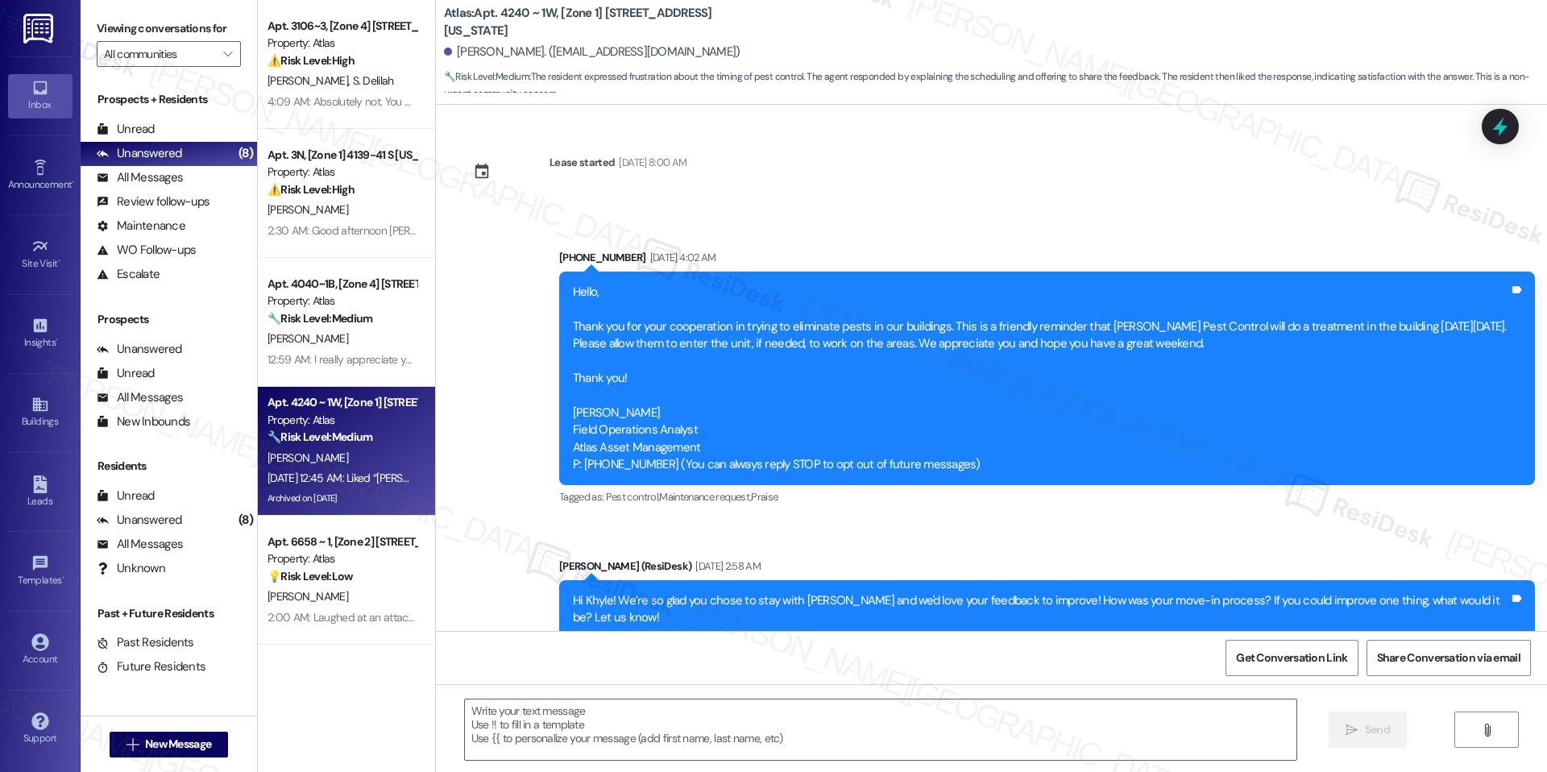
type textarea "Fetching suggested responses. Please feel free to read through the conversation…"
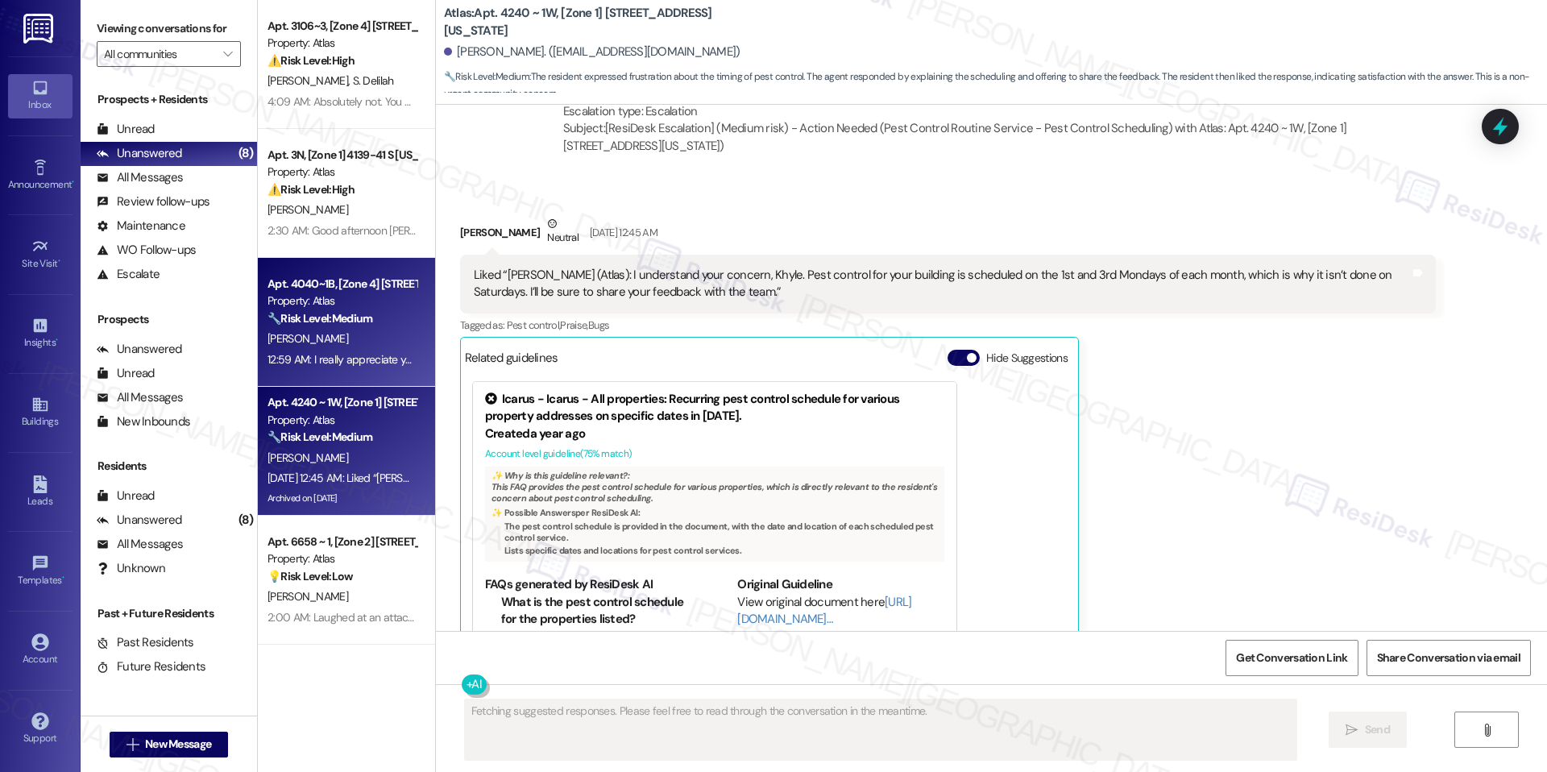
click at [375, 330] on div "[PERSON_NAME]" at bounding box center [342, 339] width 152 height 20
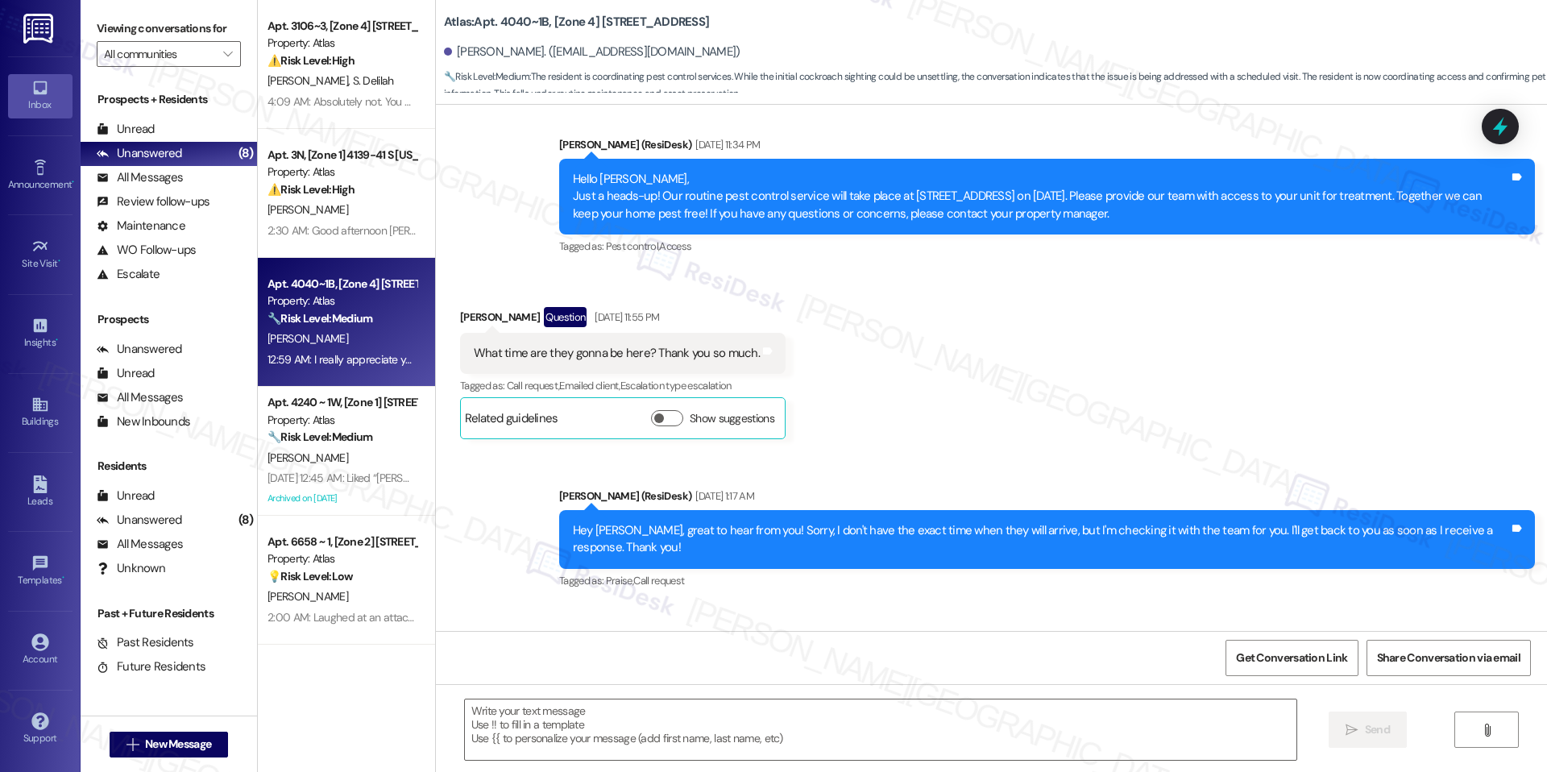
scroll to position [12090, 0]
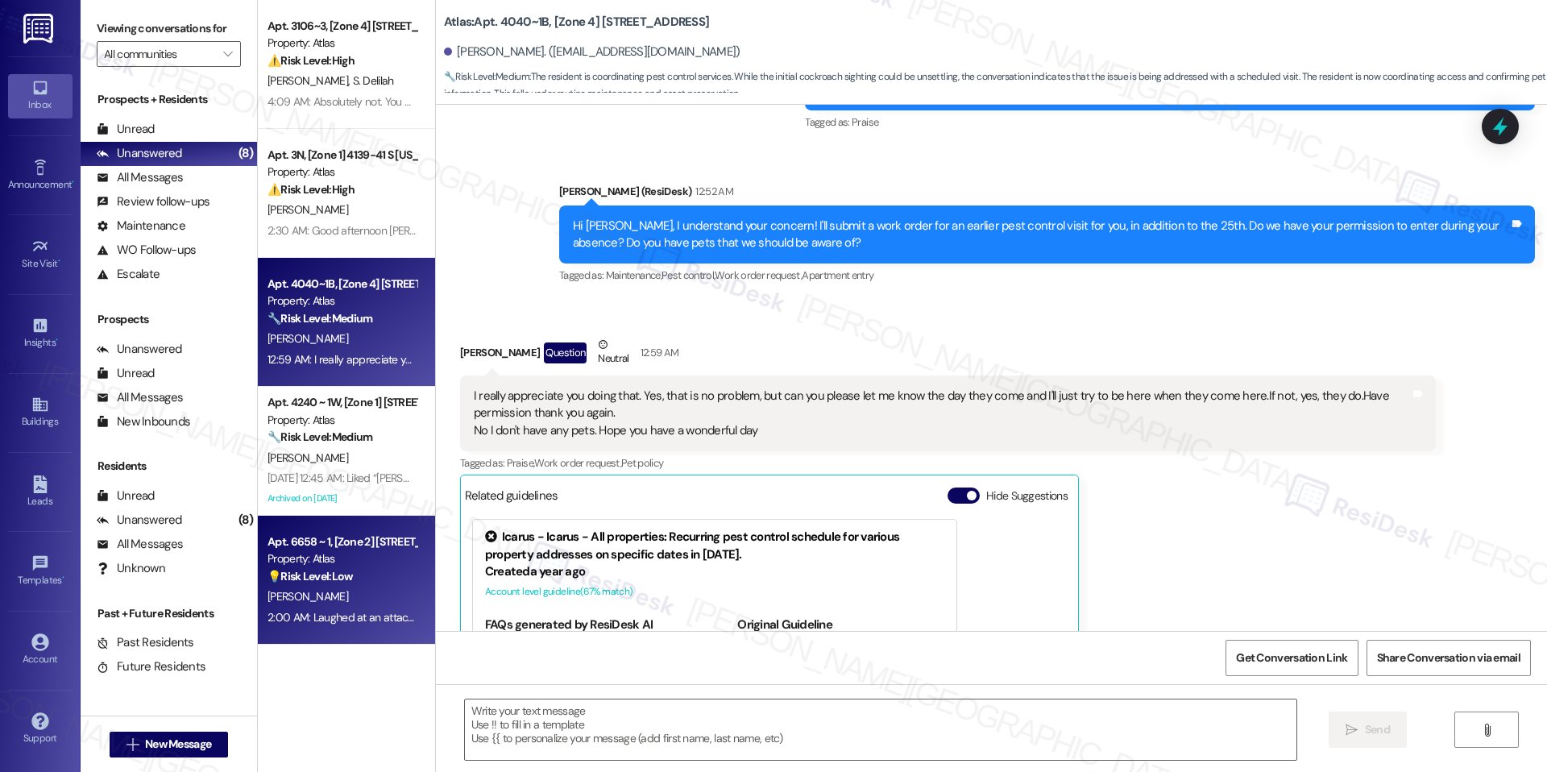
type textarea "Fetching suggested responses. Please feel free to read through the conversation…"
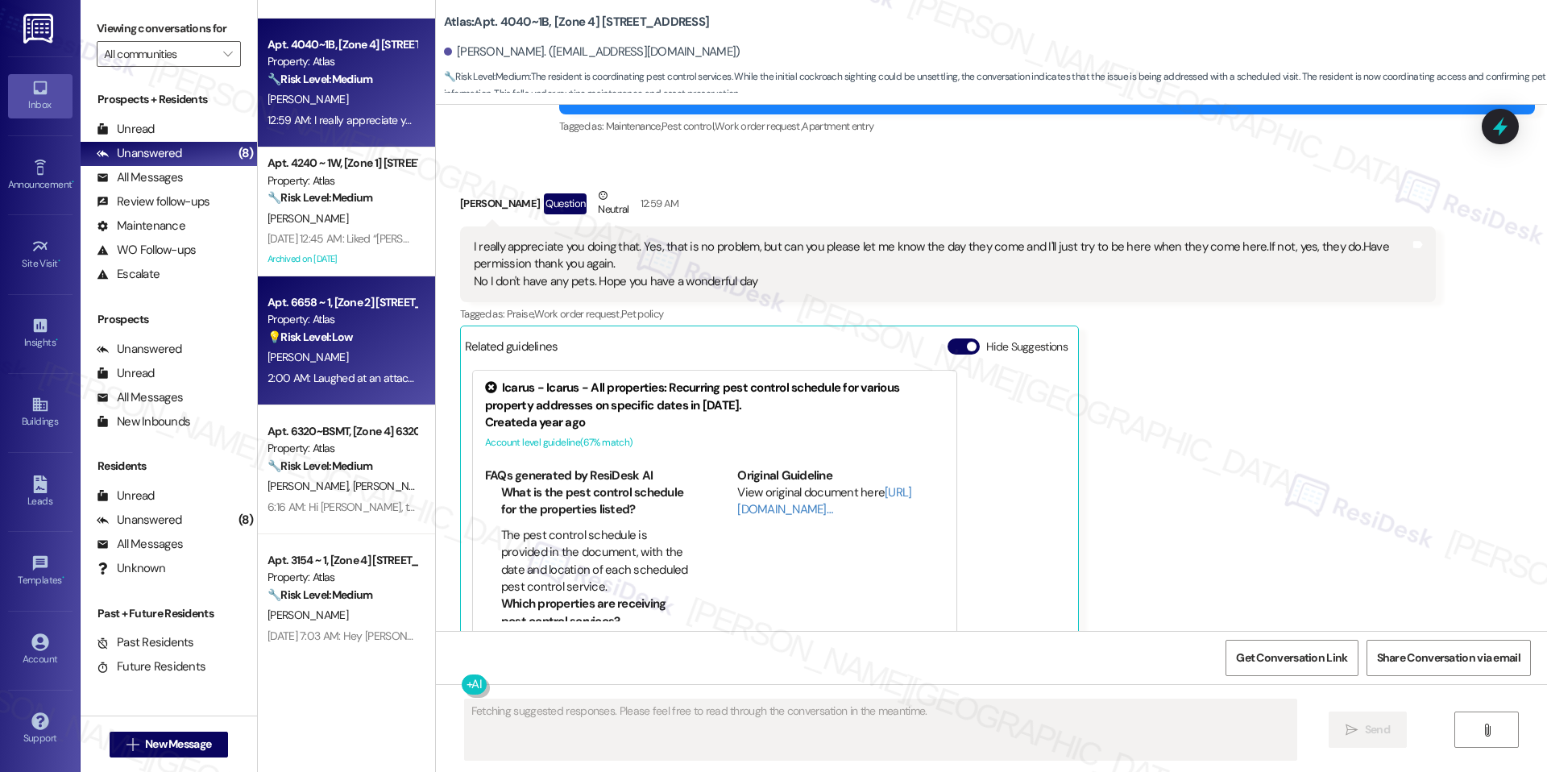
scroll to position [263, 0]
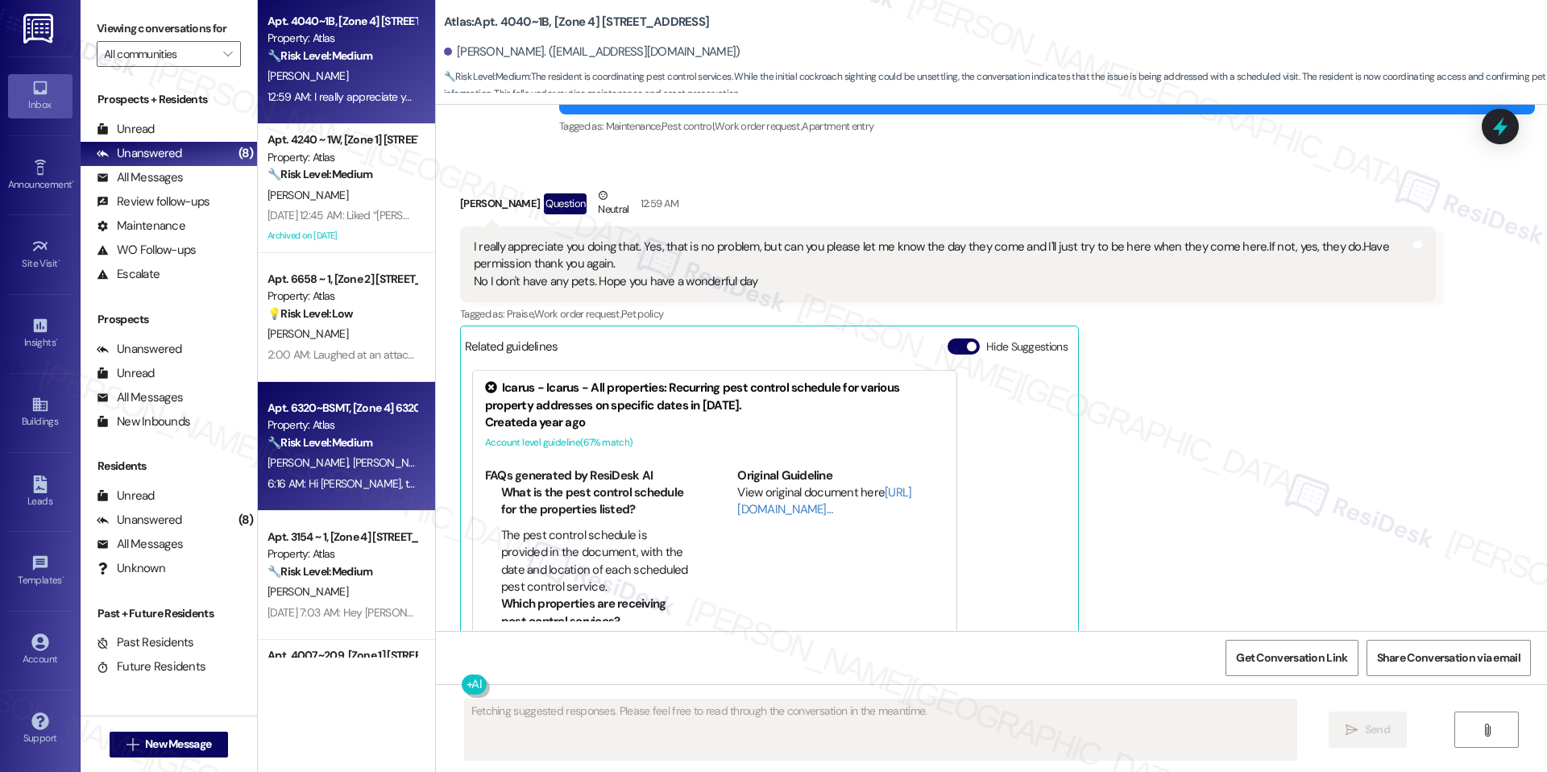
click at [357, 500] on div "Apt. 6320~BSMT, [Zone 4] 6320-28 S Troy Property: Atlas 🔧 Risk Level: Medium Th…" at bounding box center [346, 446] width 177 height 129
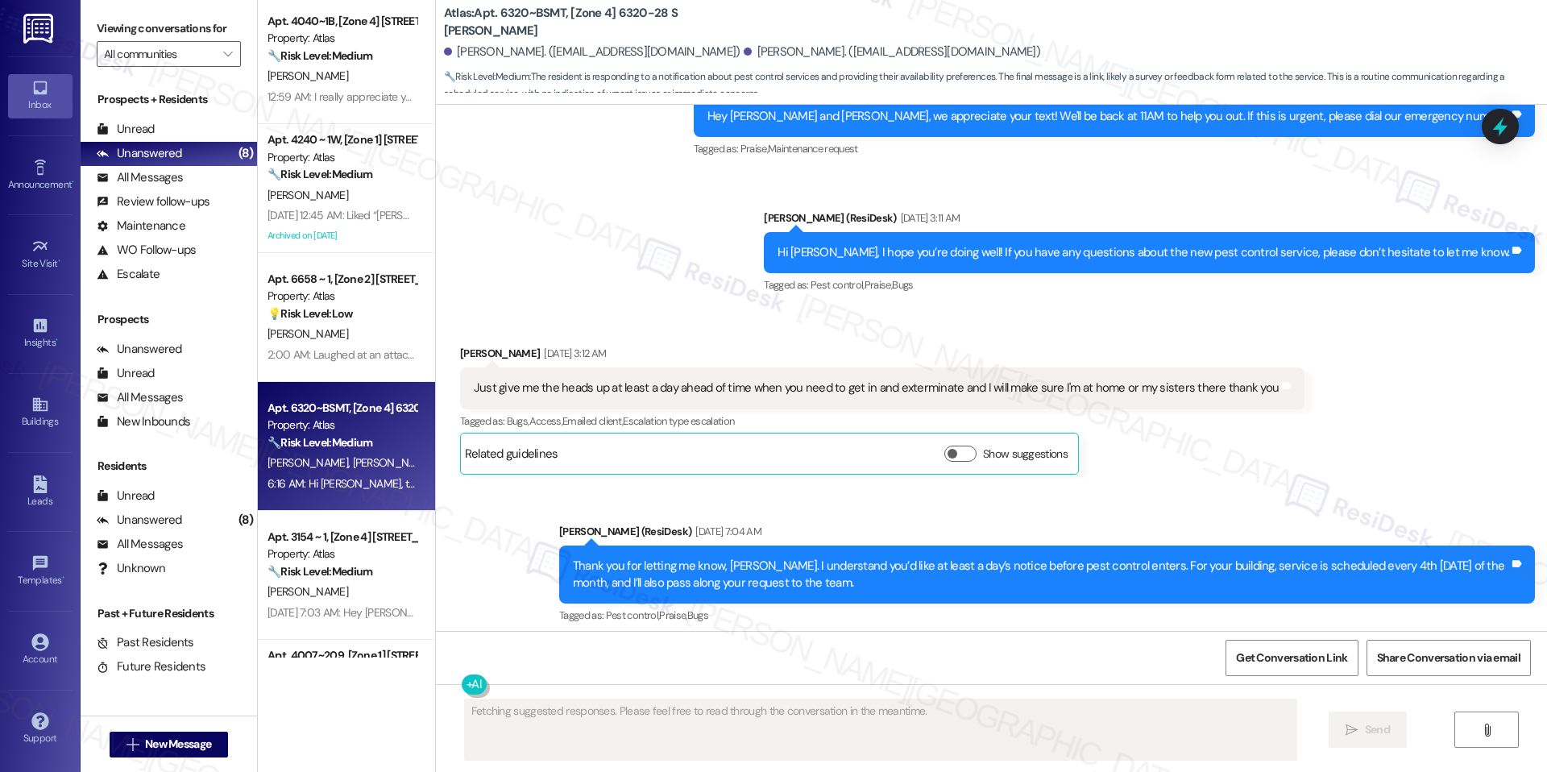
scroll to position [2584, 0]
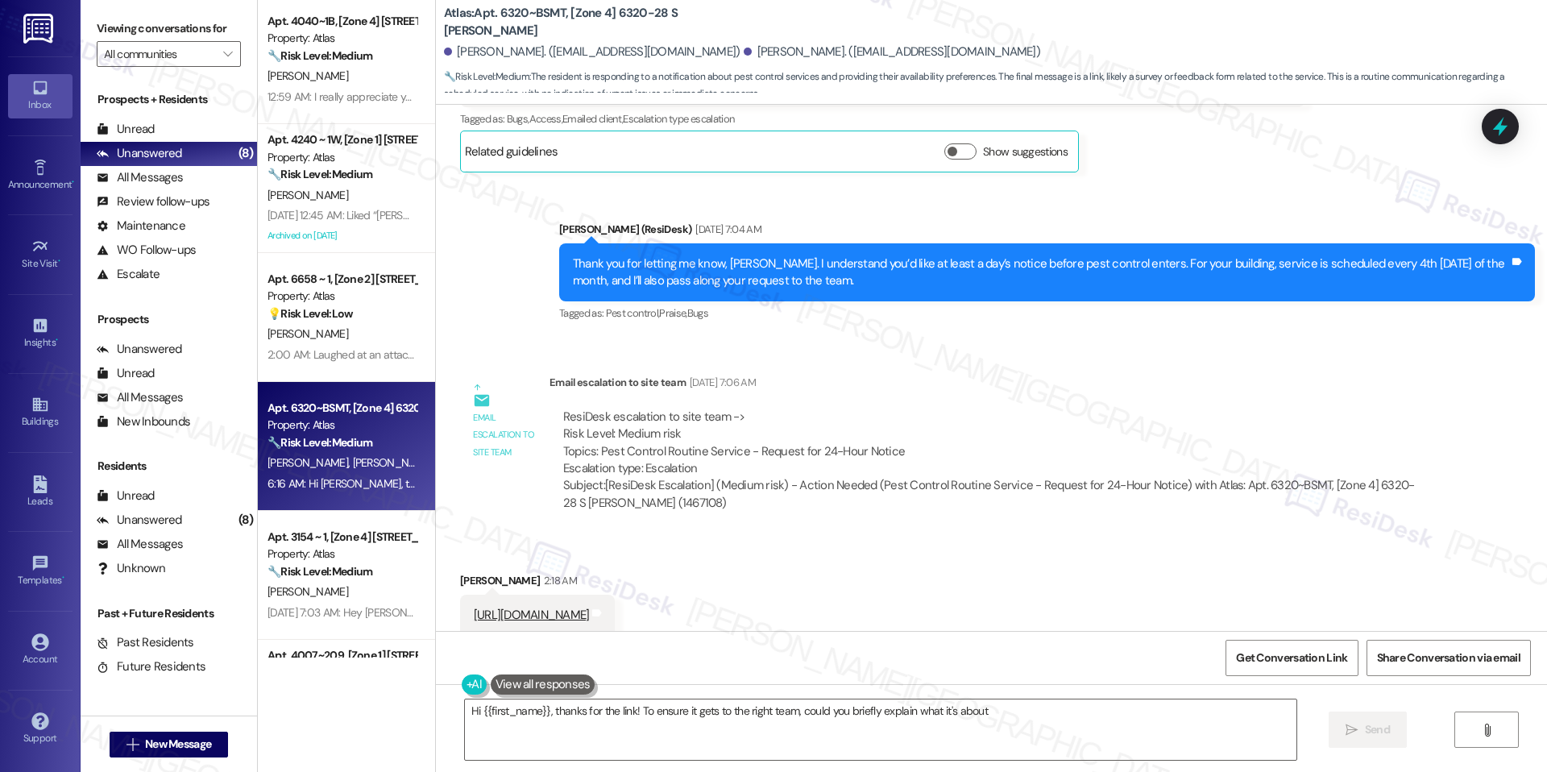
type textarea "Hi {{first_name}}, thanks for the link! To ensure it gets to the right team, co…"
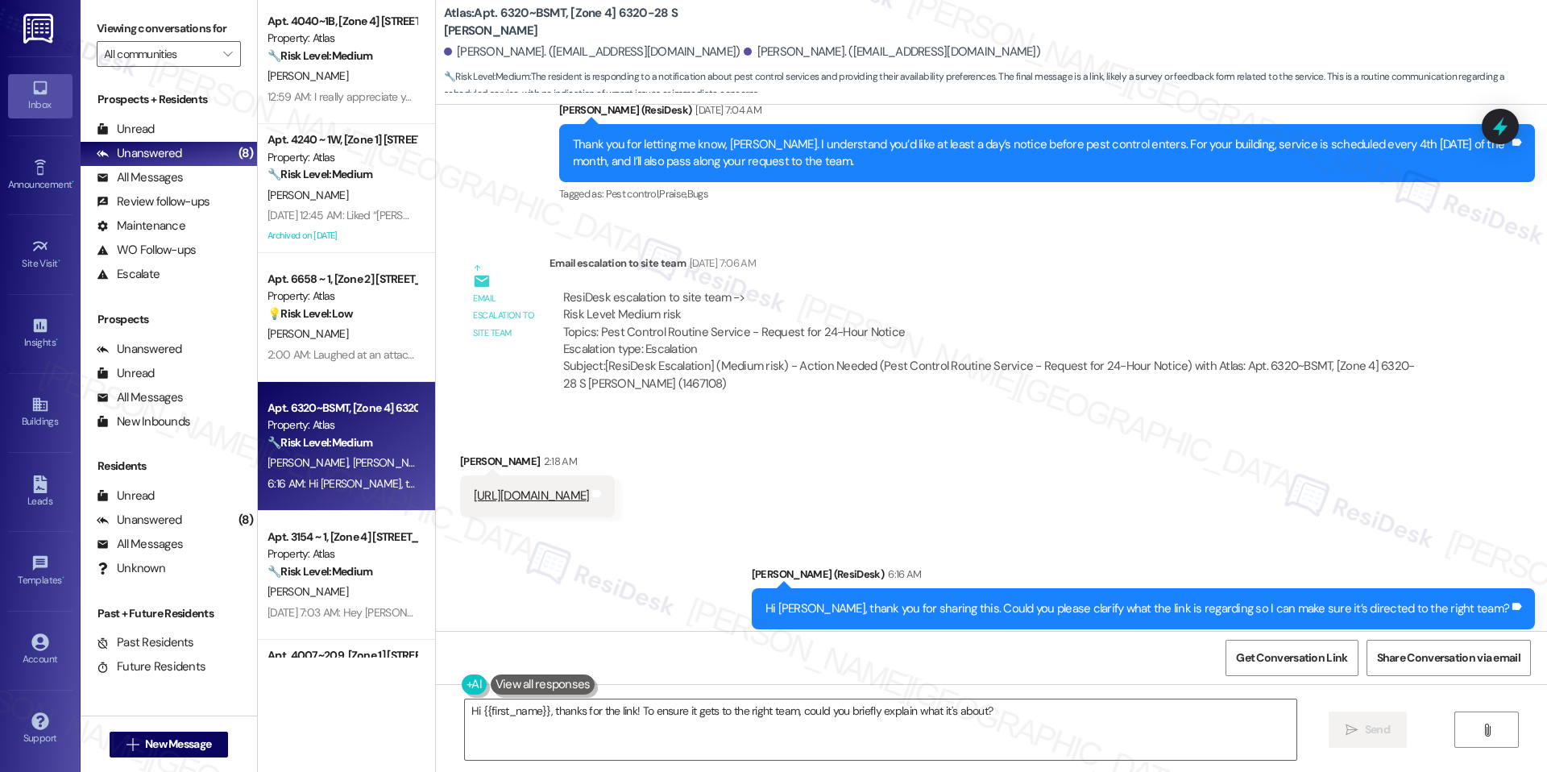
scroll to position [2721, 0]
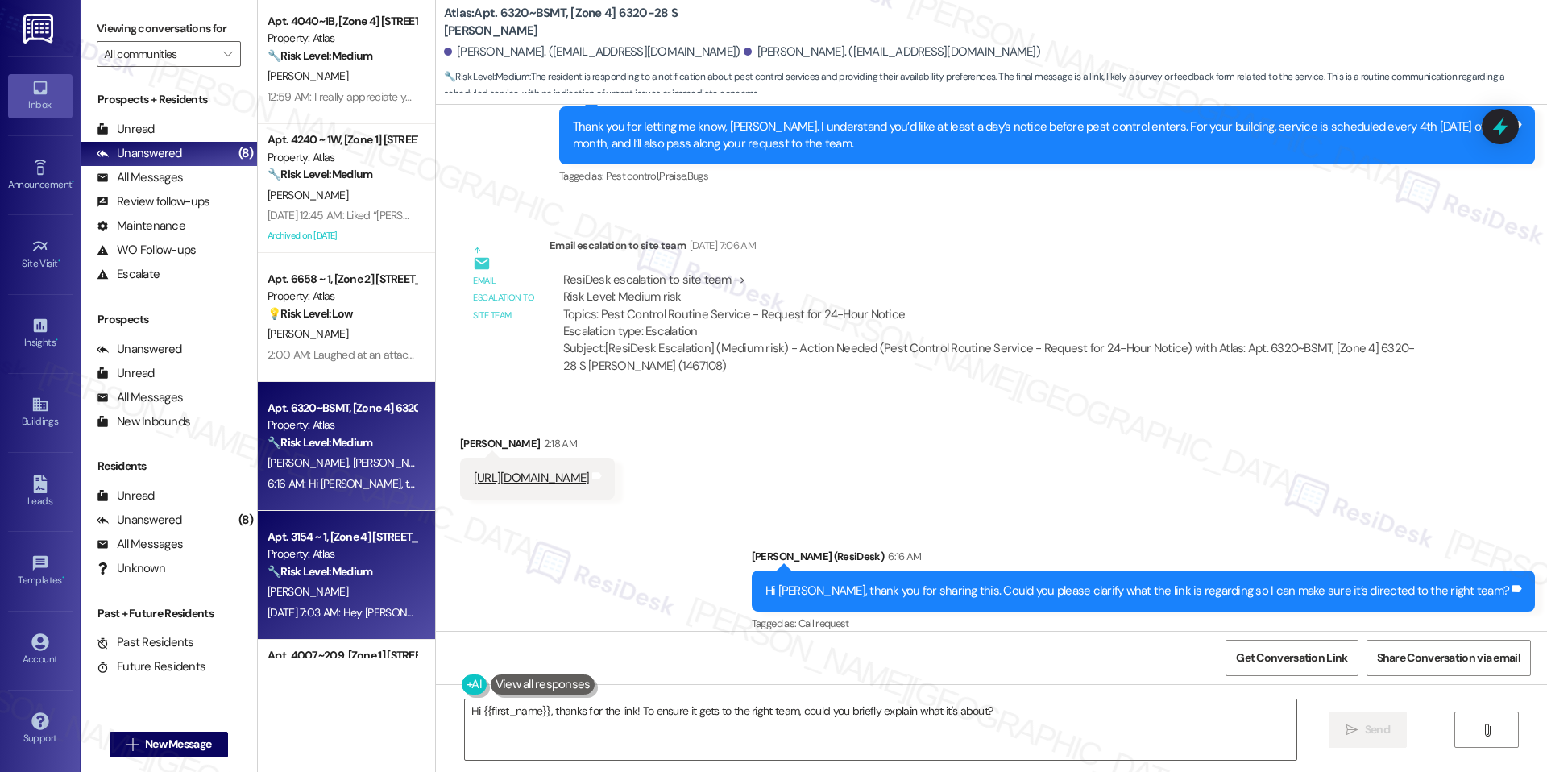
click at [338, 625] on div "Apt. 3154 ~ 1, [Zone 4] 3148-54 W 64th St Property: Atlas 🔧 Risk Level: Medium …" at bounding box center [346, 575] width 177 height 129
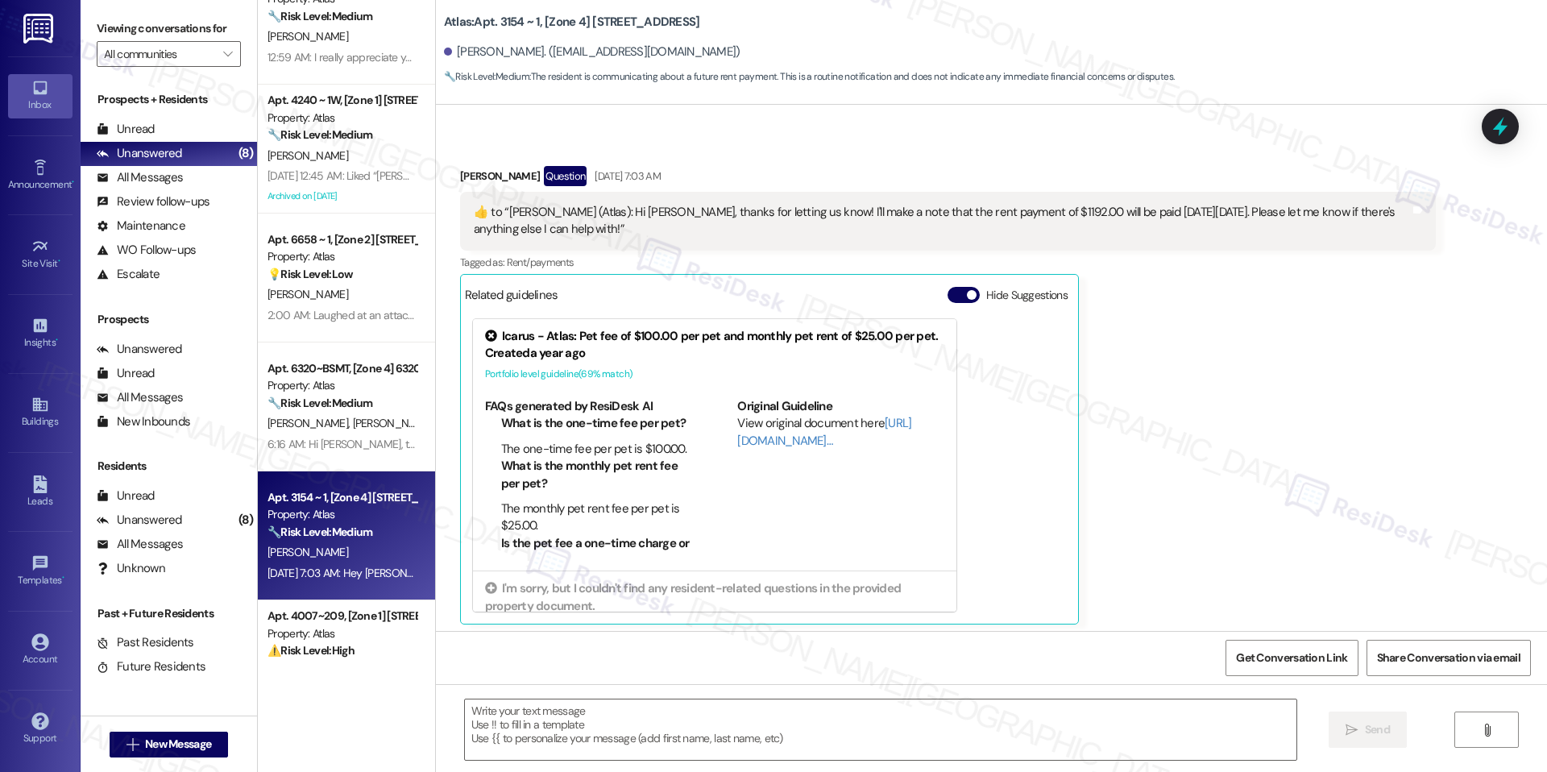
scroll to position [5152, 0]
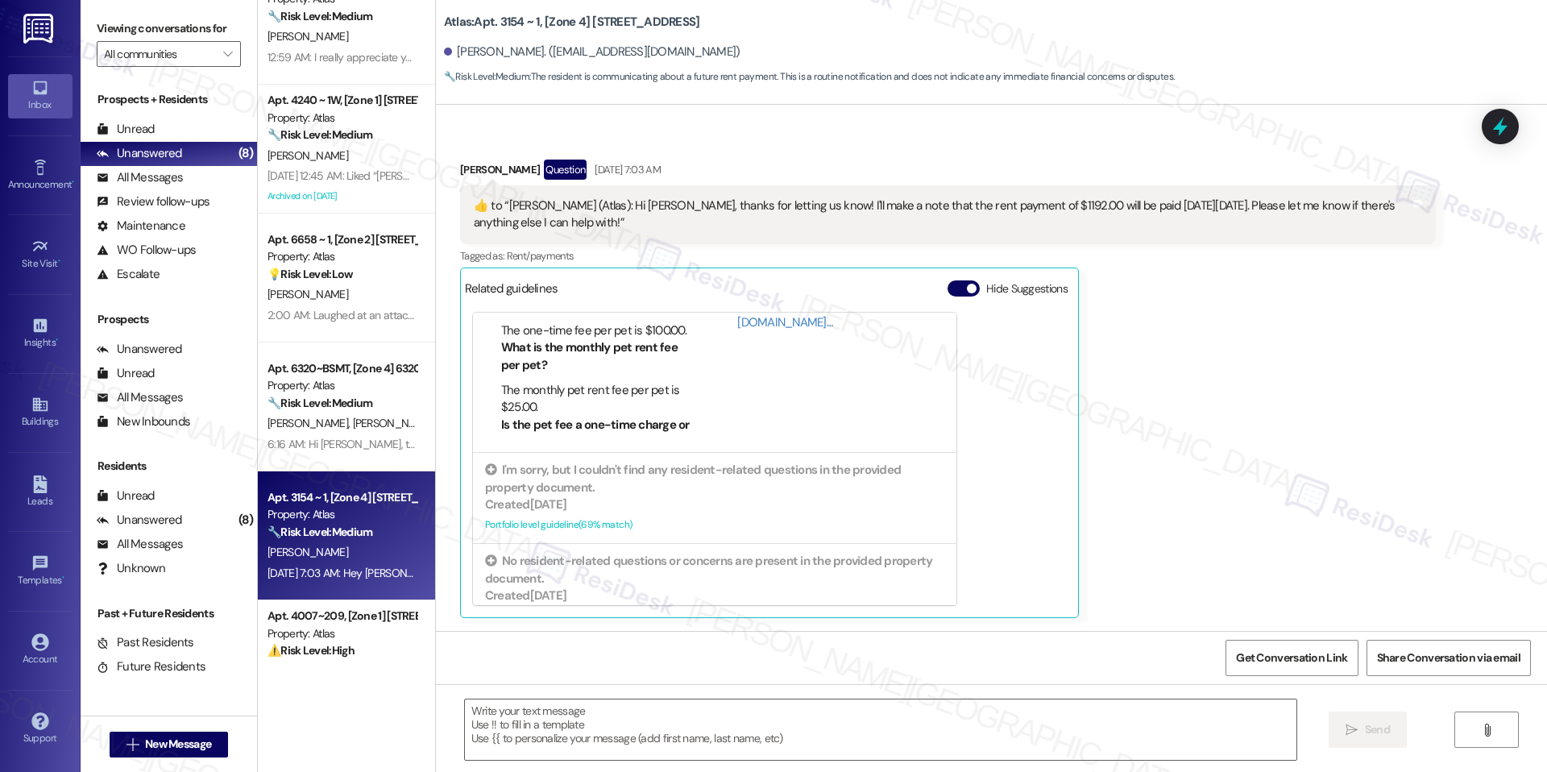
type textarea "Fetching suggested responses. Please feel free to read through the conversation…"
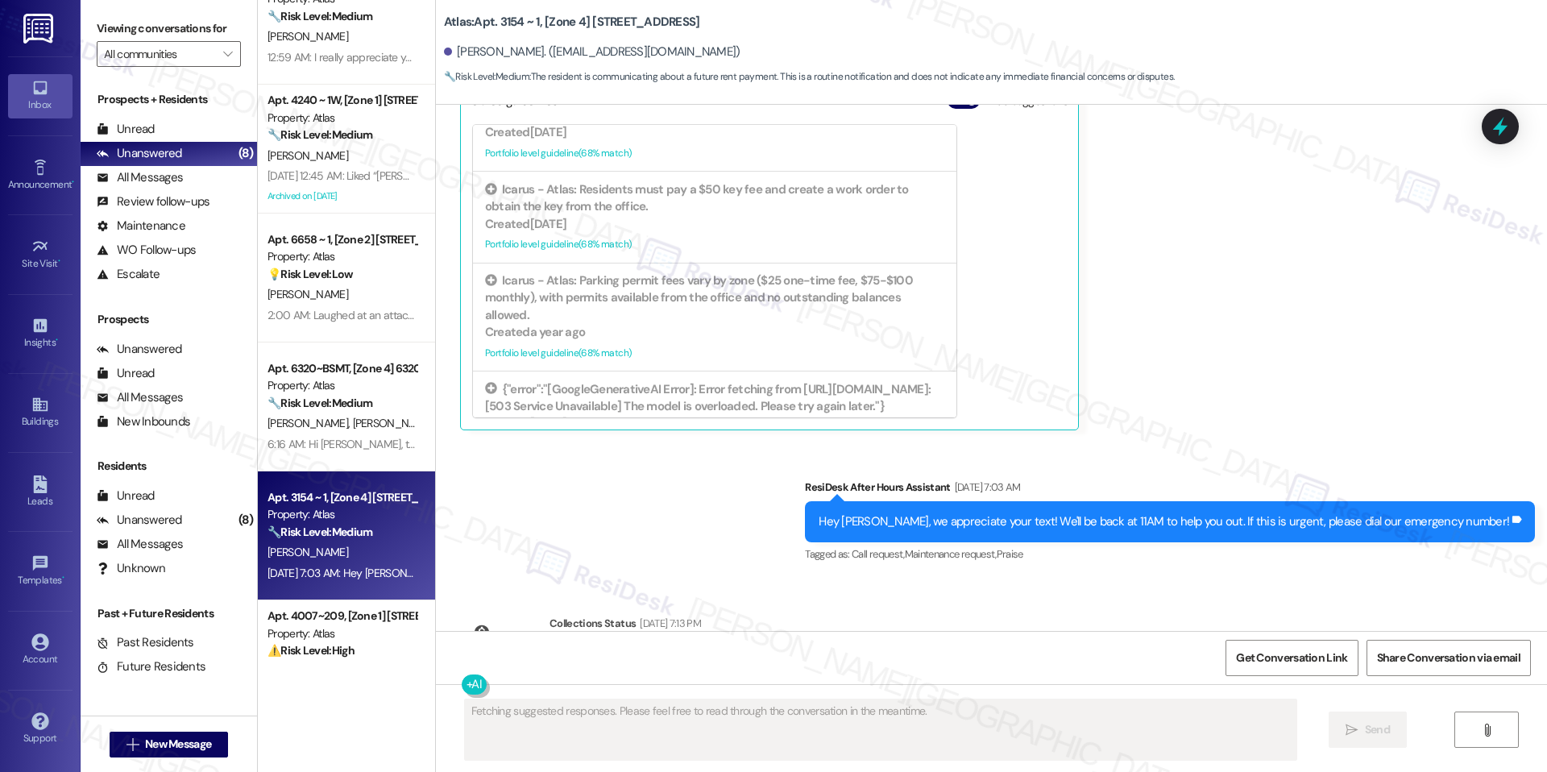
scroll to position [5436, 0]
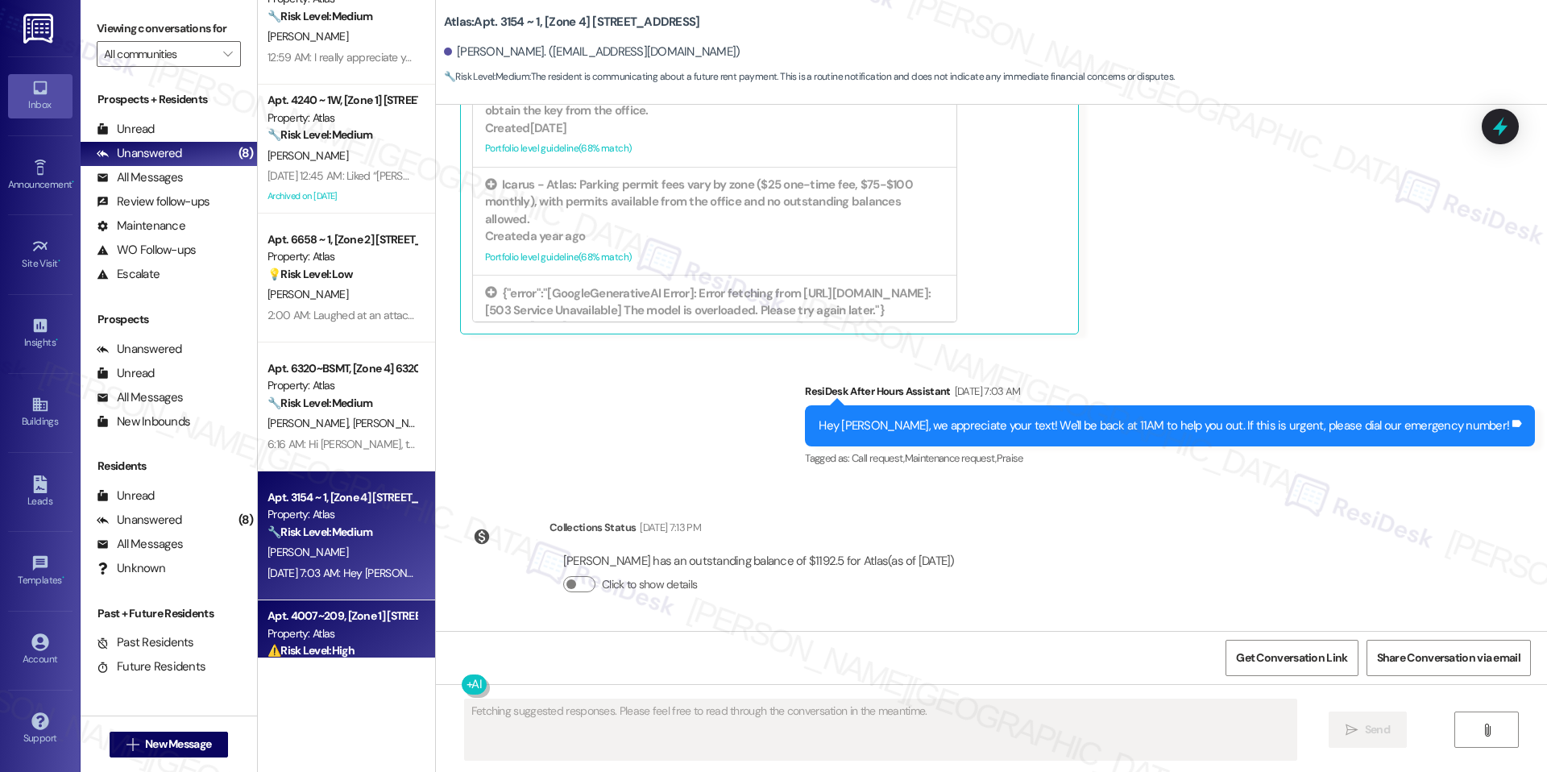
click at [376, 607] on div "Apt. 4007~209, [Zone 1] [STREET_ADDRESS][PERSON_NAME]" at bounding box center [341, 615] width 149 height 17
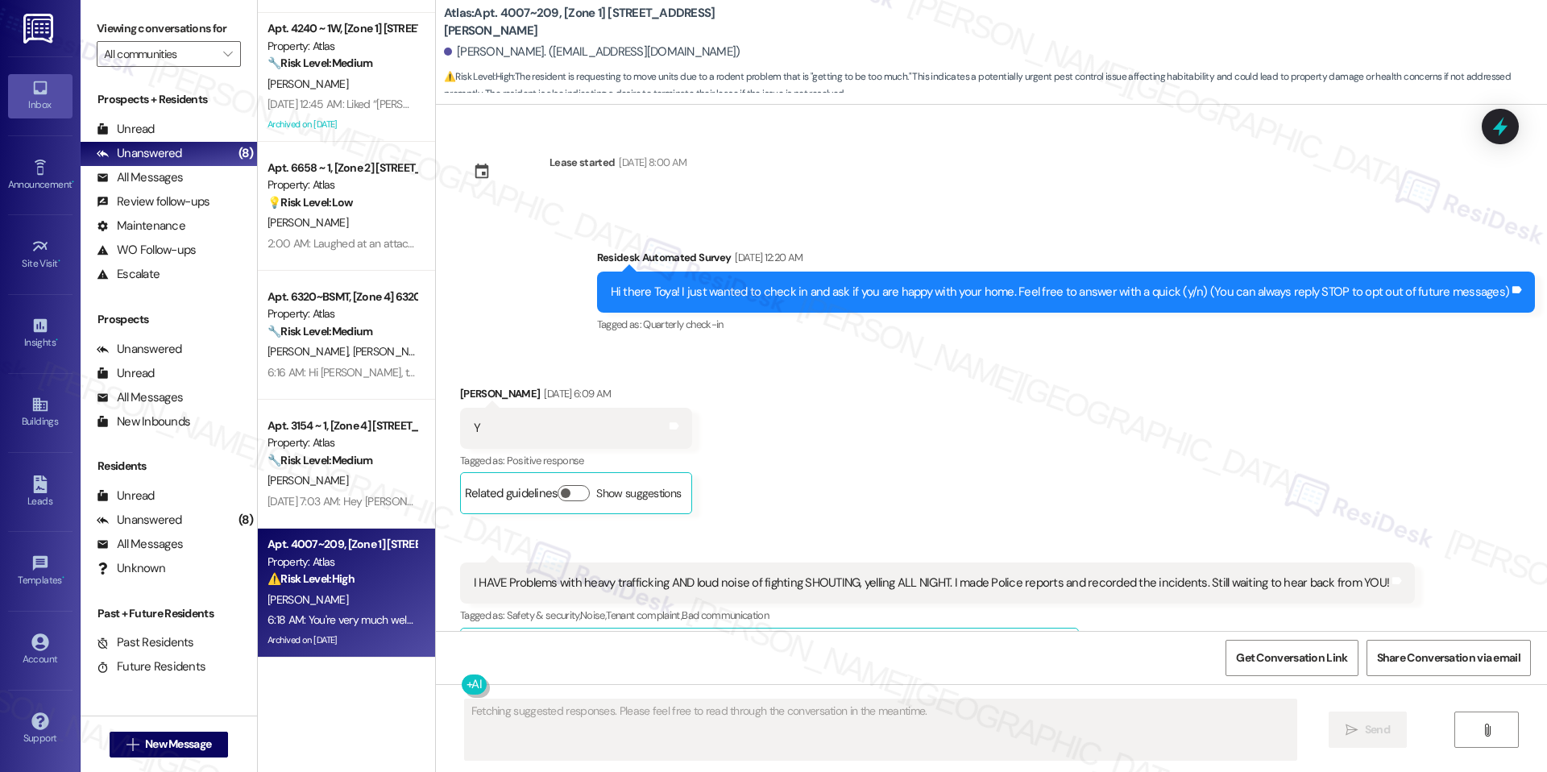
scroll to position [17916, 0]
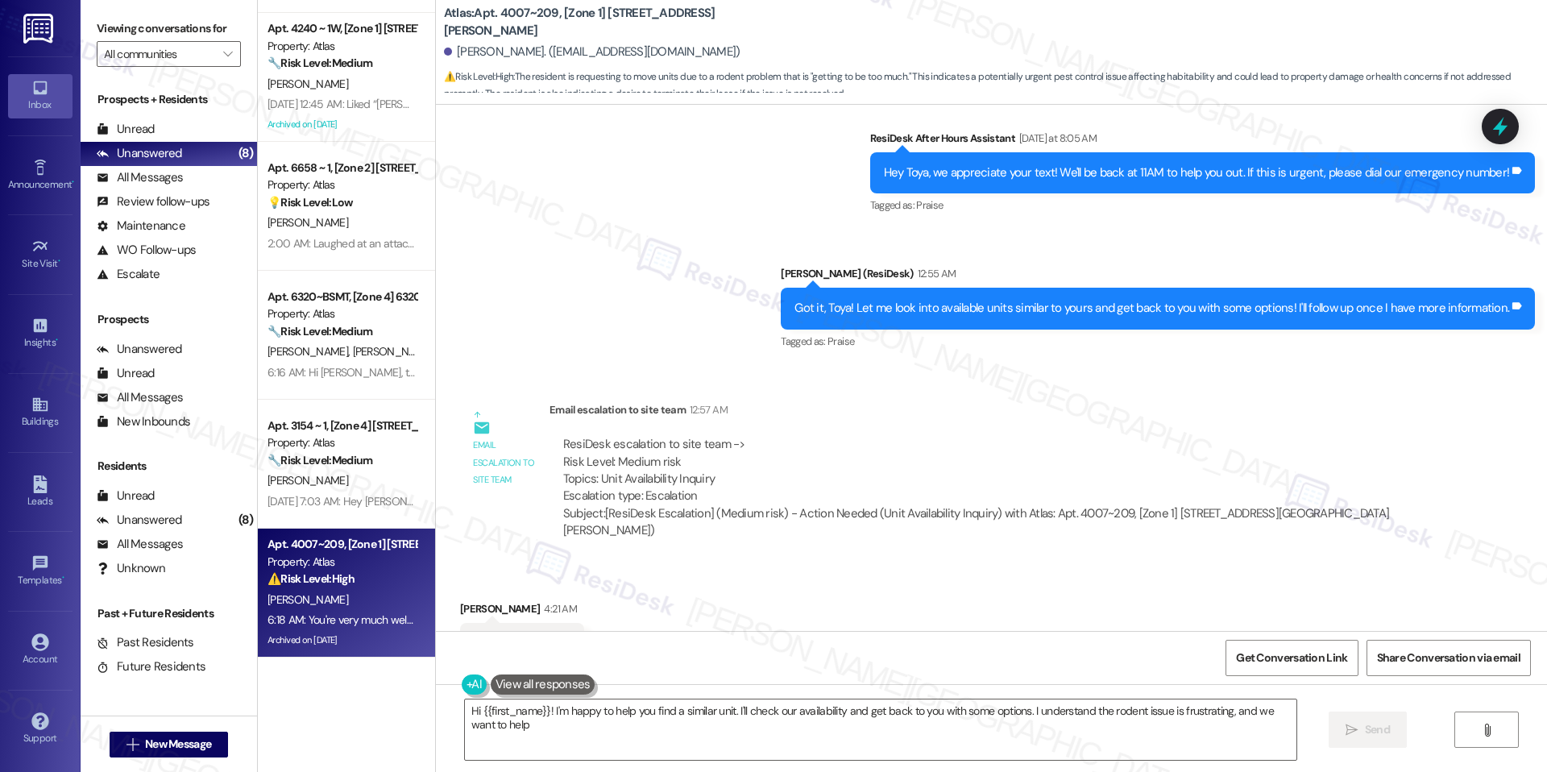
type textarea "Hi {{first_name}}! I'm happy to help you find a similar unit. I'll check our av…"
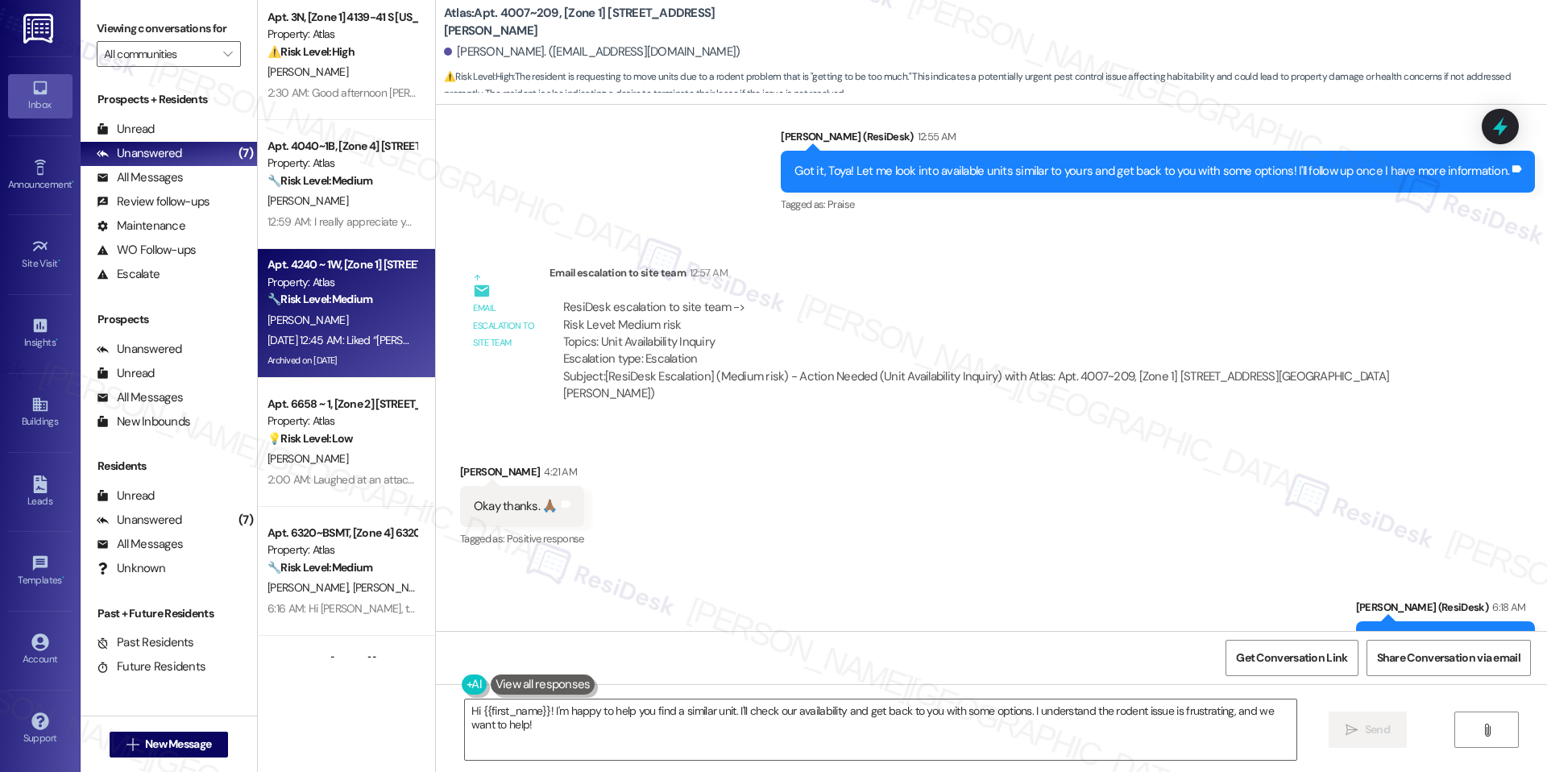
scroll to position [374, 0]
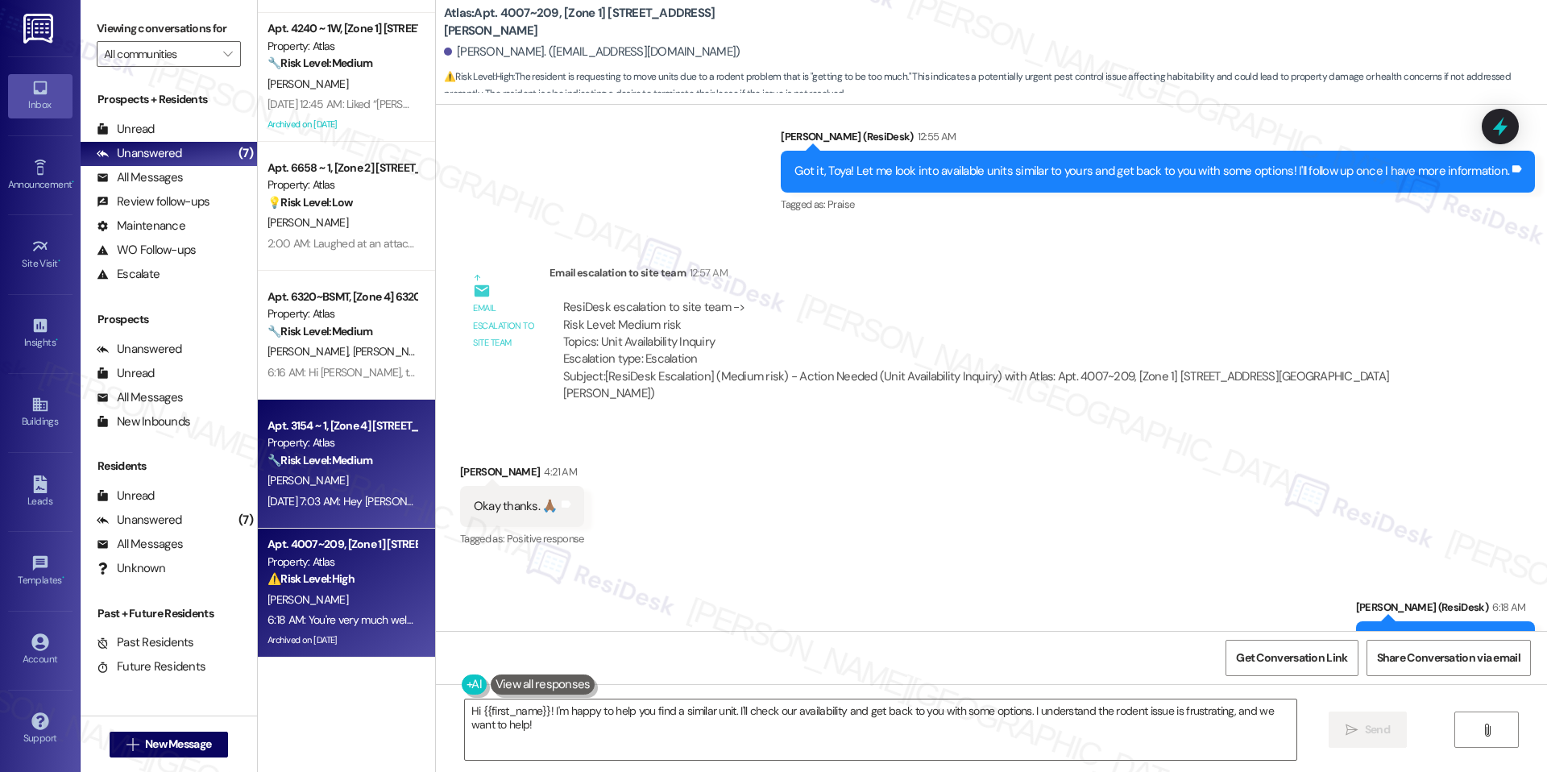
click at [311, 462] on strong "🔧 Risk Level: Medium" at bounding box center [319, 460] width 105 height 14
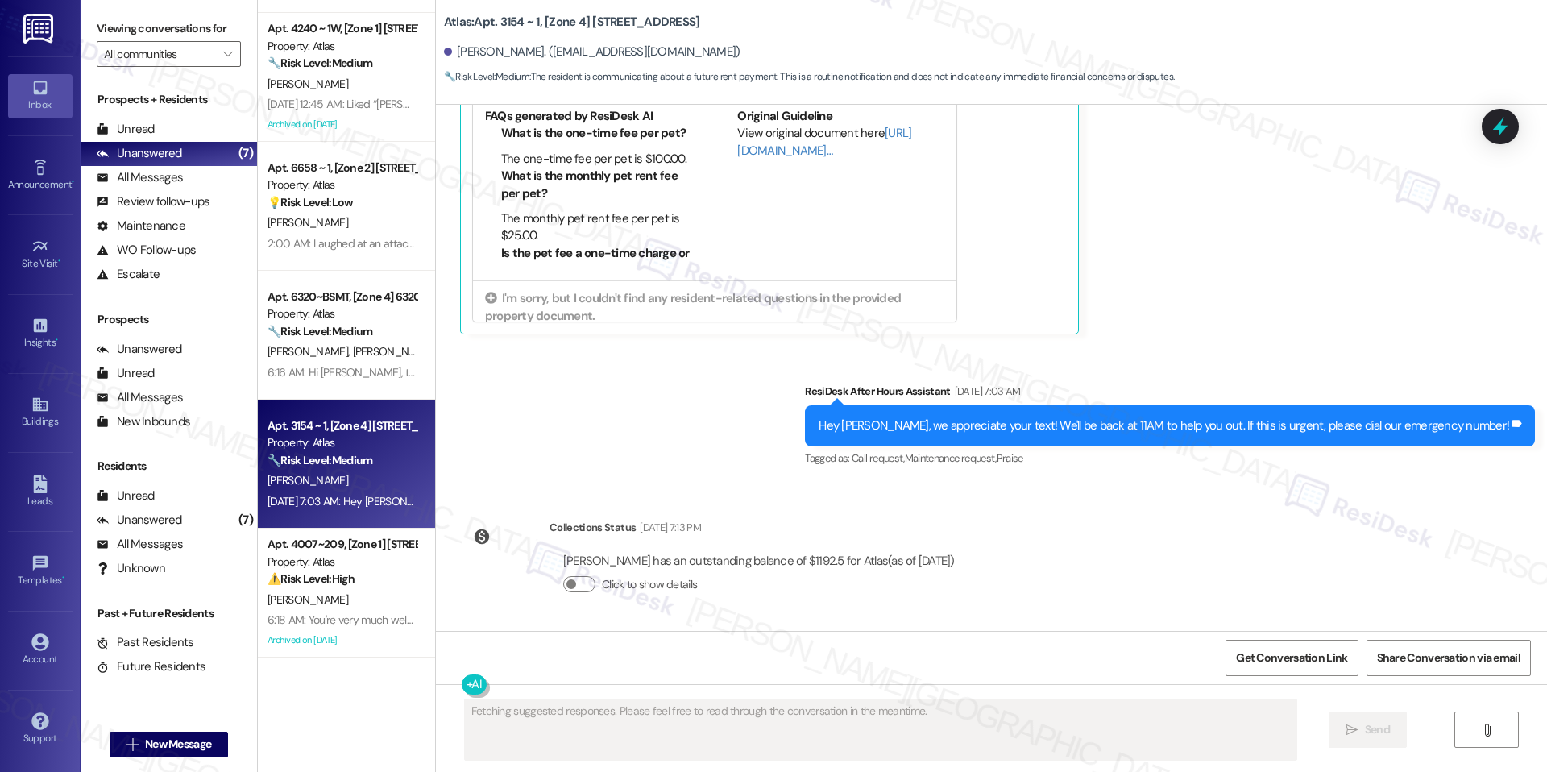
scroll to position [5436, 0]
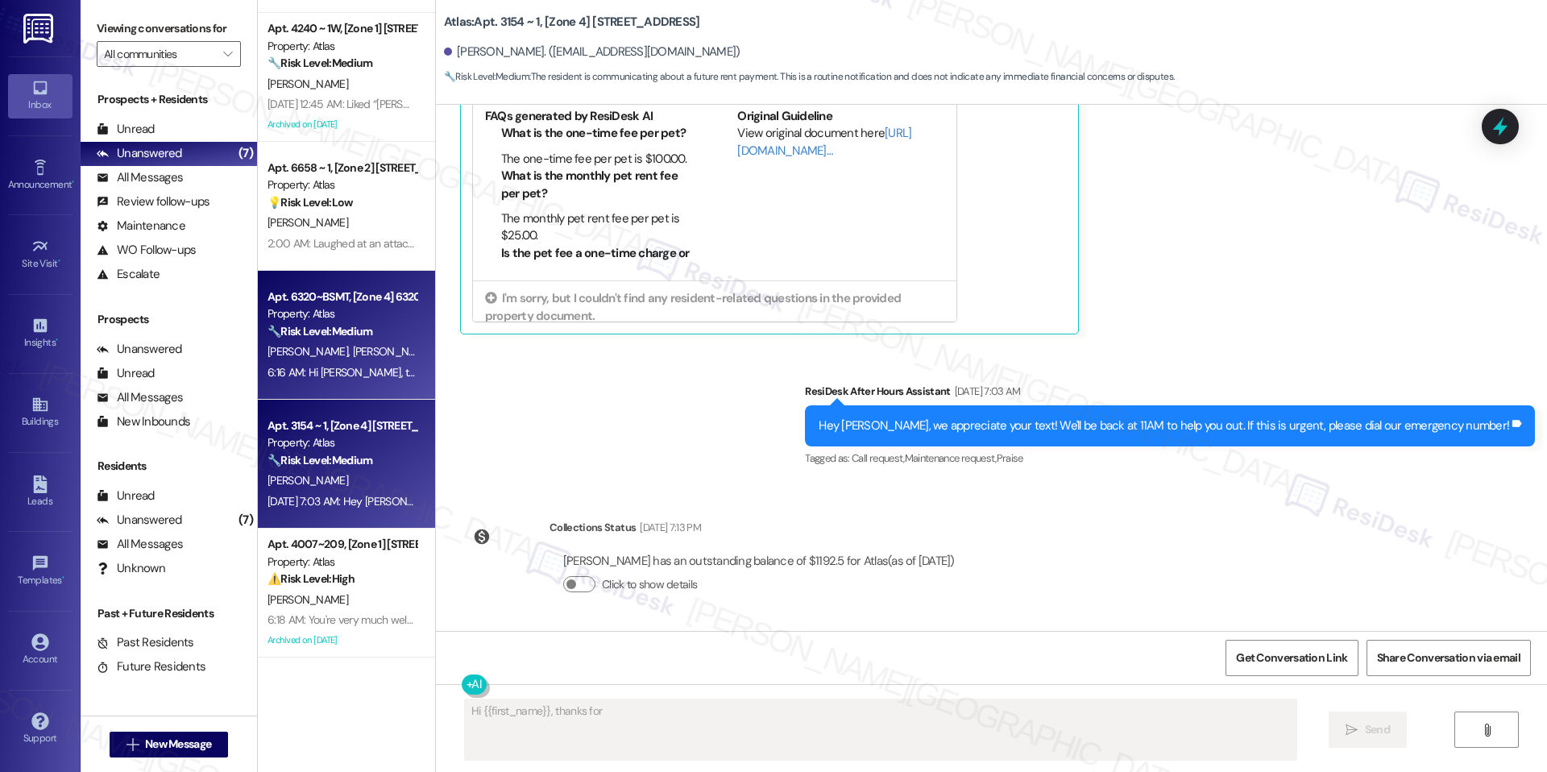
type textarea "Hi {{first_name}}, thanks for the"
click at [355, 362] on div "6:16 AM: Hi Stephanie, thank you for sharing this. Could you please clarify wha…" at bounding box center [342, 372] width 152 height 20
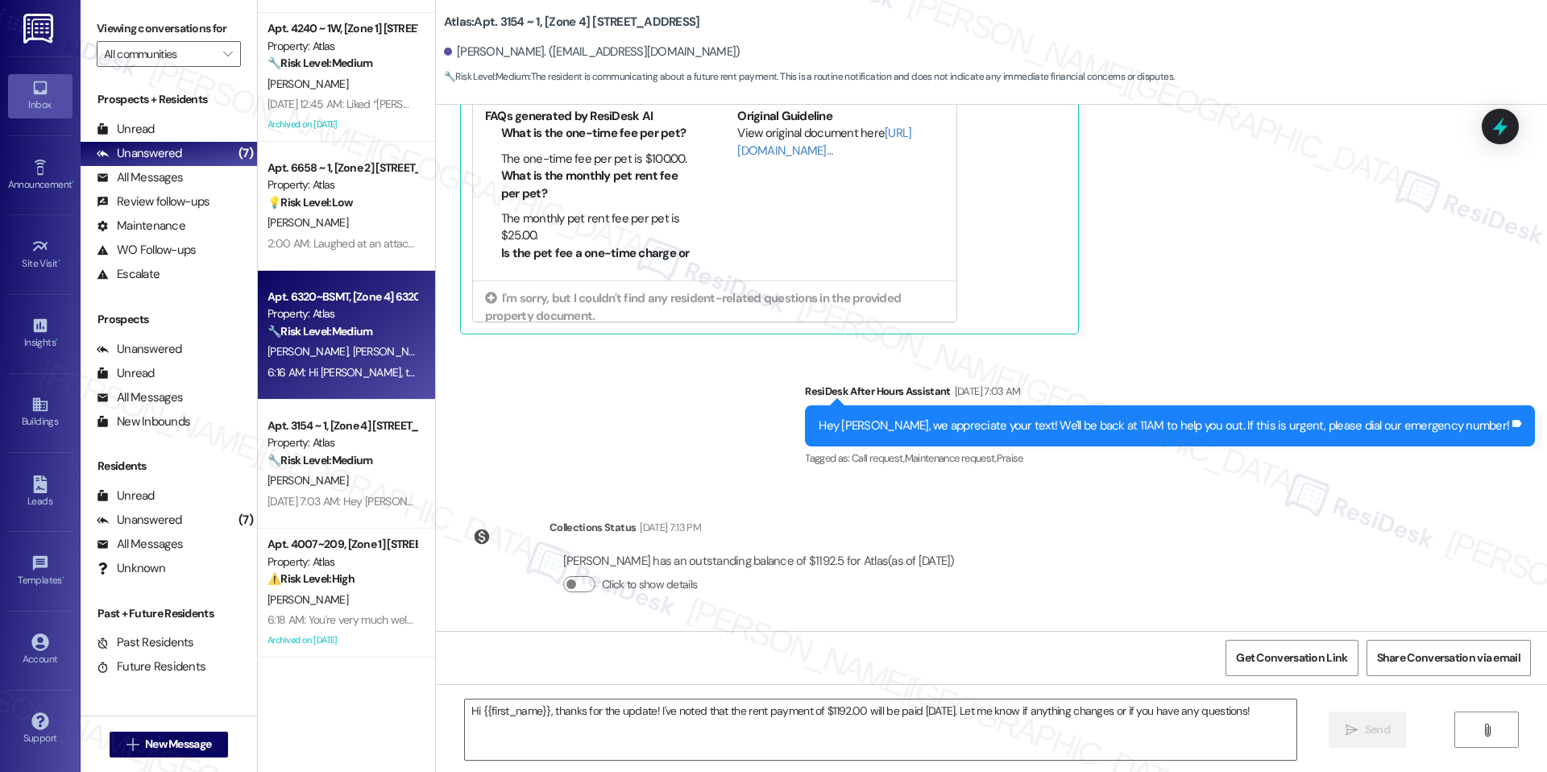
type textarea "Fetching suggested responses. Please feel free to read through the conversation…"
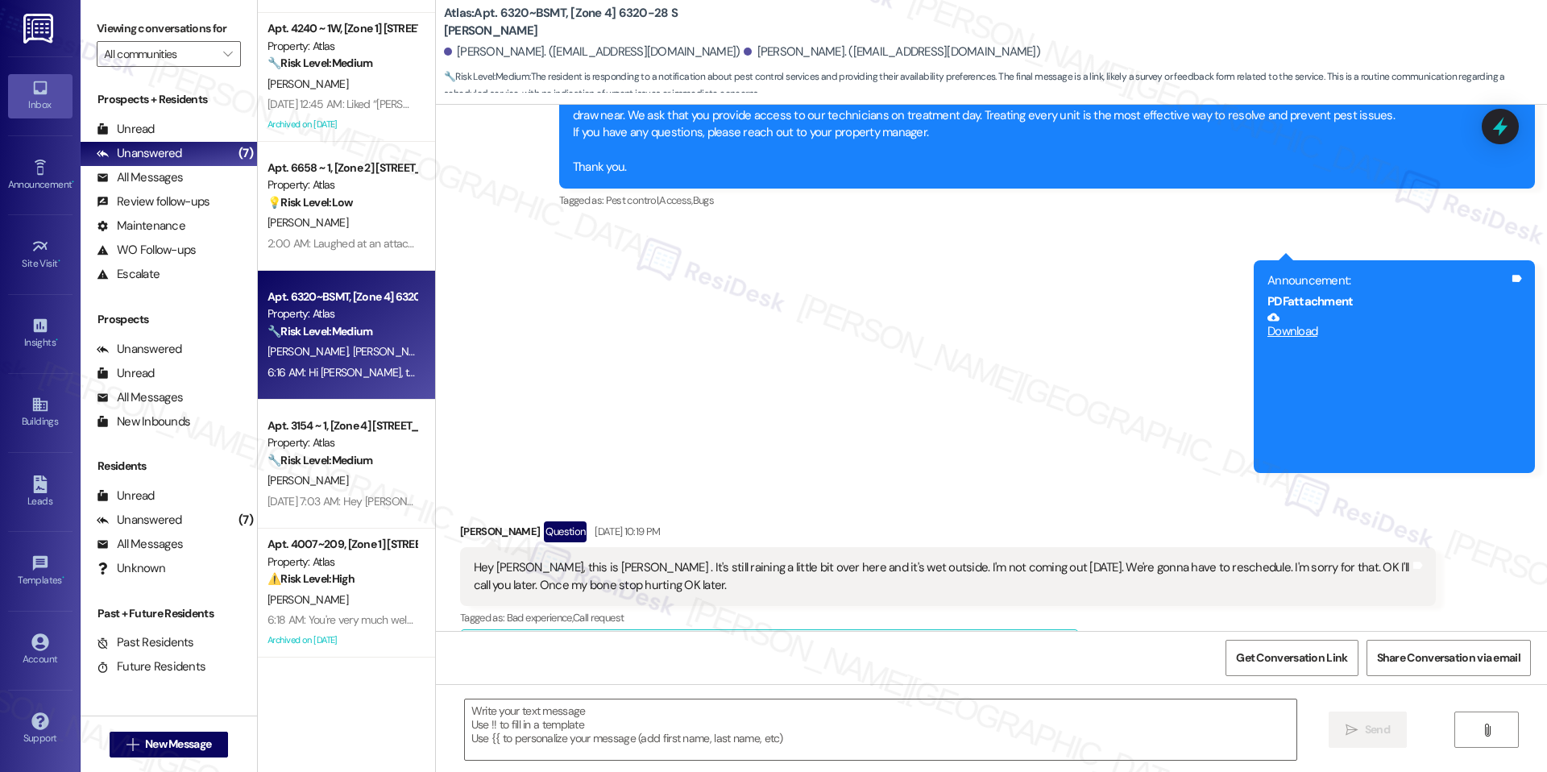
type textarea "Fetching suggested responses. Please feel free to read through the conversation…"
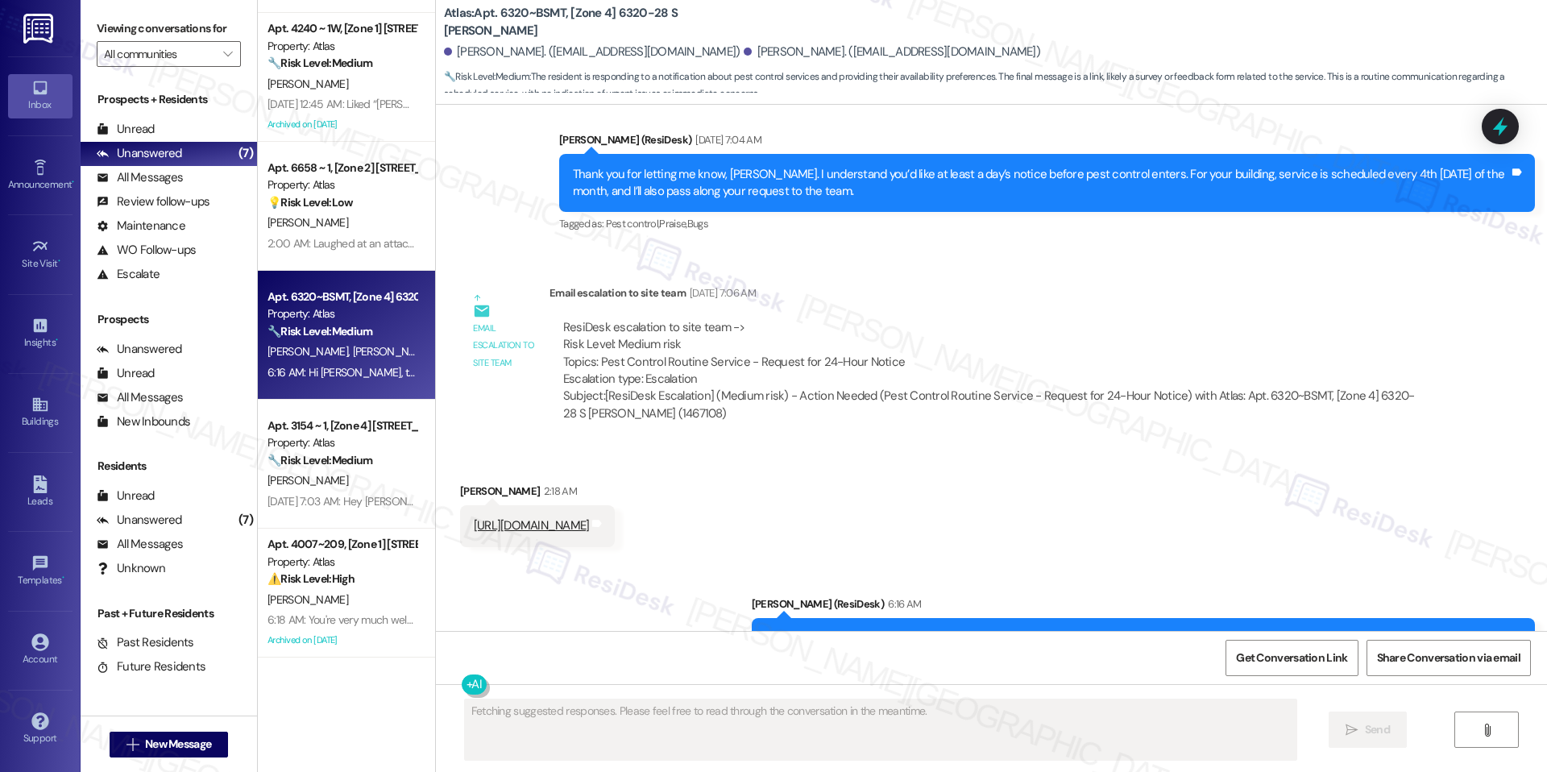
scroll to position [2721, 0]
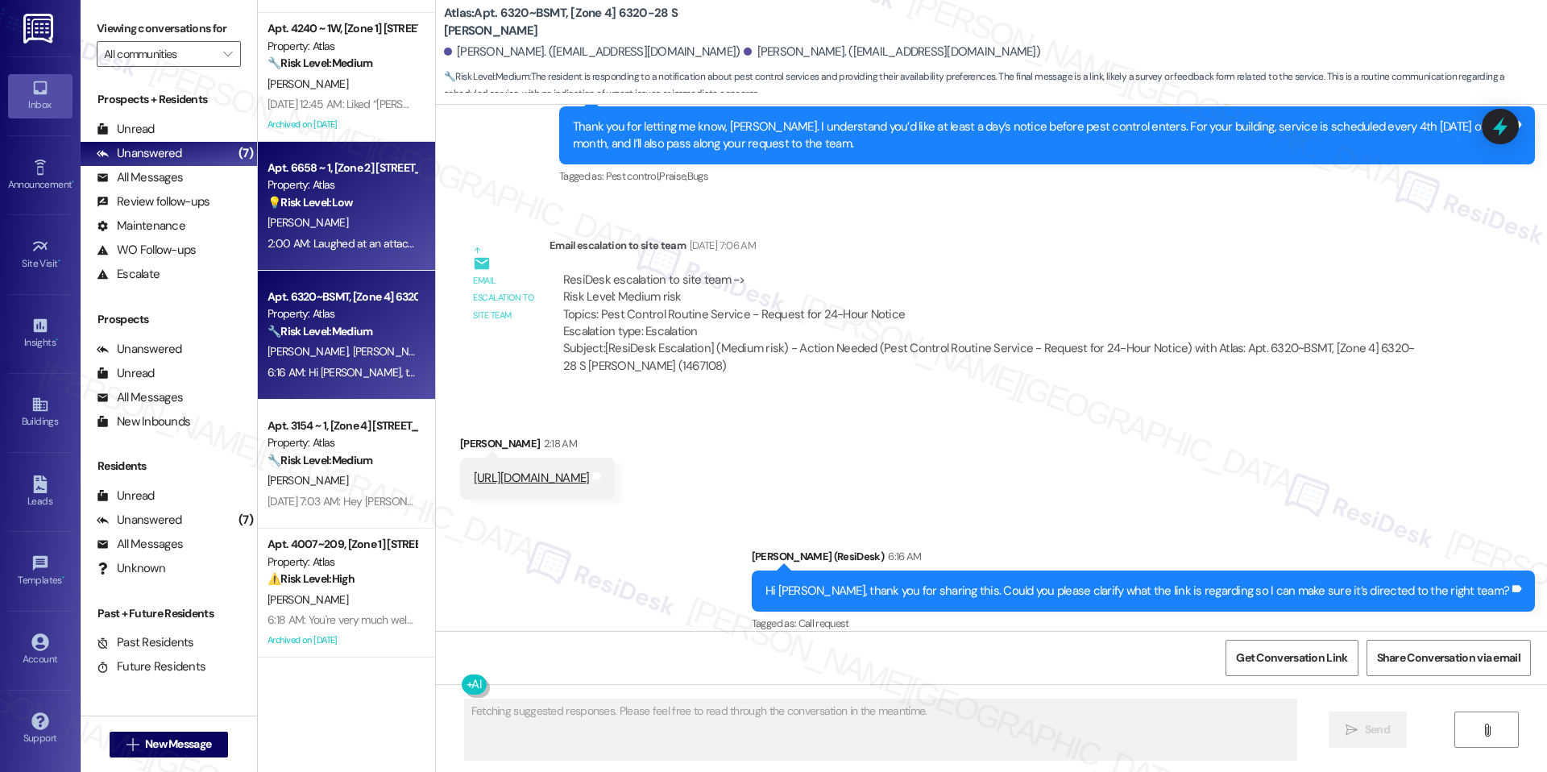
click at [304, 160] on div "Apt. 6658 ~ 1, [Zone 2] [STREET_ADDRESS]" at bounding box center [341, 167] width 149 height 17
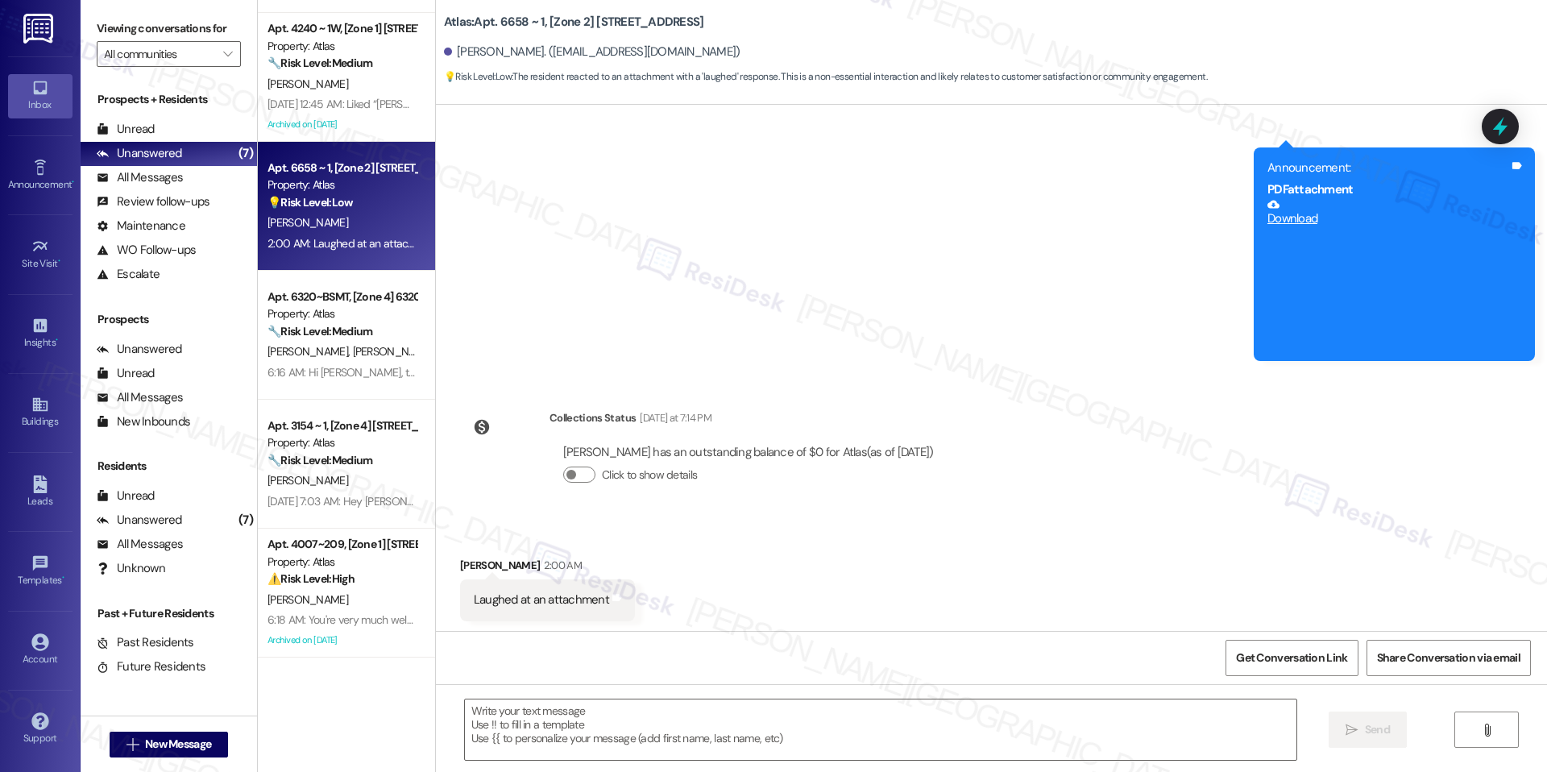
type textarea "Fetching suggested responses. Please feel free to read through the conversation…"
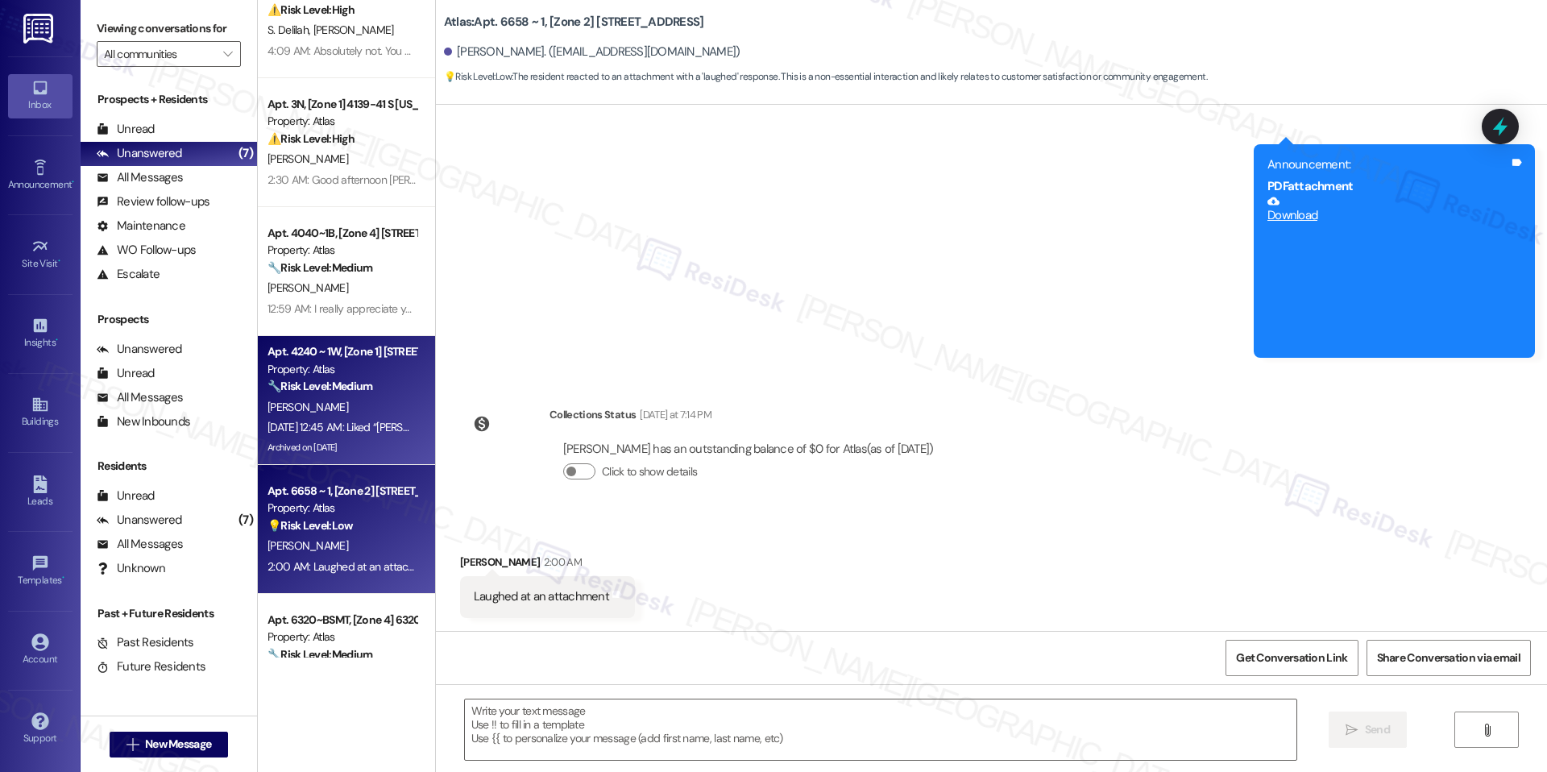
scroll to position [0, 0]
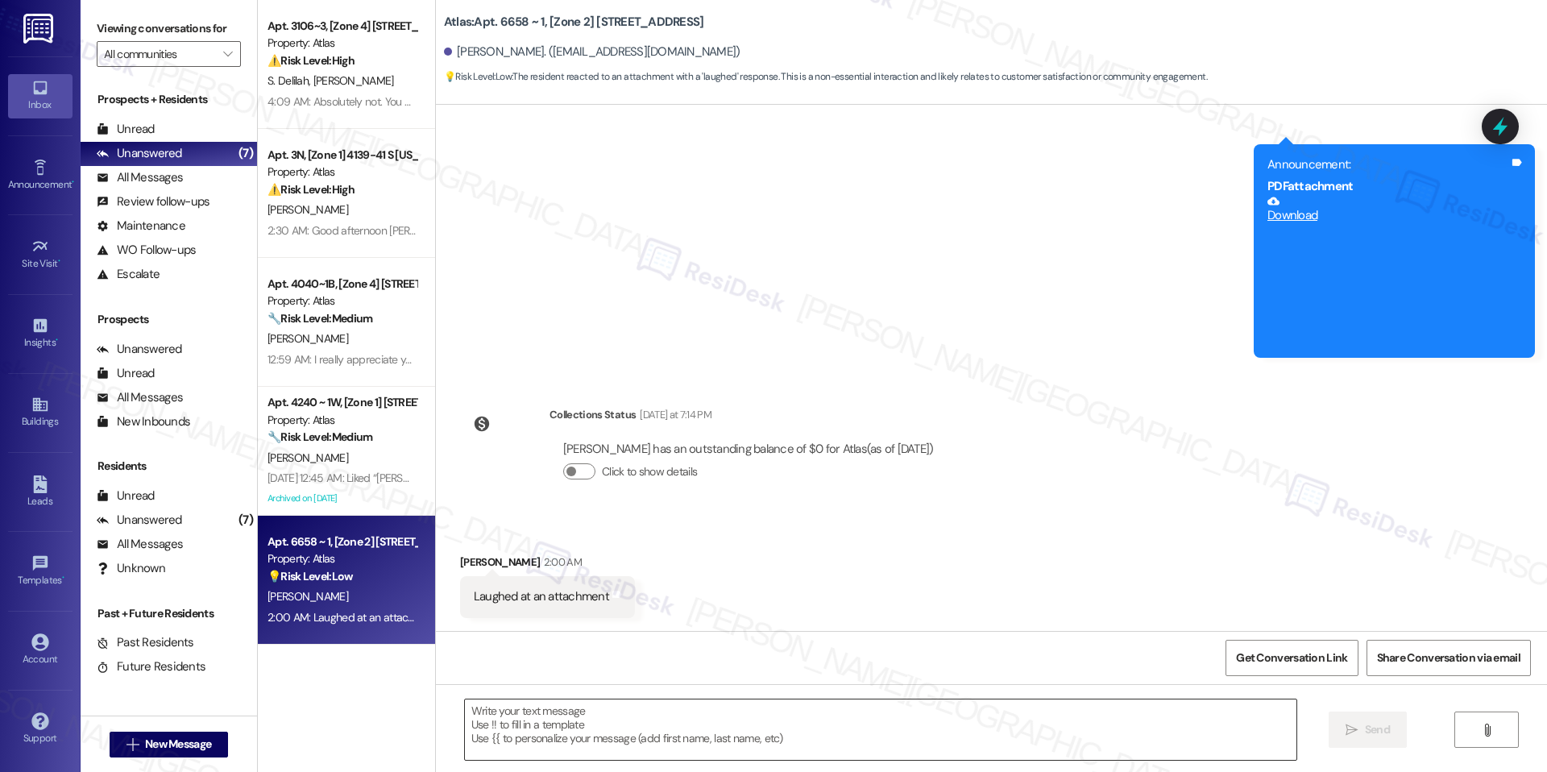
click at [1058, 720] on textarea at bounding box center [880, 729] width 831 height 60
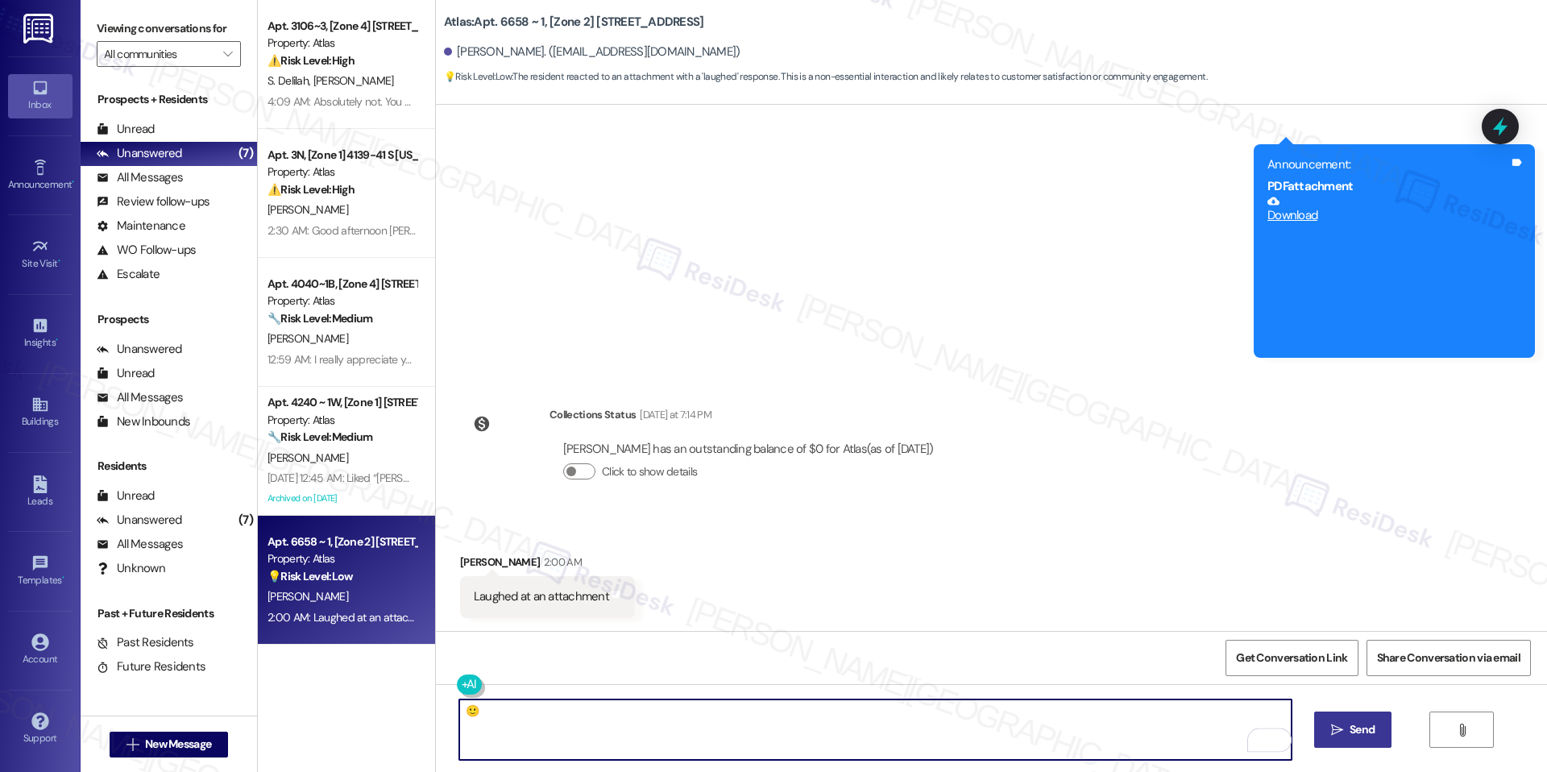
type textarea "🙂"
click at [1359, 737] on span "Send" at bounding box center [1361, 729] width 25 height 17
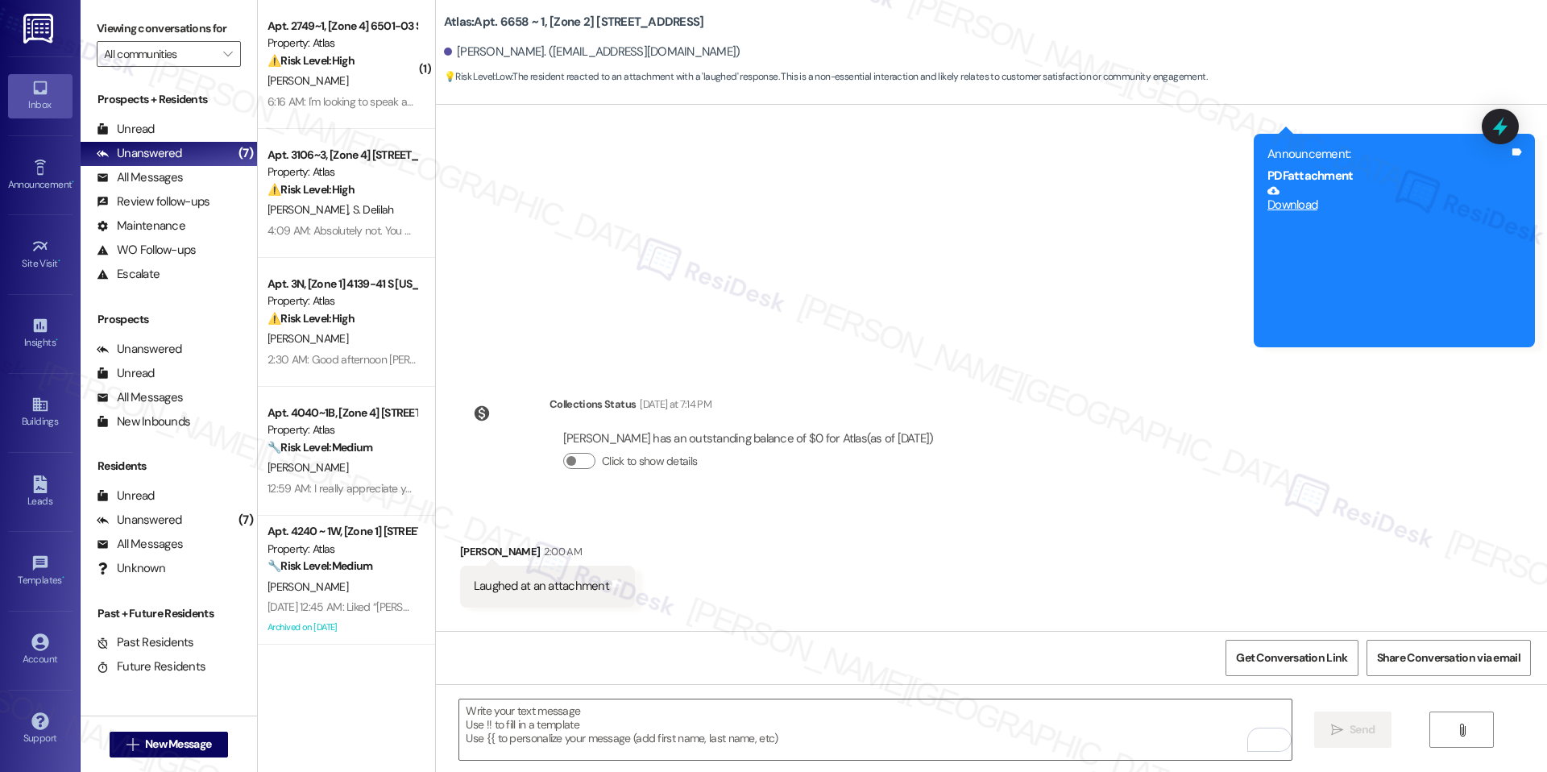
scroll to position [2185, 0]
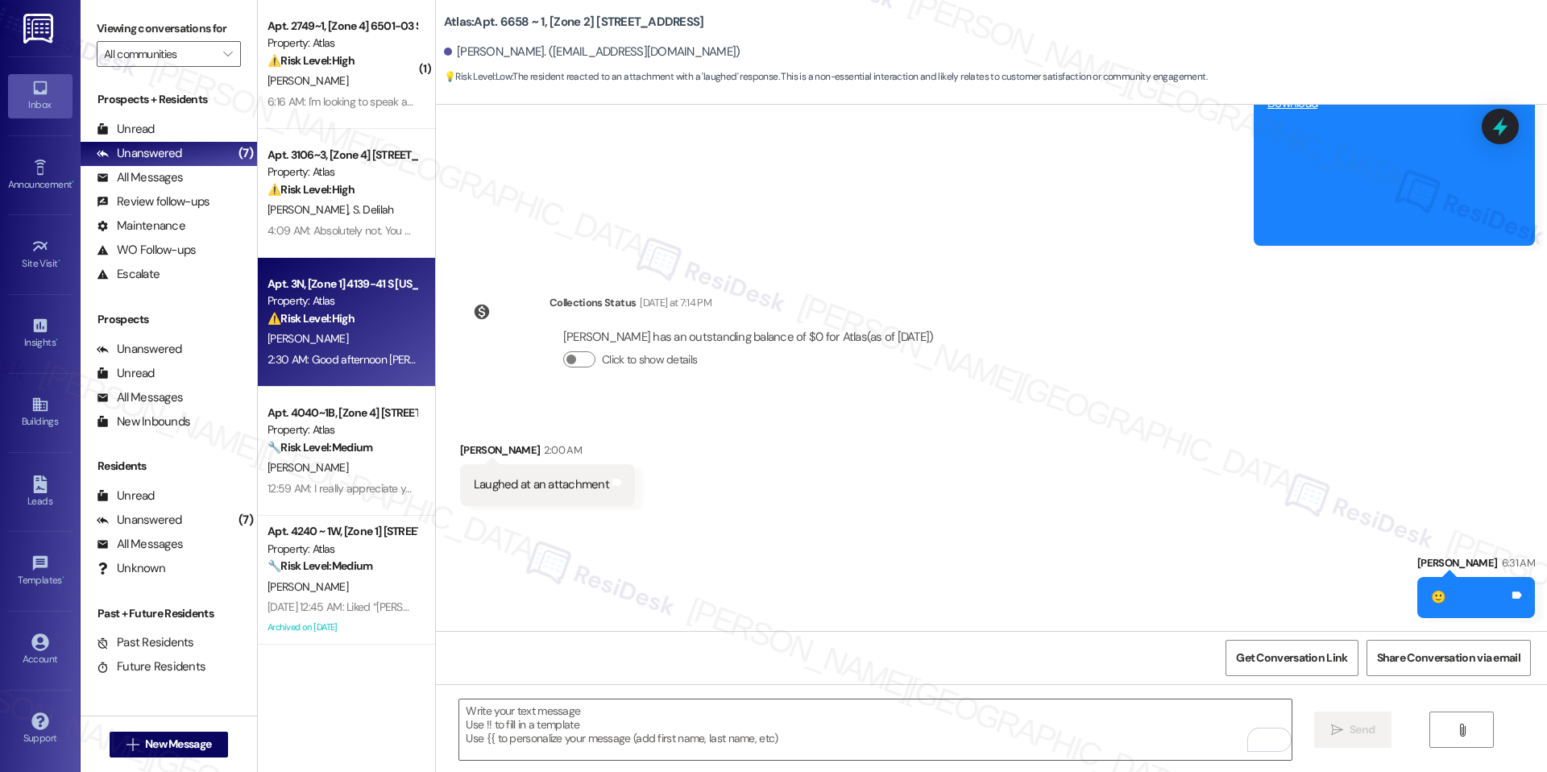
click at [311, 344] on div "[PERSON_NAME]" at bounding box center [342, 339] width 152 height 20
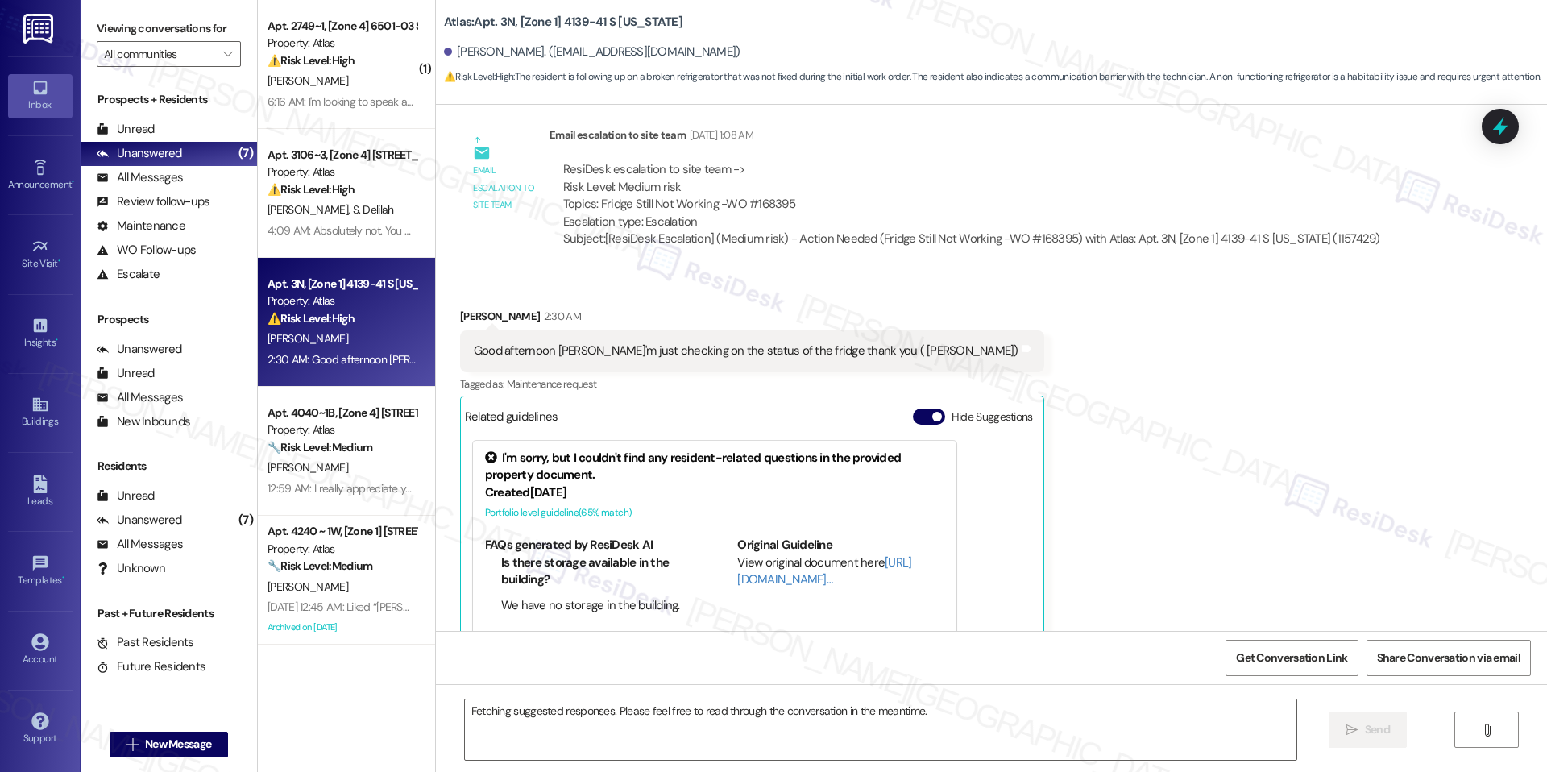
scroll to position [11505, 0]
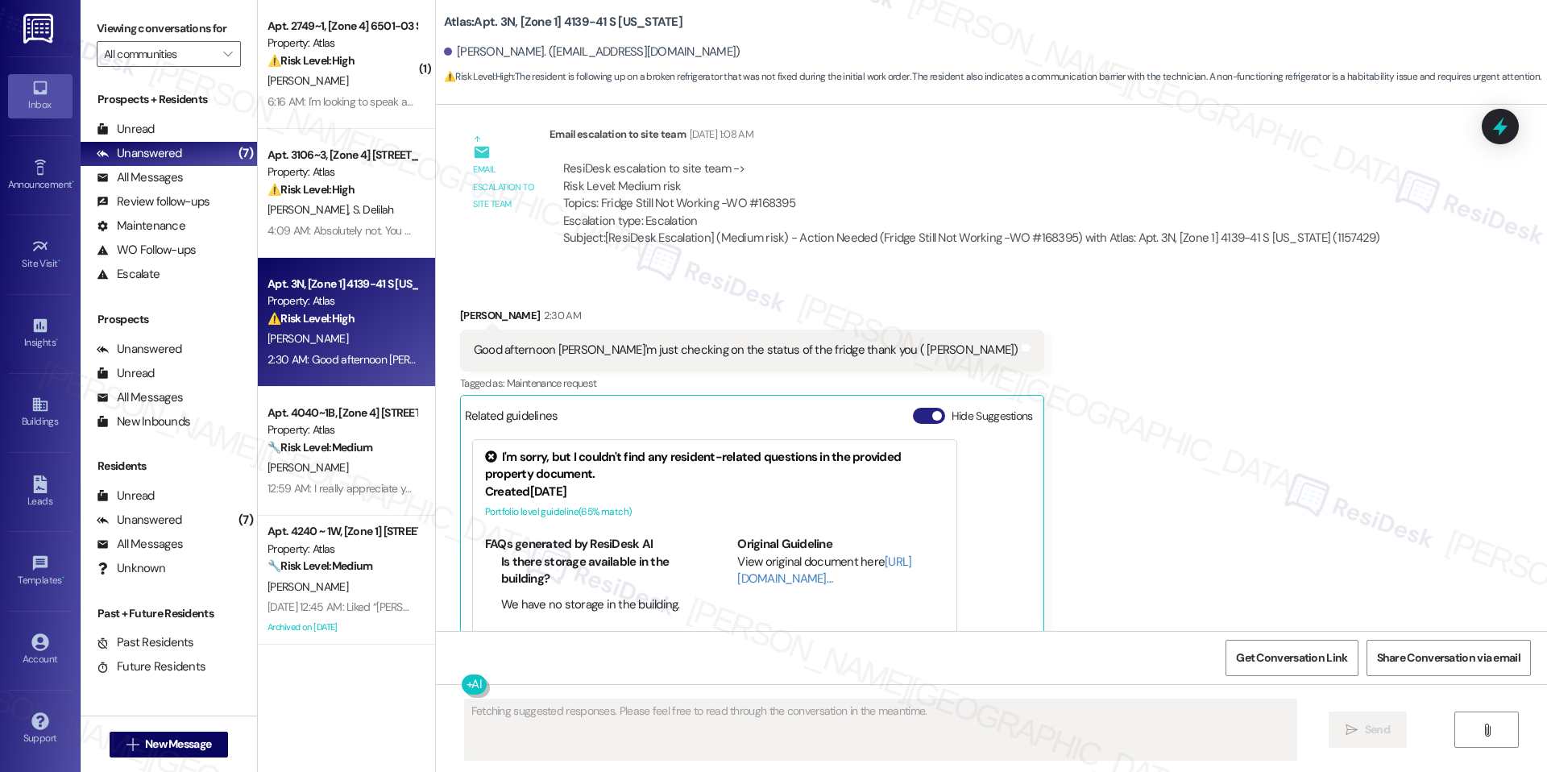
click at [913, 408] on button "Hide Suggestions" at bounding box center [929, 416] width 32 height 16
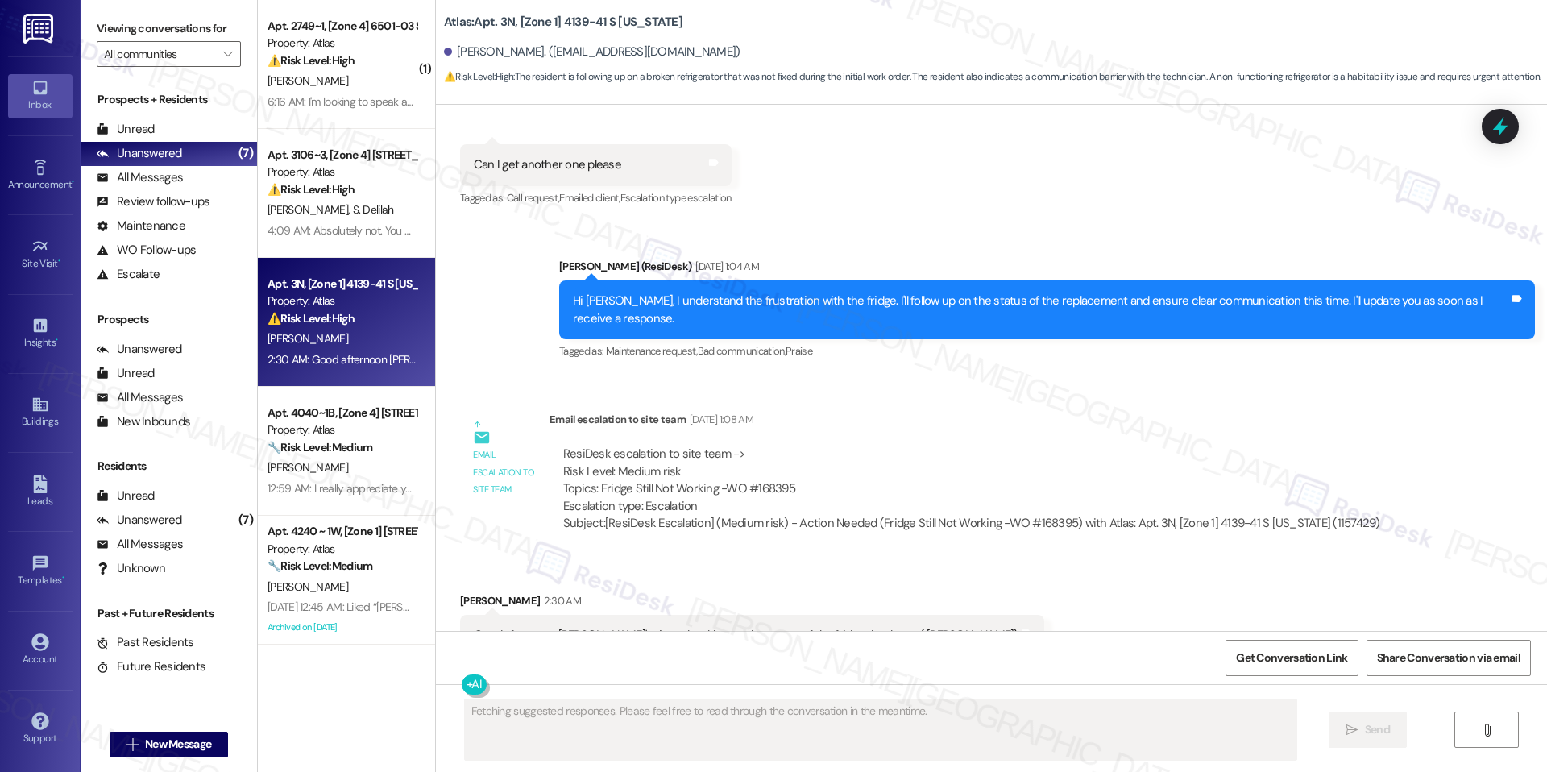
scroll to position [11220, 0]
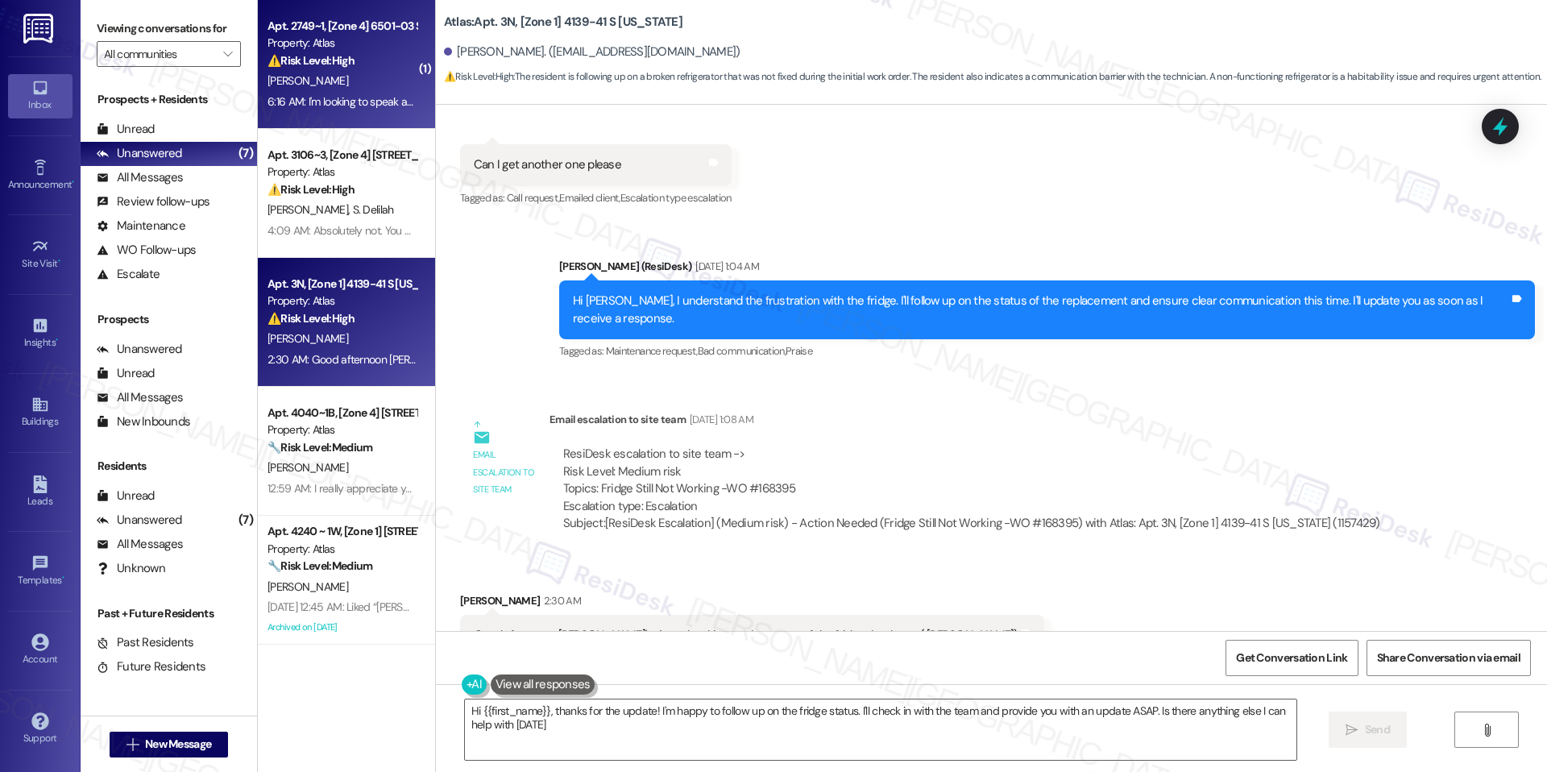
type textarea "Hi {{first_name}}, thanks for the update! I'm happy to follow up on the fridge …"
click at [355, 102] on div "6:16 AM: I'm looking to speak about the rental amount will it stay the same or …" at bounding box center [1086, 101] width 1638 height 14
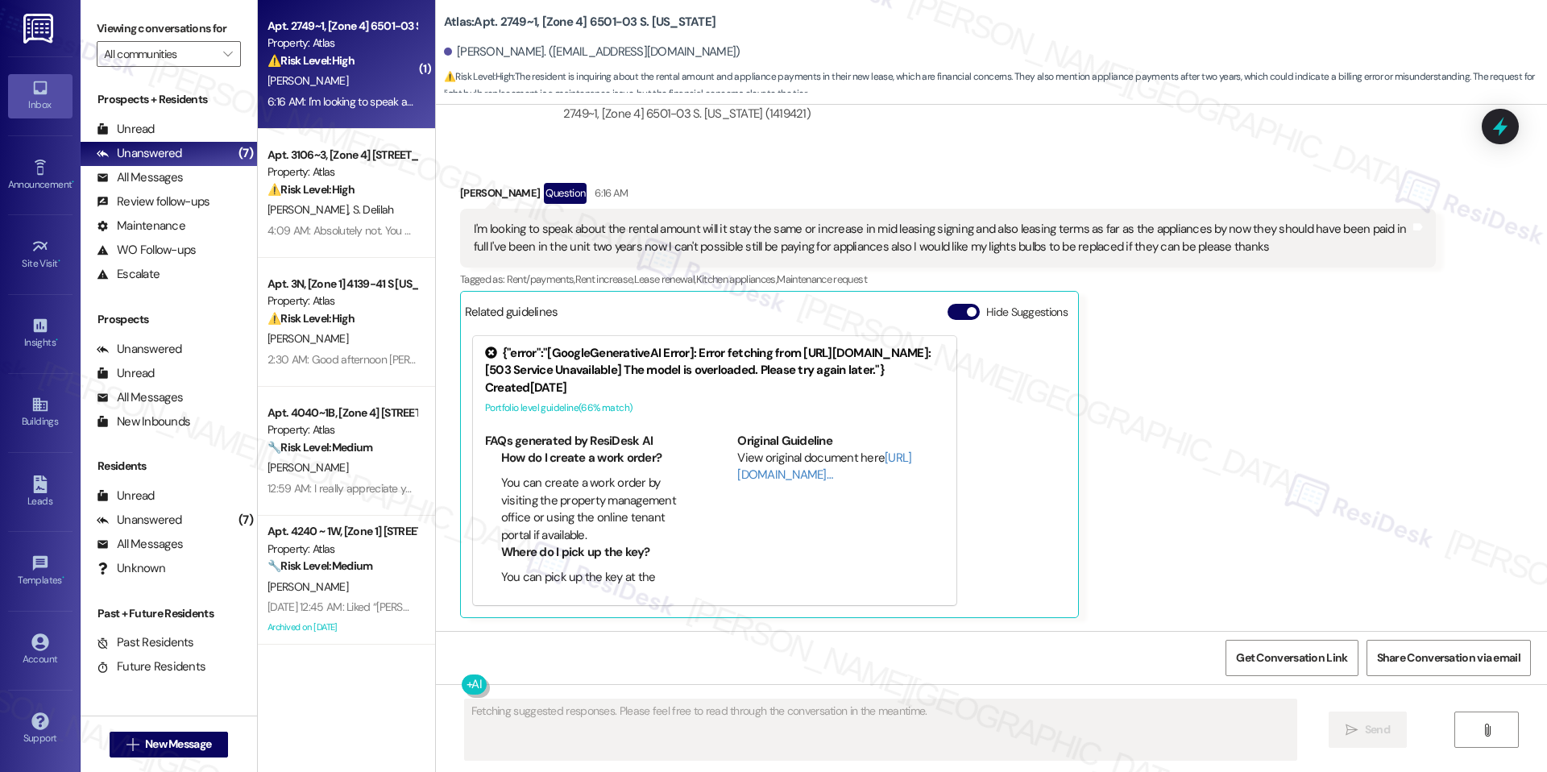
scroll to position [2148, 0]
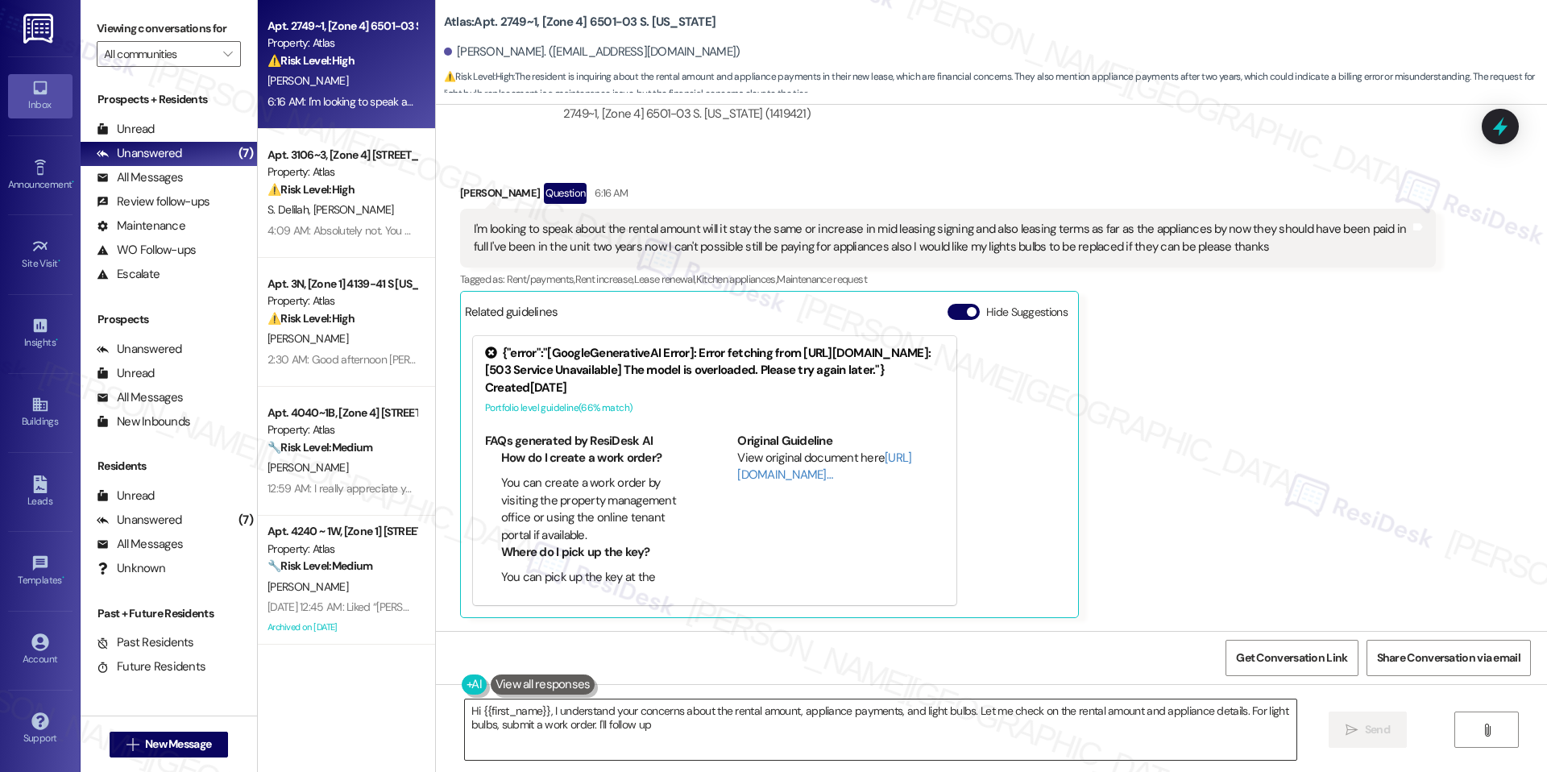
type textarea "Hi {{first_name}}, I understand your concerns about the rental amount, applianc…"
click at [967, 307] on span "button" at bounding box center [972, 312] width 10 height 10
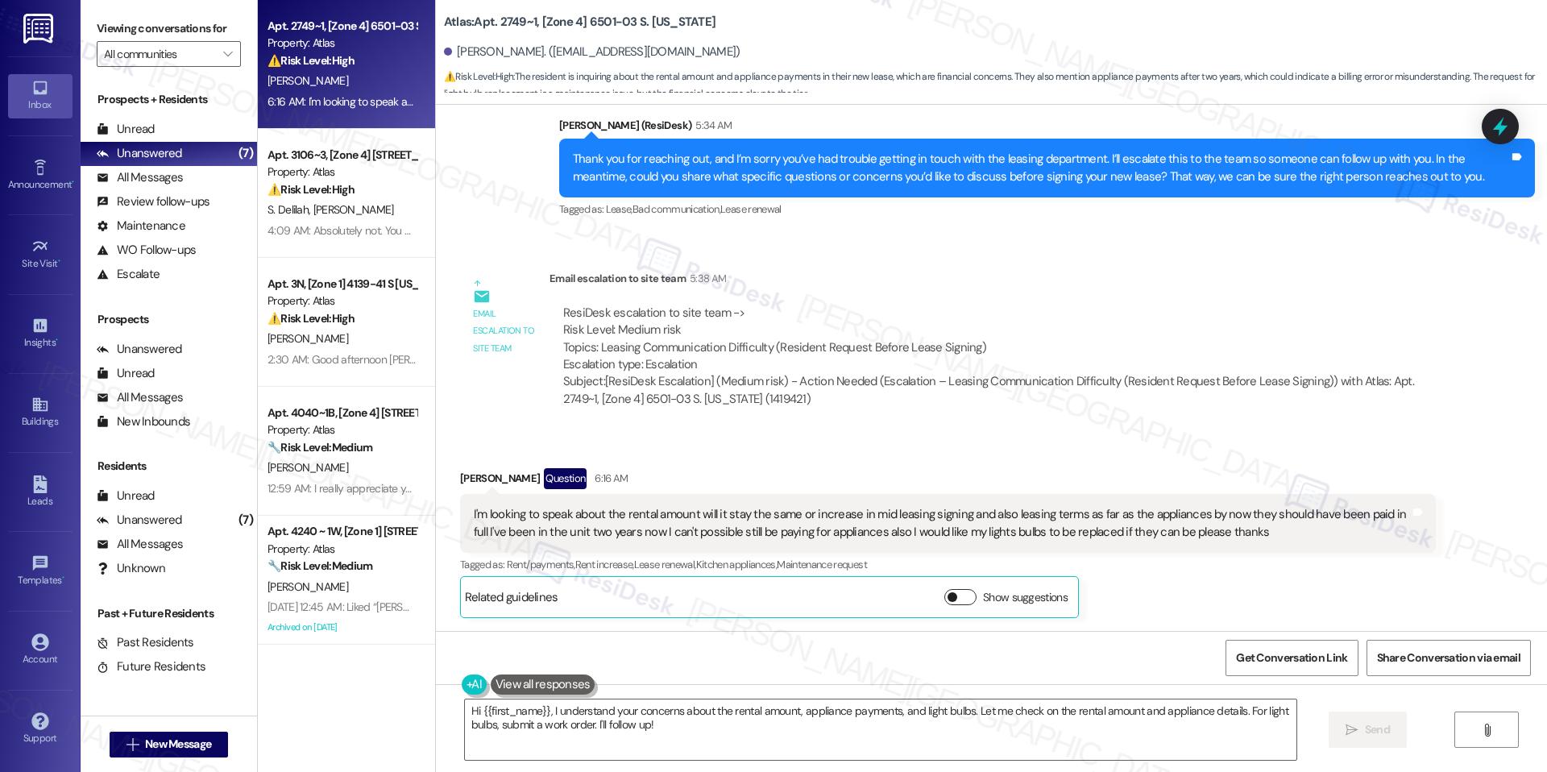
scroll to position [1839, 0]
click at [1241, 643] on span "Get Conversation Link" at bounding box center [1291, 657] width 118 height 35
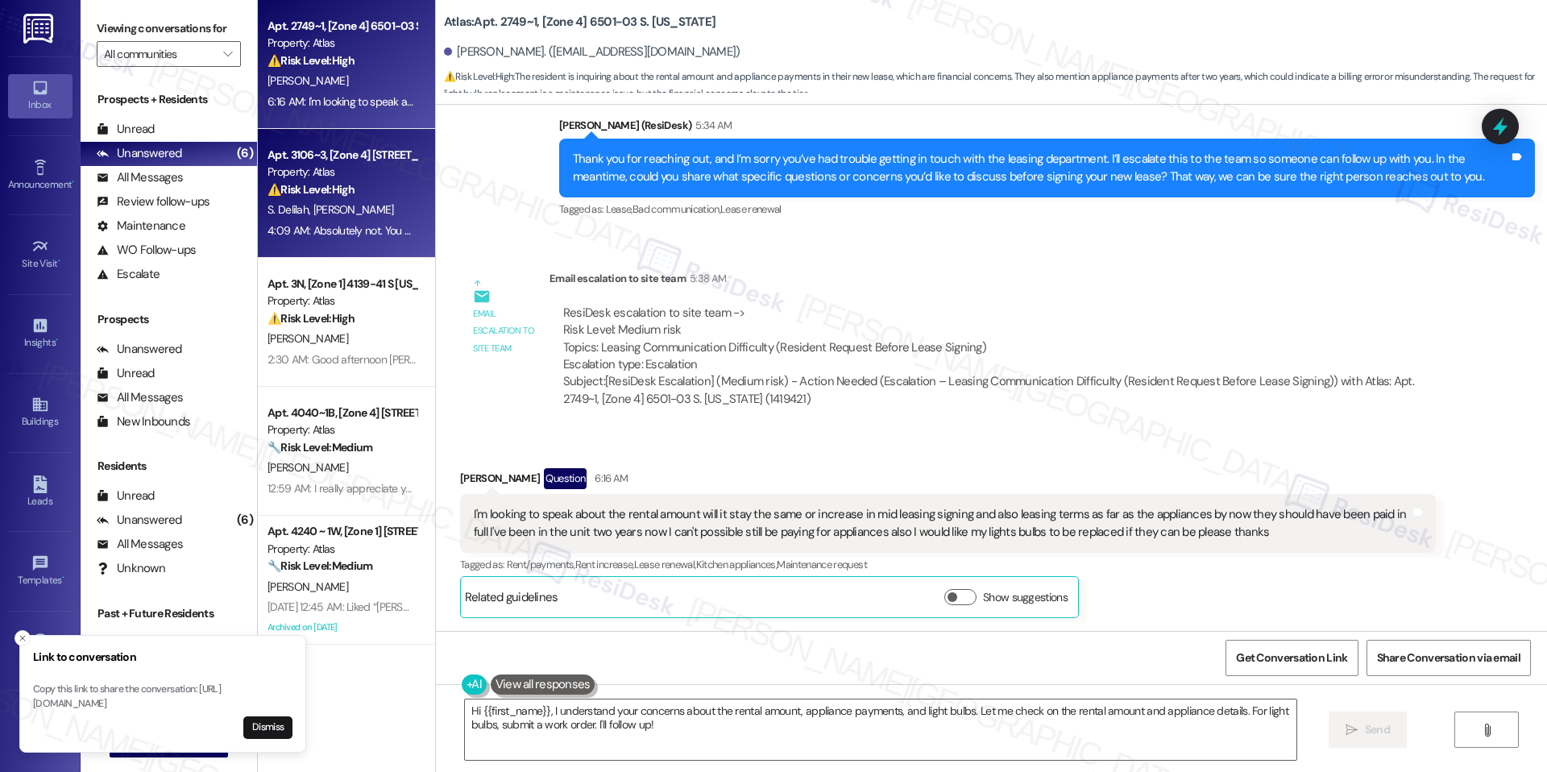
click at [330, 229] on div "4:09 AM: Absolutely not. You guys lied. I was told there was no rodents or roac…" at bounding box center [458, 230] width 383 height 14
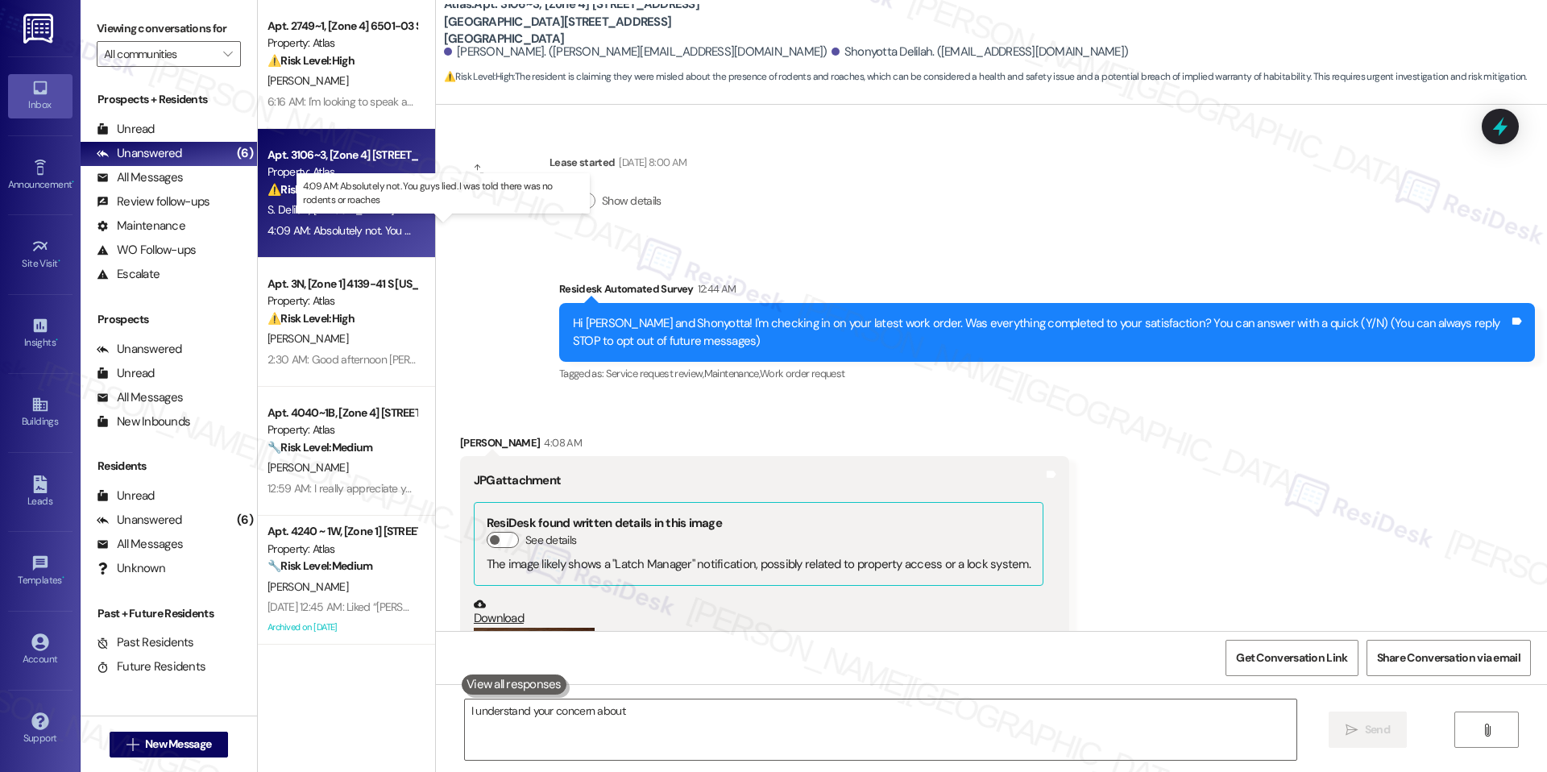
scroll to position [662, 0]
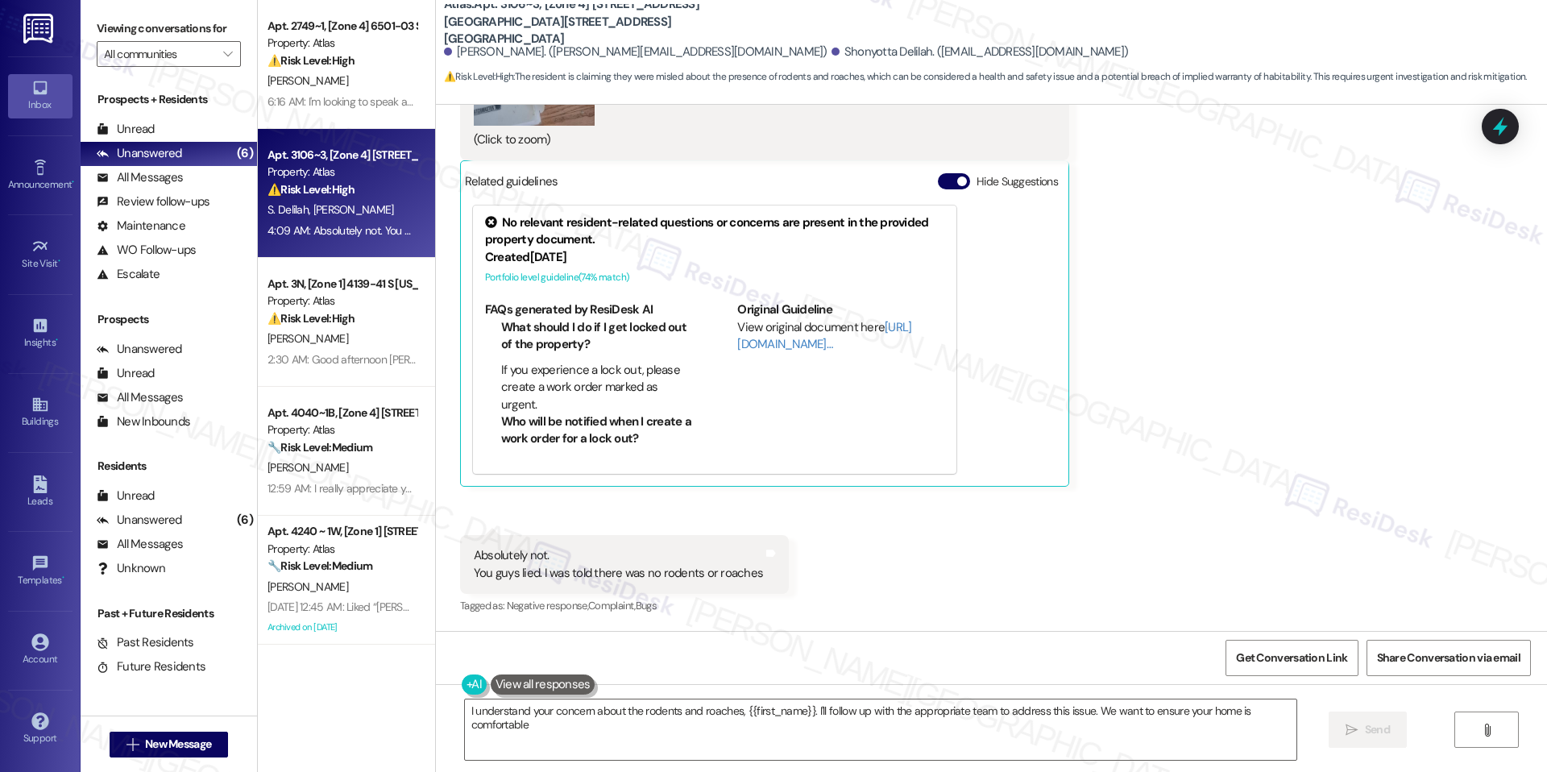
type textarea "I understand your concern about the rodents and roaches, {{first_name}}. I'll f…"
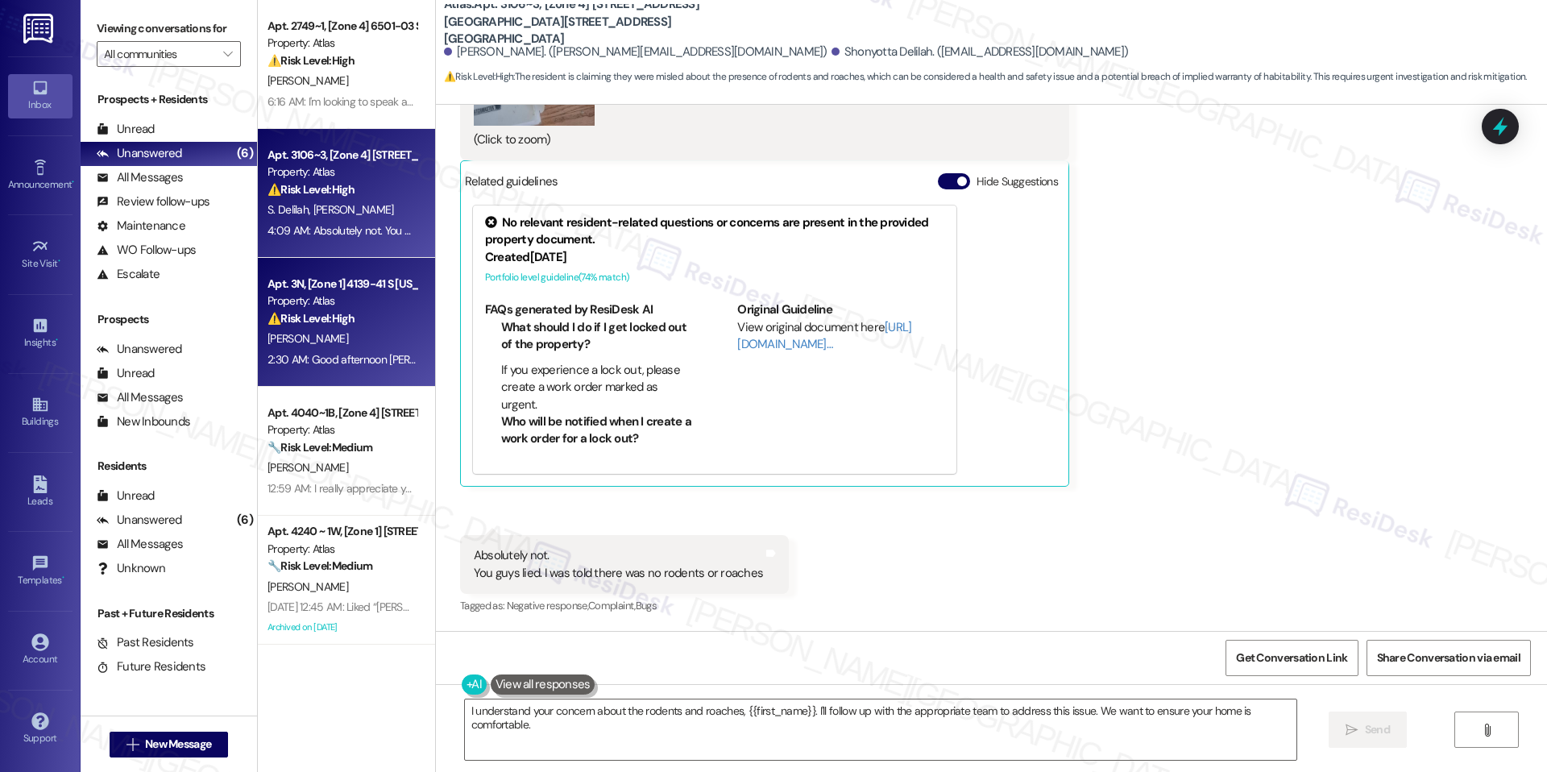
click at [347, 309] on div "Property: Atlas" at bounding box center [341, 300] width 149 height 17
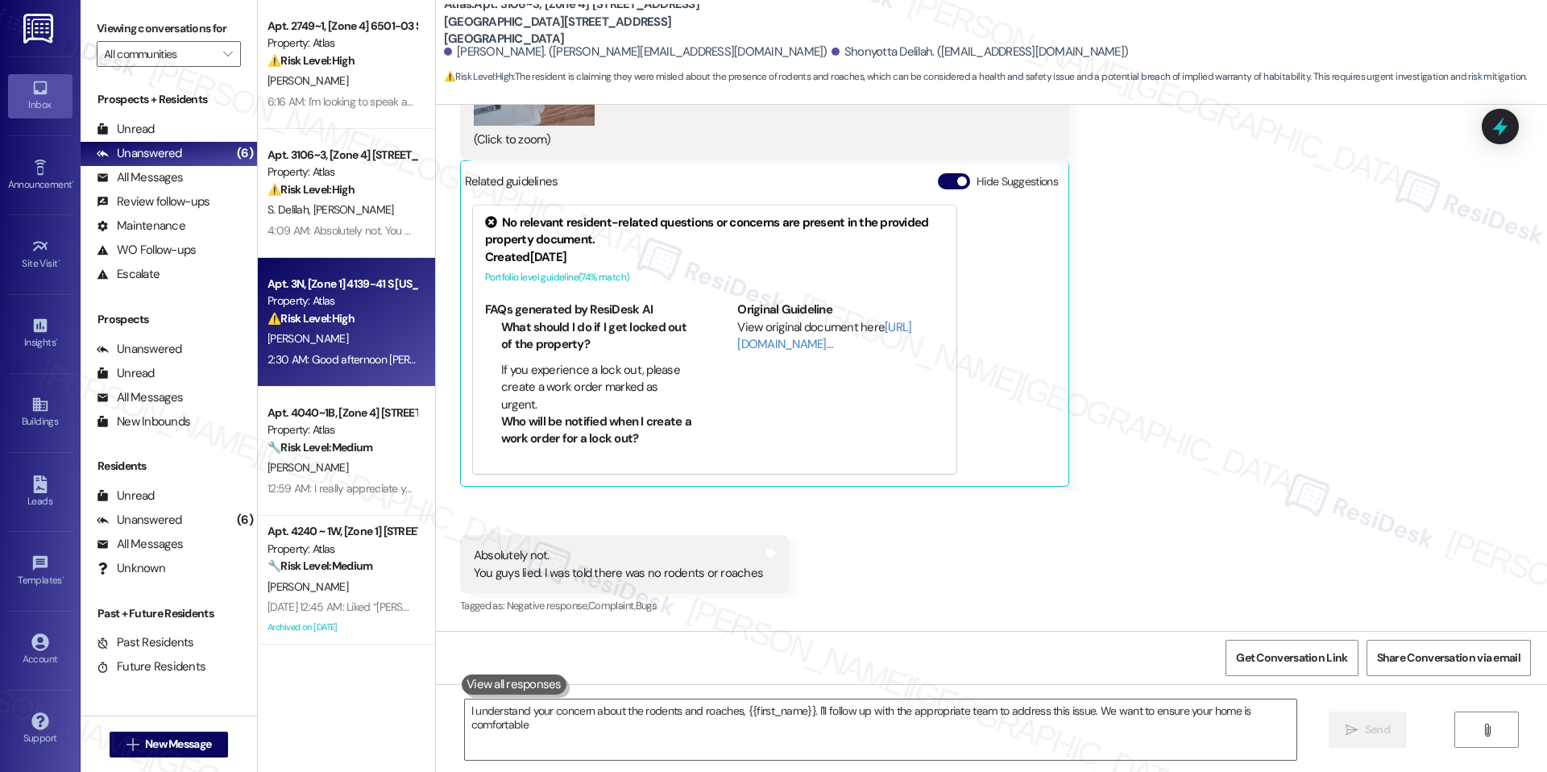
type textarea "I understand your concern about the rodents and roaches, {{first_name}}. I'll f…"
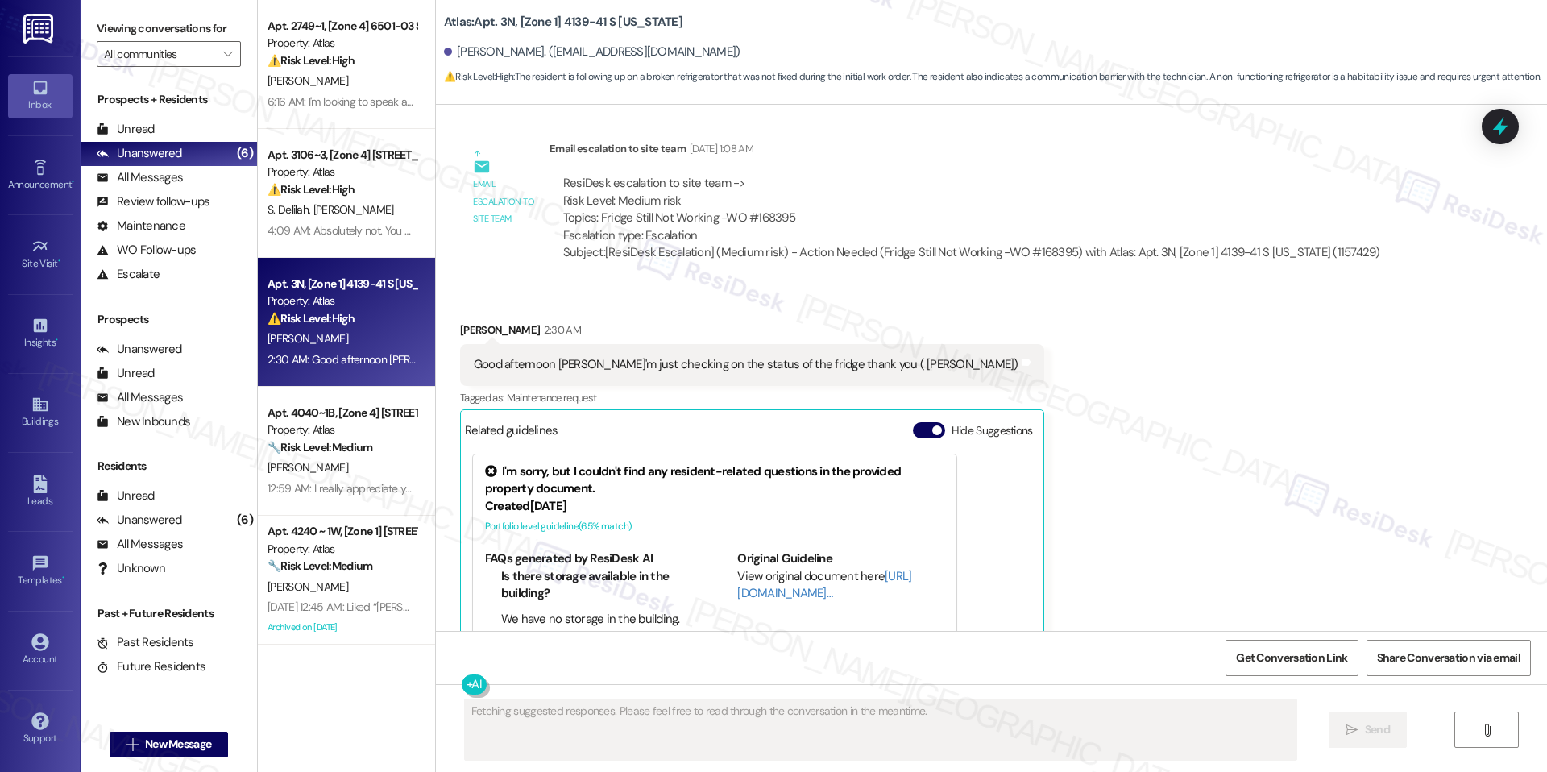
scroll to position [11504, 0]
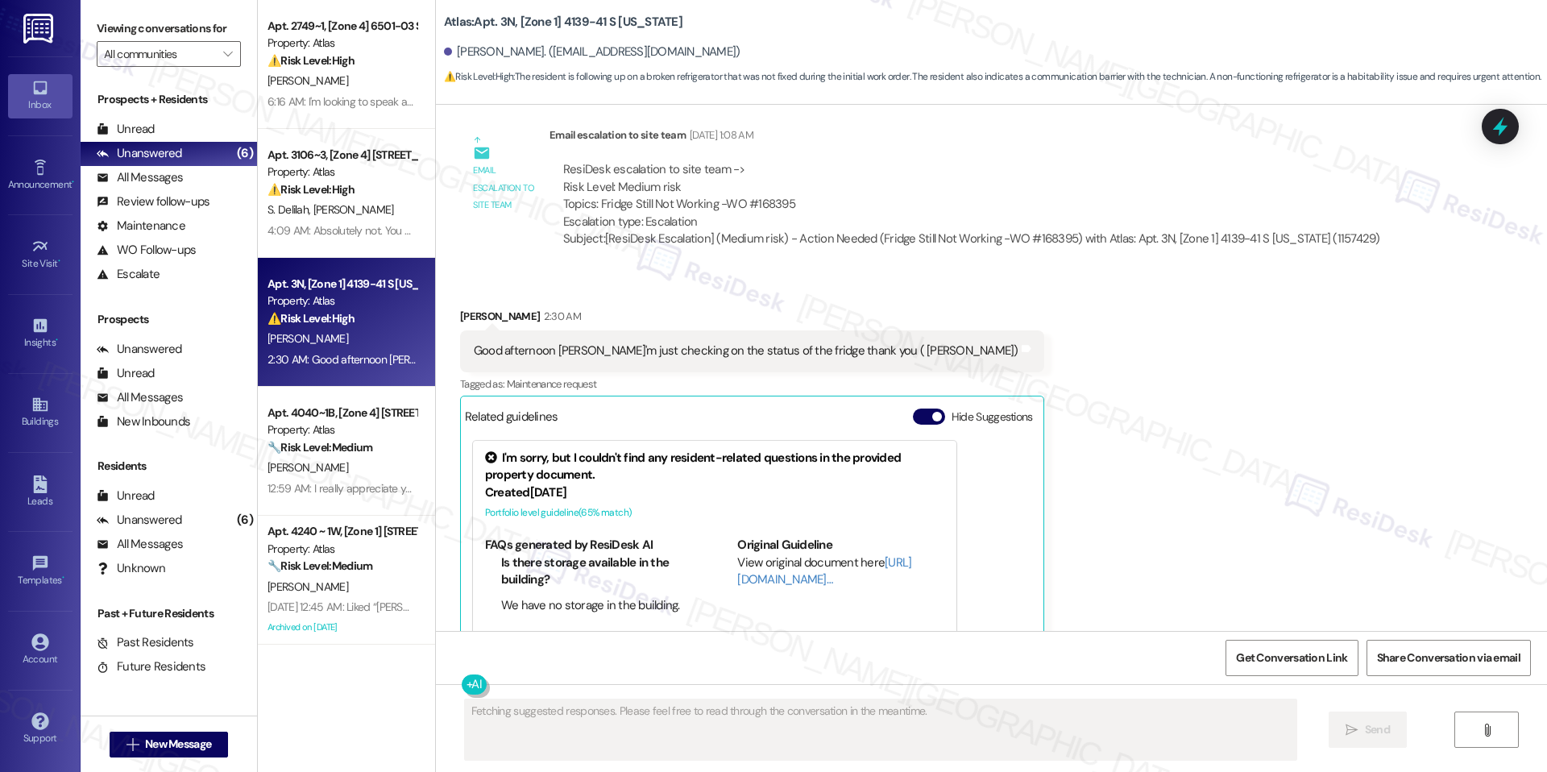
click at [913, 408] on div "Hide Suggestions" at bounding box center [976, 416] width 126 height 17
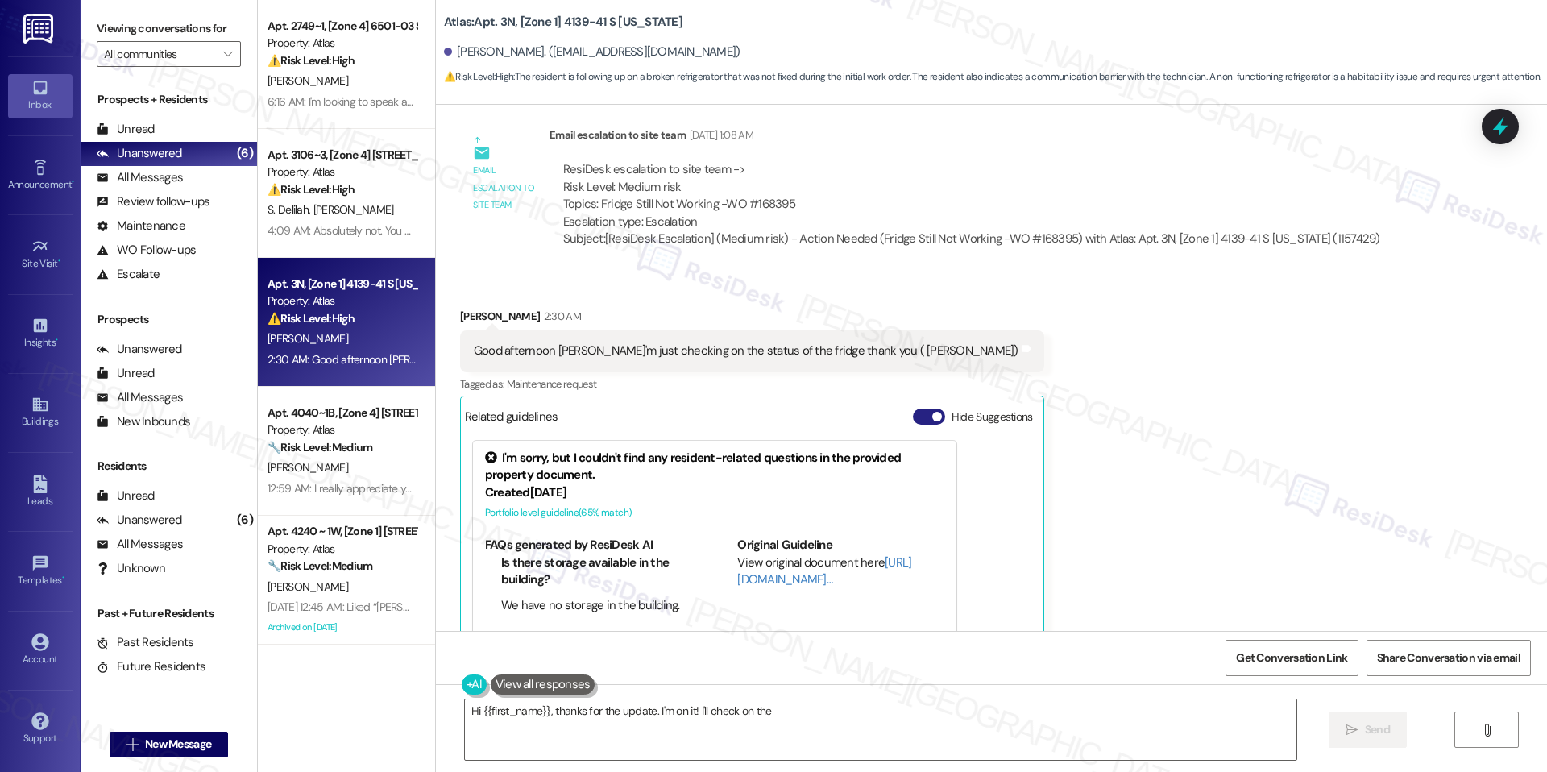
click at [913, 408] on button "Hide Suggestions" at bounding box center [929, 416] width 32 height 16
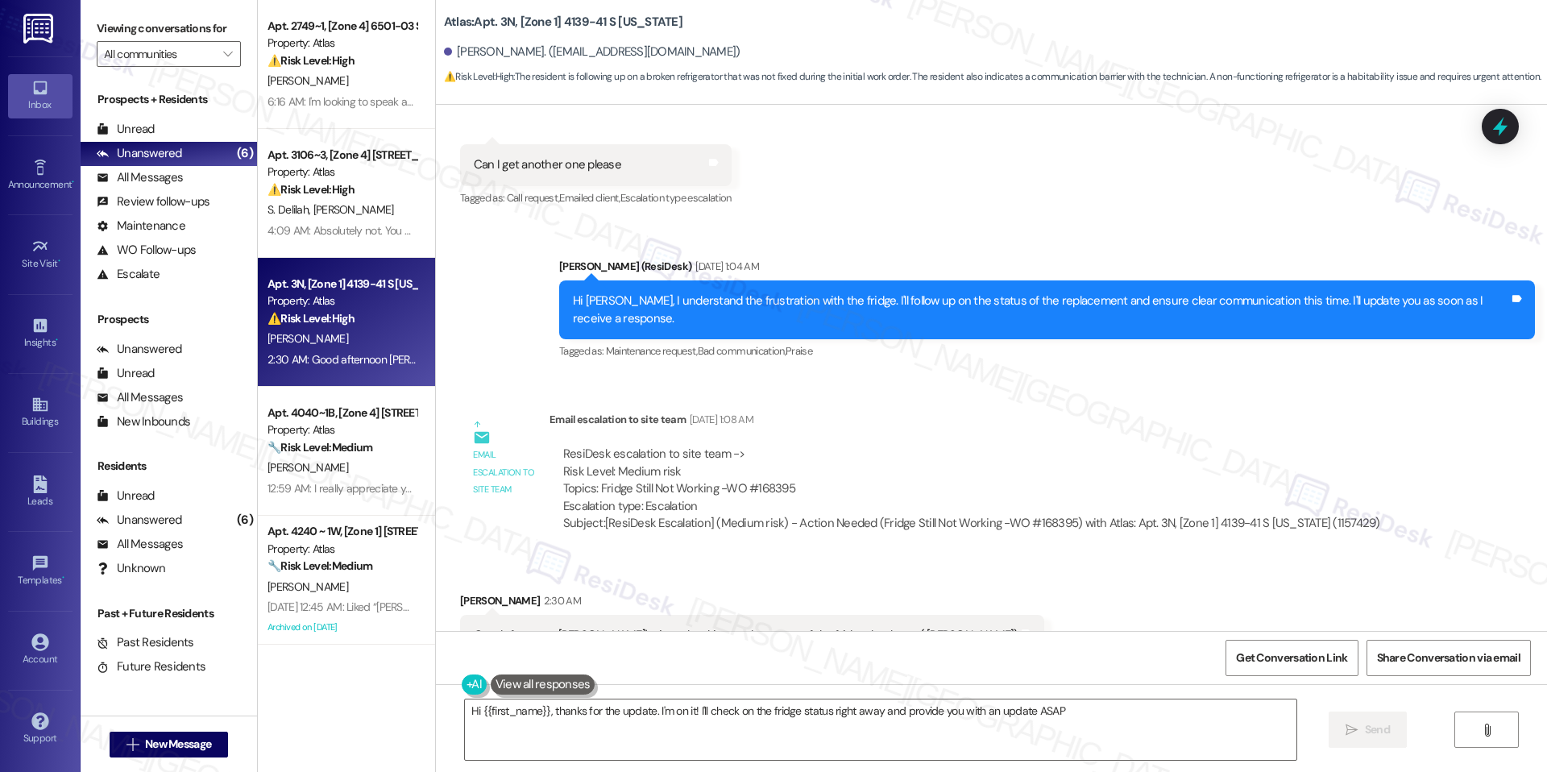
type textarea "Hi {{first_name}}, thanks for the update. I'm on it! I'll check on the fridge s…"
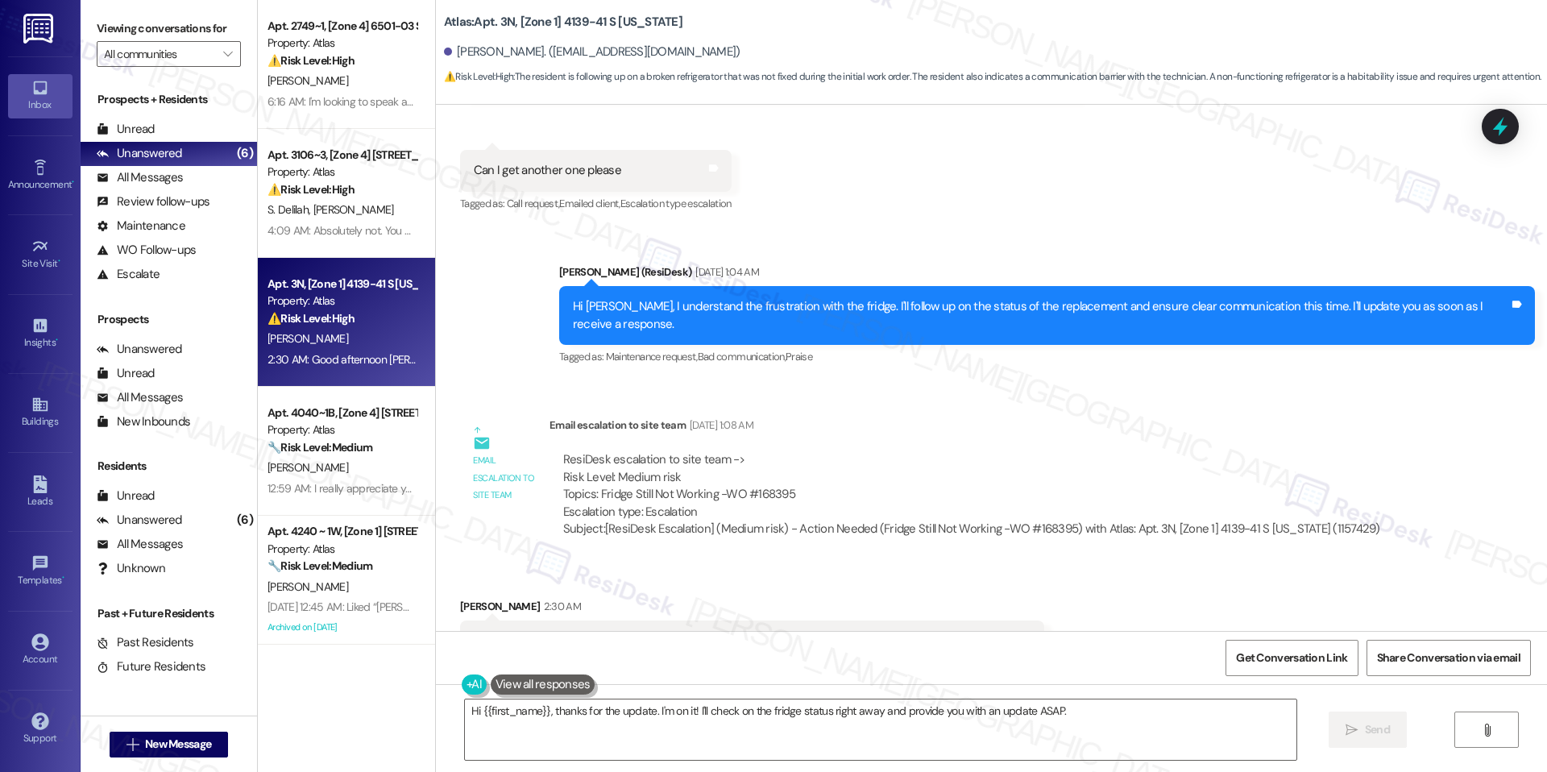
scroll to position [11220, 0]
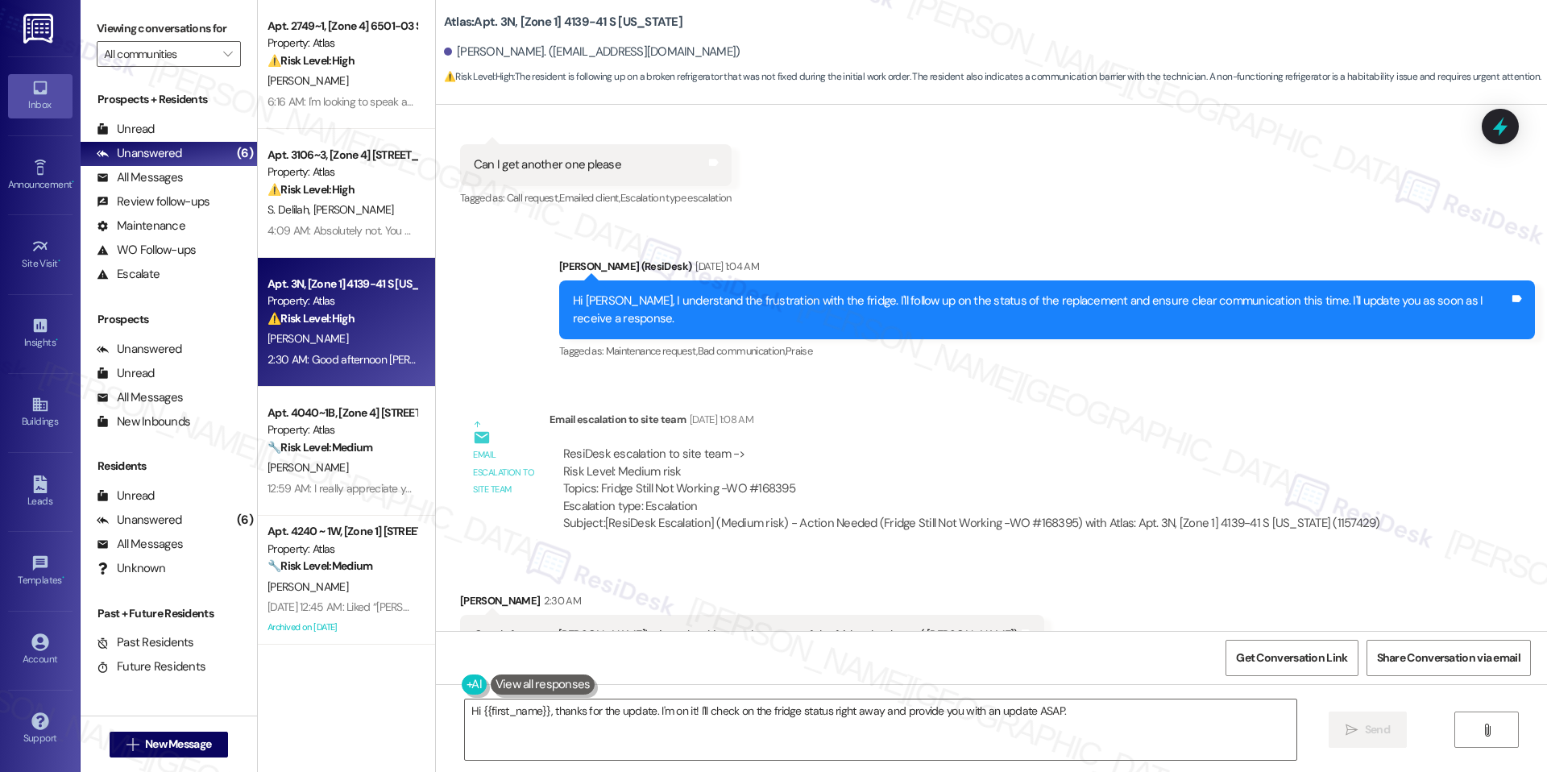
click at [909, 693] on button "Show suggestions" at bounding box center [925, 701] width 32 height 16
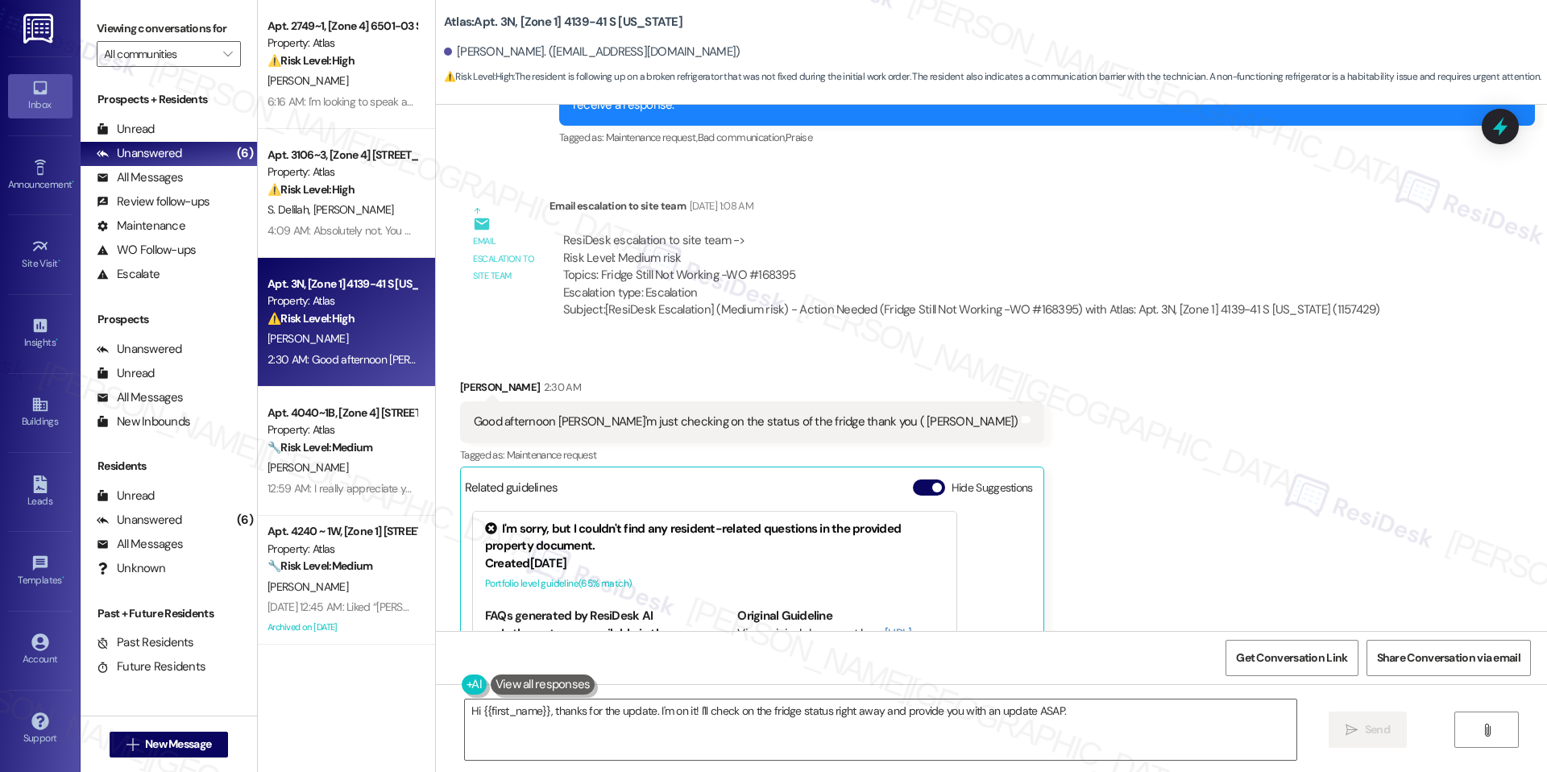
scroll to position [11505, 0]
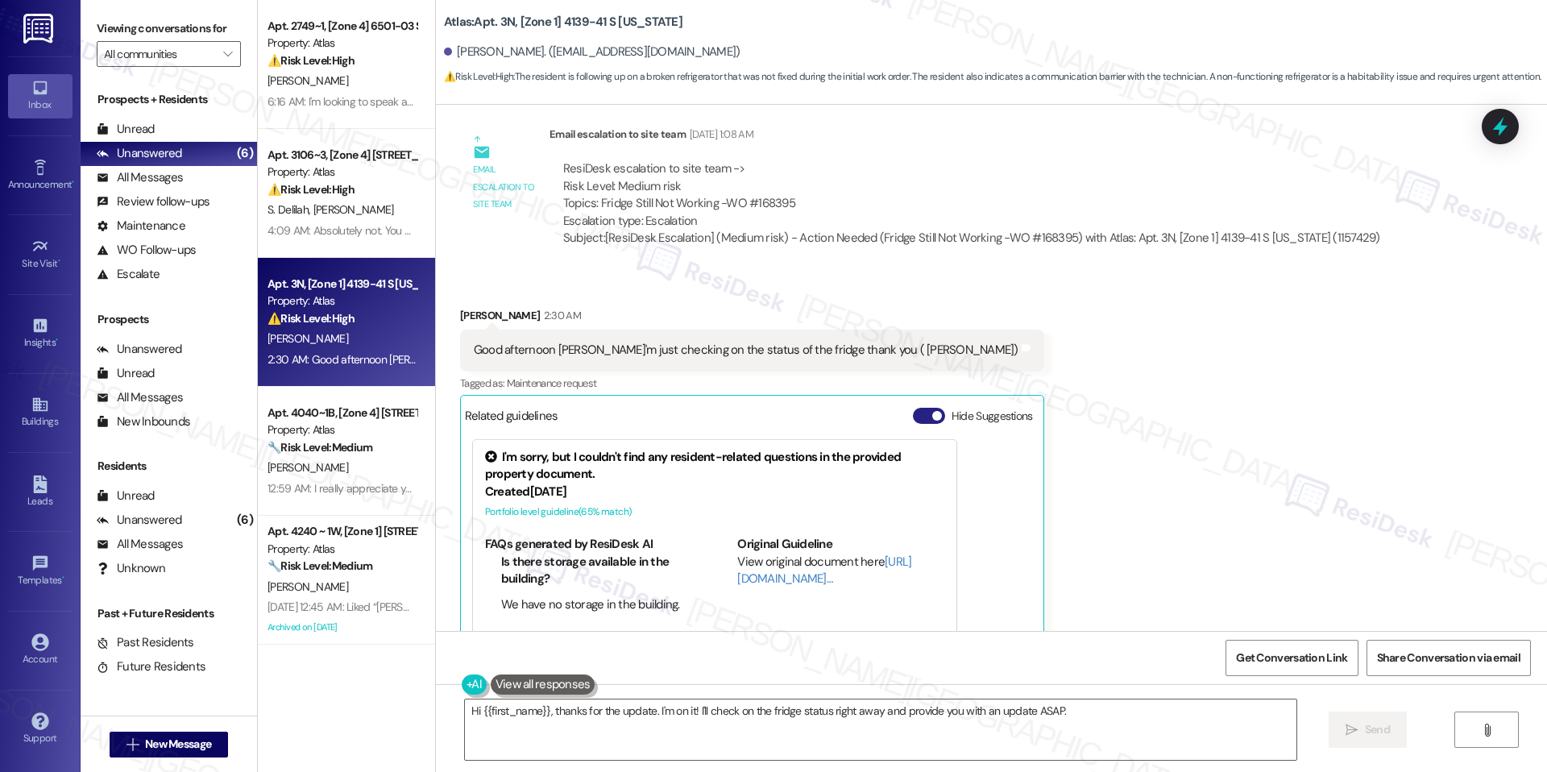
click at [913, 408] on button "Hide Suggestions" at bounding box center [929, 416] width 32 height 16
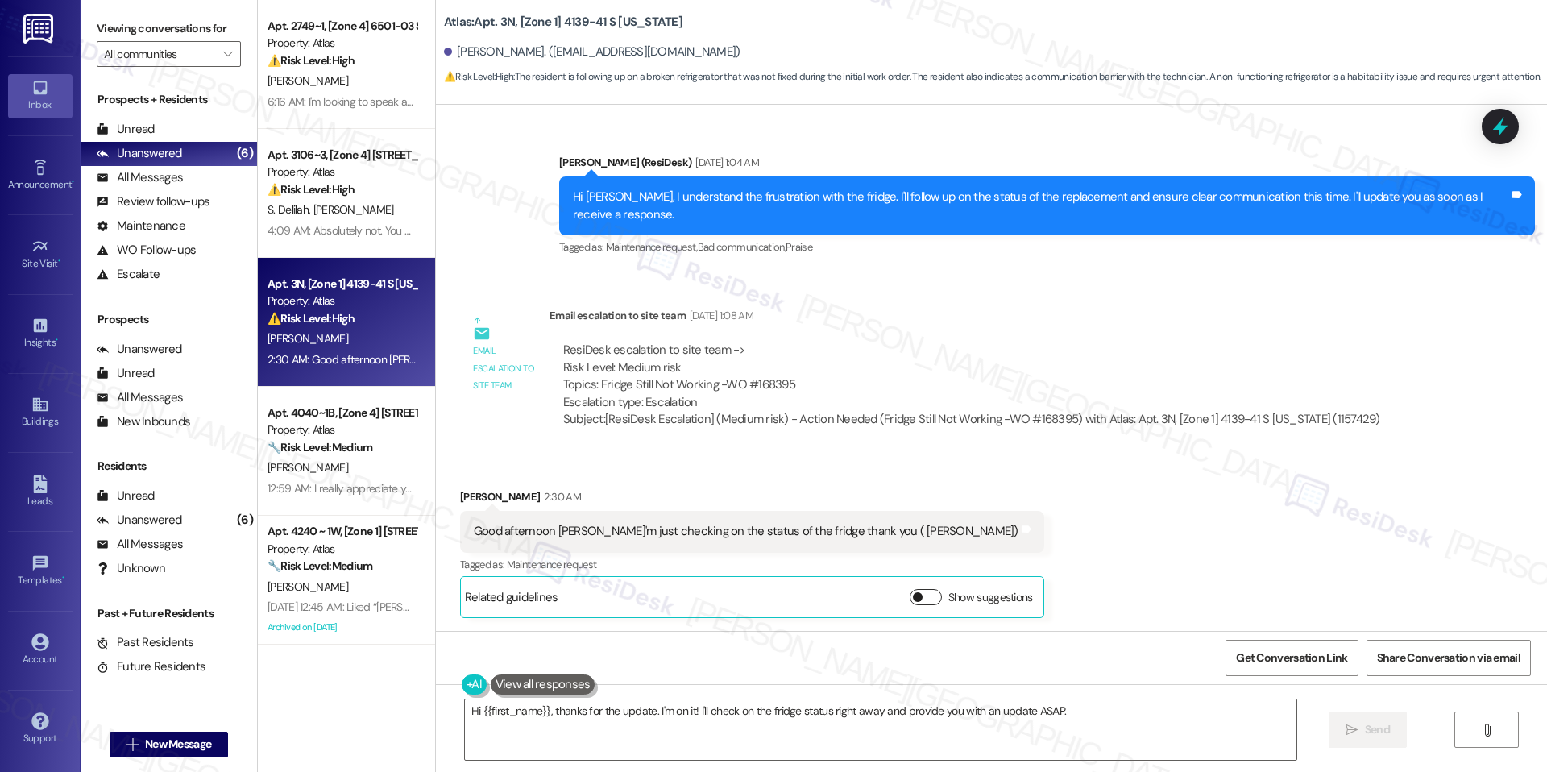
scroll to position [11220, 0]
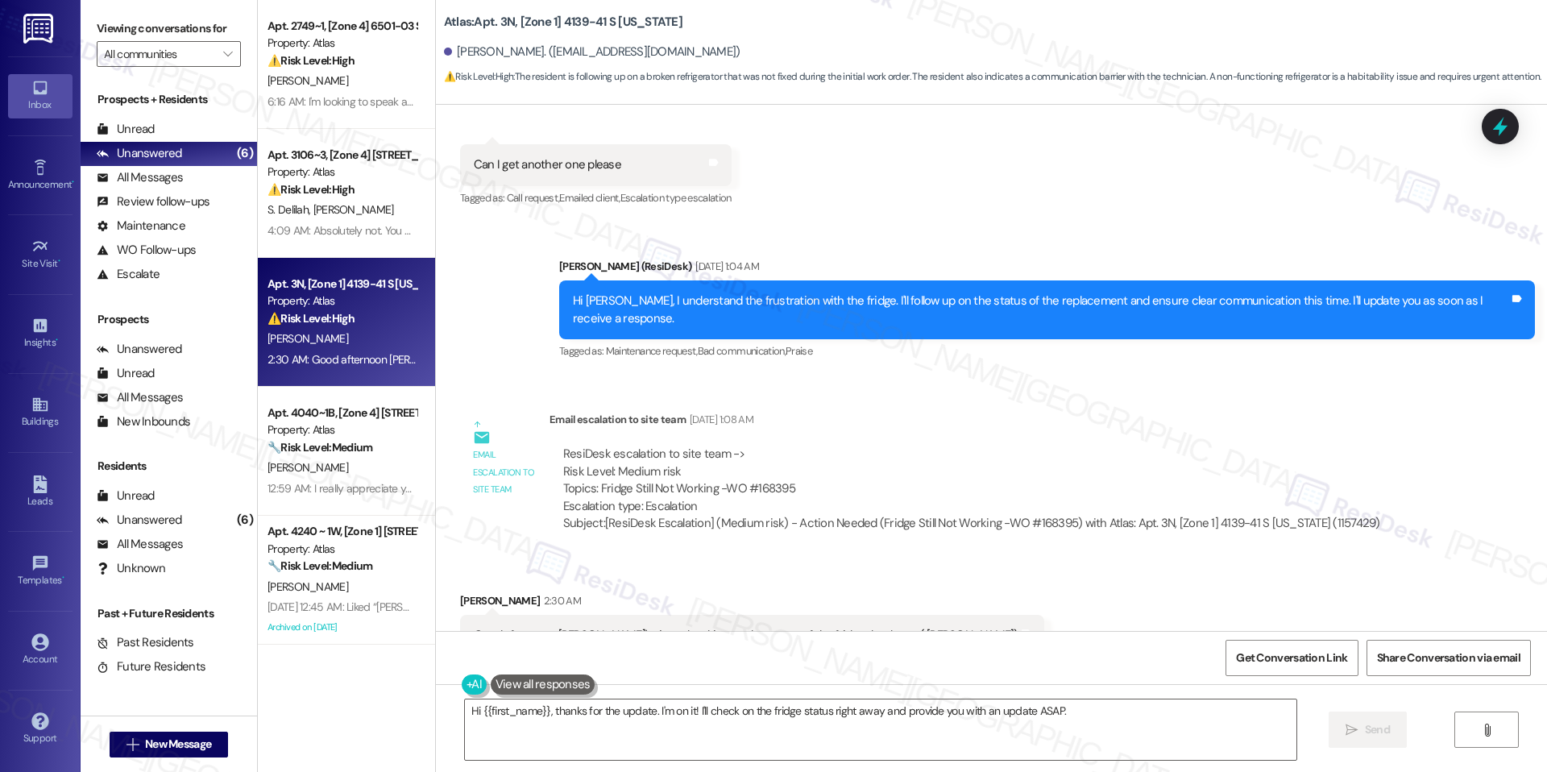
click at [843, 411] on div "Email escalation to site team Sep 16, 2025 at 1:08 AM" at bounding box center [971, 422] width 844 height 23
click at [728, 615] on div "Good afternoon sarah I'm just checking on the status of the fridge thank you ( …" at bounding box center [752, 635] width 584 height 41
copy div "Good afternoon sarah I'm just checking on the status of the fridge thank you ( …"
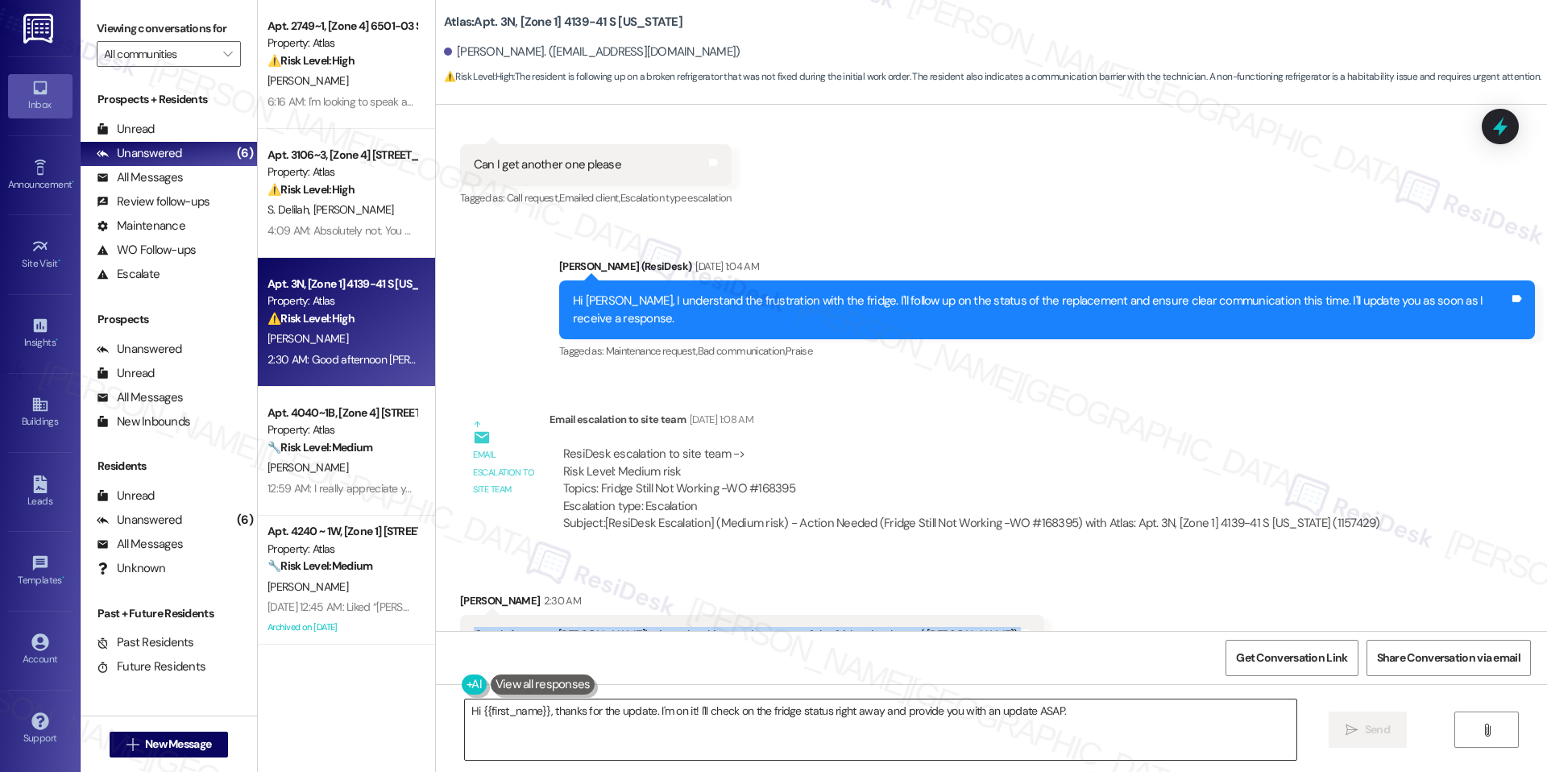
click at [760, 711] on textarea "Hi {{first_name}}, thanks for the update. I'm on it! I'll check on the fridge s…" at bounding box center [880, 729] width 831 height 60
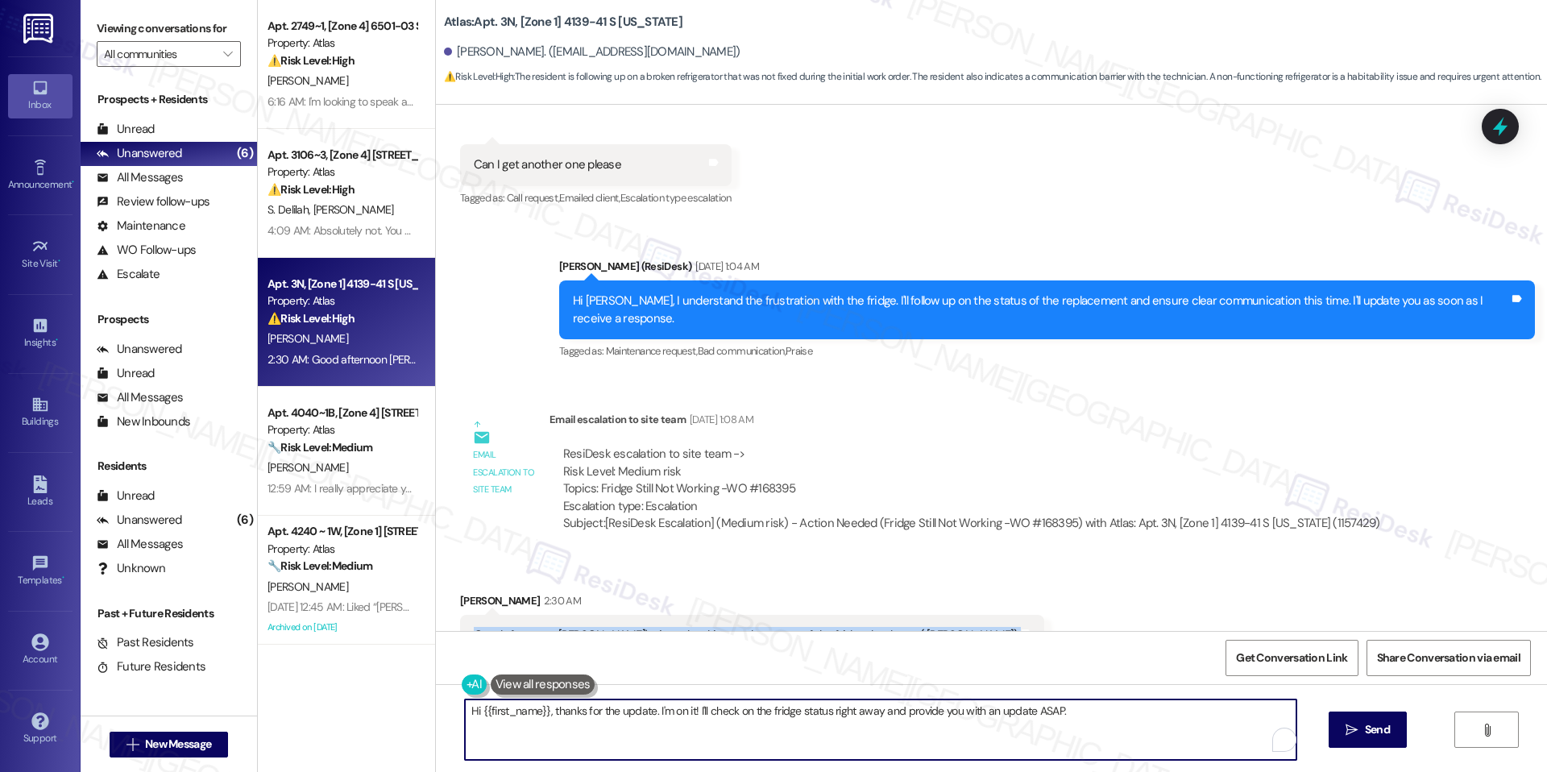
click at [760, 711] on textarea "Hi {{first_name}}, thanks for the update. I'm on it! I'll check on the fridge s…" at bounding box center [880, 729] width 831 height 60
paste textarea "Good afternoon, Celane. Thank you for checking in about the fridge. I’ll follow…"
type textarea "Good afternoon, Celane. Thank you for checking in about the fridge. I’ll follow…"
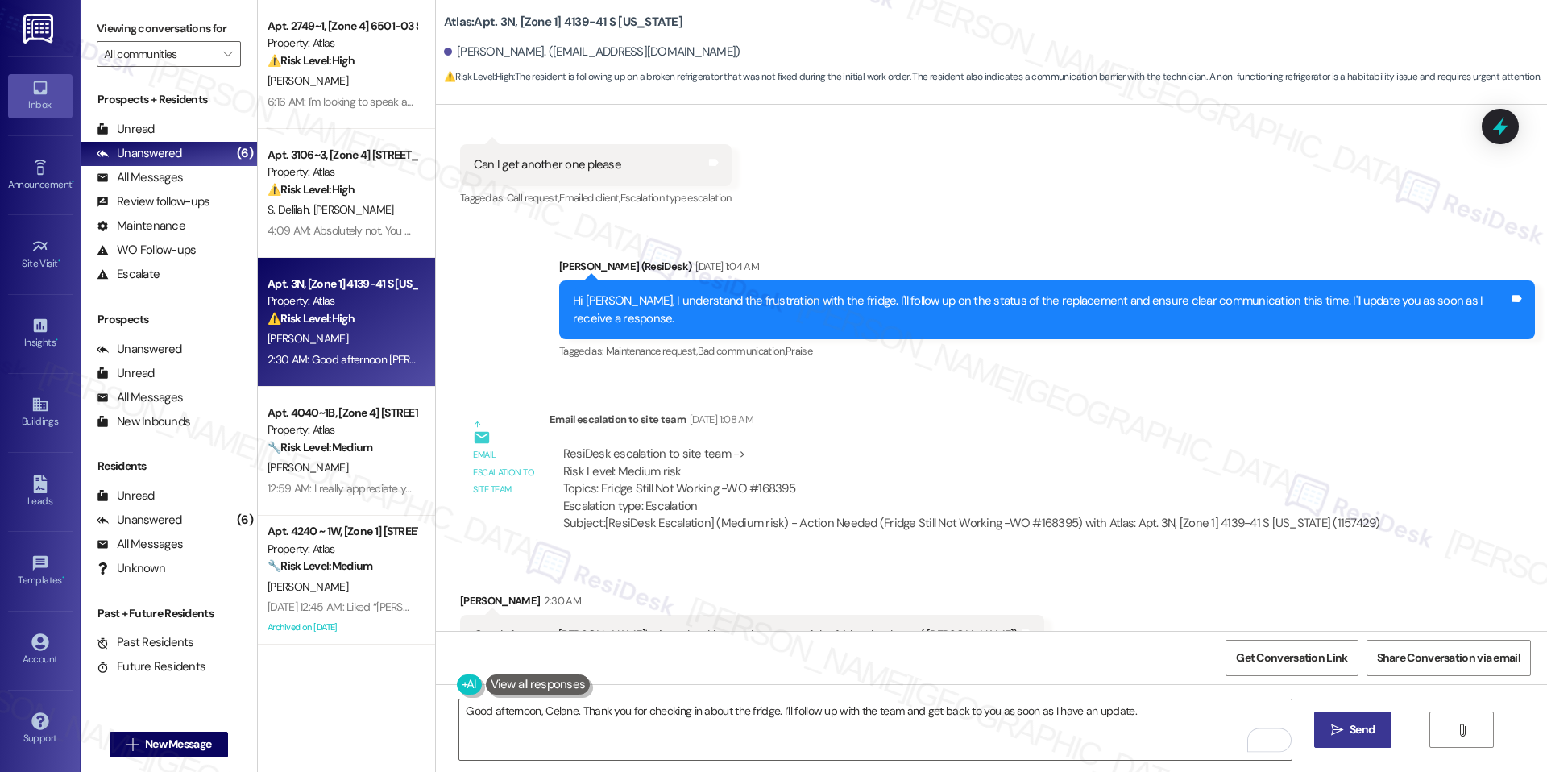
click at [1331, 721] on span " Send" at bounding box center [1352, 729] width 51 height 17
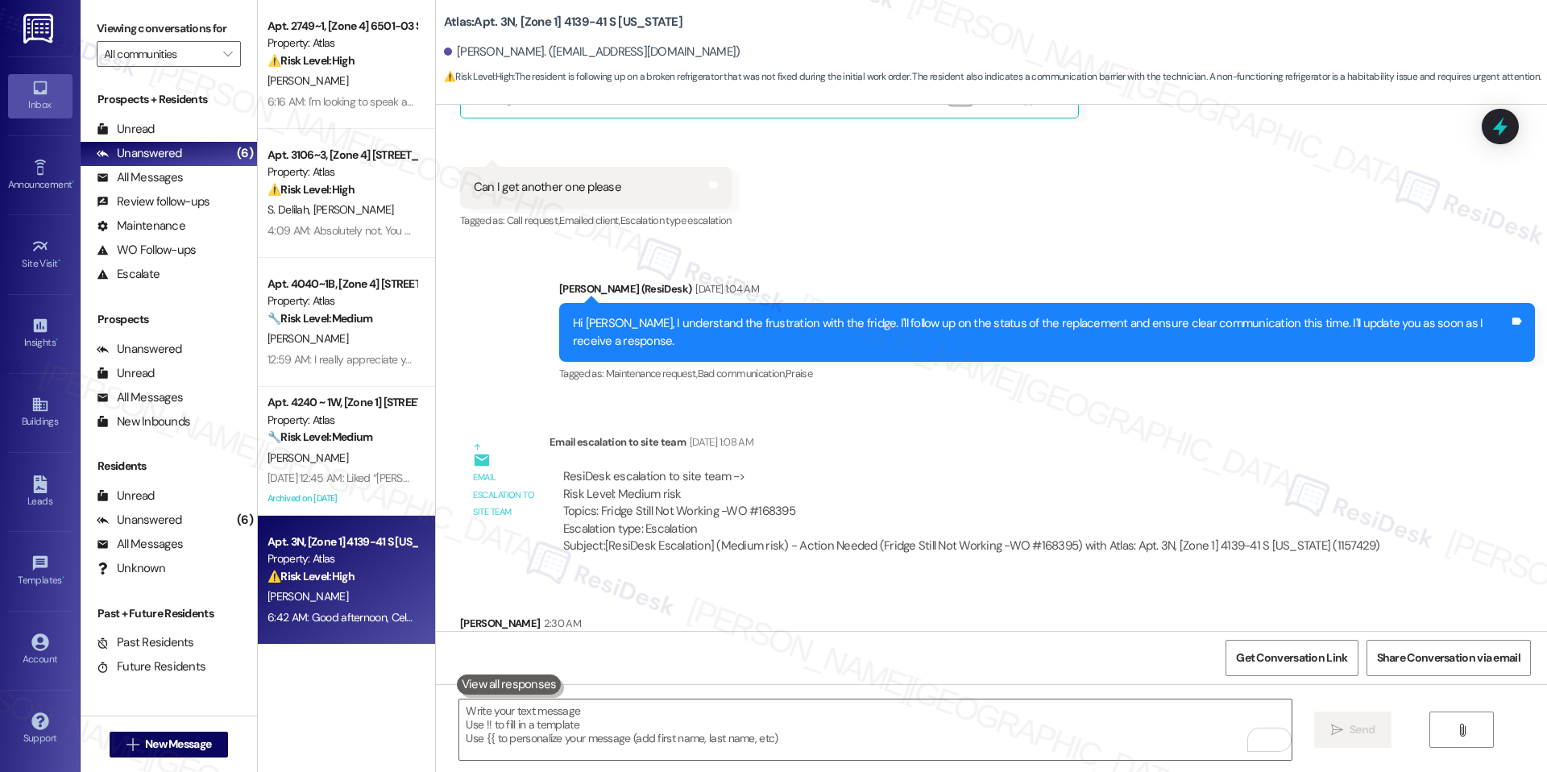
scroll to position [11332, 0]
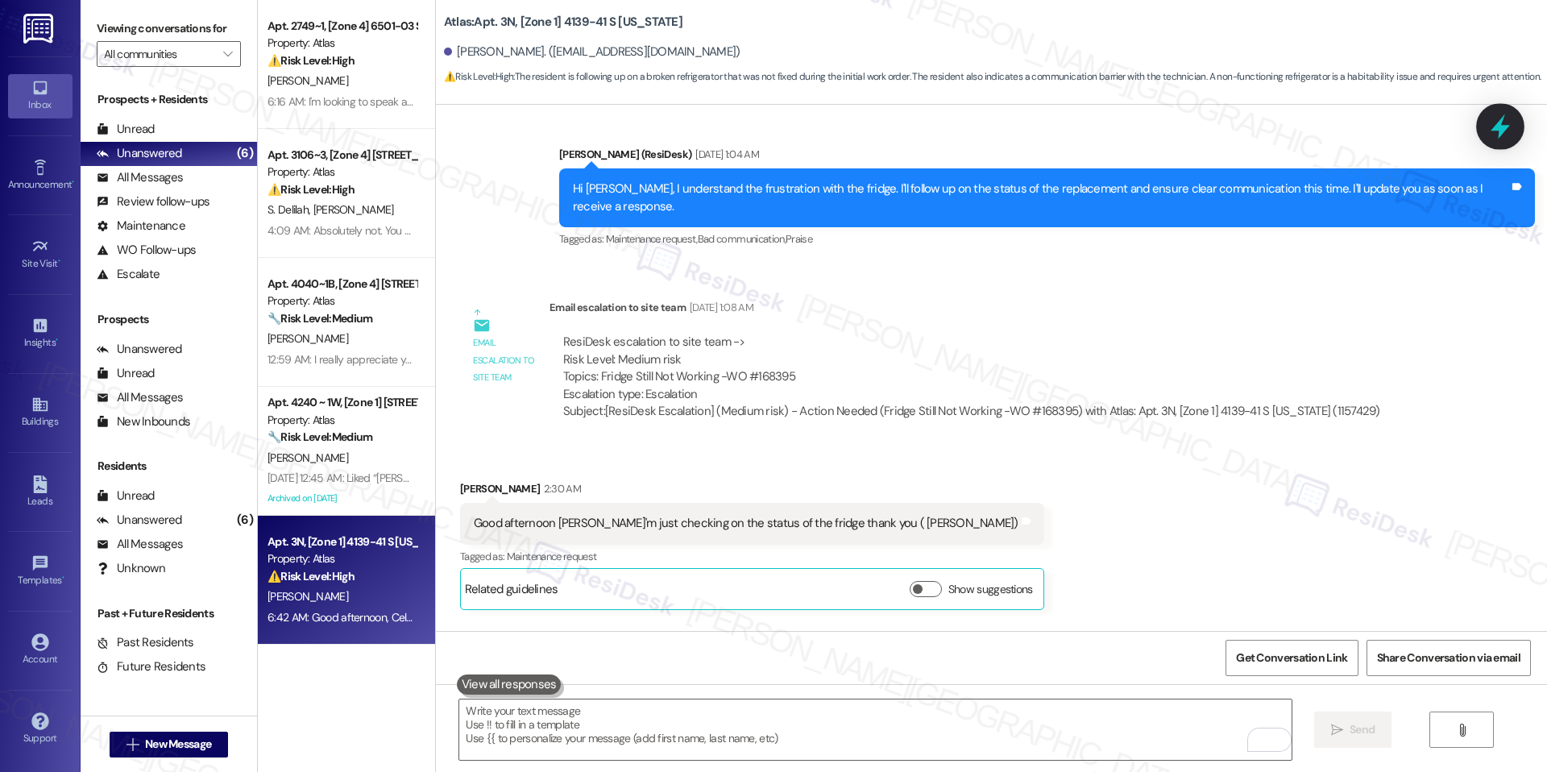
click at [1497, 116] on icon at bounding box center [1499, 126] width 27 height 27
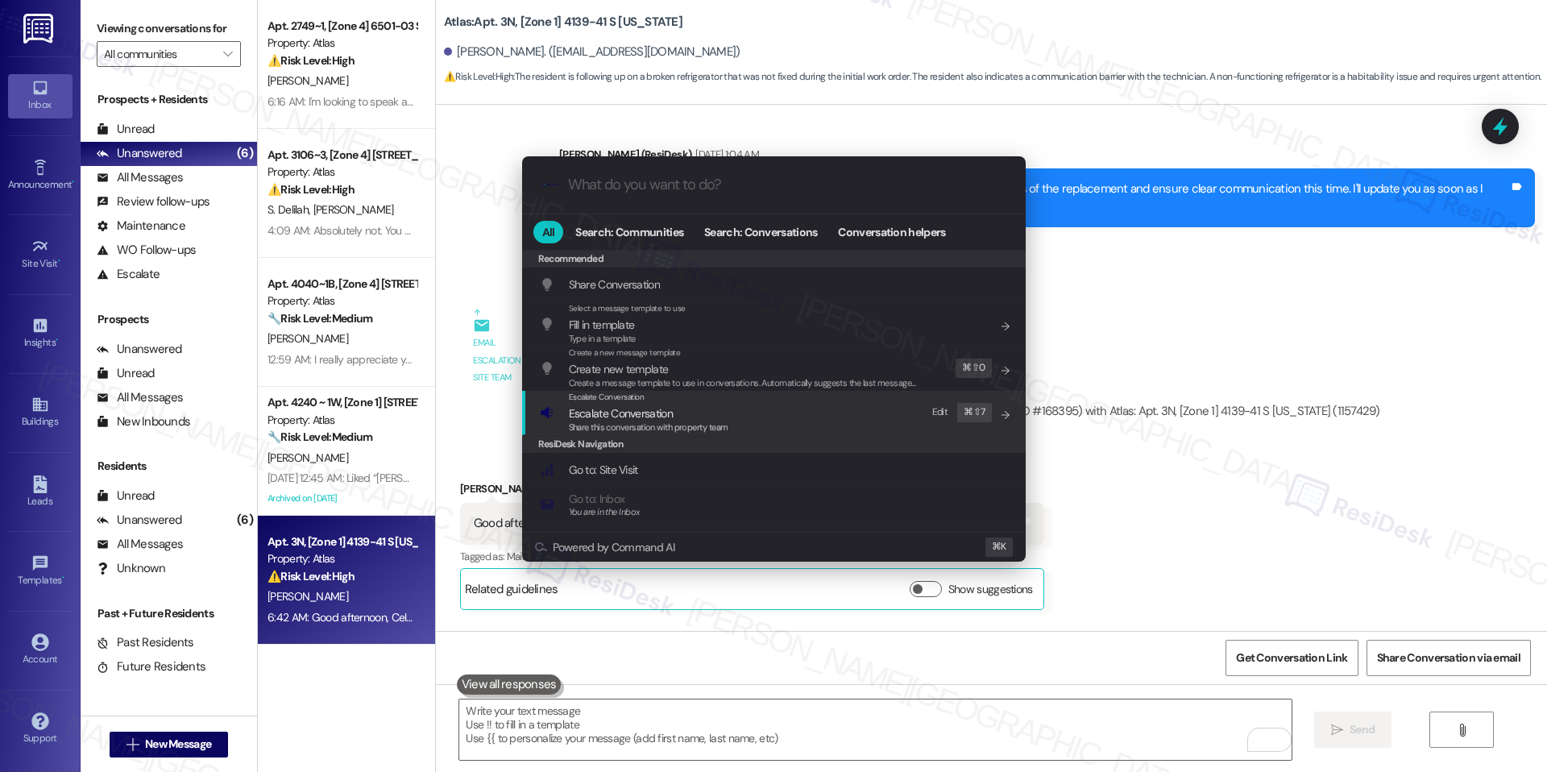
click at [888, 425] on div "Escalate Conversation Escalate Conversation Share this conversation with proper…" at bounding box center [775, 412] width 471 height 43
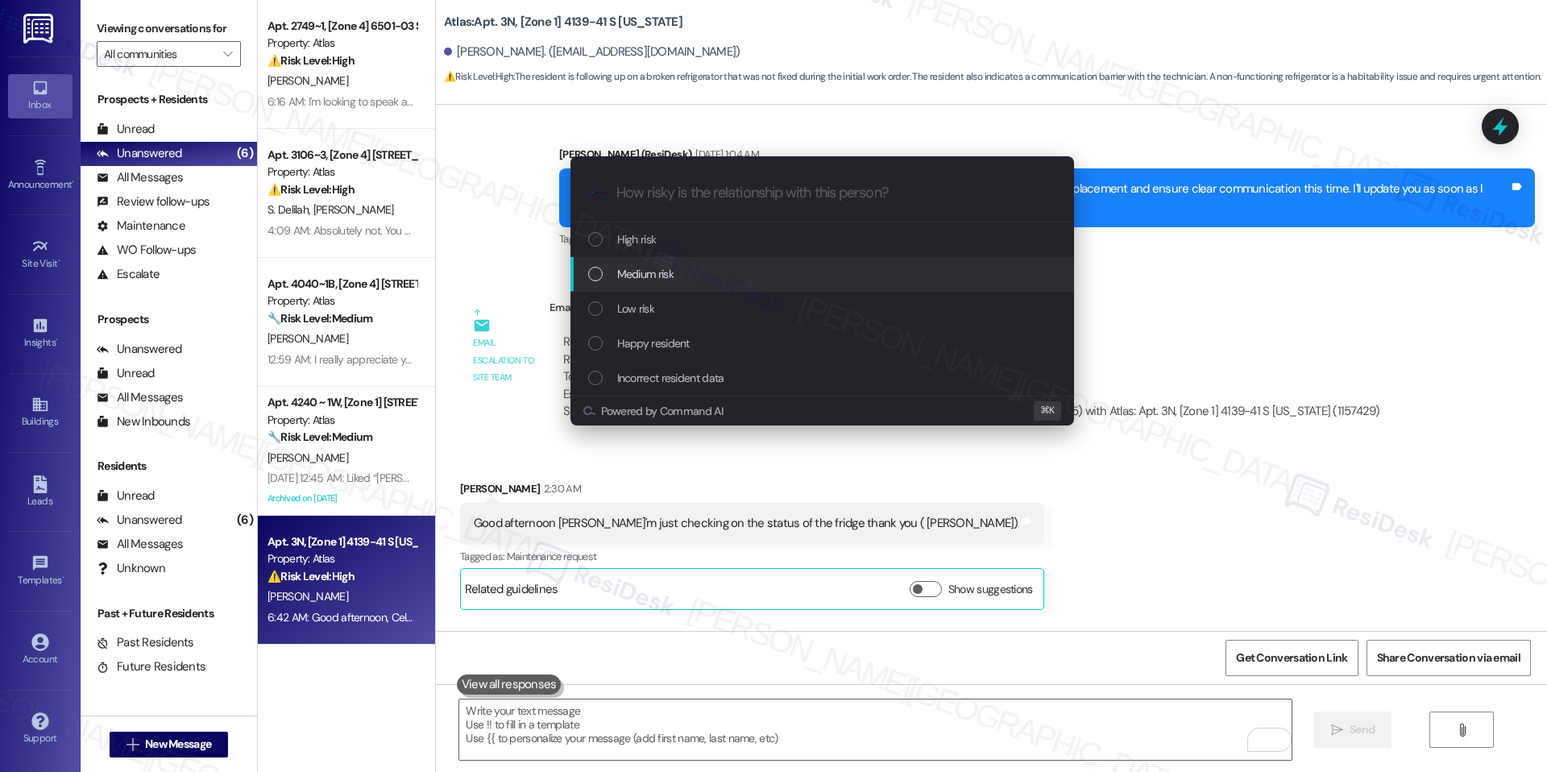
click at [703, 279] on div "Medium risk" at bounding box center [823, 274] width 471 height 18
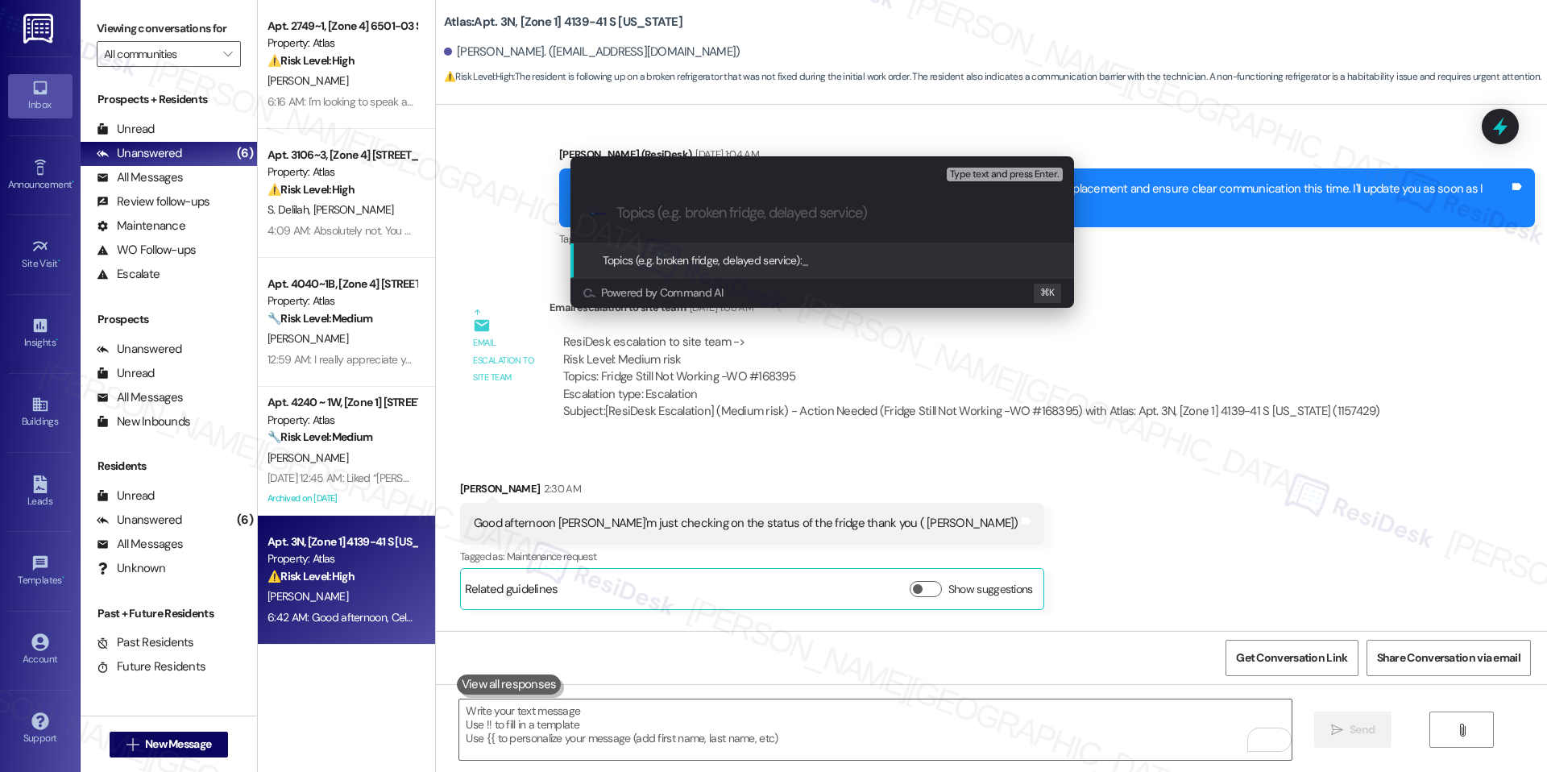
paste input "Fridge Repair (Resident Follow-Up)"
type input "Fridge Repair (Resident Follow-Up)"
click at [818, 255] on span "Fridge Repair (Resident Follow-Up)" at bounding box center [881, 260] width 161 height 14
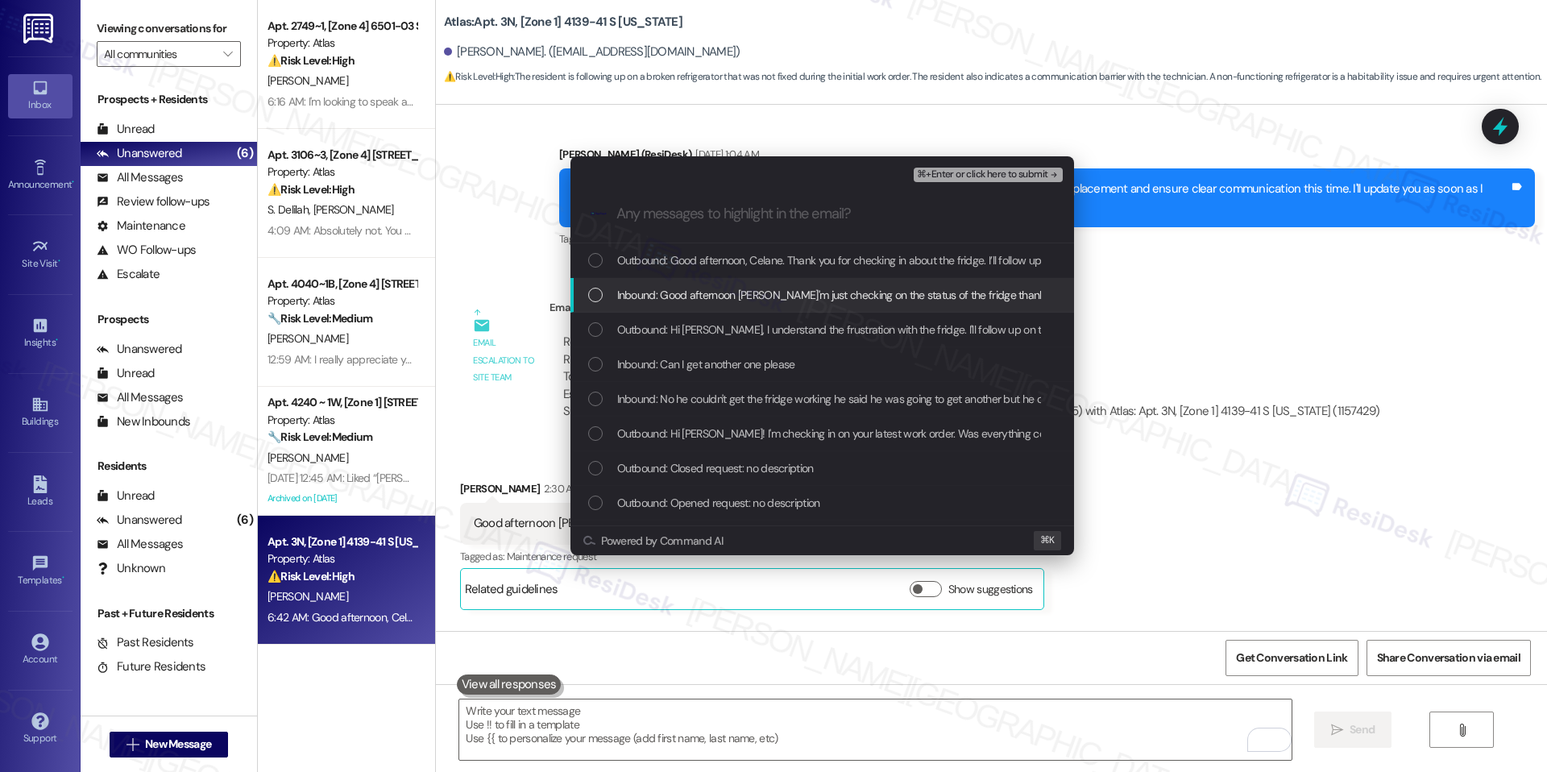
click at [785, 289] on span "Inbound: Good afternoon sarah I'm just checking on the status of the fridge tha…" at bounding box center [887, 295] width 540 height 18
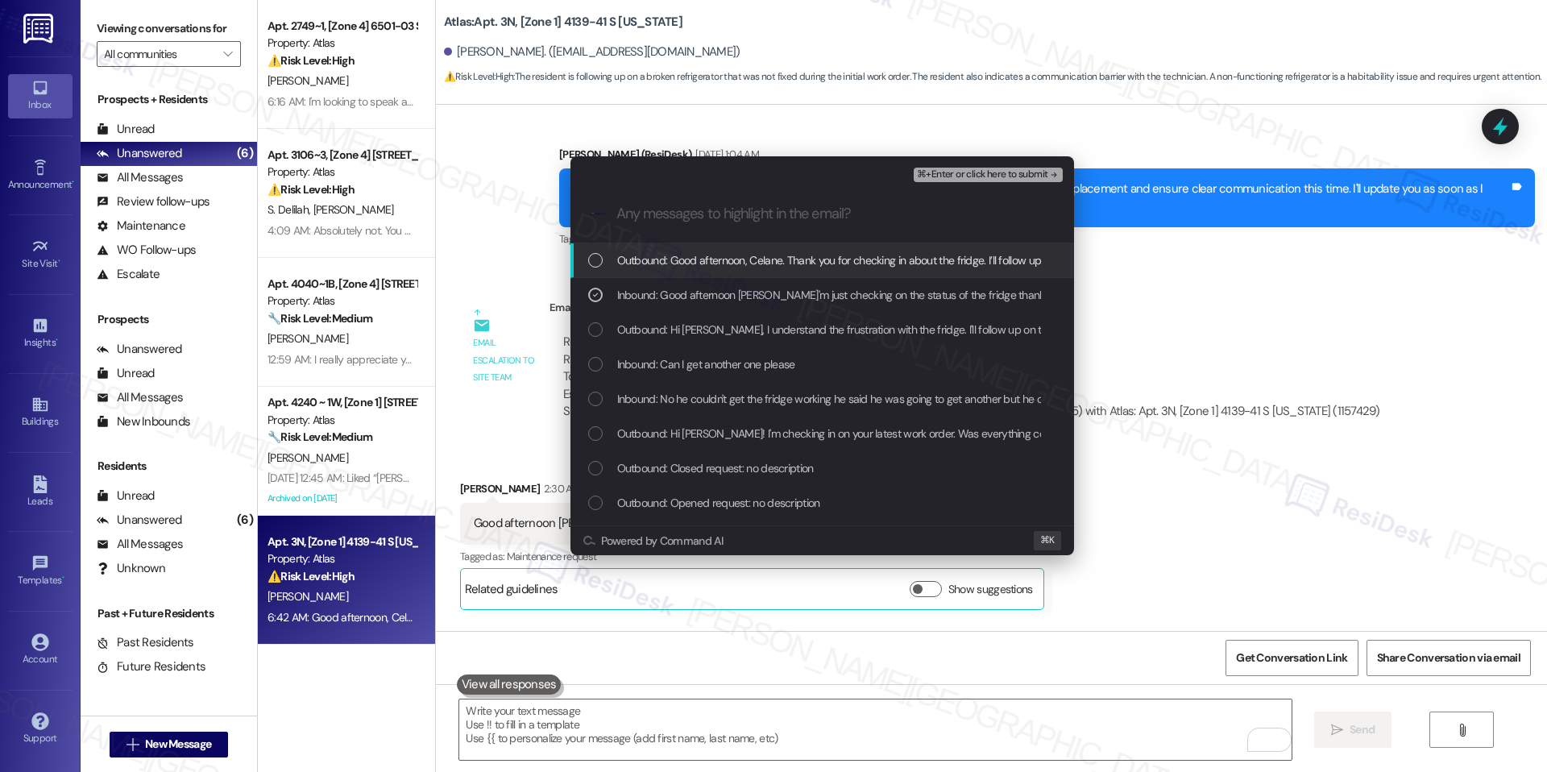
click at [977, 185] on div ".cls-1{fill:#0a055f;}.cls-2{fill:#0cc4c4;} resideskLogoBlueOrange" at bounding box center [821, 213] width 503 height 57
click at [984, 176] on span "⌘+Enter or click here to submit" at bounding box center [982, 174] width 130 height 11
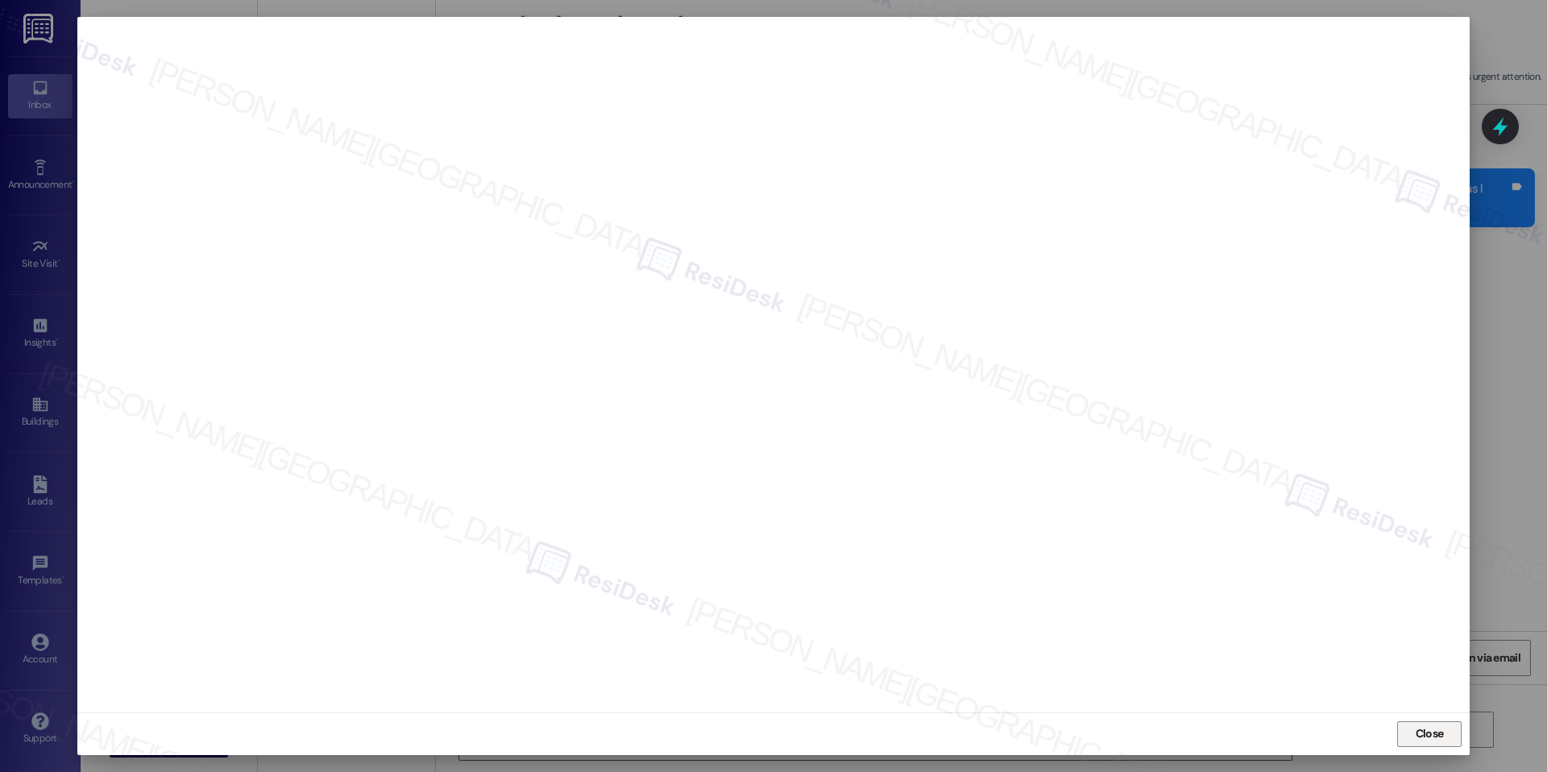
click at [1415, 729] on span "Close" at bounding box center [1429, 733] width 28 height 17
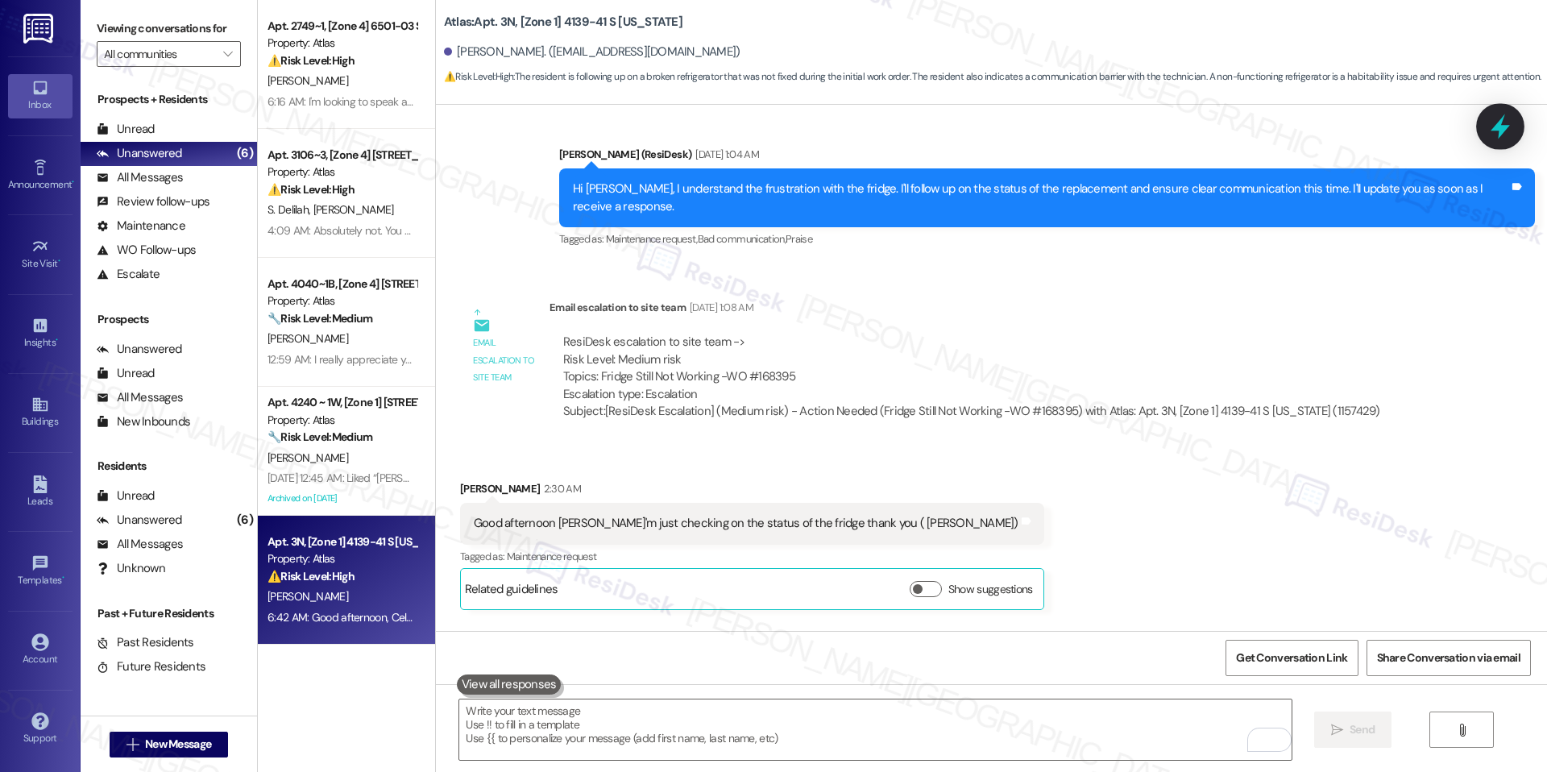
click at [1496, 126] on icon at bounding box center [1499, 126] width 19 height 25
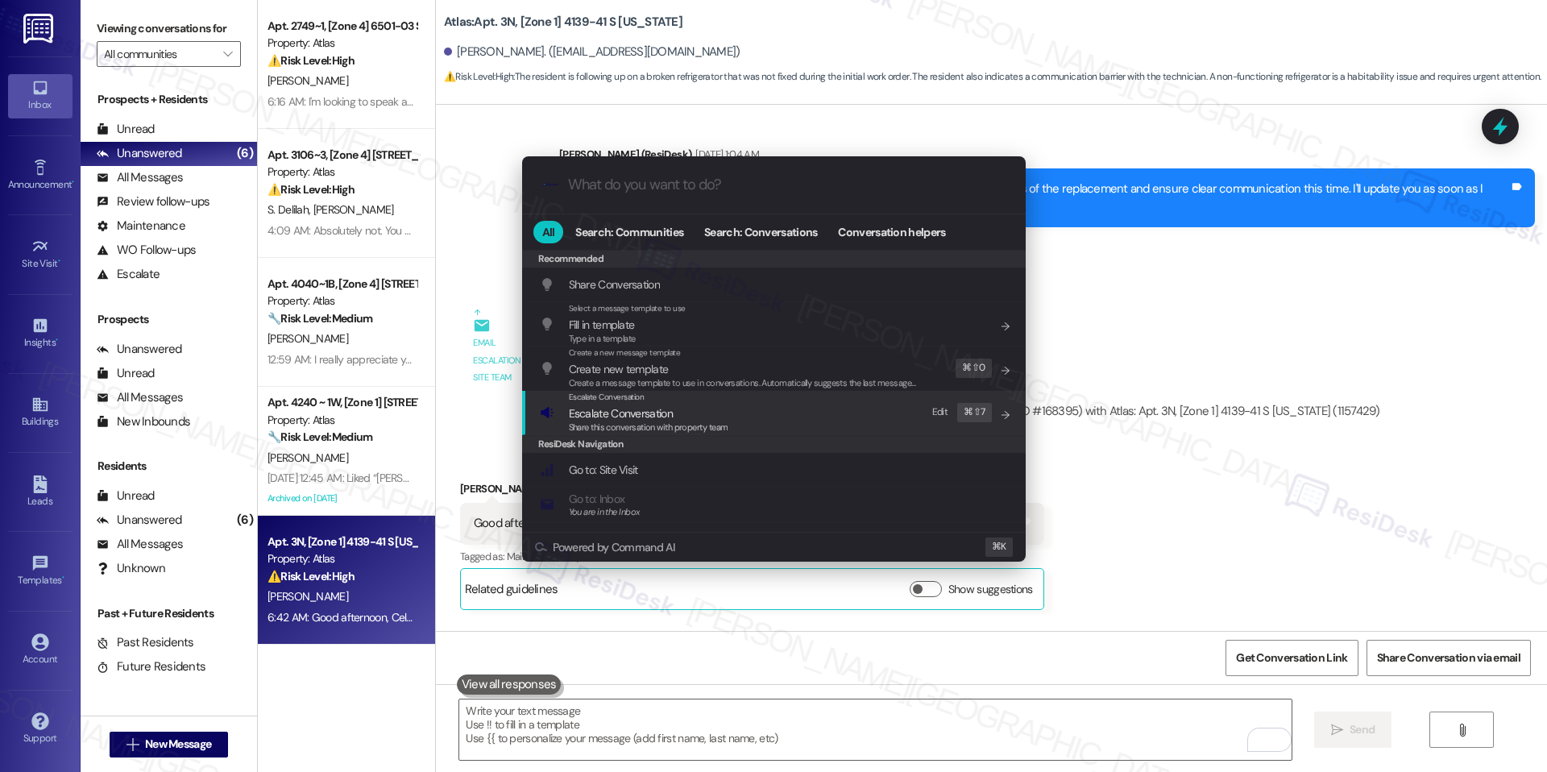
click at [773, 427] on div "Escalate Conversation Escalate Conversation Share this conversation with proper…" at bounding box center [775, 412] width 471 height 43
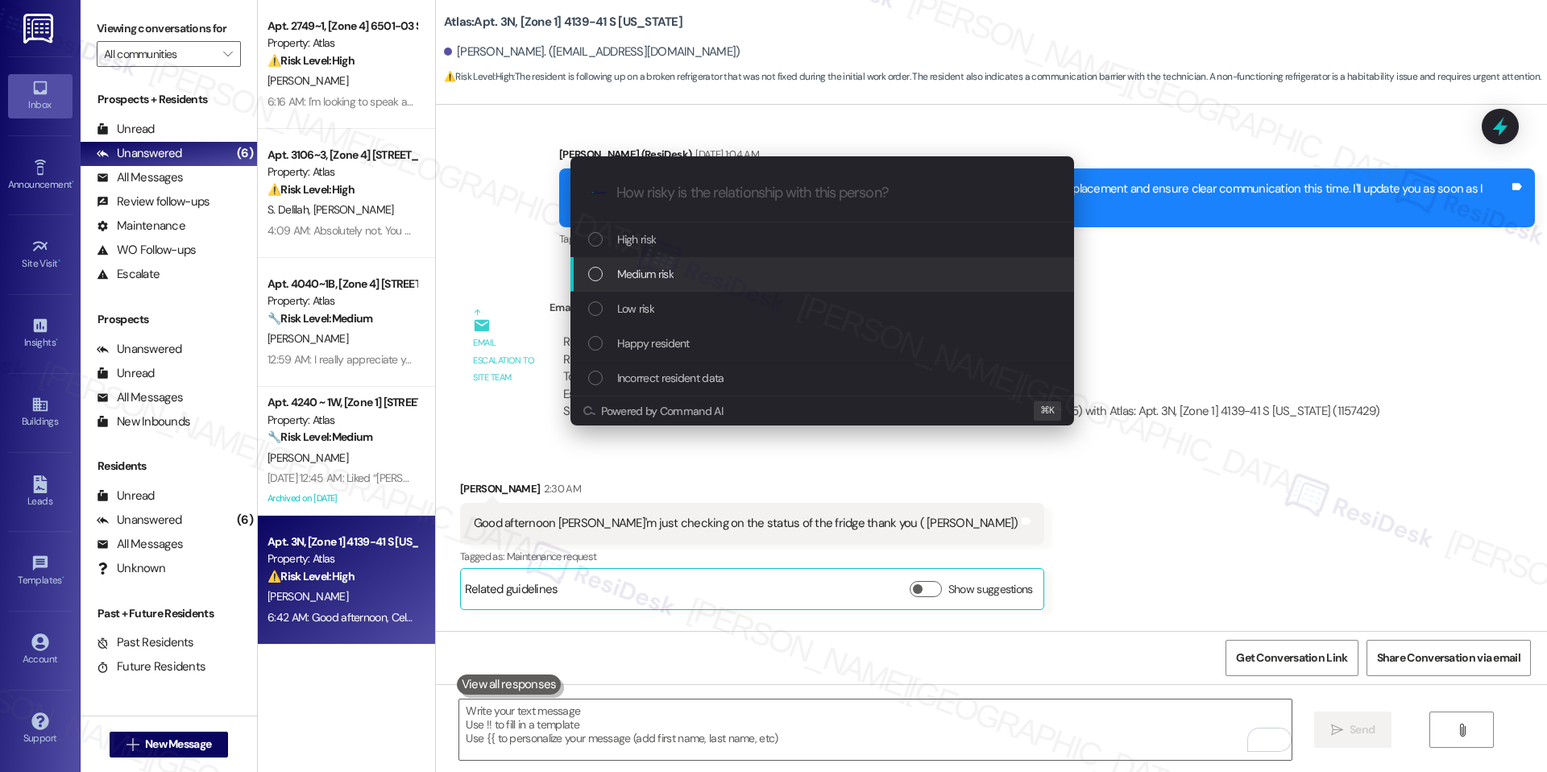
click at [704, 284] on div "Medium risk" at bounding box center [821, 274] width 503 height 35
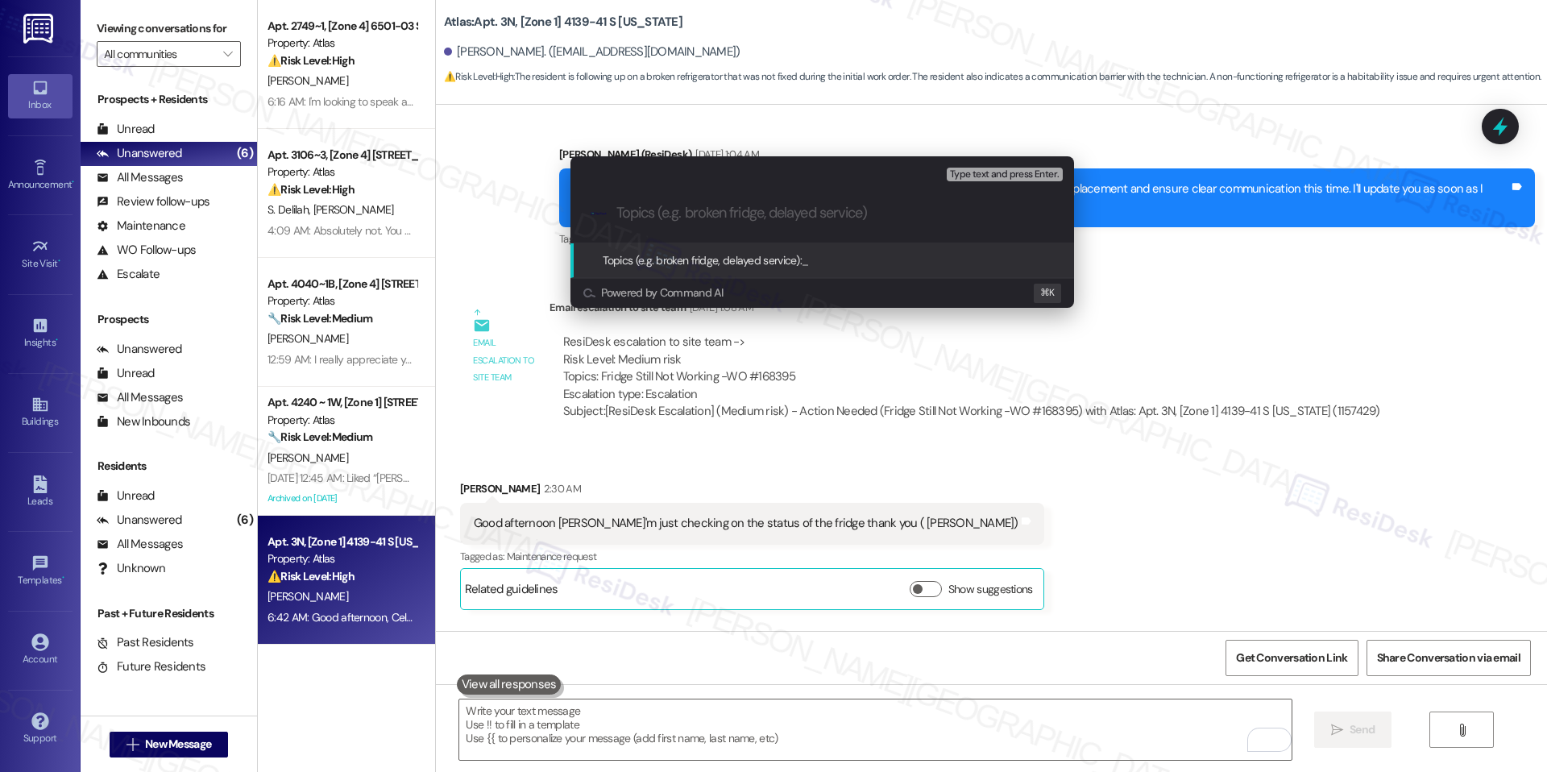
paste input "Fridge Repair (Resident Follow-Up)"
type input "Fridge Repair (Resident Follow-Up)"
click at [838, 255] on span "Fridge Repair (Resident Follow-Up)" at bounding box center [881, 260] width 161 height 14
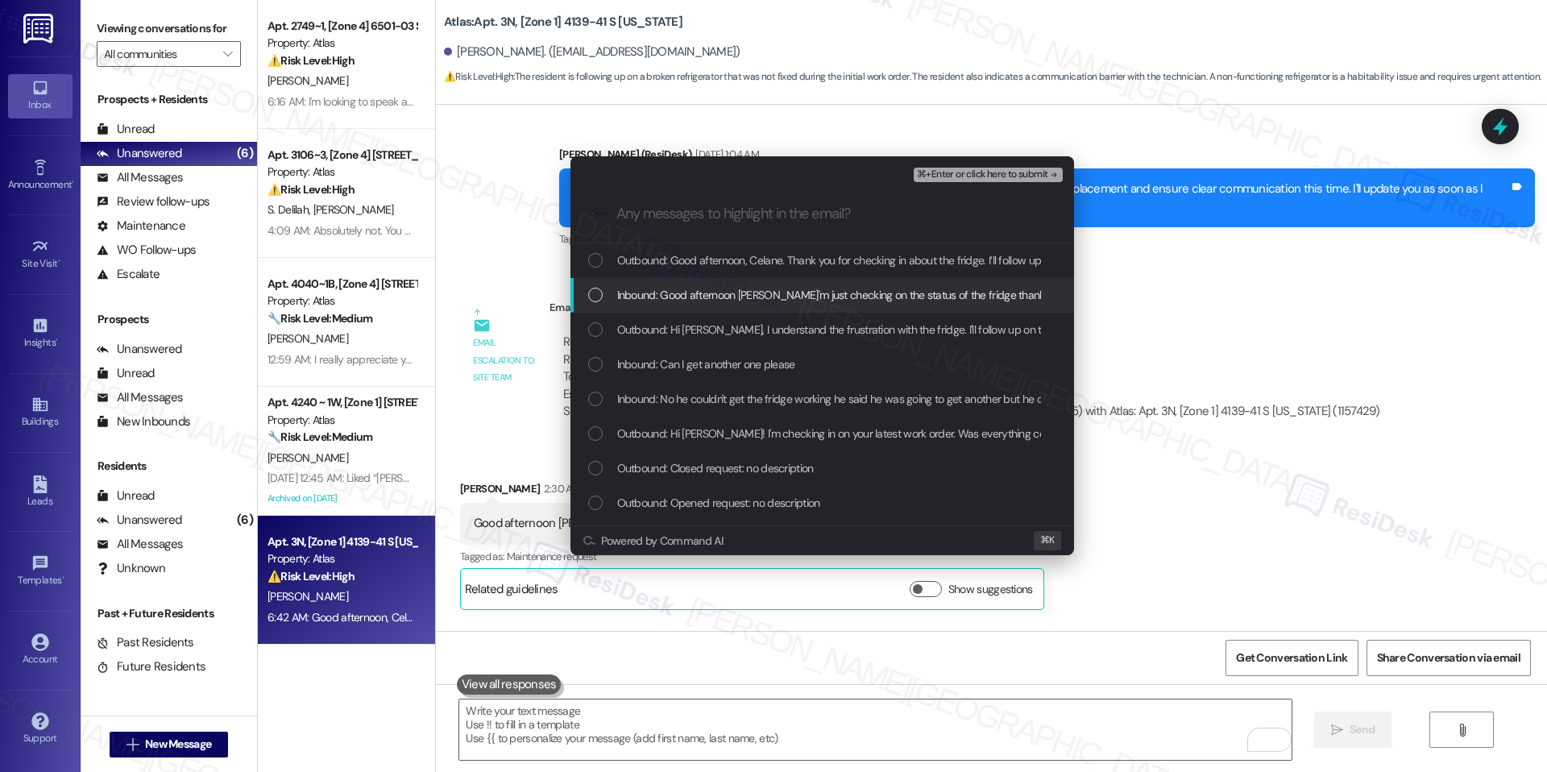
click at [822, 288] on span "Inbound: Good afternoon sarah I'm just checking on the status of the fridge tha…" at bounding box center [887, 295] width 540 height 18
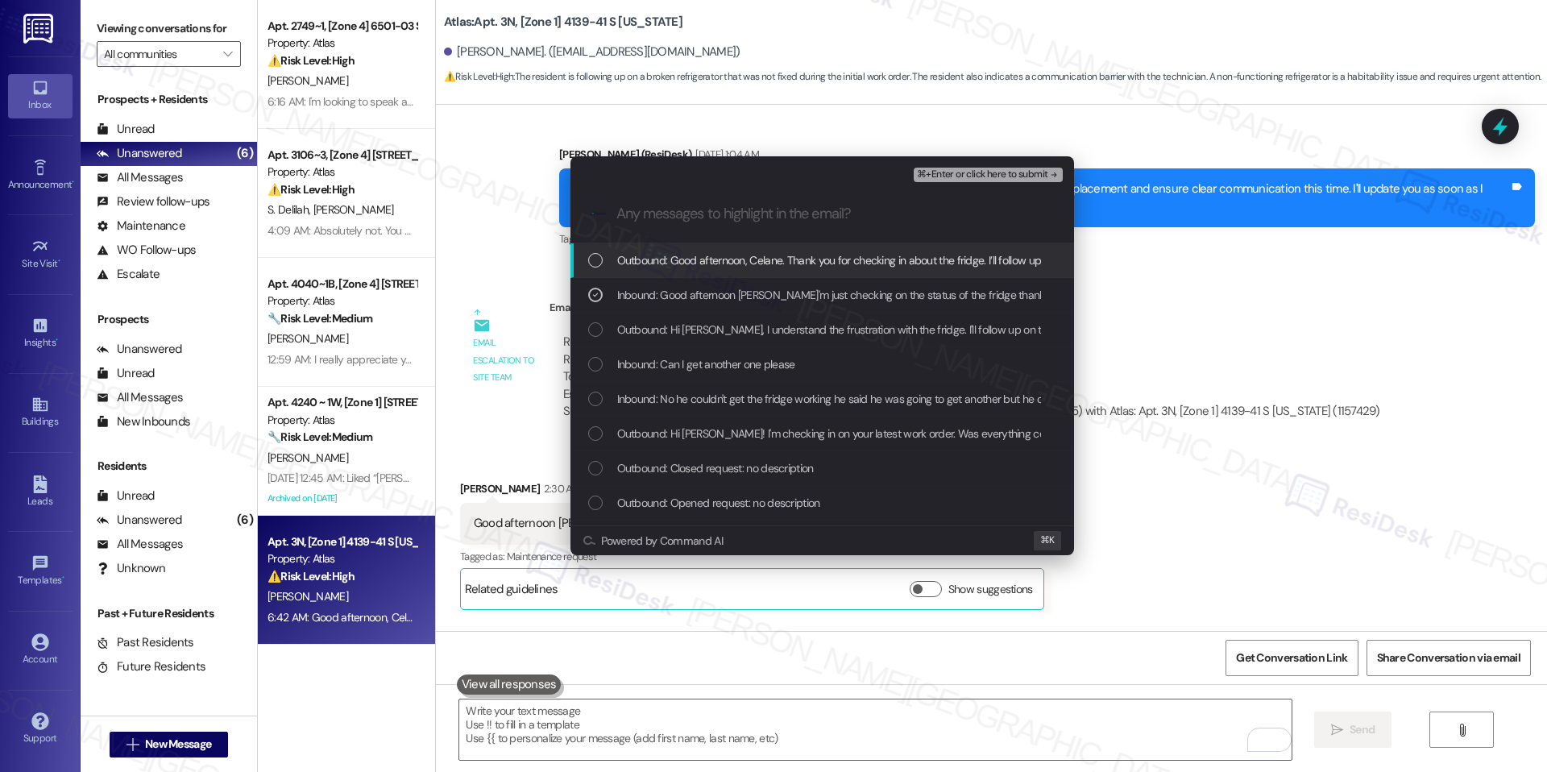
click at [1007, 181] on div "⌘+Enter or click here to submit" at bounding box center [988, 174] width 151 height 21
click at [1004, 172] on span "⌘+Enter or click here to submit" at bounding box center [982, 174] width 130 height 11
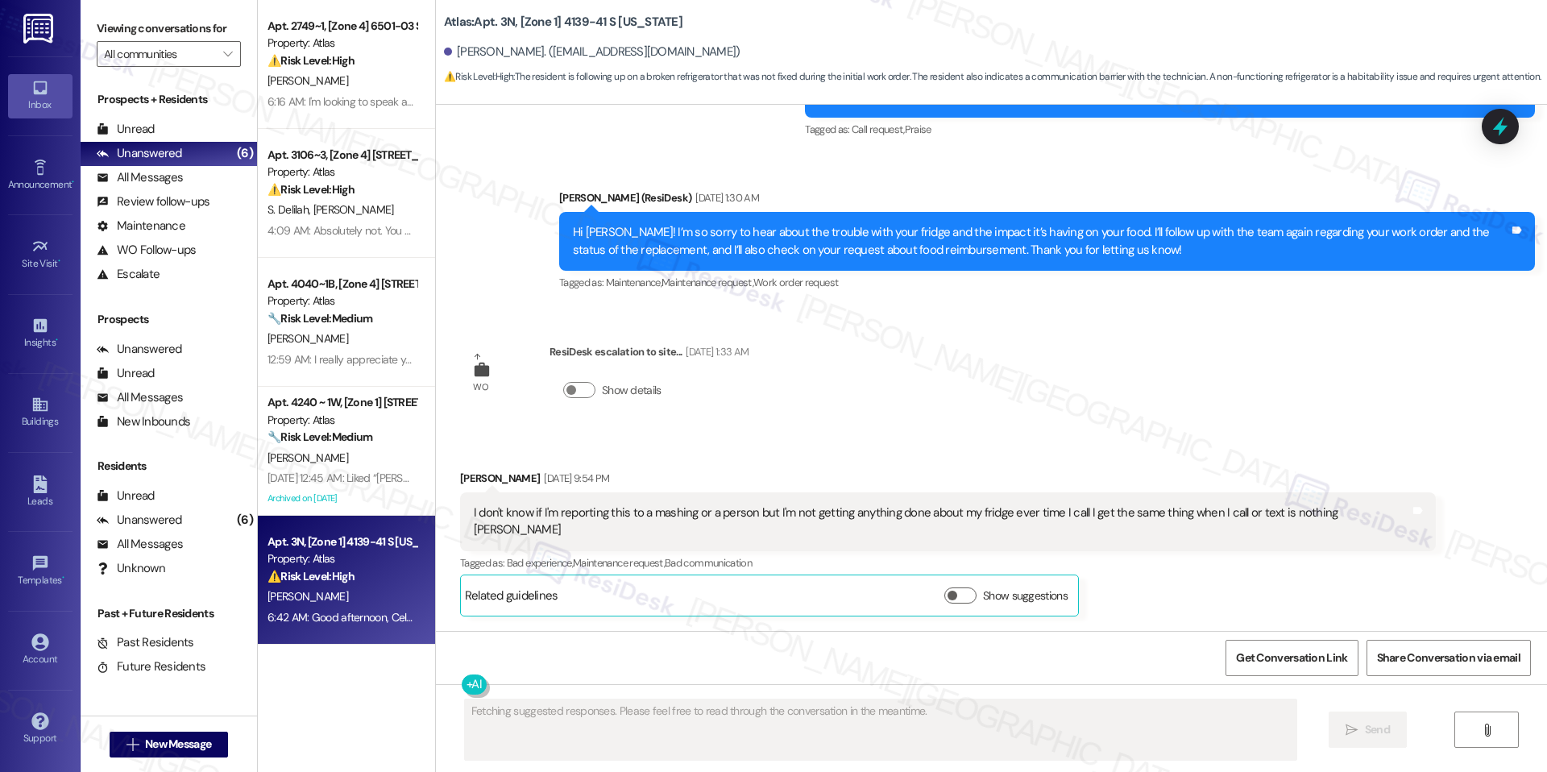
scroll to position [11504, 0]
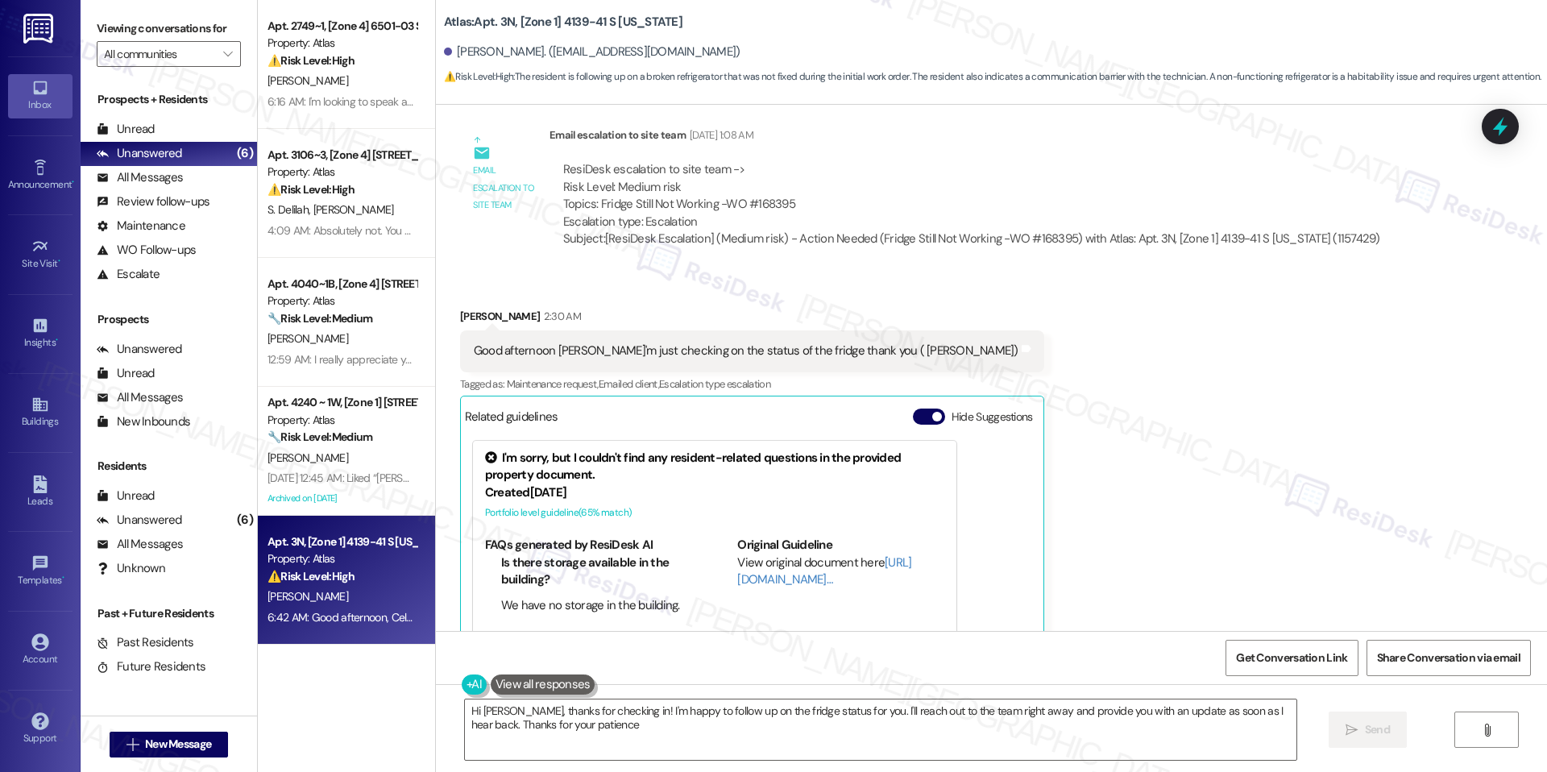
type textarea "Hi Celane, thanks for checking in! I'm happy to follow up on the fridge status …"
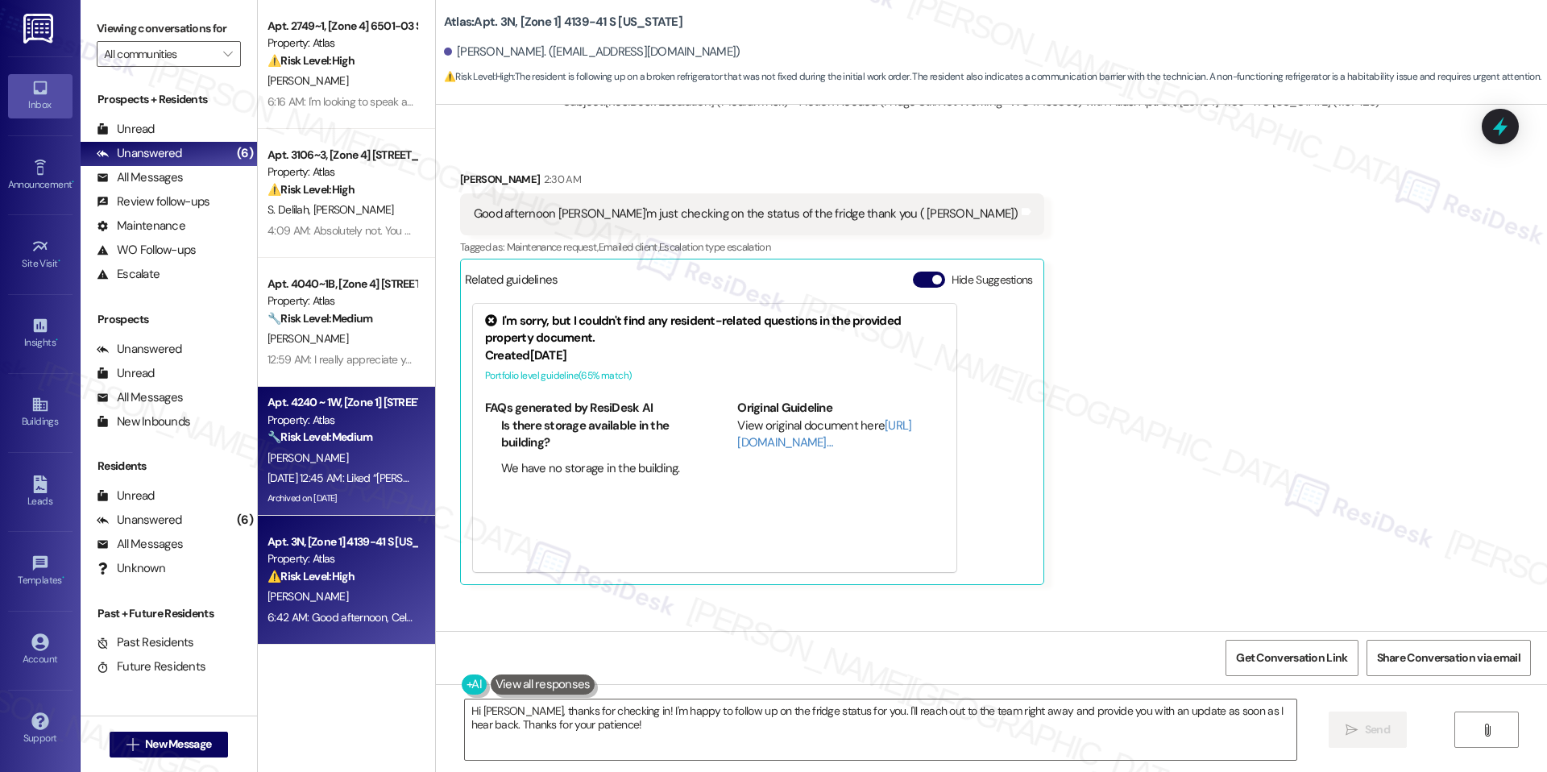
click at [337, 491] on div "Archived on [DATE]" at bounding box center [342, 498] width 152 height 20
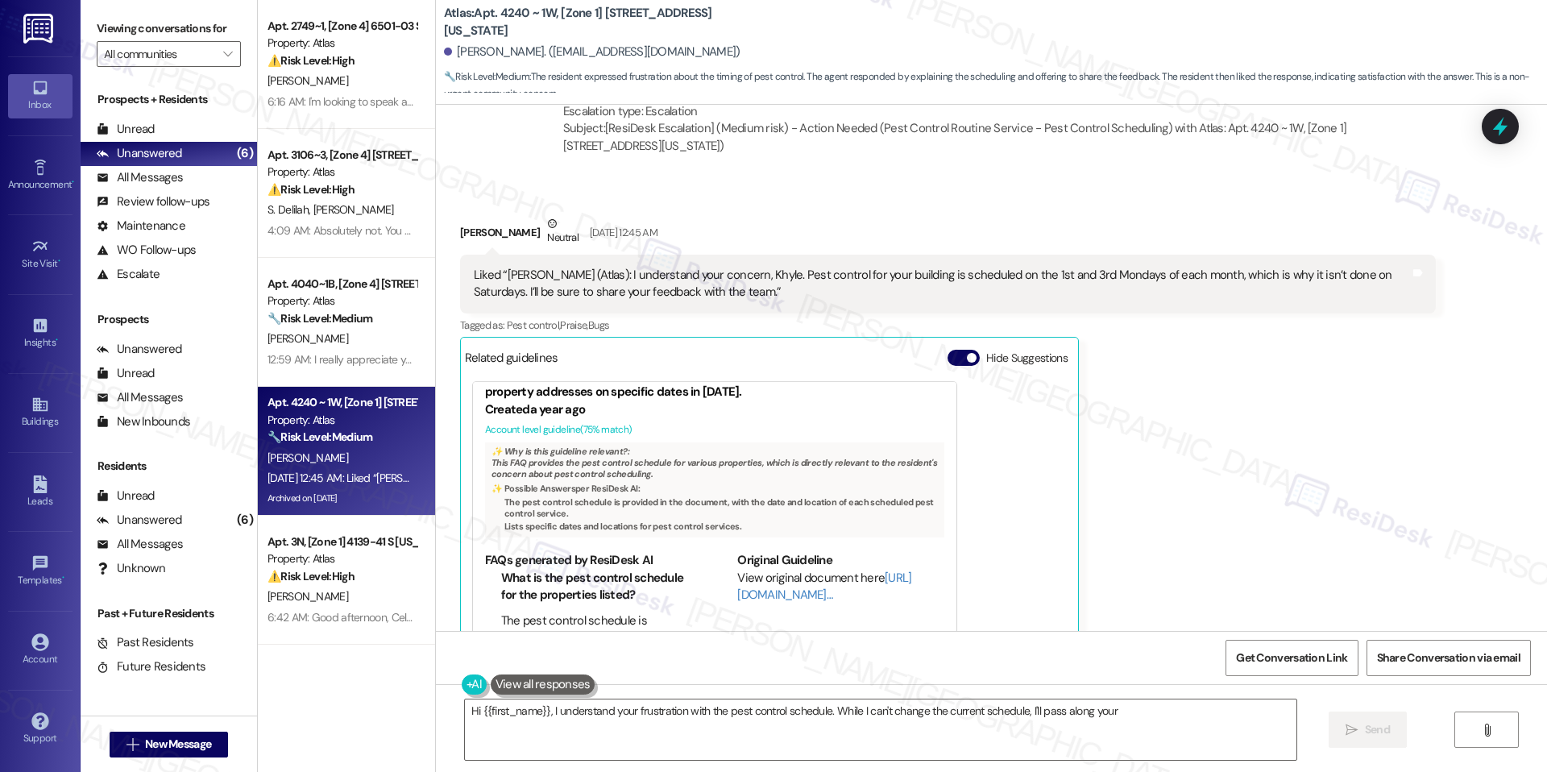
scroll to position [0, 0]
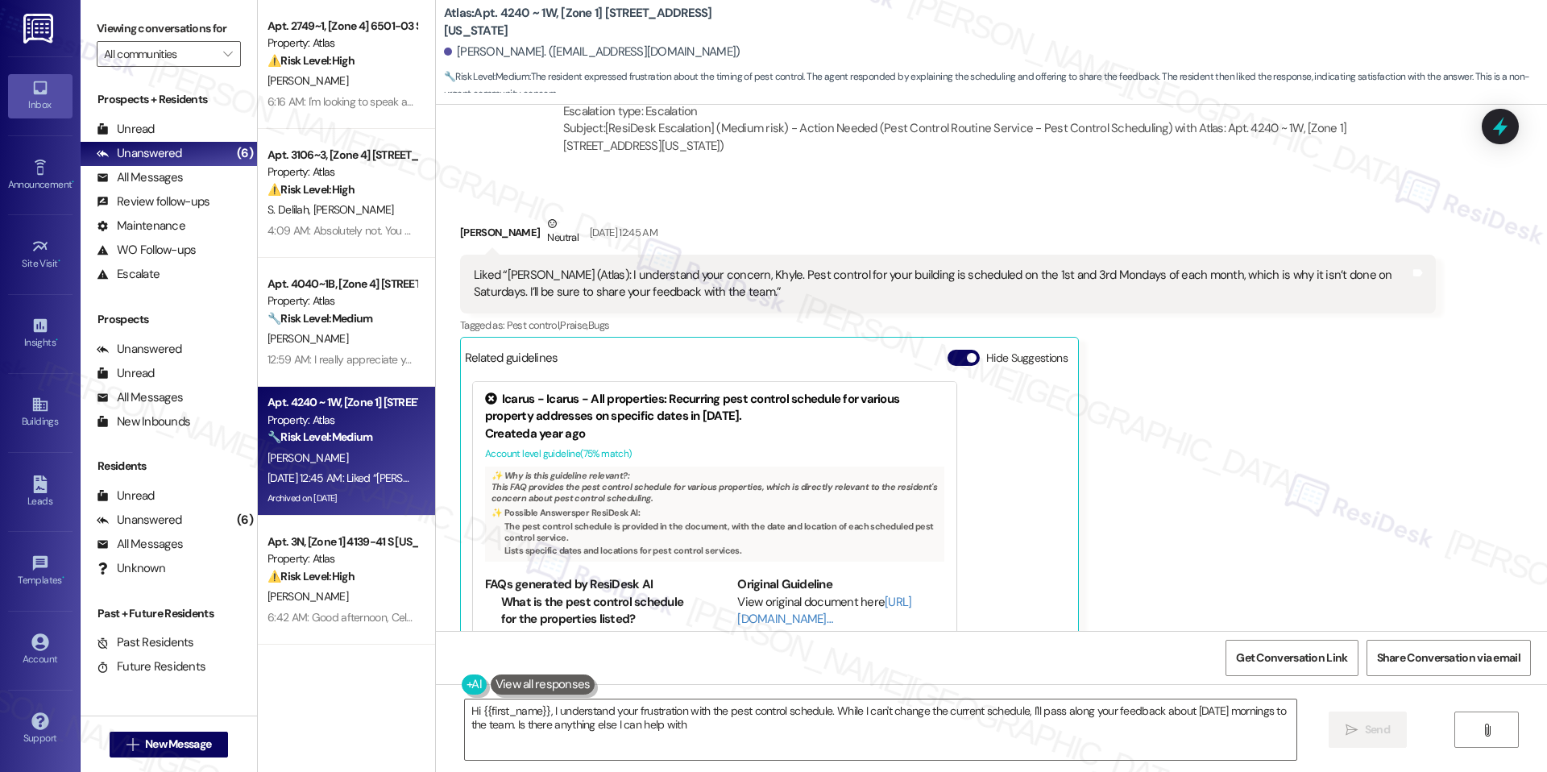
type textarea "Hi {{first_name}}, I understand your frustration with the pest control schedule…"
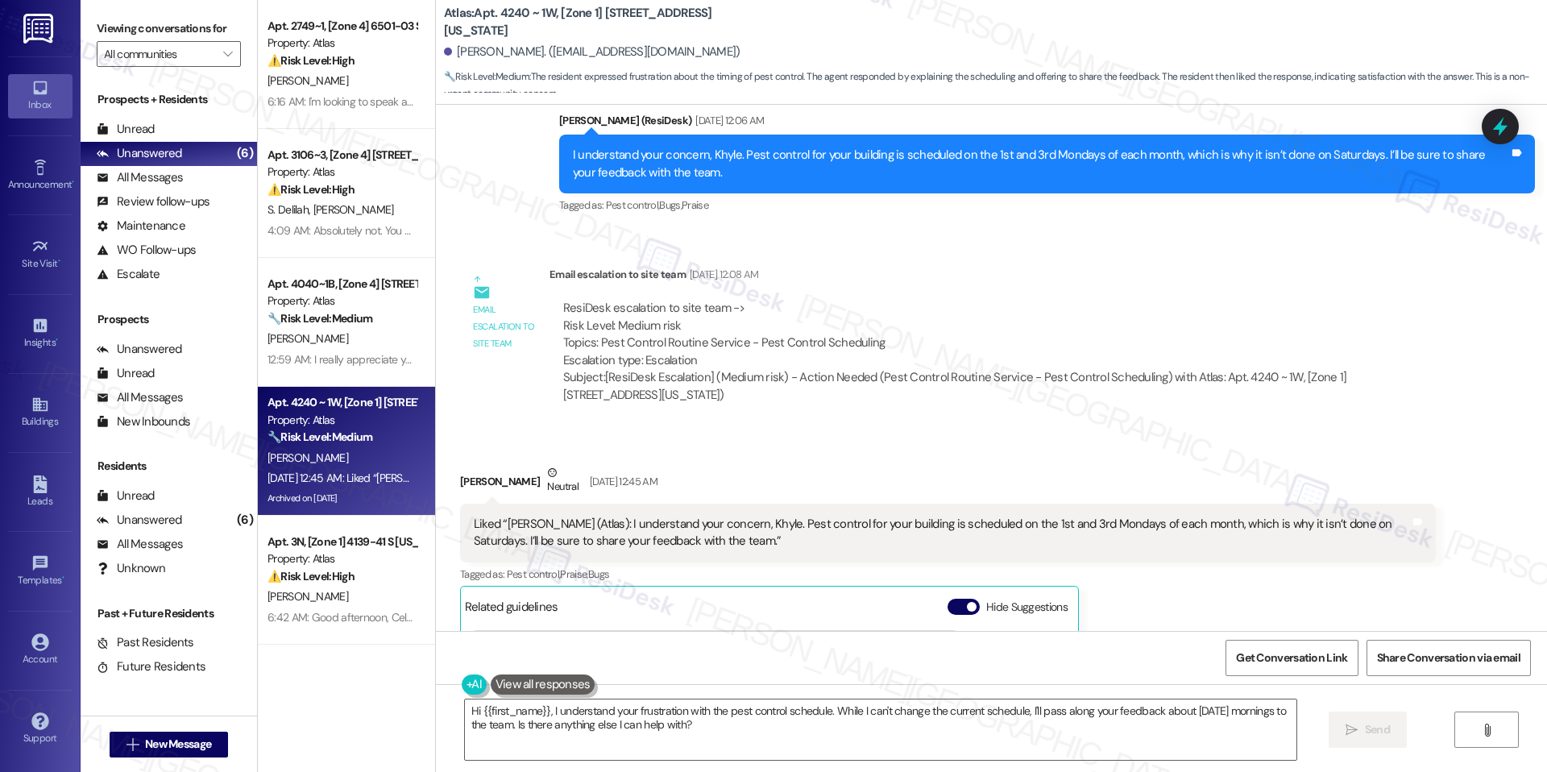
scroll to position [24678, 0]
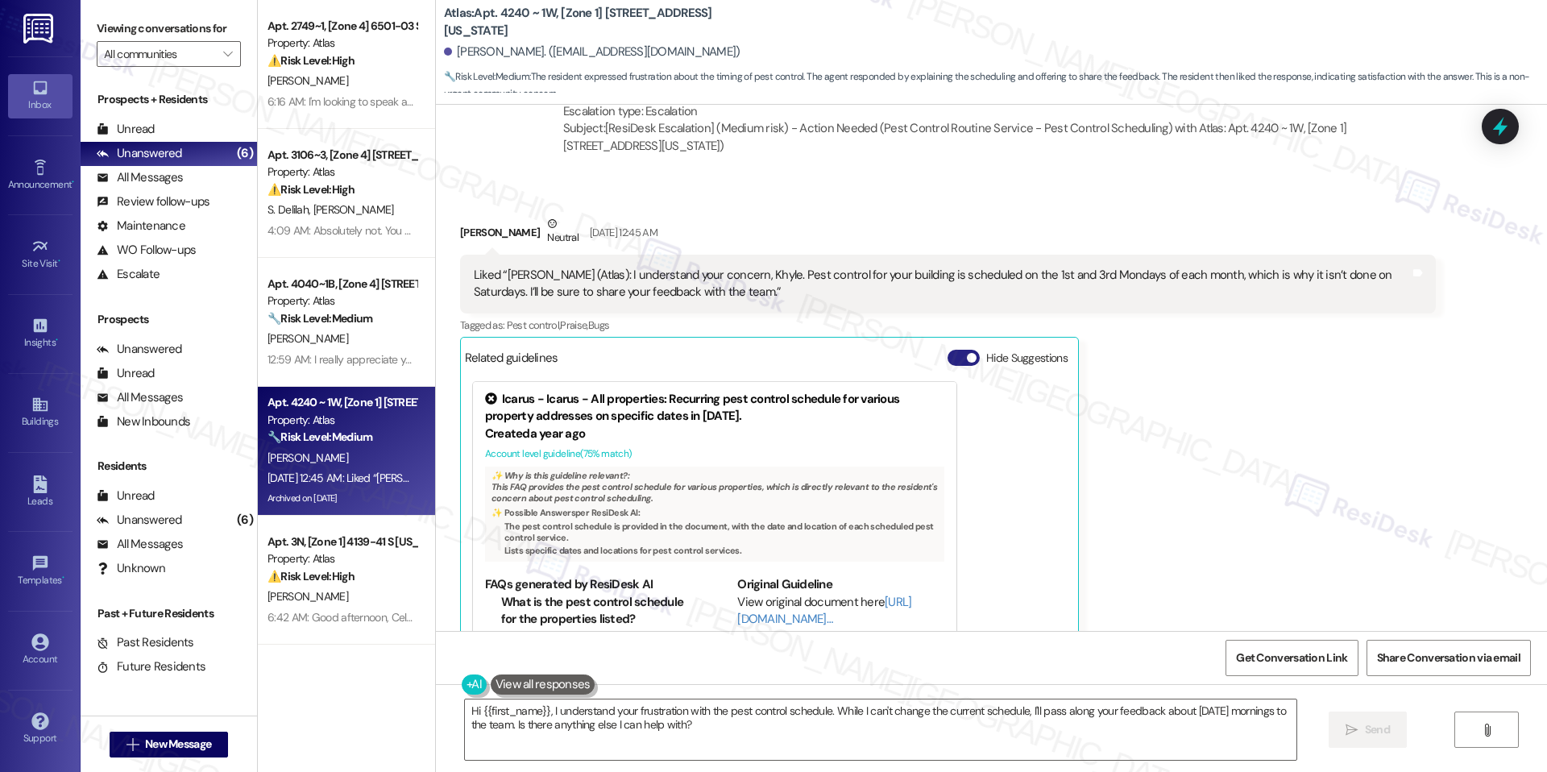
click at [947, 350] on button "Hide Suggestions" at bounding box center [963, 358] width 32 height 16
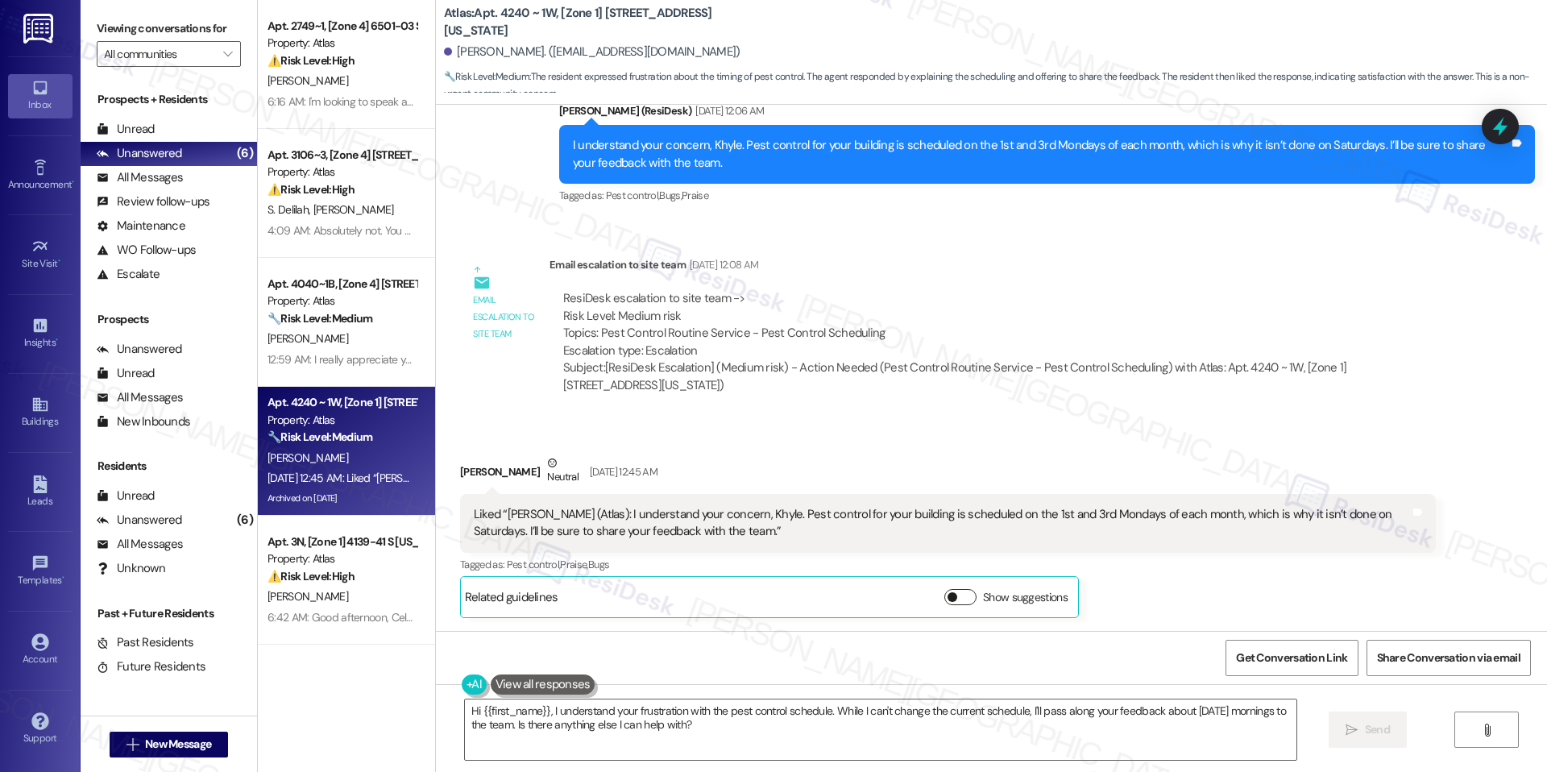
scroll to position [24369, 0]
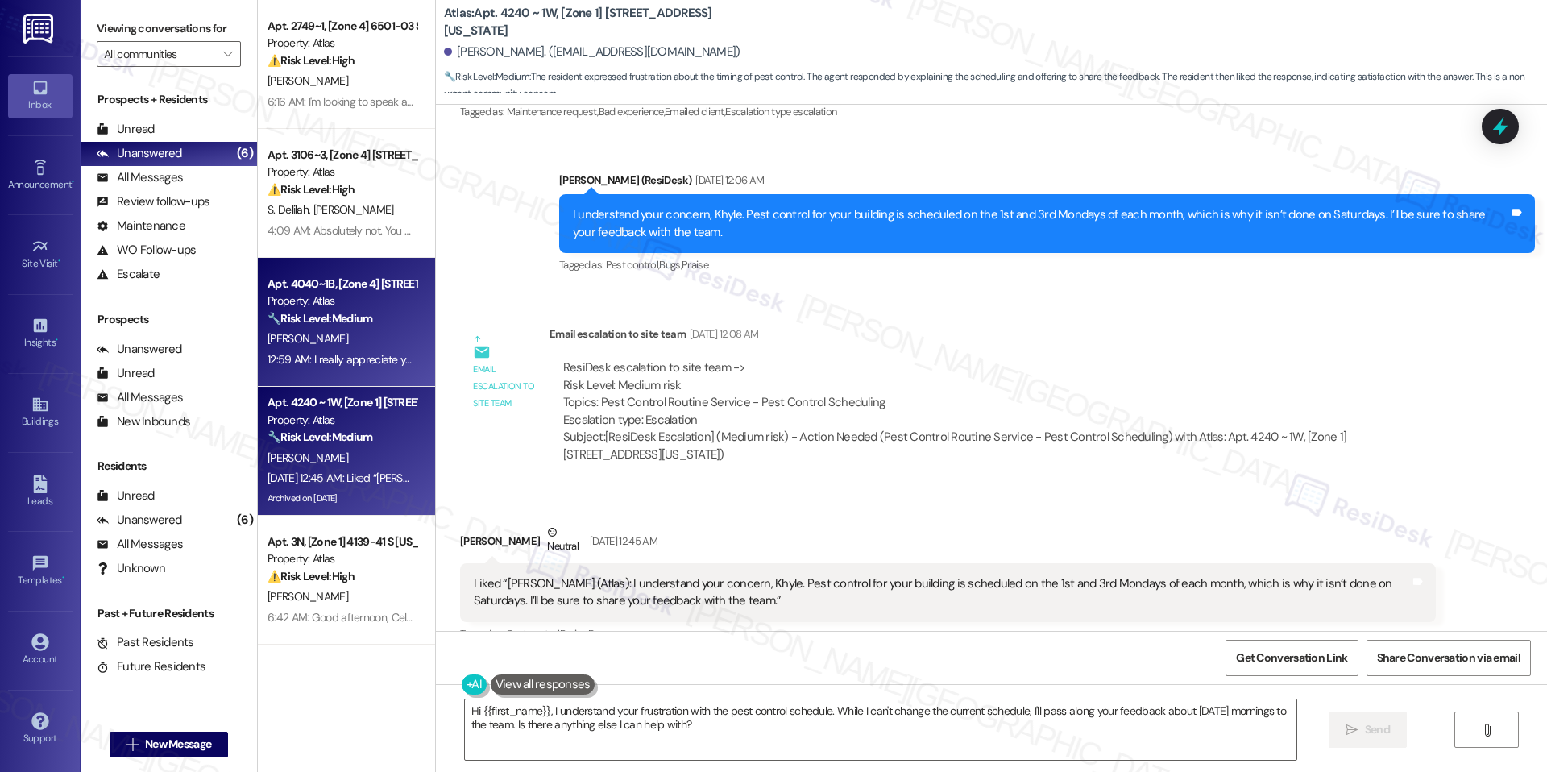
click at [297, 364] on div "12:59 AM: I really appreciate you doing that. Yes, that is no problem, but can …" at bounding box center [912, 359] width 1291 height 14
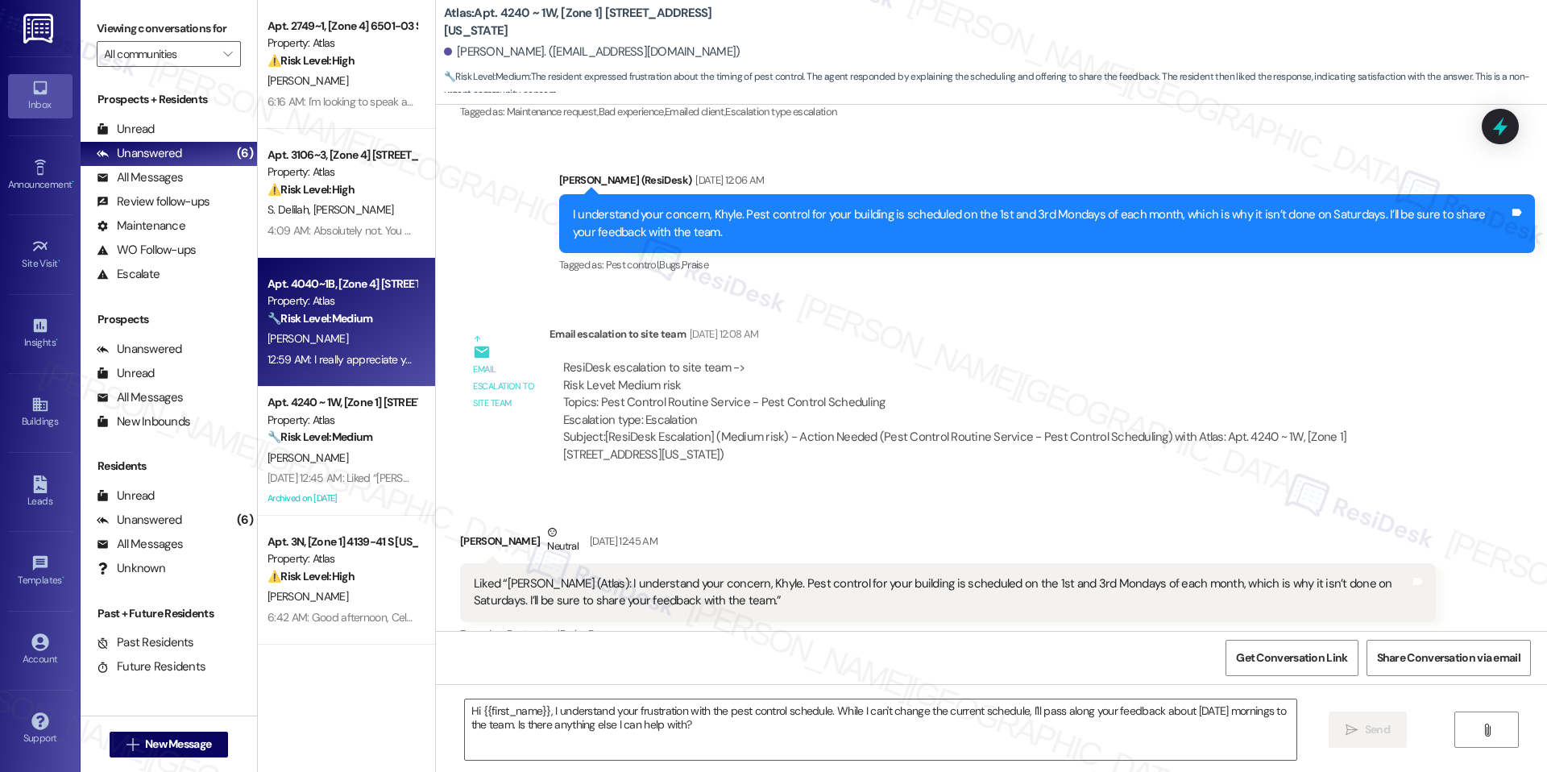
type textarea "Fetching suggested responses. Please feel free to read through the conversation…"
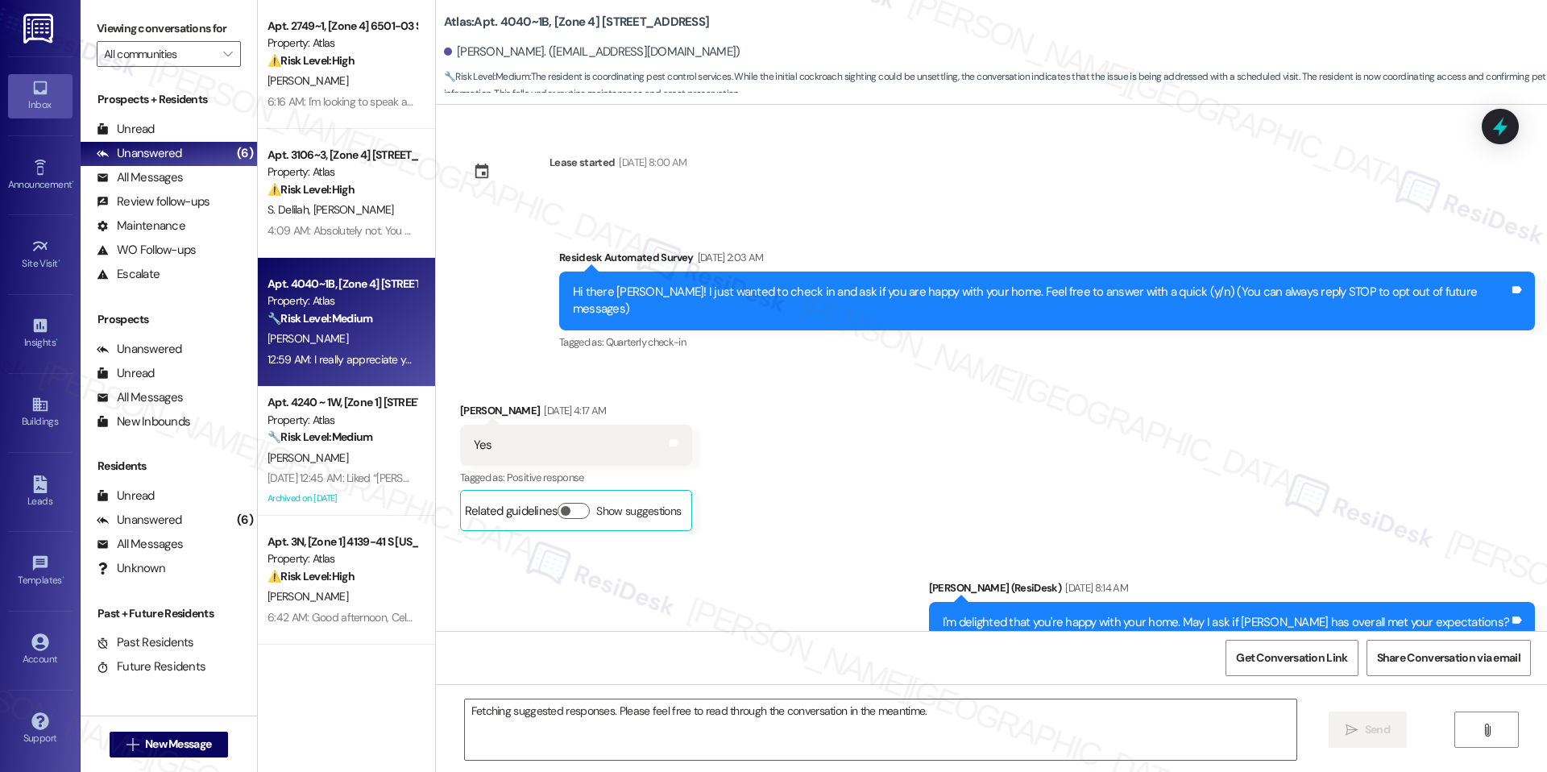
scroll to position [12239, 0]
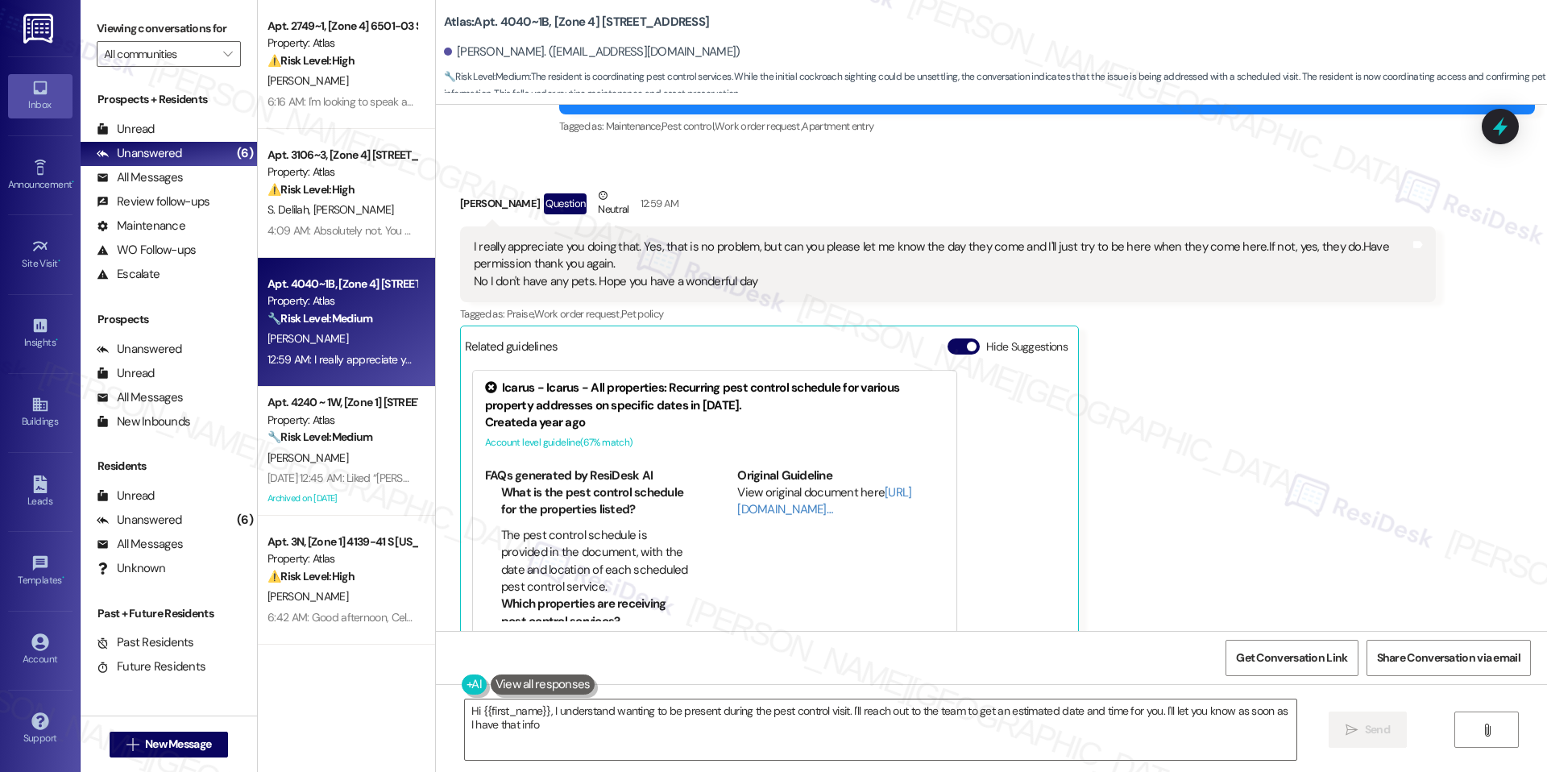
type textarea "Hi {{first_name}}, I understand wanting to be present during the pest control v…"
click at [947, 338] on button "Hide Suggestions" at bounding box center [963, 346] width 32 height 16
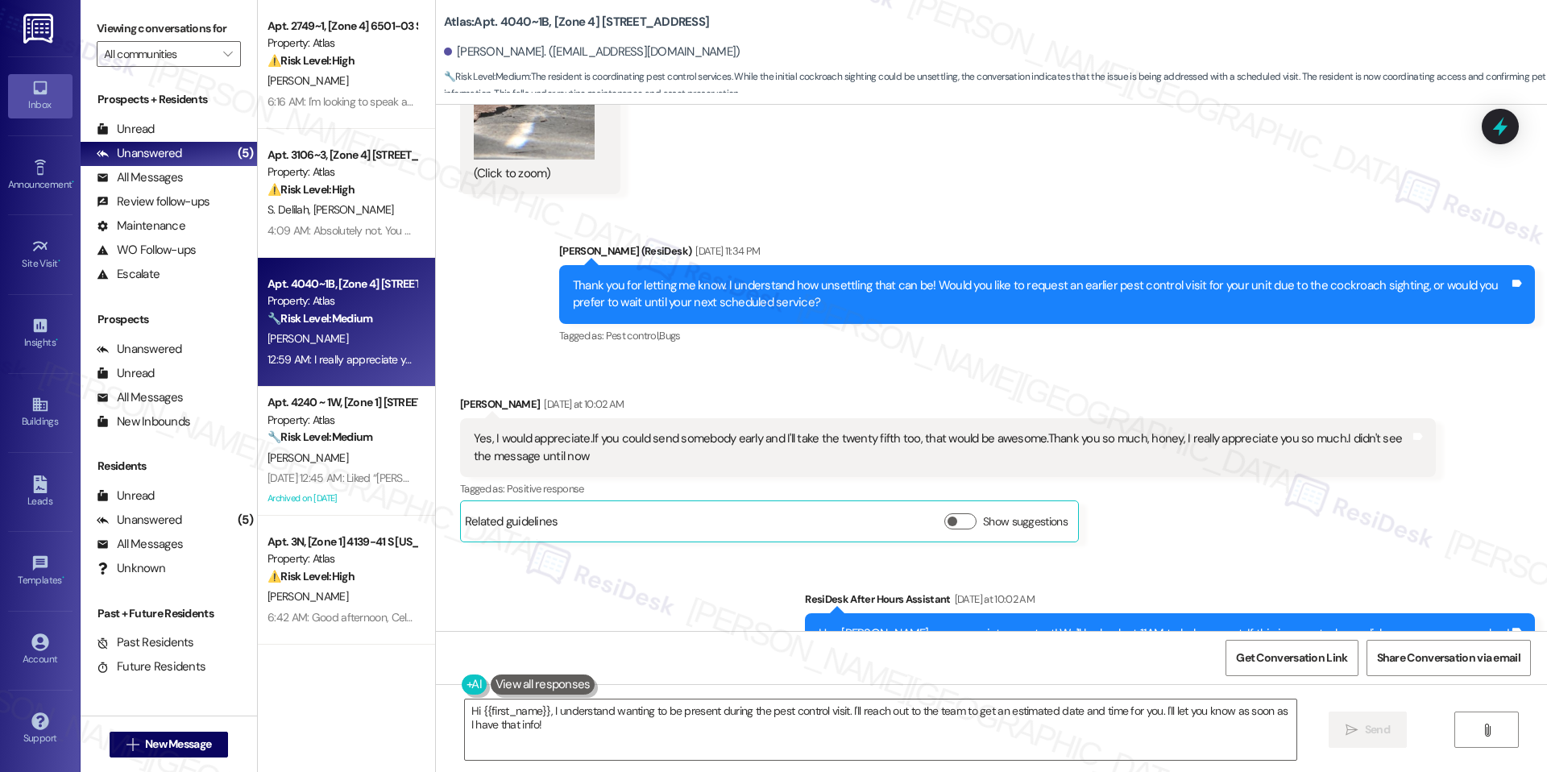
scroll to position [11954, 0]
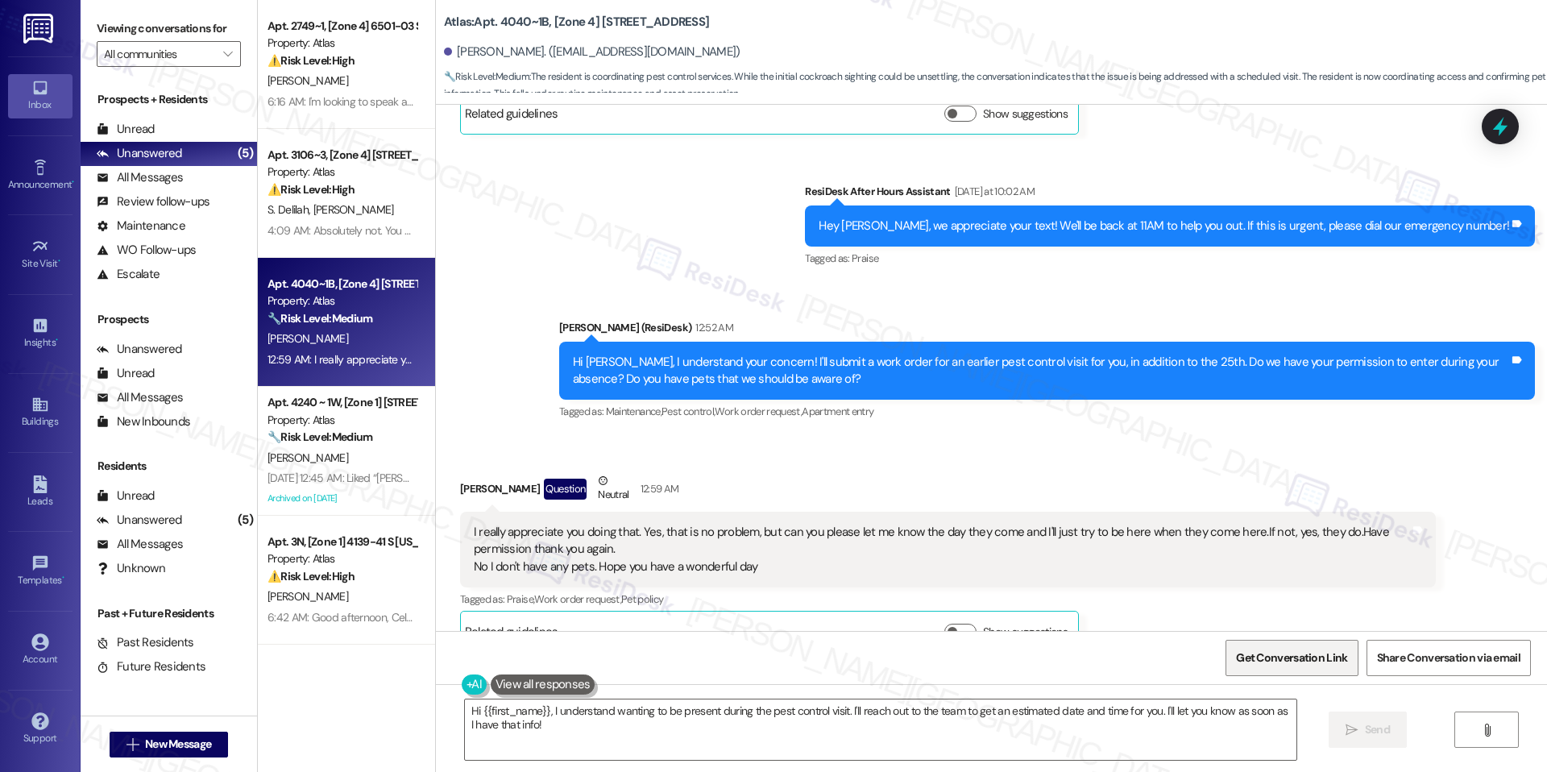
click at [1266, 655] on span "Get Conversation Link" at bounding box center [1291, 657] width 111 height 17
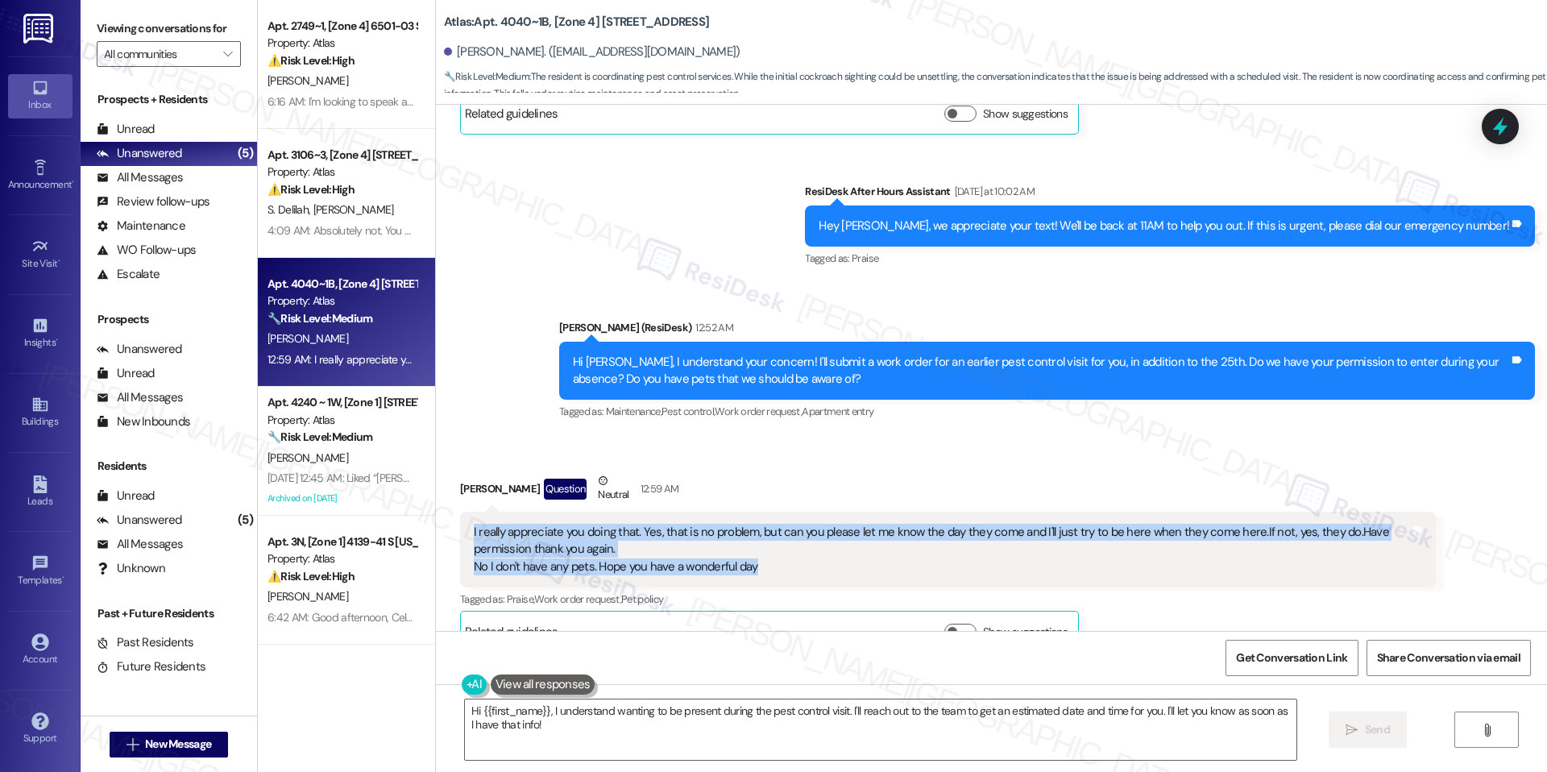
drag, startPoint x: 458, startPoint y: 496, endPoint x: 787, endPoint y: 528, distance: 331.0
click at [787, 528] on div "I really appreciate you doing that. Yes, that is no problem, but can you please…" at bounding box center [941, 550] width 939 height 52
copy div "I really appreciate you doing that. Yes, that is no problem, but can you please…"
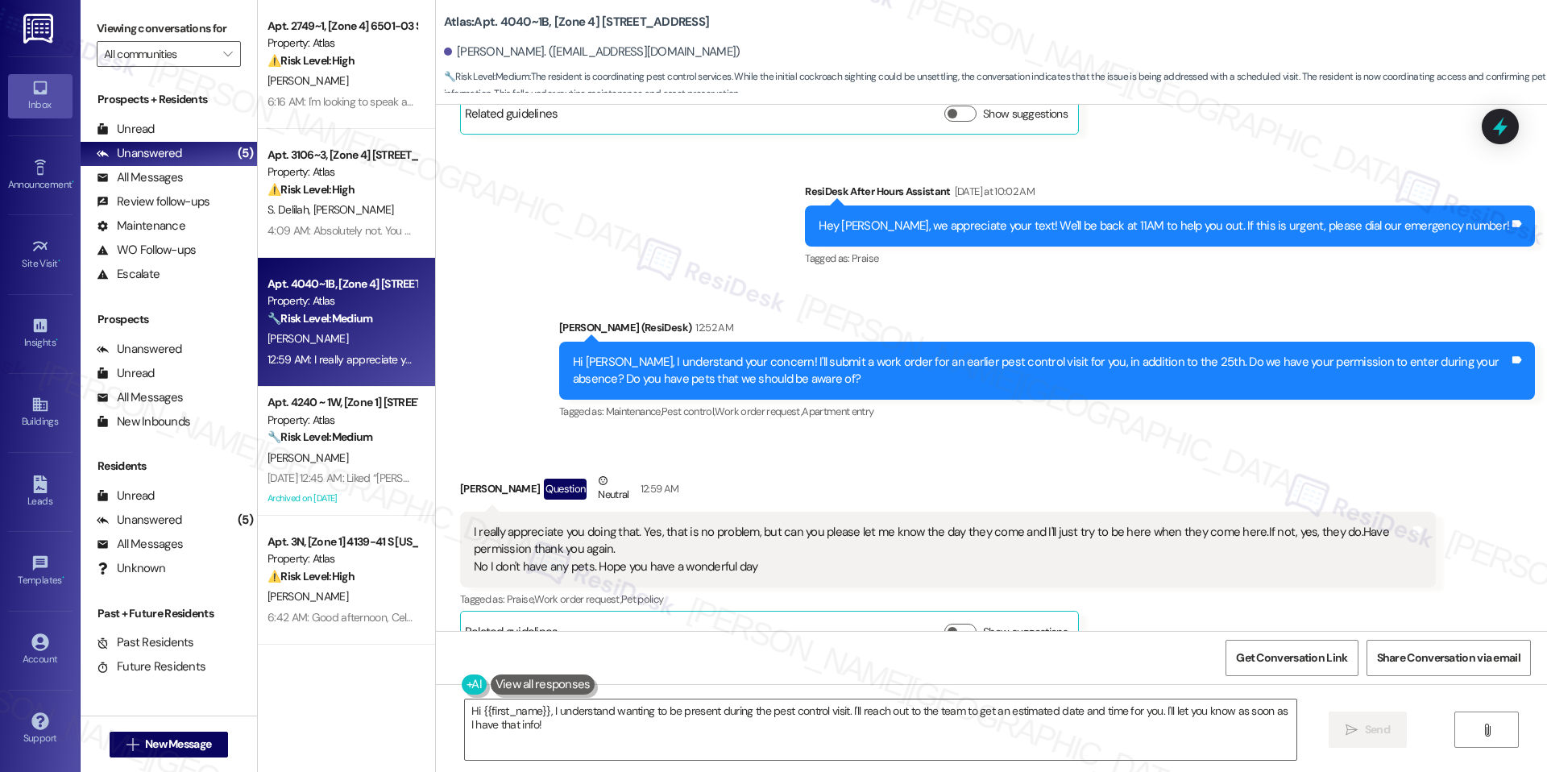
click at [1129, 578] on div "Tiffany Shadley Question Neutral 12:59 AM I really appreciate you doing that. Y…" at bounding box center [947, 562] width 975 height 180
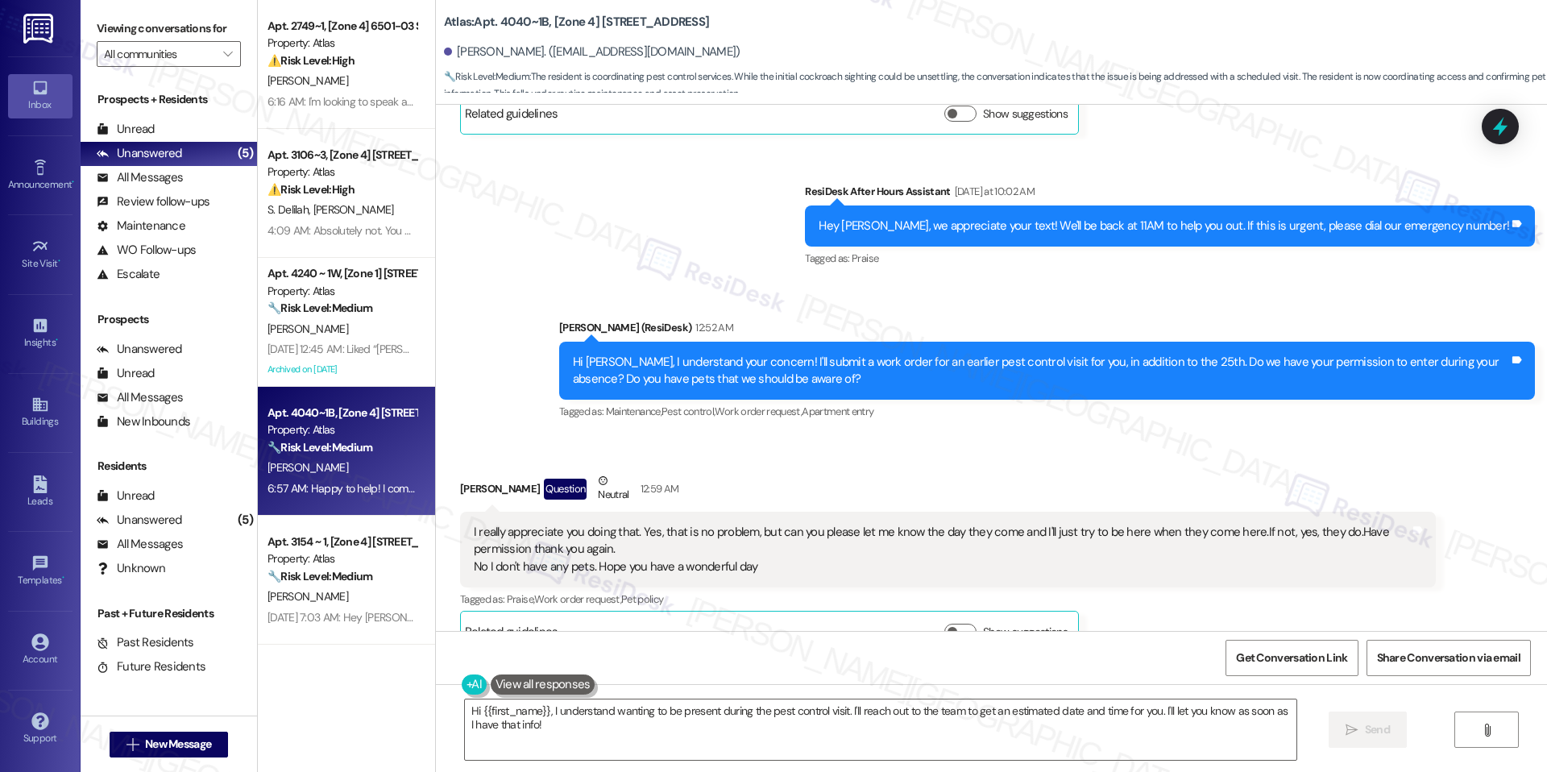
scroll to position [12084, 0]
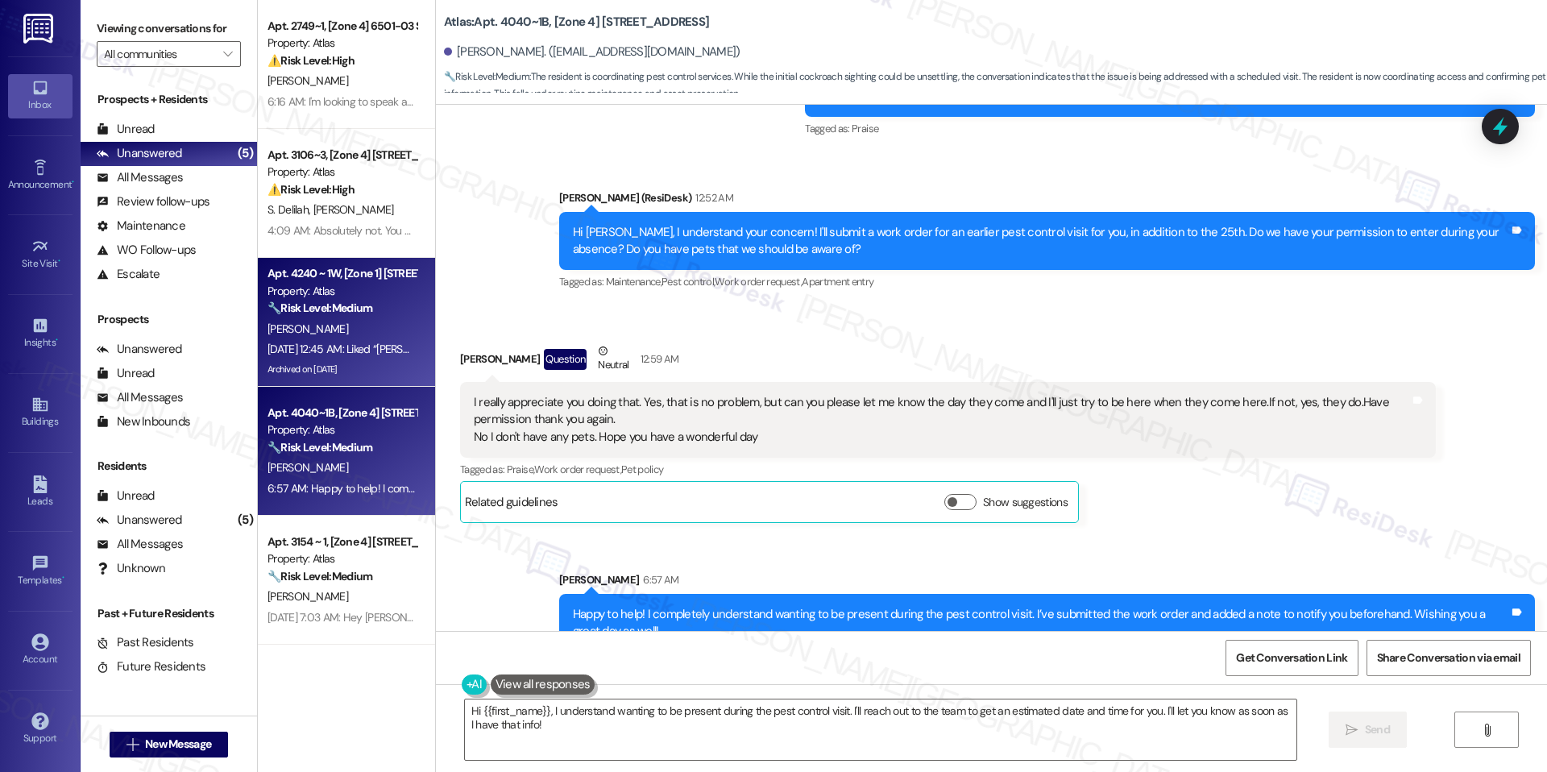
click at [364, 359] on div "Archived on [DATE]" at bounding box center [342, 369] width 152 height 20
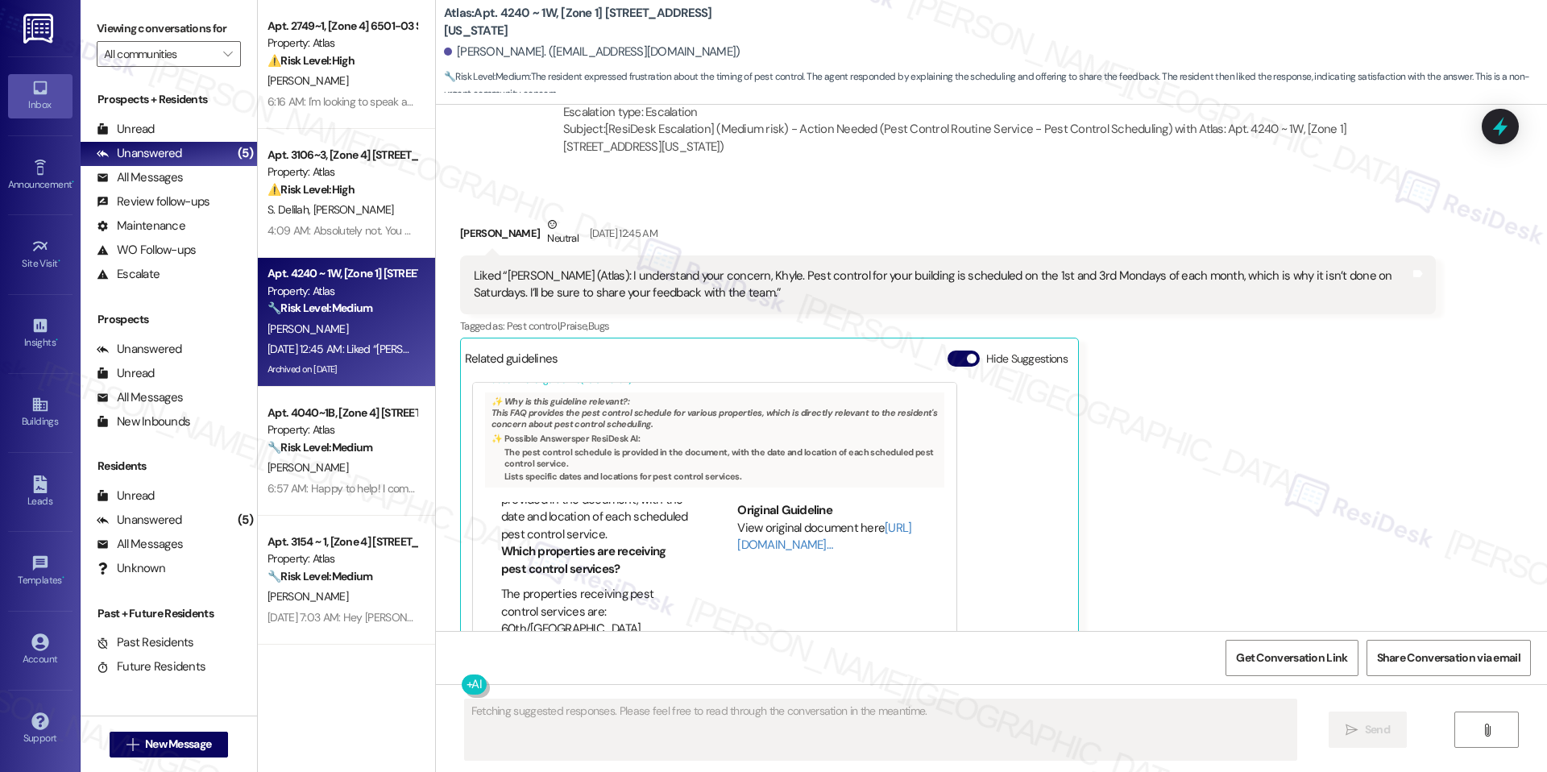
scroll to position [89, 0]
click at [965, 350] on div "Hide Suggestions" at bounding box center [1010, 358] width 126 height 17
click at [955, 350] on button "Hide Suggestions" at bounding box center [963, 358] width 32 height 16
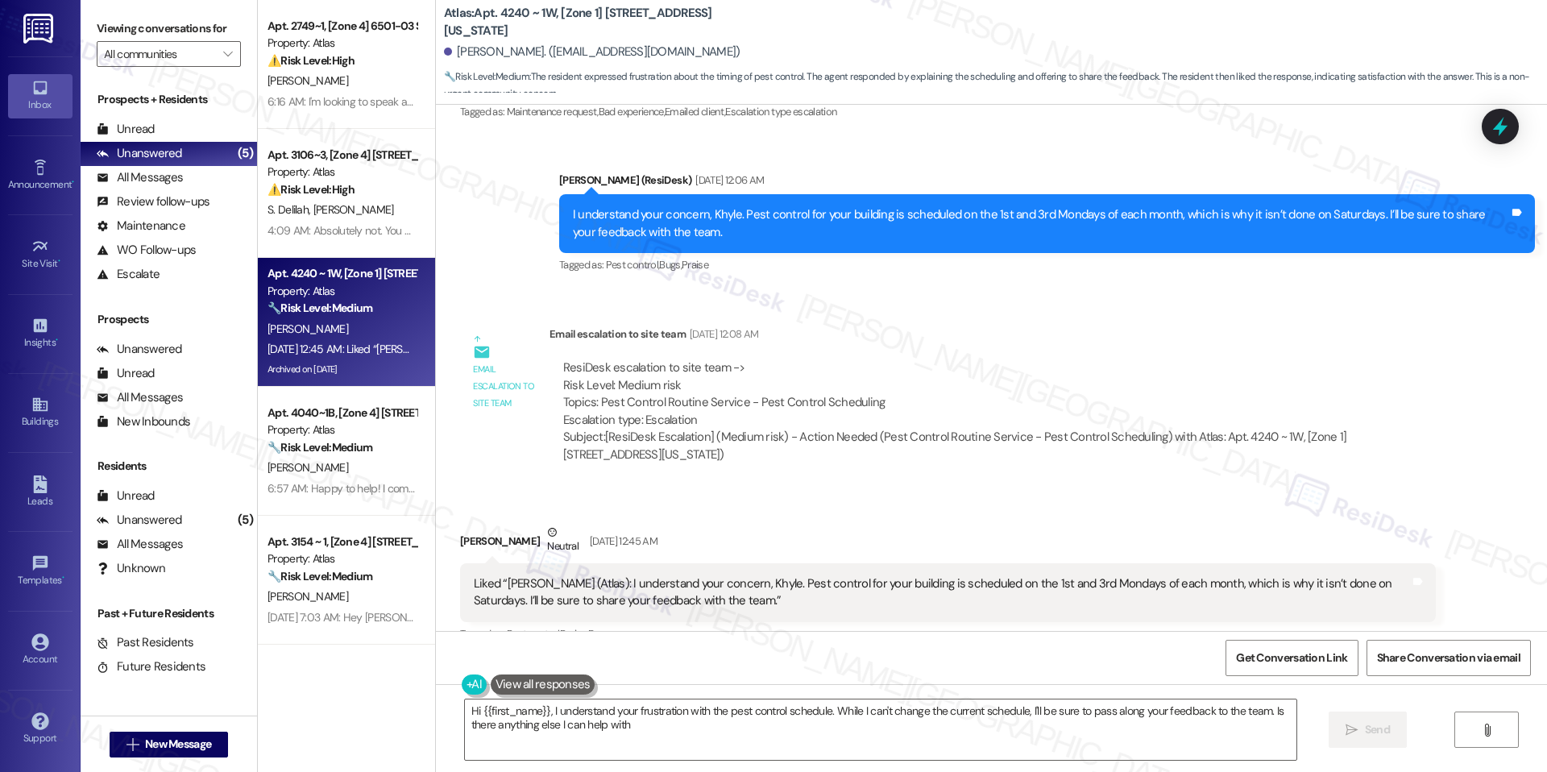
type textarea "Hi {{first_name}}, I understand your frustration with the pest control schedule…"
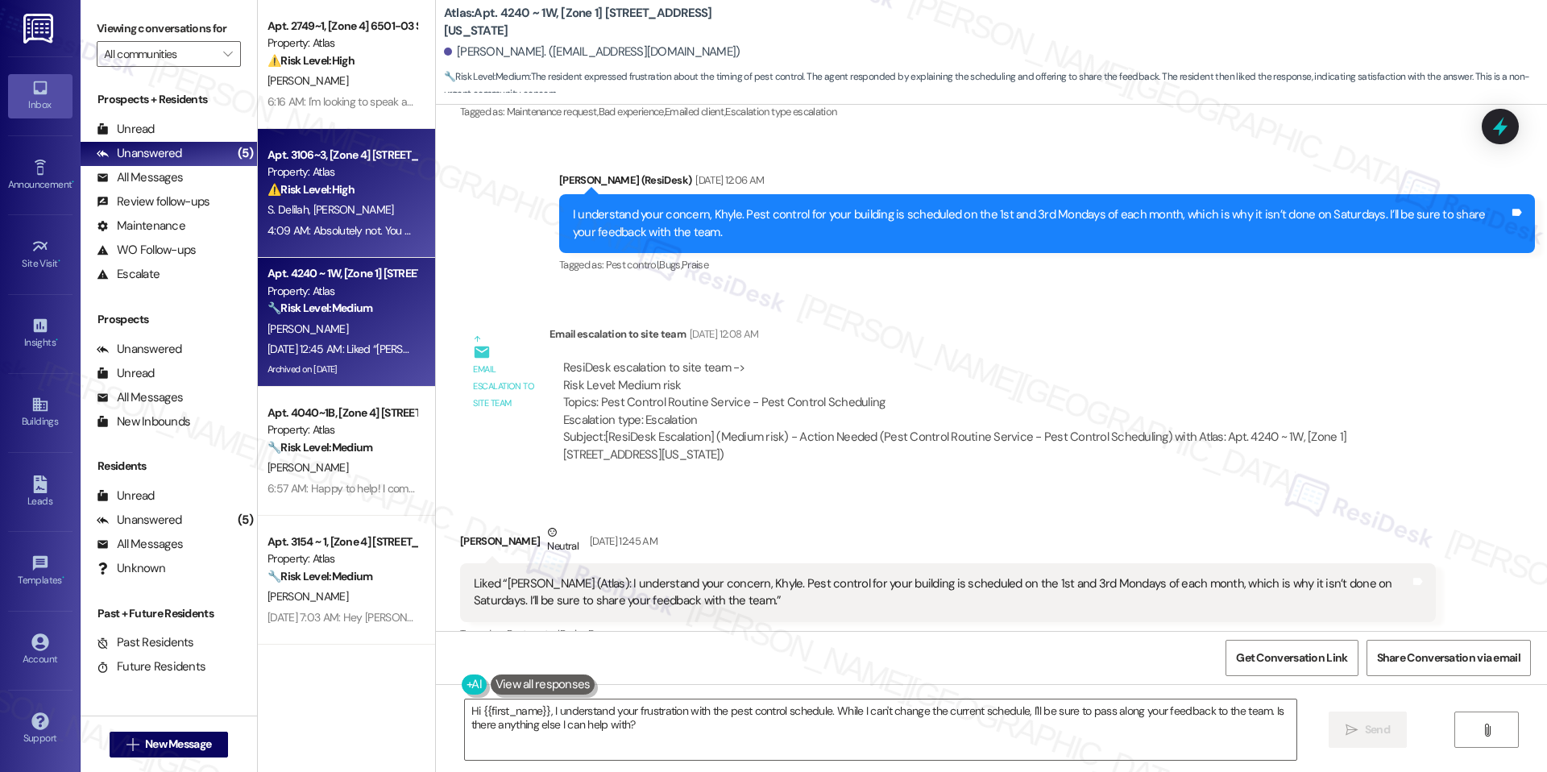
click at [354, 211] on div "S. [PERSON_NAME]" at bounding box center [342, 210] width 152 height 20
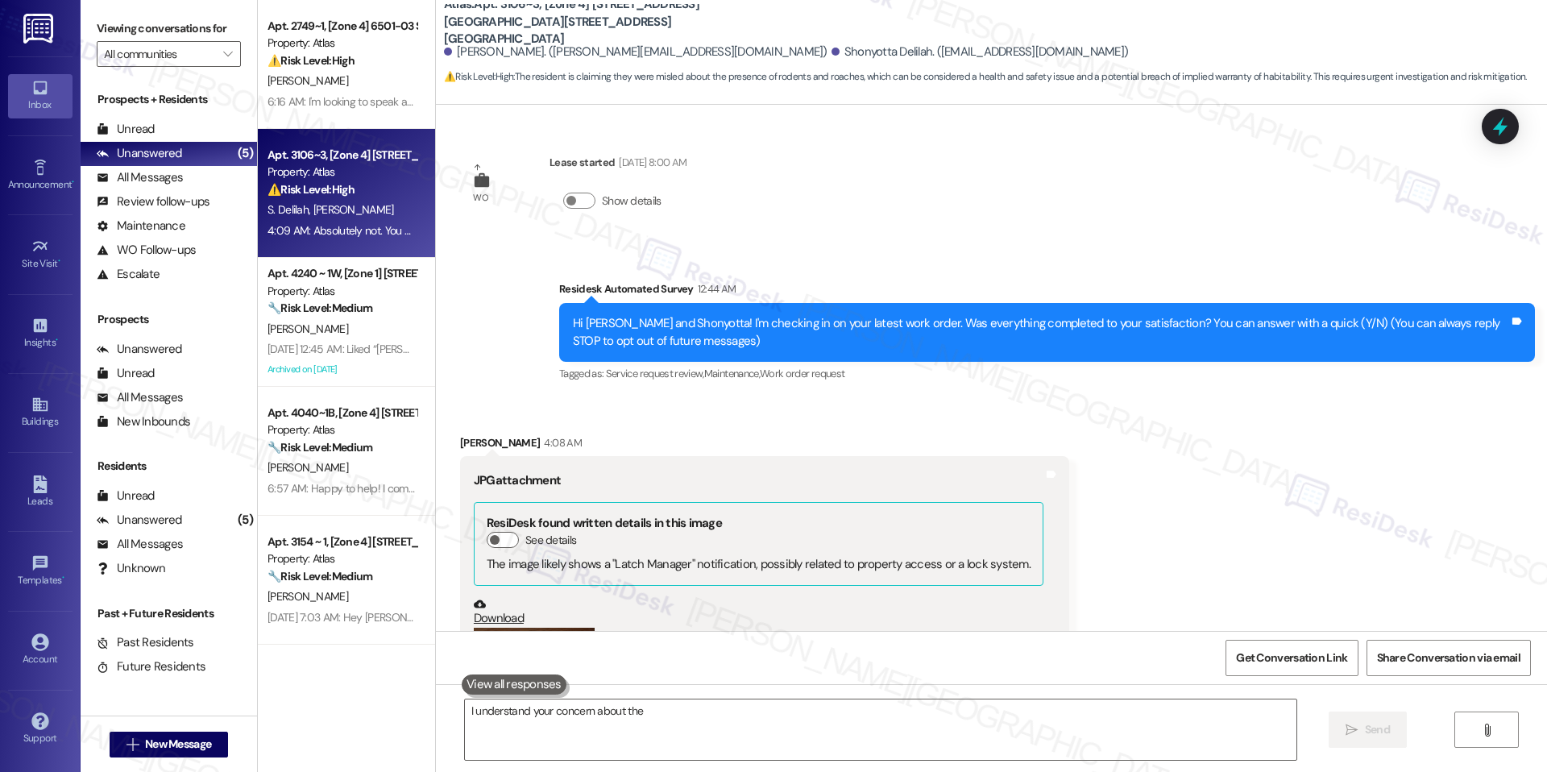
scroll to position [662, 0]
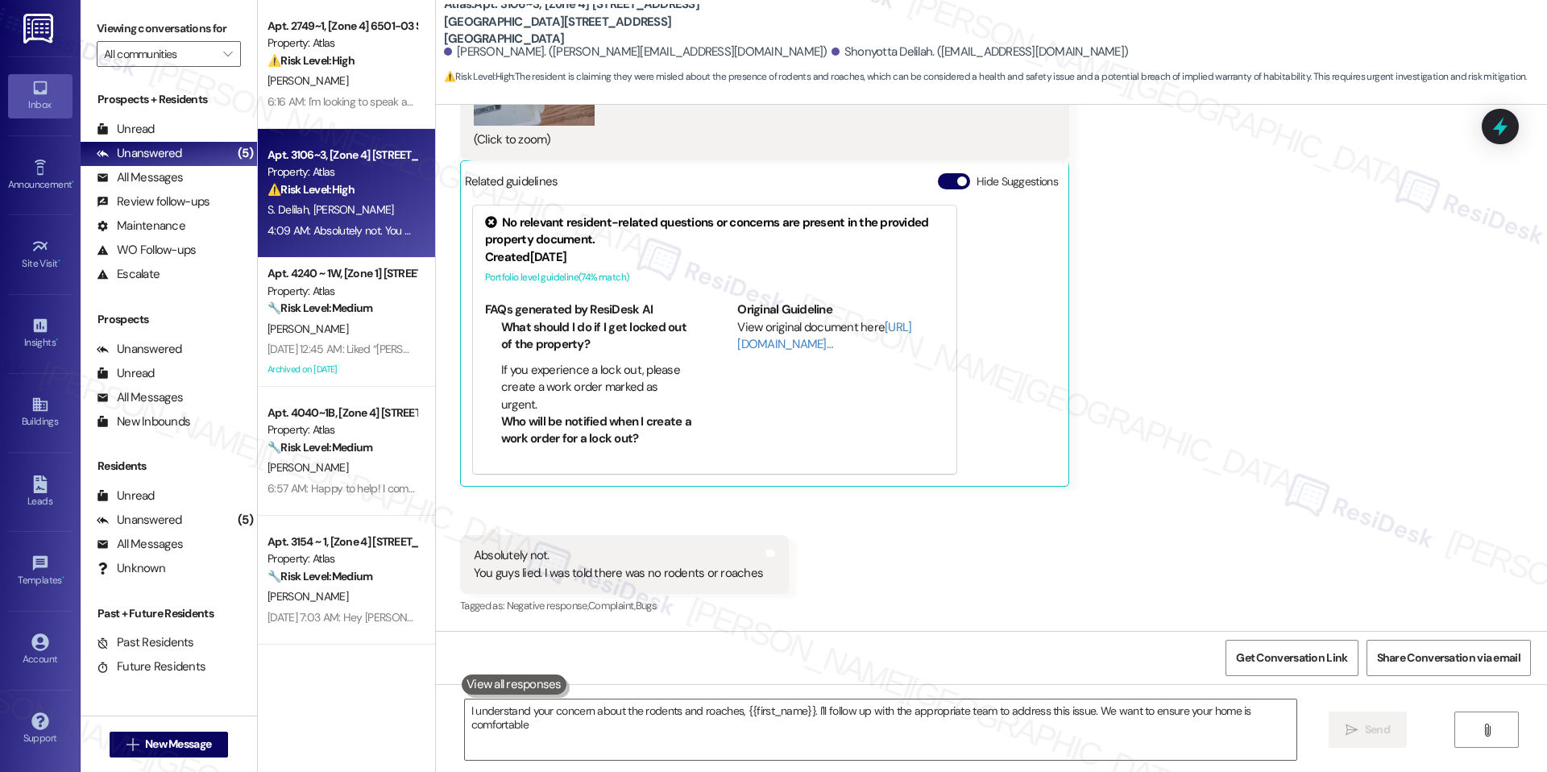
type textarea "I understand your concern about the rodents and roaches, {{first_name}}. I'll f…"
click at [941, 168] on div "Related guidelines Hide Suggestions" at bounding box center [764, 180] width 599 height 31
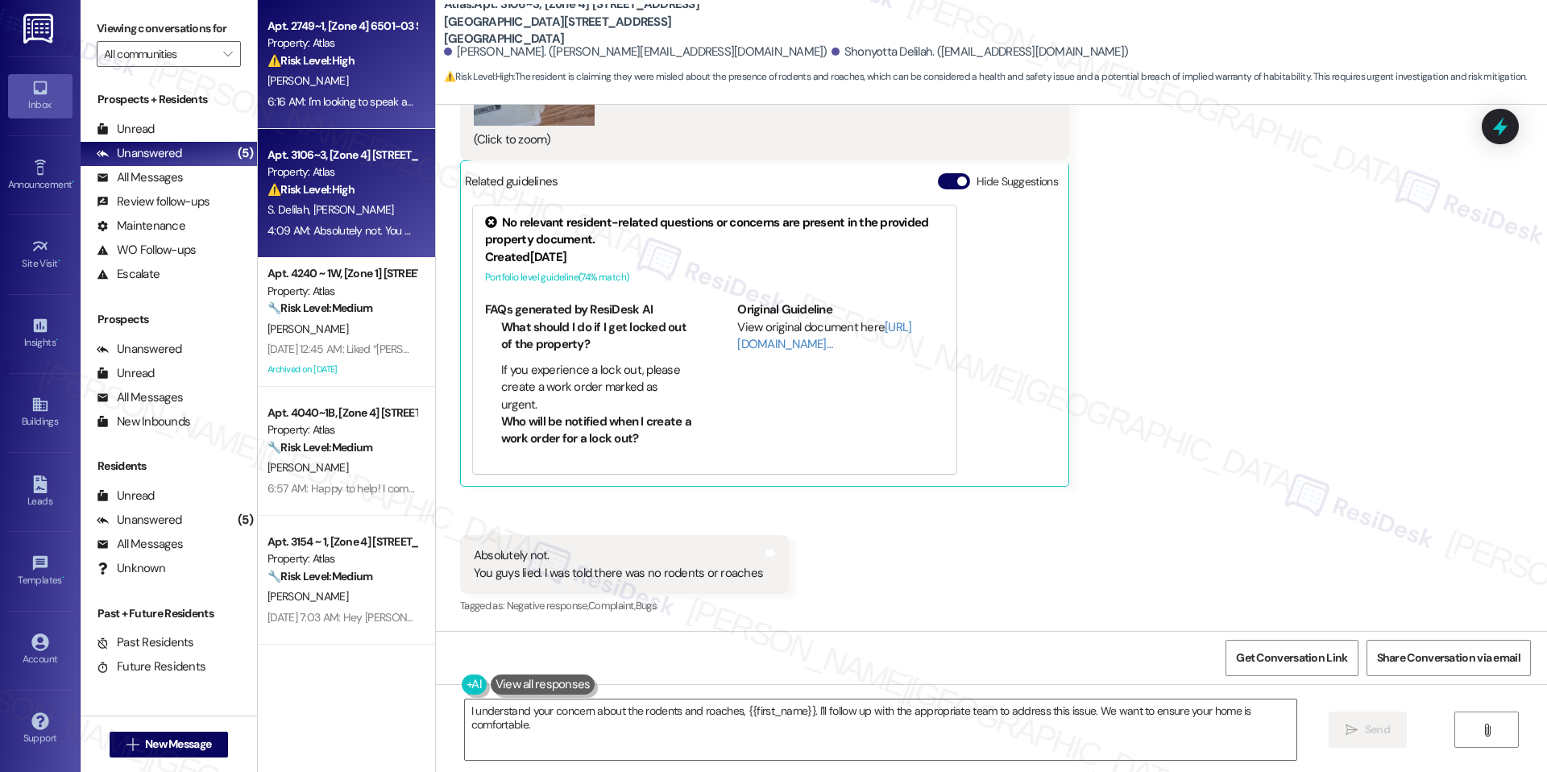
click at [335, 88] on div "[PERSON_NAME]" at bounding box center [342, 81] width 152 height 20
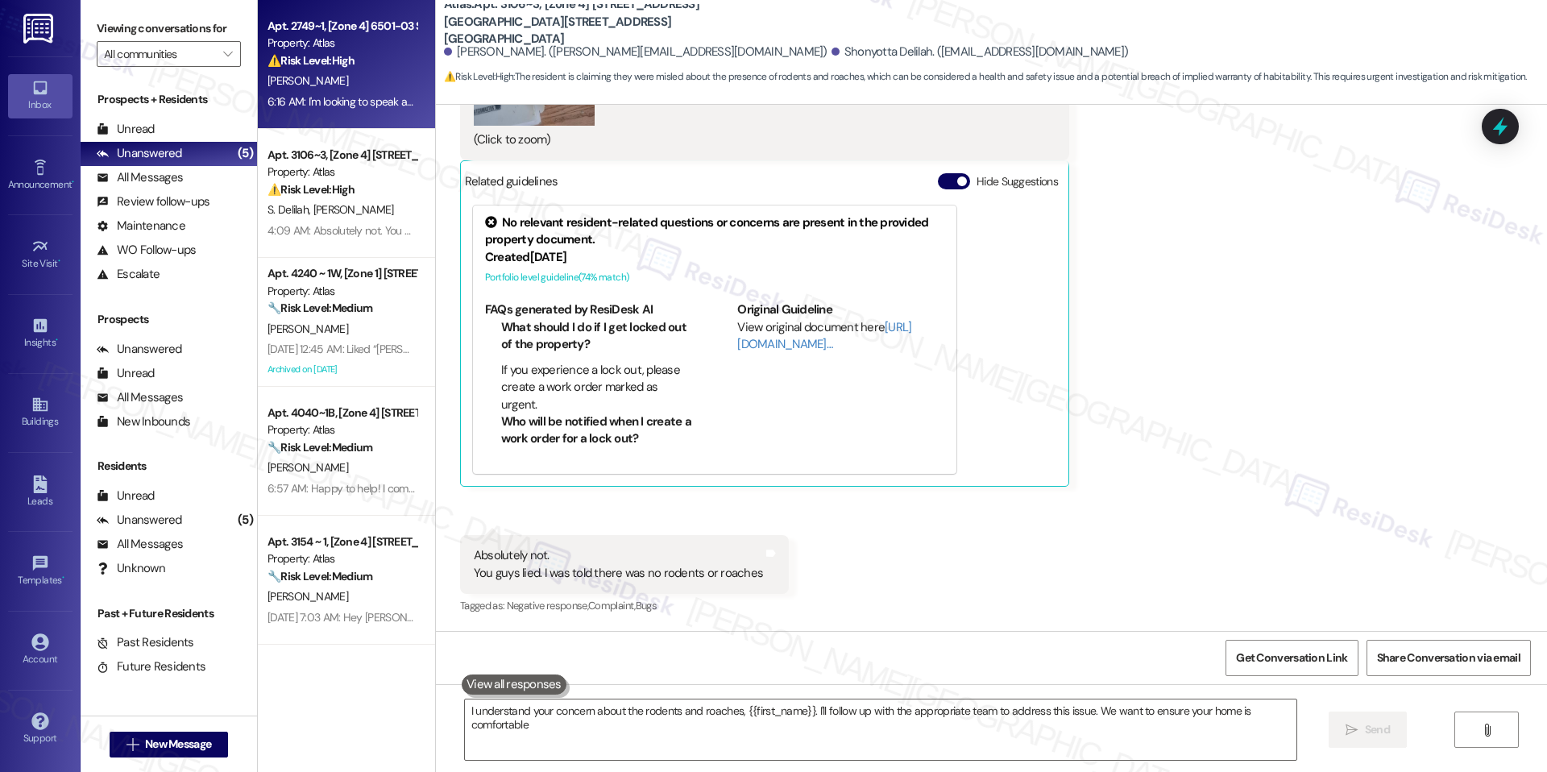
type textarea "I understand your concern about the rodents and roaches, {{first_name}}. I'll f…"
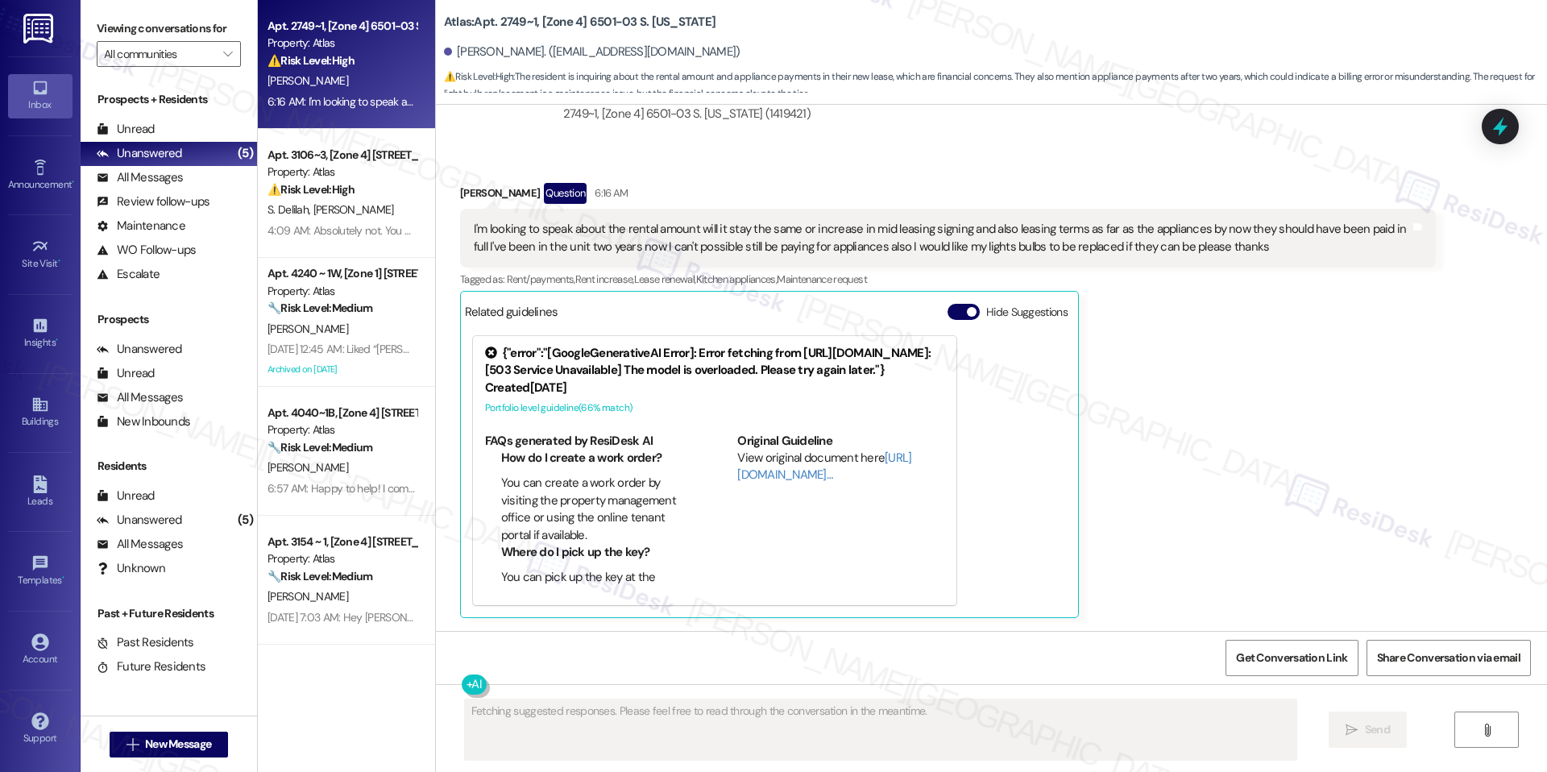
scroll to position [2148, 0]
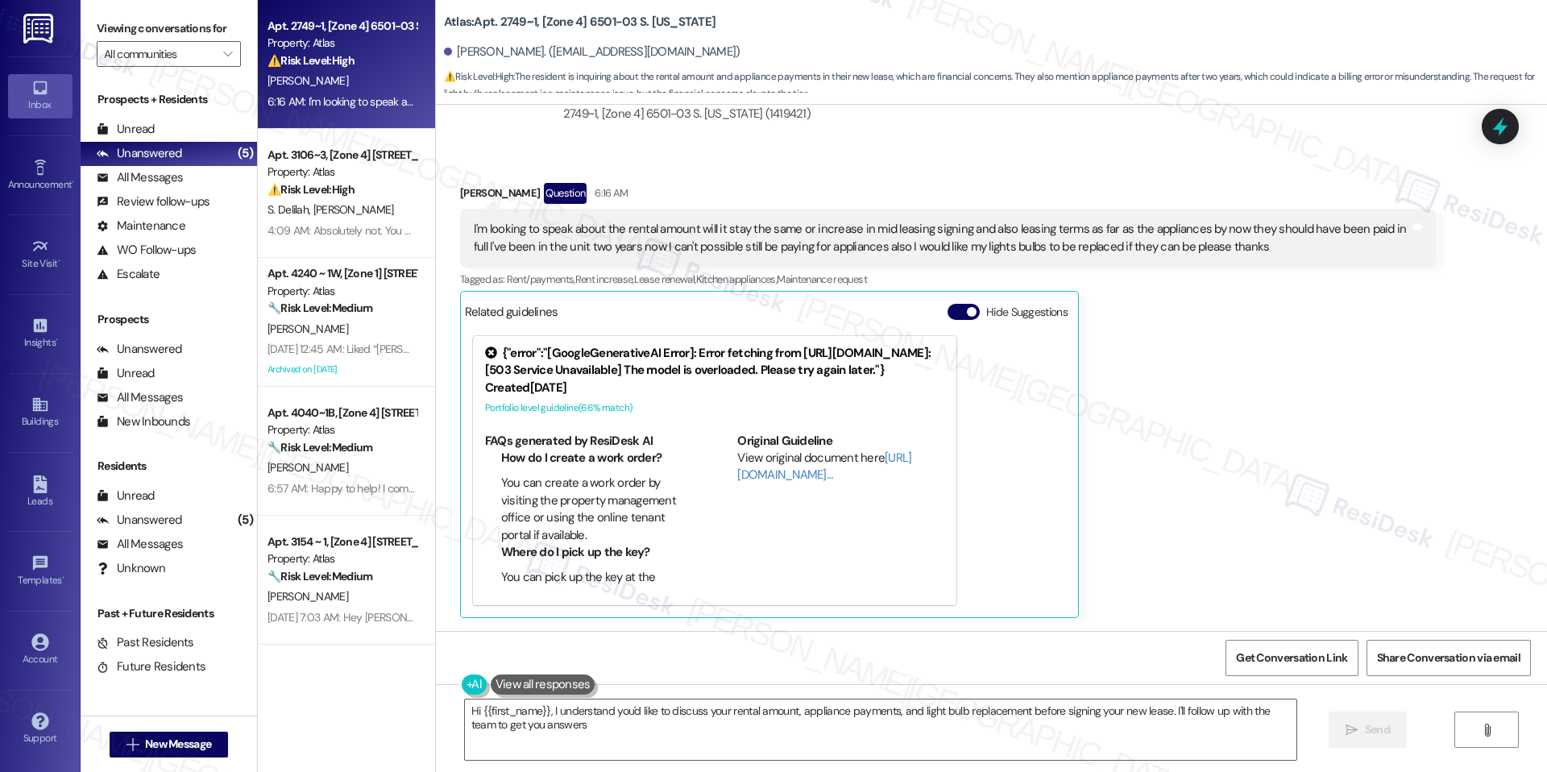
type textarea "Hi {{first_name}}, I understand you'd like to discuss your rental amount, appli…"
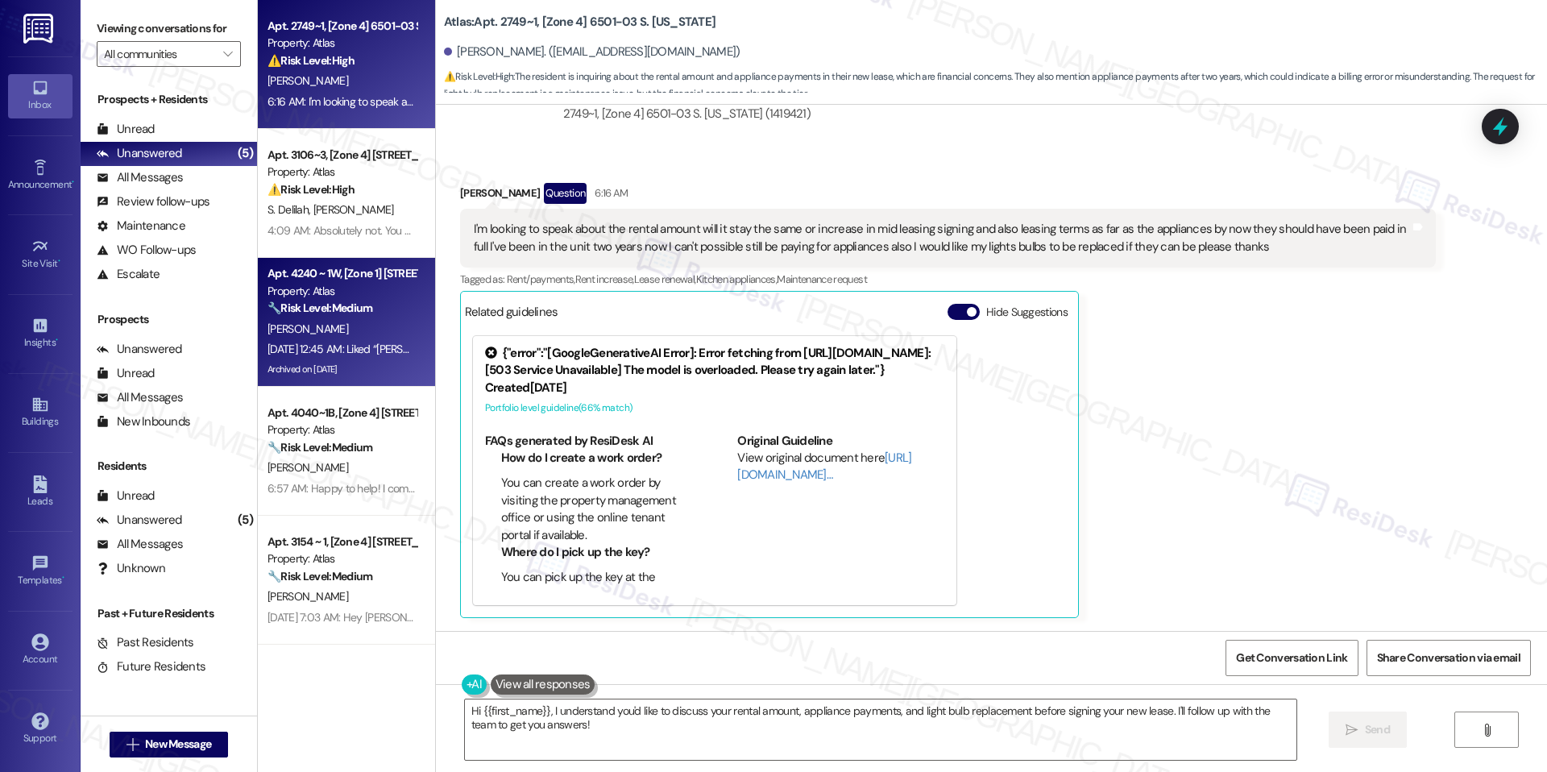
click at [285, 259] on div "Apt. 4240 ~ 1W, [Zone 1] 4240 S Michigan Ave Property: Atlas 🔧 Risk Level: Medi…" at bounding box center [346, 322] width 177 height 129
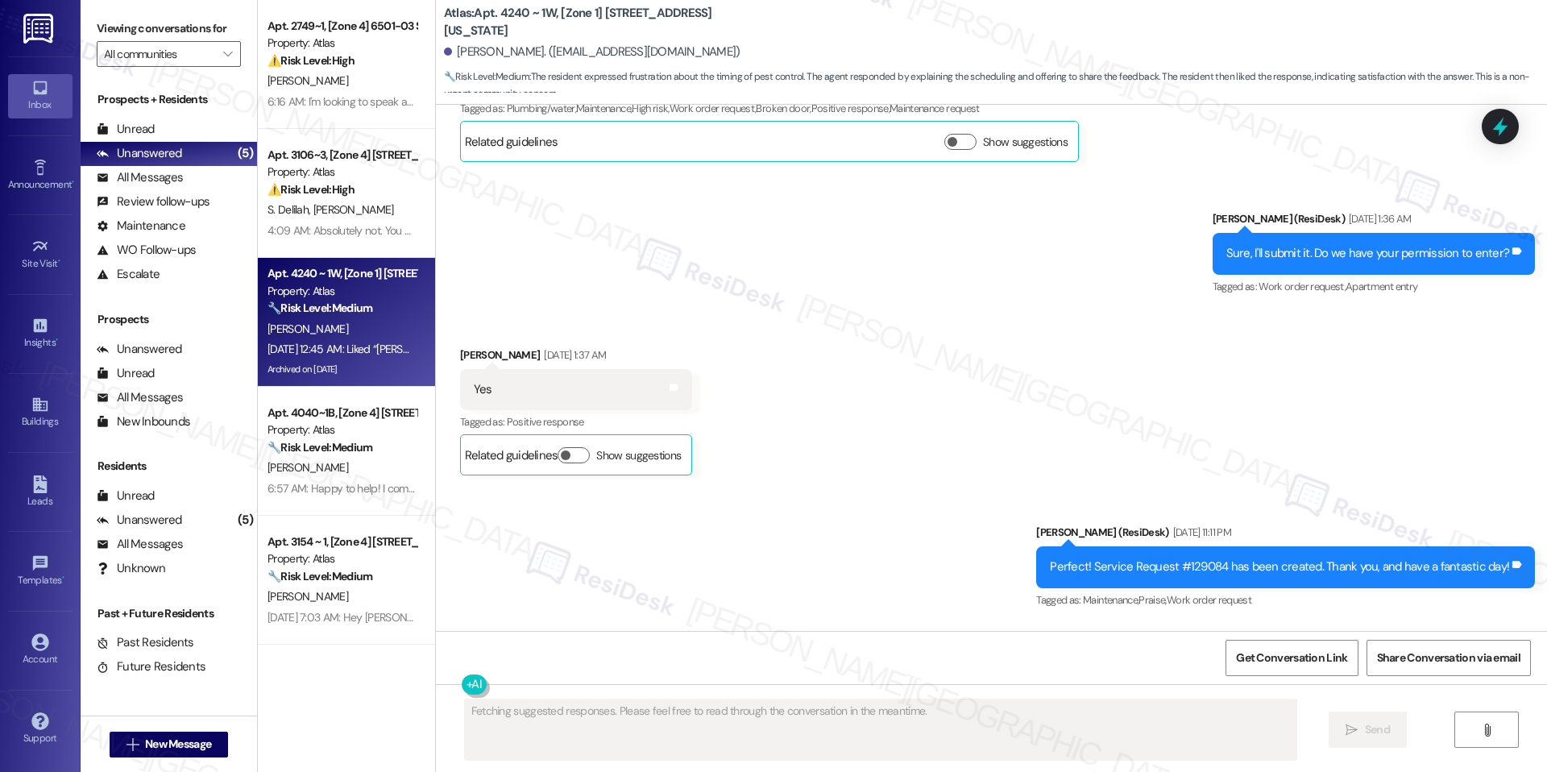
scroll to position [24677, 0]
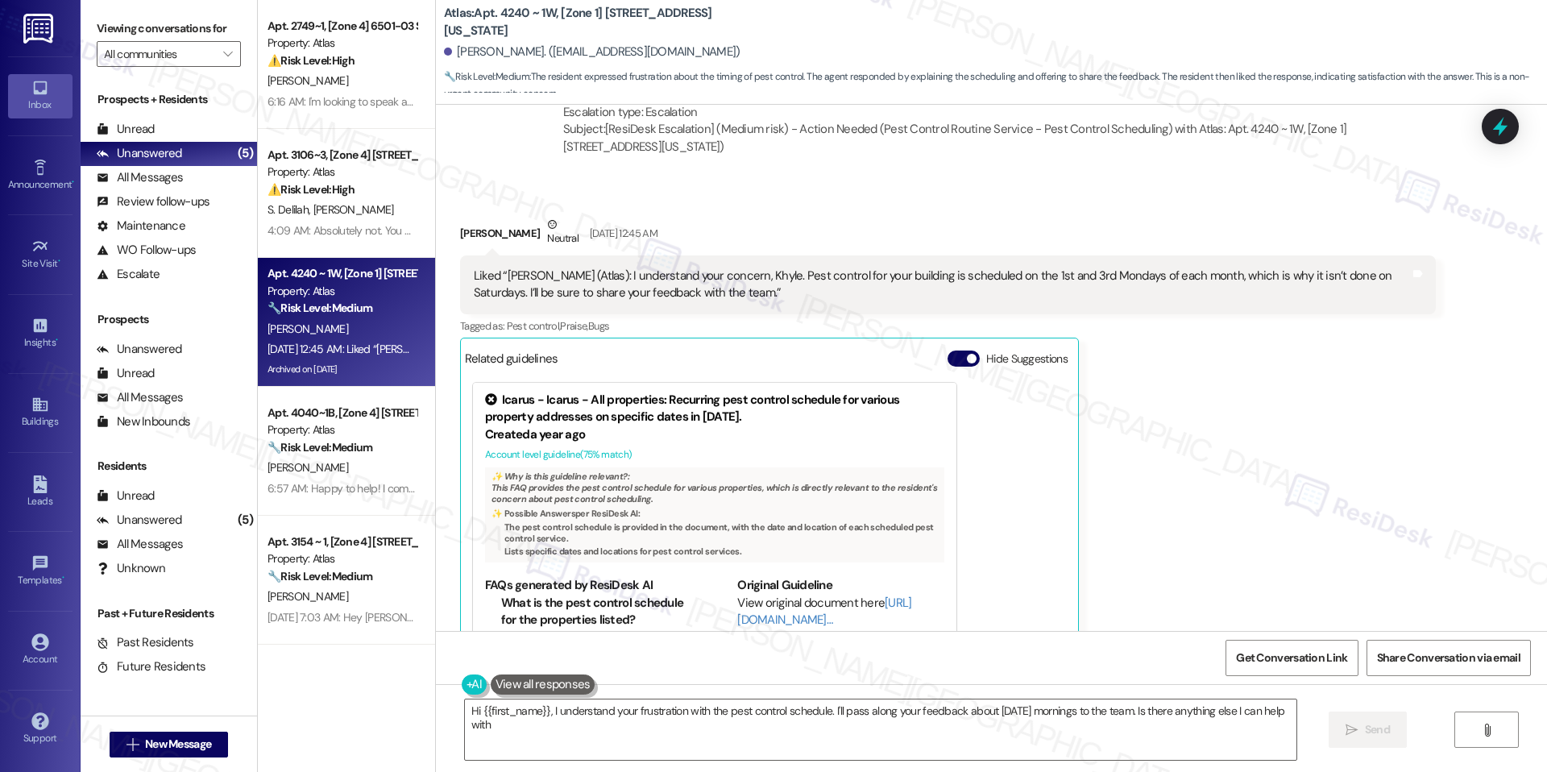
type textarea "Hi {{first_name}}, I understand your frustration with the pest control schedule…"
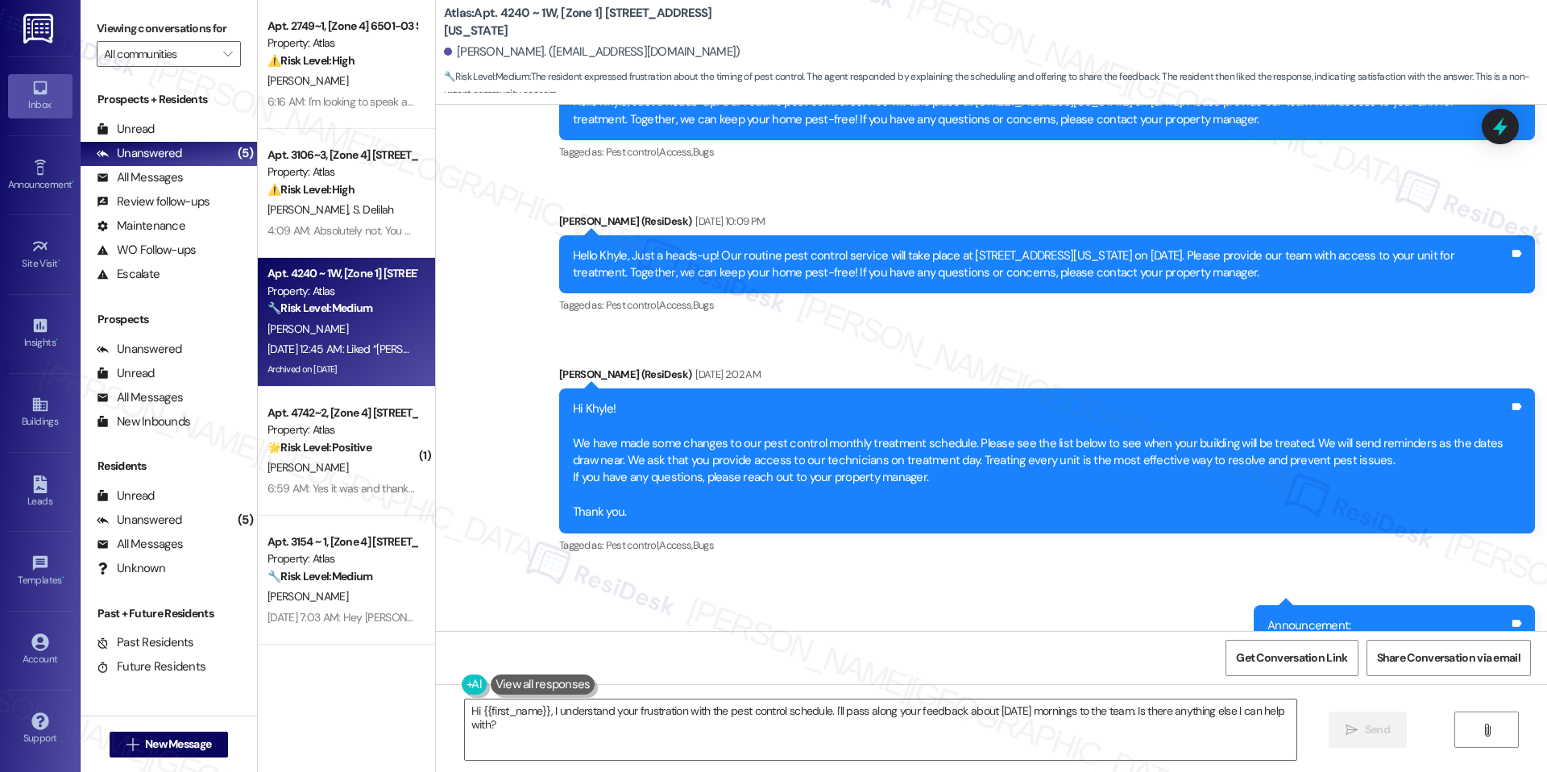
scroll to position [23188, 0]
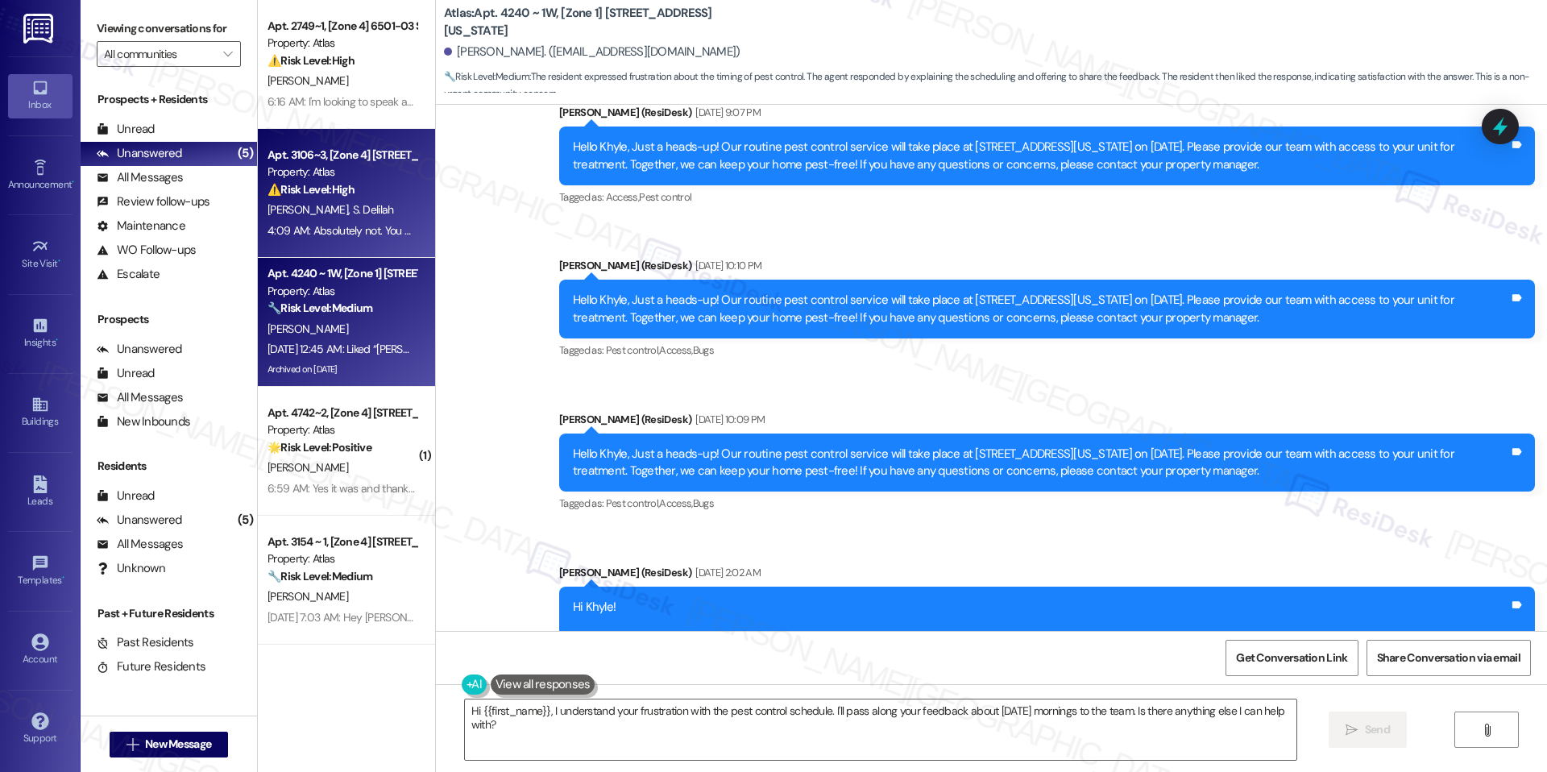
click at [303, 176] on div "Property: Atlas" at bounding box center [341, 172] width 149 height 17
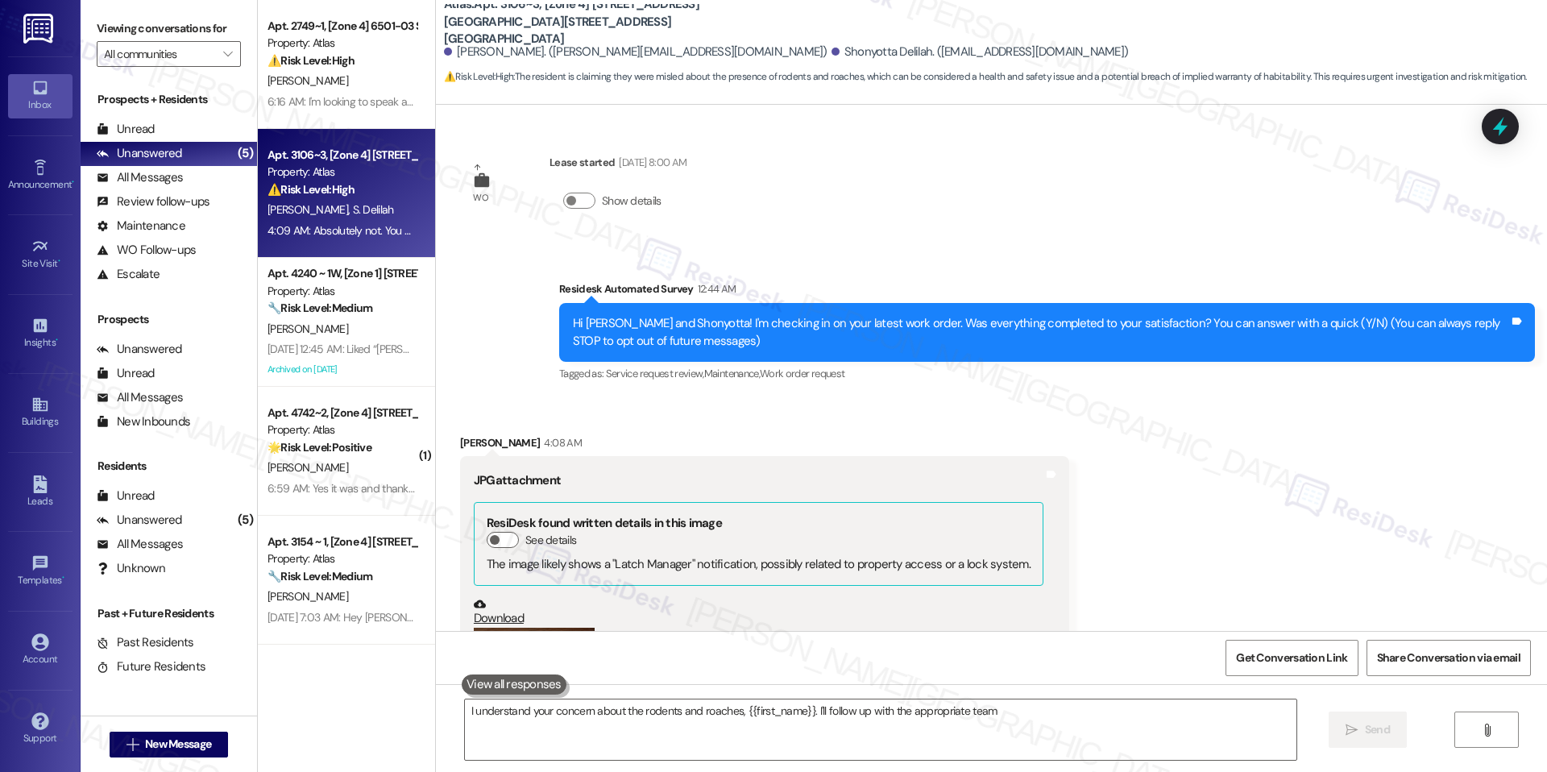
scroll to position [662, 0]
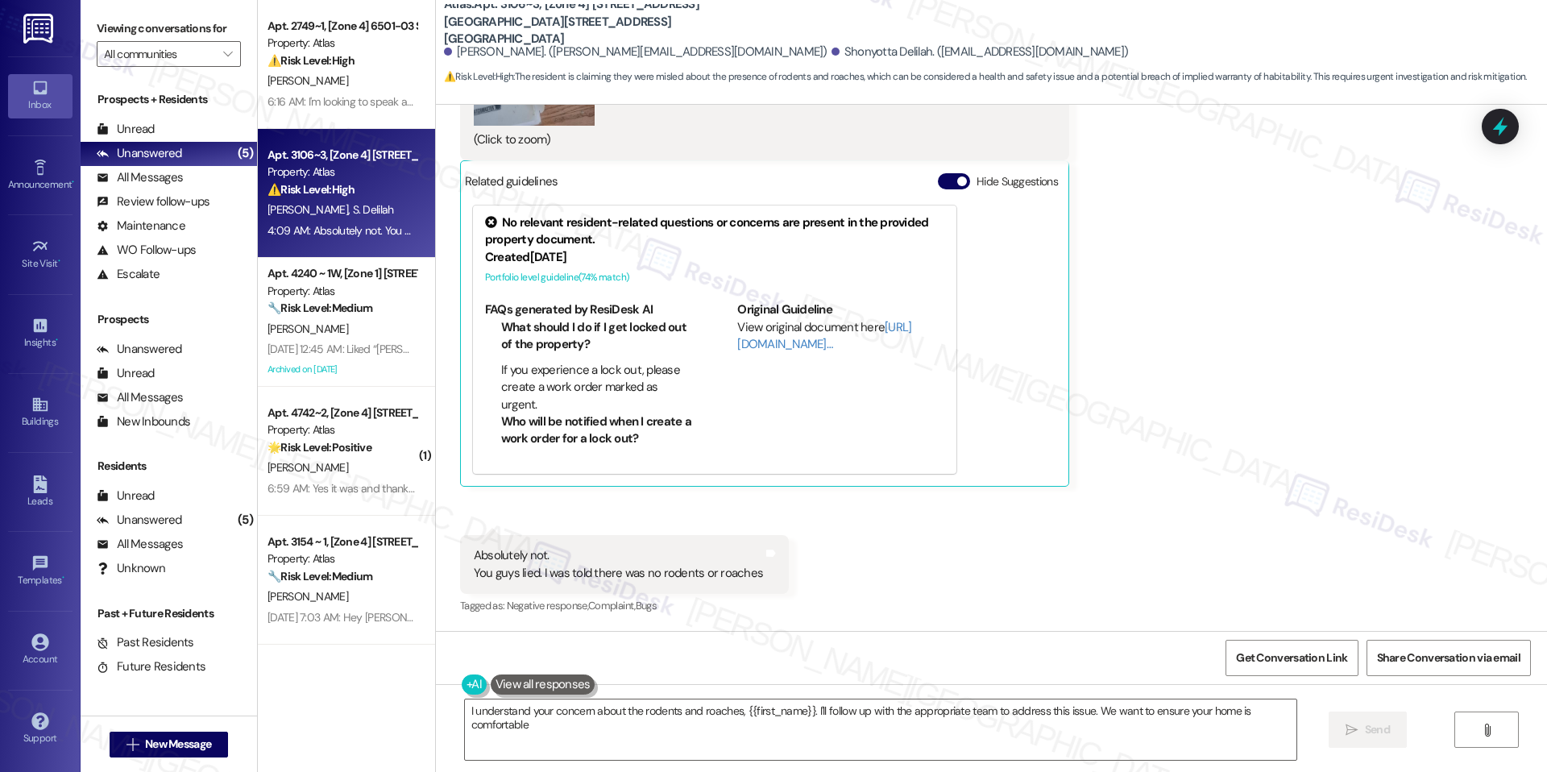
type textarea "I understand your concern about the rodents and roaches, {{first_name}}. I'll f…"
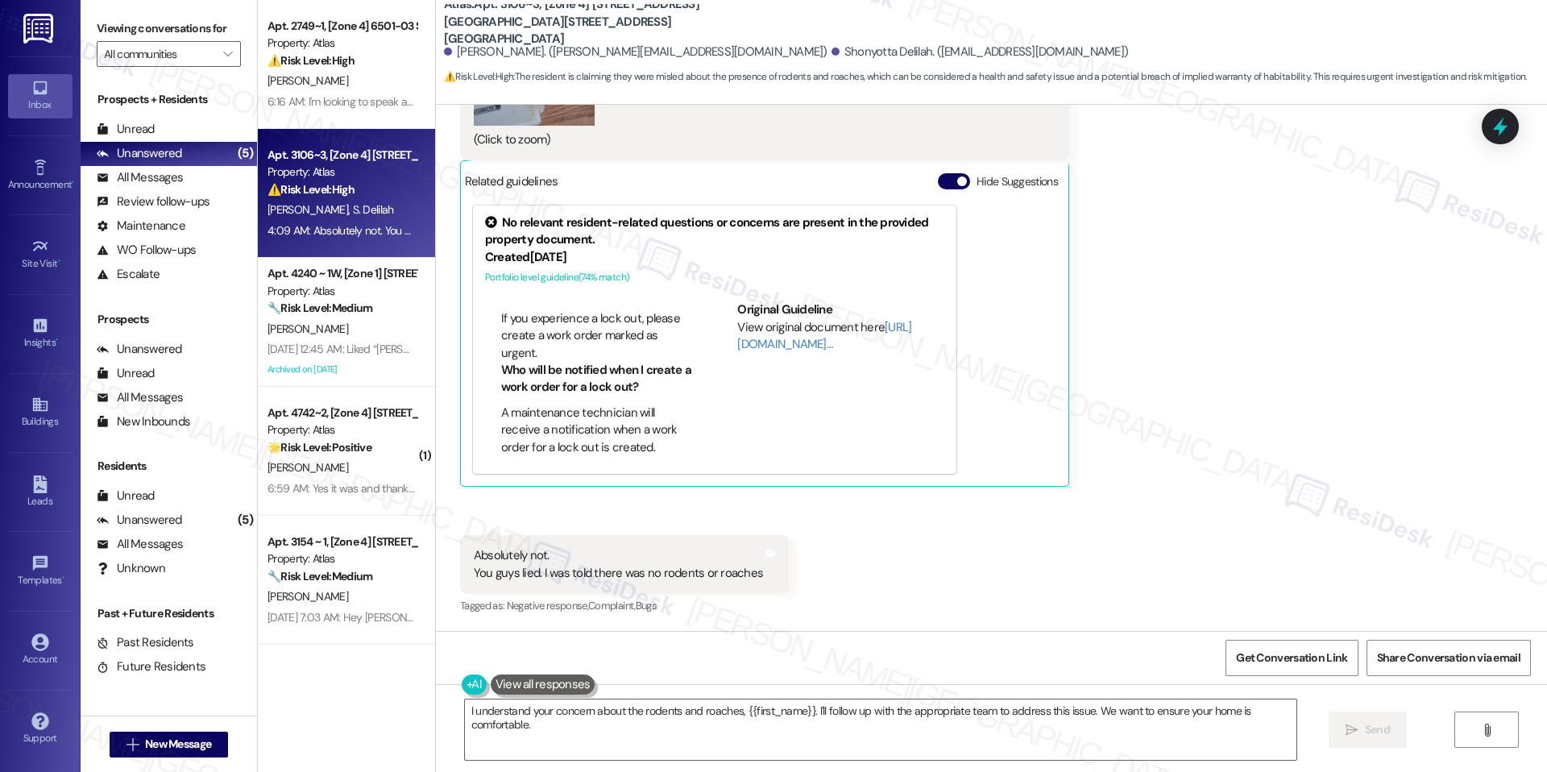
scroll to position [0, 0]
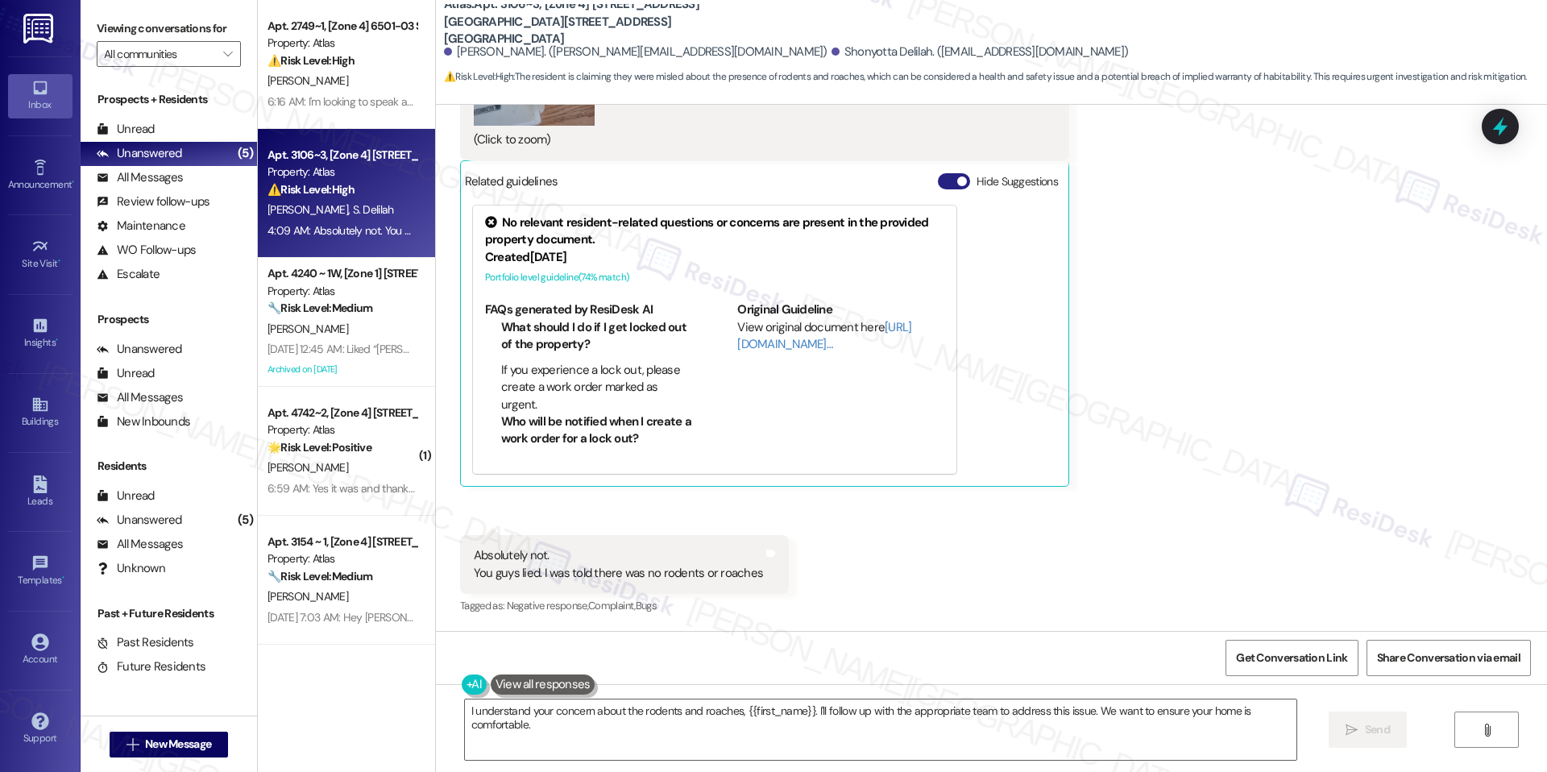
click at [957, 181] on span "button" at bounding box center [962, 181] width 10 height 10
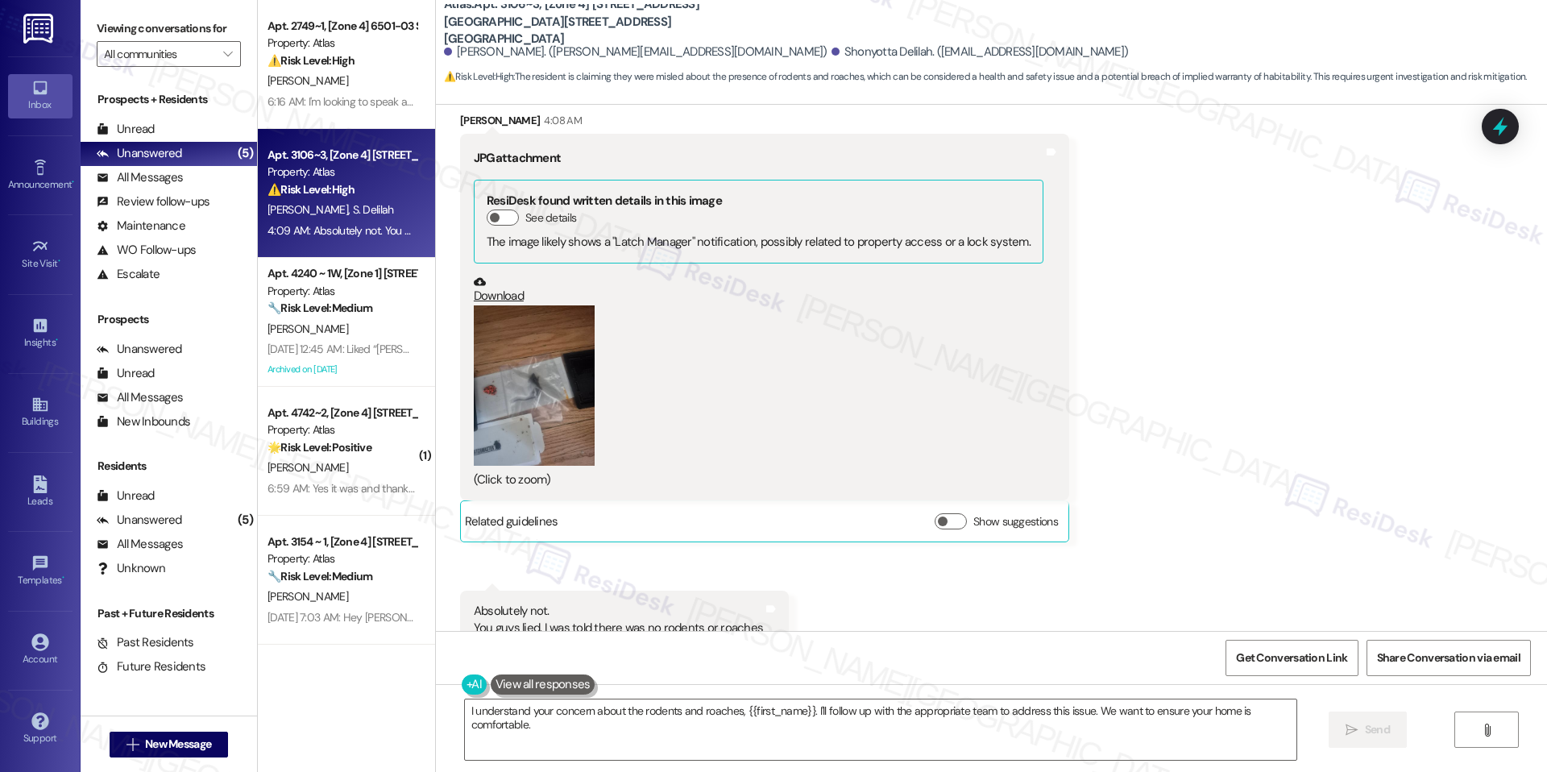
scroll to position [377, 0]
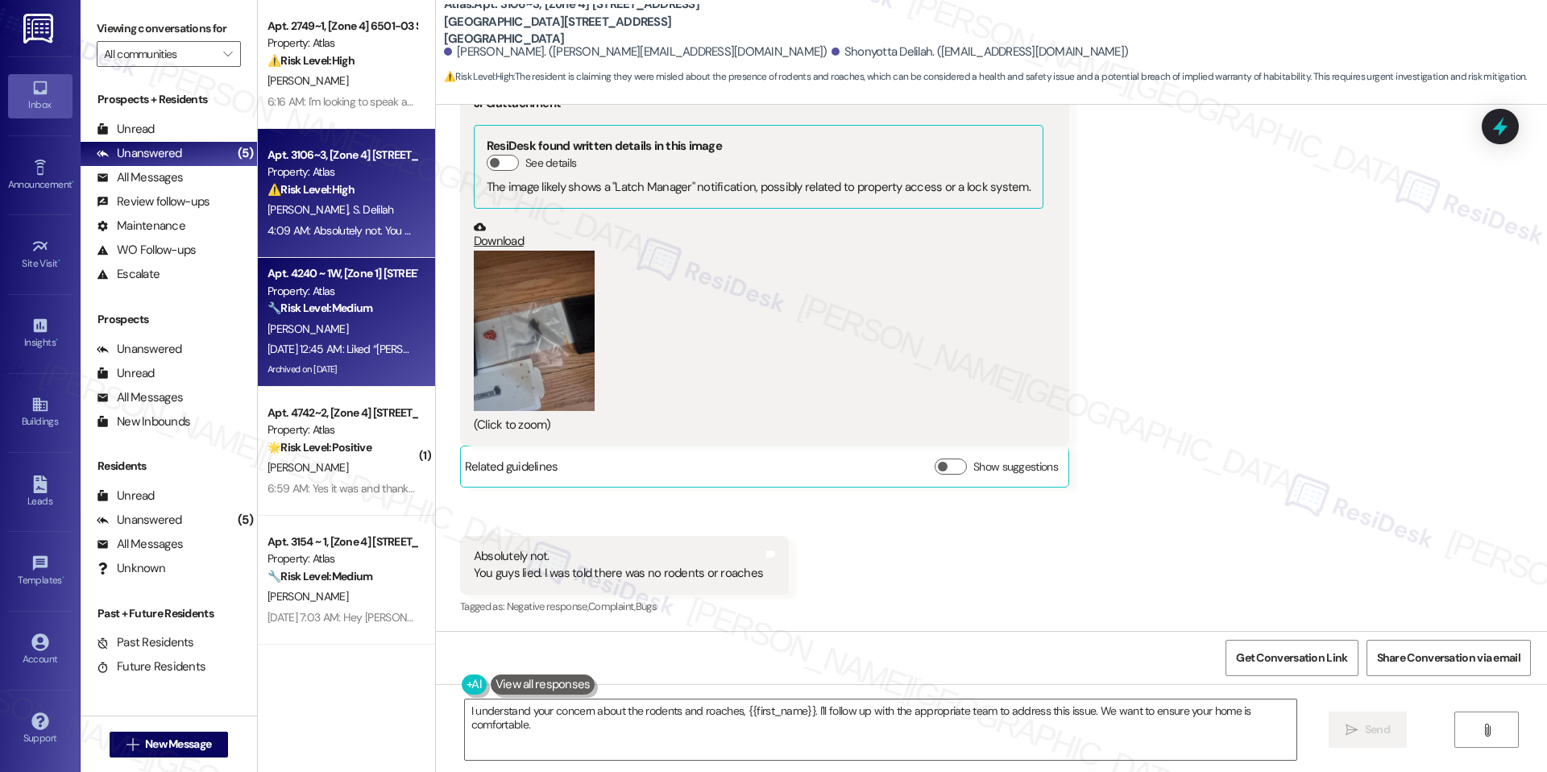
click at [404, 299] on div "Apt. 4240 ~ 1W, [Zone 1] 4240 S Michigan Ave Property: Atlas 🔧 Risk Level: Medi…" at bounding box center [346, 322] width 177 height 129
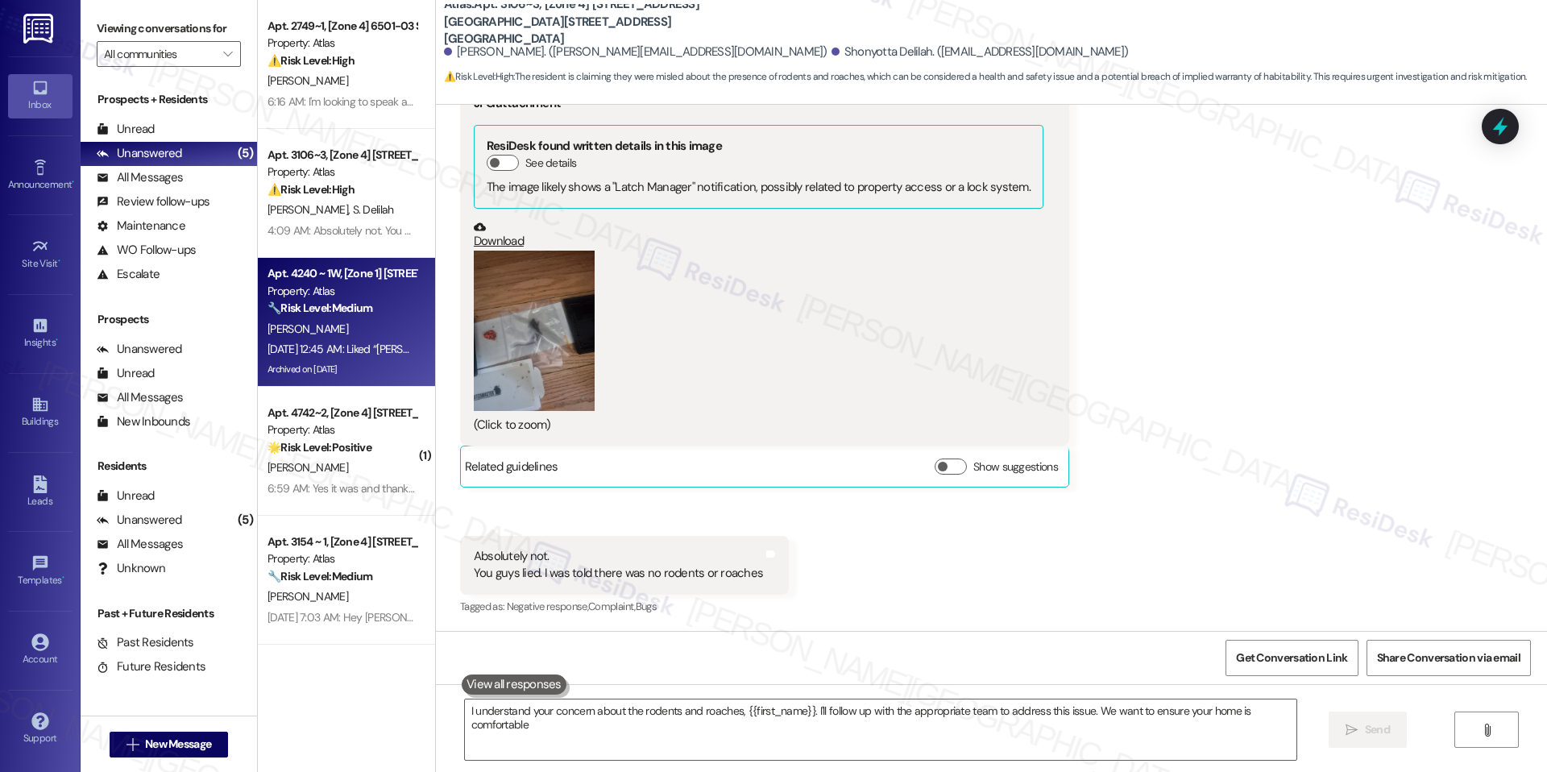
type textarea "I understand your concern about the rodents and roaches, {{first_name}}. I'll f…"
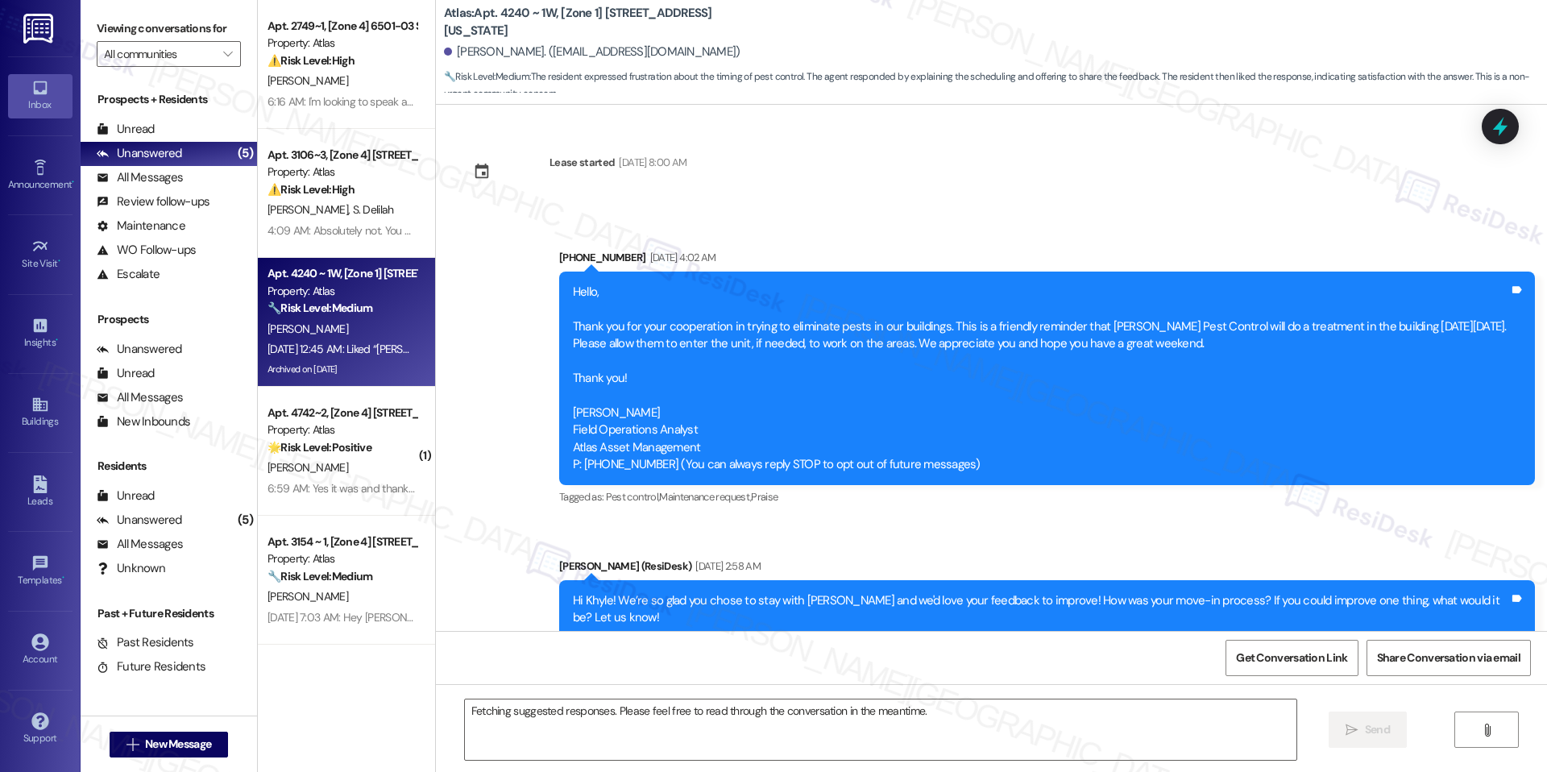
scroll to position [24677, 0]
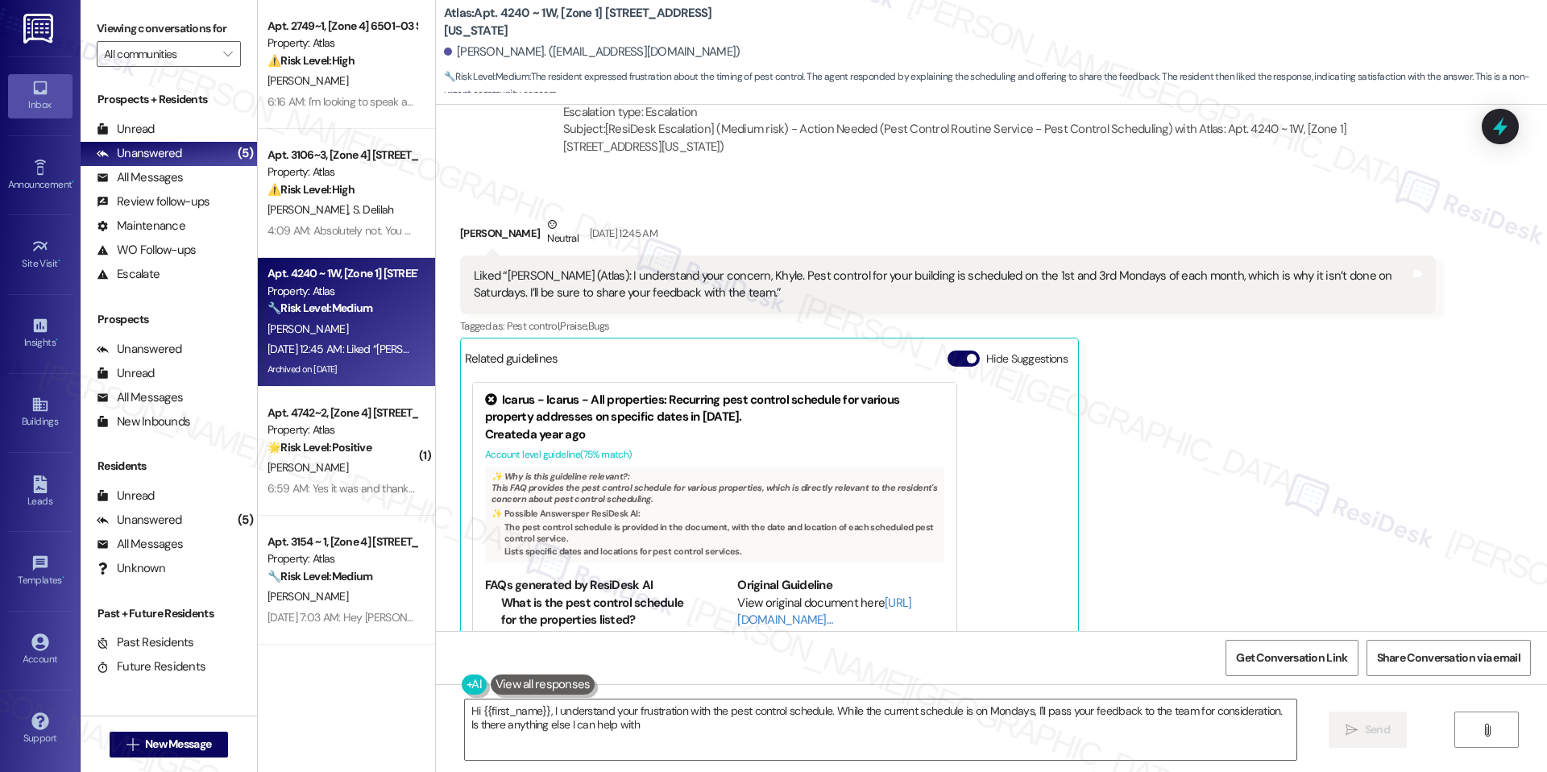
type textarea "Hi {{first_name}}, I understand your frustration with the pest control schedule…"
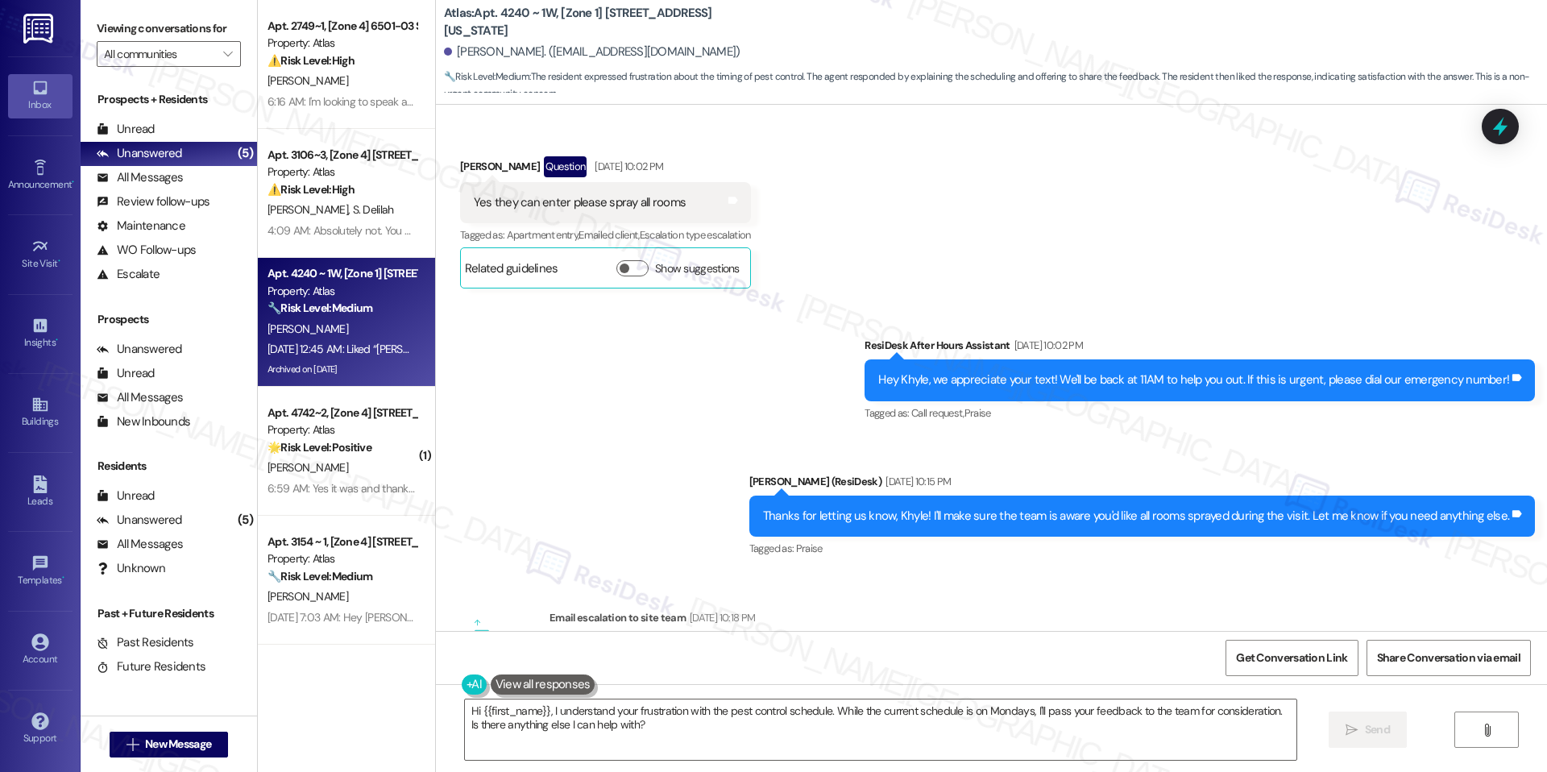
scroll to position [22453, 0]
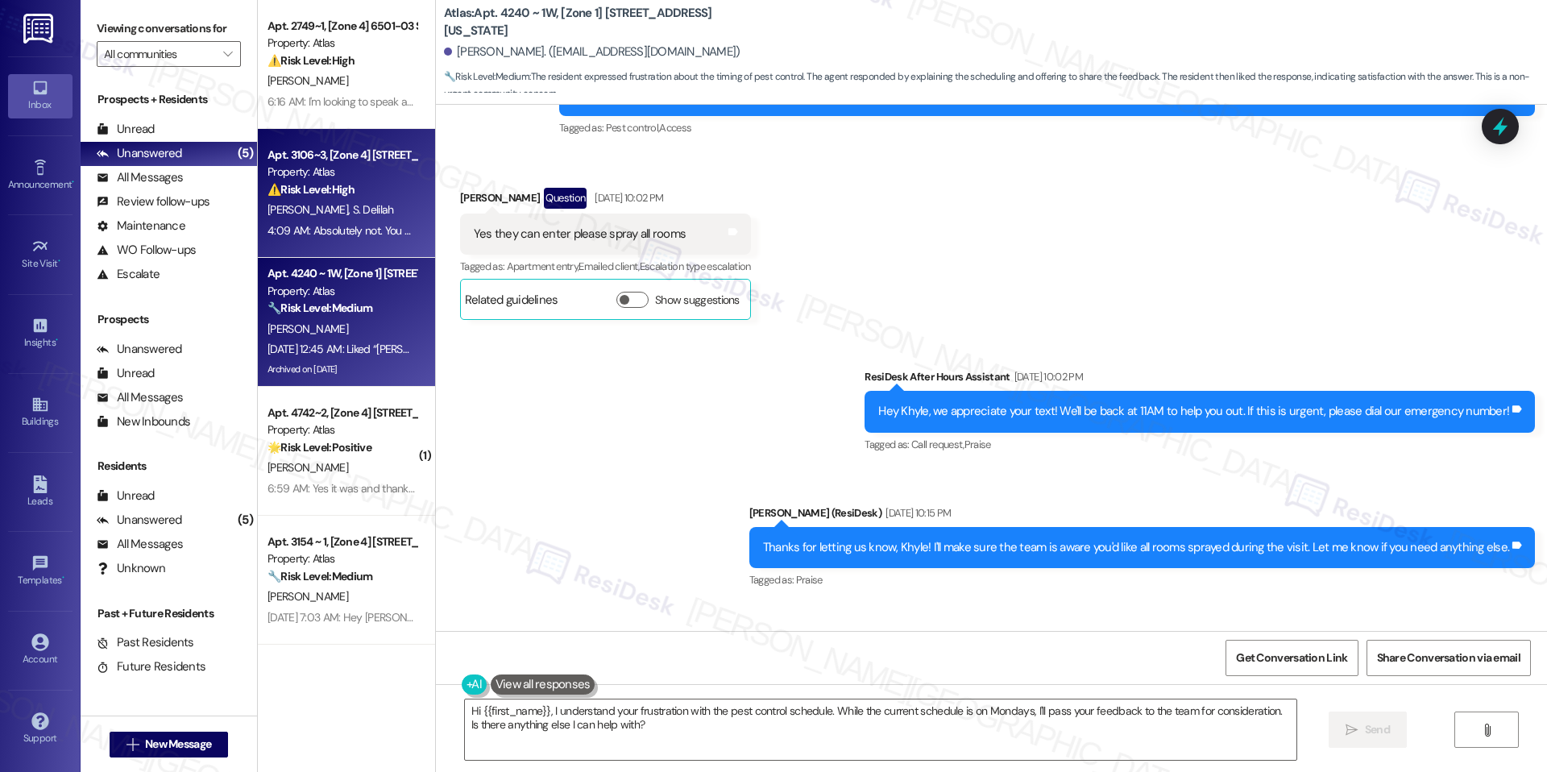
click at [371, 186] on div "⚠️ Risk Level: High The resident is claiming they were misled about the presenc…" at bounding box center [341, 189] width 149 height 17
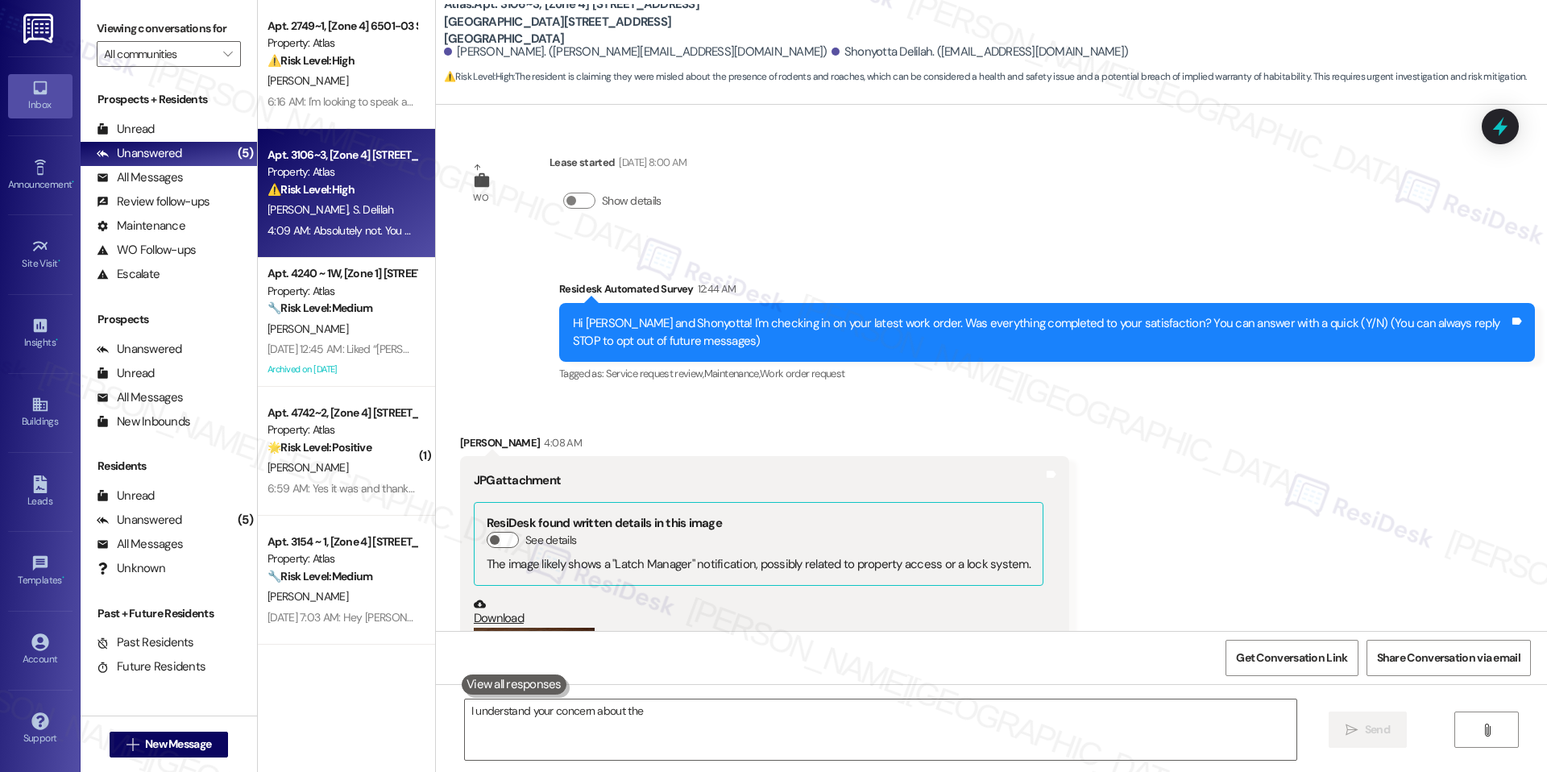
scroll to position [661, 0]
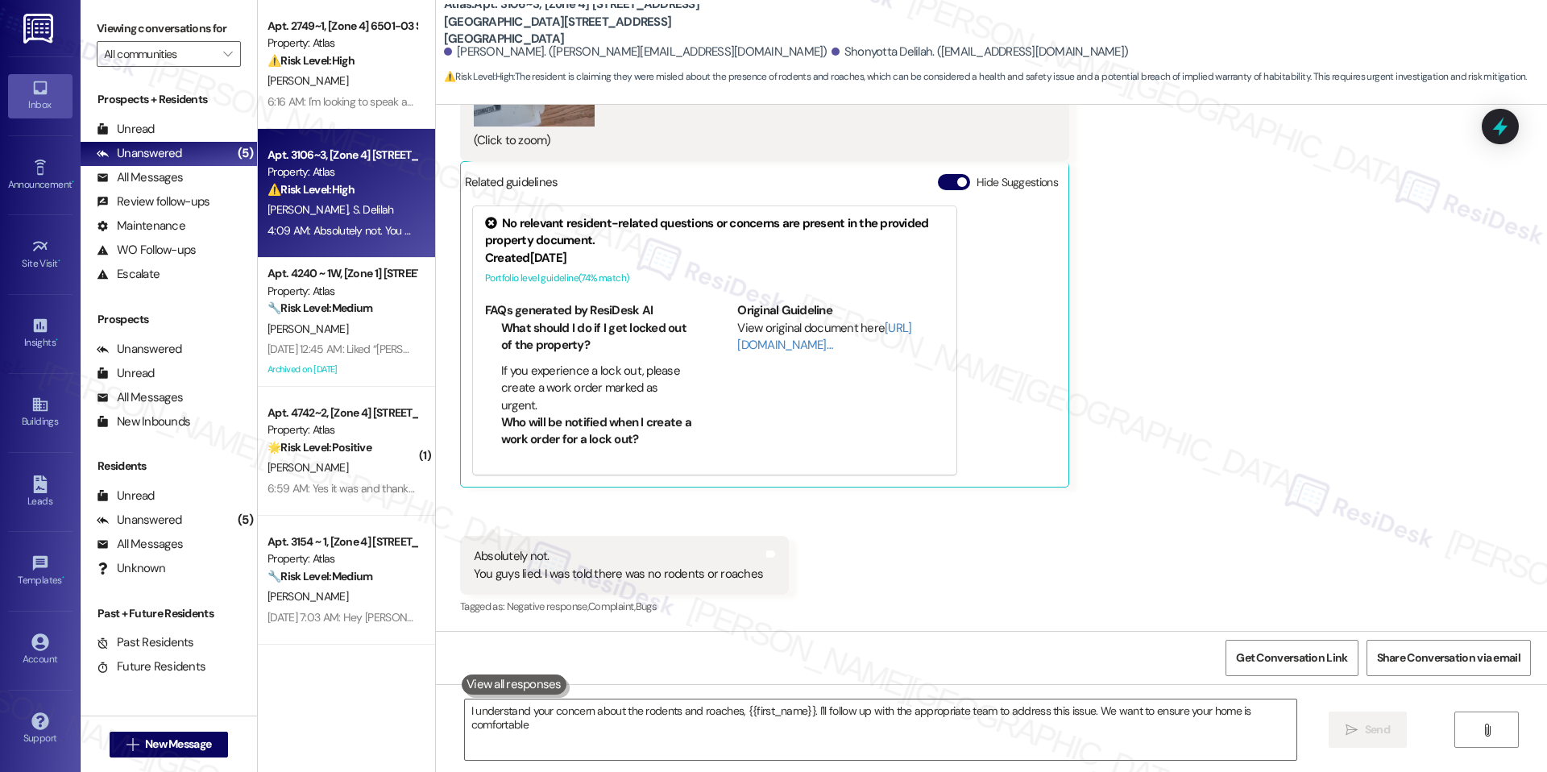
type textarea "I understand your concern about the rodents and roaches, {{first_name}}. I'll f…"
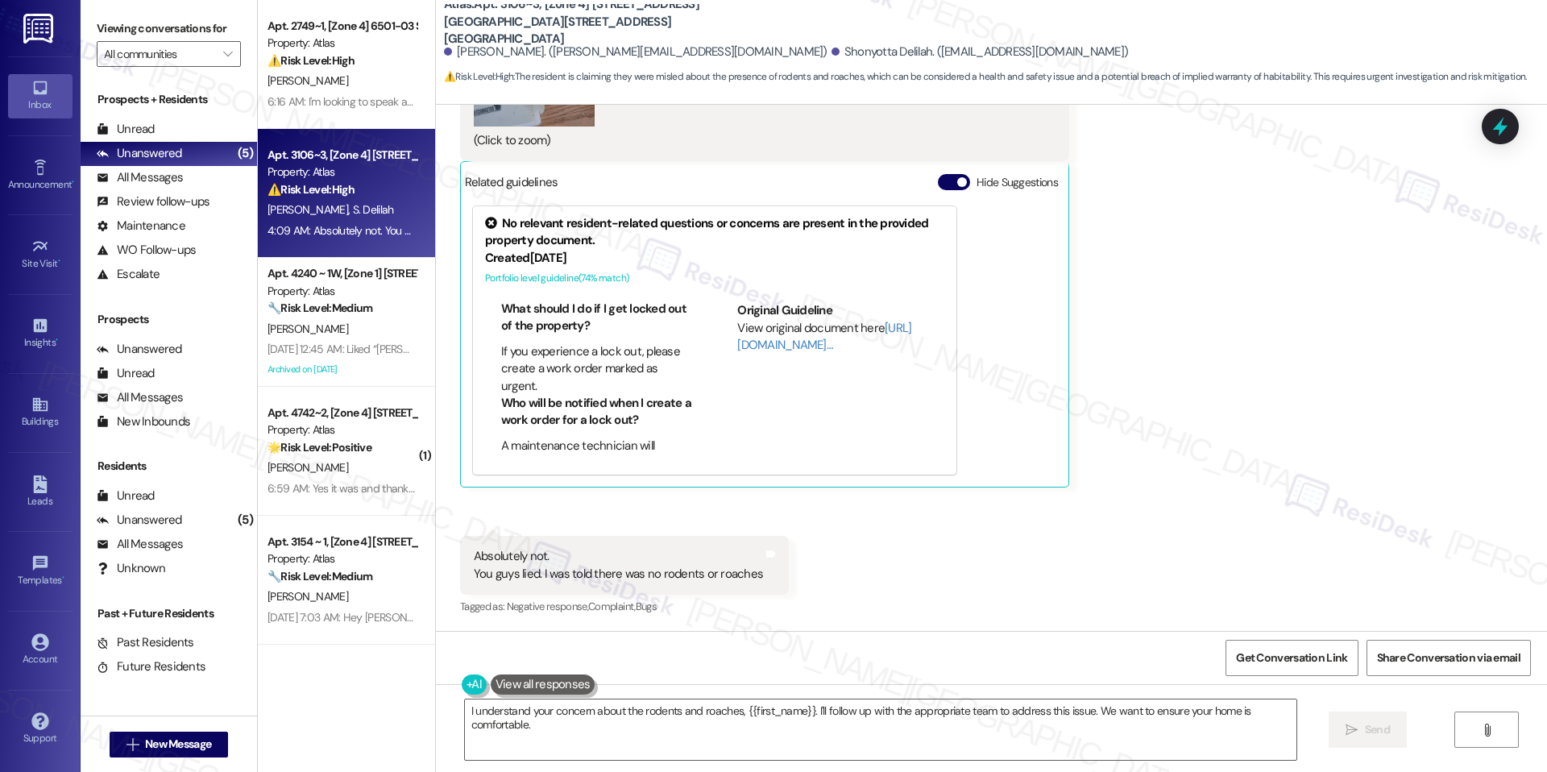
scroll to position [662, 0]
